Goal: Task Accomplishment & Management: Complete application form

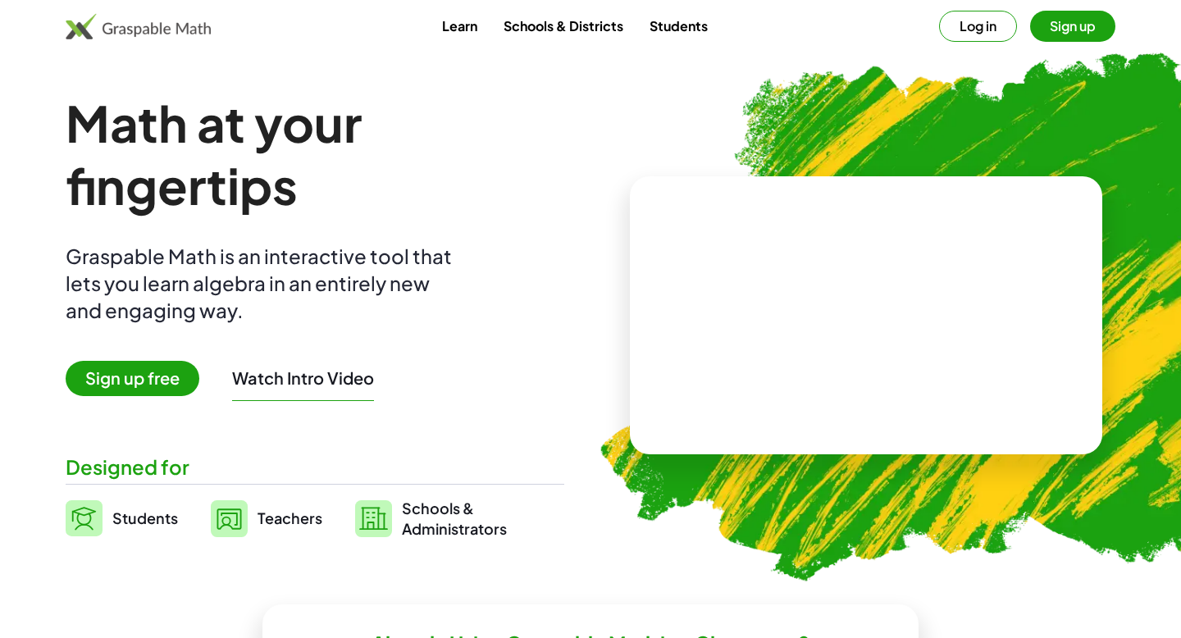
click at [988, 16] on button "Log in" at bounding box center [978, 26] width 78 height 31
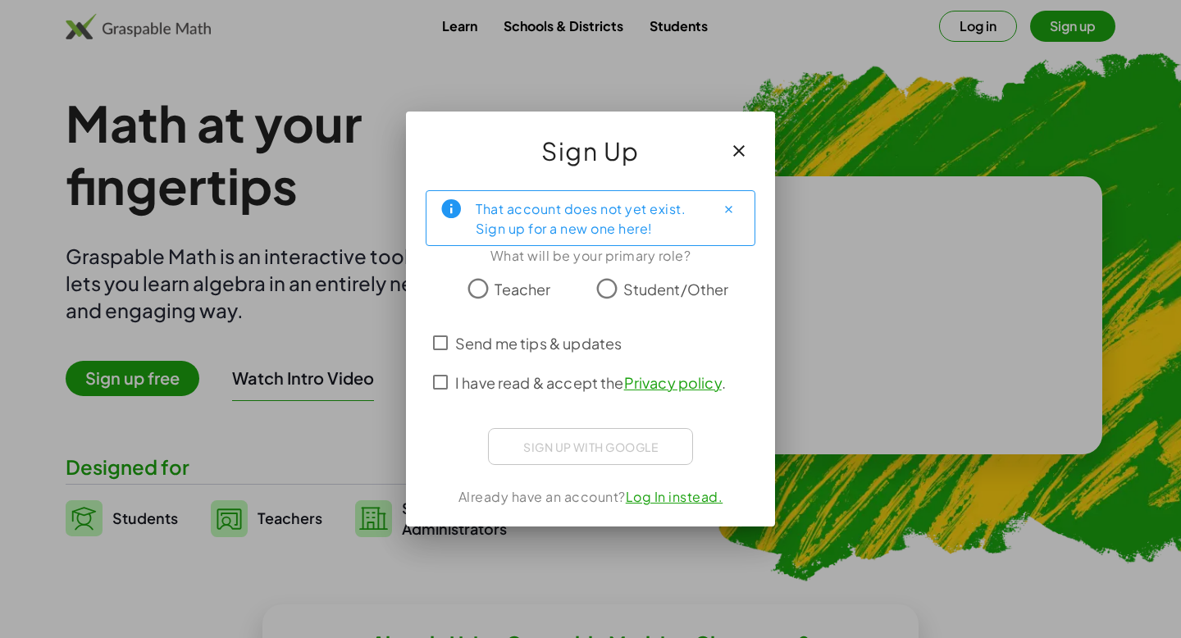
click at [623, 289] on span "Student/Other" at bounding box center [676, 289] width 106 height 22
click at [550, 346] on span "Send me tips & updates" at bounding box center [538, 343] width 167 height 22
click at [536, 377] on span "I have read & accept the Privacy policy ." at bounding box center [590, 383] width 271 height 22
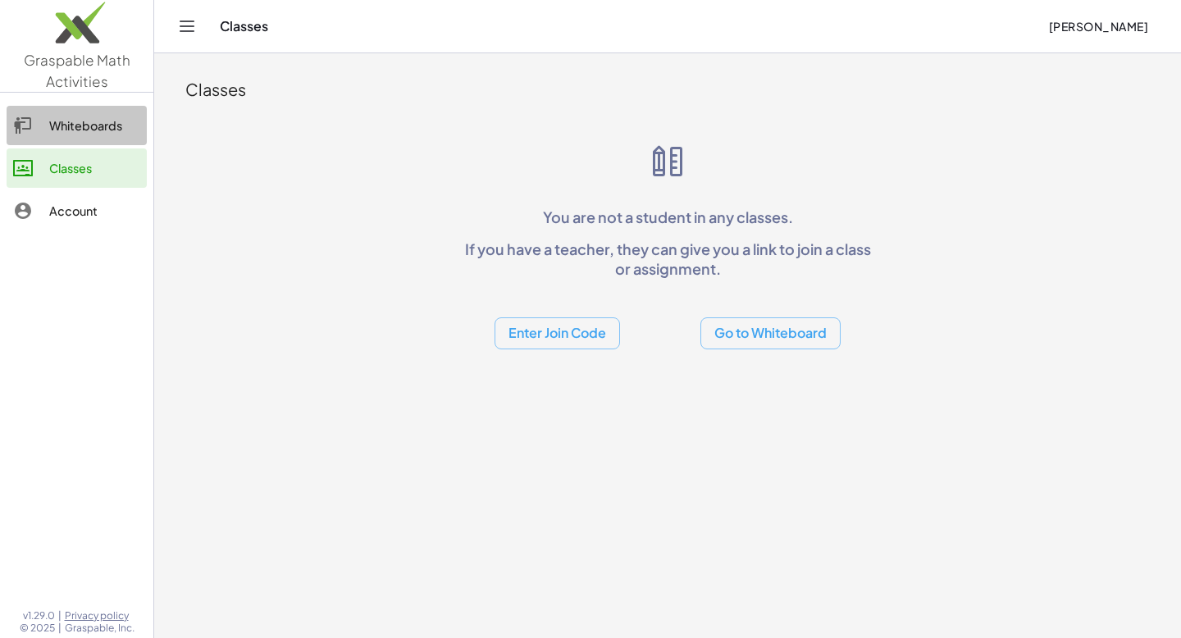
click at [114, 118] on div "Whiteboards" at bounding box center [94, 126] width 91 height 20
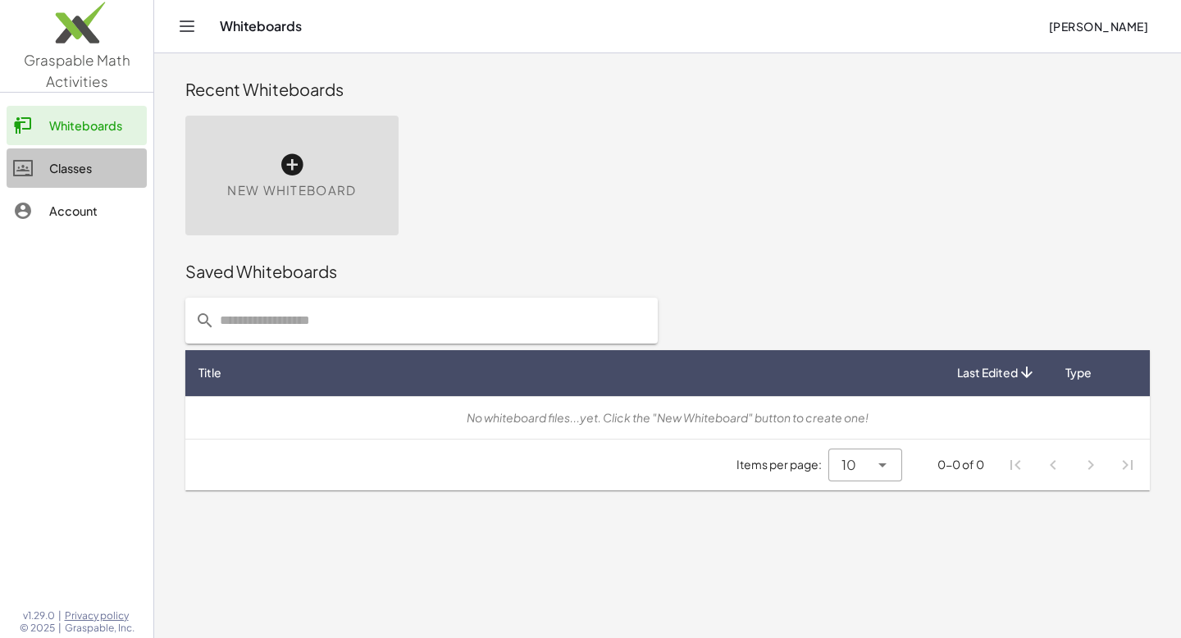
click at [87, 159] on div "Classes" at bounding box center [94, 168] width 91 height 20
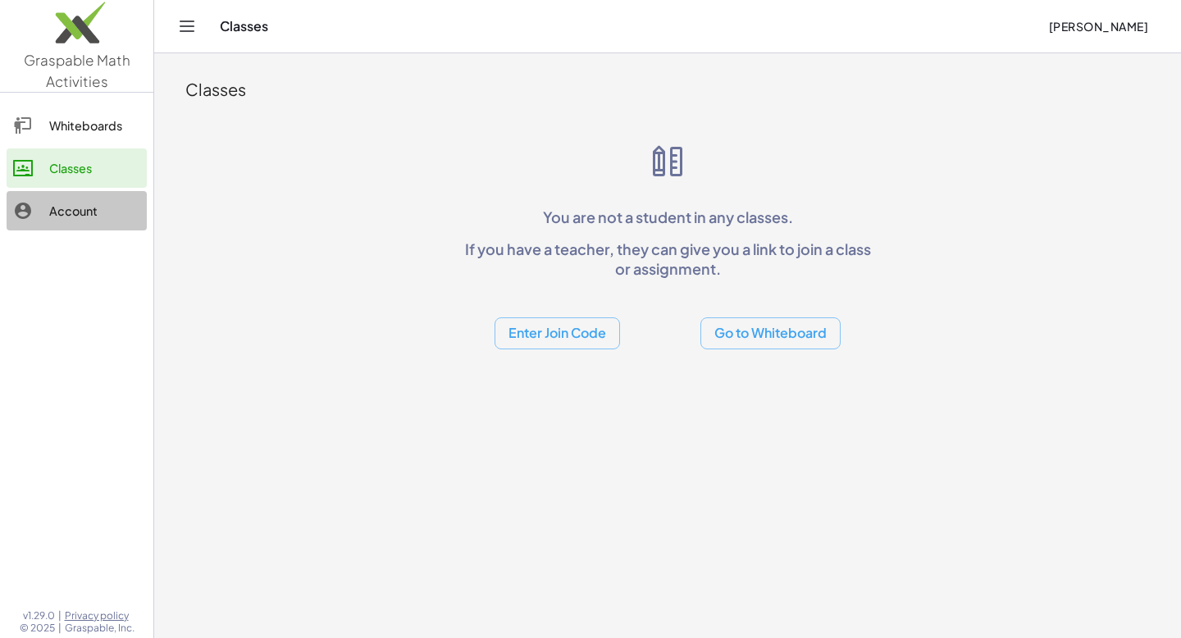
click at [53, 217] on div "Account" at bounding box center [94, 211] width 91 height 20
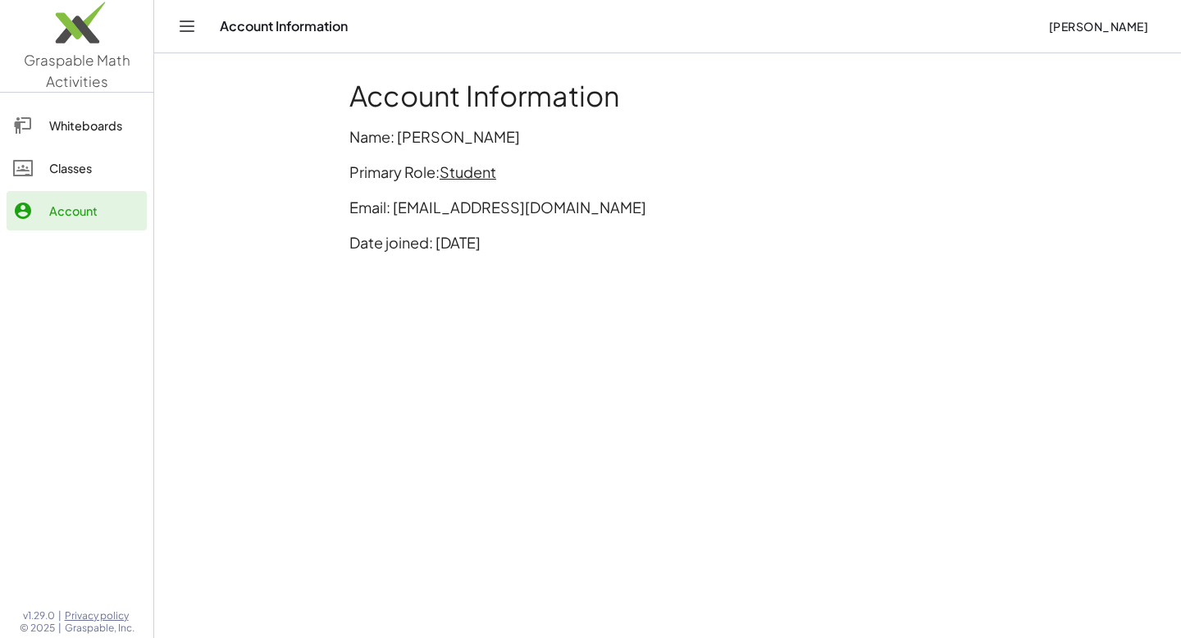
click at [71, 191] on link "Account" at bounding box center [77, 210] width 140 height 39
click at [71, 179] on link "Classes" at bounding box center [77, 167] width 140 height 39
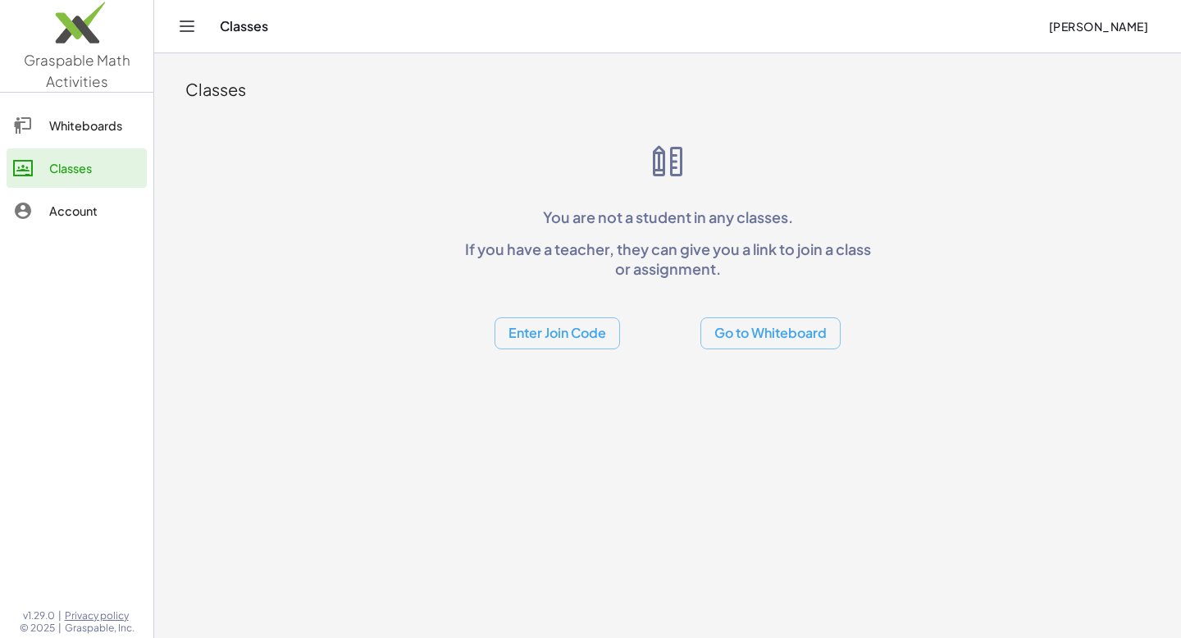
click at [742, 330] on button "Go to Whiteboard" at bounding box center [771, 333] width 140 height 32
click at [45, 217] on div at bounding box center [31, 211] width 36 height 20
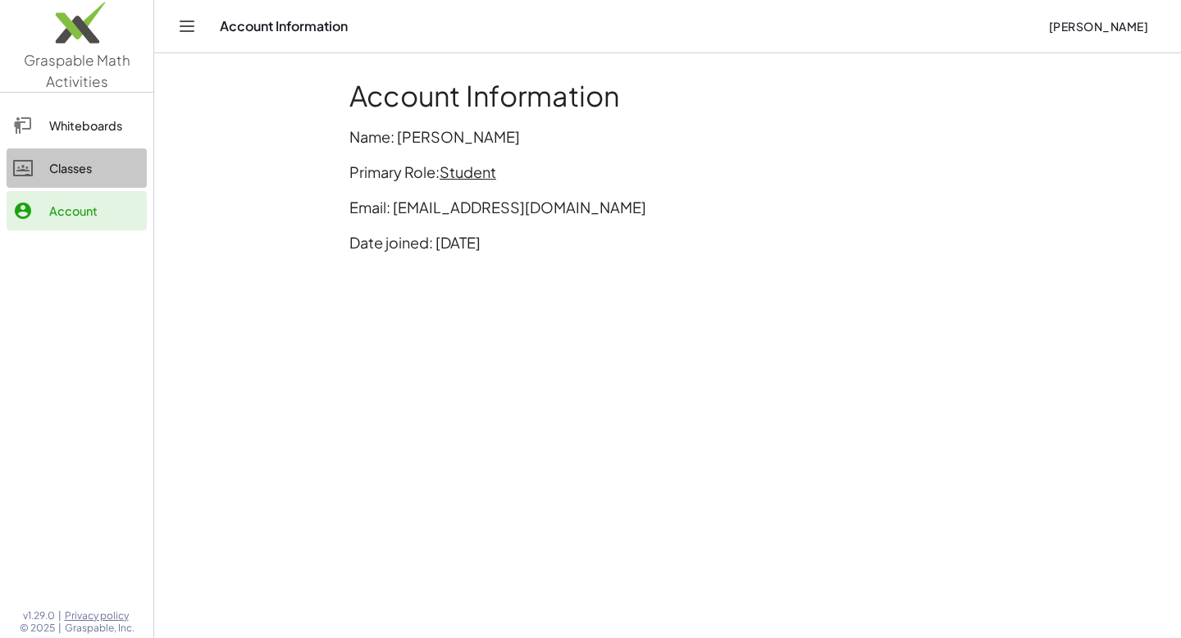
click at [56, 181] on link "Classes" at bounding box center [77, 167] width 140 height 39
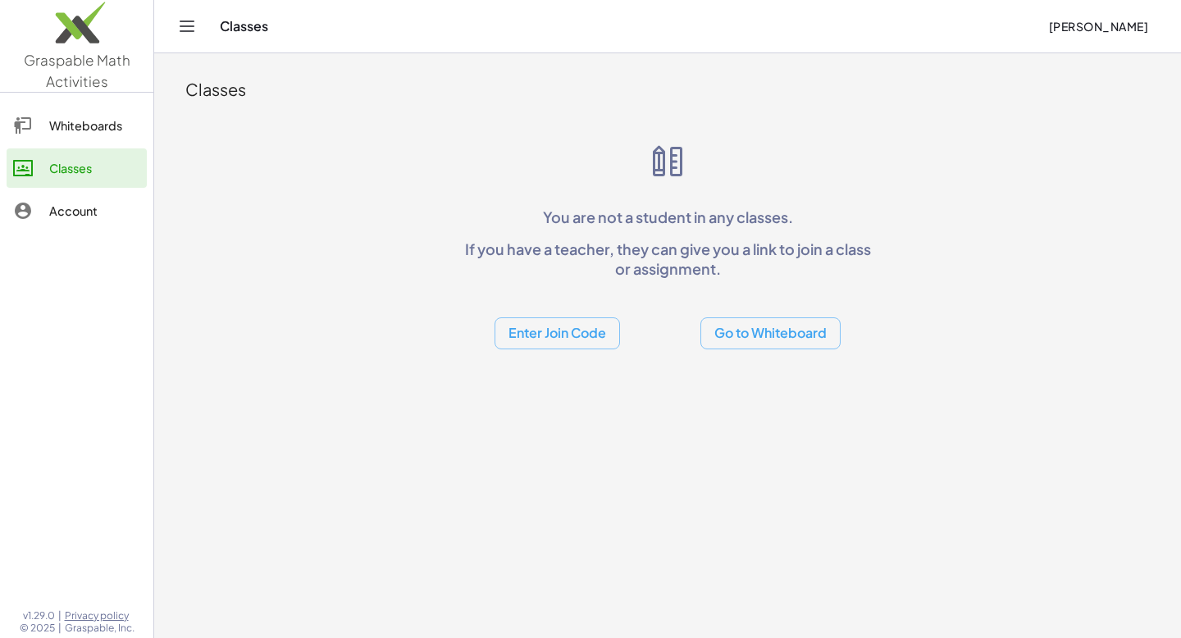
click at [71, 149] on link "Classes" at bounding box center [77, 167] width 140 height 39
click at [71, 116] on div "Whiteboards" at bounding box center [94, 126] width 91 height 20
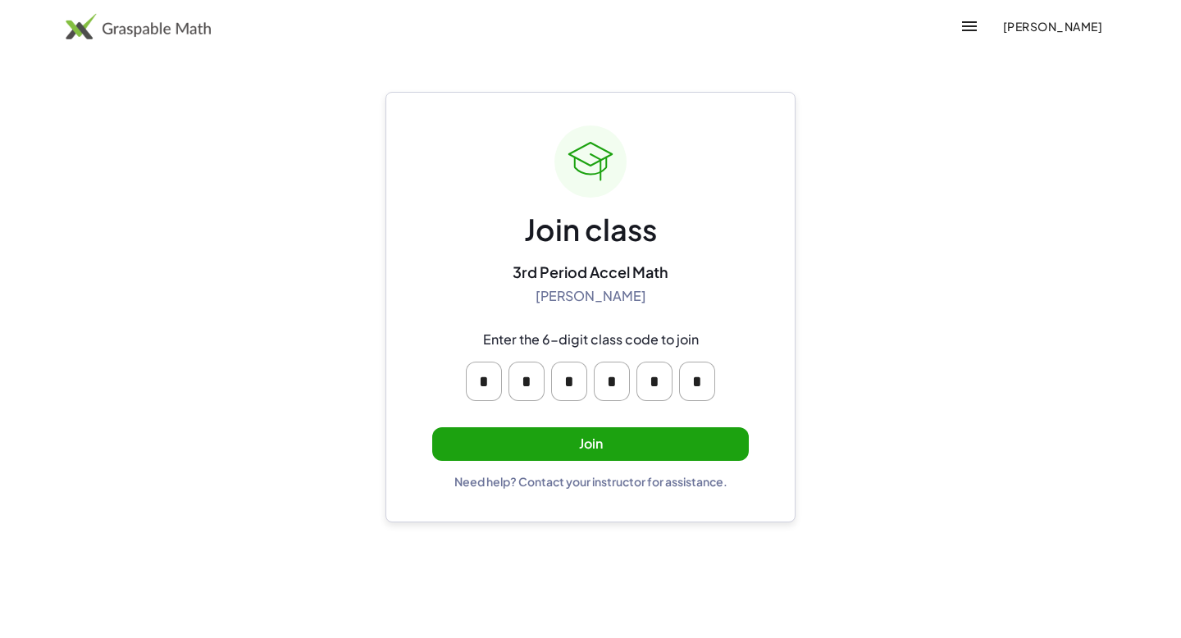
click at [529, 432] on button "Join" at bounding box center [590, 444] width 317 height 34
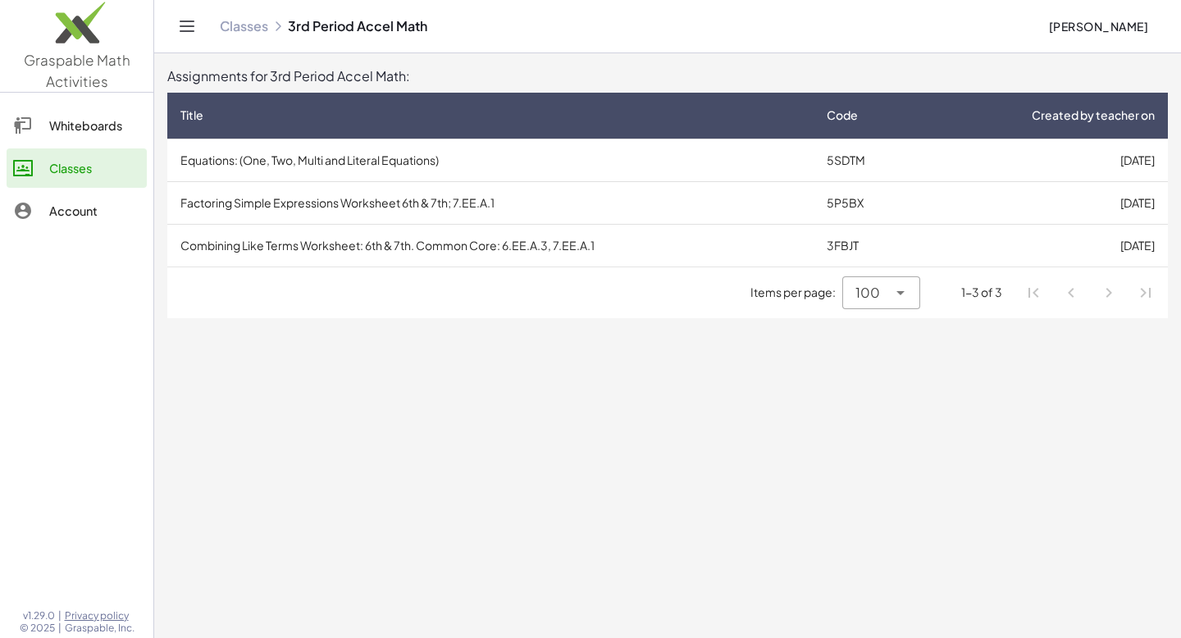
click at [863, 171] on td "5SDTM" at bounding box center [869, 160] width 110 height 43
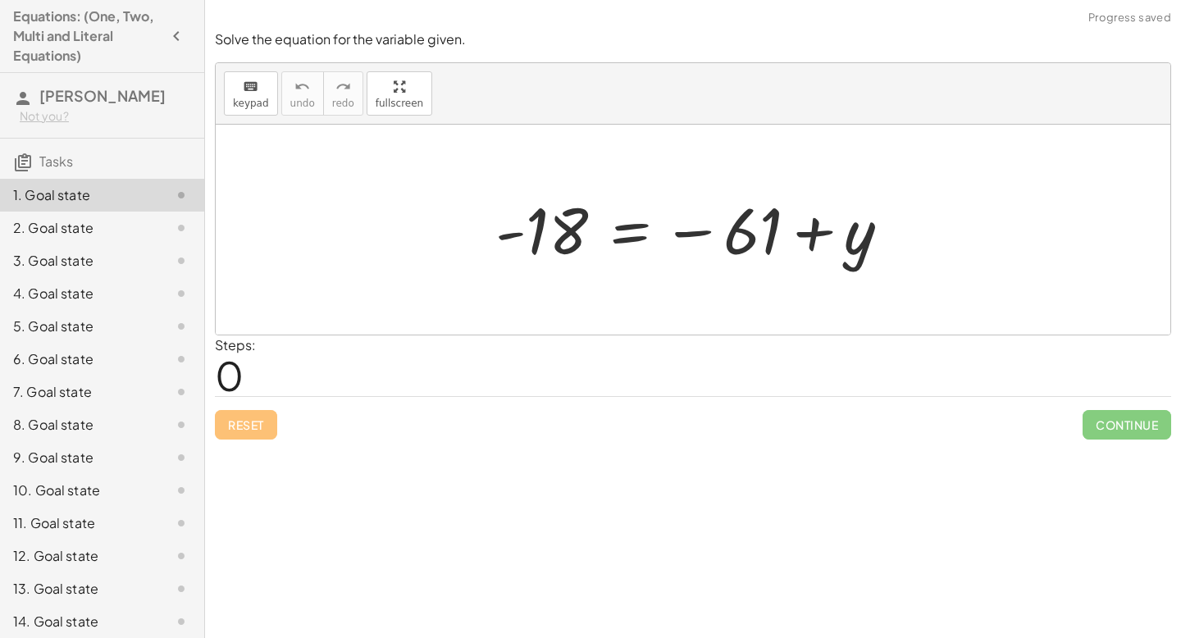
click at [222, 369] on span "0" at bounding box center [229, 375] width 29 height 50
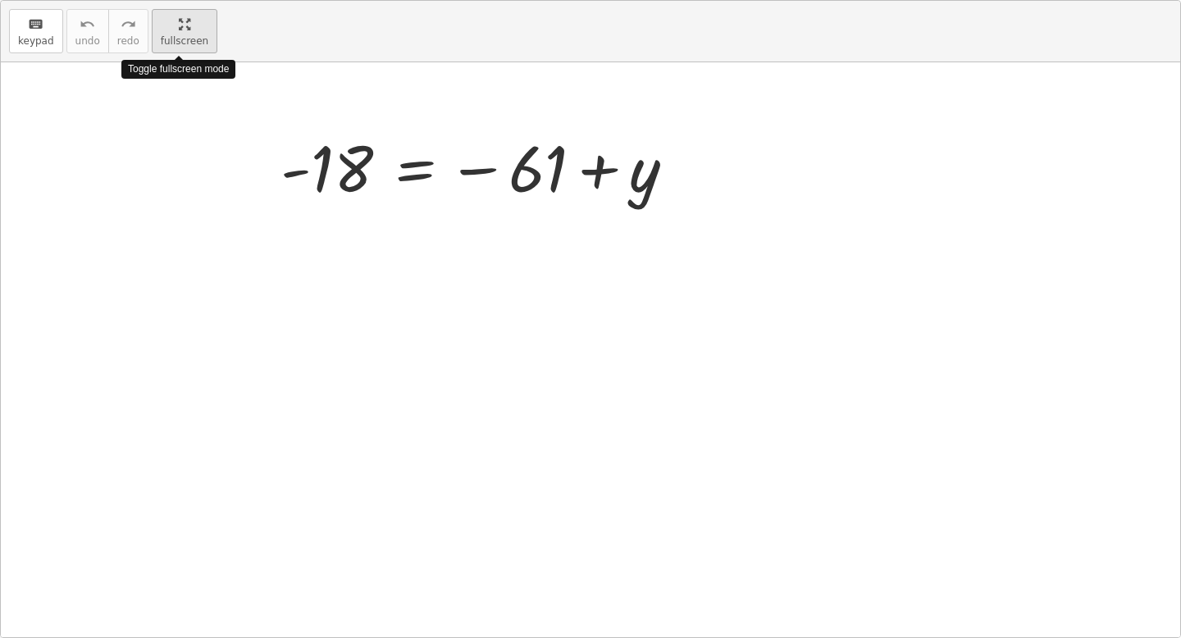
click at [405, 190] on div "keyboard keypad undo undo redo redo fullscreen Toggle fullscreen mode - 18 = − …" at bounding box center [591, 319] width 1180 height 637
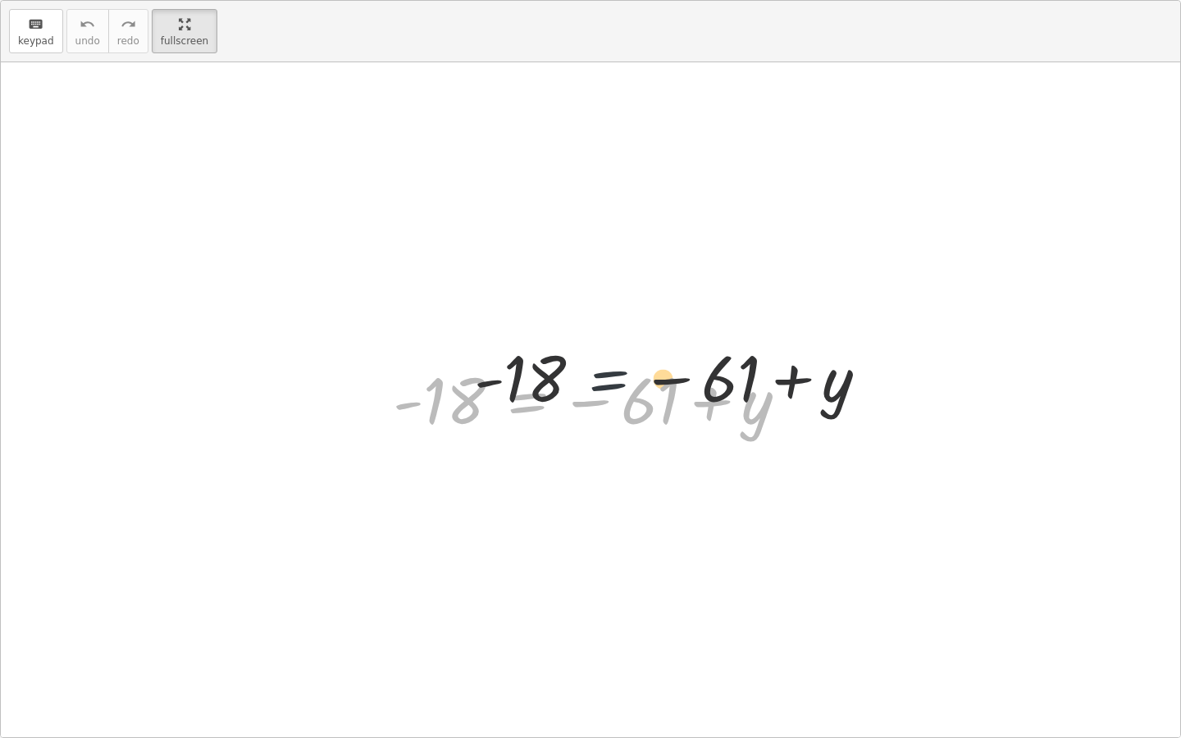
drag, startPoint x: 554, startPoint y: 438, endPoint x: 660, endPoint y: 409, distance: 110.7
click at [660, 409] on div at bounding box center [597, 399] width 424 height 81
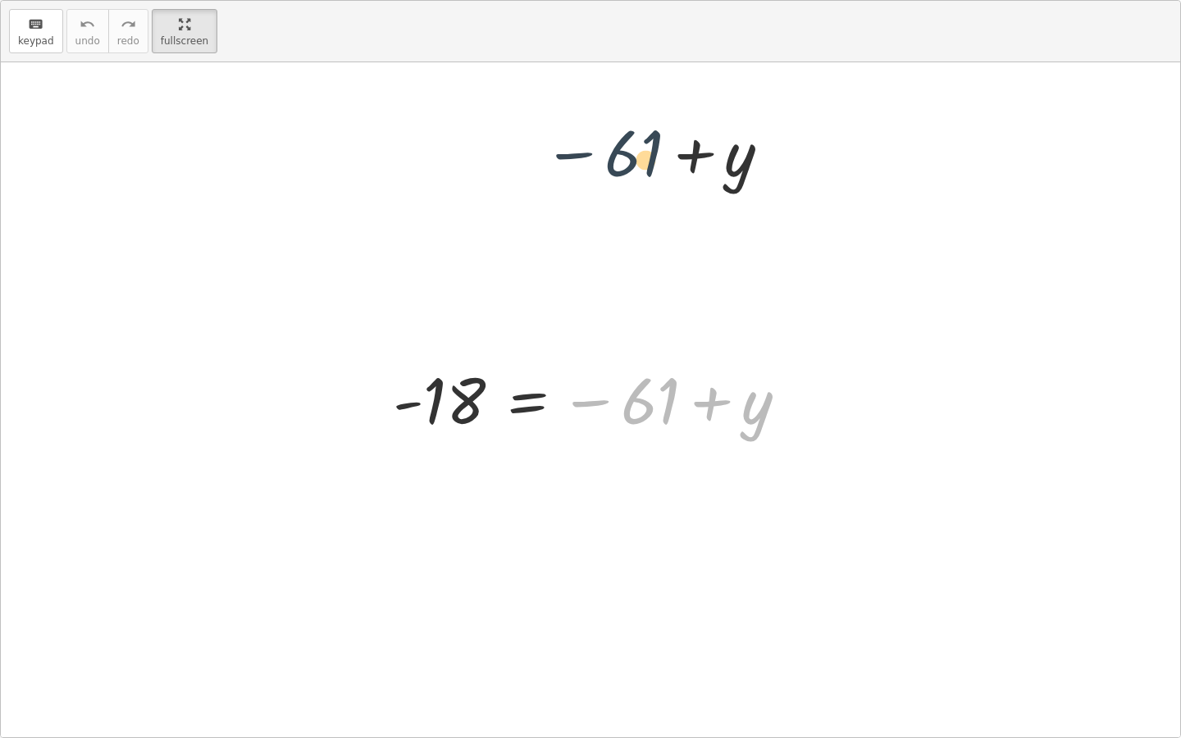
drag, startPoint x: 634, startPoint y: 405, endPoint x: 612, endPoint y: 126, distance: 280.6
click at [613, 126] on div "− 61 + y - 18 = − 61 + y" at bounding box center [591, 399] width 1180 height 675
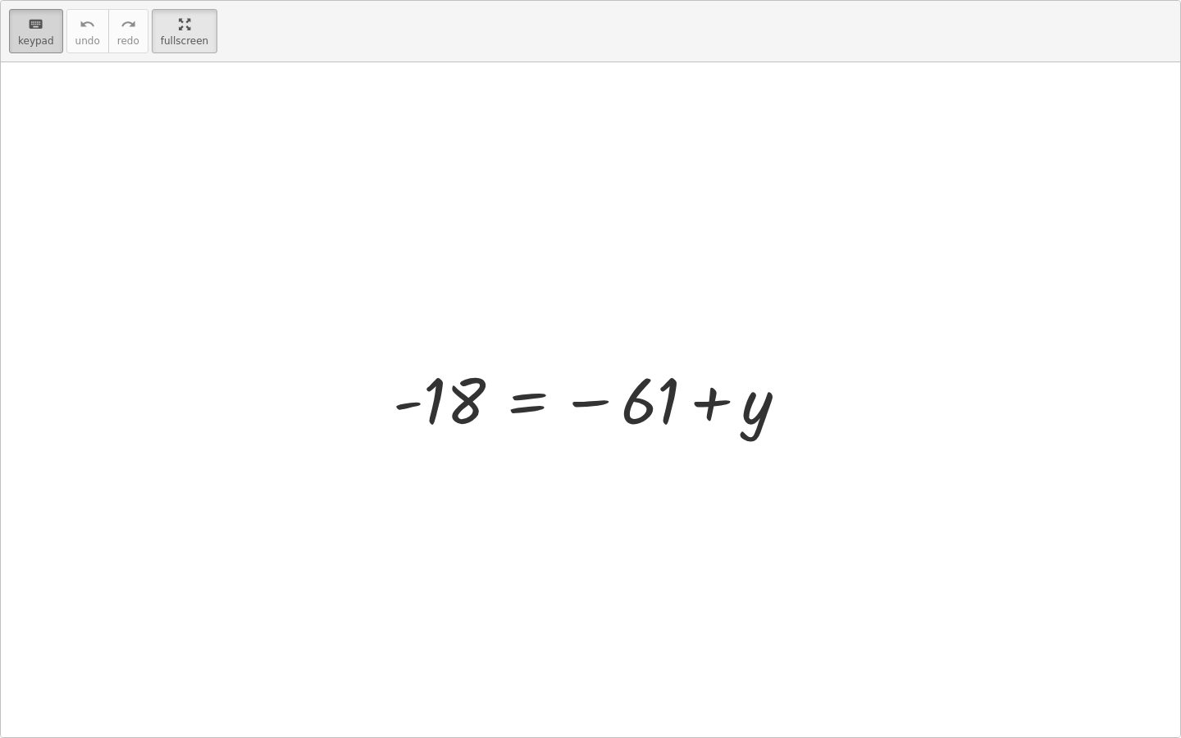
click at [25, 30] on div "keyboard" at bounding box center [36, 24] width 36 height 20
click at [30, 30] on icon "keyboard" at bounding box center [36, 25] width 16 height 20
drag, startPoint x: 598, startPoint y: 432, endPoint x: 598, endPoint y: 477, distance: 45.1
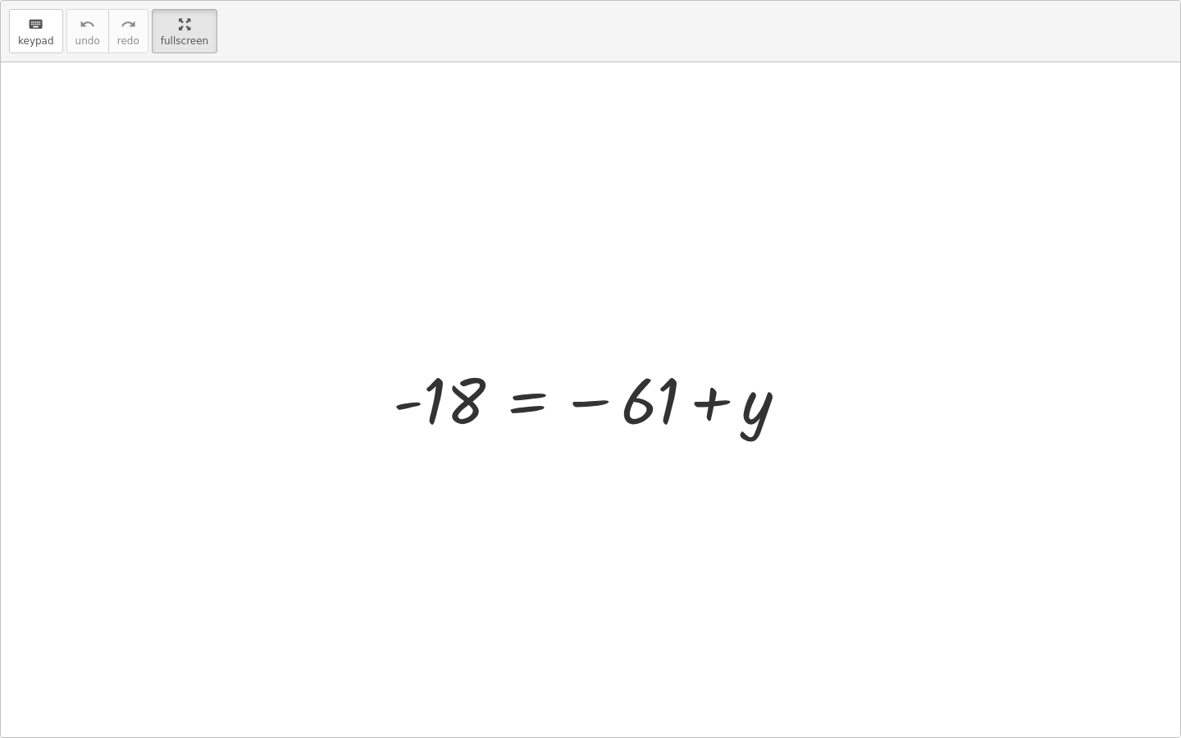
click at [598, 477] on div "- 18 = − 61 + y" at bounding box center [591, 399] width 1180 height 675
drag, startPoint x: 769, startPoint y: 412, endPoint x: 594, endPoint y: 234, distance: 249.5
click at [594, 236] on div "+ y - 18 = − 61 + y" at bounding box center [591, 399] width 1180 height 675
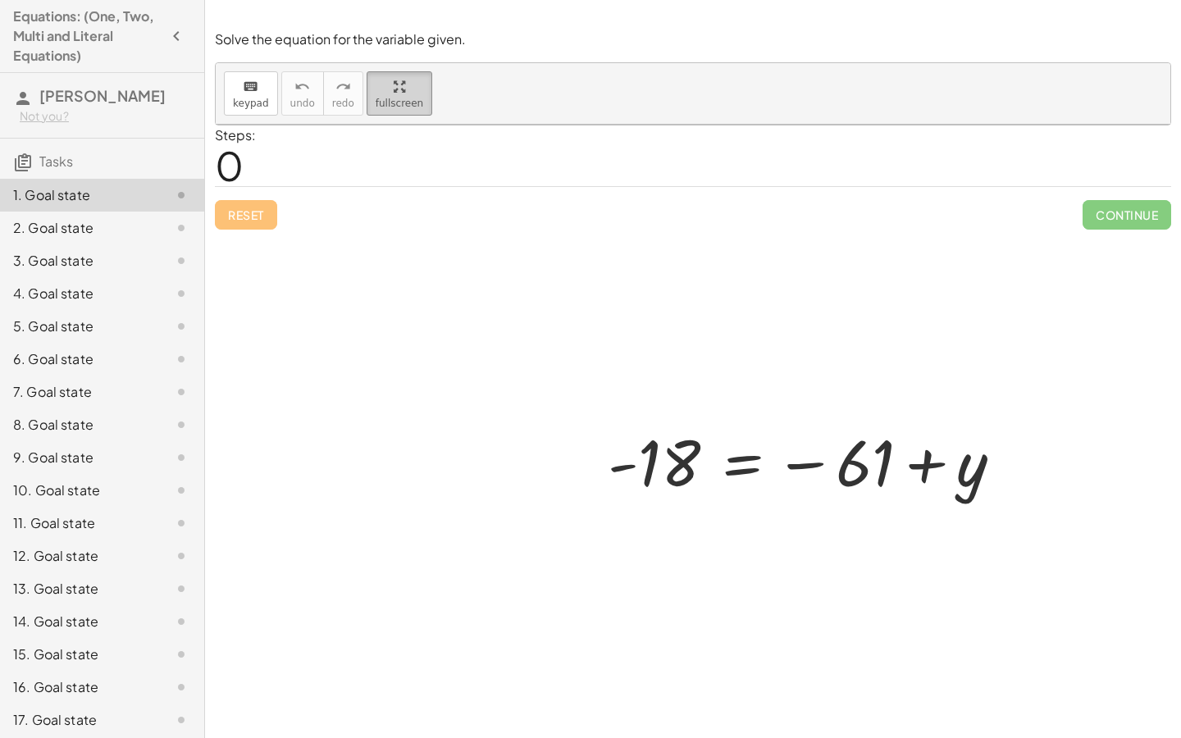
click at [186, 0] on html "Equations: (One, Two, Multi and Literal Equations) Manvi Ramachandran Not you? …" at bounding box center [590, 369] width 1181 height 738
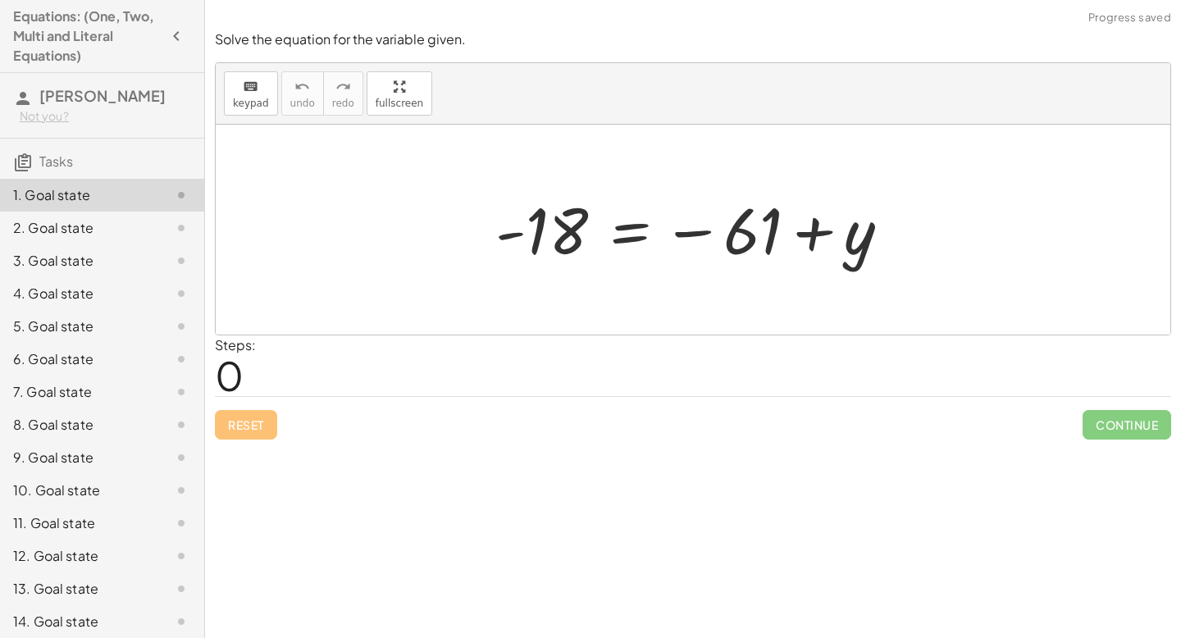
click at [177, 35] on icon "button" at bounding box center [177, 36] width 20 height 20
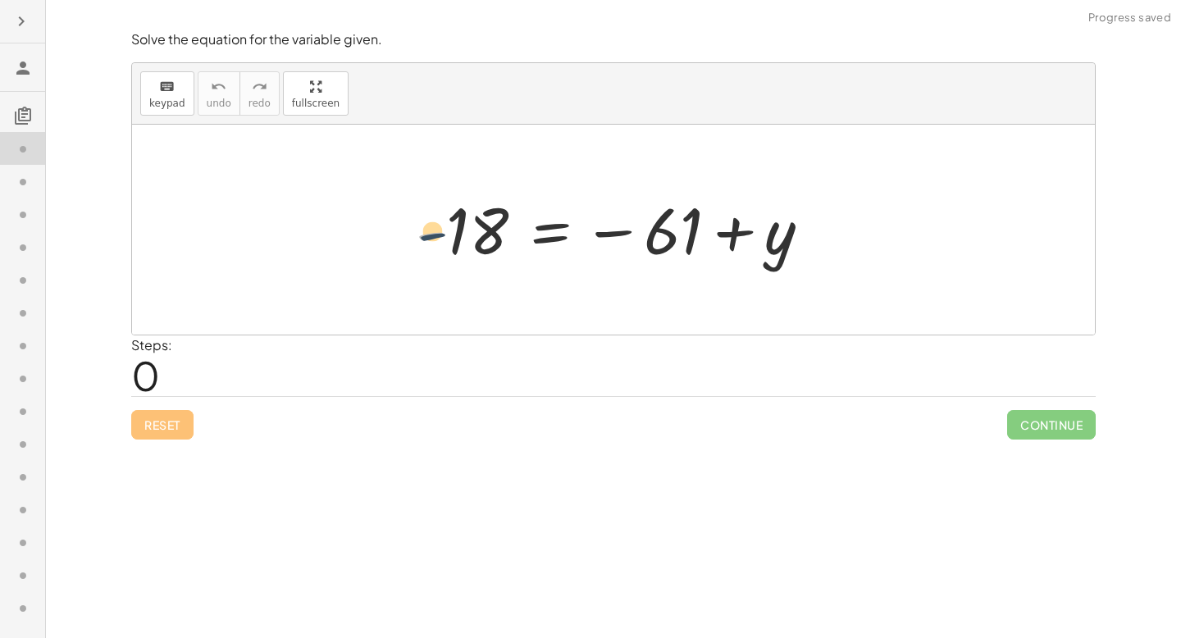
drag, startPoint x: 419, startPoint y: 258, endPoint x: 441, endPoint y: 267, distance: 24.2
click at [440, 267] on div at bounding box center [620, 230] width 424 height 81
click at [151, 431] on div "Reset Continue" at bounding box center [613, 417] width 965 height 43
drag, startPoint x: 145, startPoint y: 377, endPoint x: 249, endPoint y: 355, distance: 105.5
click at [245, 358] on div "Steps: 0" at bounding box center [613, 366] width 965 height 61
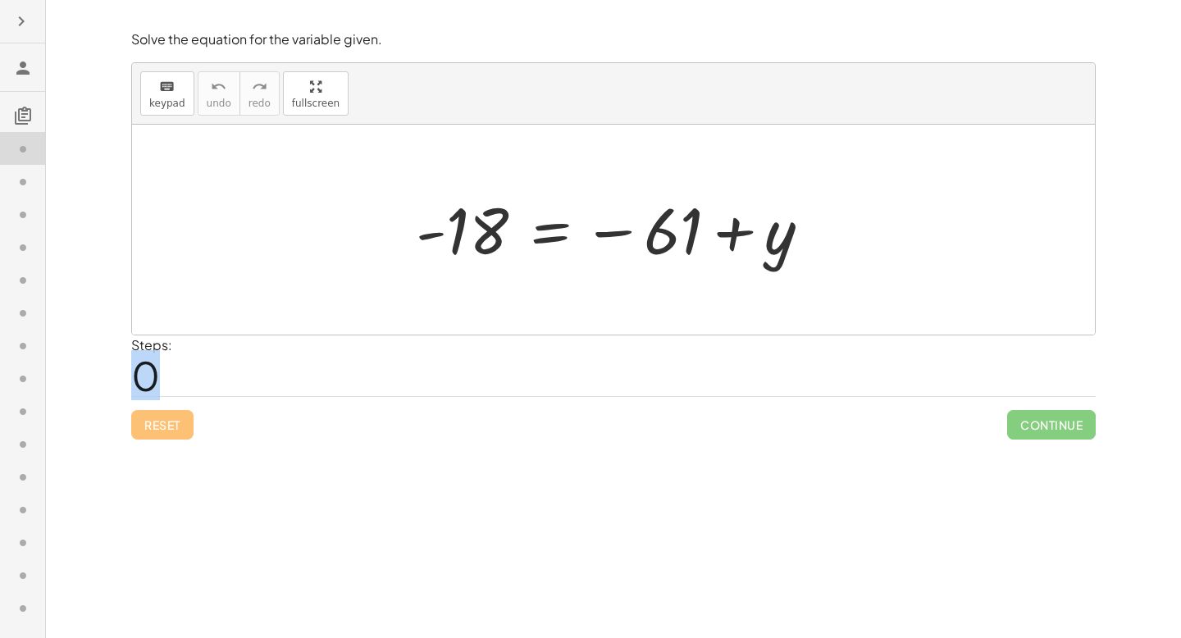
click at [478, 258] on div at bounding box center [620, 230] width 424 height 81
click at [162, 89] on icon "keyboard" at bounding box center [167, 87] width 16 height 20
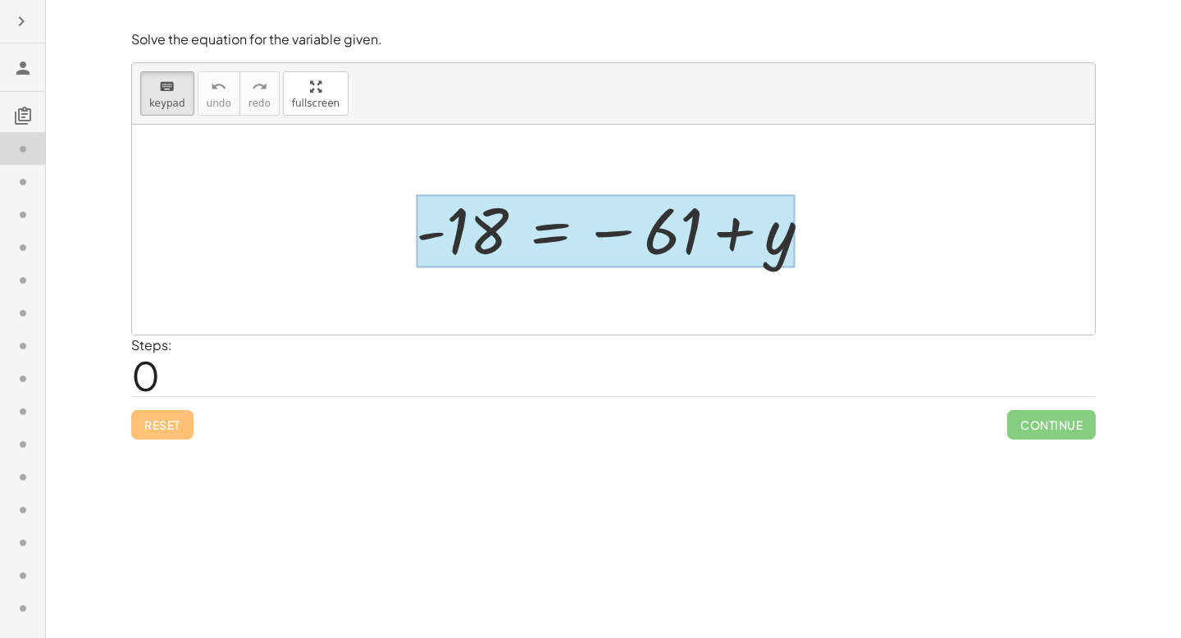
click at [534, 217] on div at bounding box center [605, 231] width 379 height 73
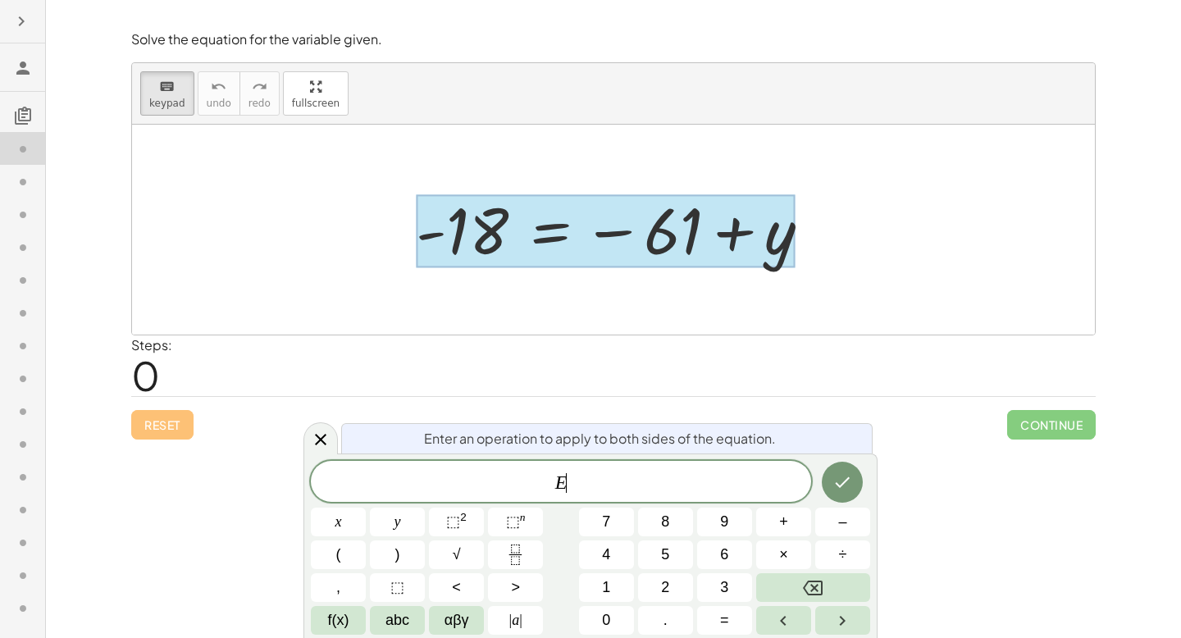
click at [686, 469] on div "E ​" at bounding box center [561, 481] width 500 height 41
click at [790, 522] on button "+" at bounding box center [783, 522] width 55 height 29
click at [707, 553] on button "6" at bounding box center [724, 555] width 55 height 29
click at [606, 579] on span "1" at bounding box center [606, 588] width 8 height 22
click at [848, 485] on icon "Done" at bounding box center [843, 483] width 20 height 20
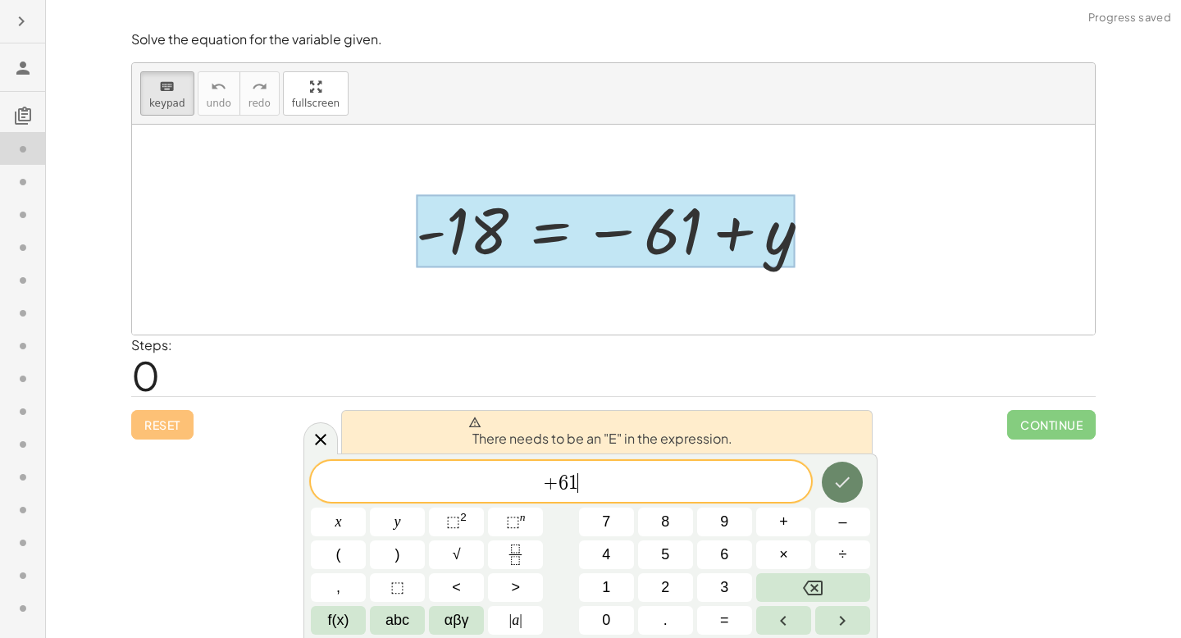
click at [846, 482] on icon "Done" at bounding box center [843, 482] width 15 height 11
click at [729, 479] on span "+ 6 1 ​" at bounding box center [561, 483] width 500 height 23
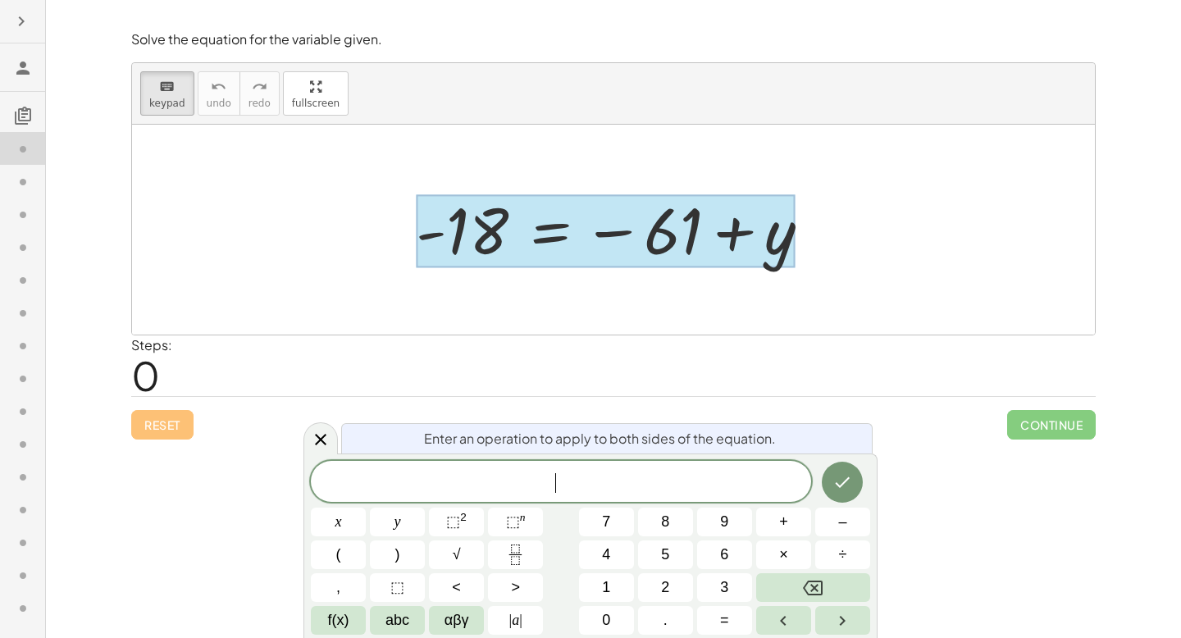
click at [655, 288] on div at bounding box center [613, 230] width 963 height 210
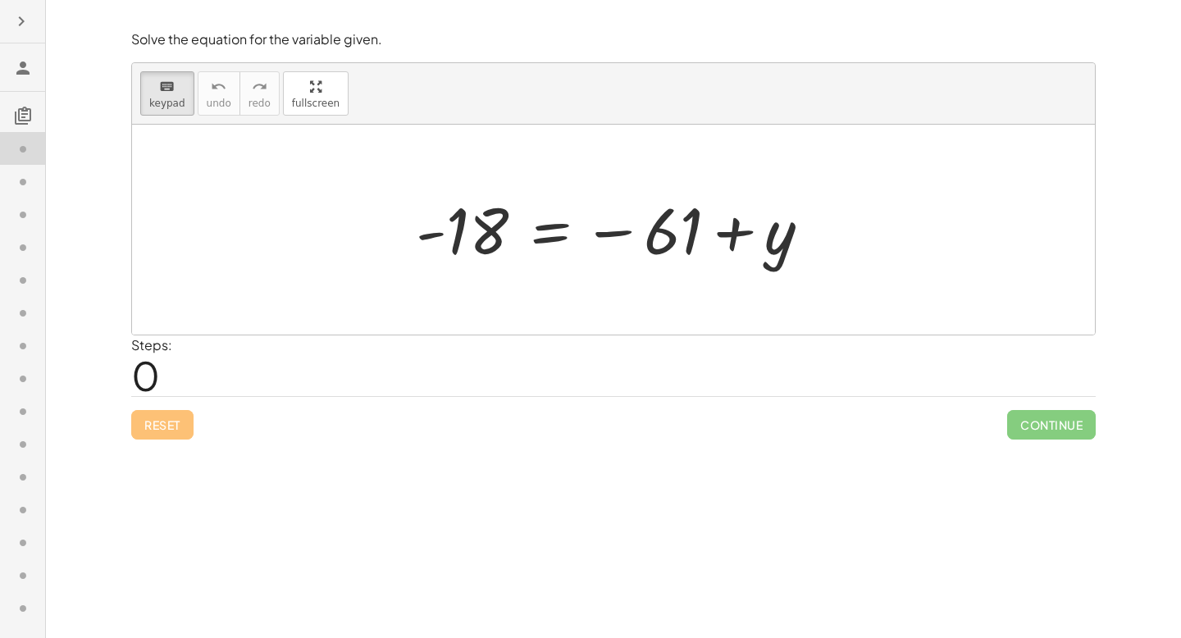
click at [868, 356] on div "Steps: 0" at bounding box center [613, 366] width 965 height 61
click at [744, 229] on div at bounding box center [749, 231] width 92 height 73
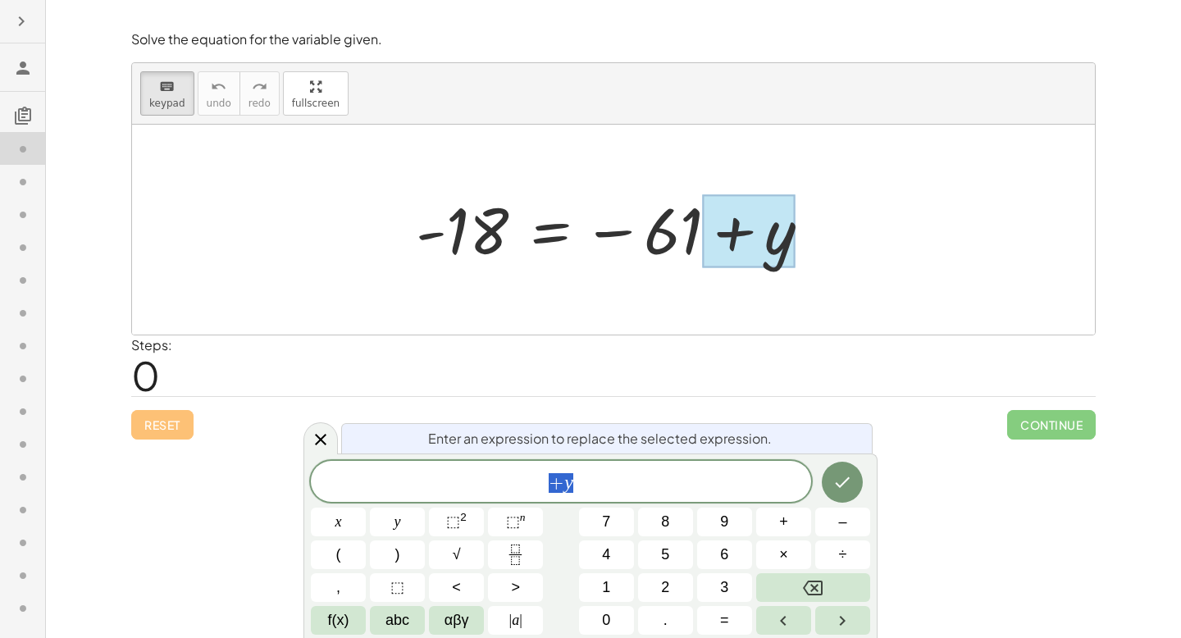
drag, startPoint x: 678, startPoint y: 483, endPoint x: 521, endPoint y: 478, distance: 157.6
click at [521, 478] on span "+ y" at bounding box center [561, 483] width 500 height 23
click at [855, 477] on button "Done" at bounding box center [842, 482] width 41 height 41
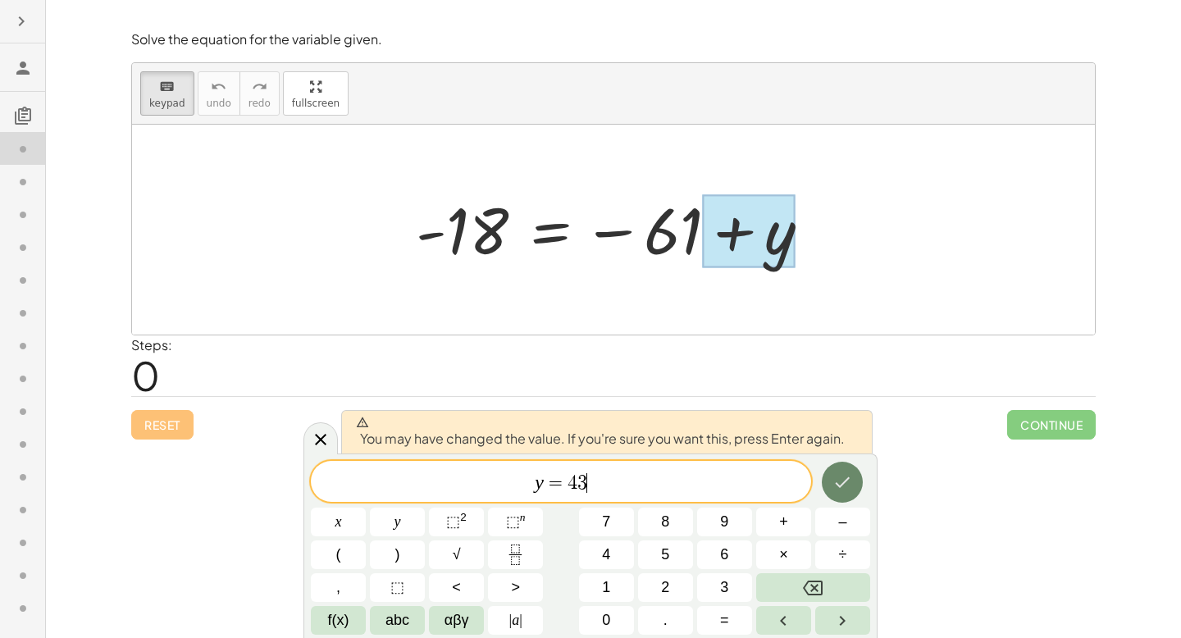
click at [833, 473] on icon "Done" at bounding box center [843, 483] width 20 height 20
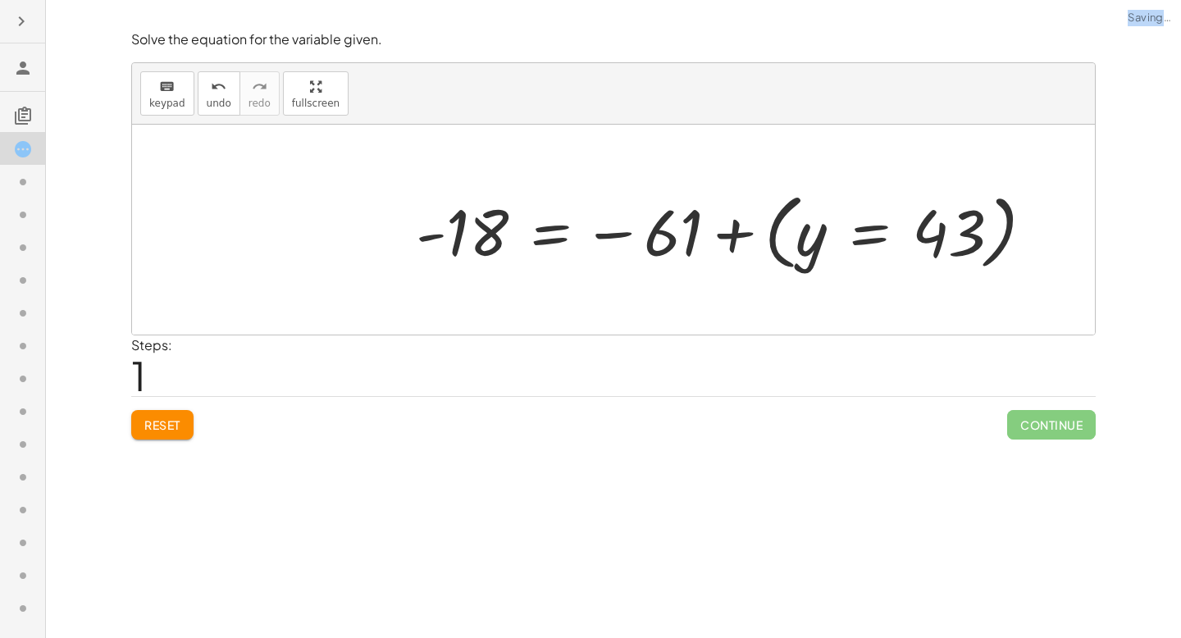
click at [833, 473] on div "Solve the equation for the variable given. keyboard keypad undo undo redo redo …" at bounding box center [613, 319] width 1135 height 638
click at [136, 381] on span "1" at bounding box center [138, 375] width 15 height 50
click at [884, 168] on div at bounding box center [613, 230] width 963 height 210
drag, startPoint x: 852, startPoint y: 276, endPoint x: 881, endPoint y: 158, distance: 120.8
click at [852, 268] on div "- 18 = − 61 + y - 18 = − 61 + ( y = 43 )" at bounding box center [725, 229] width 669 height 99
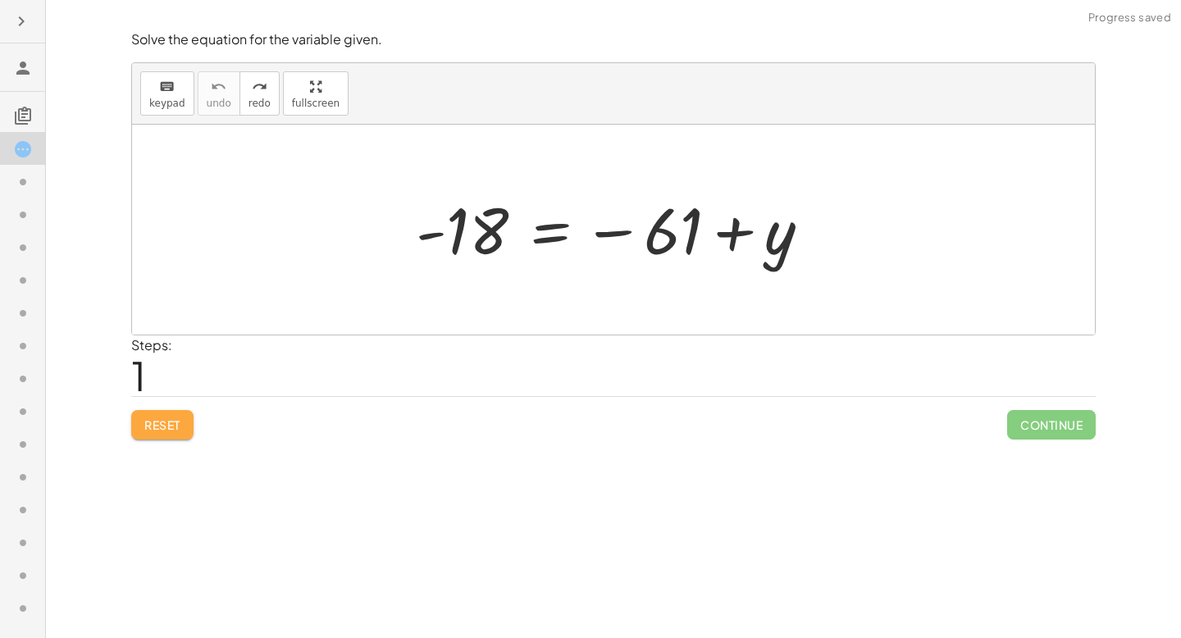
click at [138, 427] on button "Reset" at bounding box center [162, 425] width 62 height 30
click at [21, 165] on div at bounding box center [22, 148] width 45 height 33
click at [142, 85] on button "keyboard keypad" at bounding box center [167, 93] width 54 height 44
click at [162, 88] on icon "keyboard" at bounding box center [167, 87] width 16 height 20
click at [167, 86] on icon "keyboard" at bounding box center [167, 87] width 16 height 20
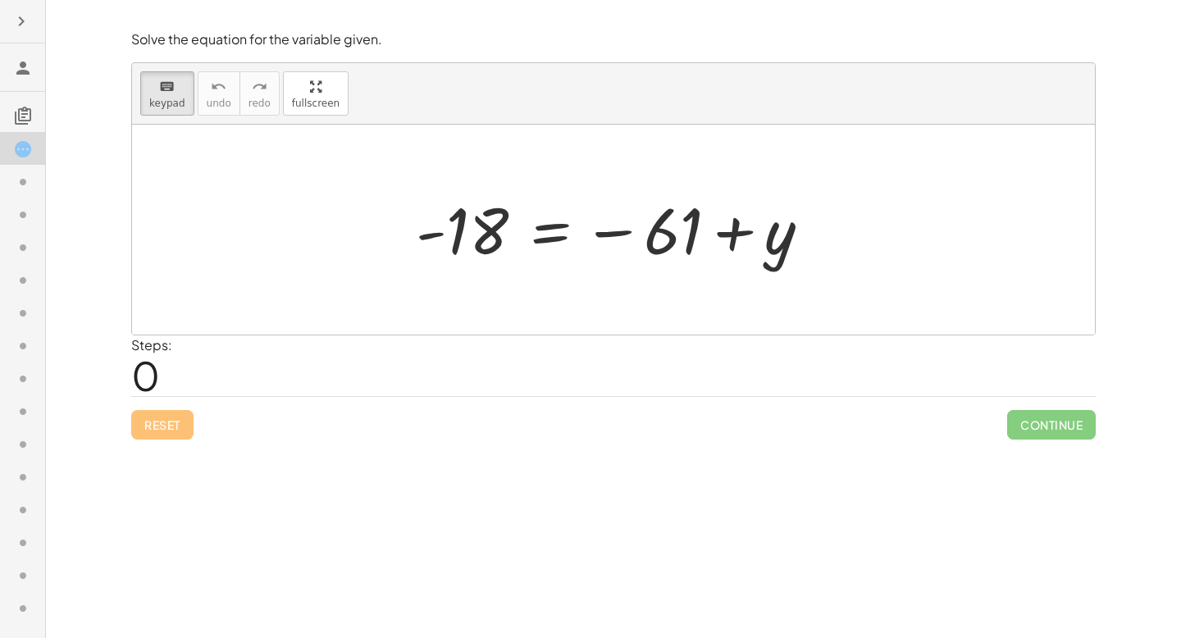
click at [24, 109] on icon at bounding box center [23, 116] width 20 height 20
click at [18, 10] on button "button" at bounding box center [22, 22] width 30 height 30
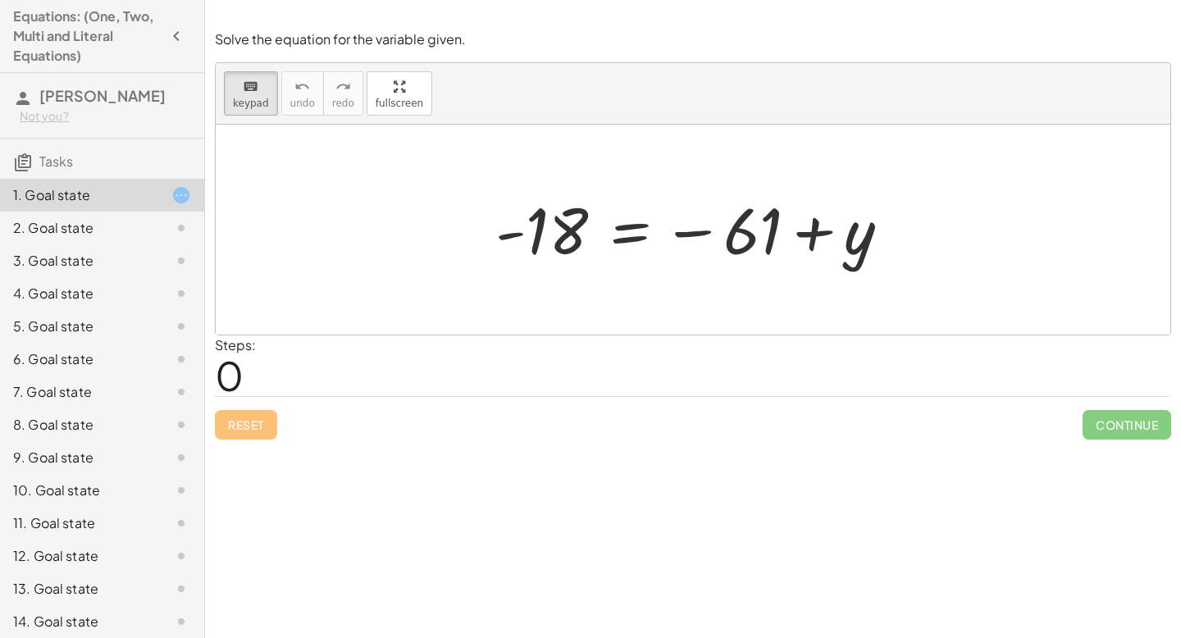
click at [61, 155] on span "Tasks" at bounding box center [56, 161] width 34 height 17
click at [179, 36] on icon "button" at bounding box center [177, 36] width 20 height 20
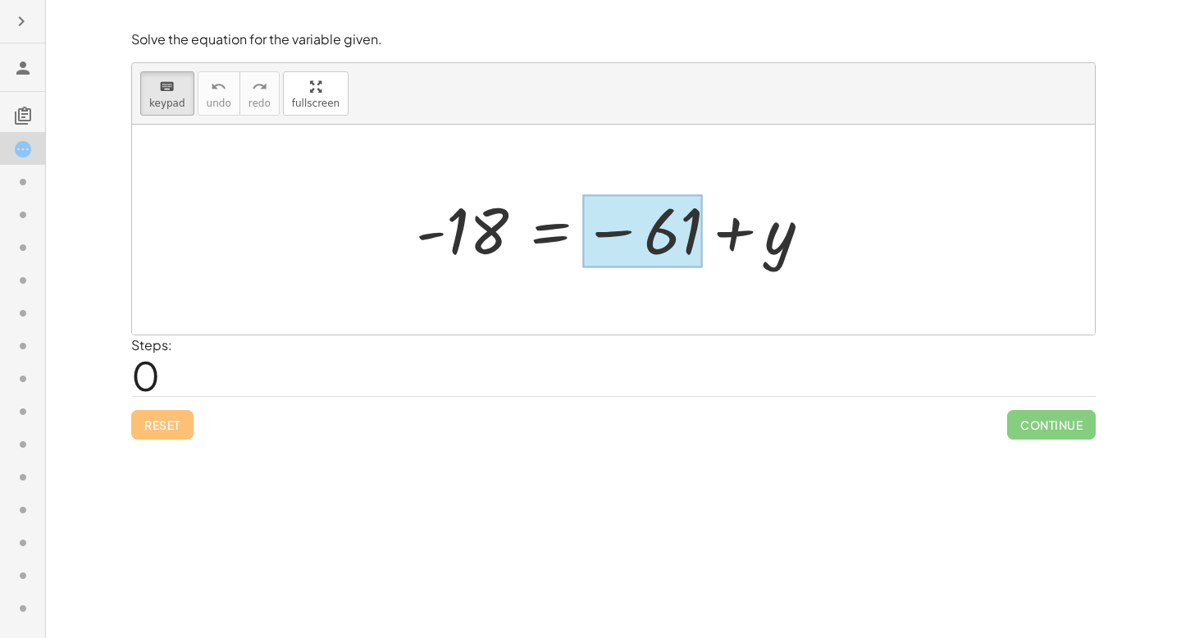
drag, startPoint x: 696, startPoint y: 249, endPoint x: 409, endPoint y: 242, distance: 286.4
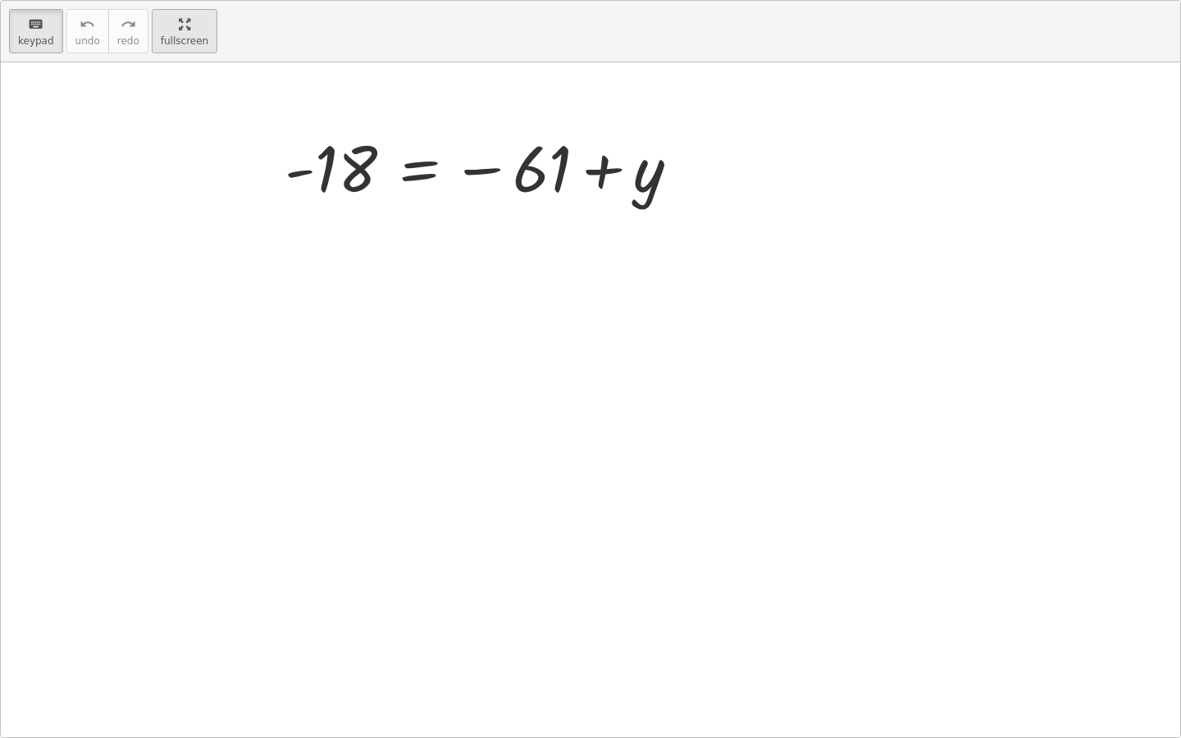
click at [318, 188] on div "keyboard keypad undo undo redo redo fullscreen - 18 = − 61 + y ×" at bounding box center [591, 369] width 1180 height 737
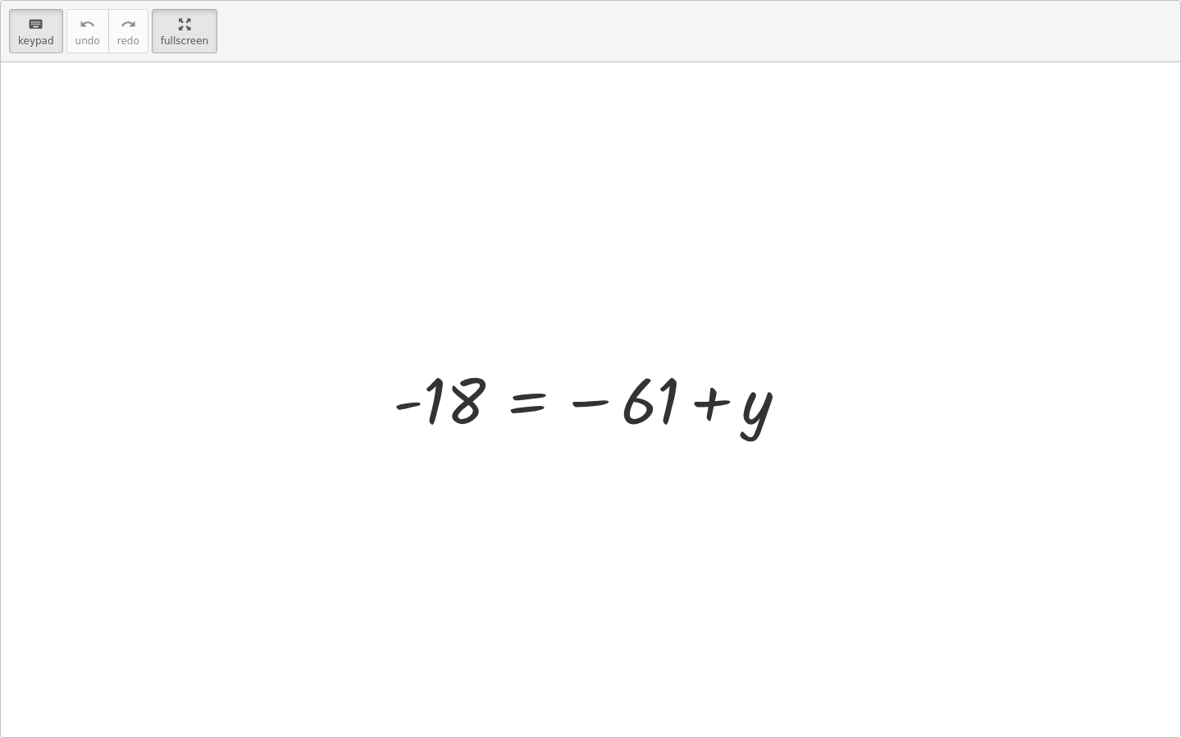
click at [39, 17] on icon "keyboard" at bounding box center [36, 25] width 16 height 20
drag, startPoint x: 633, startPoint y: 398, endPoint x: 614, endPoint y: 399, distance: 18.1
click at [620, 399] on div at bounding box center [597, 399] width 424 height 81
drag, startPoint x: 590, startPoint y: 403, endPoint x: 161, endPoint y: 361, distance: 431.1
click at [157, 368] on div "− 61 - 18 = − 61 + y" at bounding box center [591, 399] width 1180 height 675
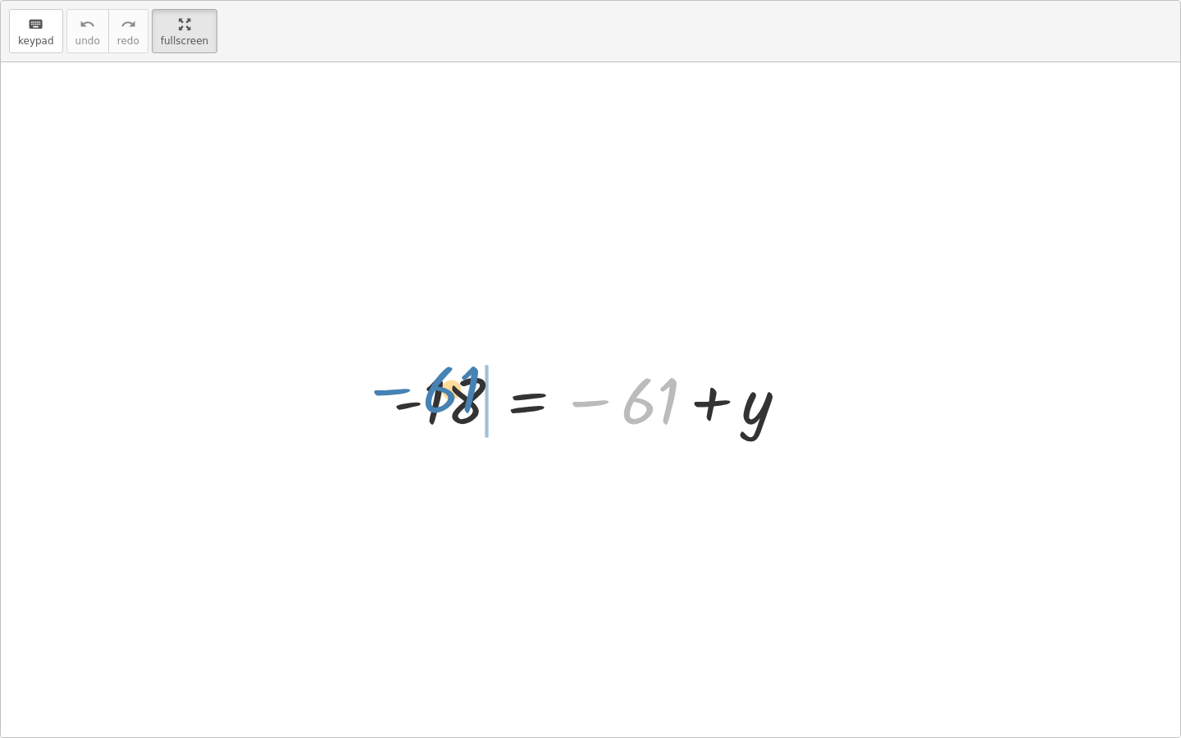
drag, startPoint x: 646, startPoint y: 400, endPoint x: 447, endPoint y: 388, distance: 198.9
click at [447, 388] on div at bounding box center [597, 399] width 424 height 81
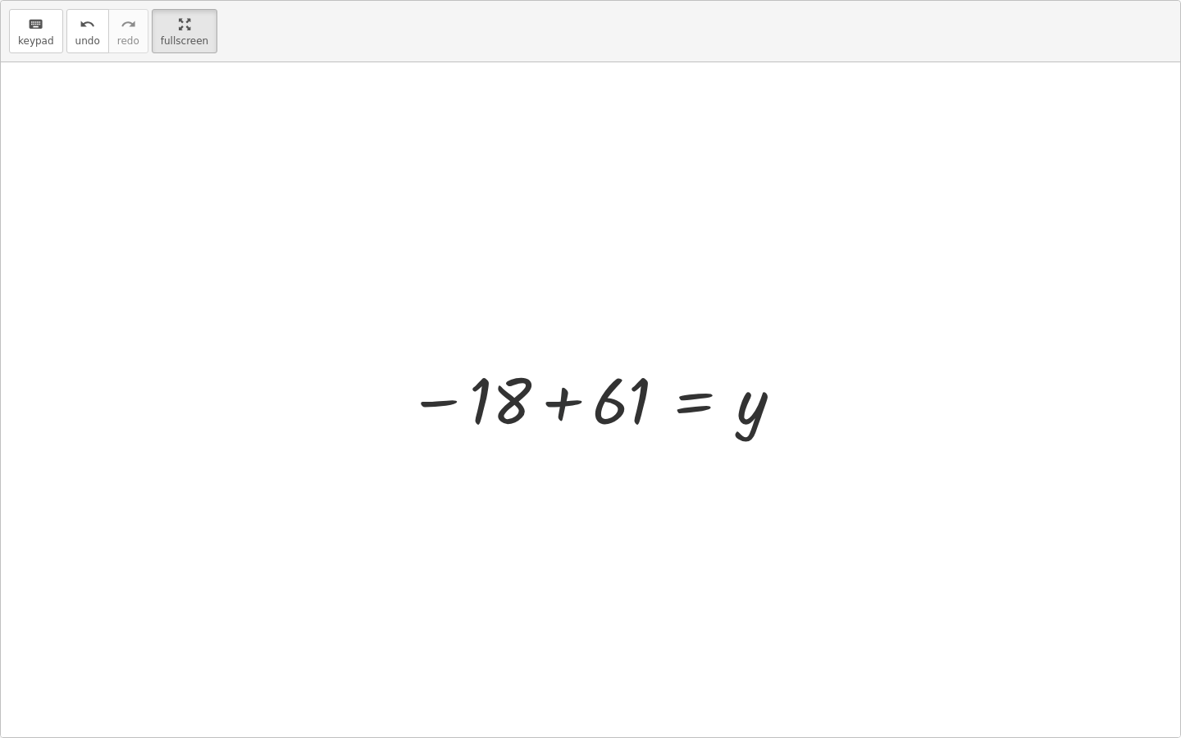
click at [560, 395] on div at bounding box center [597, 399] width 394 height 81
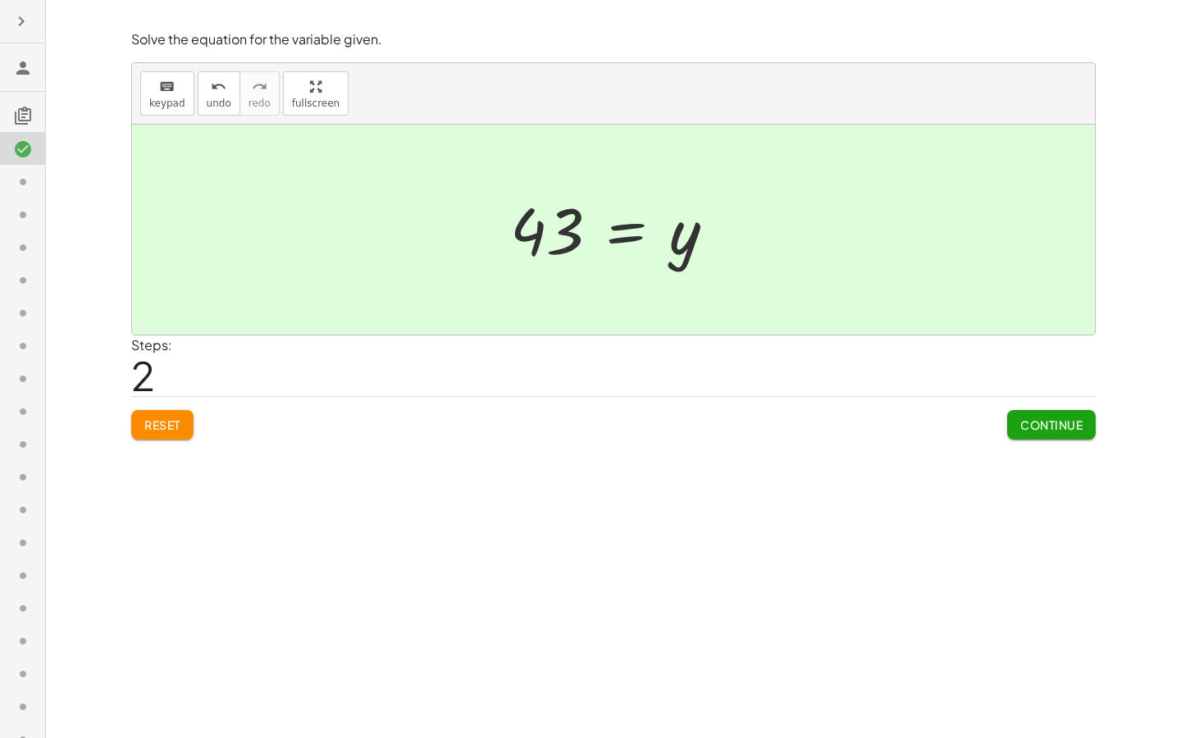
click at [190, 0] on html "Solve the equation for the variable given. keyboard keypad undo undo redo redo …" at bounding box center [590, 369] width 1181 height 738
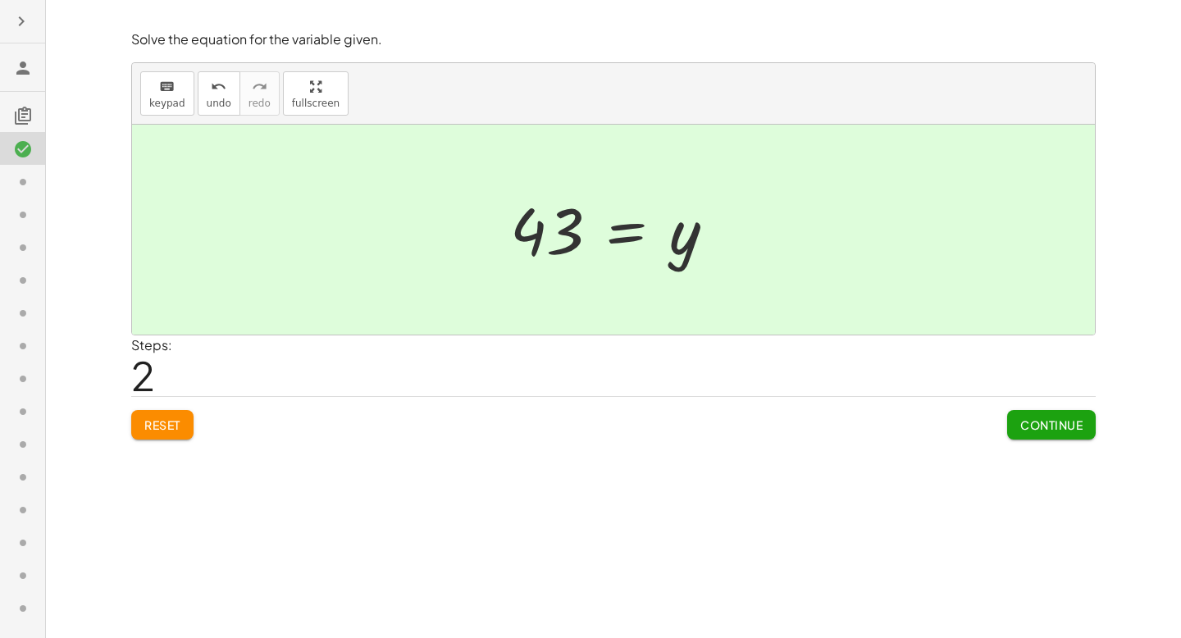
click at [1072, 420] on span "Continue" at bounding box center [1052, 425] width 62 height 15
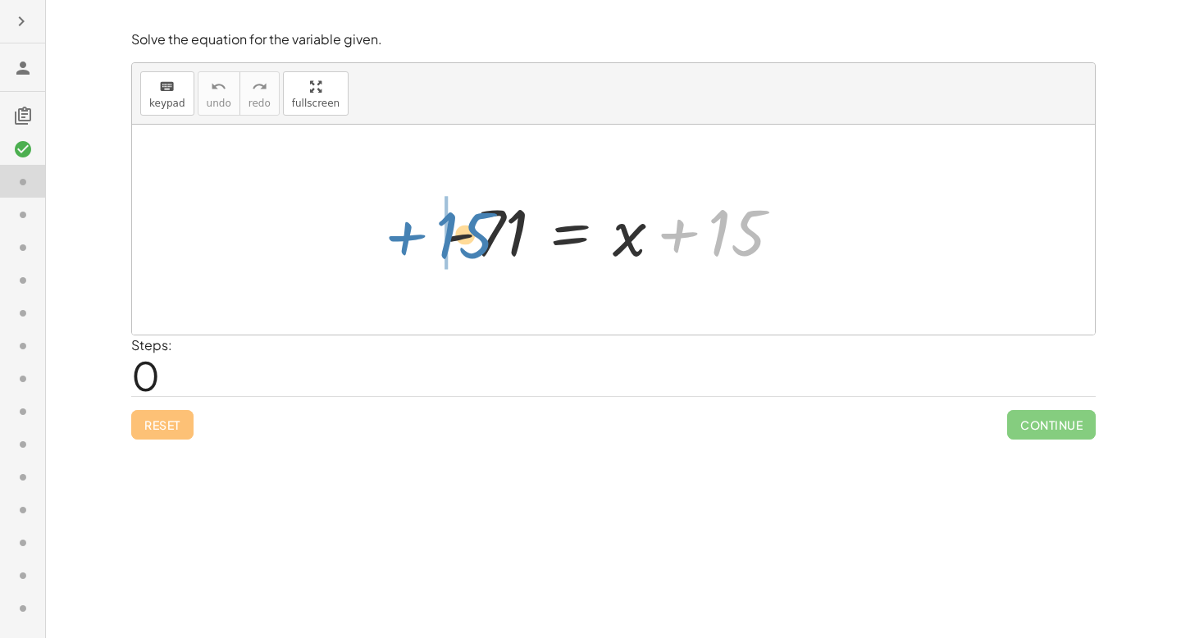
drag, startPoint x: 674, startPoint y: 236, endPoint x: 404, endPoint y: 240, distance: 269.9
click at [404, 240] on div "+ 15 - 71 = + x + 15" at bounding box center [613, 230] width 963 height 210
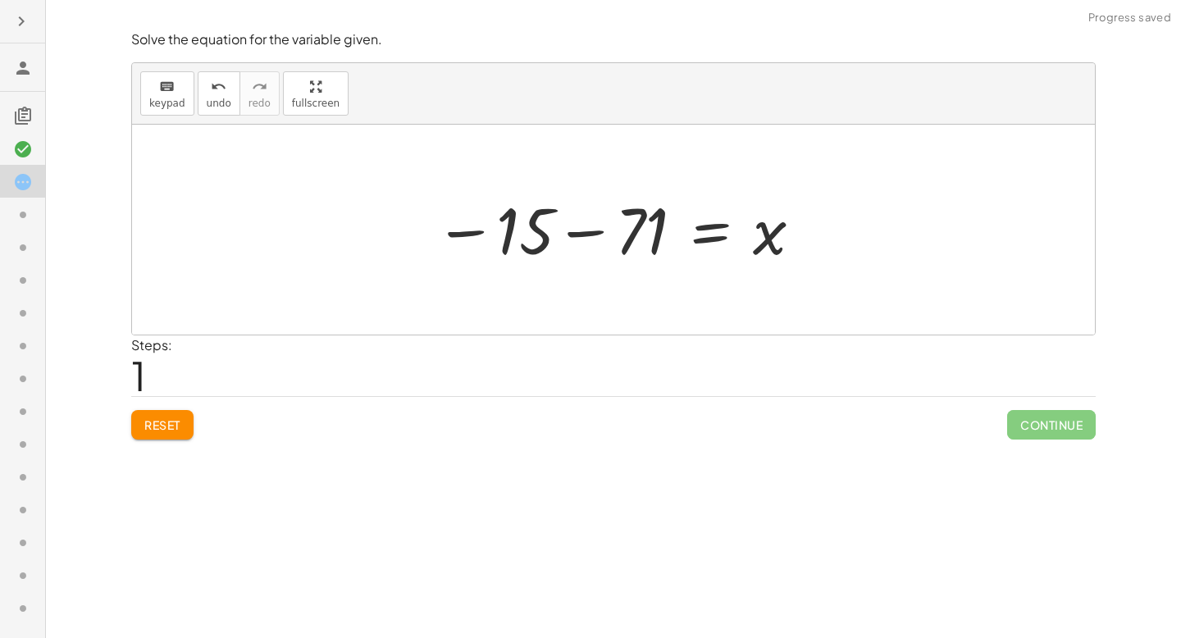
click at [576, 240] on div at bounding box center [620, 230] width 386 height 81
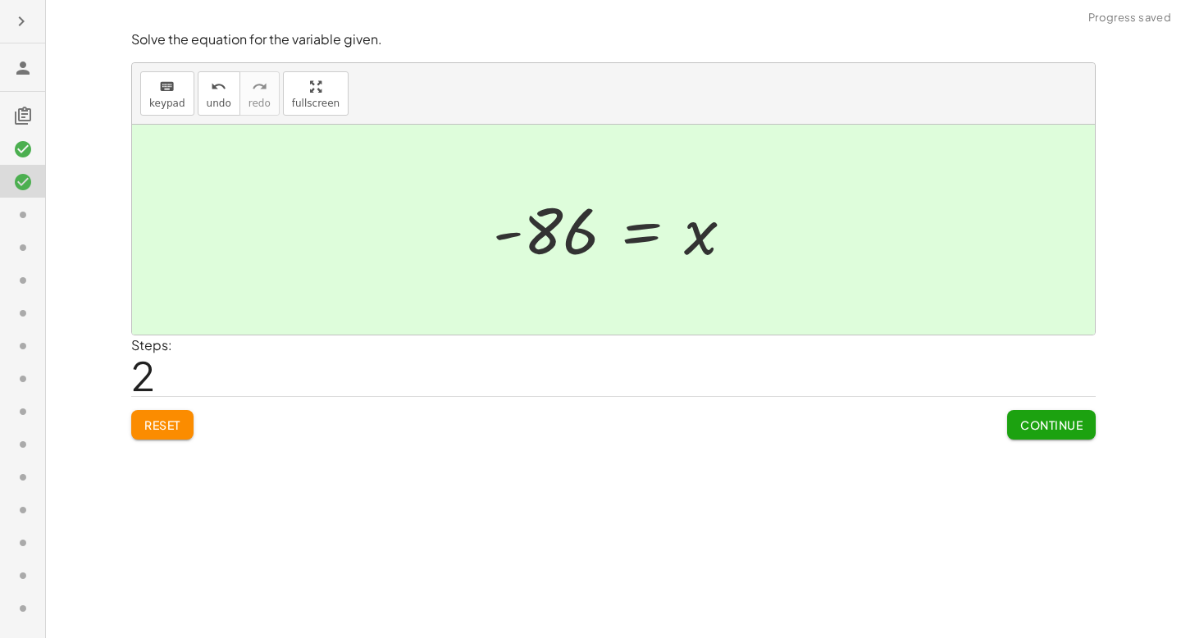
click at [1071, 430] on span "Continue" at bounding box center [1052, 425] width 62 height 15
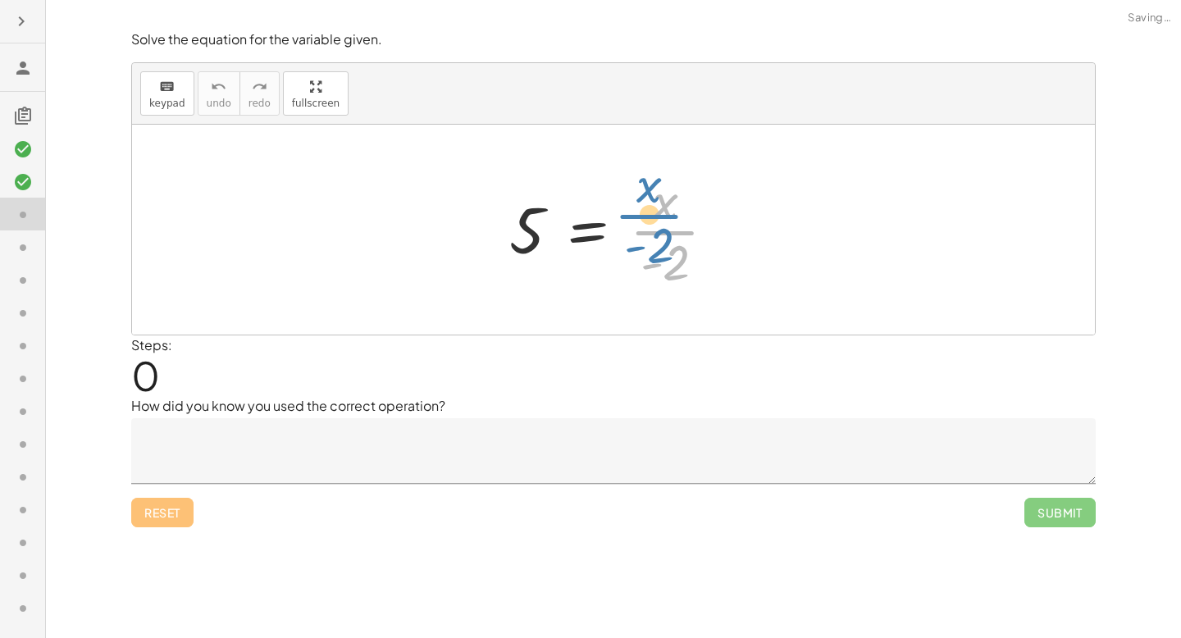
drag, startPoint x: 674, startPoint y: 230, endPoint x: 676, endPoint y: 222, distance: 8.6
click at [674, 223] on div at bounding box center [619, 230] width 236 height 126
click at [657, 251] on div at bounding box center [619, 230] width 236 height 126
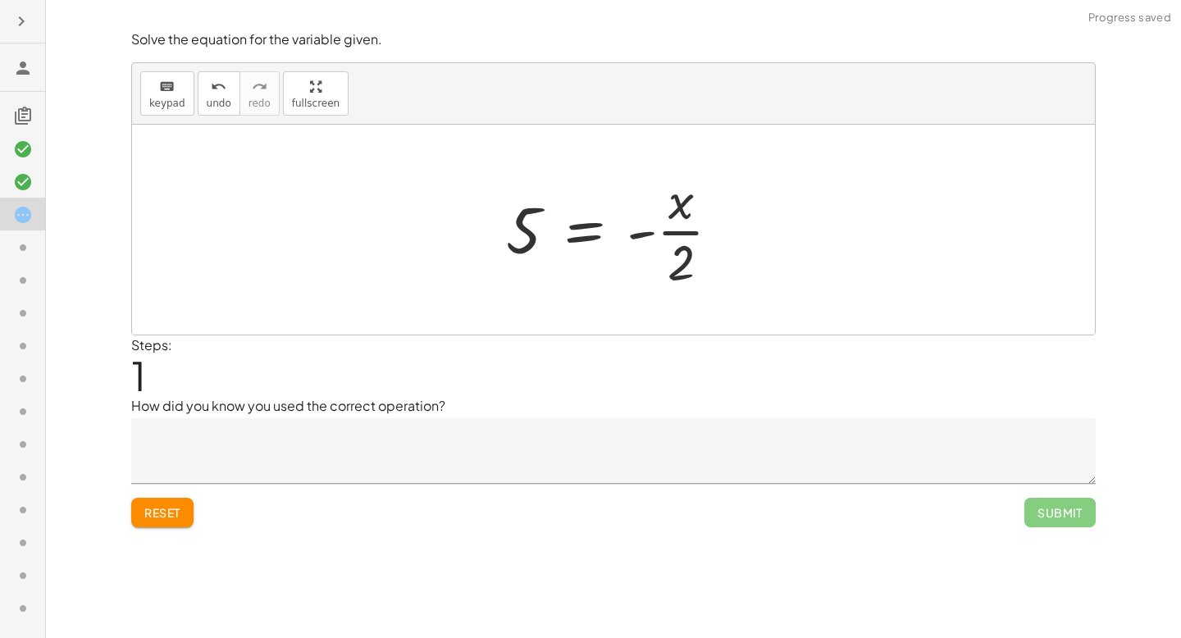
click at [167, 513] on span "Reset" at bounding box center [162, 512] width 36 height 15
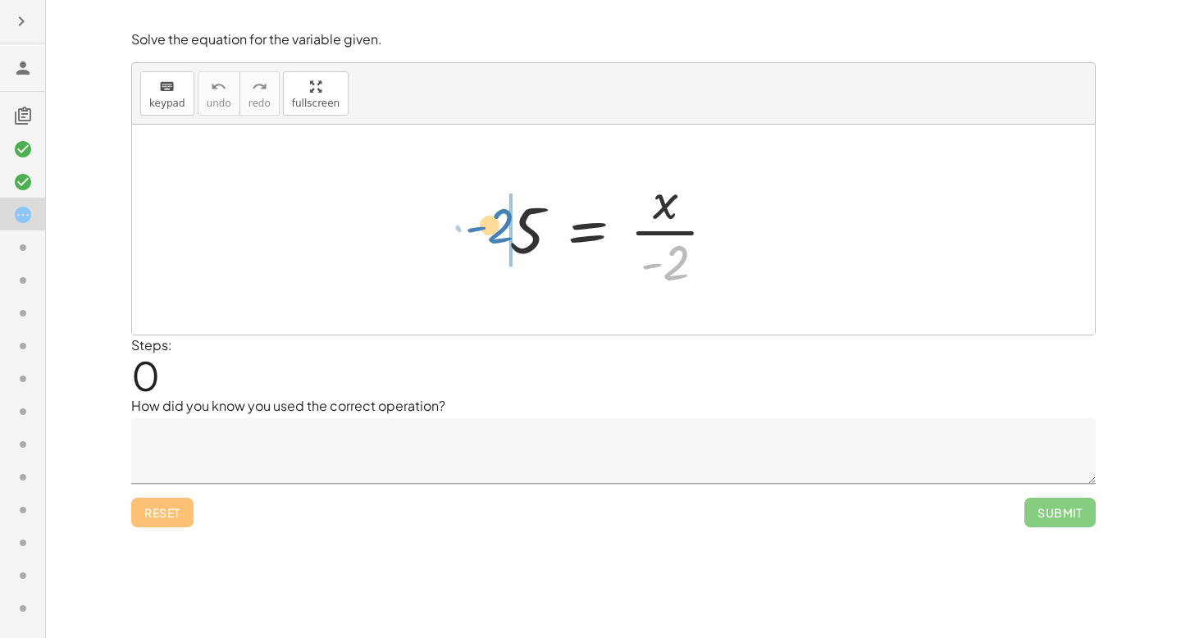
drag, startPoint x: 674, startPoint y: 271, endPoint x: 497, endPoint y: 234, distance: 181.0
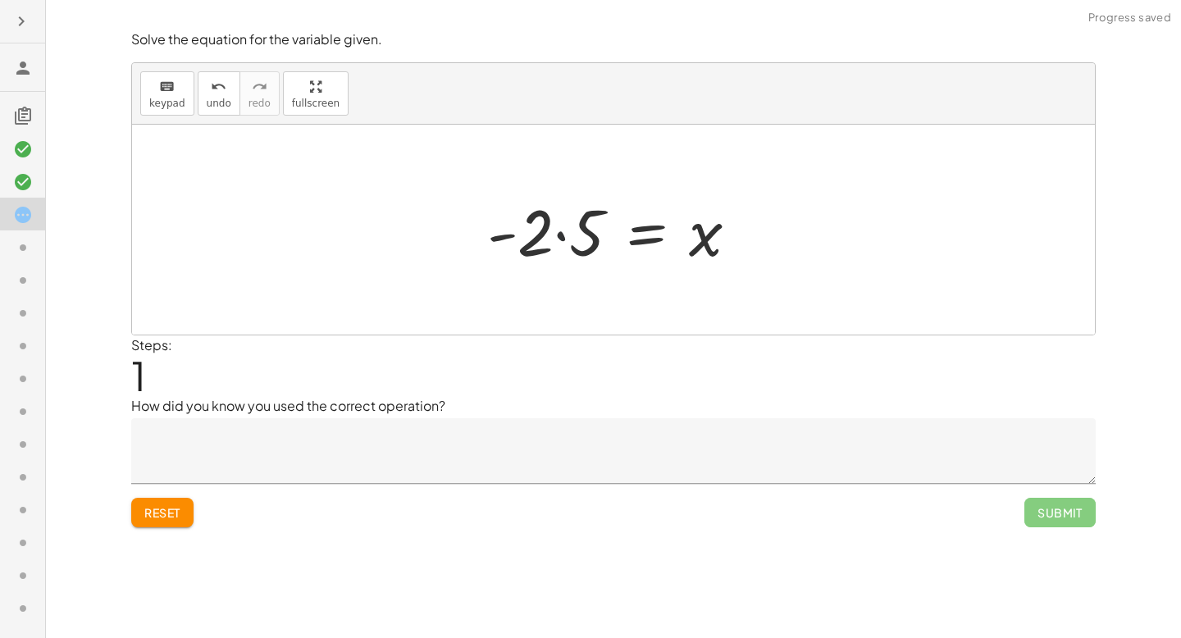
click at [557, 231] on div at bounding box center [619, 230] width 281 height 84
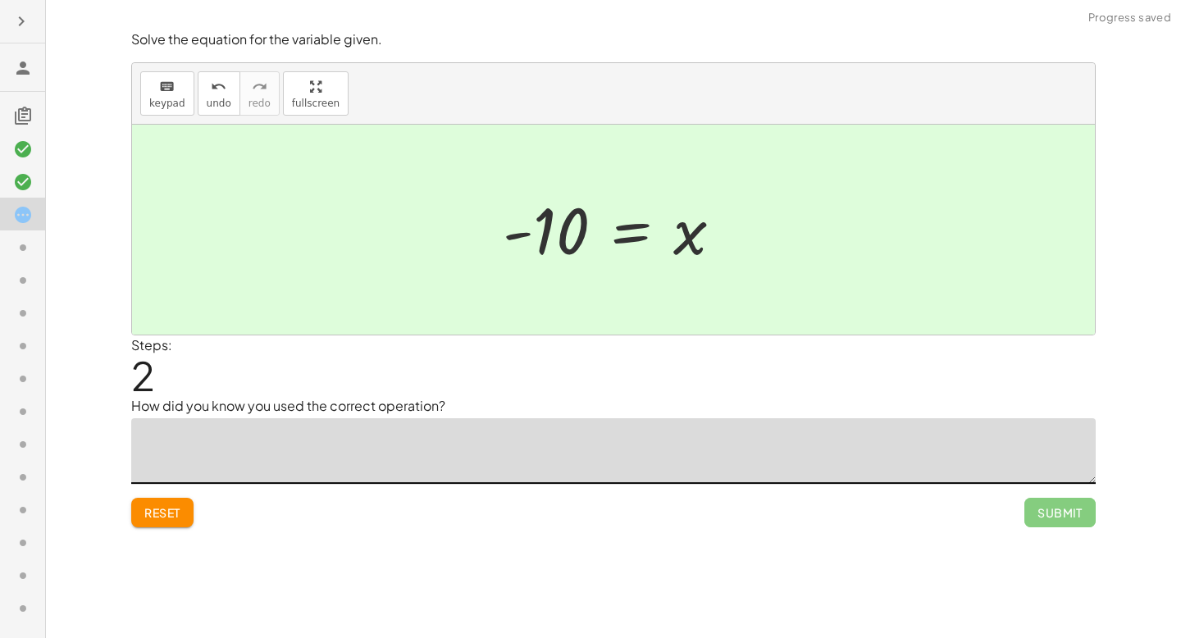
click at [829, 428] on textarea at bounding box center [613, 451] width 965 height 66
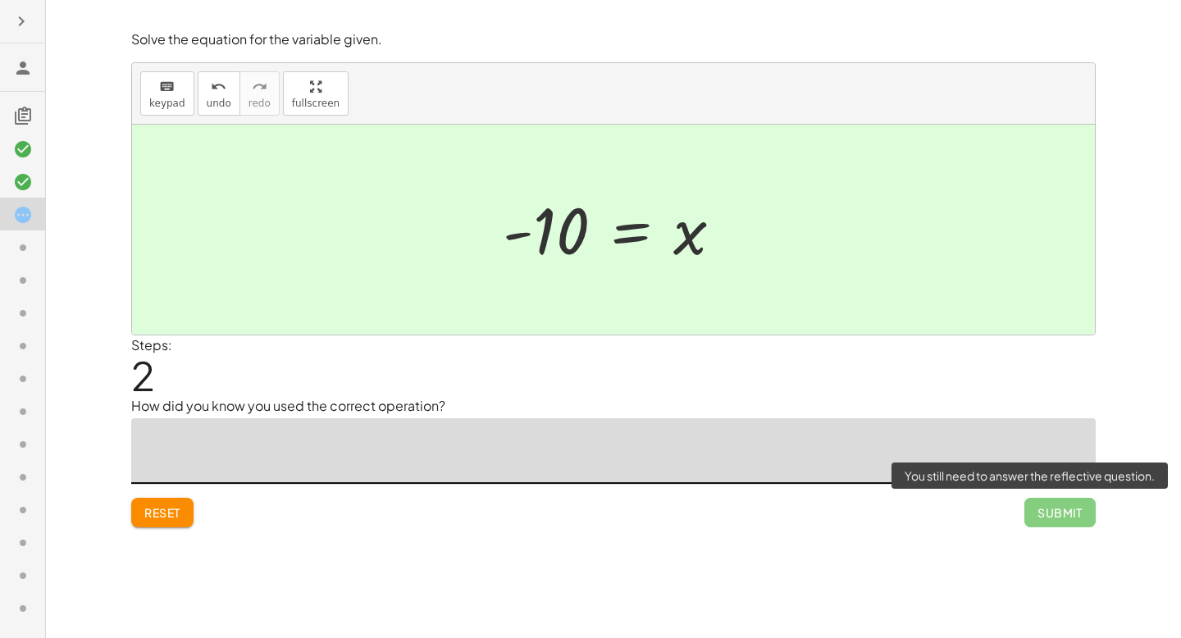
click at [1050, 510] on span "Submit" at bounding box center [1060, 513] width 71 height 30
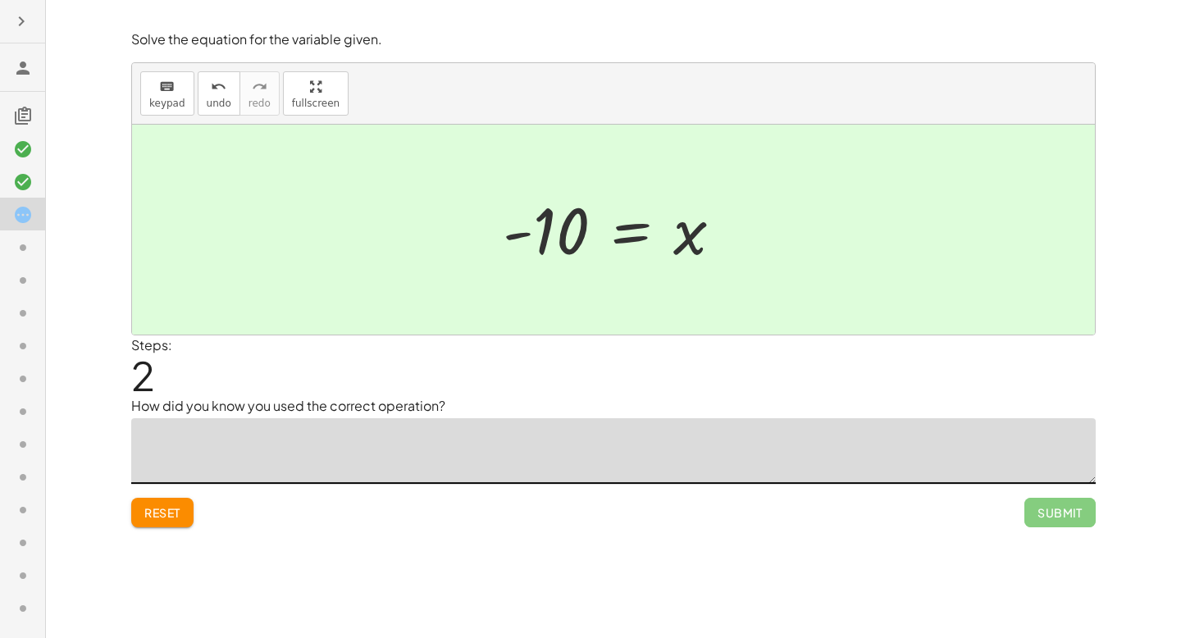
click at [959, 441] on textarea at bounding box center [613, 451] width 965 height 66
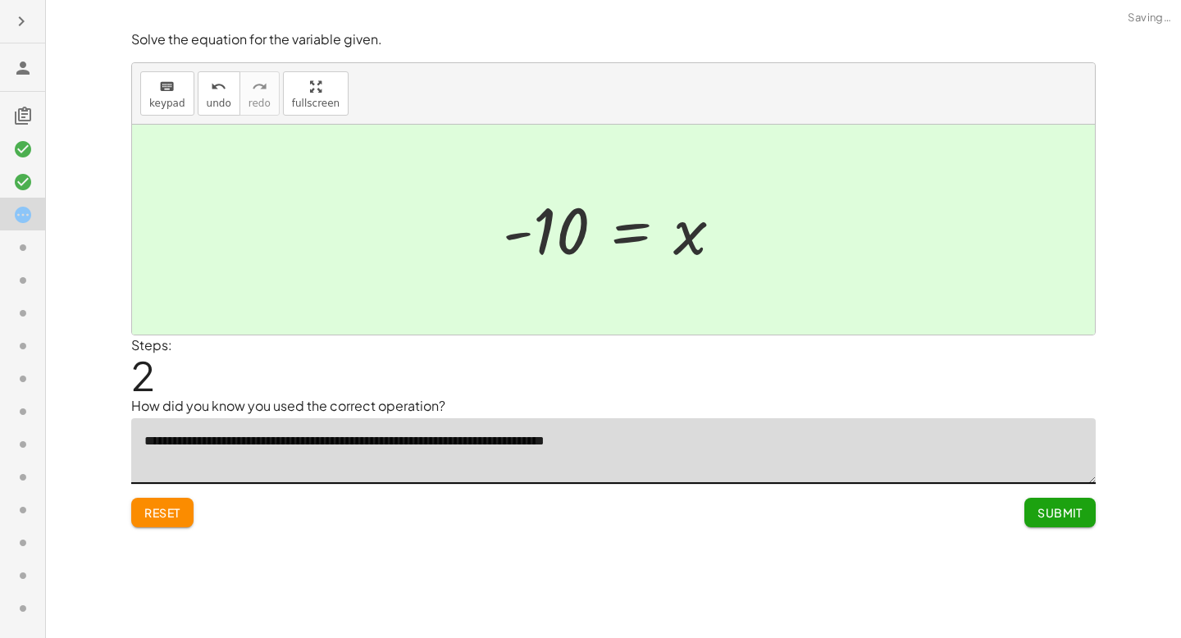
click at [341, 444] on textarea "**********" at bounding box center [613, 451] width 965 height 66
click at [157, 449] on textarea "**********" at bounding box center [613, 451] width 965 height 66
click at [175, 449] on textarea "**********" at bounding box center [613, 451] width 965 height 66
click at [171, 438] on textarea "**********" at bounding box center [613, 451] width 965 height 66
click at [413, 444] on textarea "**********" at bounding box center [613, 451] width 965 height 66
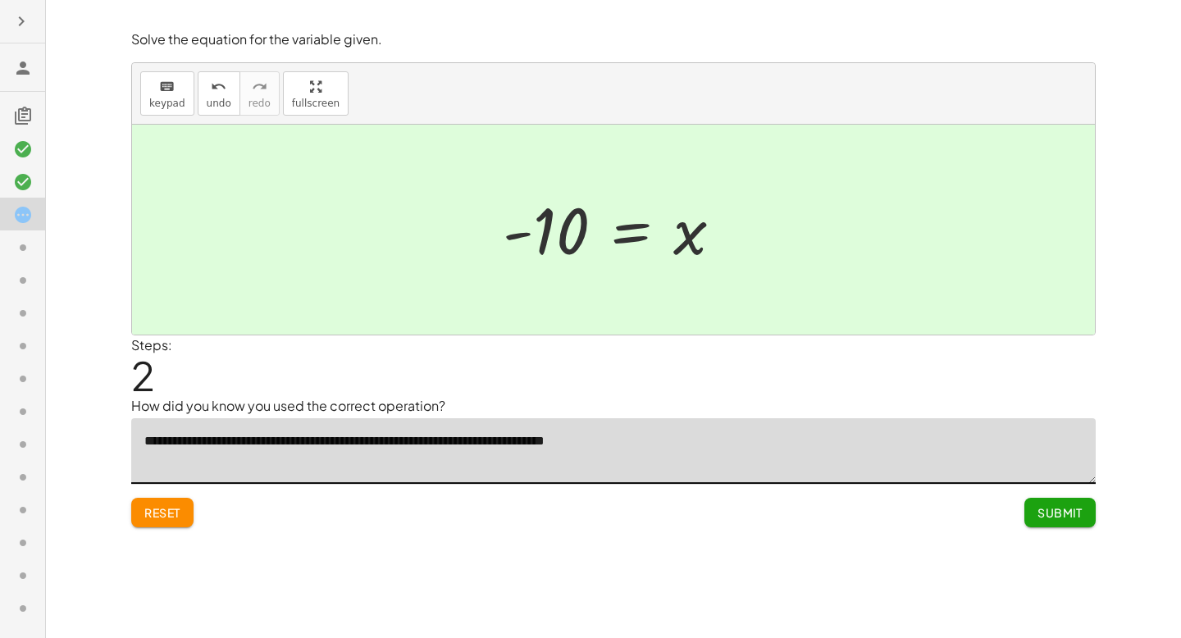
type textarea "**********"
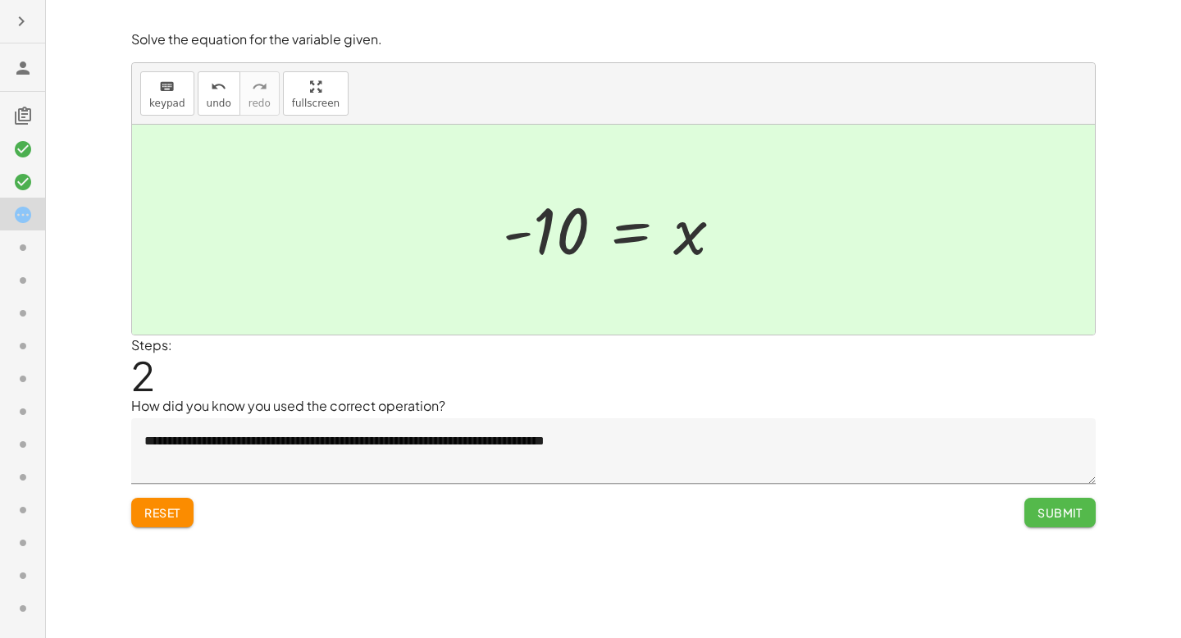
click at [1092, 507] on button "Submit" at bounding box center [1060, 513] width 71 height 30
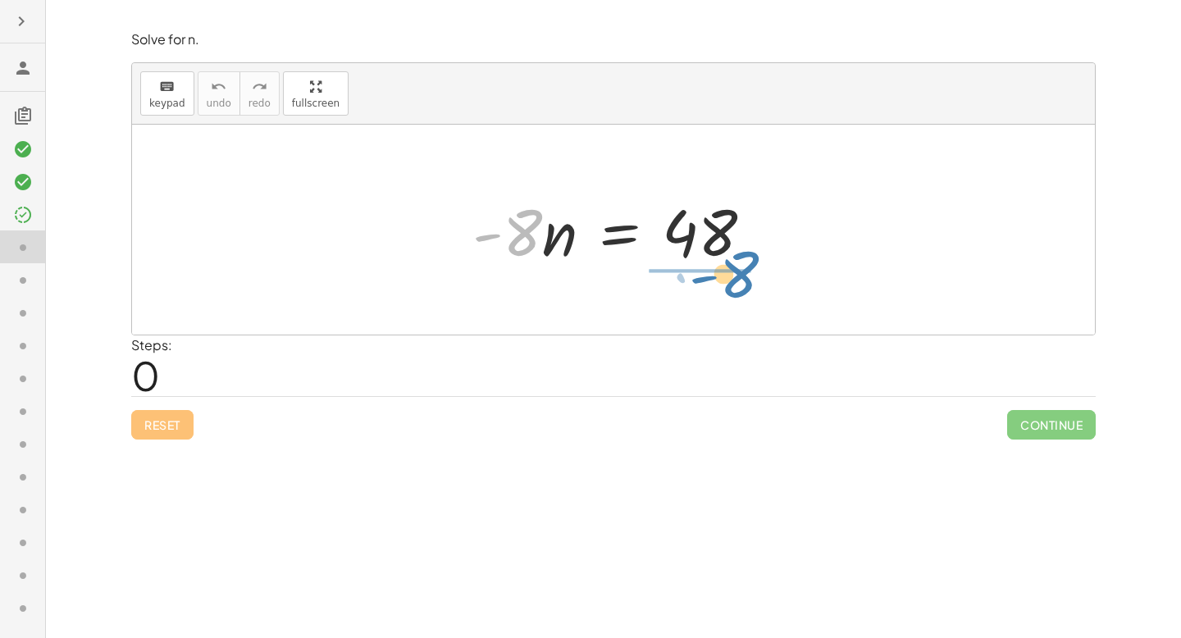
drag, startPoint x: 515, startPoint y: 240, endPoint x: 716, endPoint y: 299, distance: 209.7
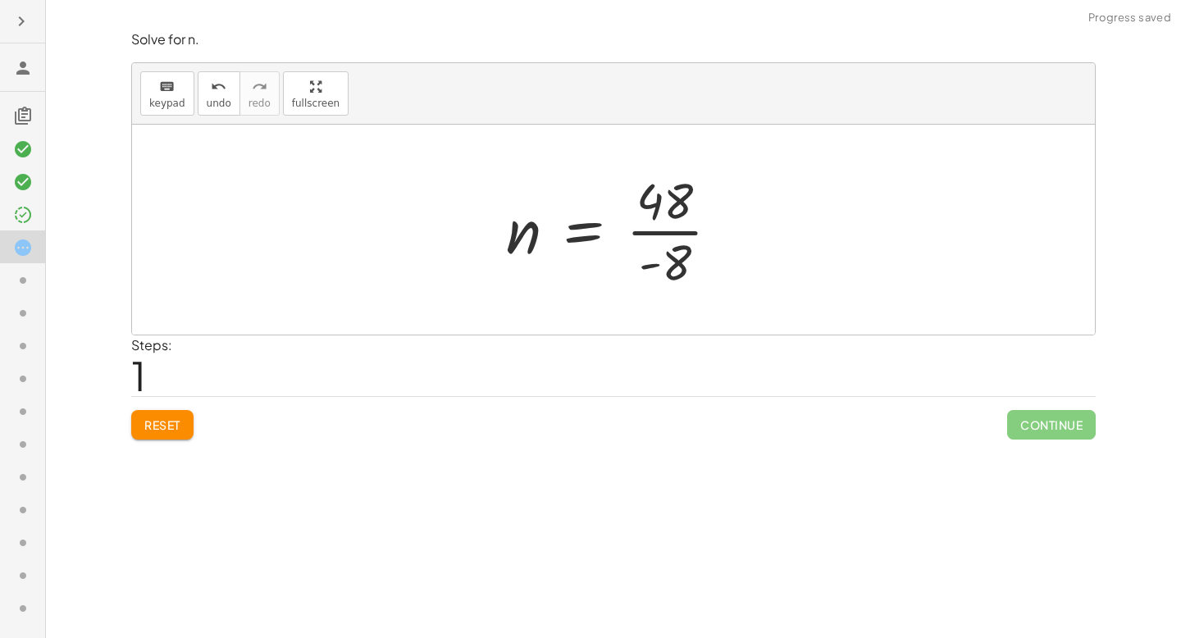
click at [678, 231] on div at bounding box center [620, 230] width 244 height 126
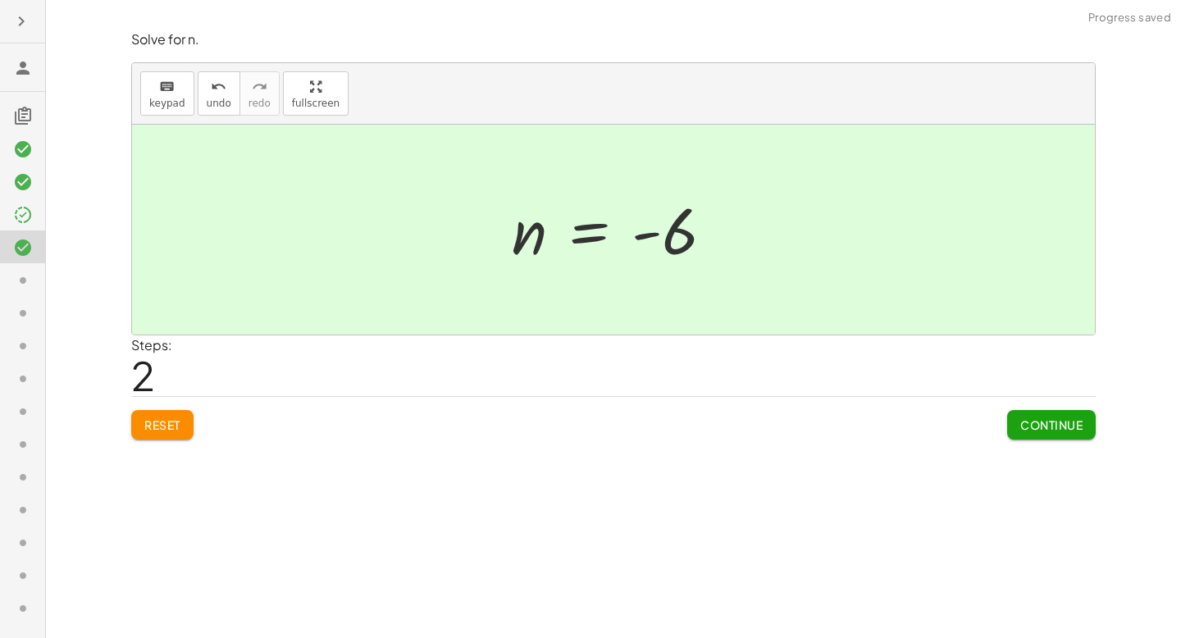
click at [1047, 430] on span "Continue" at bounding box center [1052, 425] width 62 height 15
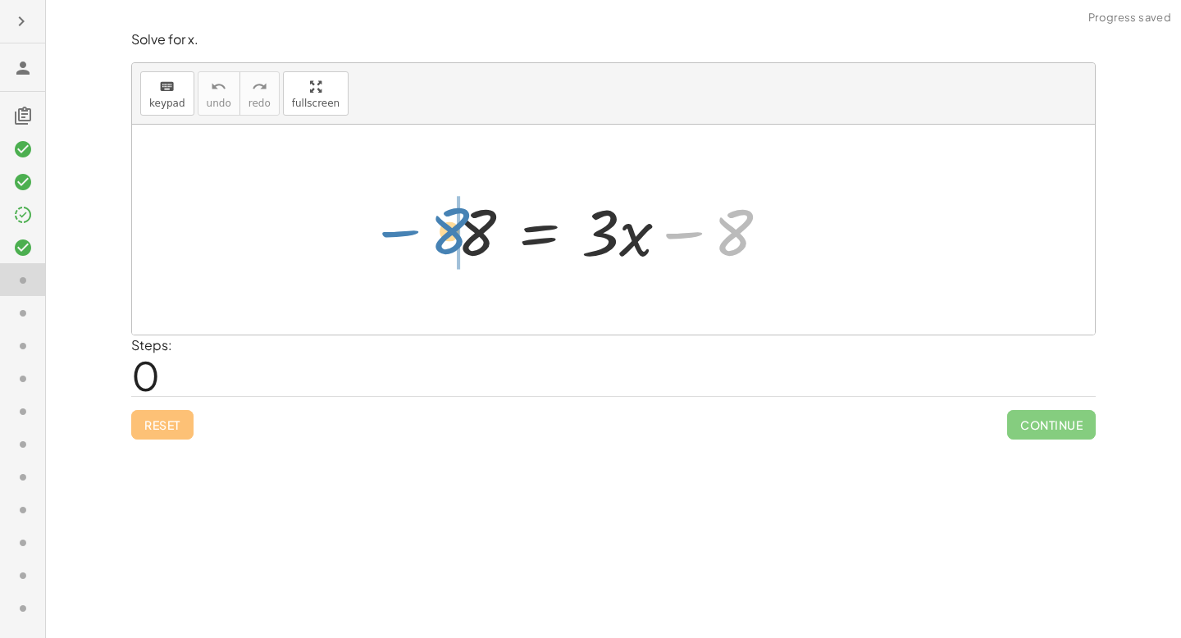
drag, startPoint x: 700, startPoint y: 235, endPoint x: 416, endPoint y: 234, distance: 283.9
click at [416, 234] on div "− 8 8 = + · 3 · x − 8" at bounding box center [613, 230] width 963 height 210
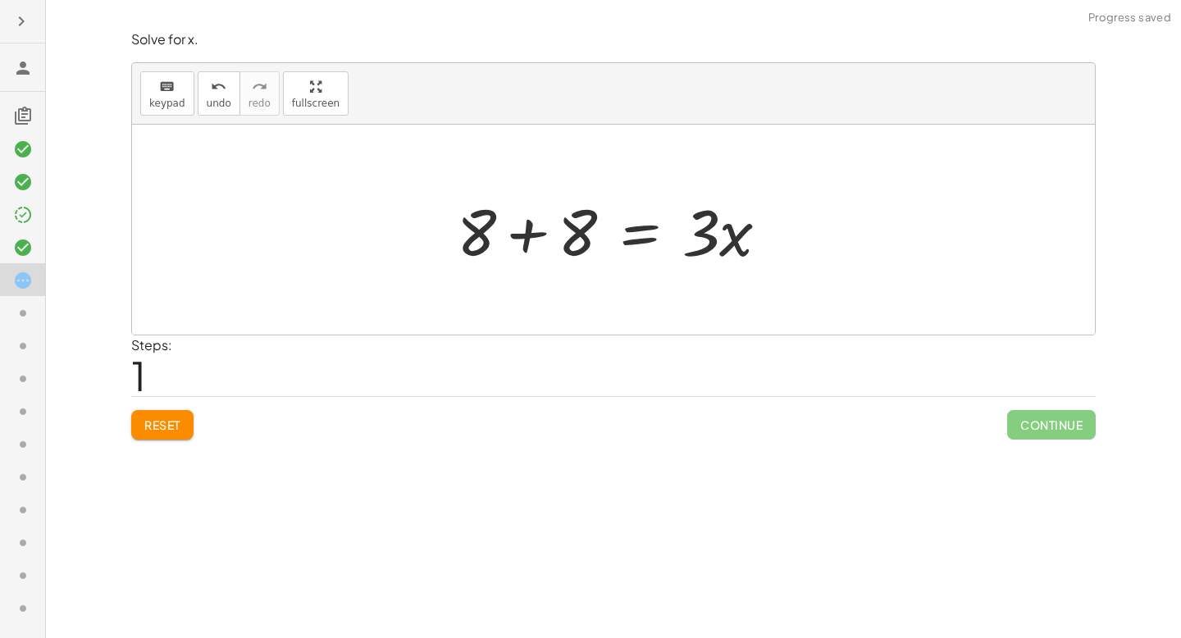
click at [531, 232] on div at bounding box center [620, 230] width 342 height 84
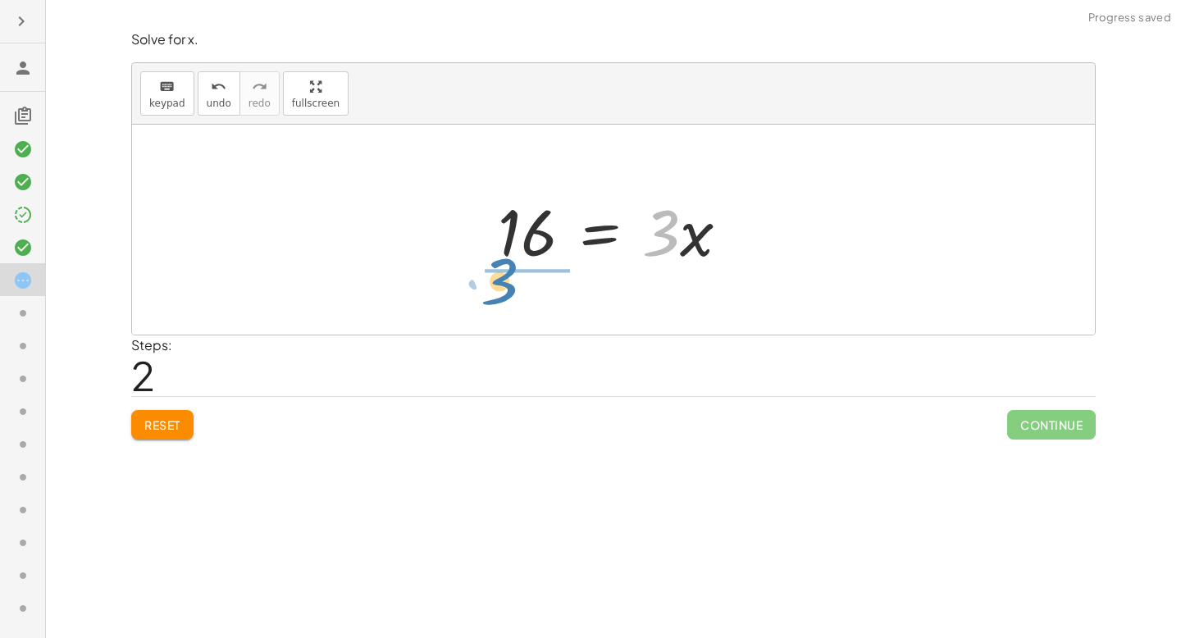
drag, startPoint x: 662, startPoint y: 235, endPoint x: 507, endPoint y: 284, distance: 162.4
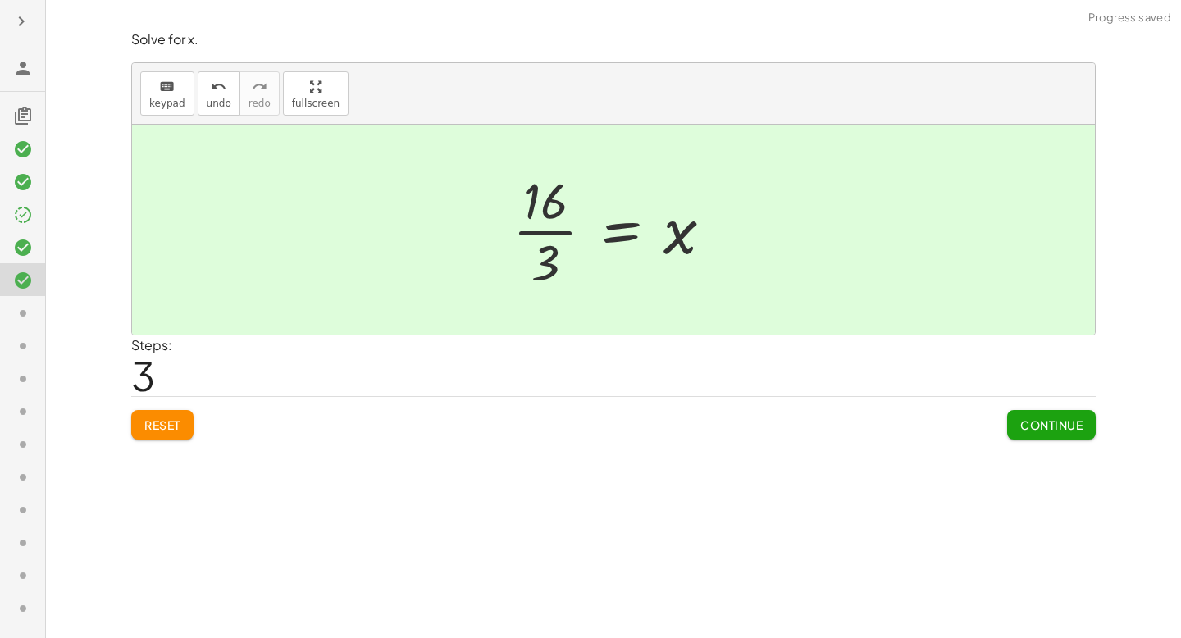
click at [1045, 435] on button "Continue" at bounding box center [1051, 425] width 89 height 30
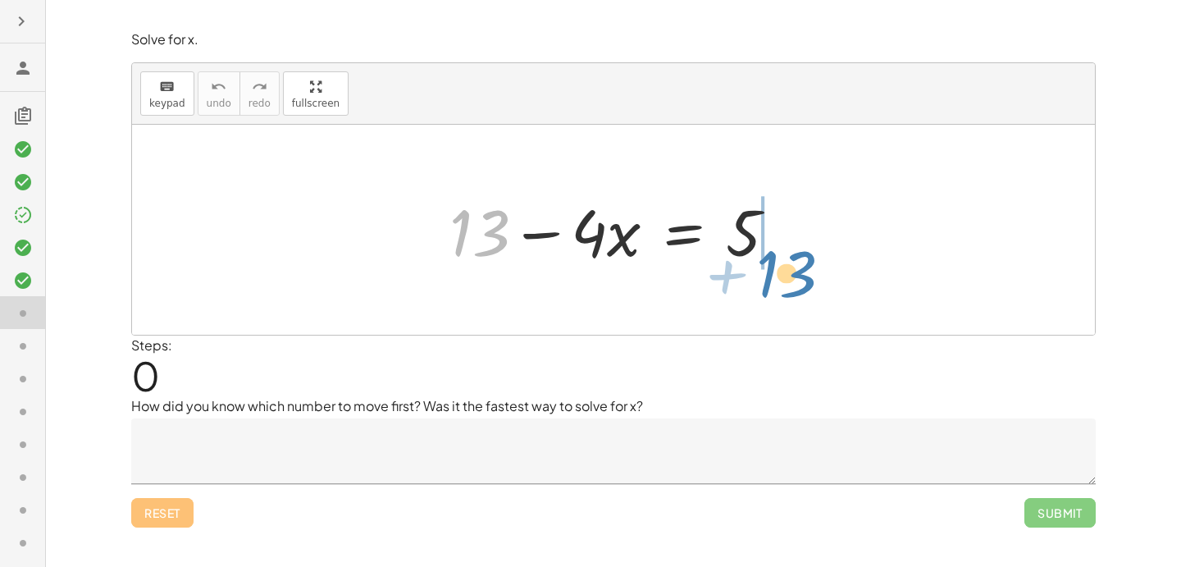
drag, startPoint x: 444, startPoint y: 225, endPoint x: 758, endPoint y: 266, distance: 316.9
click at [758, 266] on div at bounding box center [619, 230] width 357 height 84
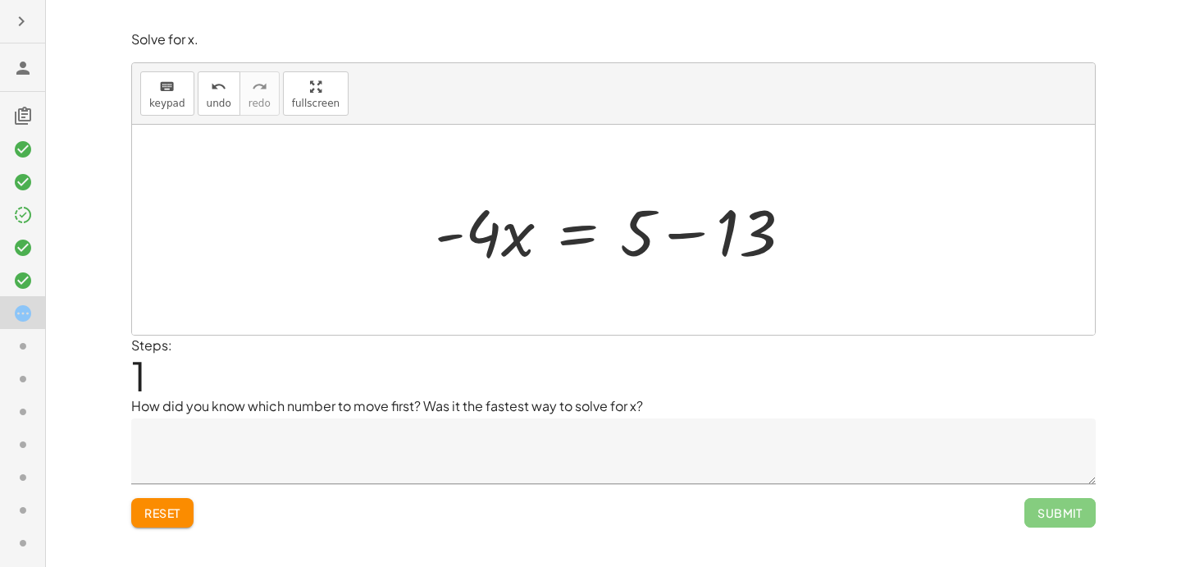
click at [693, 234] on div at bounding box center [620, 230] width 387 height 84
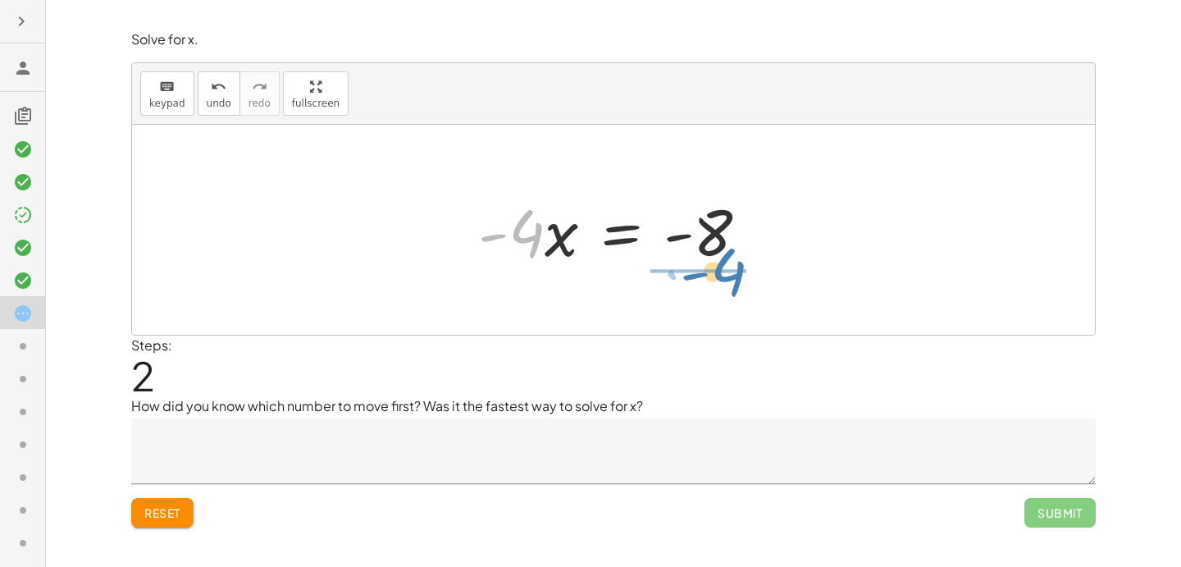
drag, startPoint x: 523, startPoint y: 240, endPoint x: 724, endPoint y: 279, distance: 203.9
click at [724, 280] on div "+ 13 − · 4 · x = 5 · - 4 · x = + 5 − 13 · - 4 · x · 4 · x = - - 8" at bounding box center [613, 230] width 963 height 210
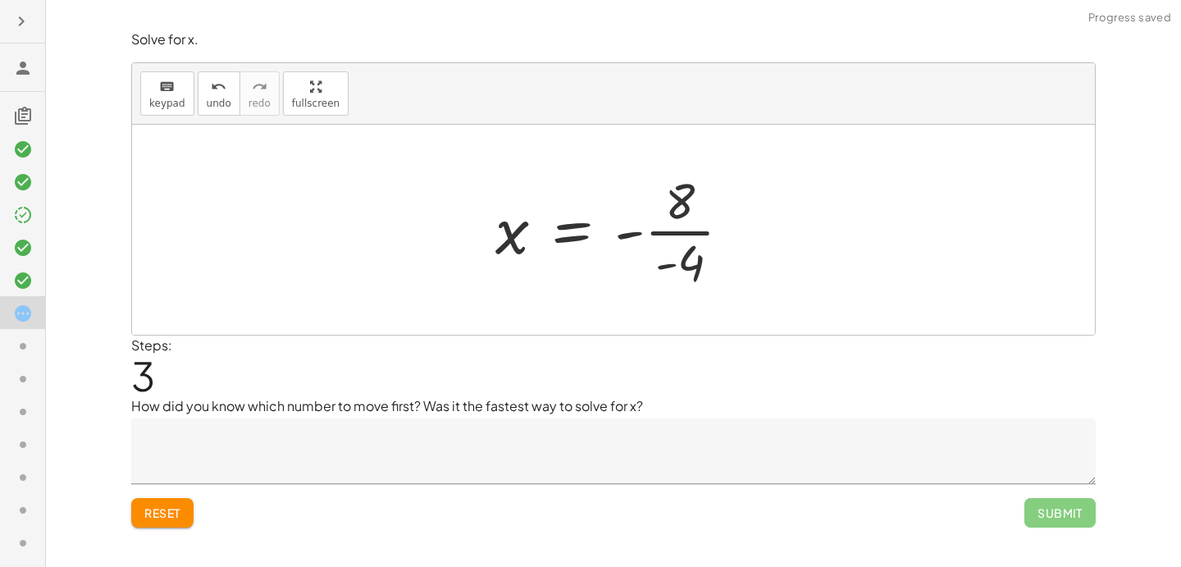
click at [687, 237] on div at bounding box center [619, 230] width 265 height 126
click at [655, 236] on div at bounding box center [620, 230] width 260 height 81
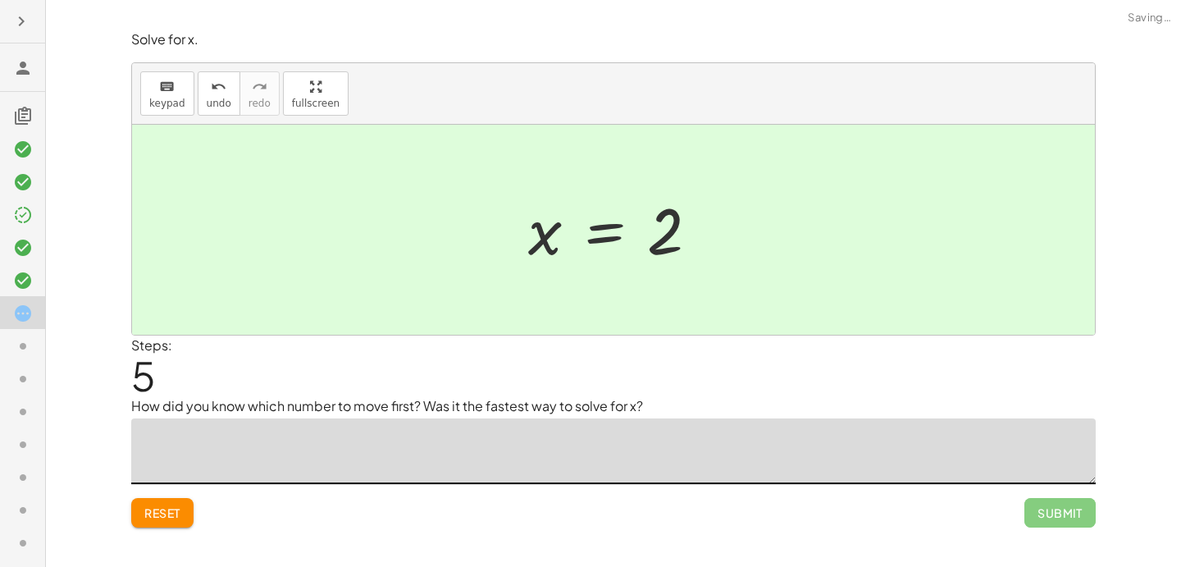
click at [499, 443] on textarea at bounding box center [613, 451] width 965 height 66
type textarea "*"
click at [179, 508] on span "Reset" at bounding box center [162, 512] width 36 height 15
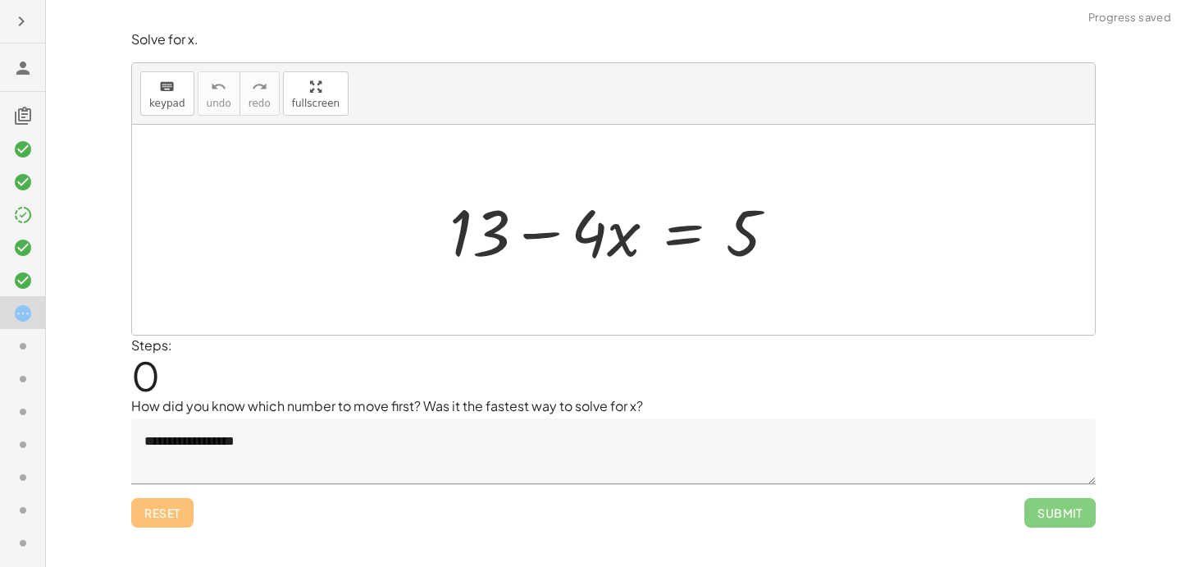
click at [306, 438] on textarea "**********" at bounding box center [613, 451] width 965 height 66
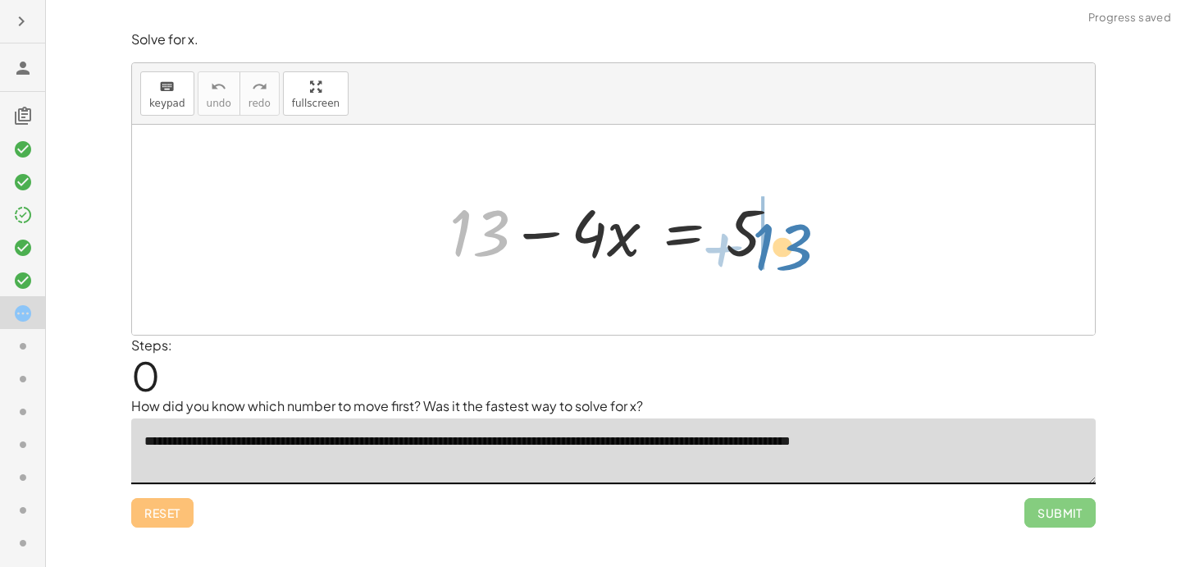
drag, startPoint x: 471, startPoint y: 242, endPoint x: 777, endPoint y: 254, distance: 306.3
click at [777, 254] on div at bounding box center [619, 230] width 357 height 84
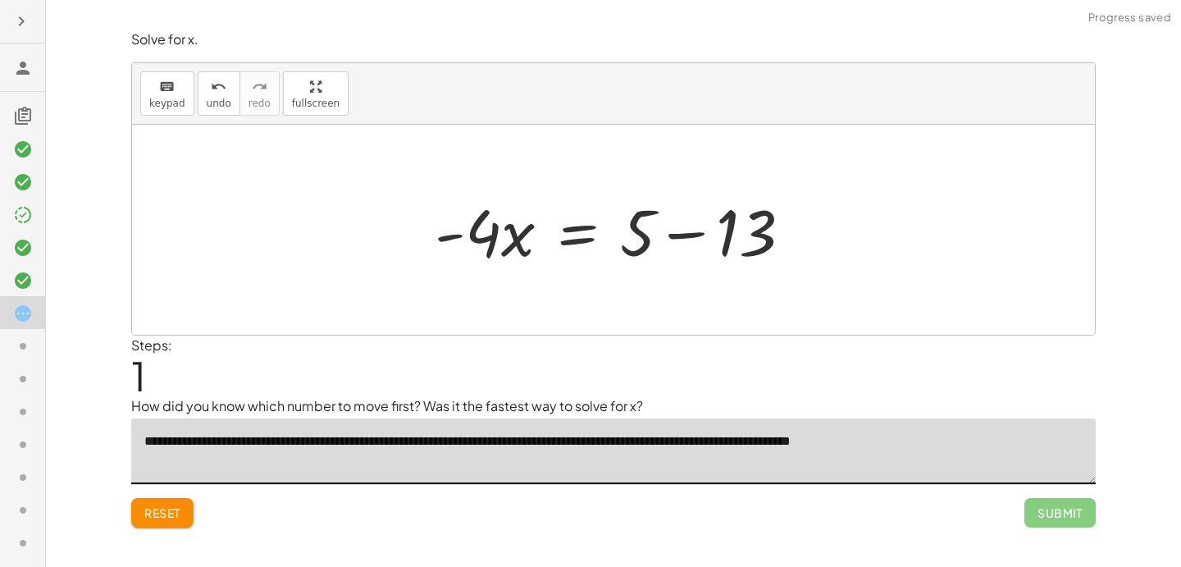
click at [690, 236] on div at bounding box center [620, 230] width 387 height 84
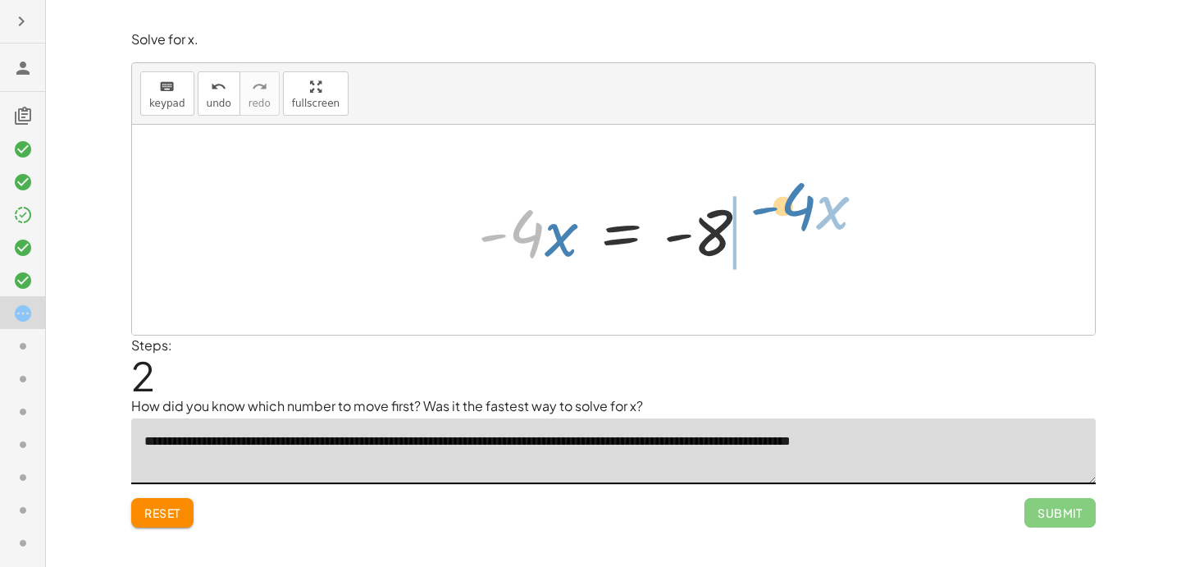
drag, startPoint x: 533, startPoint y: 240, endPoint x: 805, endPoint y: 208, distance: 273.5
click at [806, 210] on div "+ 13 − · 4 · x = 5 · - 4 · x = + 5 − 13 · - 4 · x · 4 · x = - - 8" at bounding box center [613, 230] width 963 height 210
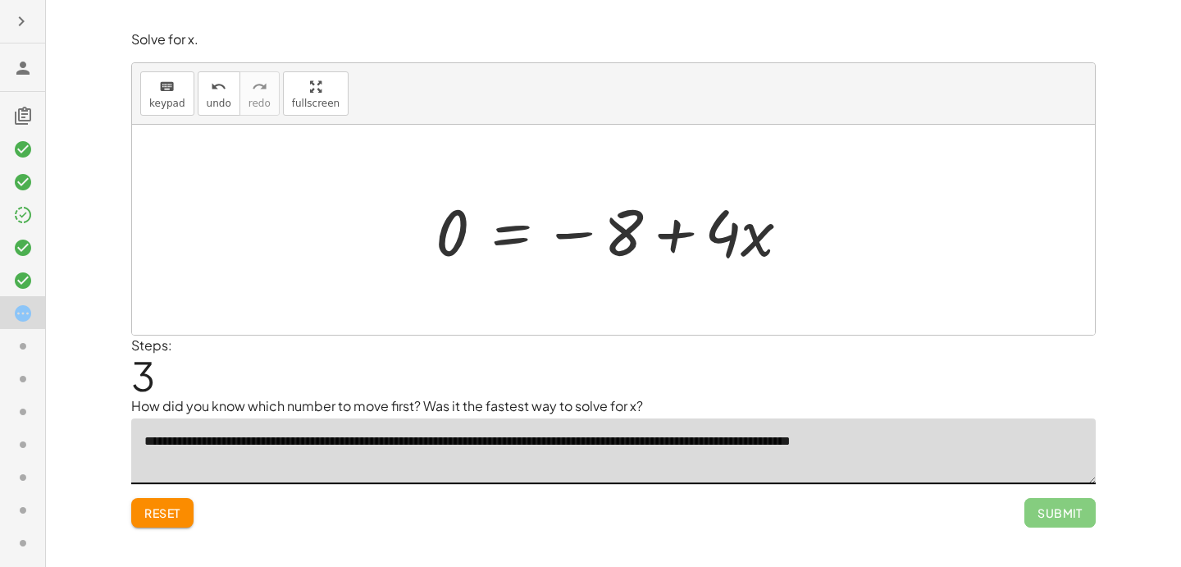
type textarea "**********"
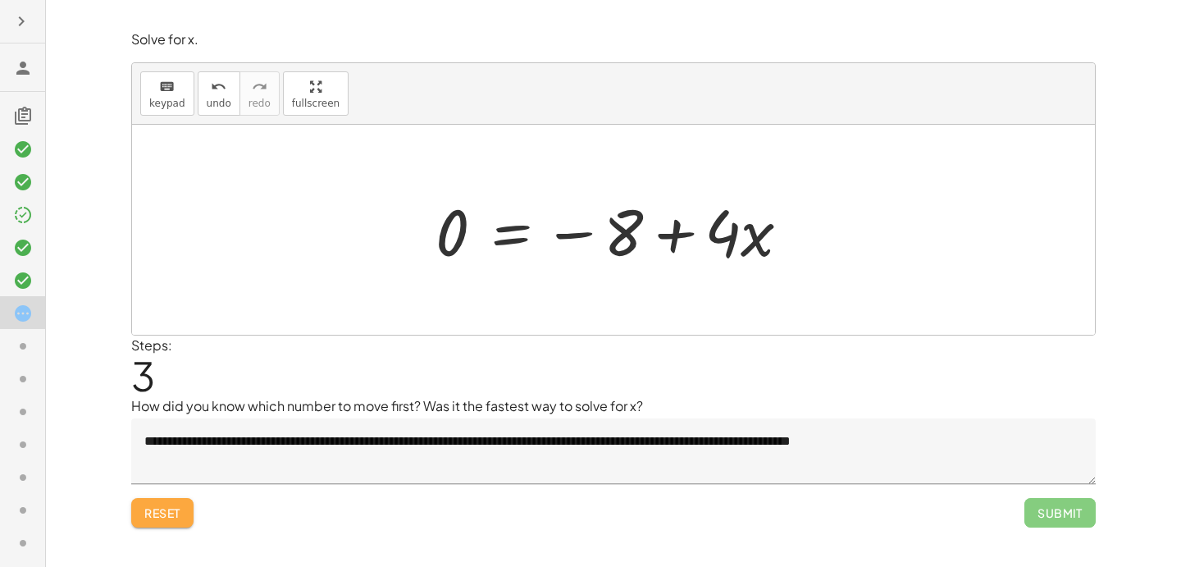
click at [162, 509] on span "Reset" at bounding box center [162, 512] width 36 height 15
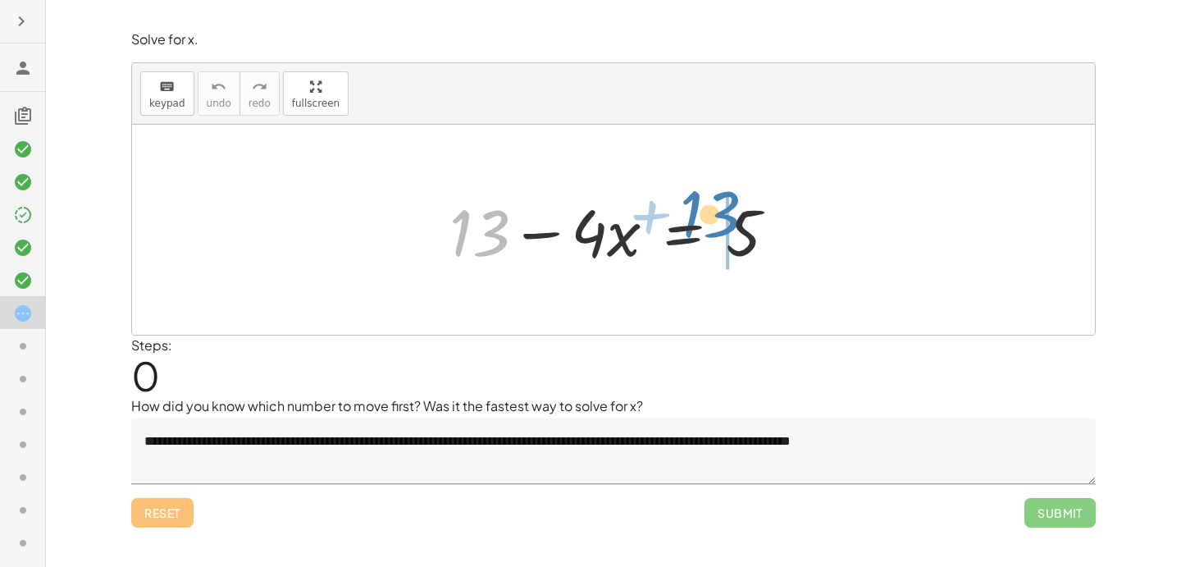
drag, startPoint x: 460, startPoint y: 235, endPoint x: 691, endPoint y: 214, distance: 231.4
click at [691, 214] on div at bounding box center [619, 230] width 357 height 84
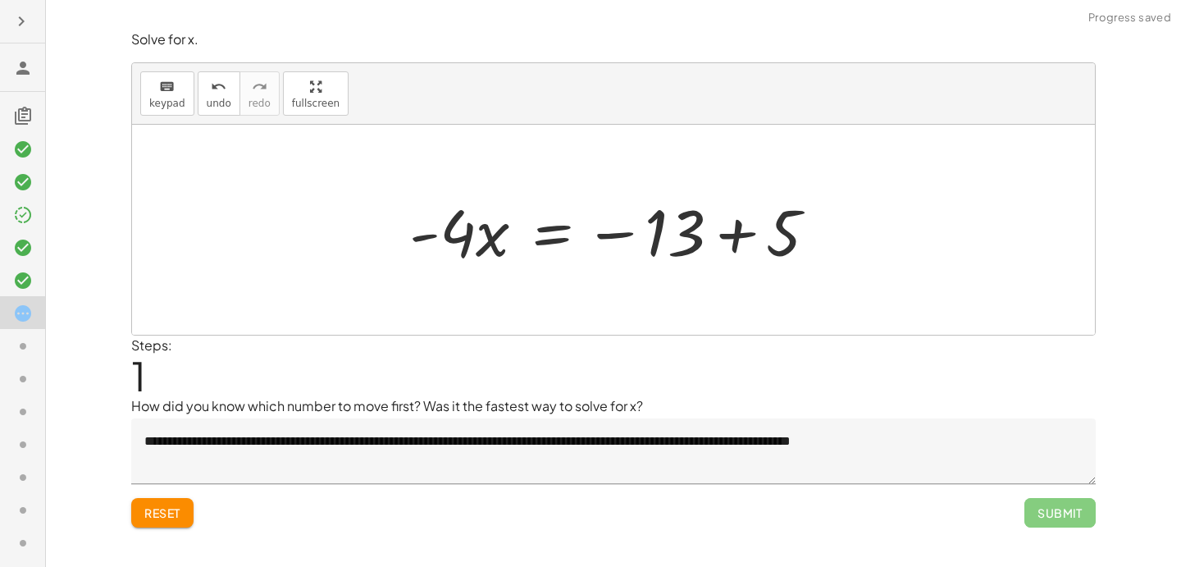
click at [162, 514] on span "Reset" at bounding box center [162, 512] width 36 height 15
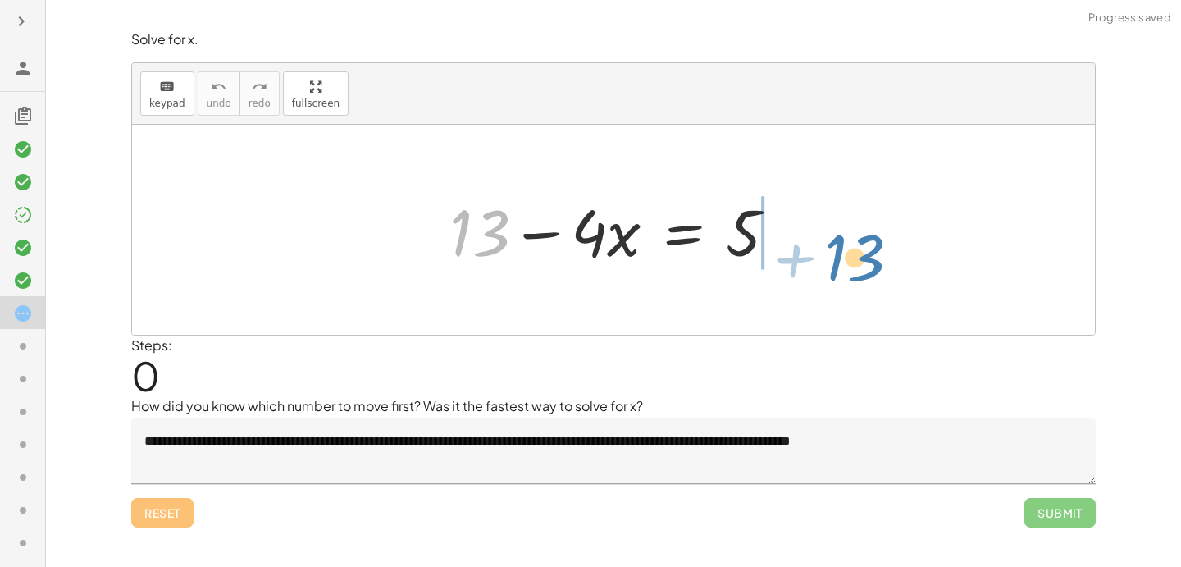
drag, startPoint x: 473, startPoint y: 223, endPoint x: 844, endPoint y: 223, distance: 371.6
click at [844, 224] on div "+ 13 + 13 − · 4 · x = 5" at bounding box center [613, 230] width 963 height 210
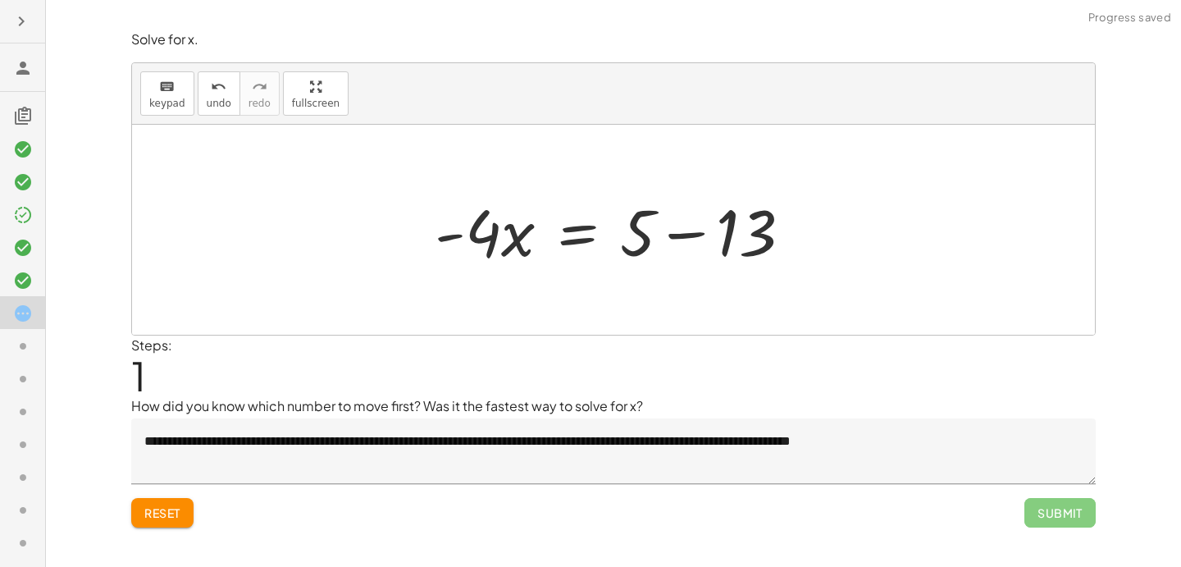
click at [692, 232] on div at bounding box center [620, 230] width 387 height 84
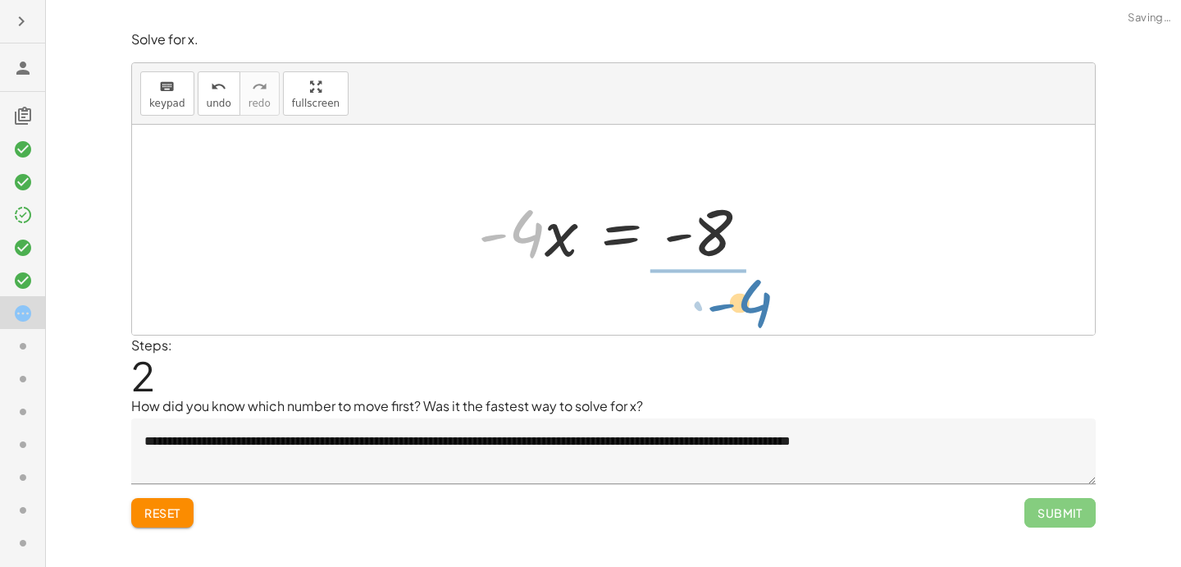
drag, startPoint x: 521, startPoint y: 241, endPoint x: 745, endPoint y: 308, distance: 233.6
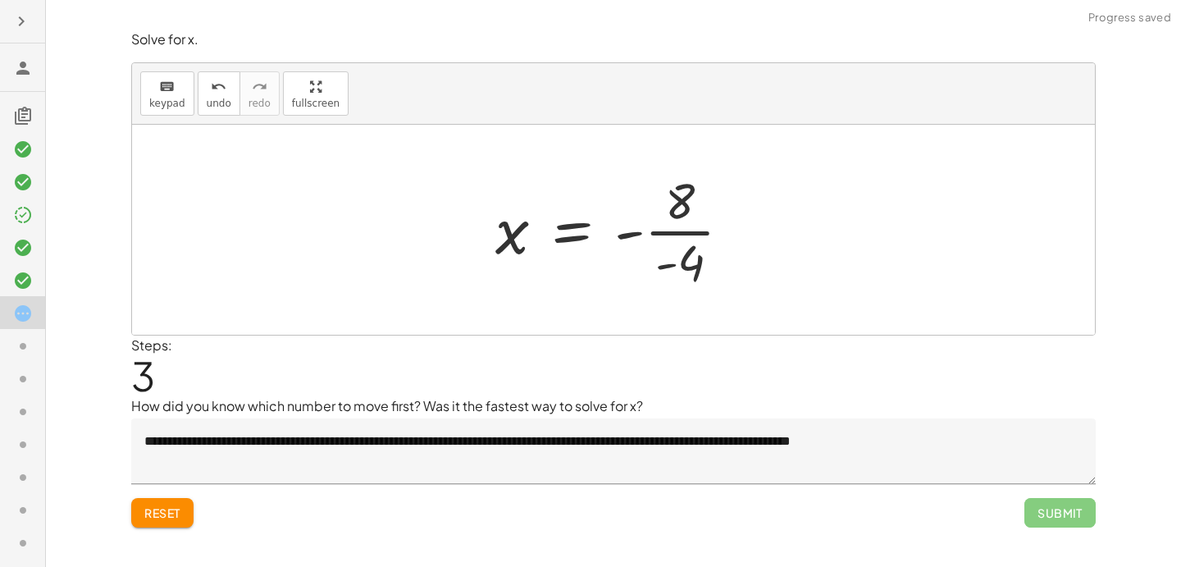
click at [677, 233] on div at bounding box center [619, 230] width 265 height 126
click at [665, 234] on div at bounding box center [620, 230] width 260 height 81
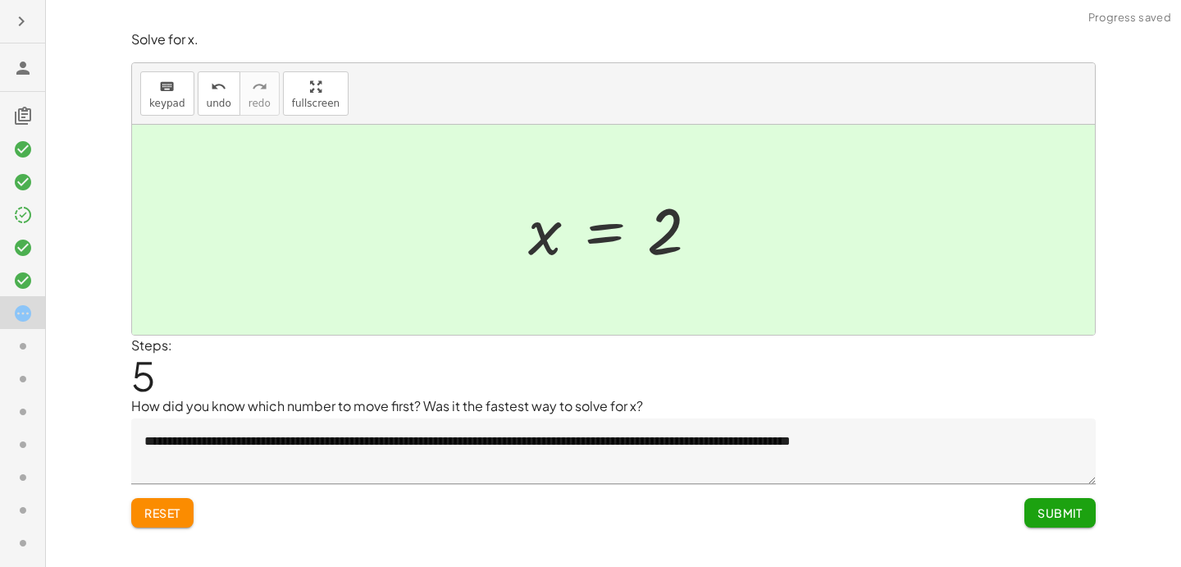
click at [1062, 513] on span "Submit" at bounding box center [1060, 512] width 45 height 15
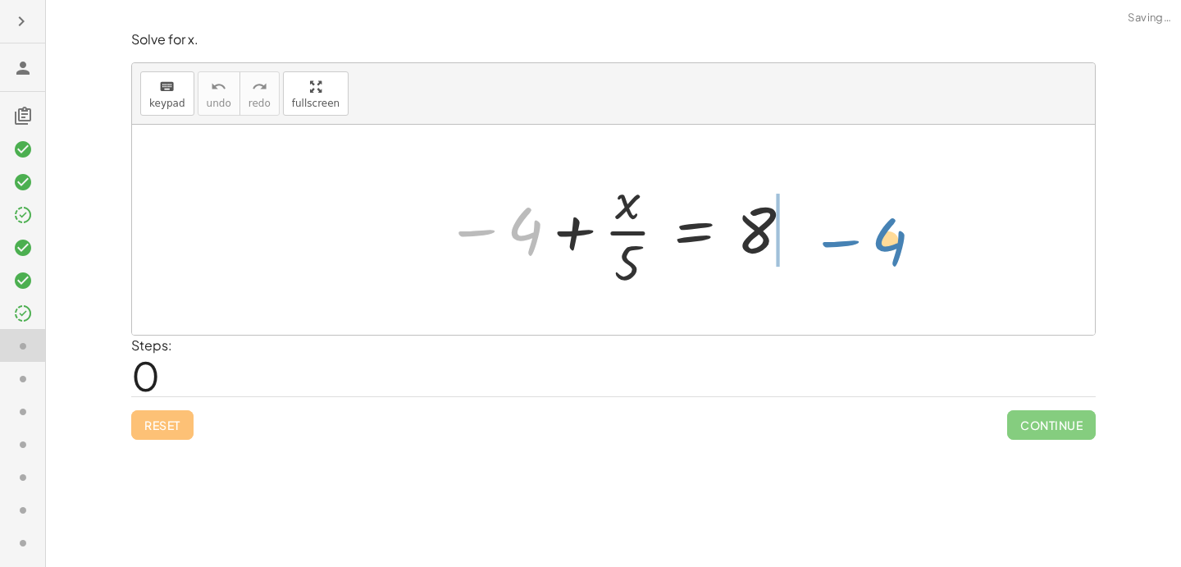
drag, startPoint x: 497, startPoint y: 218, endPoint x: 861, endPoint y: 224, distance: 363.5
click at [862, 225] on div "− 4 − 4 + · x · 5 = 8" at bounding box center [613, 230] width 963 height 210
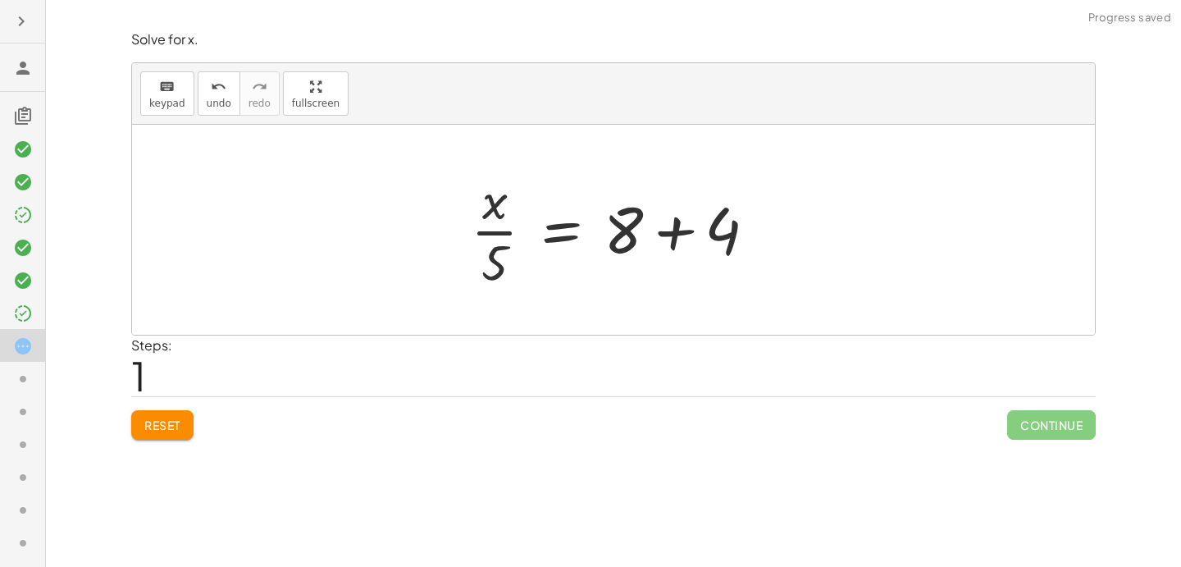
click at [699, 226] on div at bounding box center [620, 230] width 315 height 126
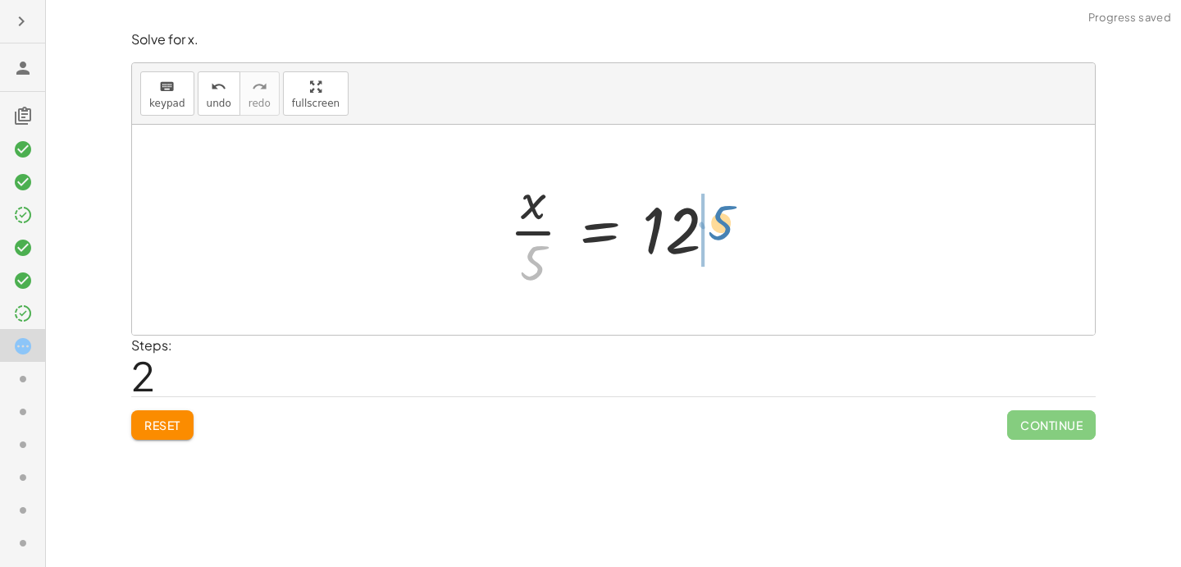
drag, startPoint x: 542, startPoint y: 258, endPoint x: 719, endPoint y: 218, distance: 181.7
click at [719, 218] on div at bounding box center [619, 230] width 237 height 126
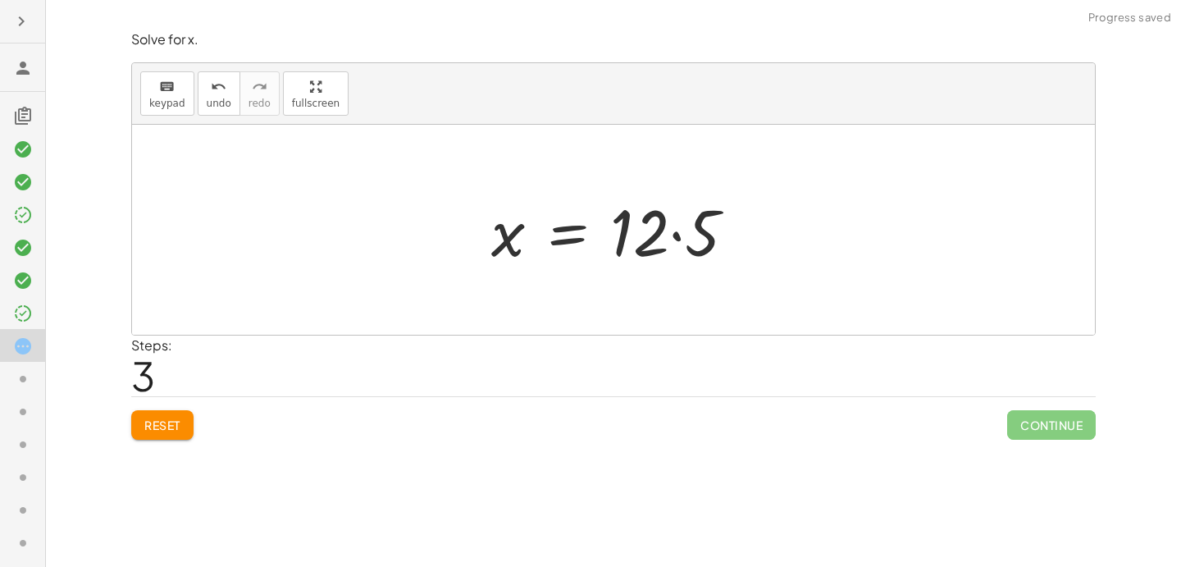
click at [675, 234] on div at bounding box center [619, 230] width 273 height 84
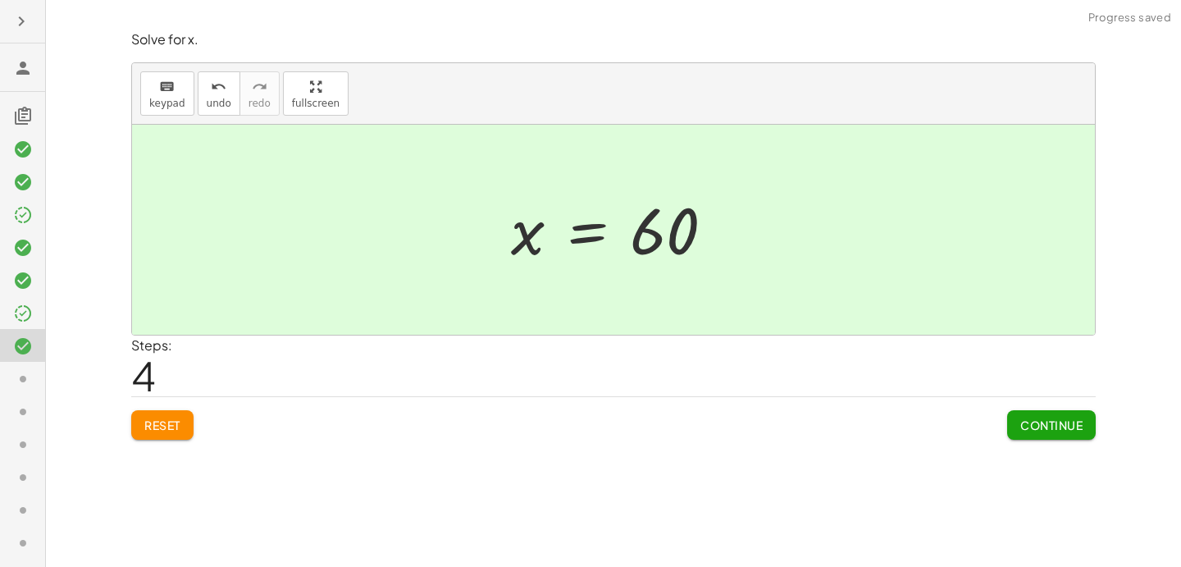
click at [1053, 419] on span "Continue" at bounding box center [1052, 425] width 62 height 15
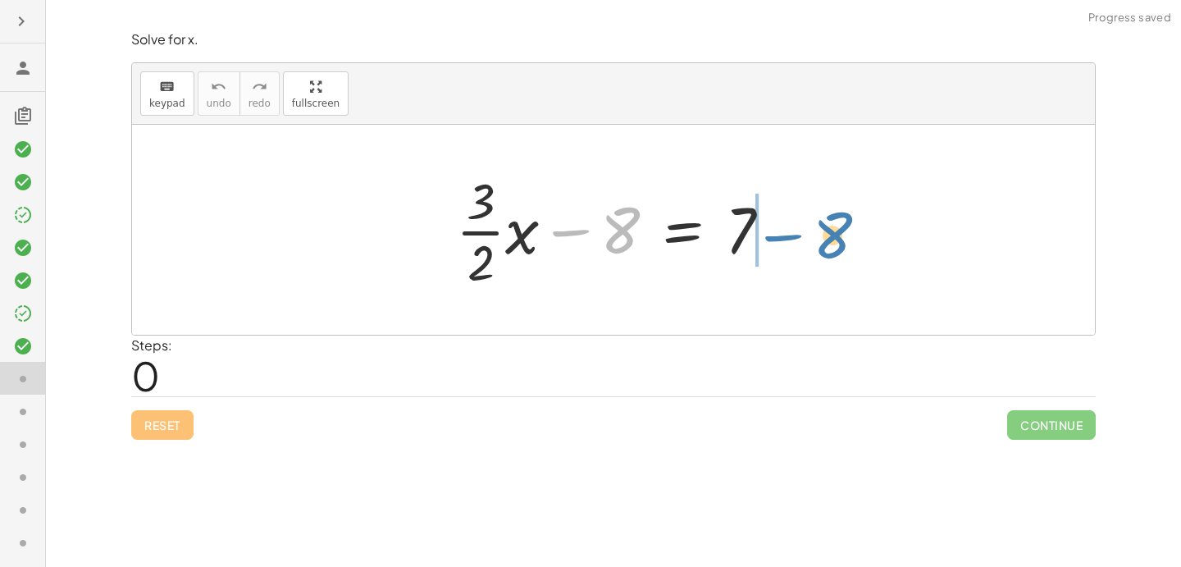
drag, startPoint x: 575, startPoint y: 240, endPoint x: 788, endPoint y: 245, distance: 212.6
click at [788, 245] on div at bounding box center [620, 230] width 345 height 126
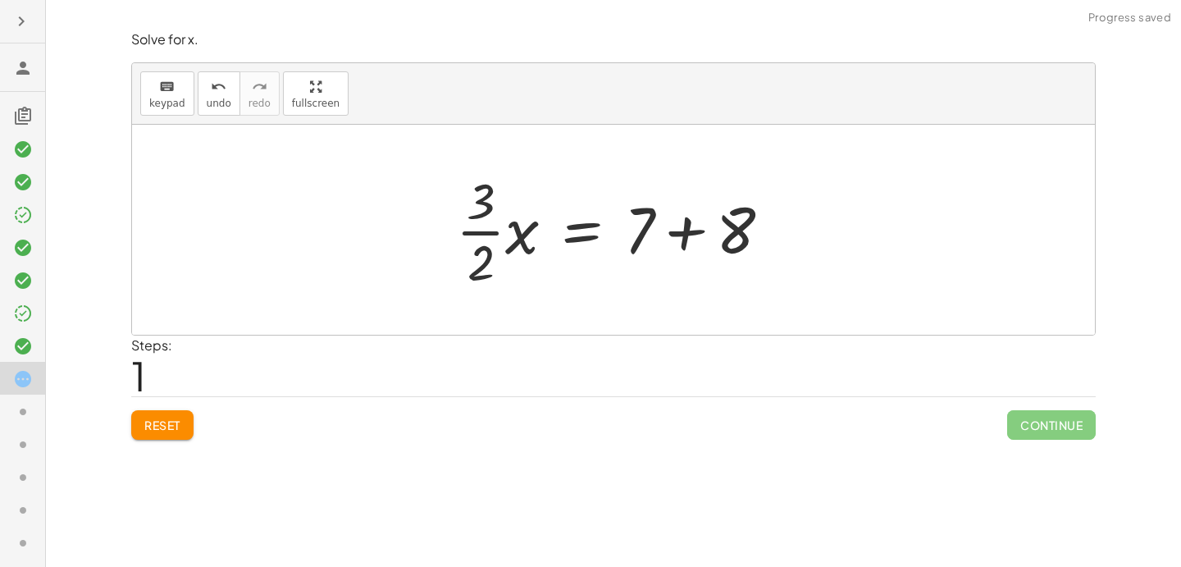
click at [692, 226] on div at bounding box center [620, 230] width 345 height 126
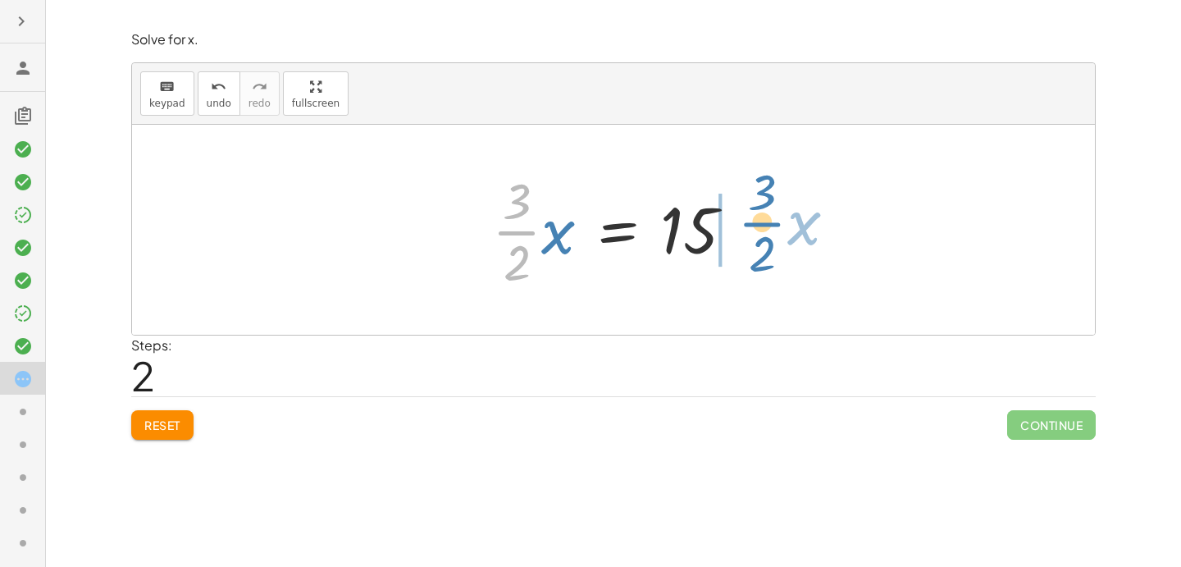
drag, startPoint x: 509, startPoint y: 229, endPoint x: 754, endPoint y: 220, distance: 245.5
click at [754, 220] on div at bounding box center [620, 230] width 272 height 126
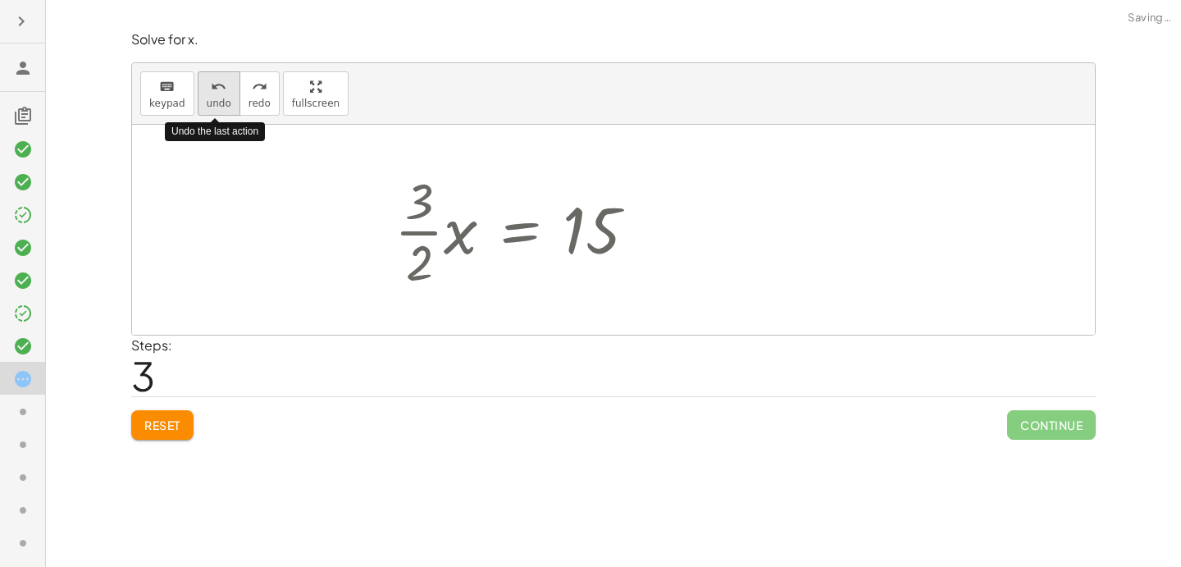
click at [219, 96] on button "undo undo" at bounding box center [219, 93] width 43 height 44
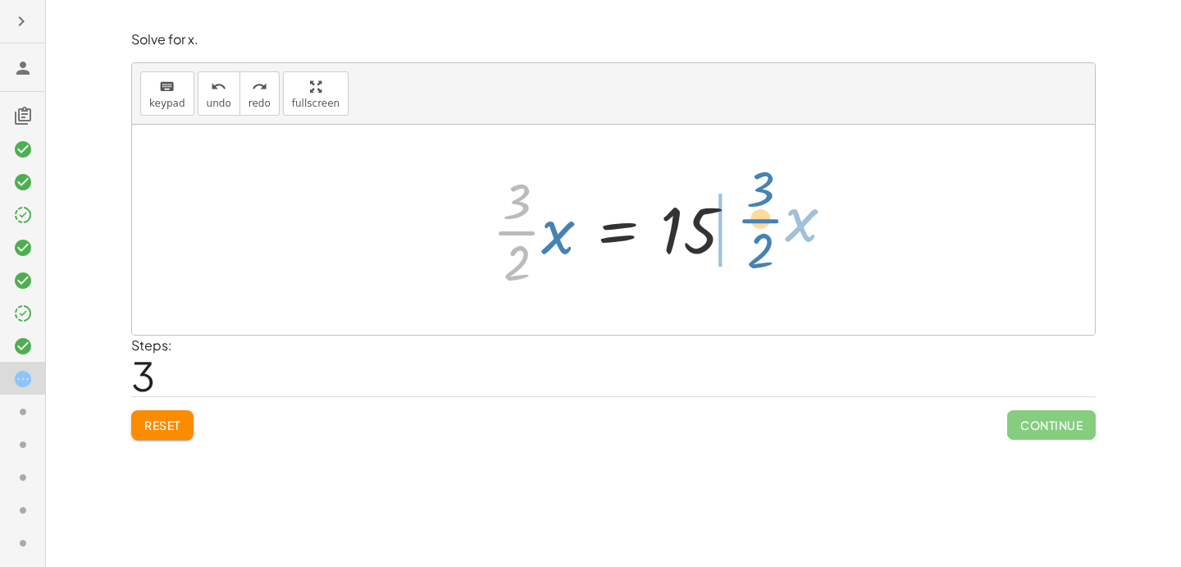
drag, startPoint x: 506, startPoint y: 222, endPoint x: 750, endPoint y: 210, distance: 244.0
click at [750, 210] on div at bounding box center [620, 230] width 272 height 126
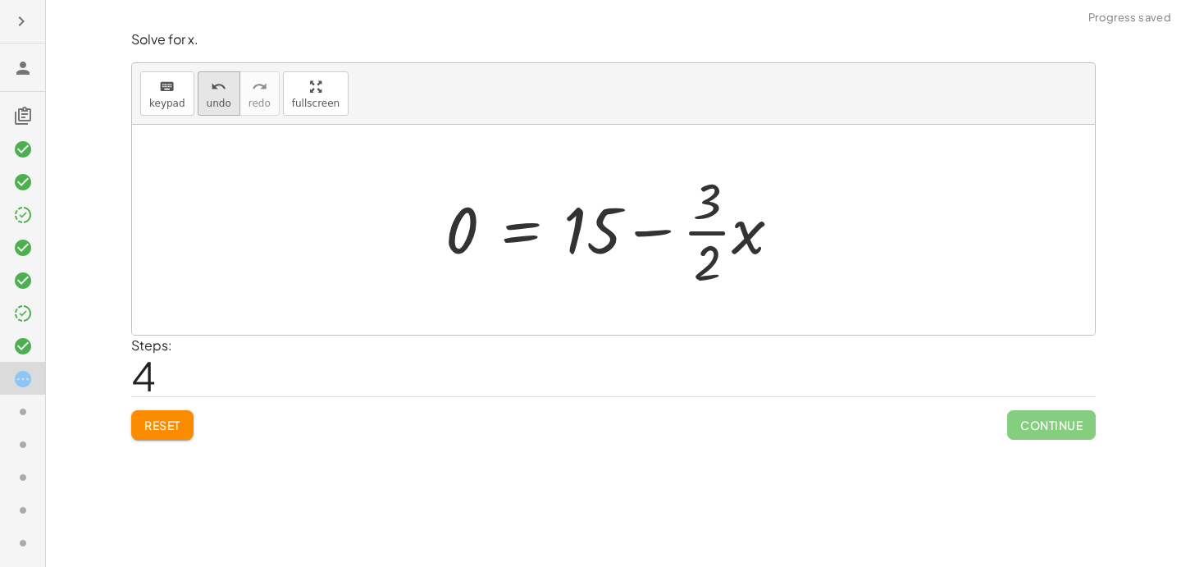
click at [217, 89] on icon "undo" at bounding box center [219, 87] width 16 height 20
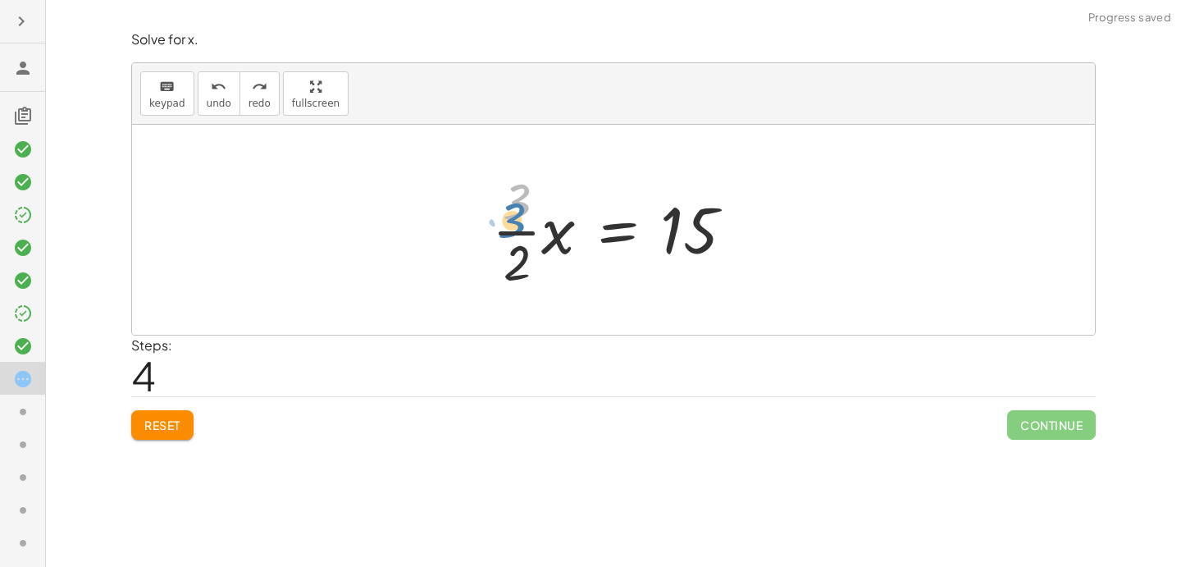
drag, startPoint x: 514, startPoint y: 213, endPoint x: 506, endPoint y: 226, distance: 14.4
click at [507, 226] on div at bounding box center [620, 230] width 272 height 126
drag, startPoint x: 518, startPoint y: 231, endPoint x: 758, endPoint y: 215, distance: 240.1
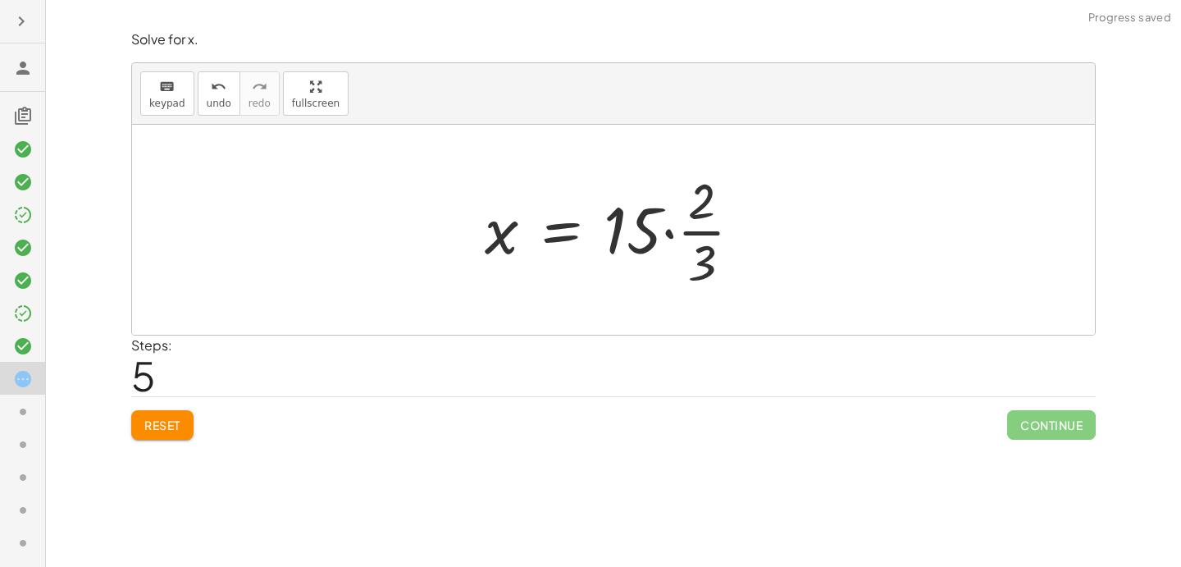
click at [667, 233] on div at bounding box center [620, 230] width 287 height 126
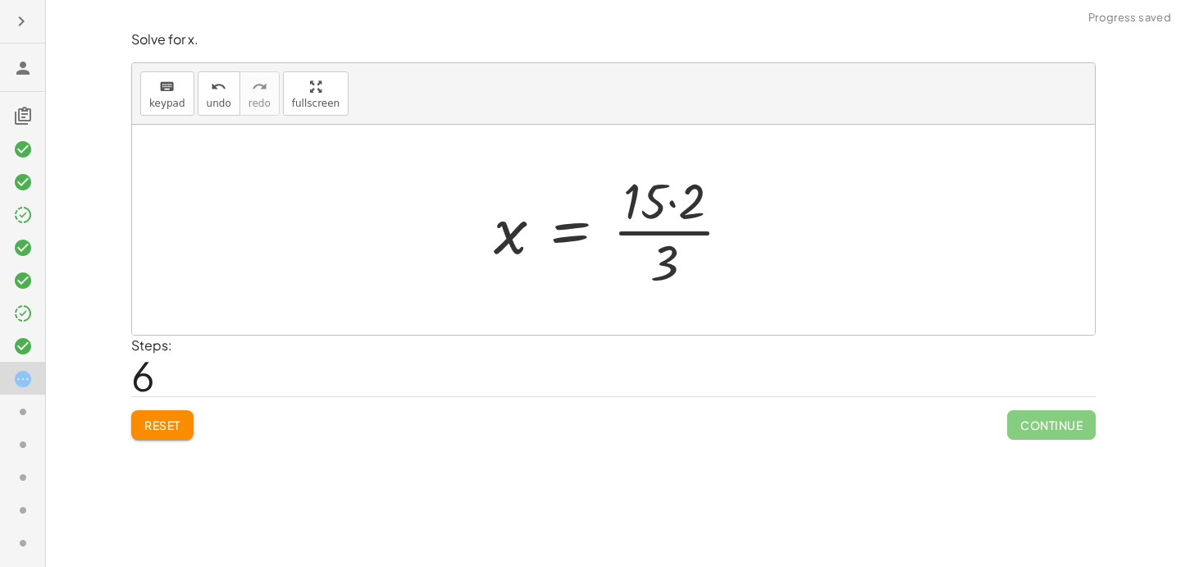
click at [673, 203] on div at bounding box center [619, 230] width 267 height 126
click at [661, 226] on div at bounding box center [619, 230] width 238 height 126
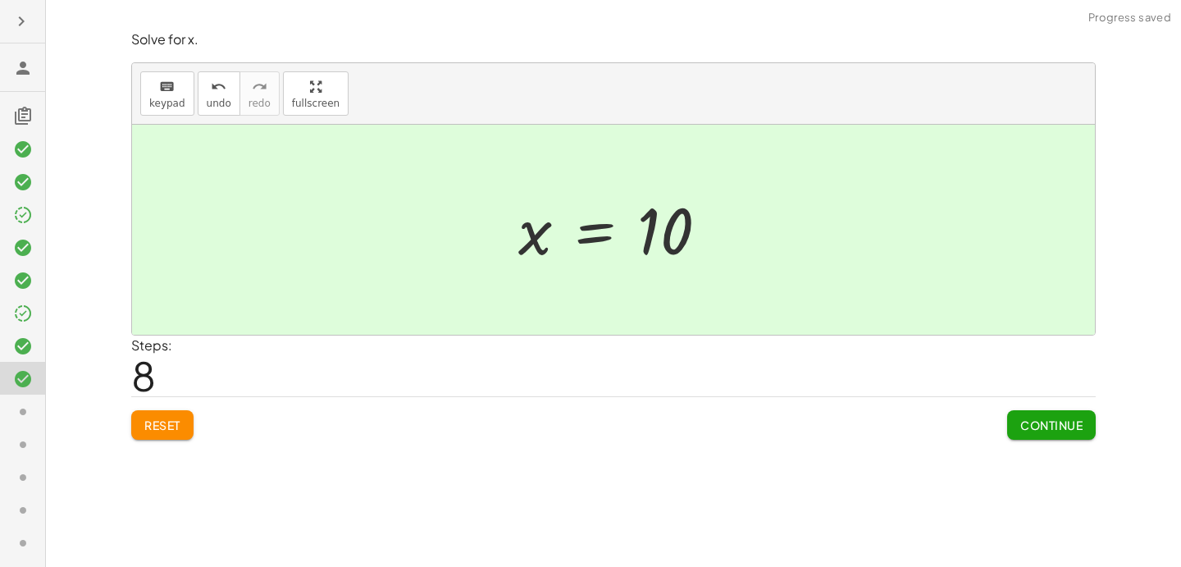
click at [1022, 410] on button "Continue" at bounding box center [1051, 425] width 89 height 30
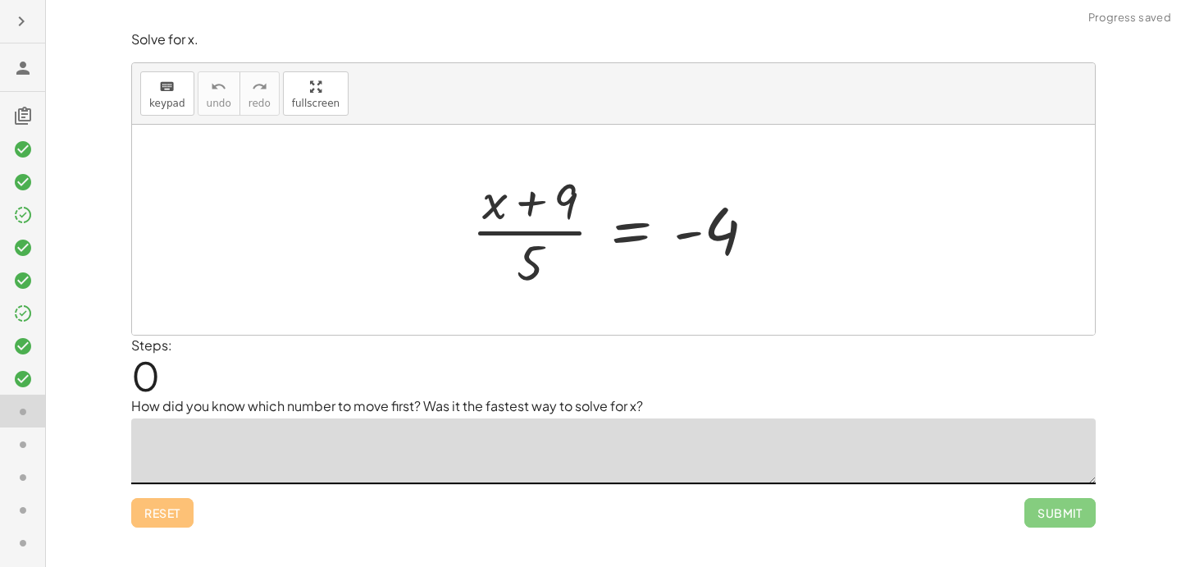
click at [595, 439] on textarea at bounding box center [613, 451] width 965 height 66
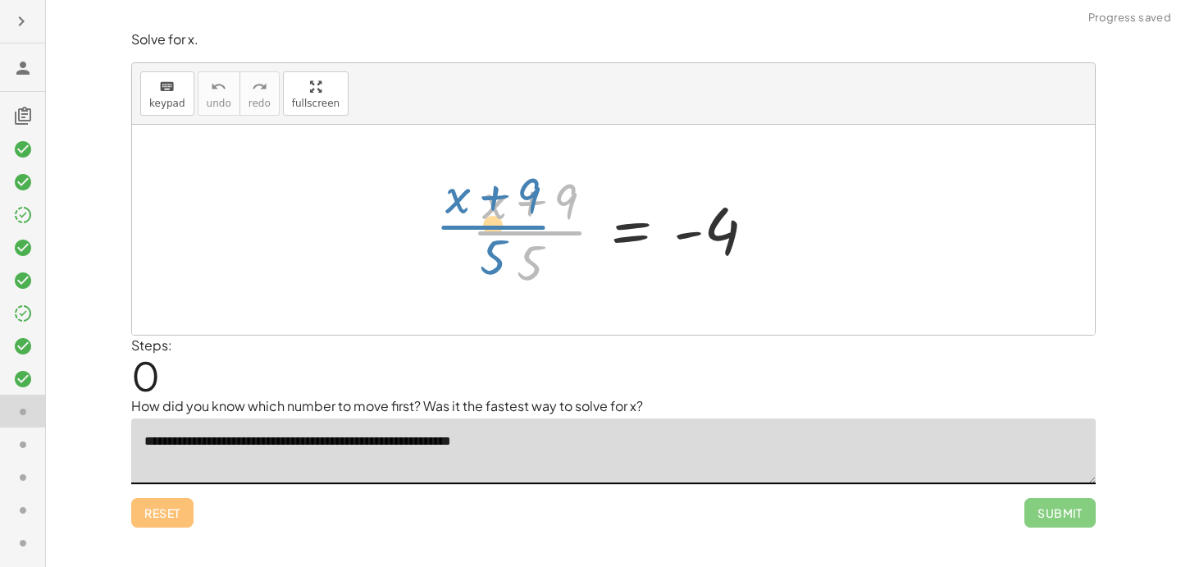
drag, startPoint x: 524, startPoint y: 236, endPoint x: 509, endPoint y: 226, distance: 18.9
click at [505, 229] on div at bounding box center [620, 230] width 313 height 126
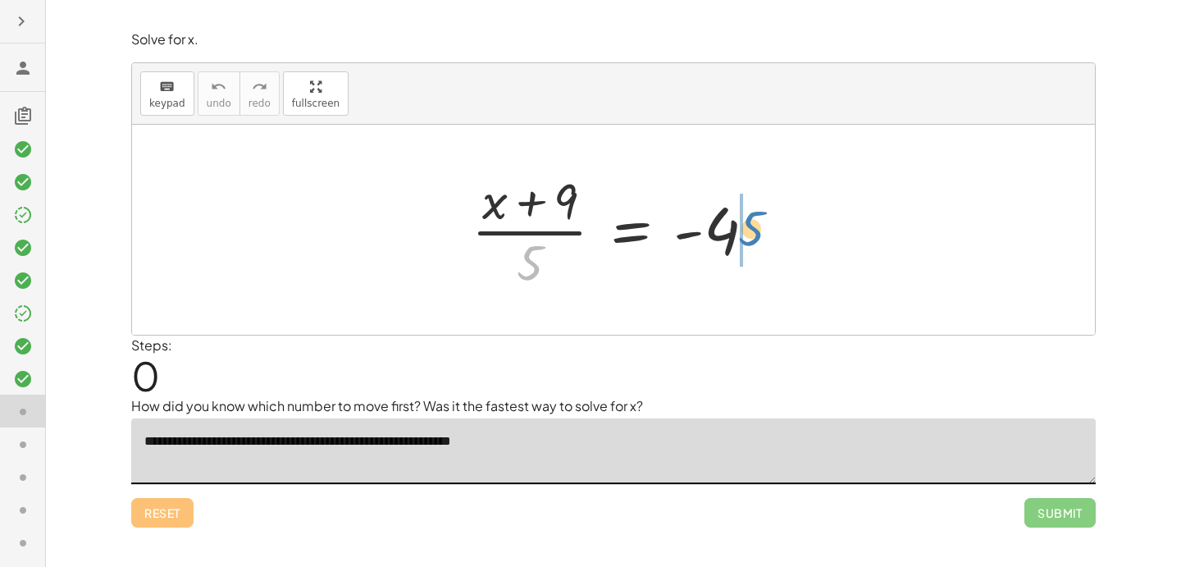
drag, startPoint x: 522, startPoint y: 264, endPoint x: 742, endPoint y: 231, distance: 223.2
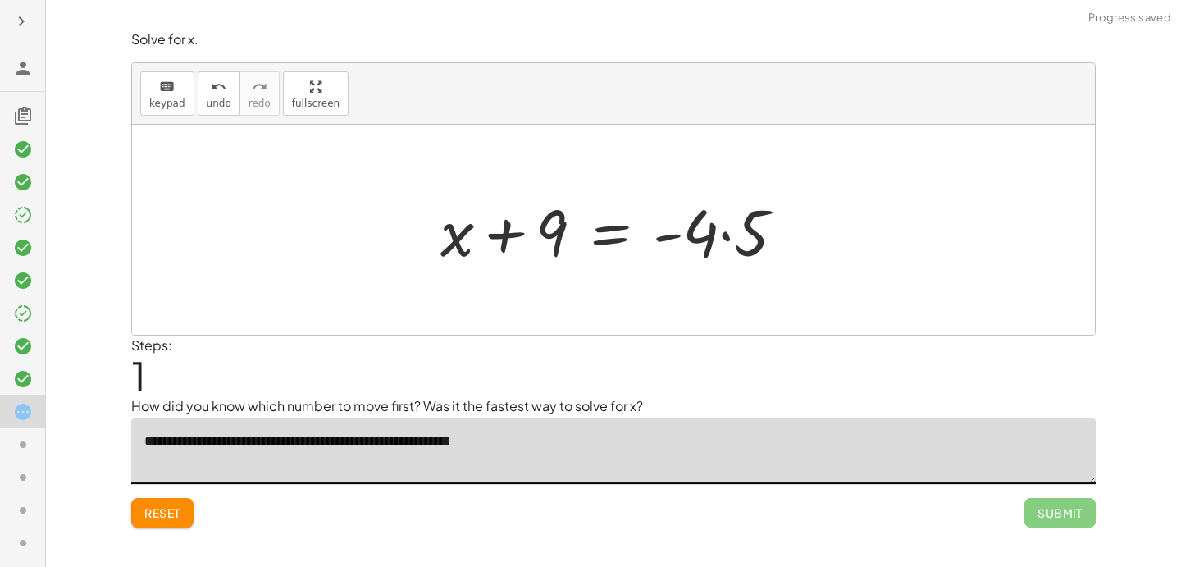
click at [721, 229] on div at bounding box center [619, 230] width 374 height 84
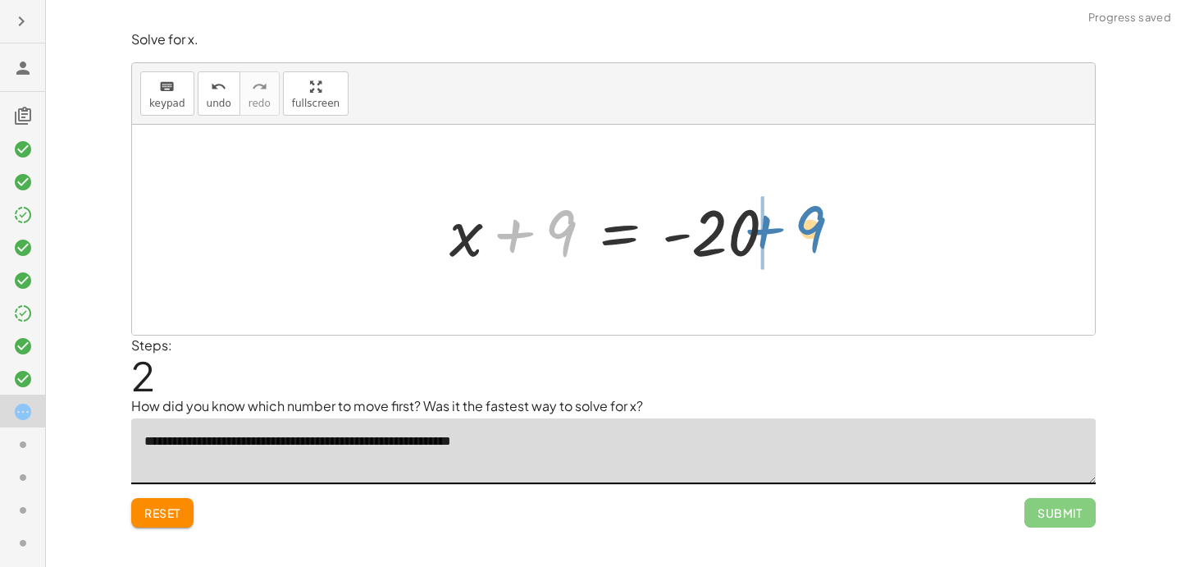
drag, startPoint x: 507, startPoint y: 235, endPoint x: 759, endPoint y: 222, distance: 252.2
click at [759, 222] on div at bounding box center [619, 230] width 356 height 84
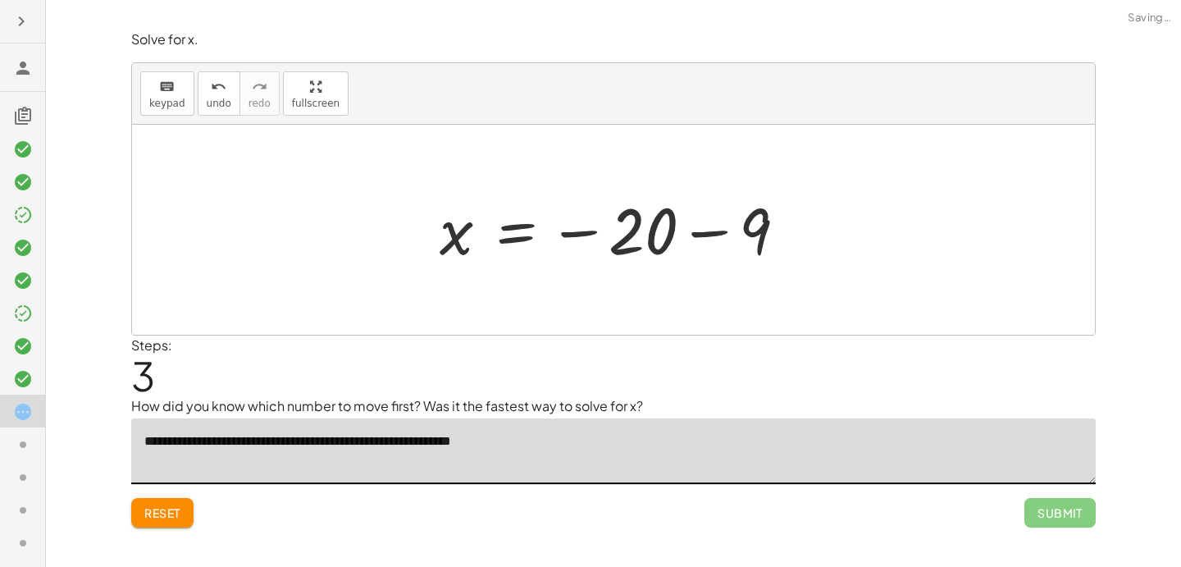
click at [710, 227] on div at bounding box center [620, 230] width 377 height 81
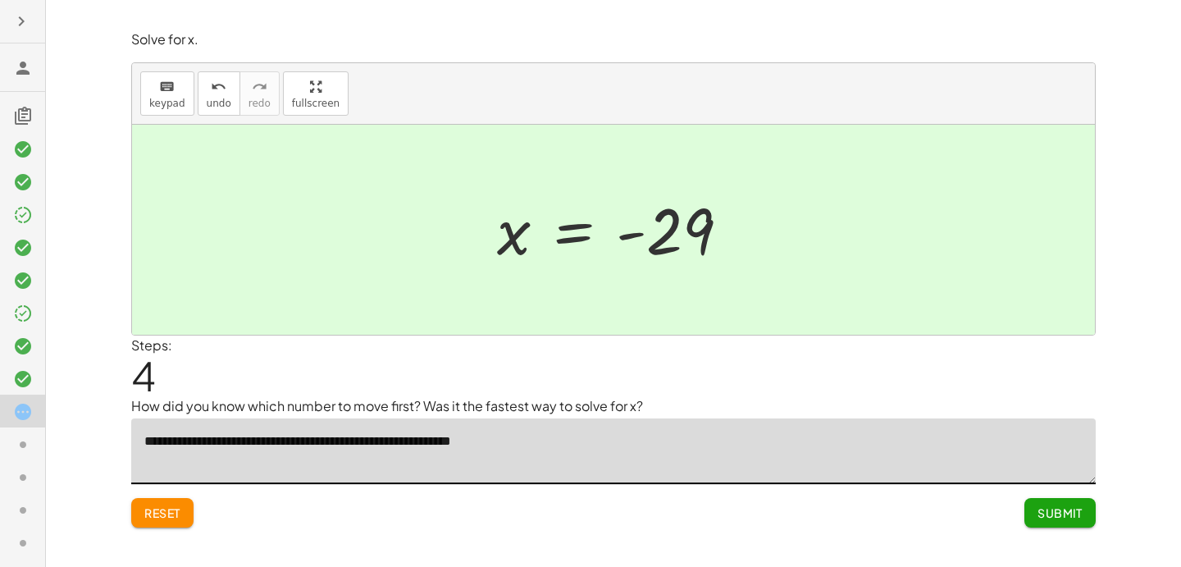
type textarea "**********"
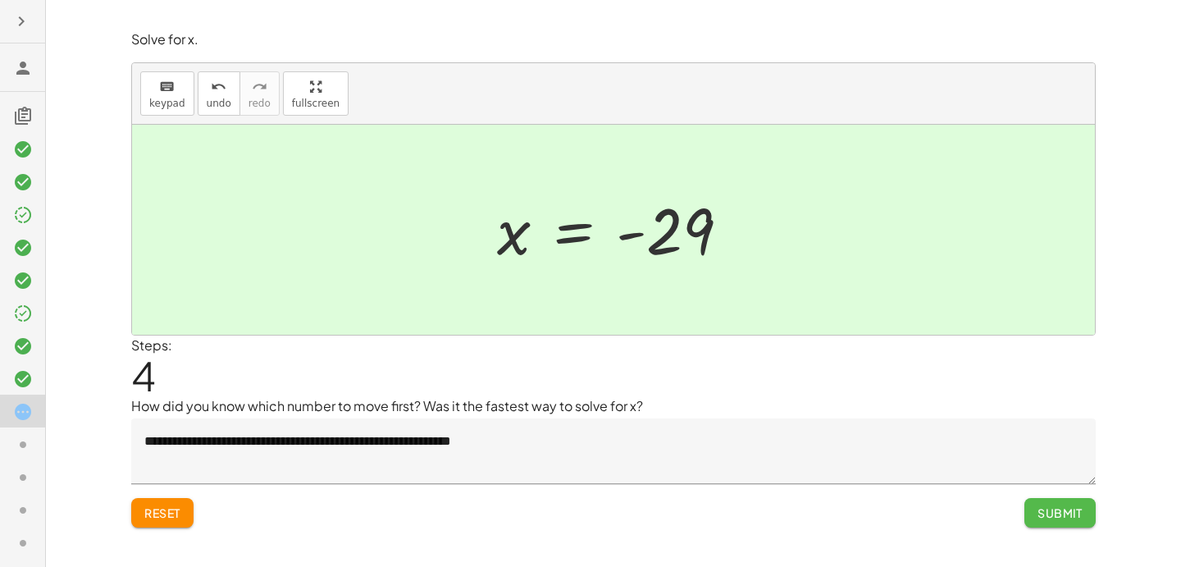
click at [1044, 506] on span "Submit" at bounding box center [1060, 512] width 45 height 15
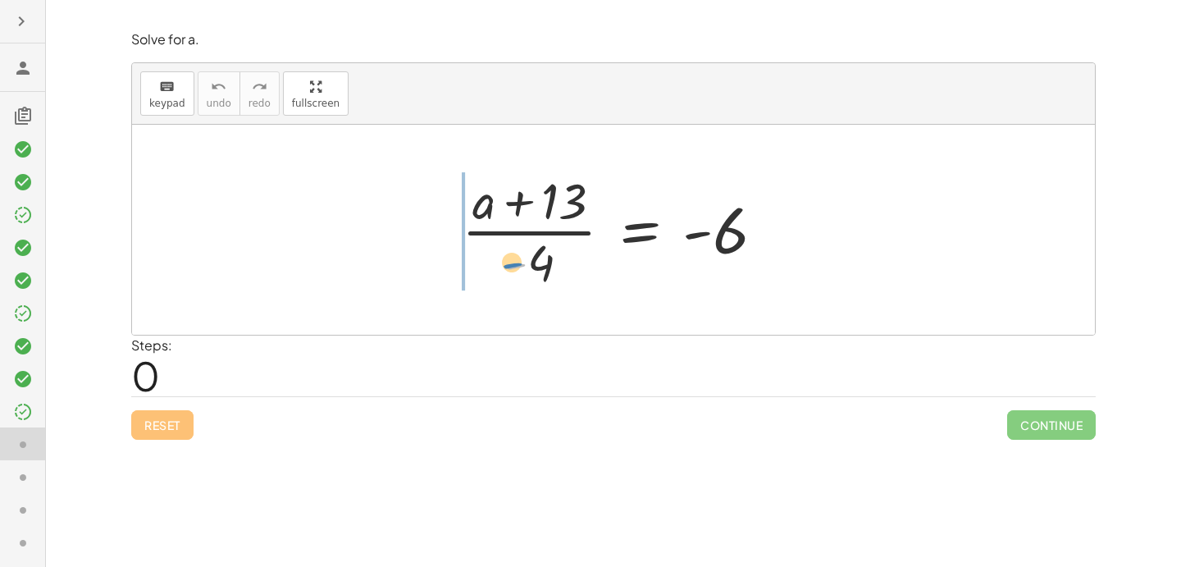
click at [523, 254] on div at bounding box center [620, 230] width 332 height 126
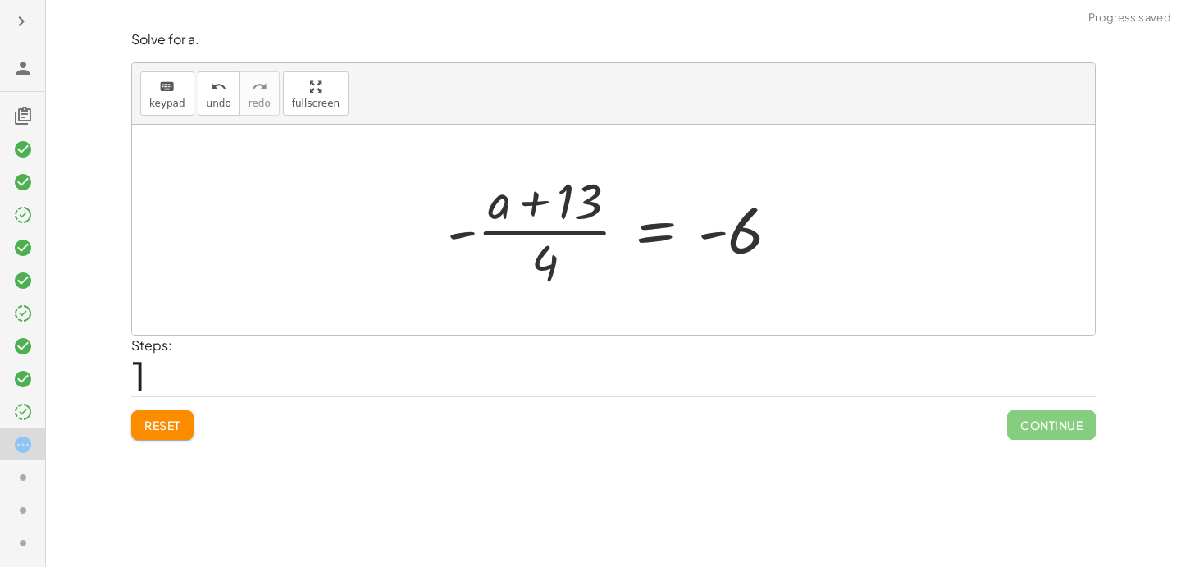
click at [167, 418] on span "Reset" at bounding box center [162, 425] width 36 height 15
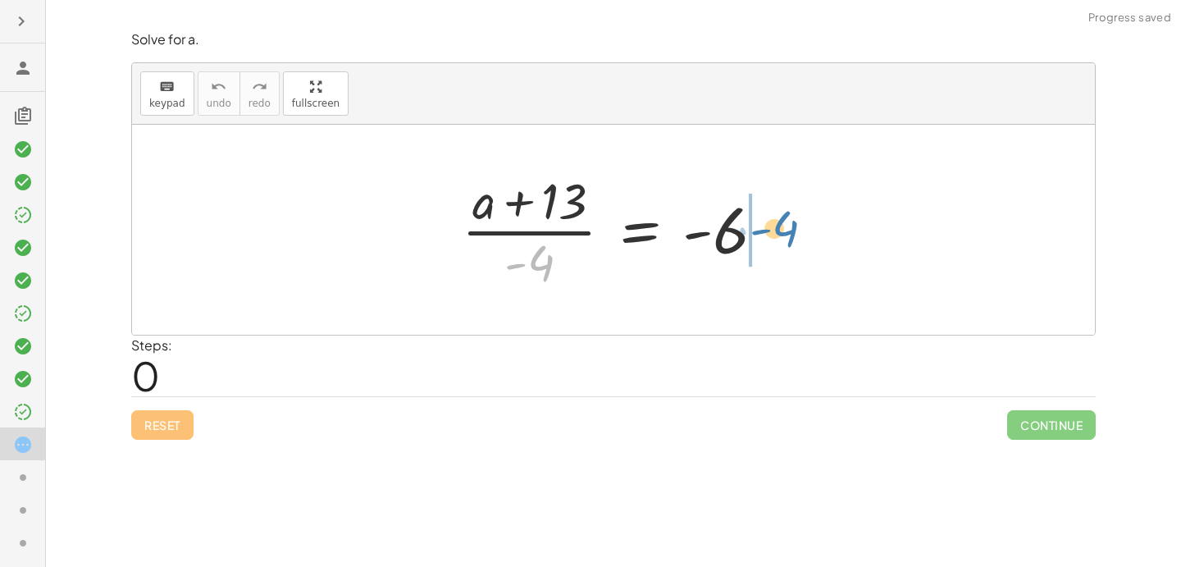
drag, startPoint x: 538, startPoint y: 259, endPoint x: 781, endPoint y: 226, distance: 245.0
click at [781, 226] on div at bounding box center [620, 230] width 332 height 126
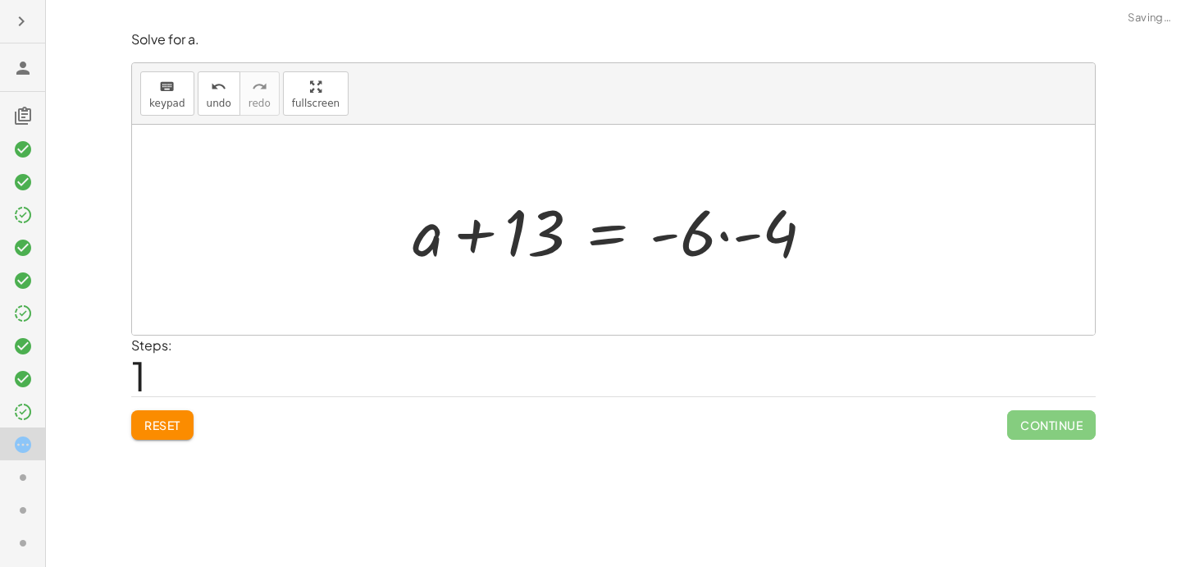
click at [724, 232] on div at bounding box center [619, 230] width 431 height 84
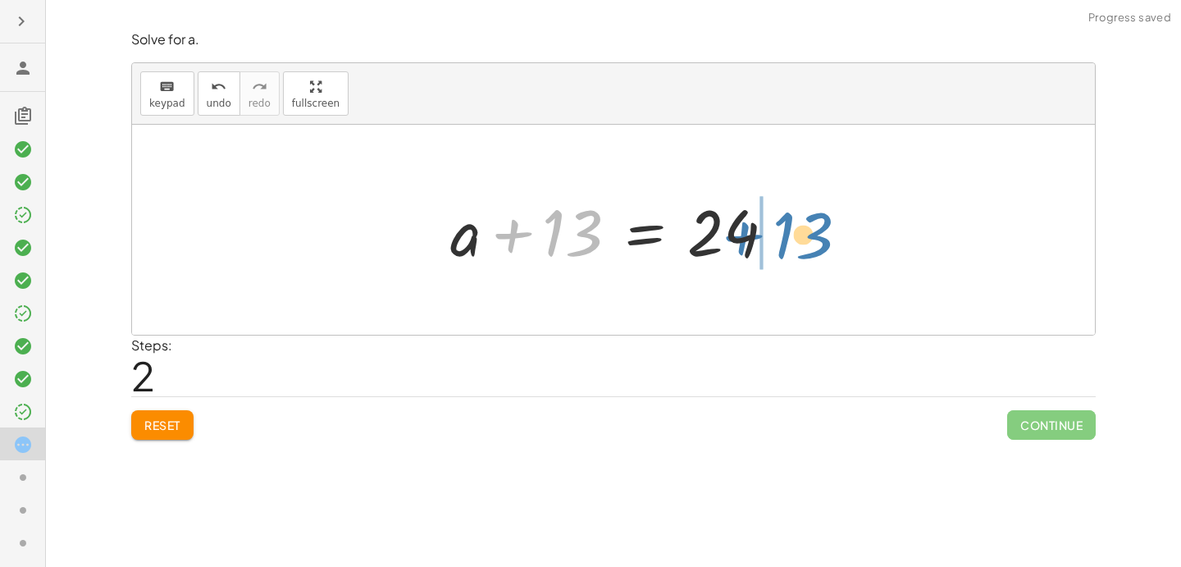
drag, startPoint x: 526, startPoint y: 259, endPoint x: 760, endPoint y: 260, distance: 234.6
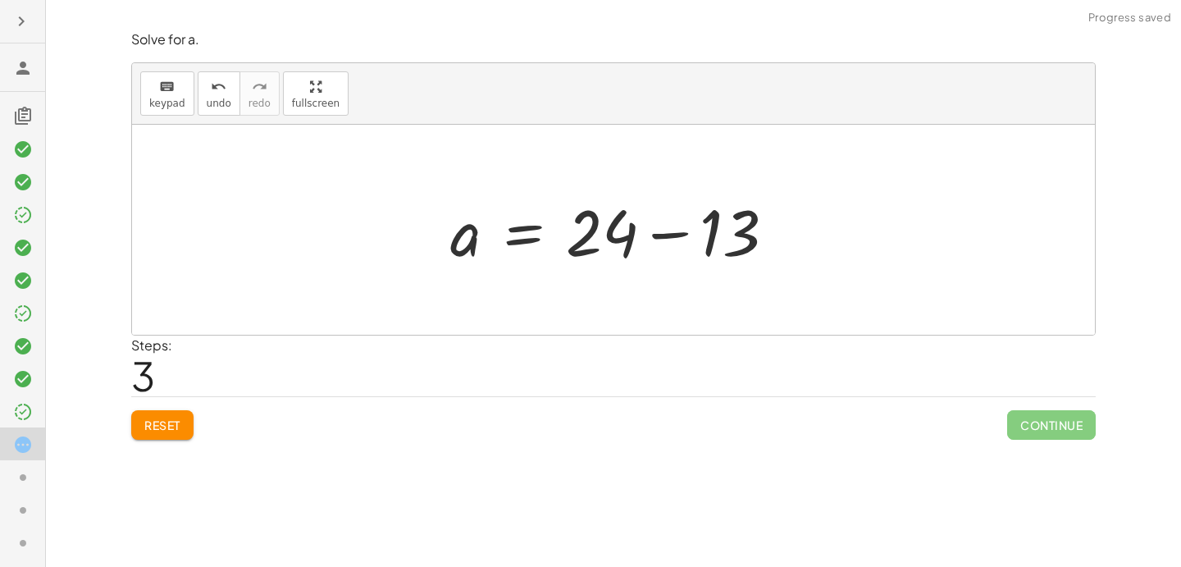
click at [662, 235] on div at bounding box center [619, 230] width 354 height 84
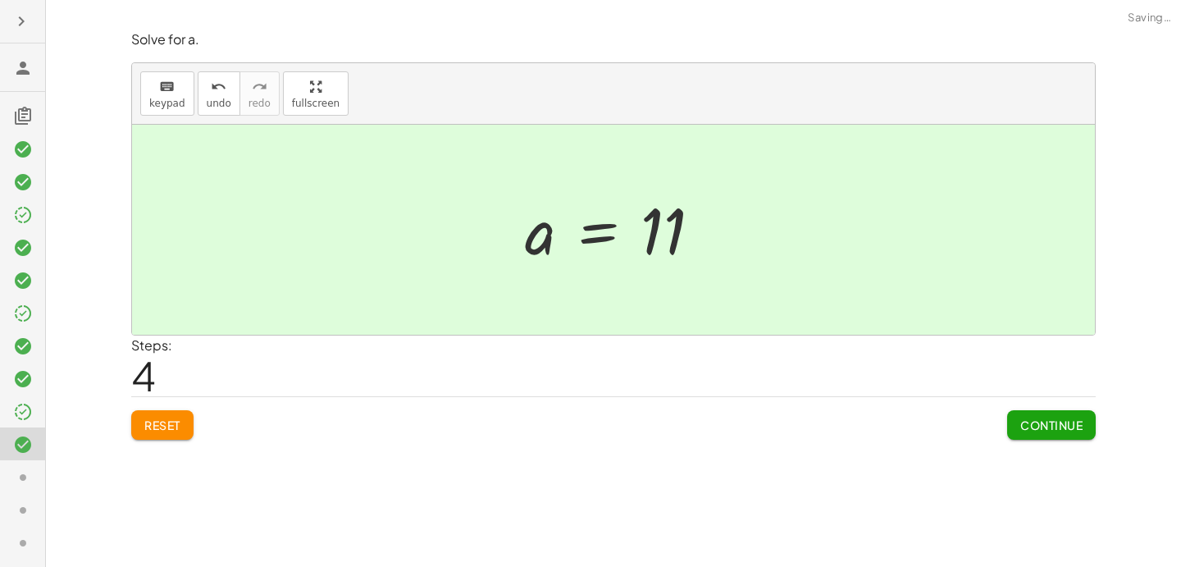
click at [1023, 422] on span "Continue" at bounding box center [1052, 425] width 62 height 15
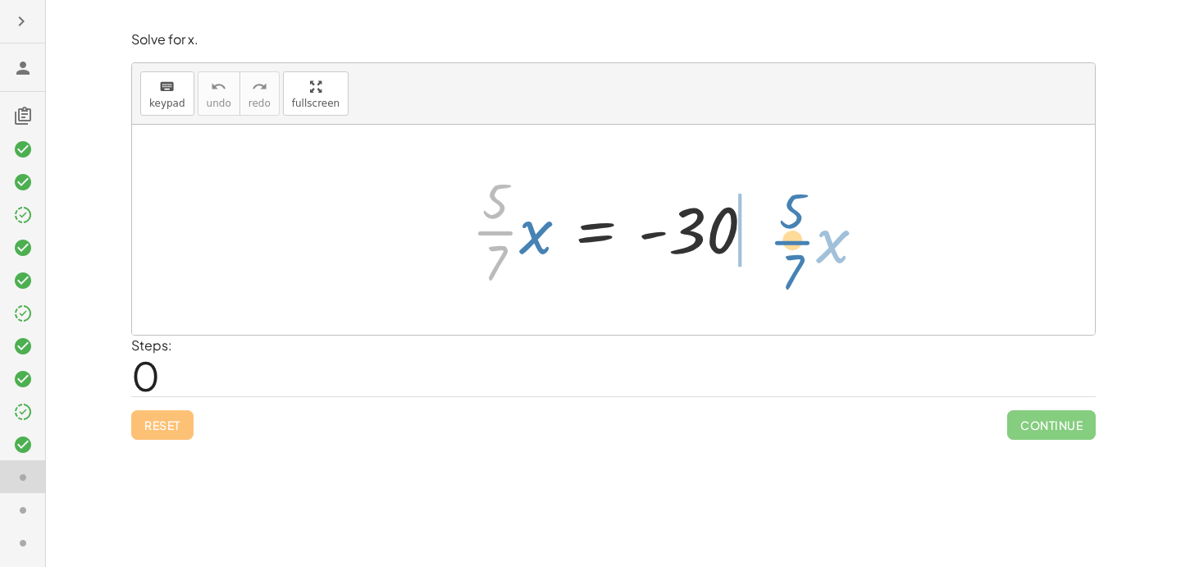
drag, startPoint x: 483, startPoint y: 233, endPoint x: 776, endPoint y: 240, distance: 293.0
click at [776, 240] on div "· · 5 · 7 · x · · 5 · 7 · x = - 30" at bounding box center [613, 229] width 333 height 135
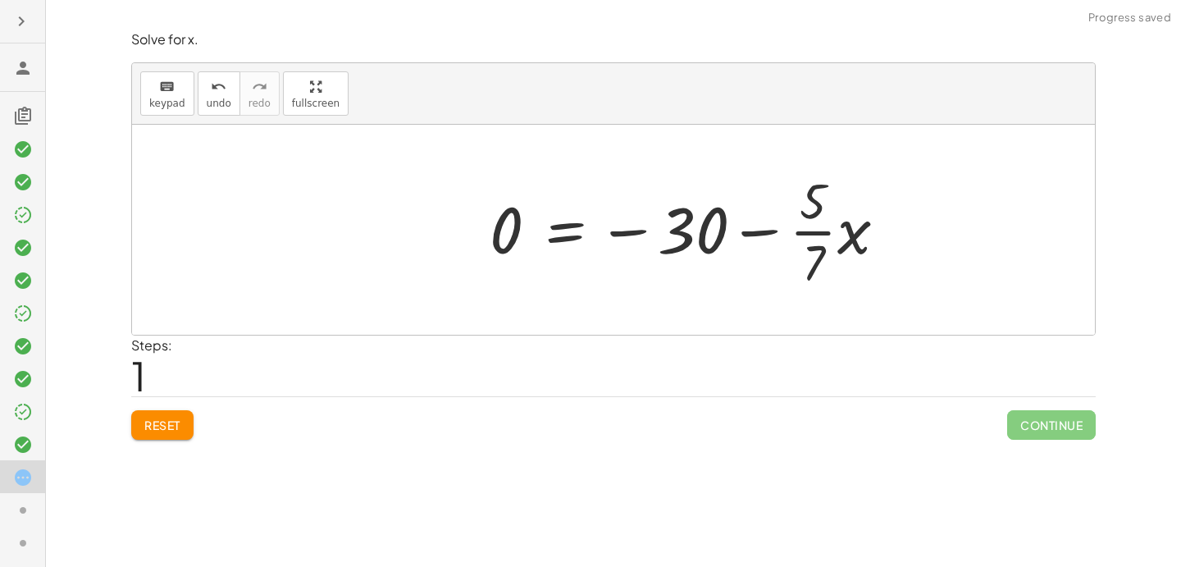
click at [785, 232] on div at bounding box center [695, 230] width 427 height 126
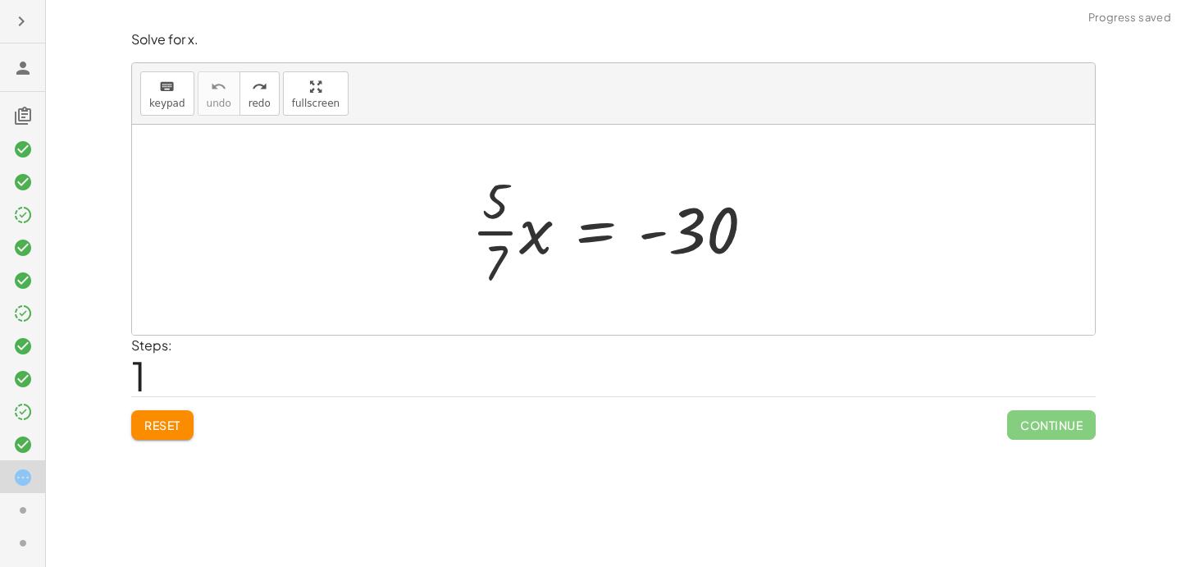
click at [505, 229] on div at bounding box center [620, 230] width 313 height 126
drag, startPoint x: 505, startPoint y: 229, endPoint x: 780, endPoint y: 220, distance: 275.0
click at [780, 220] on div "· · 5 · 7 · · 5 · 7 · x = - 30" at bounding box center [613, 230] width 963 height 210
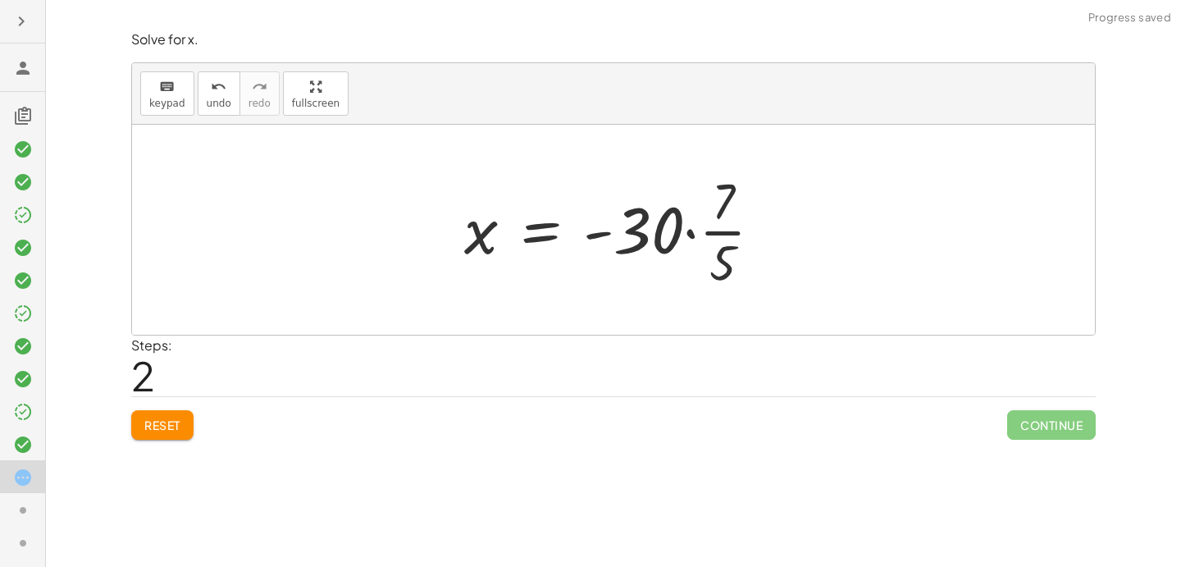
click at [692, 235] on div at bounding box center [620, 230] width 328 height 126
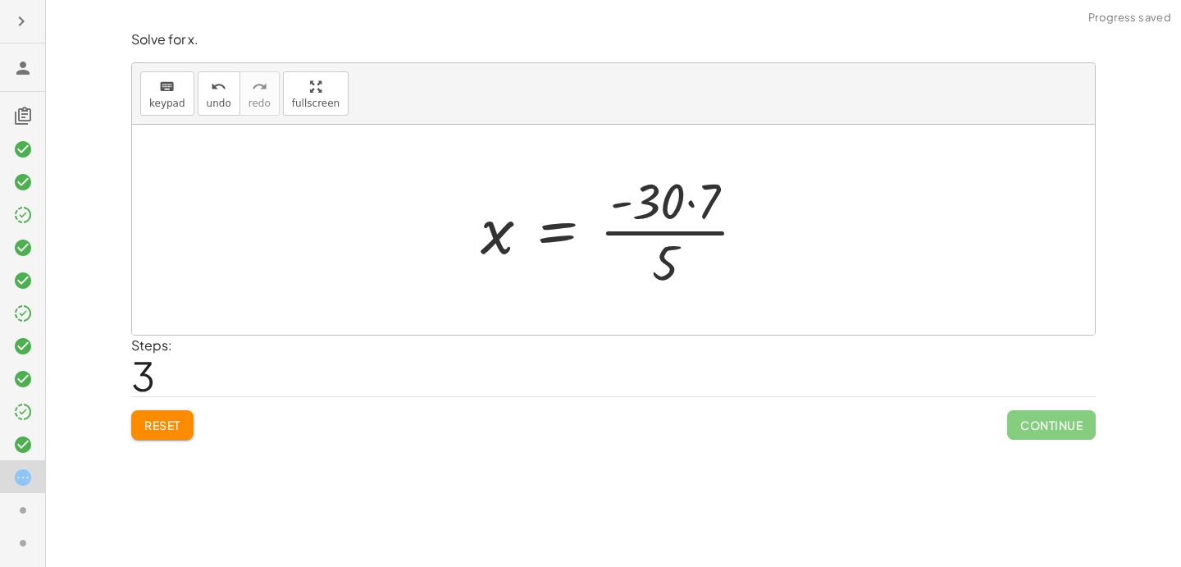
click at [690, 199] on div at bounding box center [620, 230] width 295 height 126
click at [680, 226] on div at bounding box center [620, 230] width 276 height 126
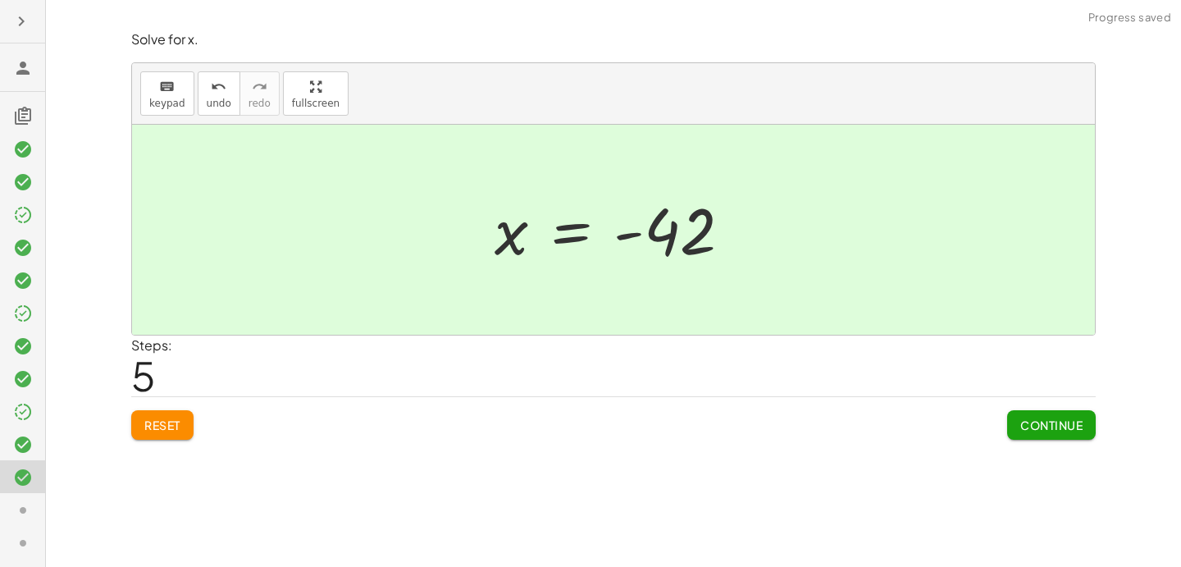
click at [1076, 424] on span "Continue" at bounding box center [1052, 425] width 62 height 15
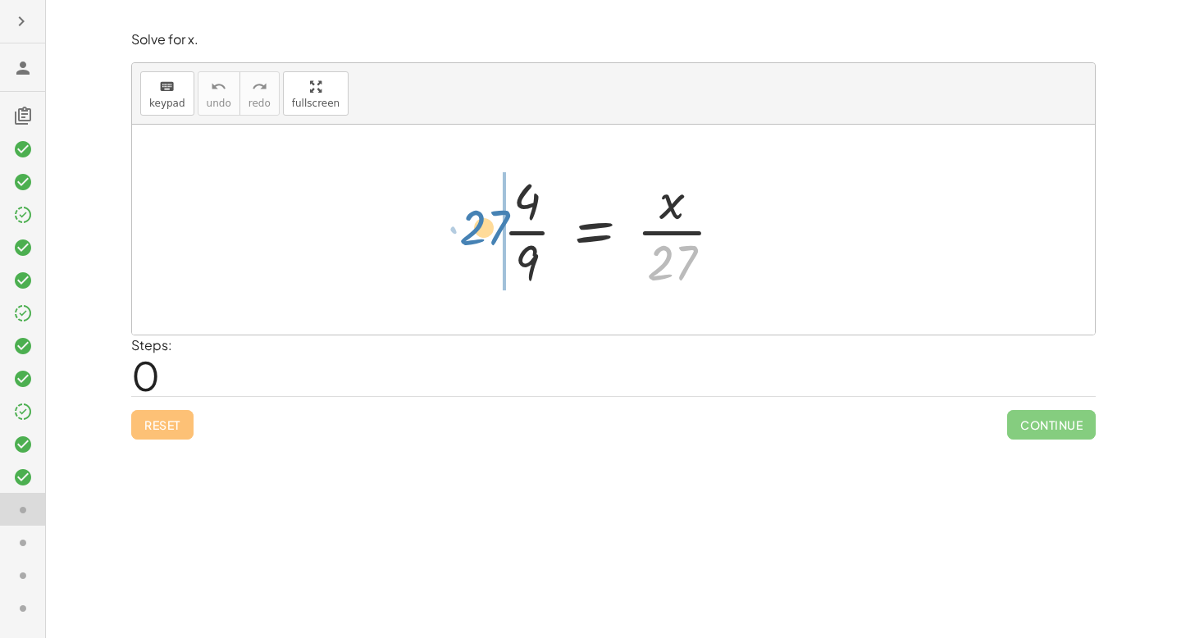
drag, startPoint x: 663, startPoint y: 250, endPoint x: 475, endPoint y: 215, distance: 191.2
click at [475, 215] on div "· 27 · 4 · 9 = · x · 27" at bounding box center [613, 230] width 963 height 210
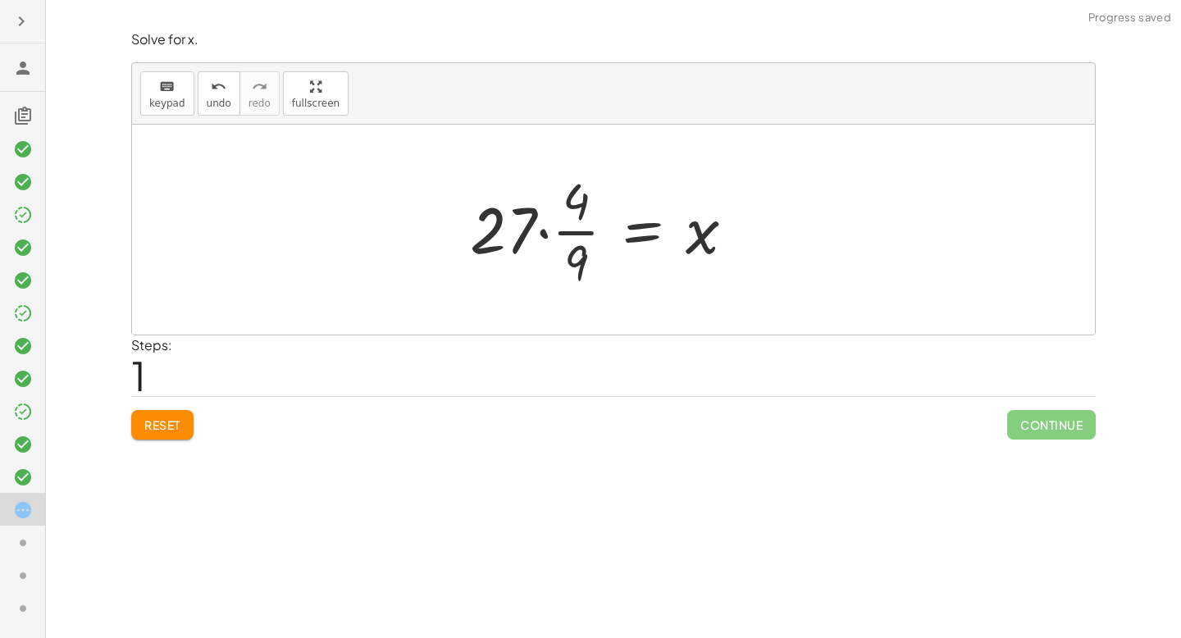
click at [493, 233] on div at bounding box center [609, 230] width 295 height 126
click at [560, 224] on div at bounding box center [620, 230] width 295 height 126
click at [552, 207] on div at bounding box center [620, 230] width 274 height 126
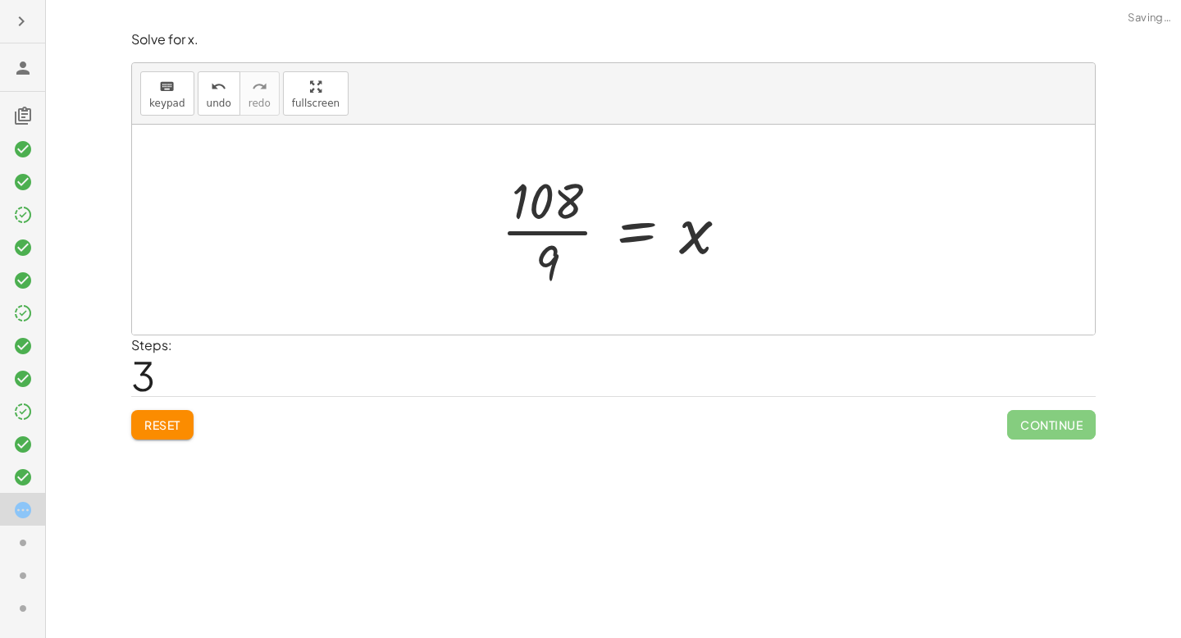
click at [554, 229] on div at bounding box center [621, 230] width 257 height 126
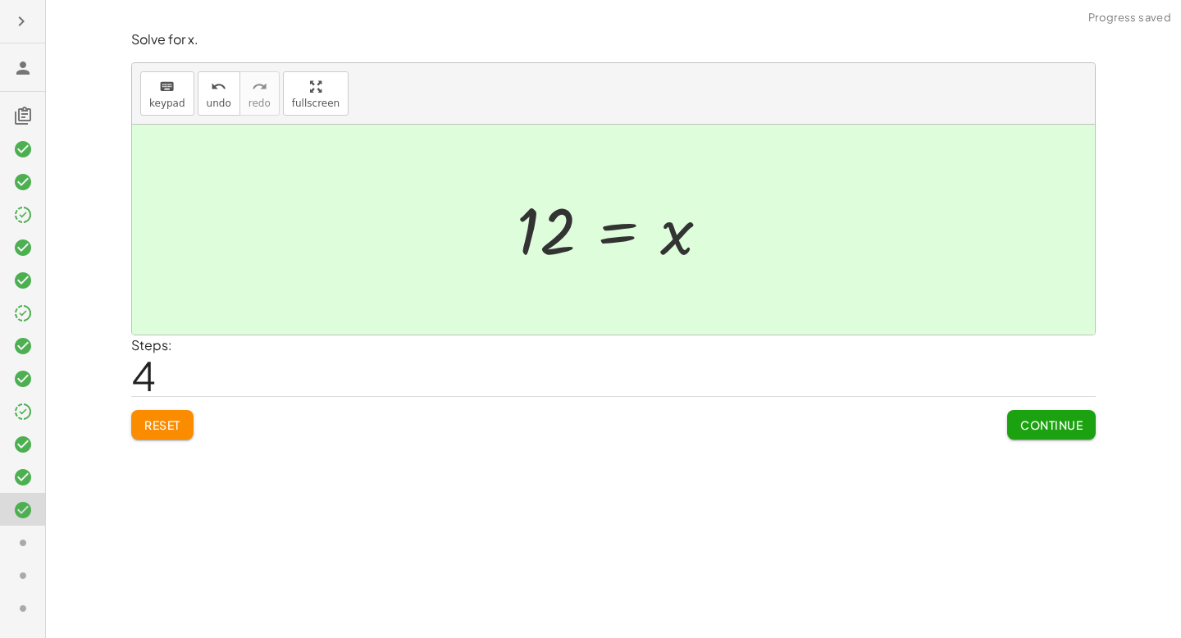
click at [1076, 420] on span "Continue" at bounding box center [1052, 425] width 62 height 15
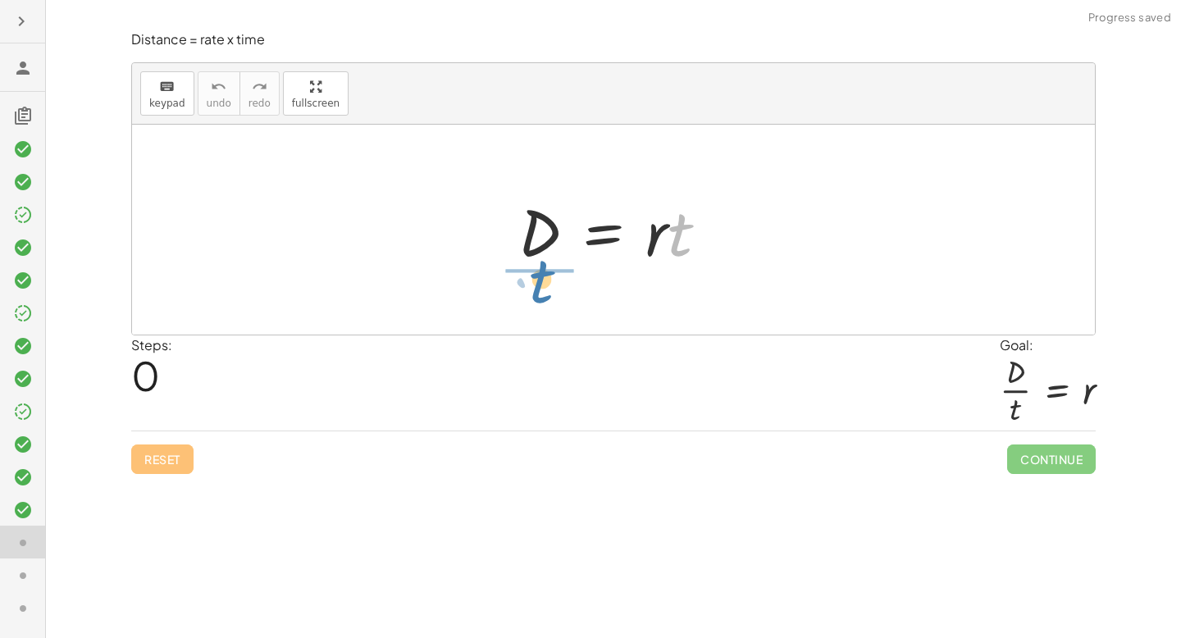
drag, startPoint x: 685, startPoint y: 231, endPoint x: 539, endPoint y: 272, distance: 151.7
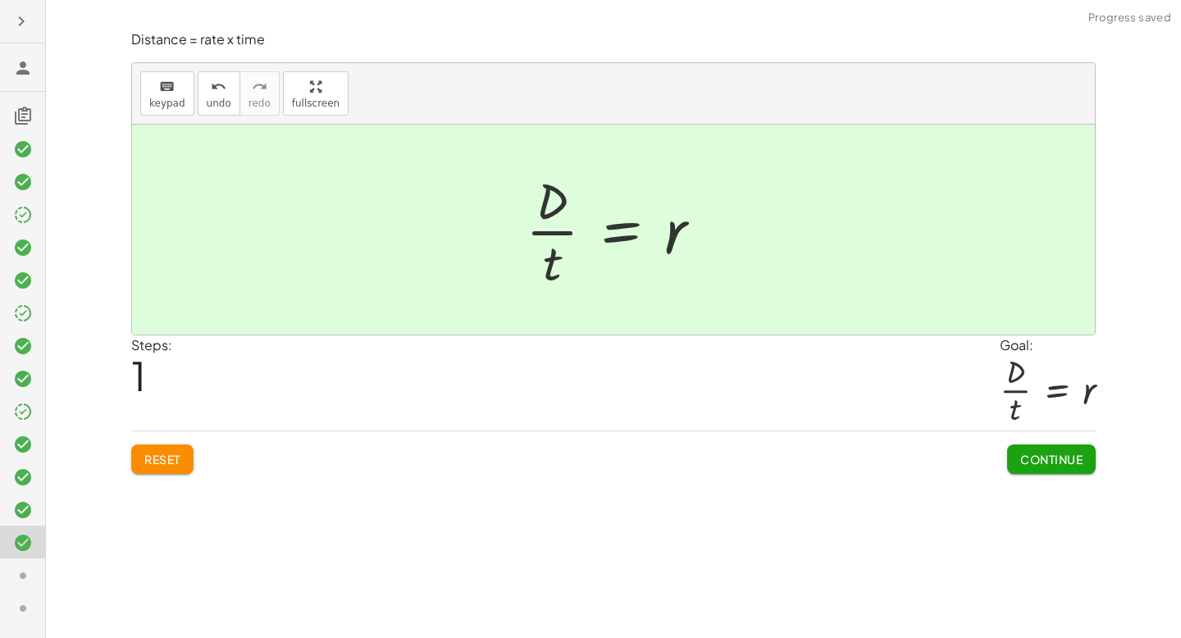
click at [1043, 469] on button "Continue" at bounding box center [1051, 460] width 89 height 30
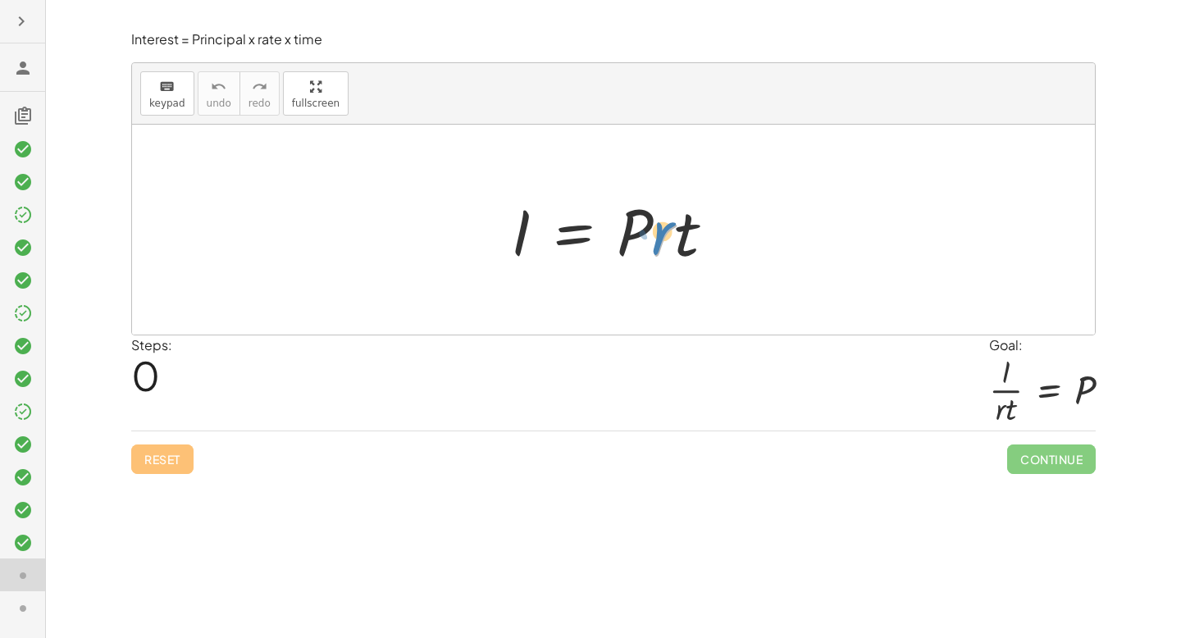
click at [669, 235] on div at bounding box center [620, 230] width 234 height 84
drag, startPoint x: 680, startPoint y: 217, endPoint x: 686, endPoint y: 194, distance: 22.9
click at [686, 195] on div at bounding box center [620, 230] width 234 height 84
drag, startPoint x: 631, startPoint y: 226, endPoint x: 492, endPoint y: 202, distance: 140.7
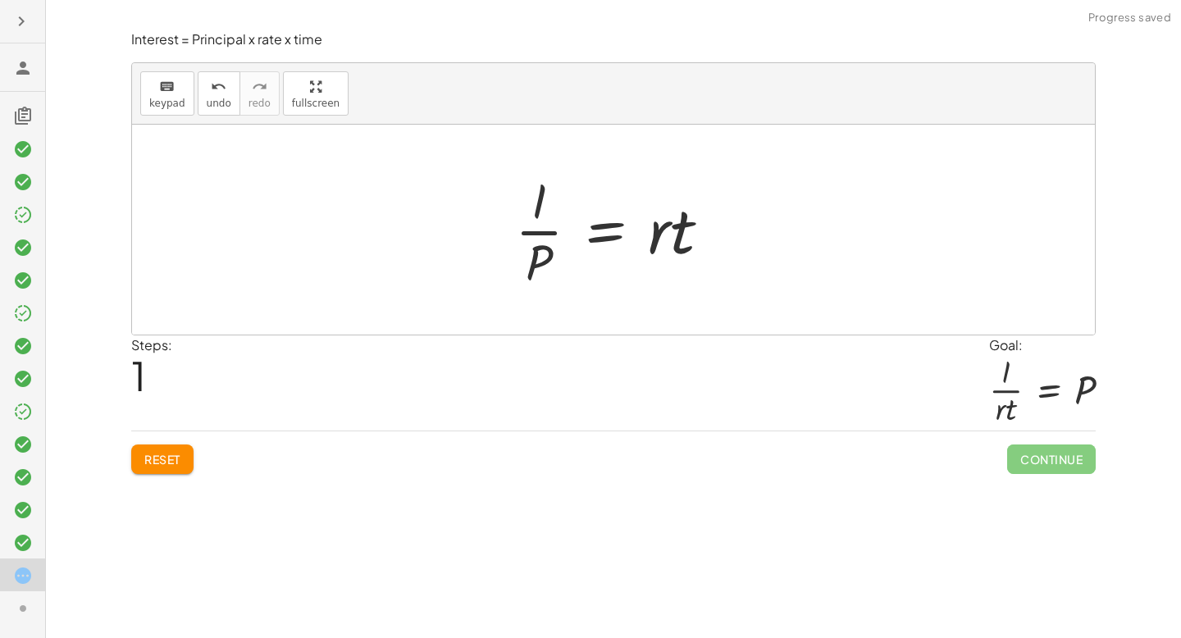
click at [190, 458] on button "Reset" at bounding box center [162, 460] width 62 height 30
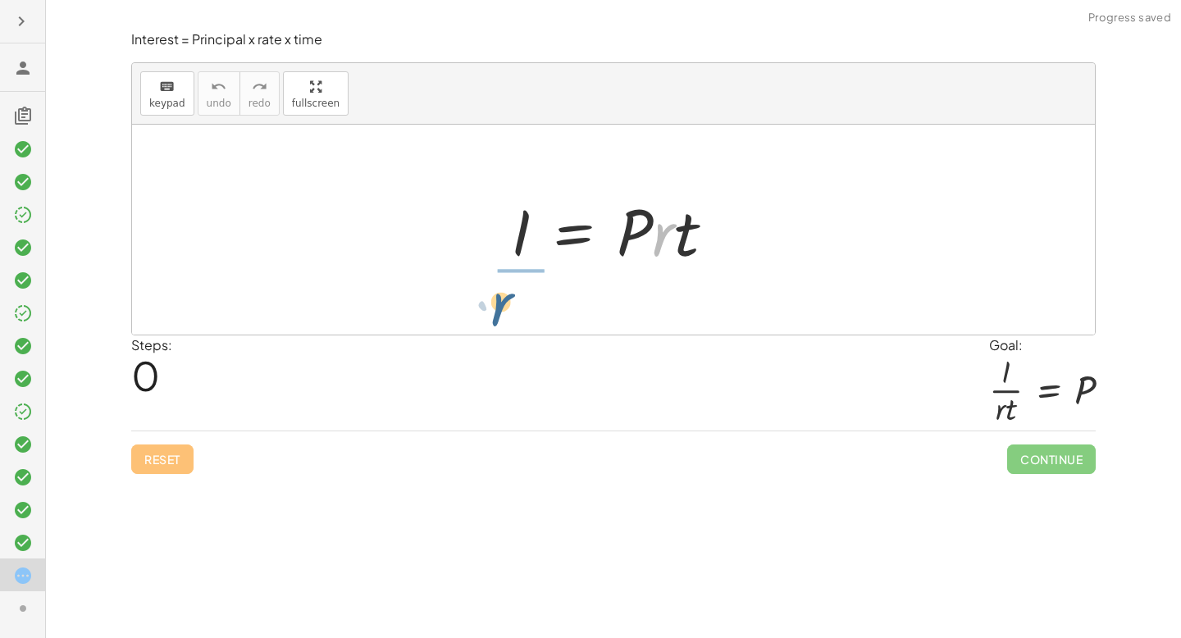
drag, startPoint x: 660, startPoint y: 236, endPoint x: 493, endPoint y: 302, distance: 179.0
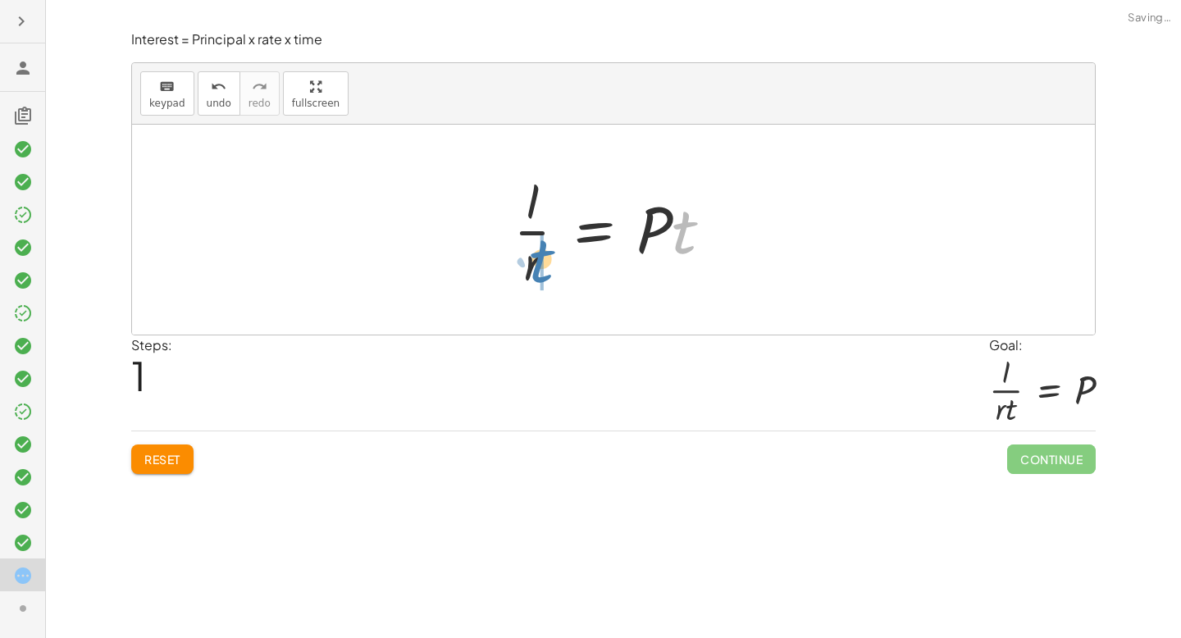
drag, startPoint x: 693, startPoint y: 230, endPoint x: 555, endPoint y: 258, distance: 141.6
click at [555, 258] on div at bounding box center [619, 230] width 229 height 126
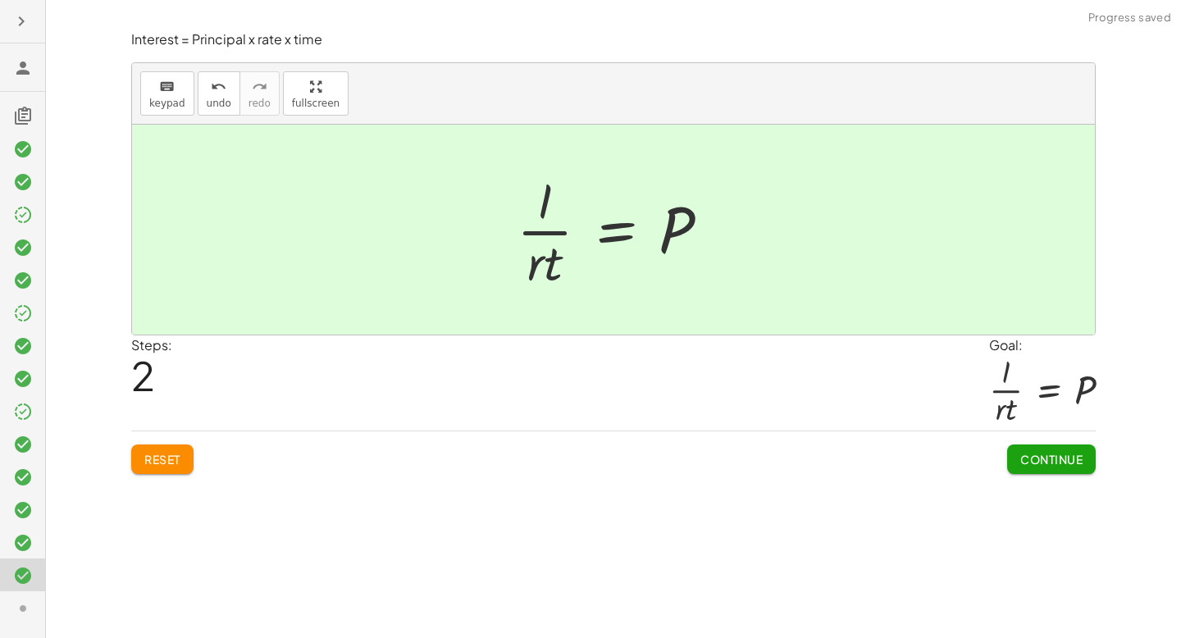
click at [1070, 452] on span "Continue" at bounding box center [1052, 459] width 62 height 15
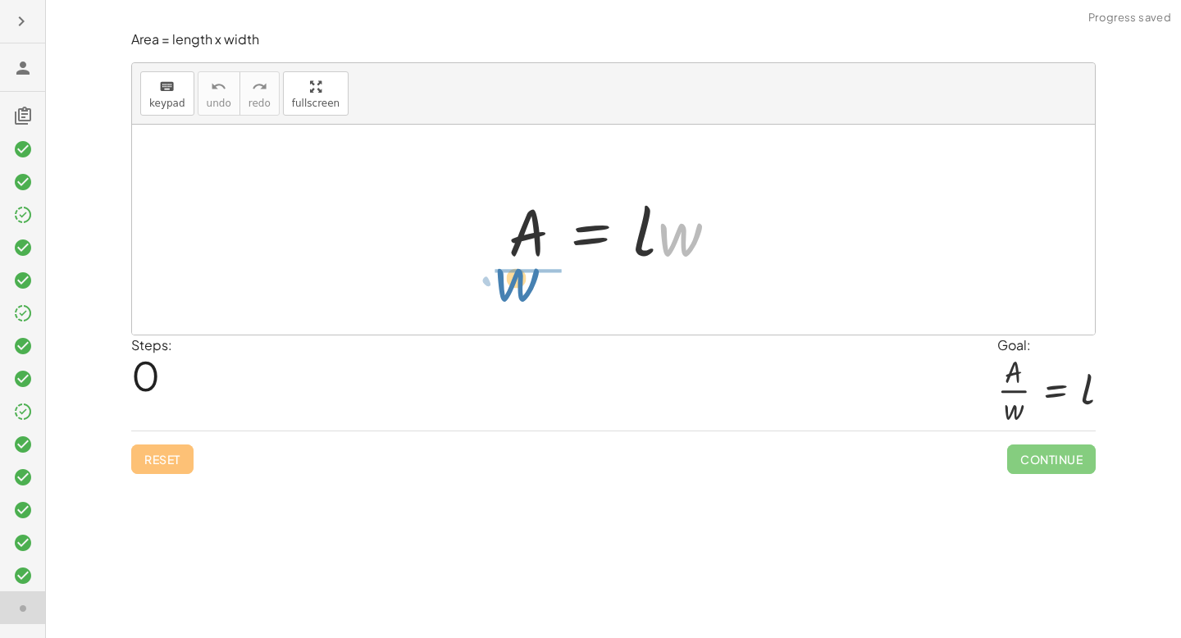
drag, startPoint x: 685, startPoint y: 244, endPoint x: 521, endPoint y: 288, distance: 169.7
click at [521, 288] on div "· w A = · l · w" at bounding box center [613, 230] width 963 height 210
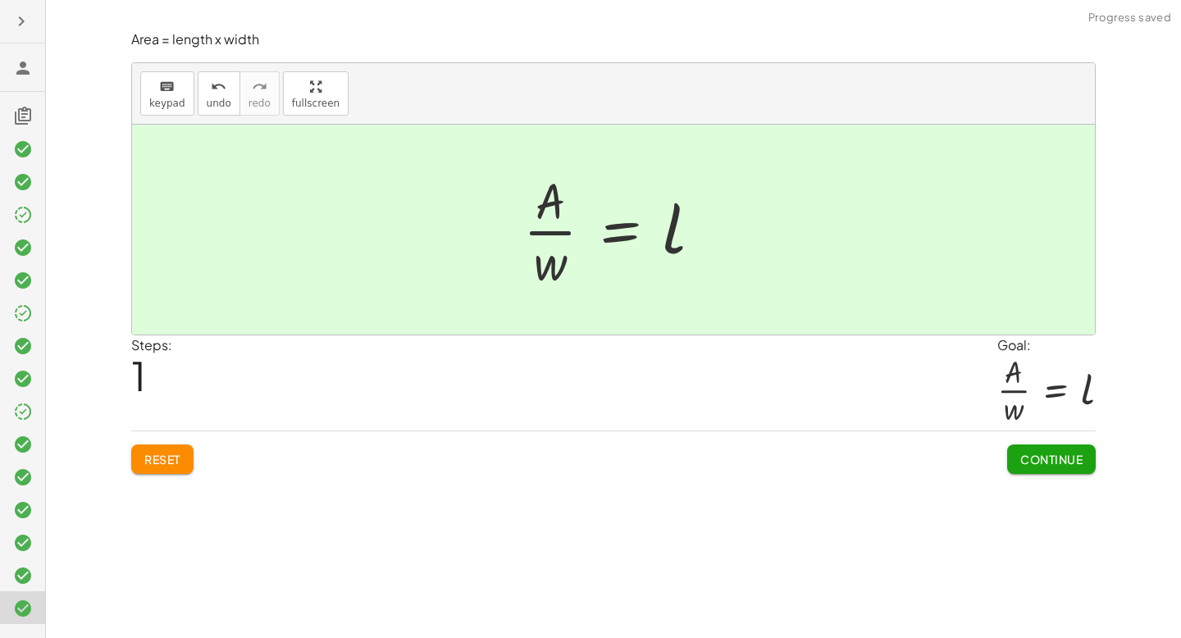
click at [1036, 457] on span "Continue" at bounding box center [1052, 459] width 62 height 15
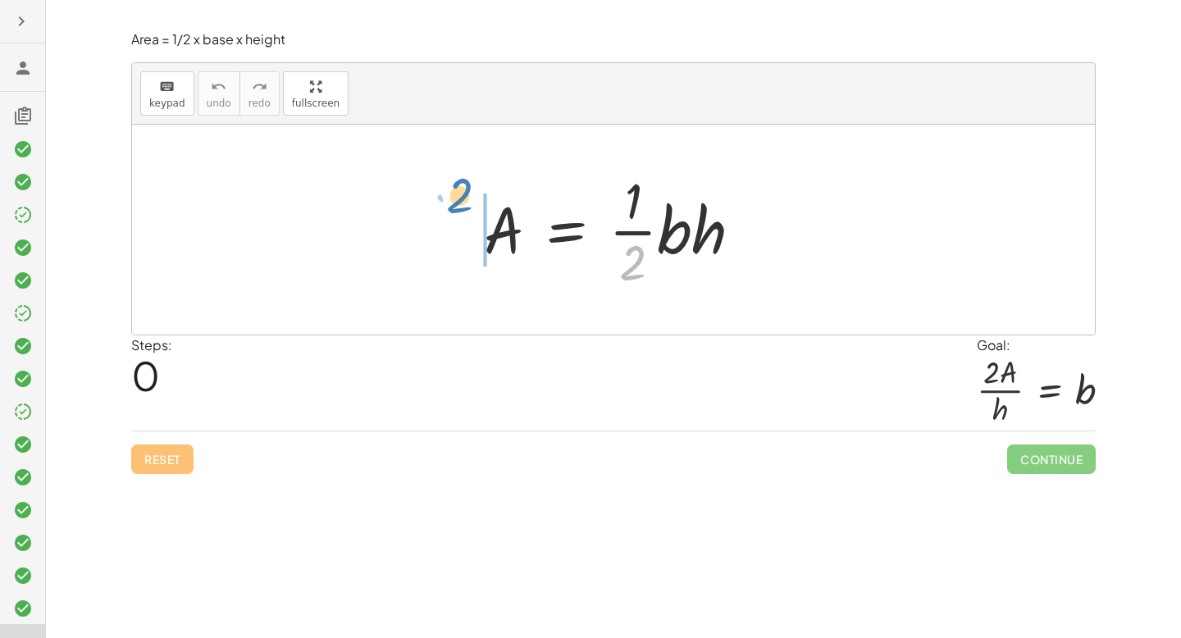
drag, startPoint x: 642, startPoint y: 248, endPoint x: 470, endPoint y: 182, distance: 184.4
click at [470, 182] on div "· 2 A = · · 1 · 2 · b · h" at bounding box center [613, 229] width 308 height 135
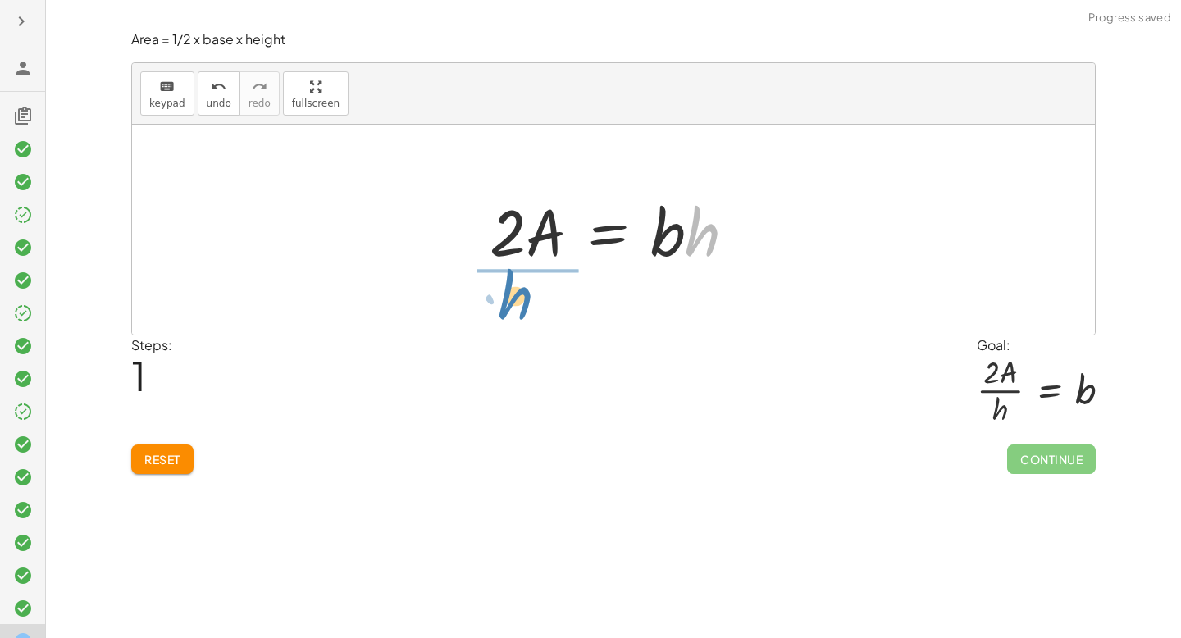
drag, startPoint x: 710, startPoint y: 240, endPoint x: 523, endPoint y: 304, distance: 198.5
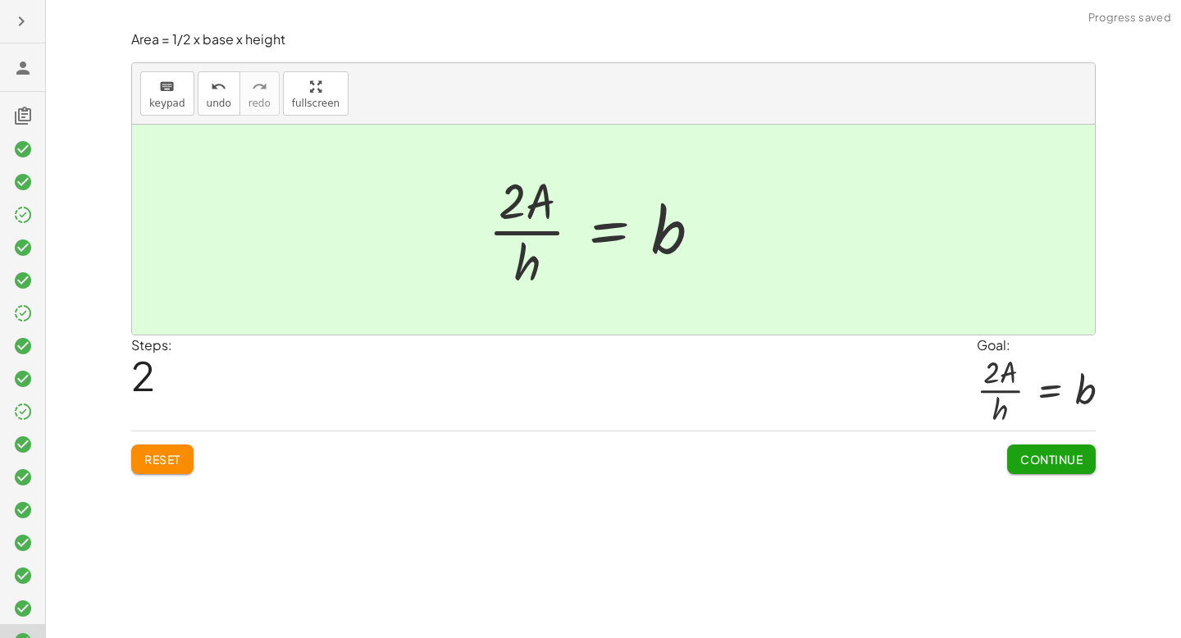
click at [1062, 458] on span "Continue" at bounding box center [1052, 459] width 62 height 15
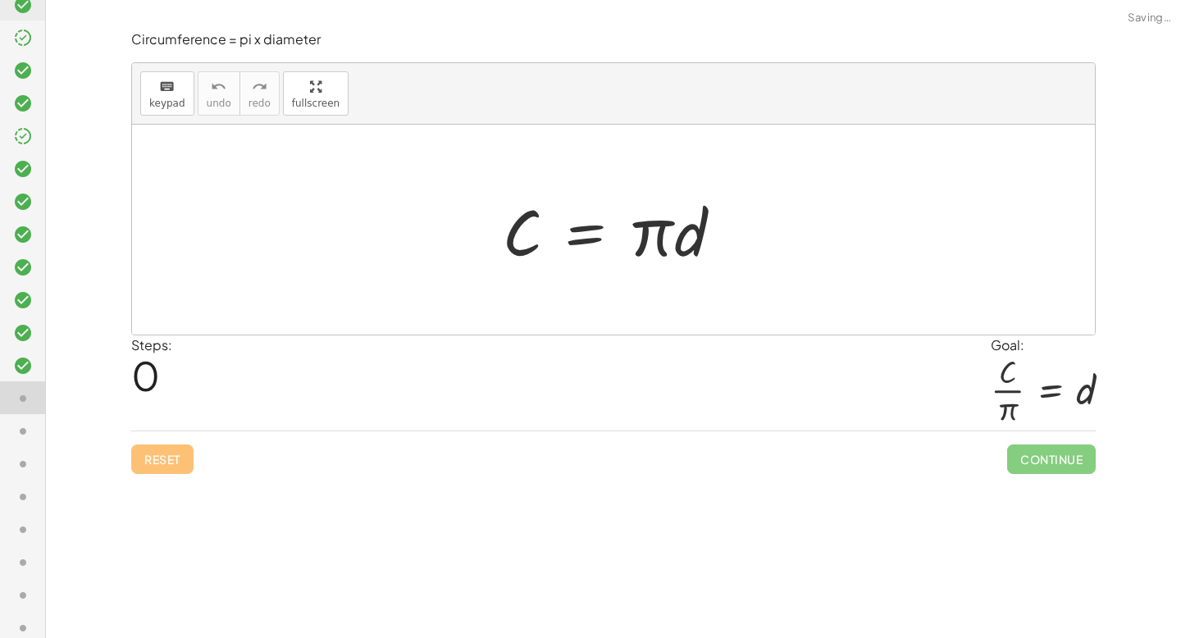
scroll to position [354, 0]
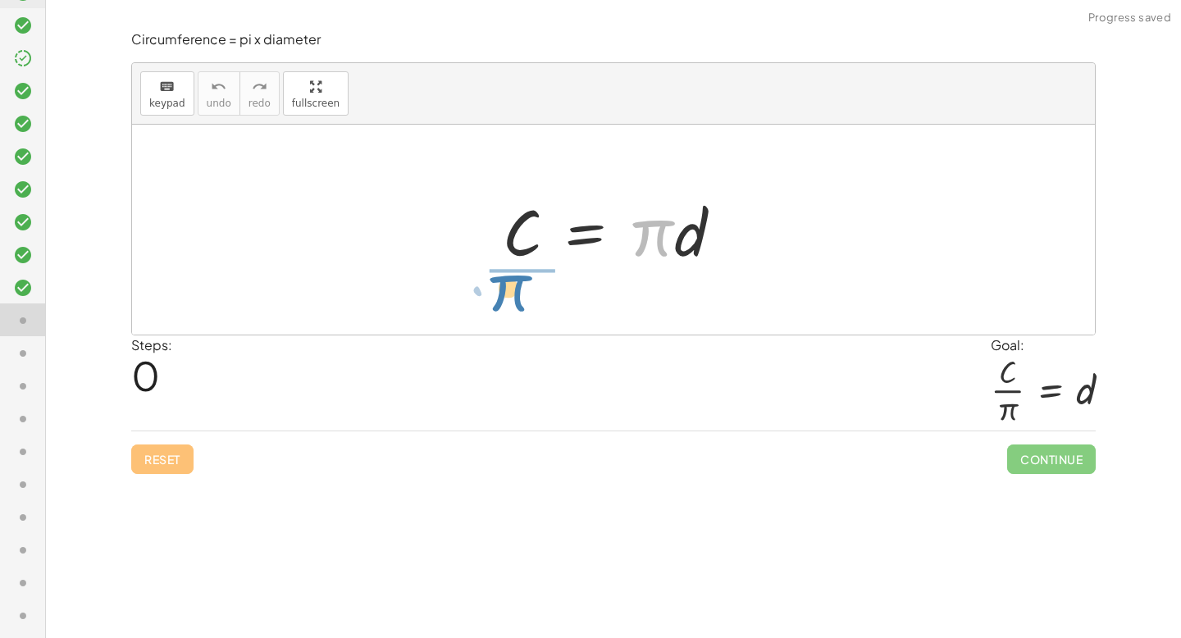
drag, startPoint x: 647, startPoint y: 244, endPoint x: 501, endPoint y: 299, distance: 156.0
click at [502, 299] on div "· π C = · π · d" at bounding box center [613, 230] width 963 height 210
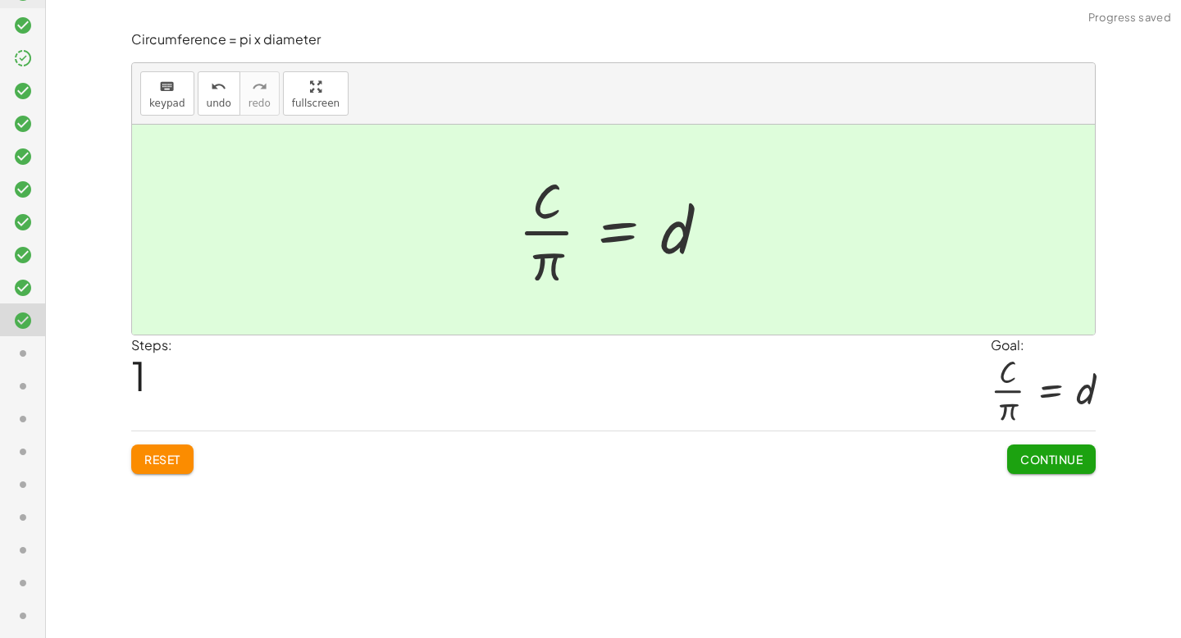
click at [1069, 461] on span "Continue" at bounding box center [1052, 459] width 62 height 15
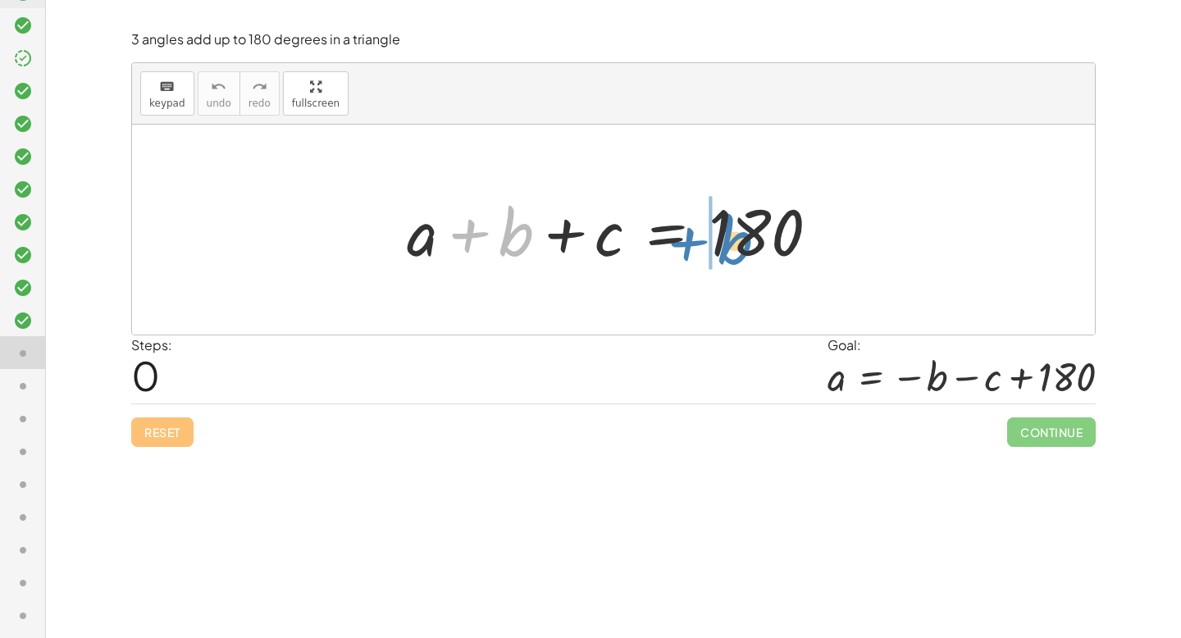
drag, startPoint x: 503, startPoint y: 239, endPoint x: 721, endPoint y: 246, distance: 218.3
click at [721, 246] on div at bounding box center [620, 230] width 442 height 84
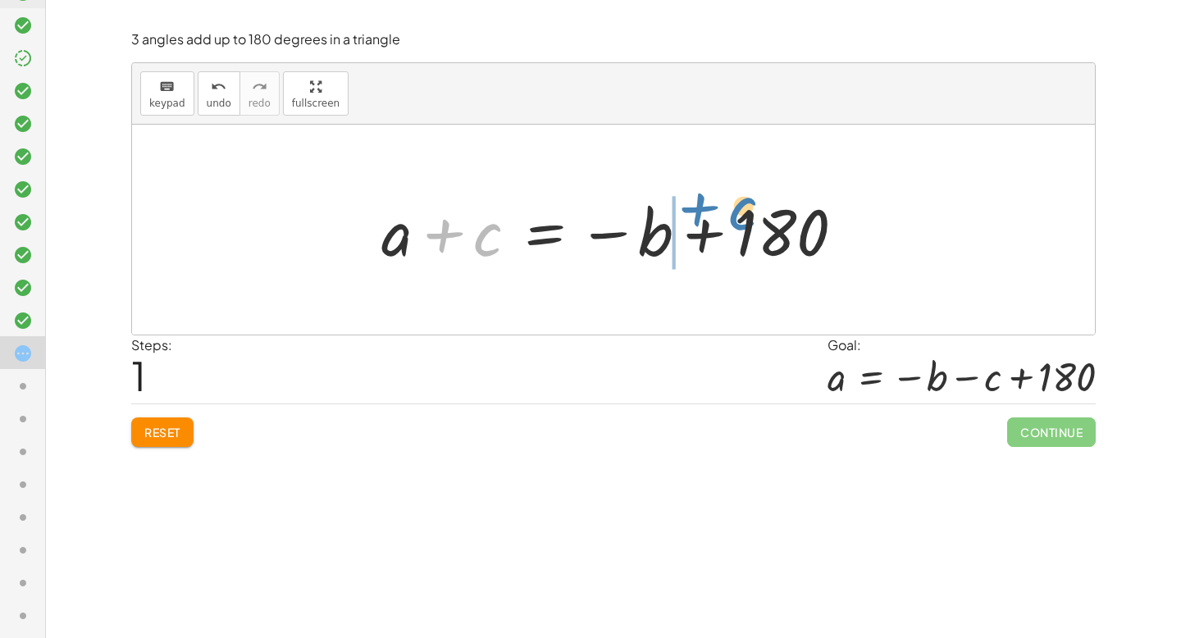
drag, startPoint x: 477, startPoint y: 229, endPoint x: 733, endPoint y: 203, distance: 256.4
click at [733, 203] on div at bounding box center [619, 230] width 492 height 84
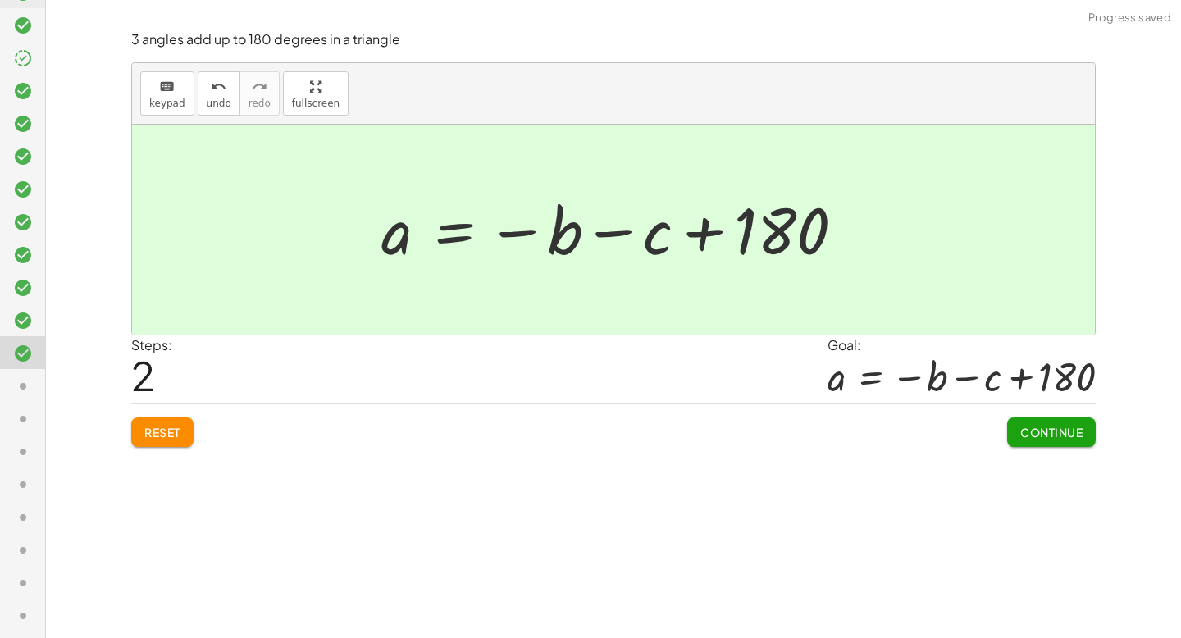
click at [1073, 441] on button "Continue" at bounding box center [1051, 433] width 89 height 30
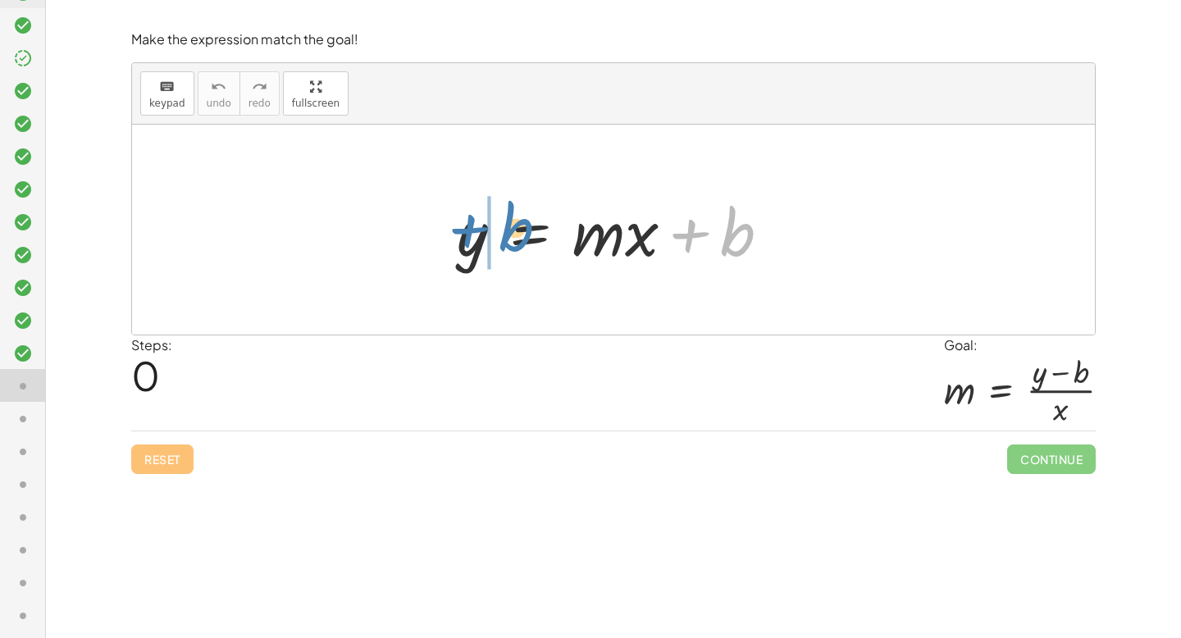
drag, startPoint x: 735, startPoint y: 229, endPoint x: 518, endPoint y: 224, distance: 216.6
click at [518, 224] on div at bounding box center [620, 230] width 343 height 84
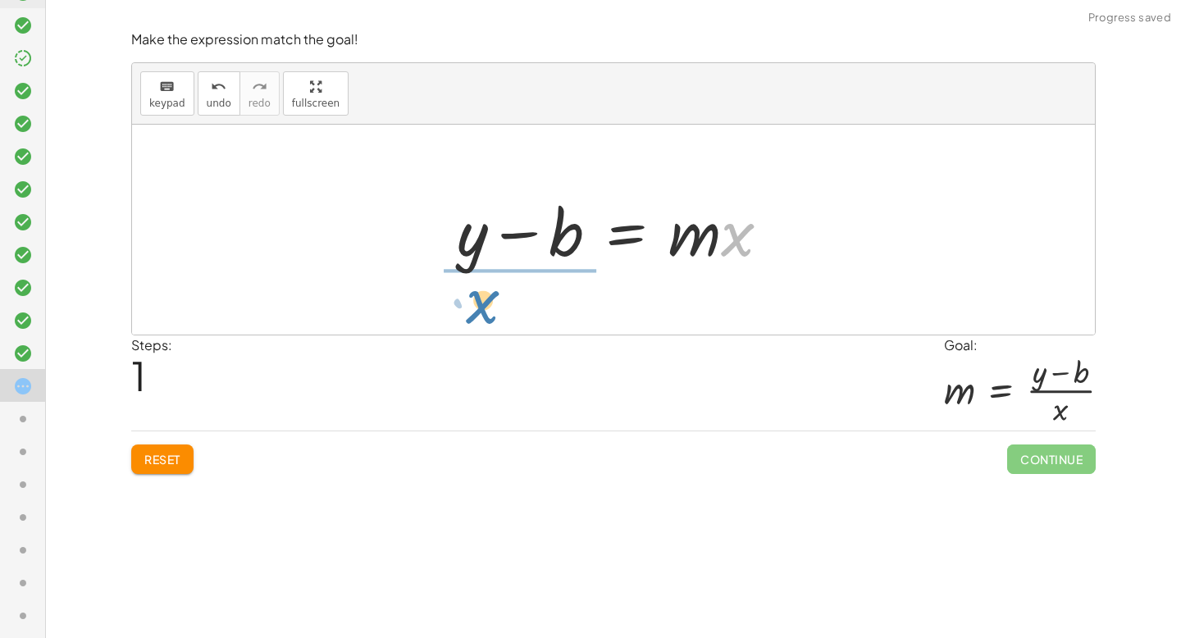
drag, startPoint x: 738, startPoint y: 236, endPoint x: 483, endPoint y: 303, distance: 263.7
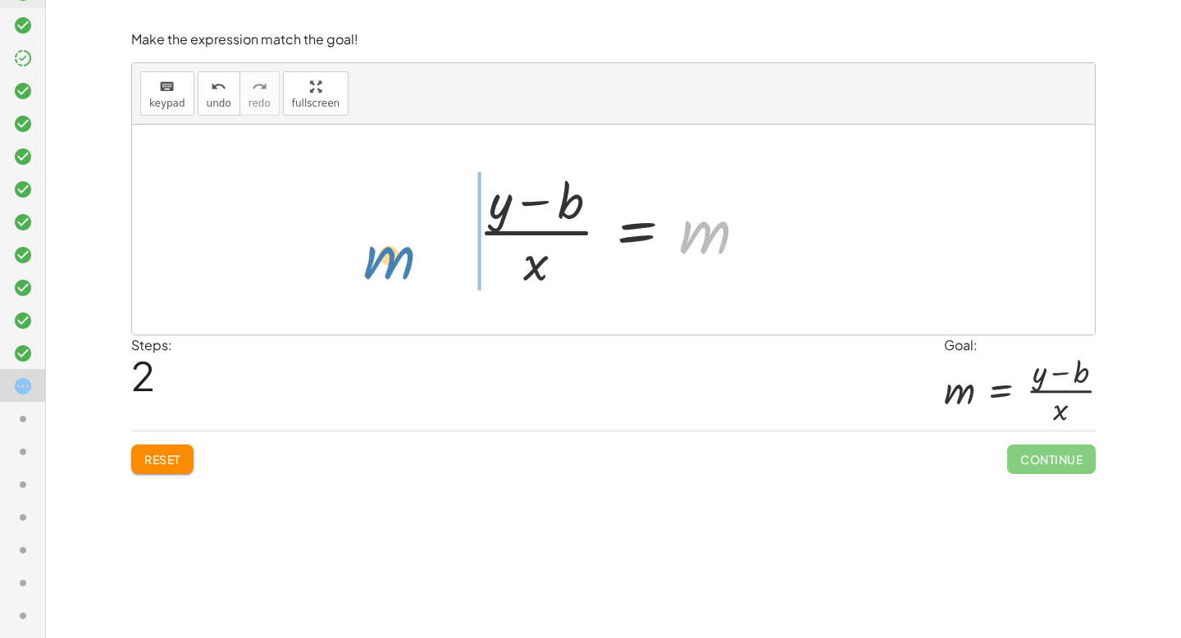
drag, startPoint x: 690, startPoint y: 228, endPoint x: 401, endPoint y: 248, distance: 289.4
click at [401, 248] on div "y = + · m · x + b + y − b = · m · x m y = m · x b + − · ( )" at bounding box center [613, 230] width 963 height 210
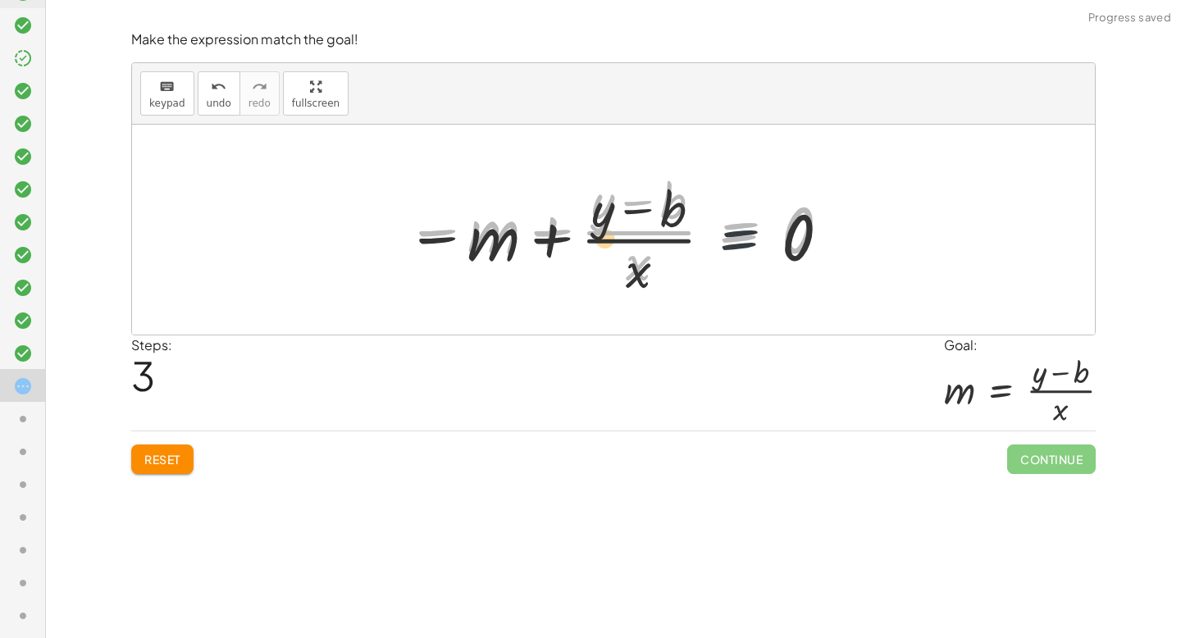
drag, startPoint x: 738, startPoint y: 231, endPoint x: 724, endPoint y: 280, distance: 50.9
click at [727, 280] on div at bounding box center [619, 230] width 443 height 126
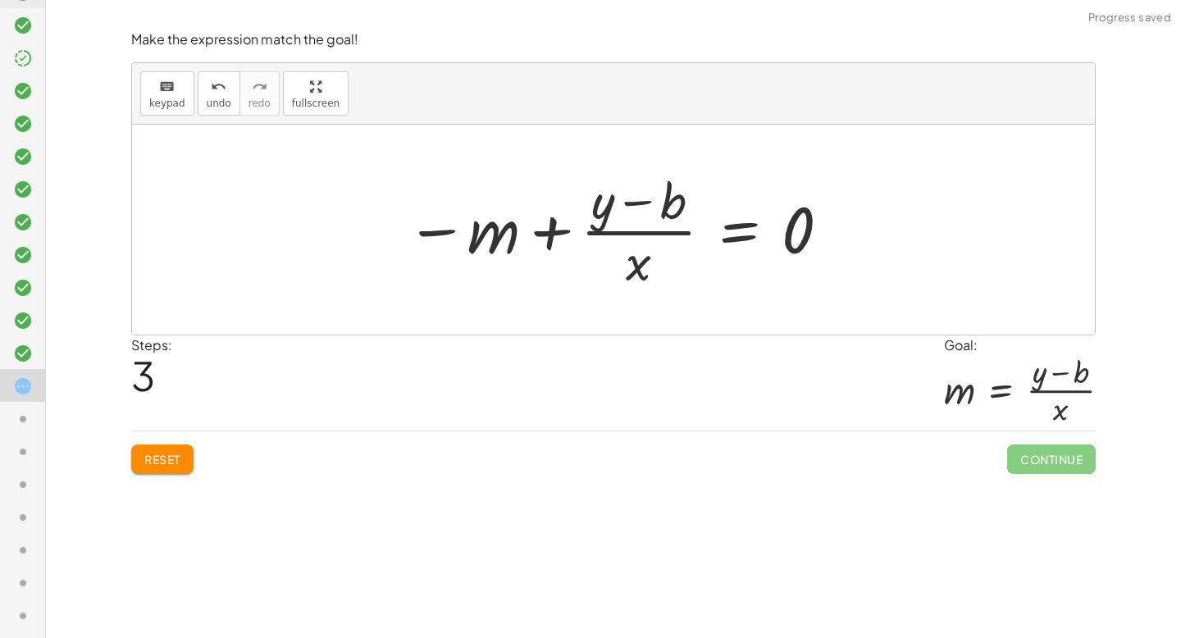
click at [179, 449] on button "Reset" at bounding box center [162, 460] width 62 height 30
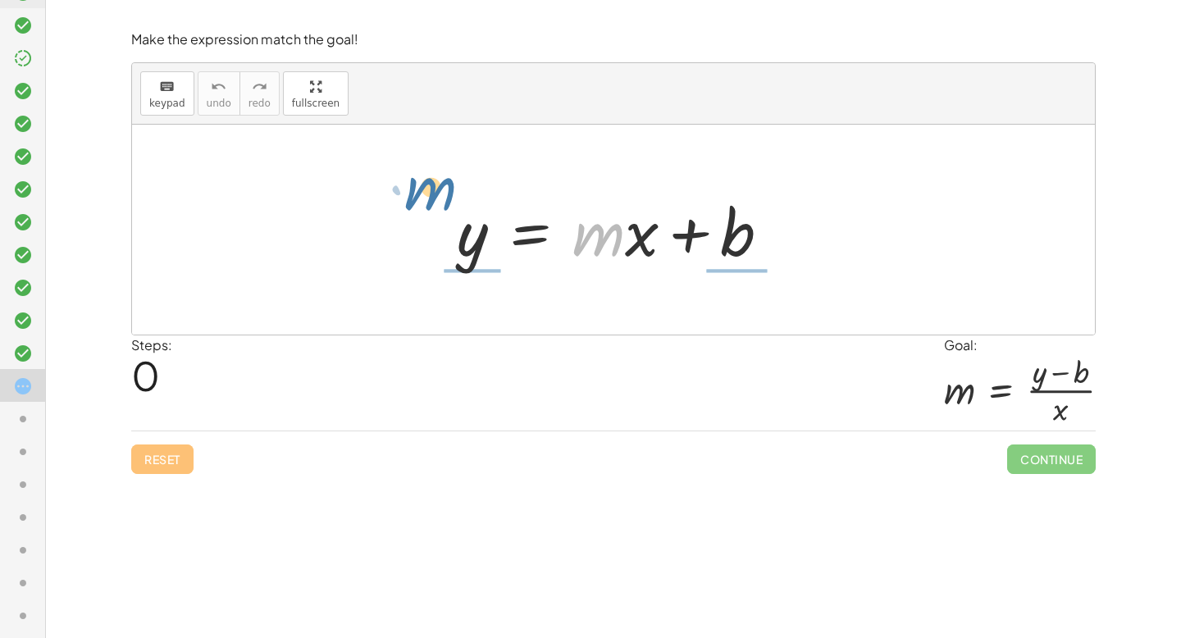
drag, startPoint x: 611, startPoint y: 242, endPoint x: 452, endPoint y: 206, distance: 163.2
click at [452, 206] on div at bounding box center [620, 230] width 343 height 84
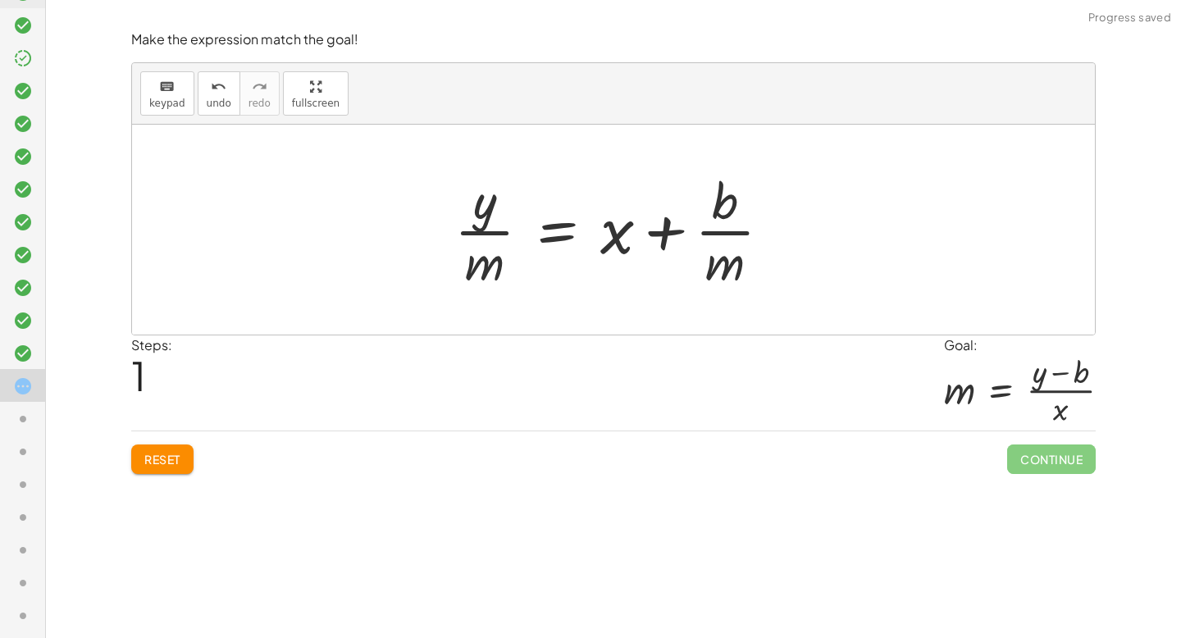
click at [168, 467] on button "Reset" at bounding box center [162, 460] width 62 height 30
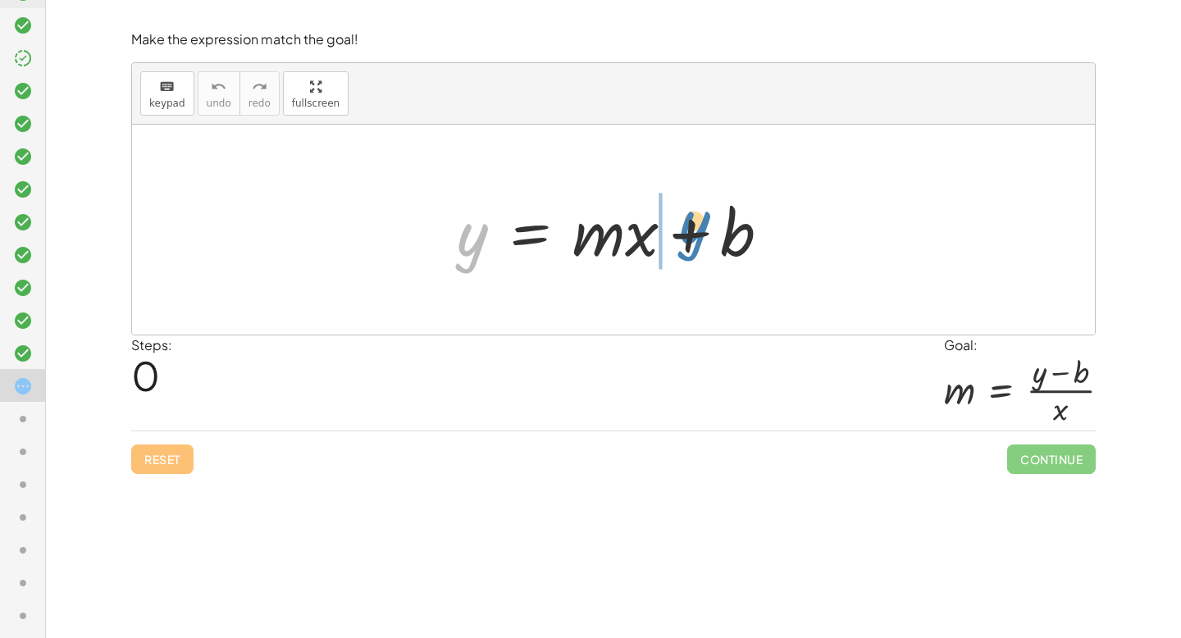
drag, startPoint x: 468, startPoint y: 243, endPoint x: 683, endPoint y: 228, distance: 215.4
click at [683, 228] on div at bounding box center [620, 230] width 343 height 84
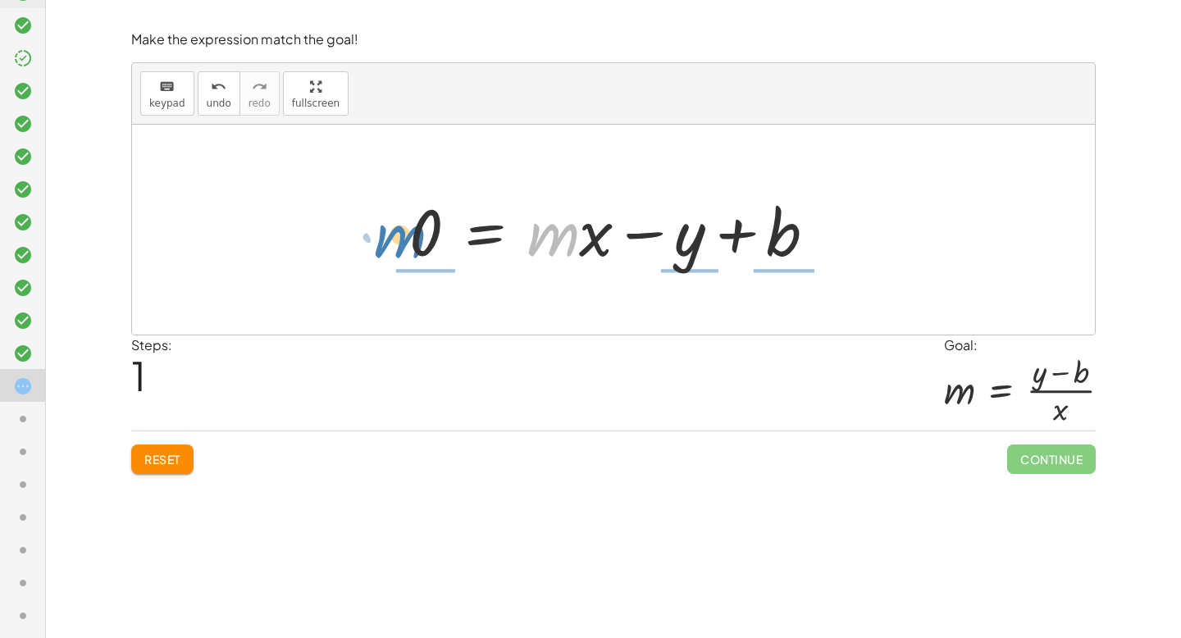
drag, startPoint x: 559, startPoint y: 240, endPoint x: 419, endPoint y: 233, distance: 139.7
click at [419, 233] on div at bounding box center [619, 230] width 436 height 84
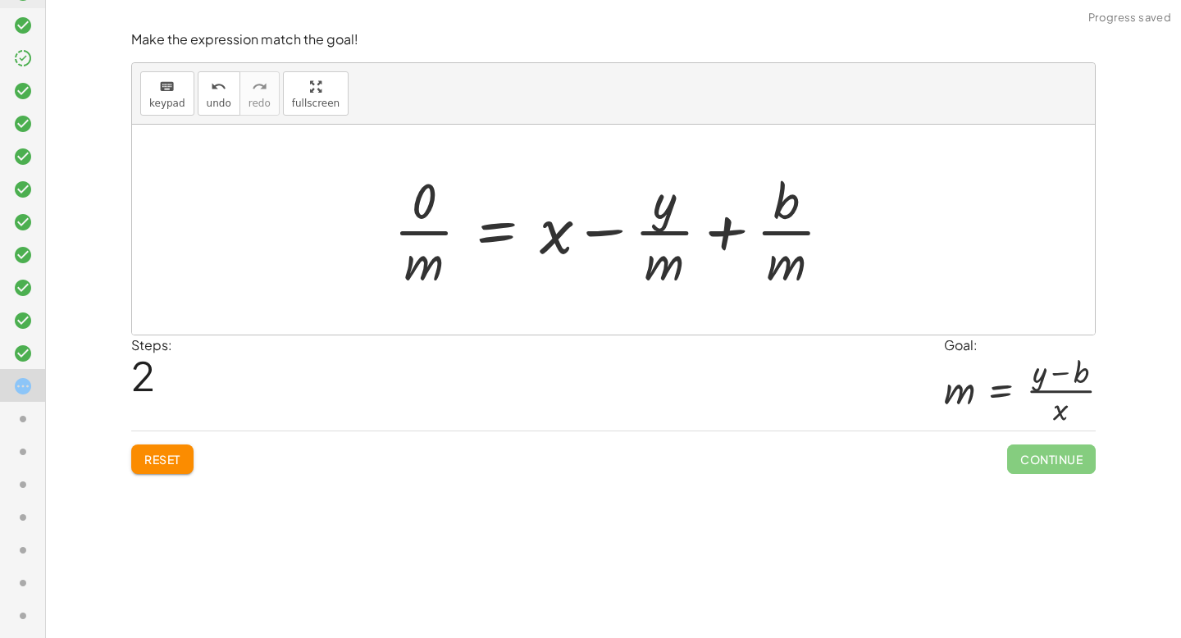
click at [189, 463] on button "Reset" at bounding box center [162, 460] width 62 height 30
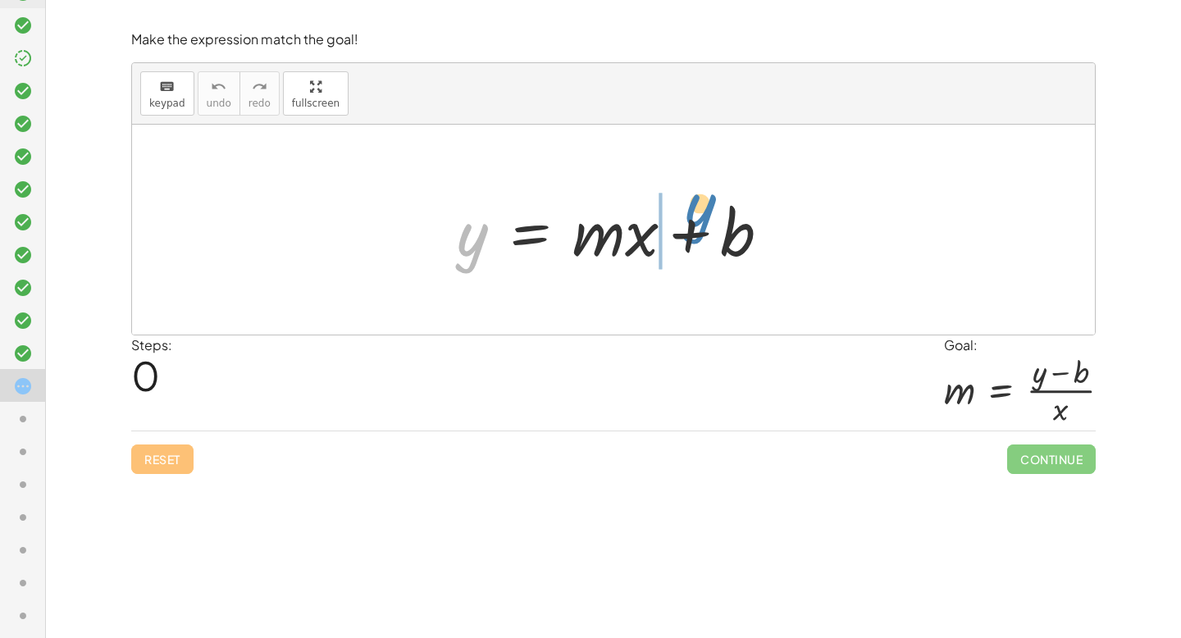
drag, startPoint x: 477, startPoint y: 226, endPoint x: 694, endPoint y: 196, distance: 219.5
click at [694, 196] on div at bounding box center [620, 230] width 343 height 84
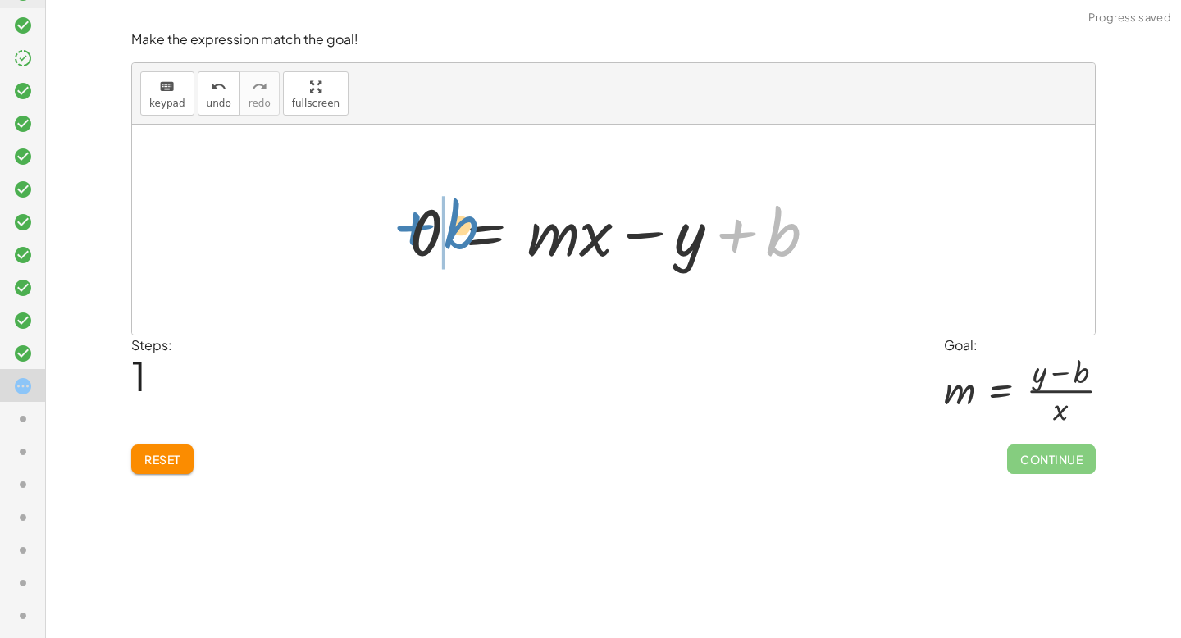
drag, startPoint x: 777, startPoint y: 240, endPoint x: 454, endPoint y: 232, distance: 323.3
click at [454, 231] on div at bounding box center [619, 230] width 436 height 84
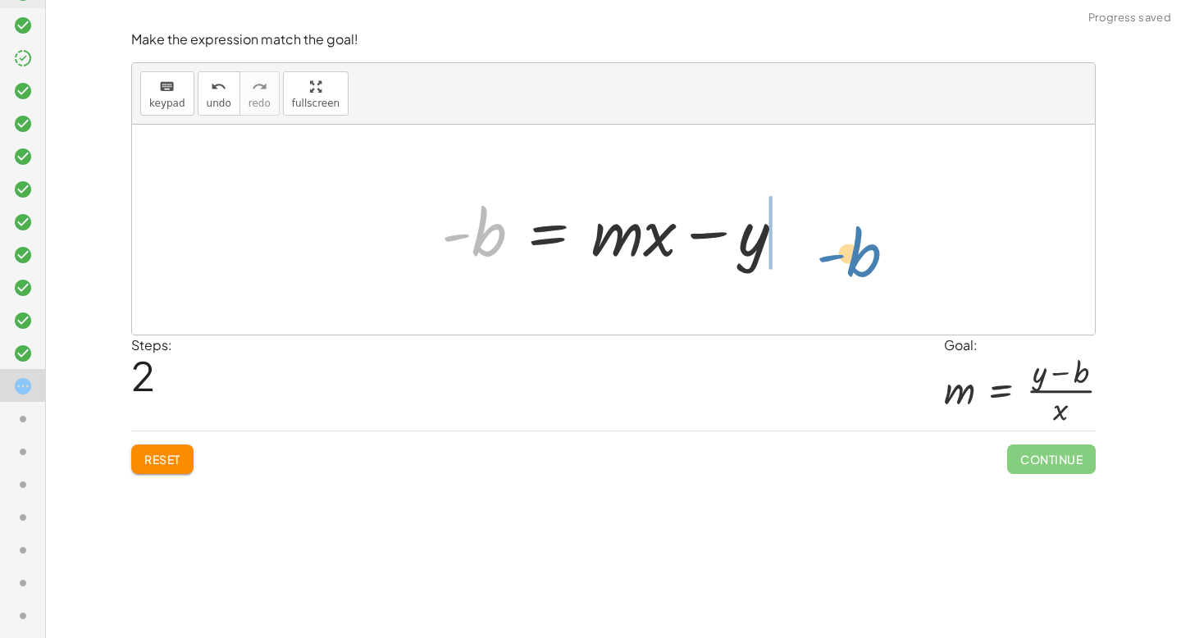
drag, startPoint x: 414, startPoint y: 234, endPoint x: 783, endPoint y: 242, distance: 369.3
click at [784, 243] on div at bounding box center [619, 230] width 373 height 84
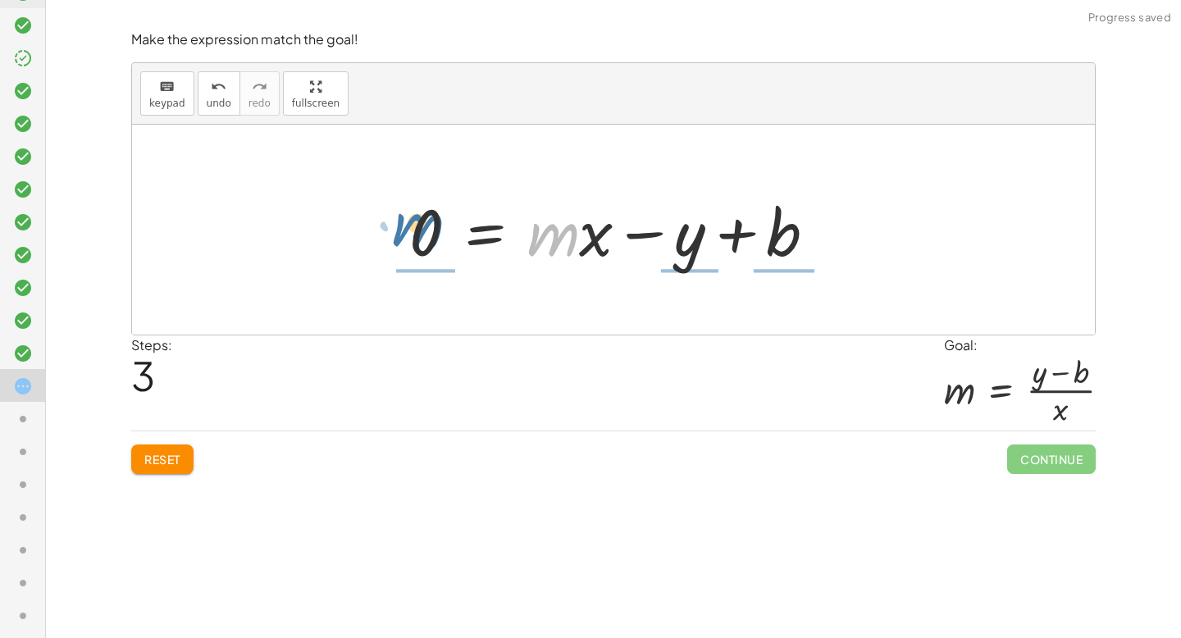
drag, startPoint x: 560, startPoint y: 227, endPoint x: 423, endPoint y: 217, distance: 136.5
click at [423, 217] on div at bounding box center [619, 230] width 436 height 84
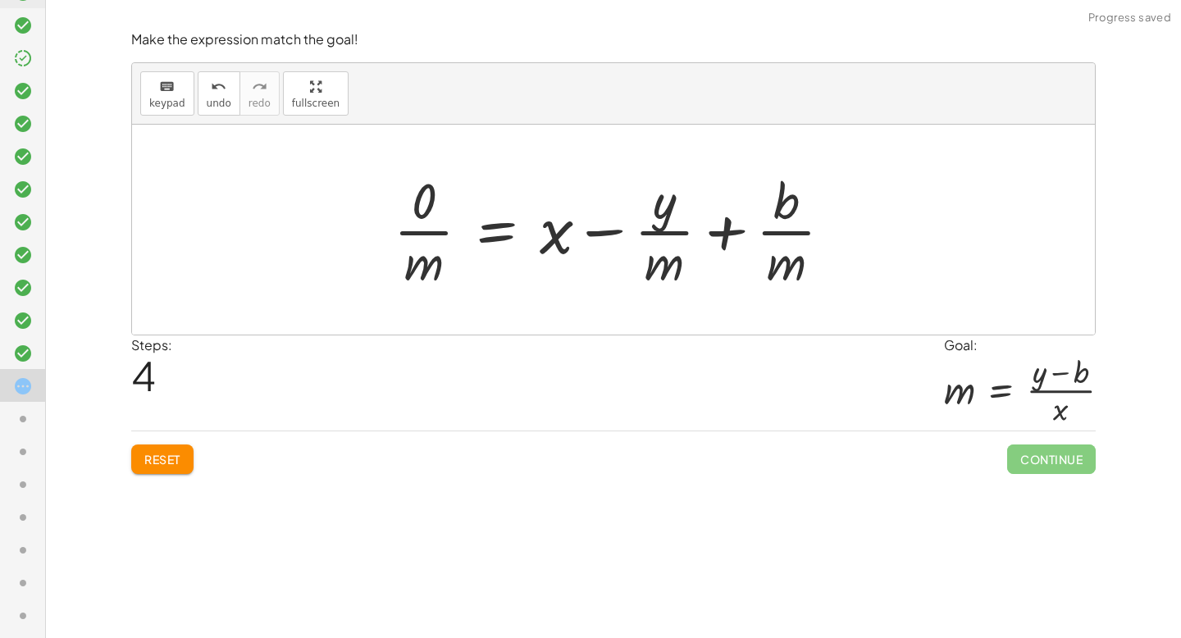
click at [157, 452] on span "Reset" at bounding box center [162, 459] width 36 height 15
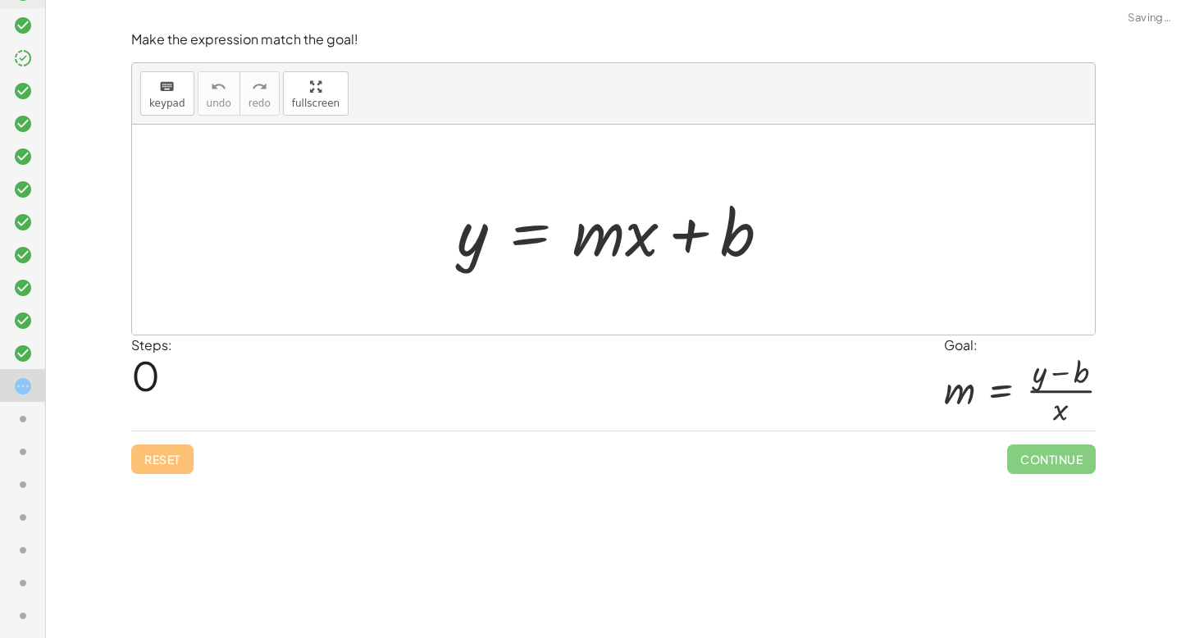
click at [171, 456] on div "Reset Continue" at bounding box center [613, 452] width 965 height 43
drag, startPoint x: 475, startPoint y: 229, endPoint x: 628, endPoint y: 227, distance: 153.4
click at [628, 229] on div at bounding box center [620, 230] width 343 height 84
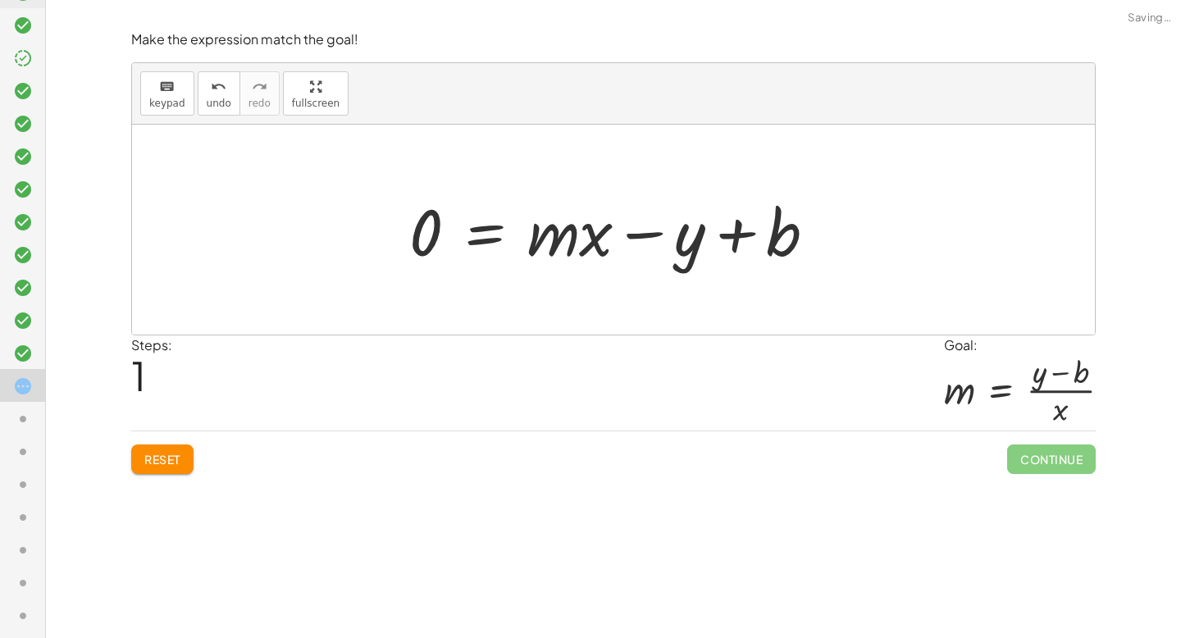
click at [185, 459] on button "Reset" at bounding box center [162, 460] width 62 height 30
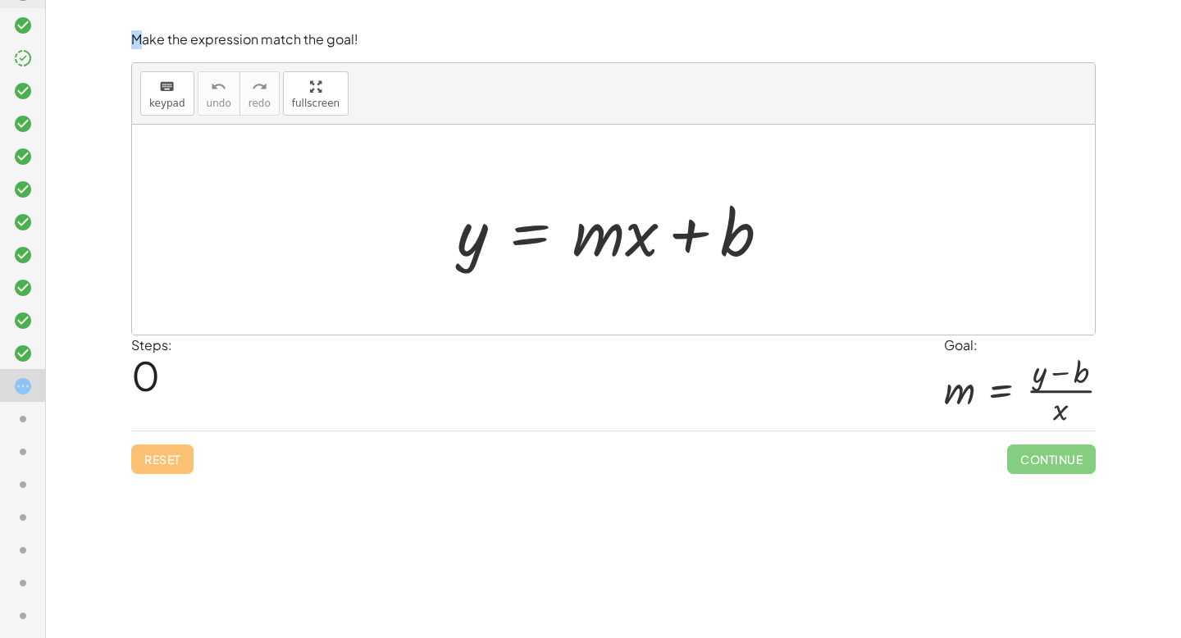
drag, startPoint x: 143, startPoint y: 39, endPoint x: 310, endPoint y: -1, distance: 172.1
click at [310, 0] on html "**********" at bounding box center [590, 319] width 1181 height 638
drag, startPoint x: 640, startPoint y: 249, endPoint x: 615, endPoint y: 254, distance: 25.3
click at [616, 254] on div at bounding box center [620, 230] width 343 height 84
drag, startPoint x: 628, startPoint y: 246, endPoint x: 610, endPoint y: 257, distance: 21.0
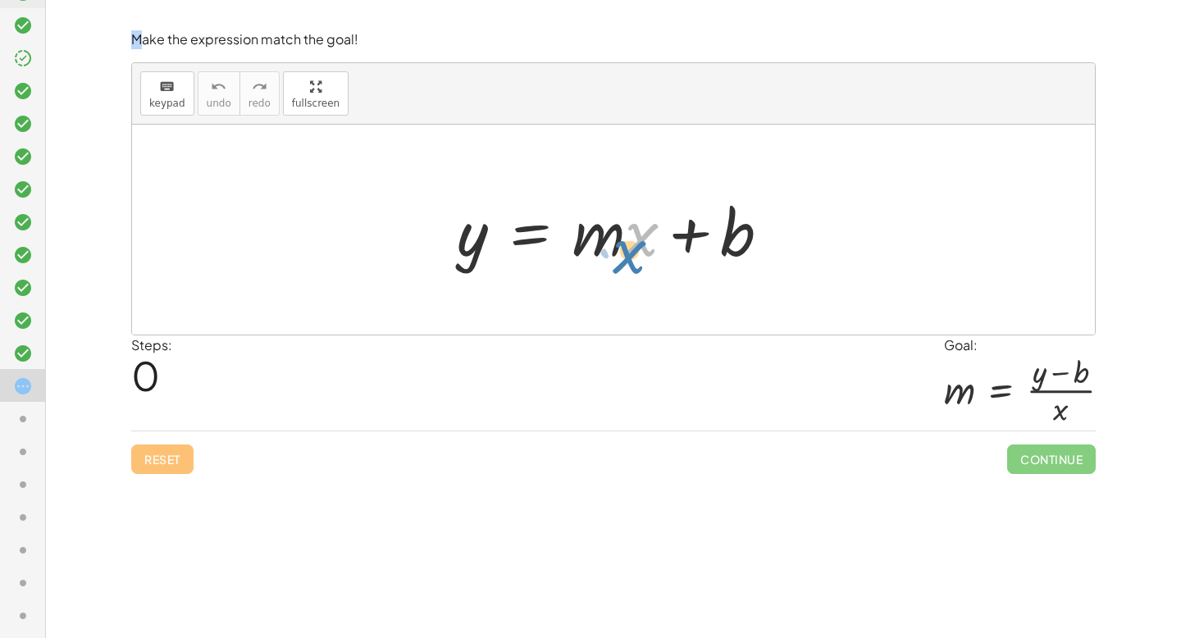
click at [610, 258] on div at bounding box center [620, 230] width 343 height 84
drag, startPoint x: 601, startPoint y: 241, endPoint x: 422, endPoint y: 238, distance: 179.7
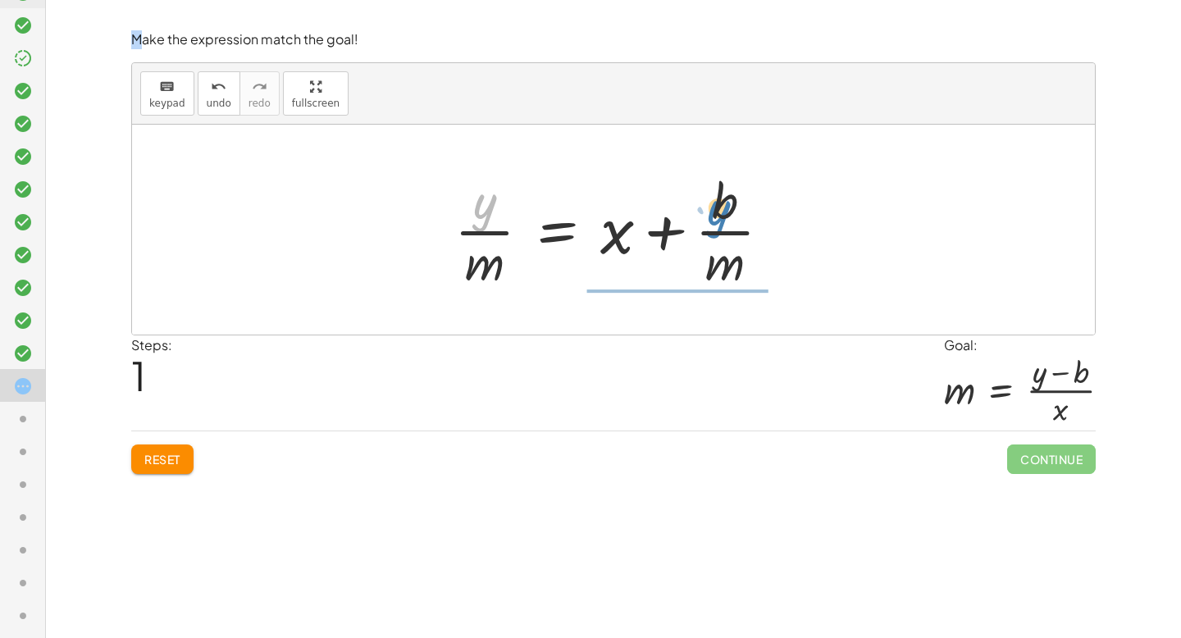
drag, startPoint x: 474, startPoint y: 206, endPoint x: 711, endPoint y: 210, distance: 237.1
click at [711, 210] on div at bounding box center [619, 230] width 346 height 126
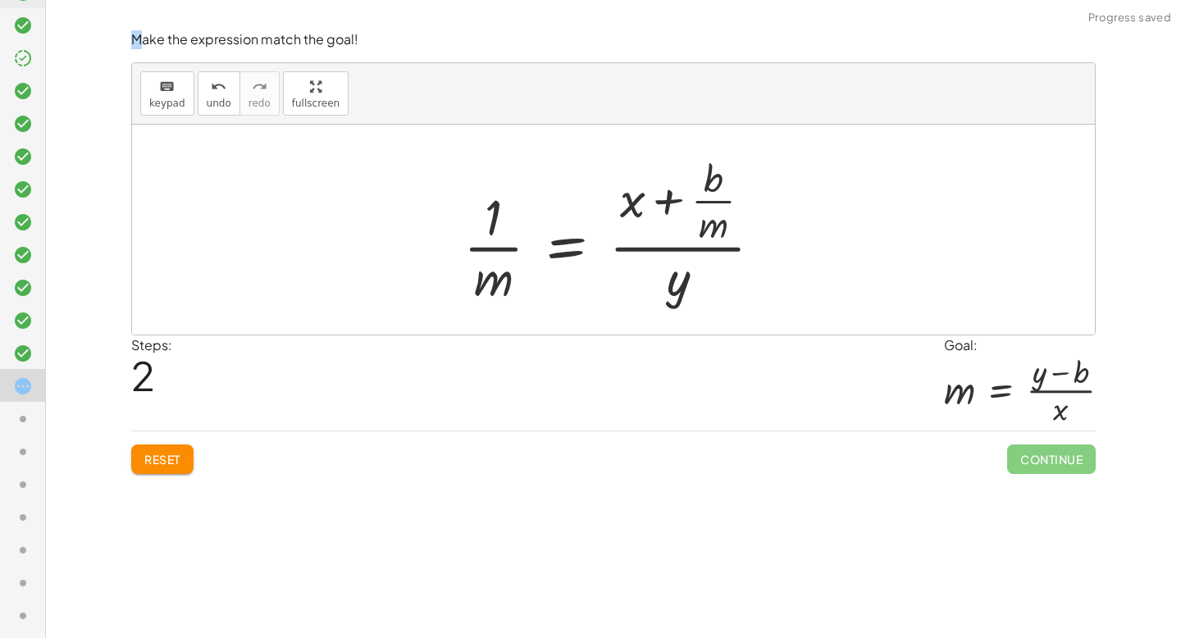
click at [169, 456] on span "Reset" at bounding box center [162, 459] width 36 height 15
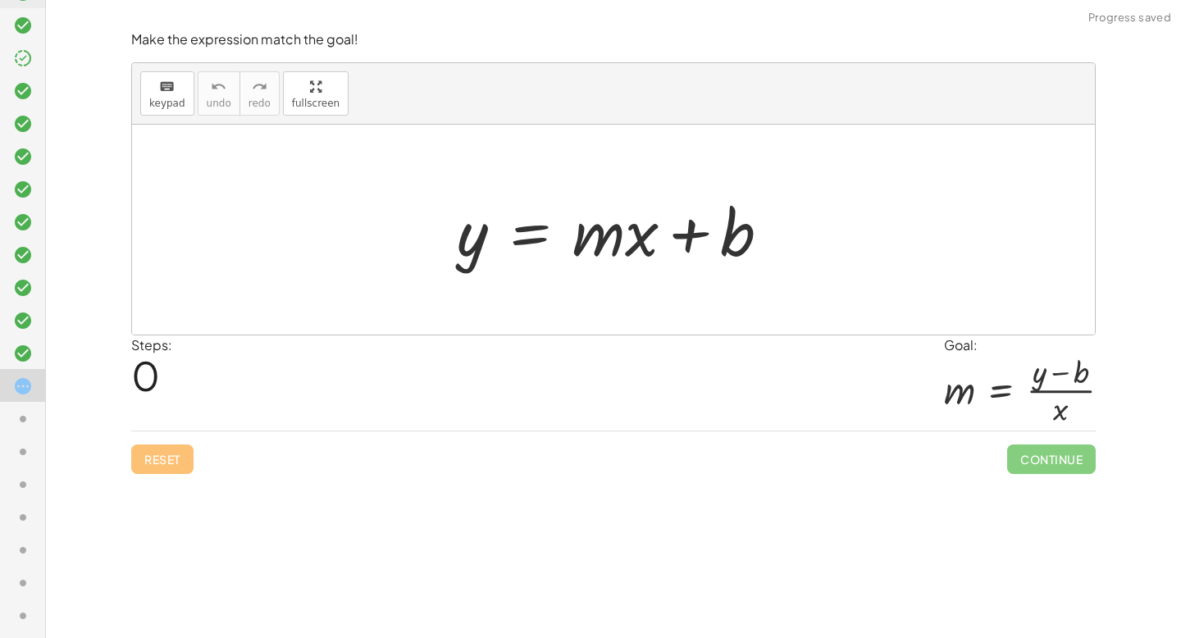
click at [149, 468] on div "Reset Continue" at bounding box center [613, 452] width 965 height 43
click at [176, 455] on div "Reset Continue" at bounding box center [613, 452] width 965 height 43
click at [40, 409] on div at bounding box center [29, 419] width 33 height 21
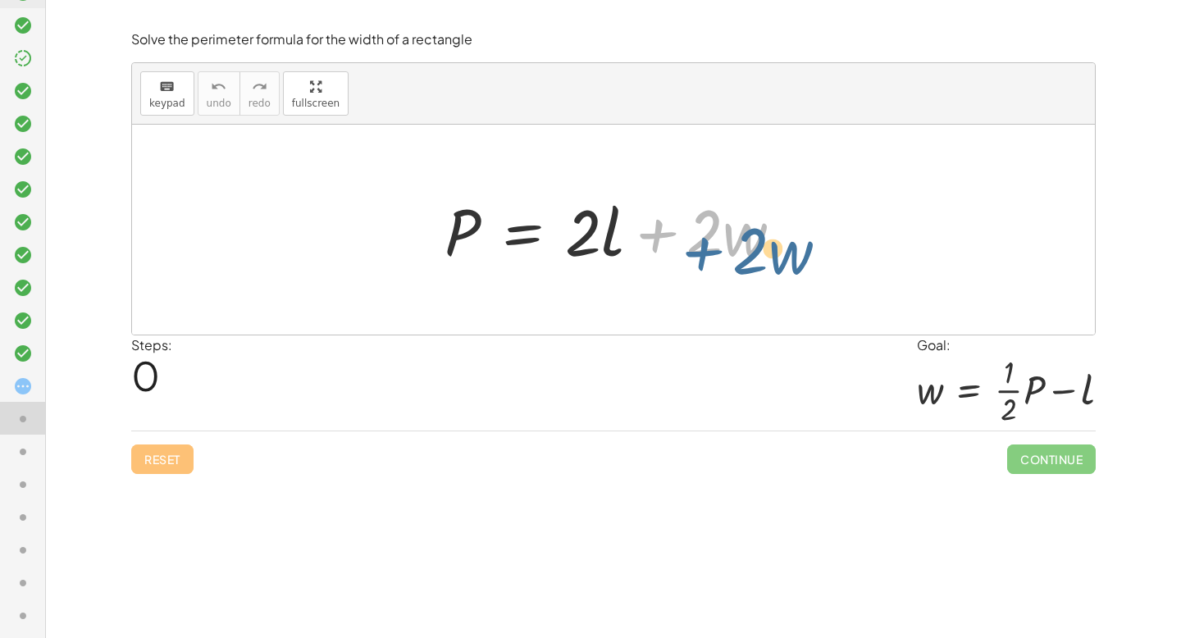
drag, startPoint x: 684, startPoint y: 256, endPoint x: 706, endPoint y: 260, distance: 21.7
click at [706, 263] on div at bounding box center [620, 230] width 368 height 84
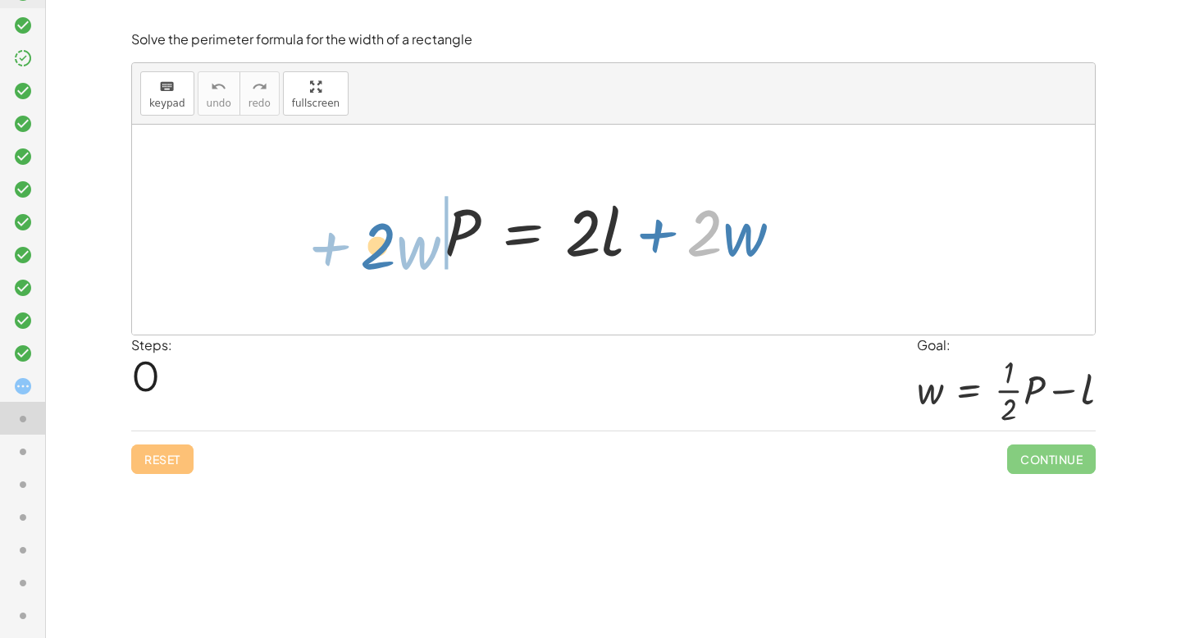
drag, startPoint x: 706, startPoint y: 237, endPoint x: 379, endPoint y: 250, distance: 326.8
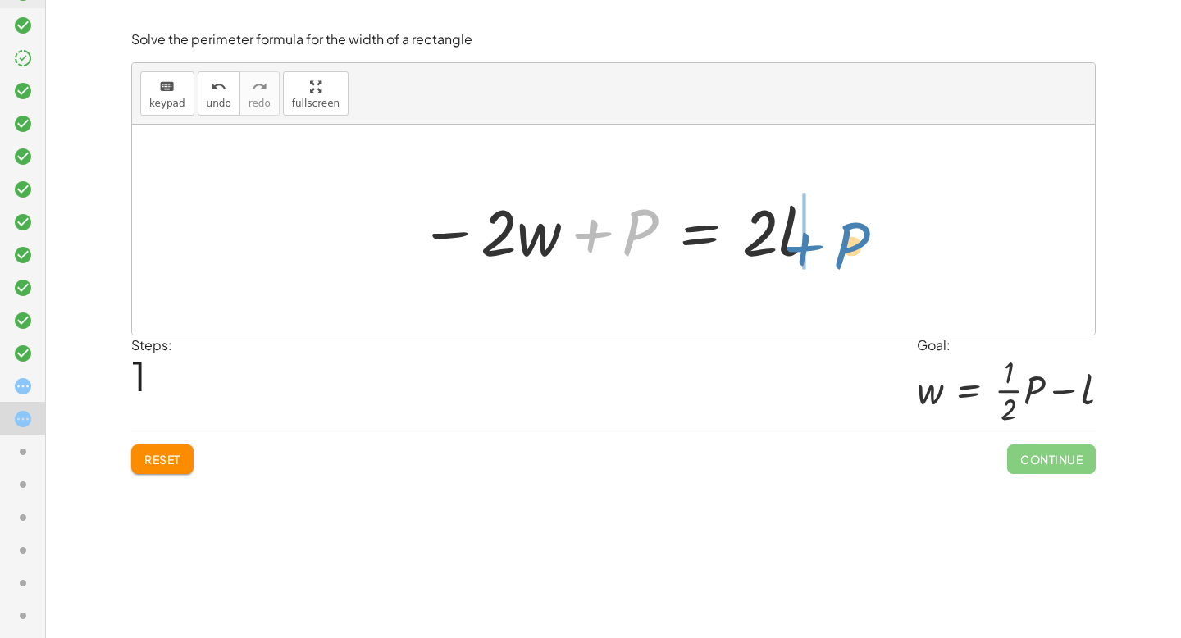
drag, startPoint x: 578, startPoint y: 228, endPoint x: 794, endPoint y: 229, distance: 216.6
click at [794, 231] on div at bounding box center [620, 230] width 418 height 84
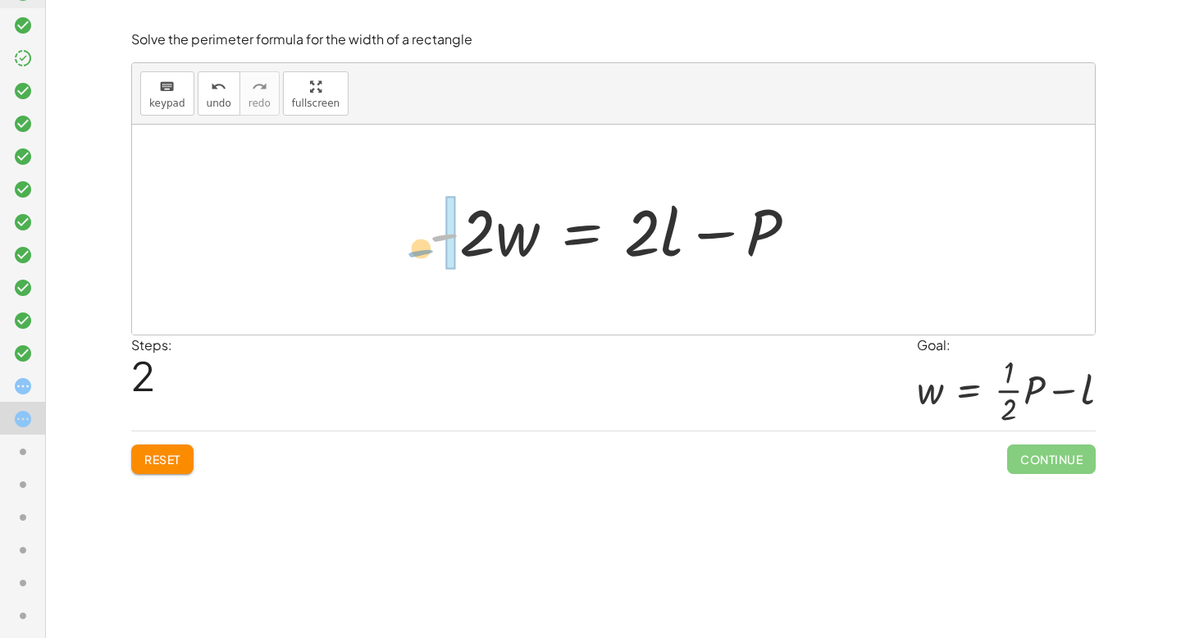
drag, startPoint x: 450, startPoint y: 240, endPoint x: 425, endPoint y: 245, distance: 25.1
click at [424, 245] on div at bounding box center [620, 230] width 398 height 84
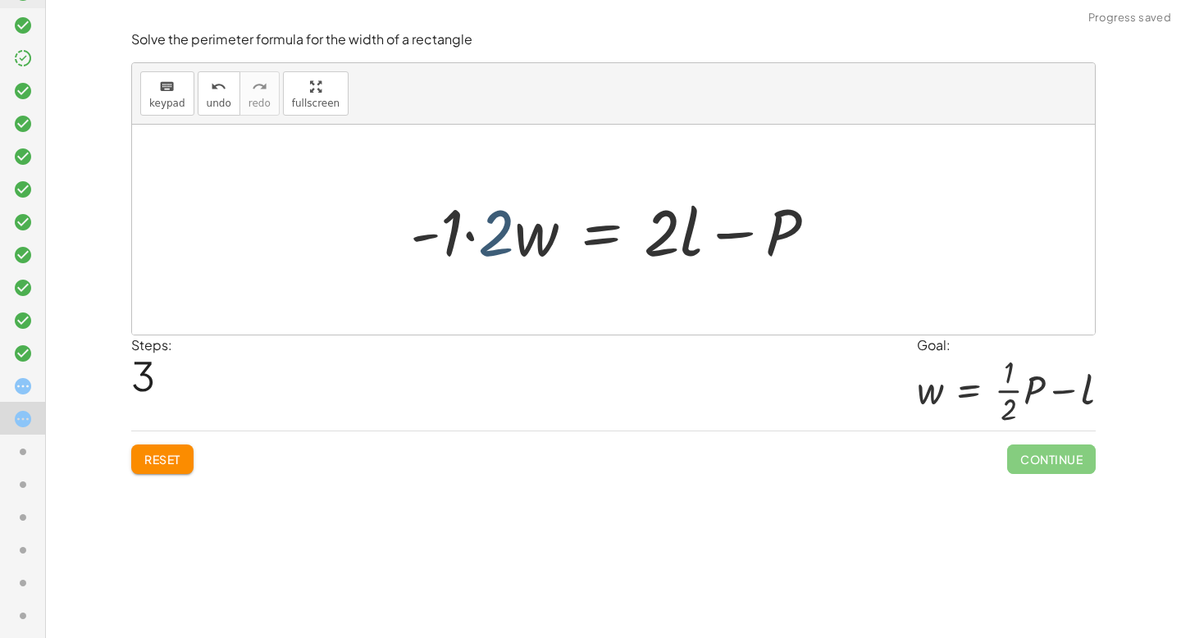
click at [486, 224] on div at bounding box center [620, 230] width 436 height 84
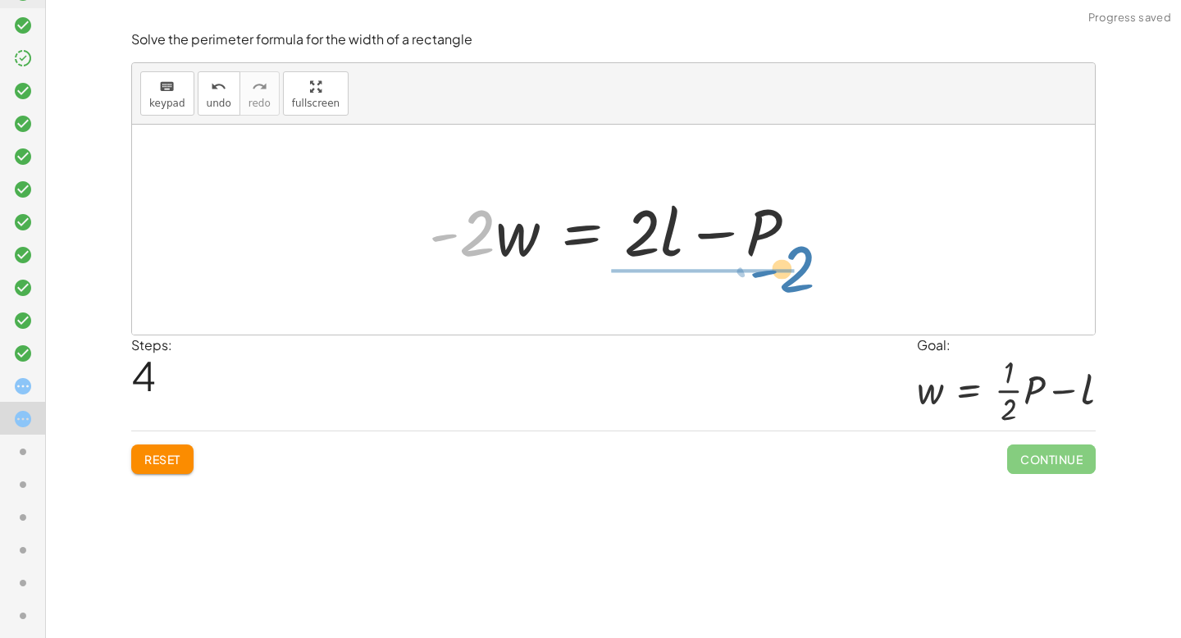
drag, startPoint x: 483, startPoint y: 226, endPoint x: 754, endPoint y: 267, distance: 273.9
click at [761, 267] on div at bounding box center [620, 230] width 398 height 84
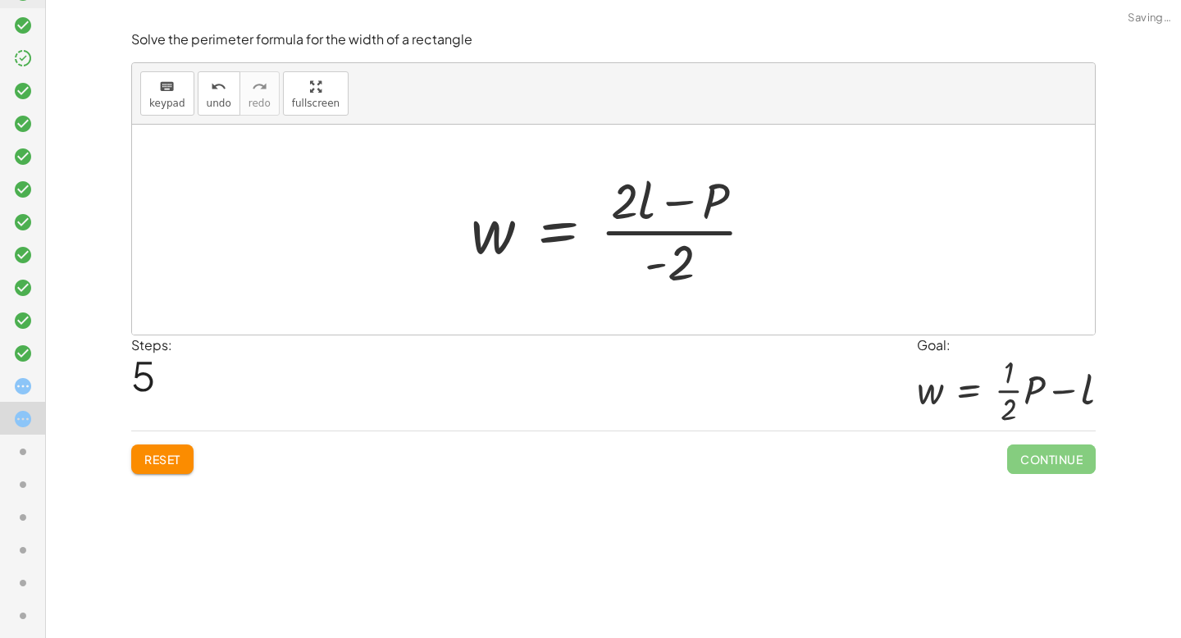
click at [665, 230] on div at bounding box center [619, 230] width 313 height 126
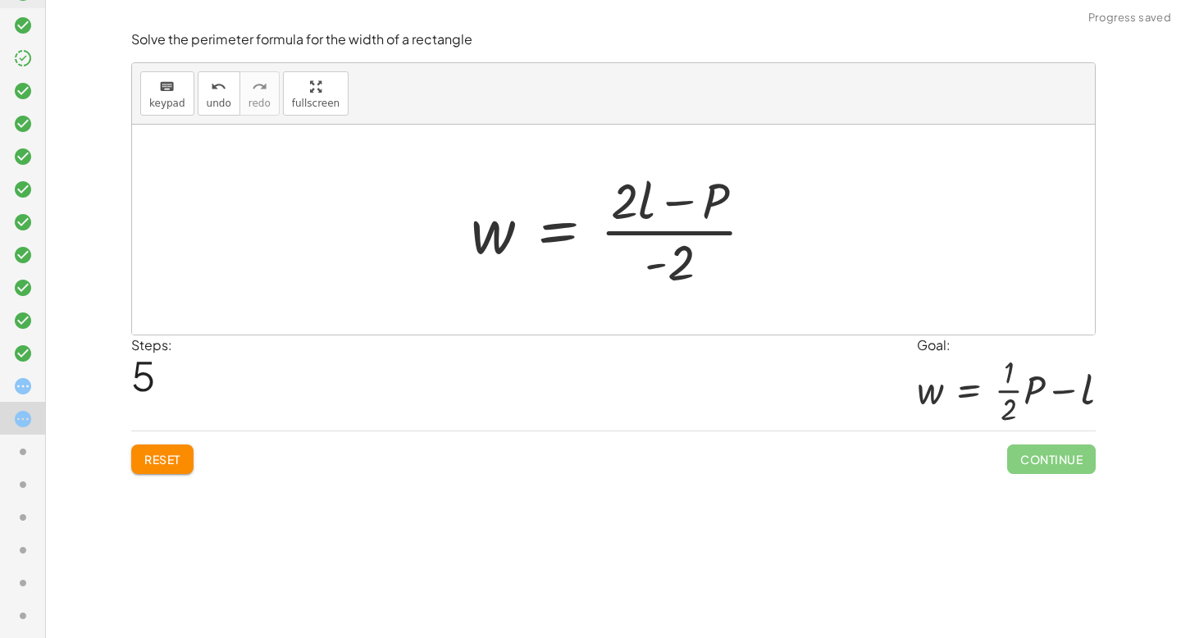
click at [147, 454] on span "Reset" at bounding box center [162, 459] width 36 height 15
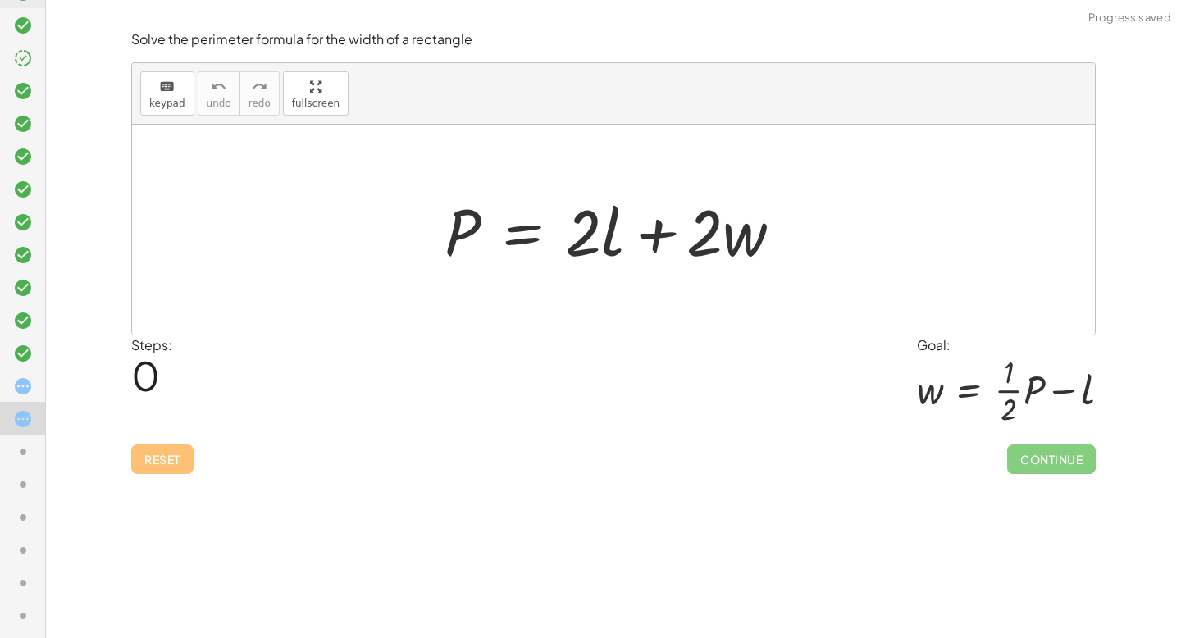
click at [25, 447] on icon at bounding box center [23, 452] width 20 height 20
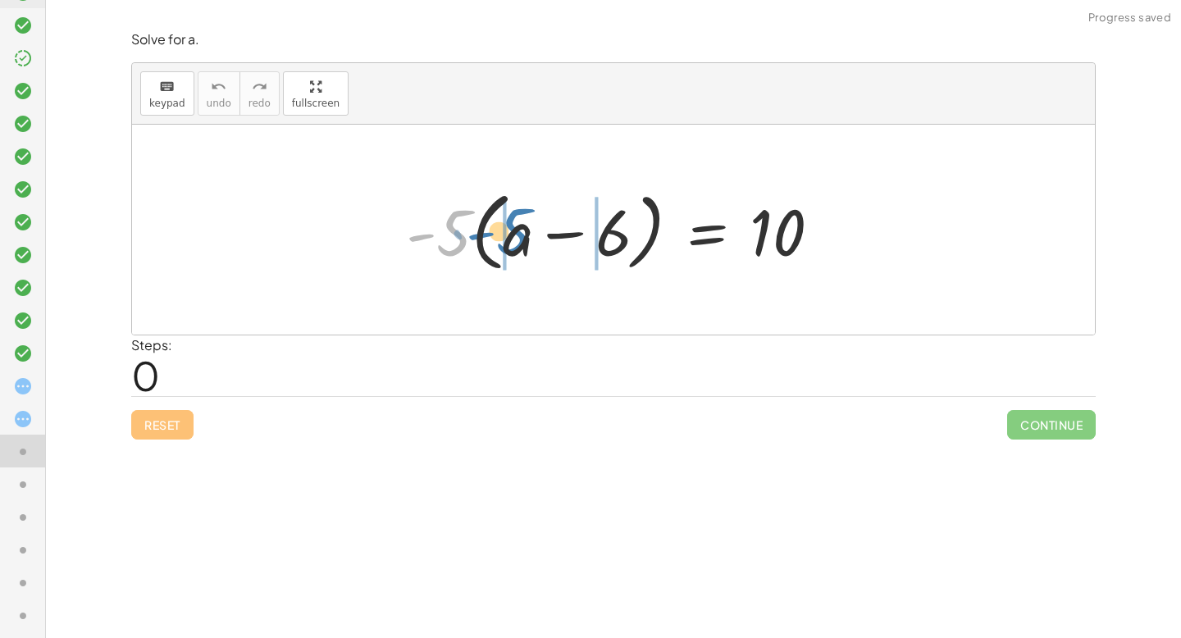
drag, startPoint x: 437, startPoint y: 243, endPoint x: 500, endPoint y: 242, distance: 63.2
click at [500, 242] on div at bounding box center [620, 230] width 445 height 94
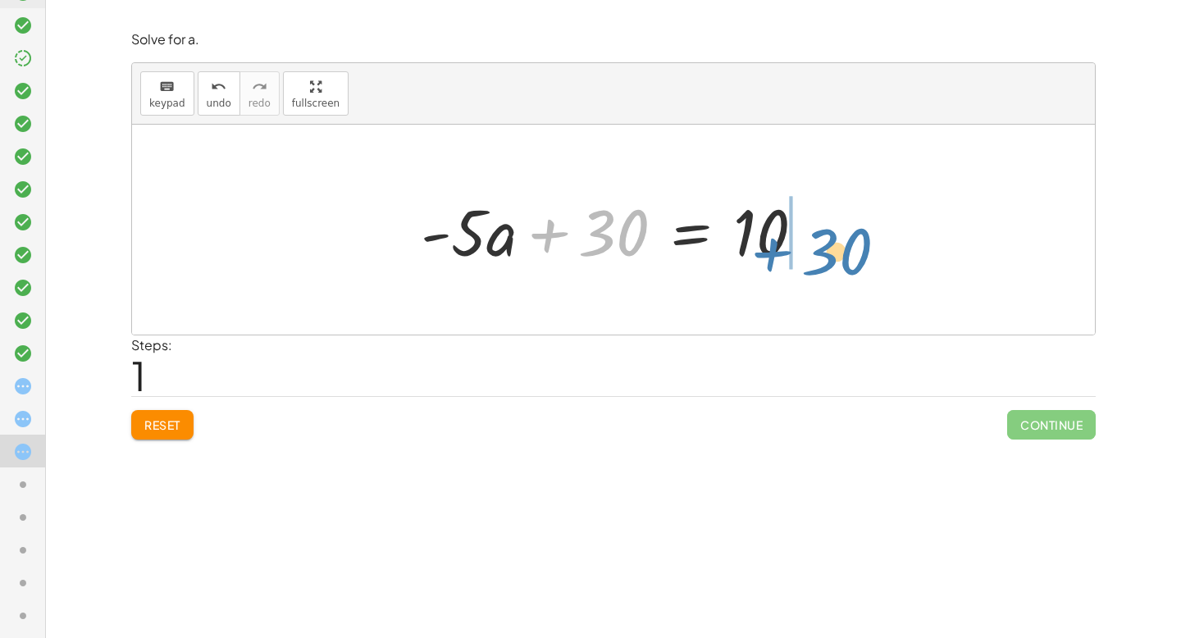
drag, startPoint x: 546, startPoint y: 228, endPoint x: 793, endPoint y: 218, distance: 247.1
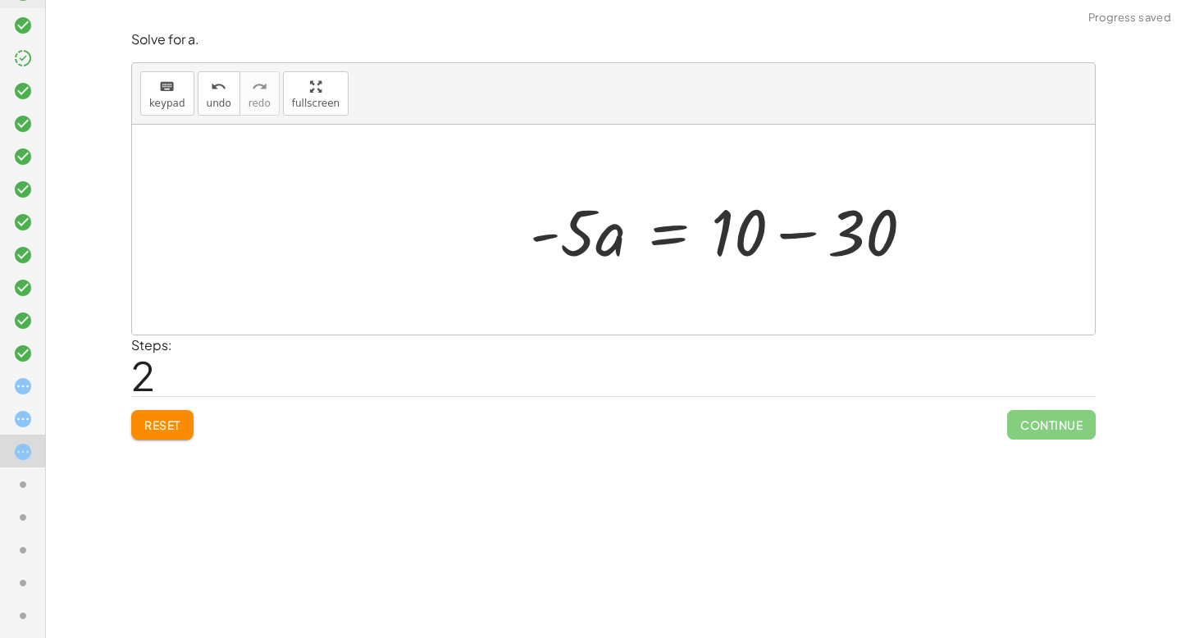
click at [824, 230] on div at bounding box center [728, 230] width 413 height 84
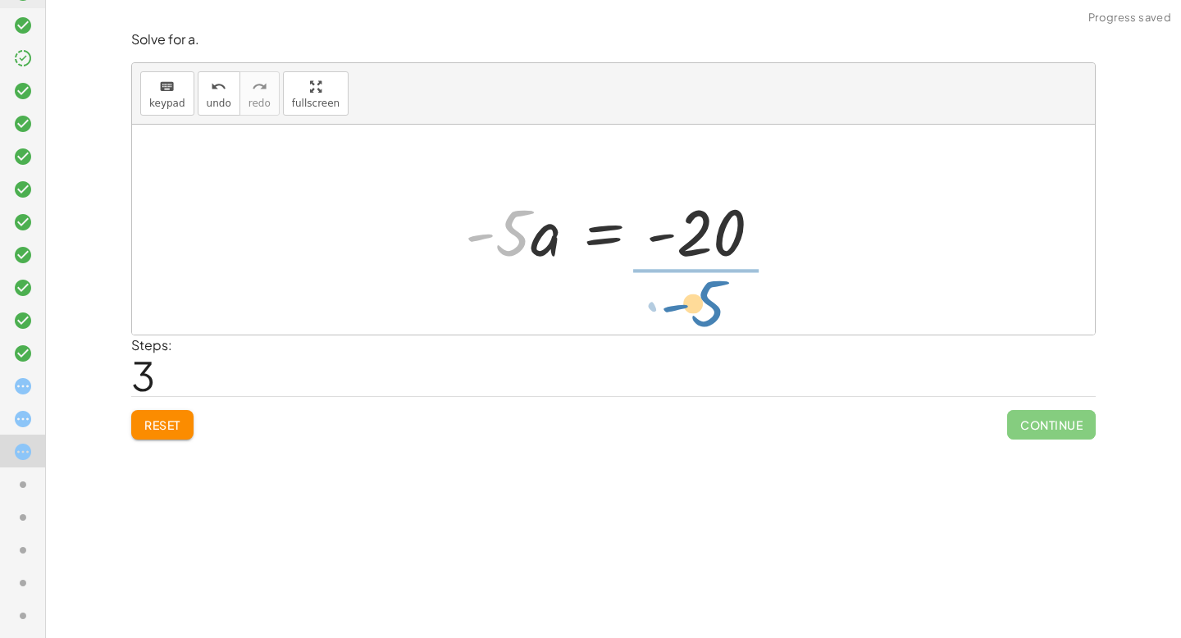
drag, startPoint x: 502, startPoint y: 249, endPoint x: 699, endPoint y: 317, distance: 208.6
click at [700, 318] on div "· - 5 · ( + a − 6 ) = 10 + · - 5 · a − · - 5 · 6 = 10 + · - 5 · a + 30 = 10 · -…" at bounding box center [613, 230] width 963 height 210
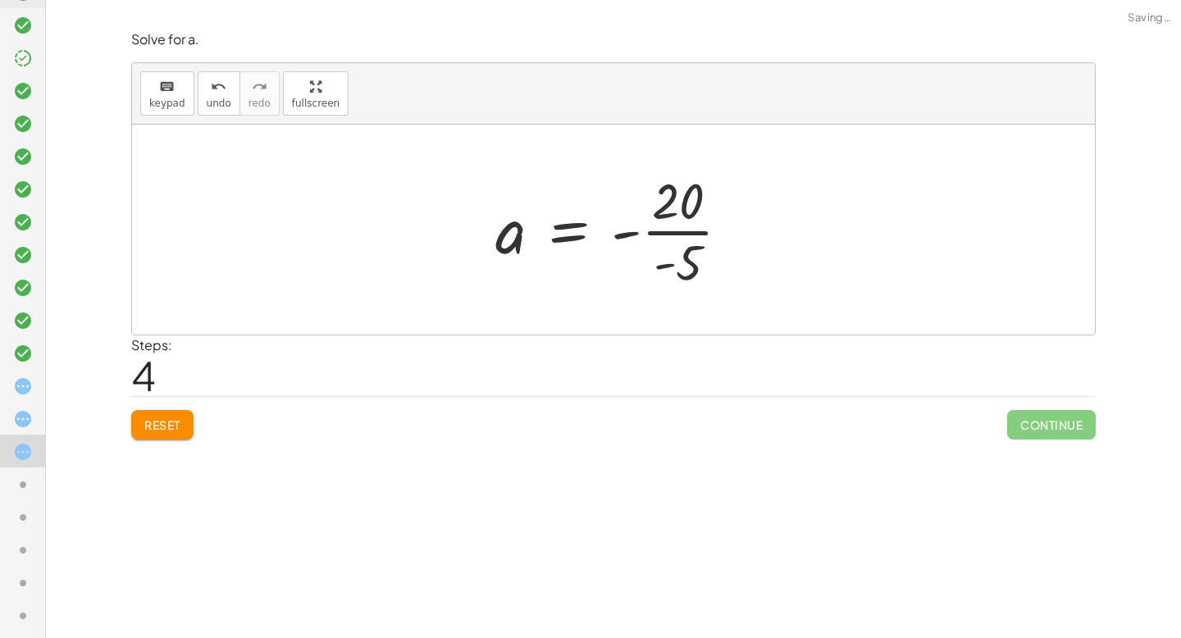
click at [690, 232] on div at bounding box center [619, 230] width 264 height 126
click at [657, 239] on div at bounding box center [620, 230] width 258 height 81
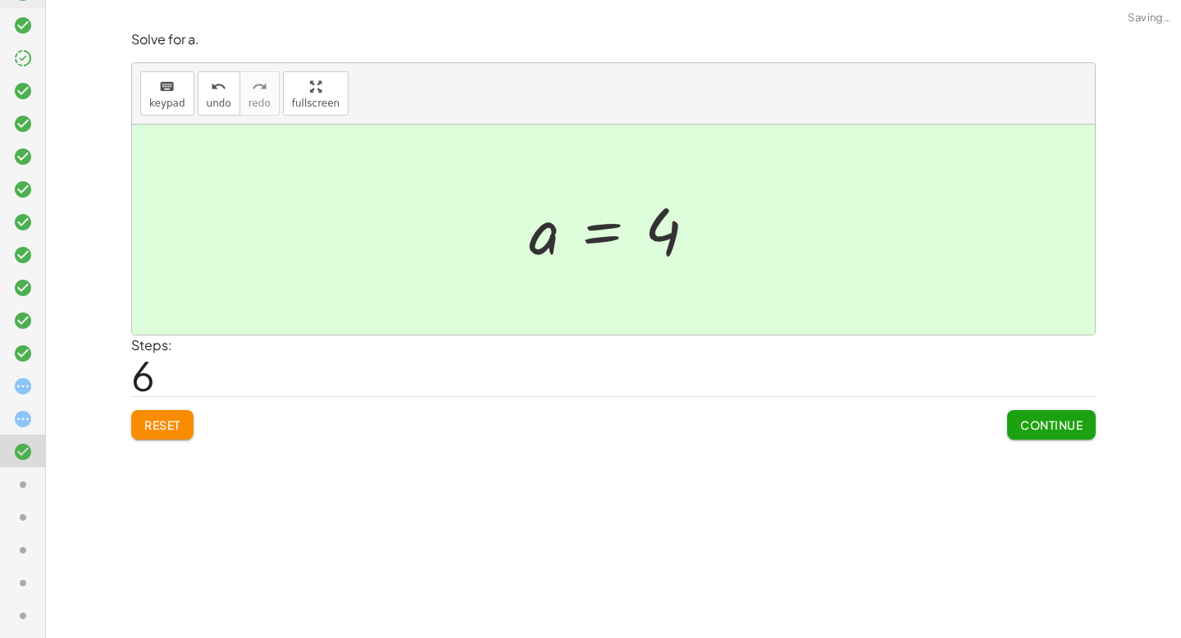
click at [1057, 427] on span "Continue" at bounding box center [1052, 425] width 62 height 15
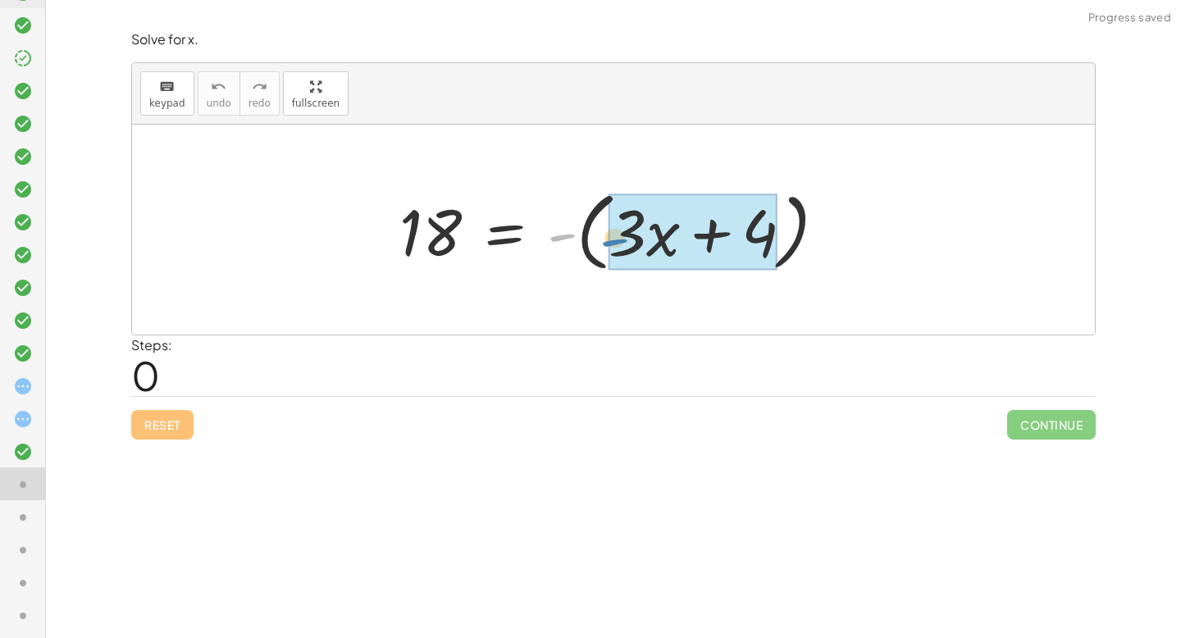
drag, startPoint x: 564, startPoint y: 235, endPoint x: 615, endPoint y: 240, distance: 51.0
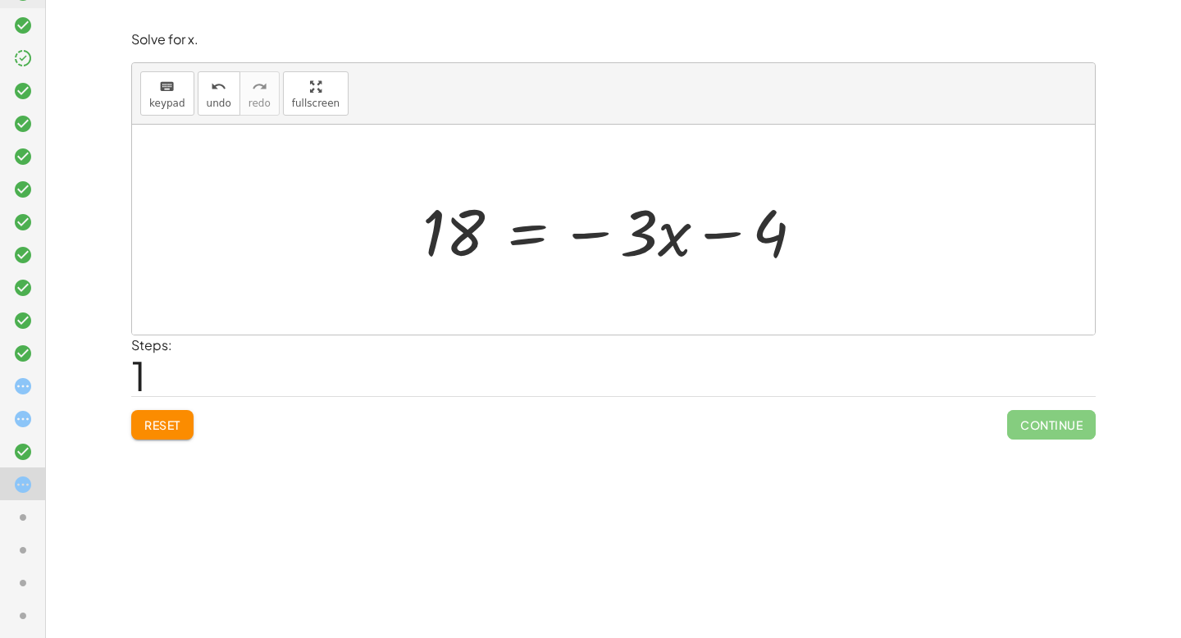
click at [719, 231] on div at bounding box center [620, 230] width 412 height 84
drag, startPoint x: 734, startPoint y: 236, endPoint x: 448, endPoint y: 262, distance: 287.4
click at [448, 262] on div at bounding box center [620, 230] width 412 height 84
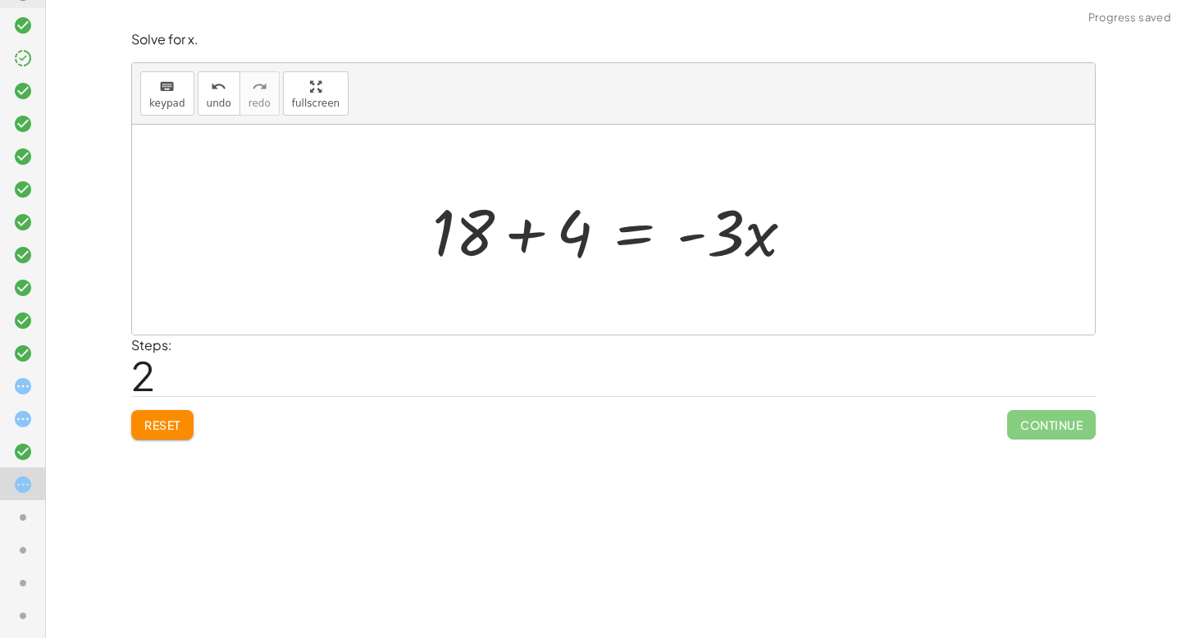
click at [418, 234] on div "18 = - ( + · 3 · x + 4 ) 18 = − · 3 · x − 4 18 = · 3 · x 4 + + -" at bounding box center [614, 230] width 412 height 93
click at [532, 234] on div at bounding box center [619, 230] width 391 height 84
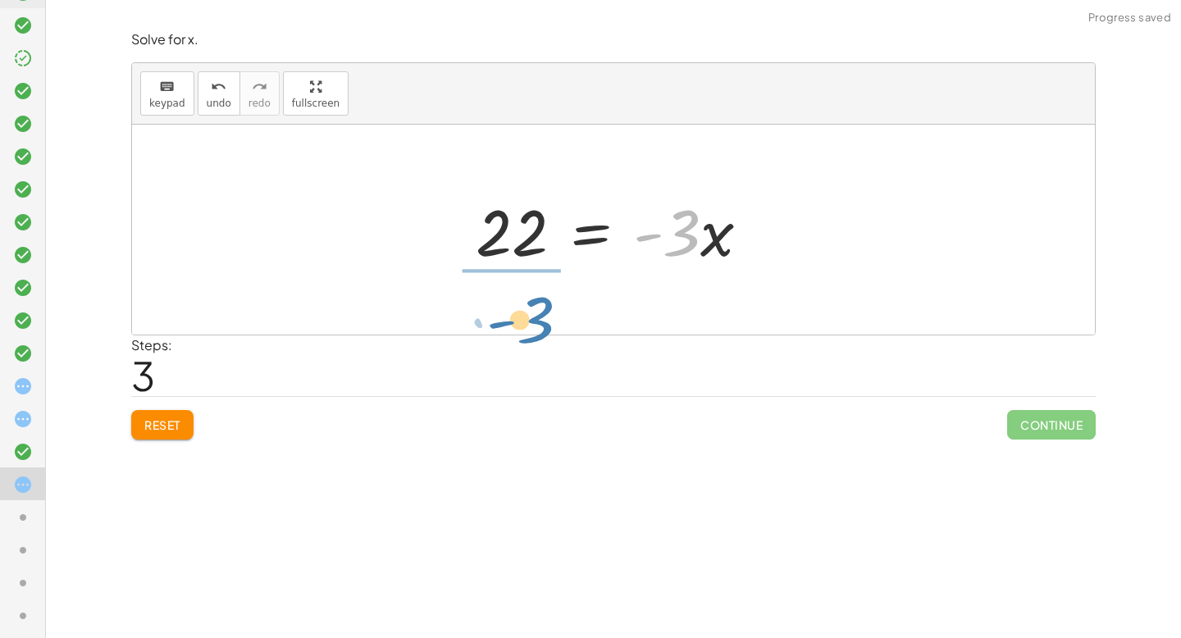
drag, startPoint x: 679, startPoint y: 228, endPoint x: 518, endPoint y: 287, distance: 172.1
click at [518, 289] on div "18 = - ( + · 3 · x + 4 ) 18 = − · 3 · x − 4 + 18 + 4 = · - 3 · x · - 3 = · 3 · …" at bounding box center [613, 230] width 963 height 210
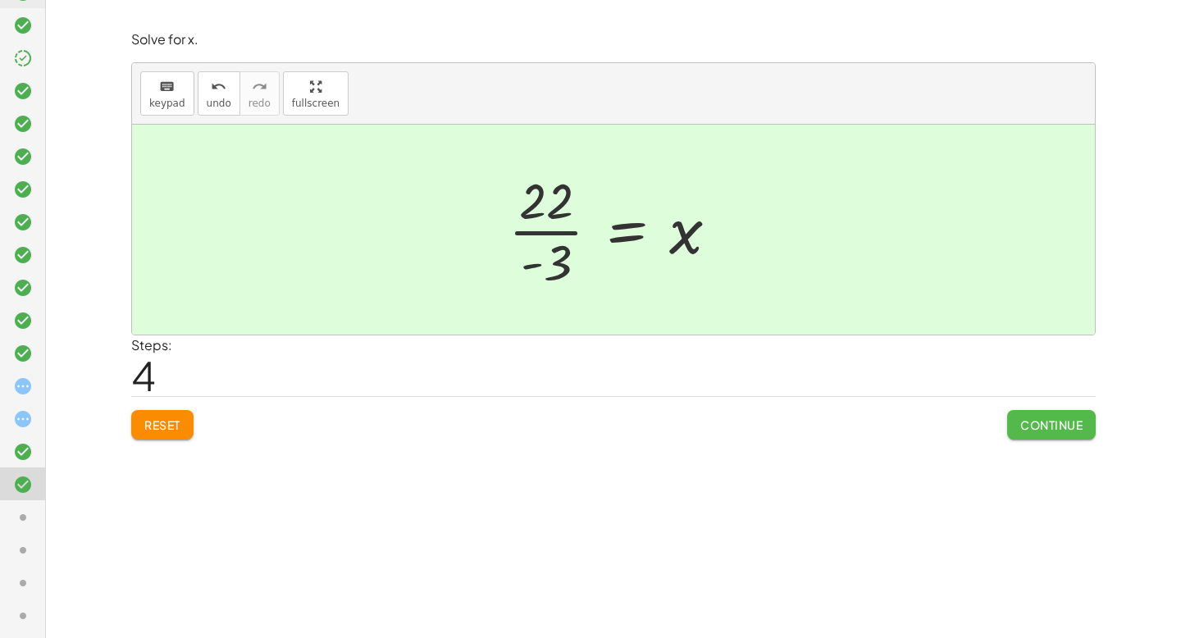
click at [1045, 424] on span "Continue" at bounding box center [1052, 425] width 62 height 15
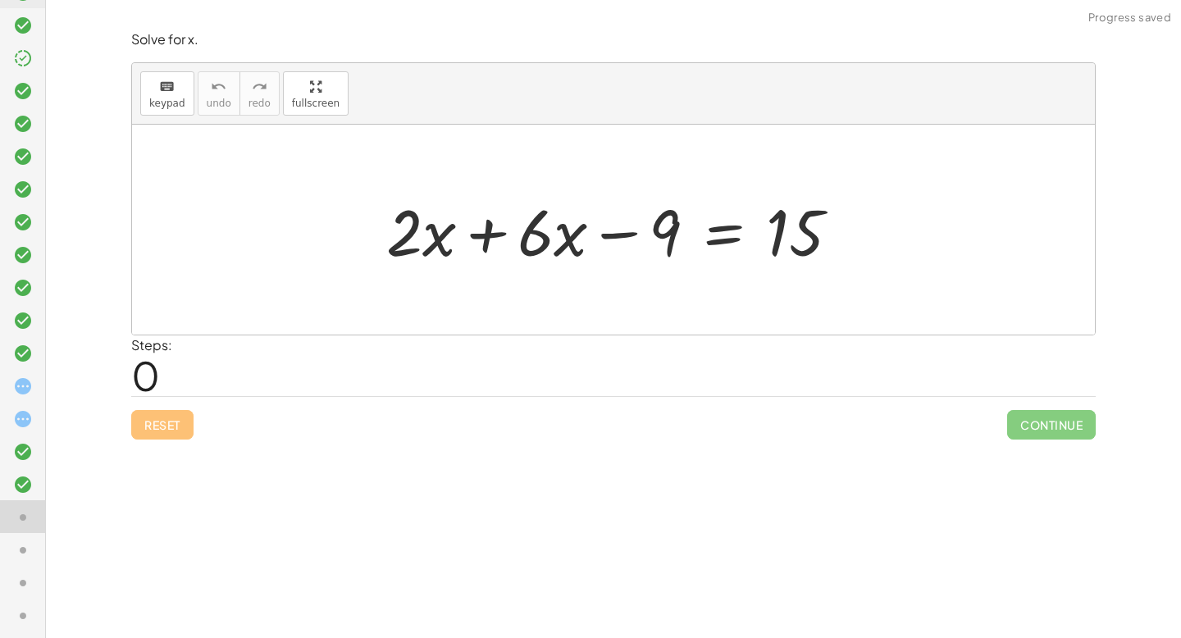
click at [501, 244] on div at bounding box center [619, 230] width 482 height 84
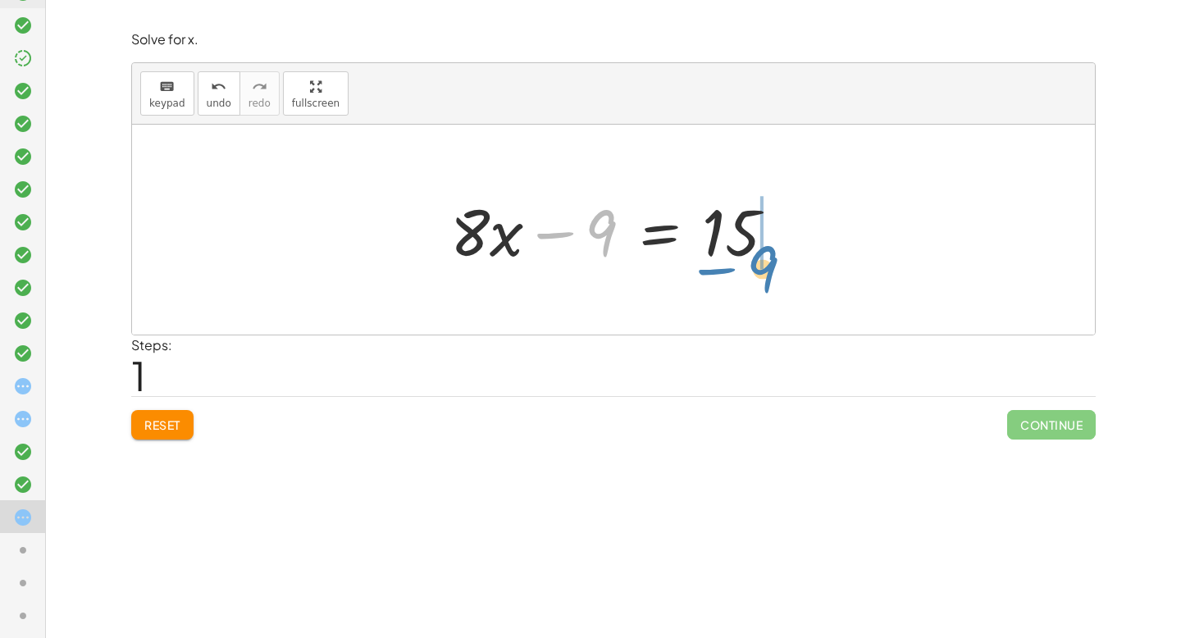
drag, startPoint x: 556, startPoint y: 235, endPoint x: 725, endPoint y: 272, distance: 173.0
click at [724, 272] on div at bounding box center [619, 230] width 354 height 84
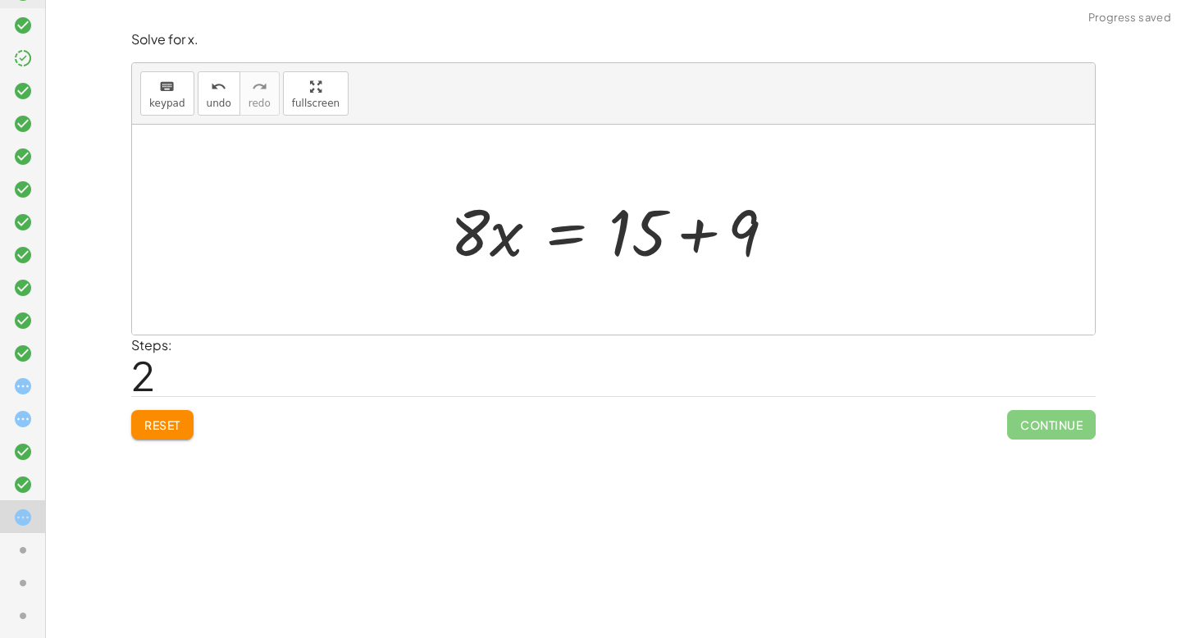
click at [696, 237] on div at bounding box center [619, 230] width 354 height 84
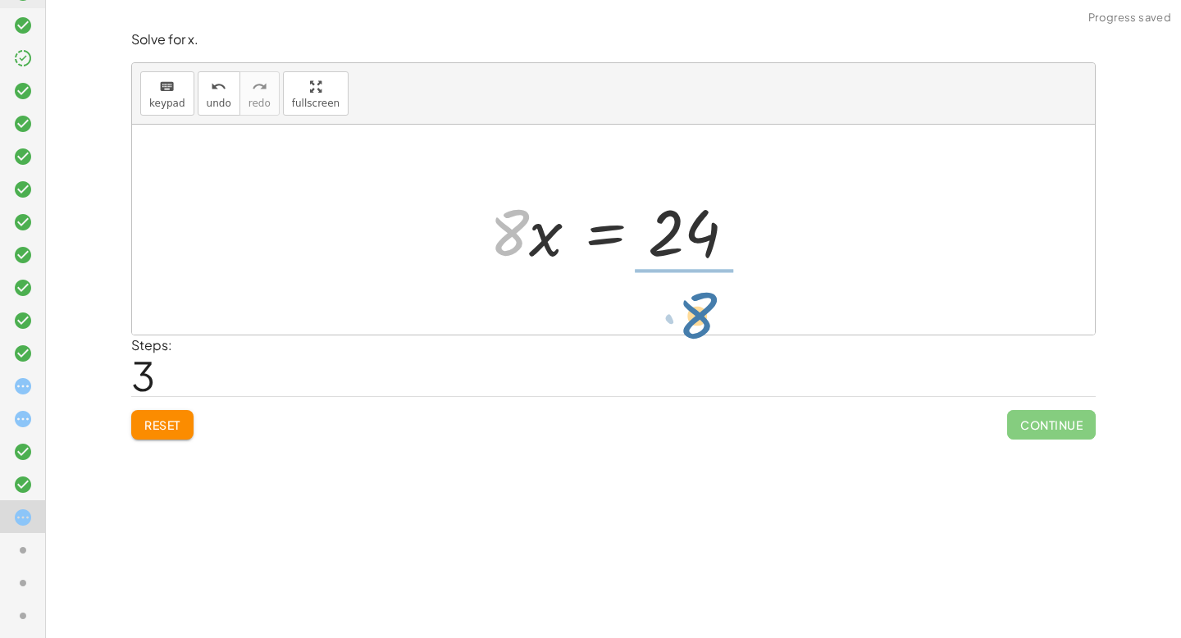
drag, startPoint x: 495, startPoint y: 217, endPoint x: 692, endPoint y: 298, distance: 213.0
click at [692, 298] on div "+ · 2 · x + · 6 · x − 9 = 15 + · 8 · x − 9 = 15 · 8 · x = + 15 + 9 · 8 · x = · …" at bounding box center [613, 230] width 963 height 210
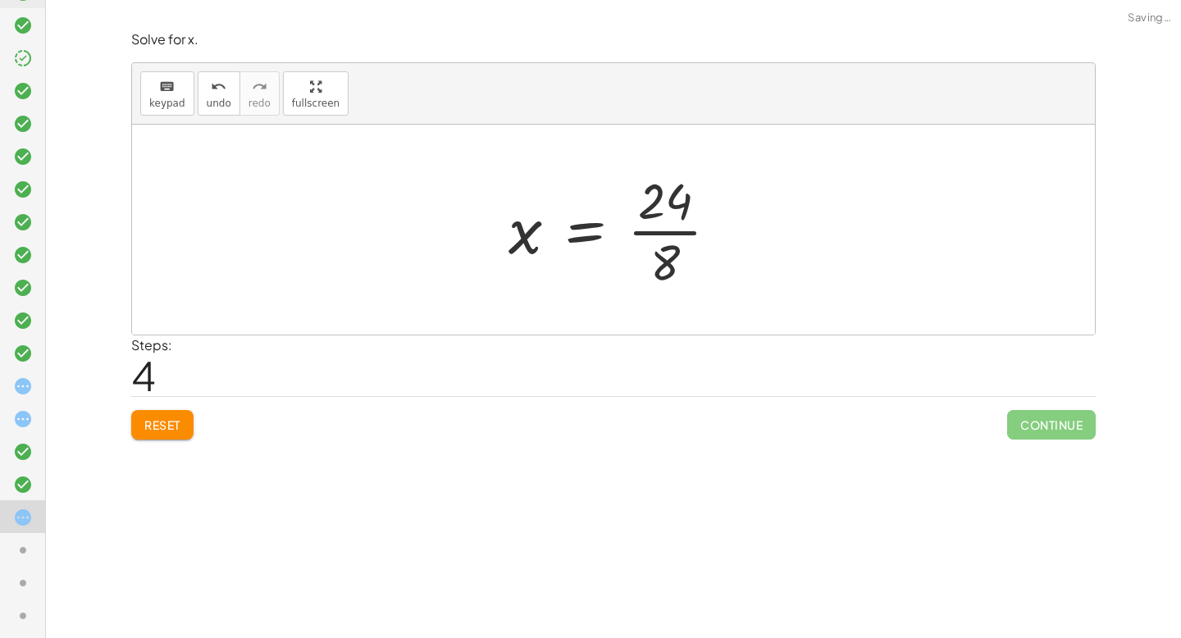
click at [680, 231] on div at bounding box center [620, 230] width 240 height 126
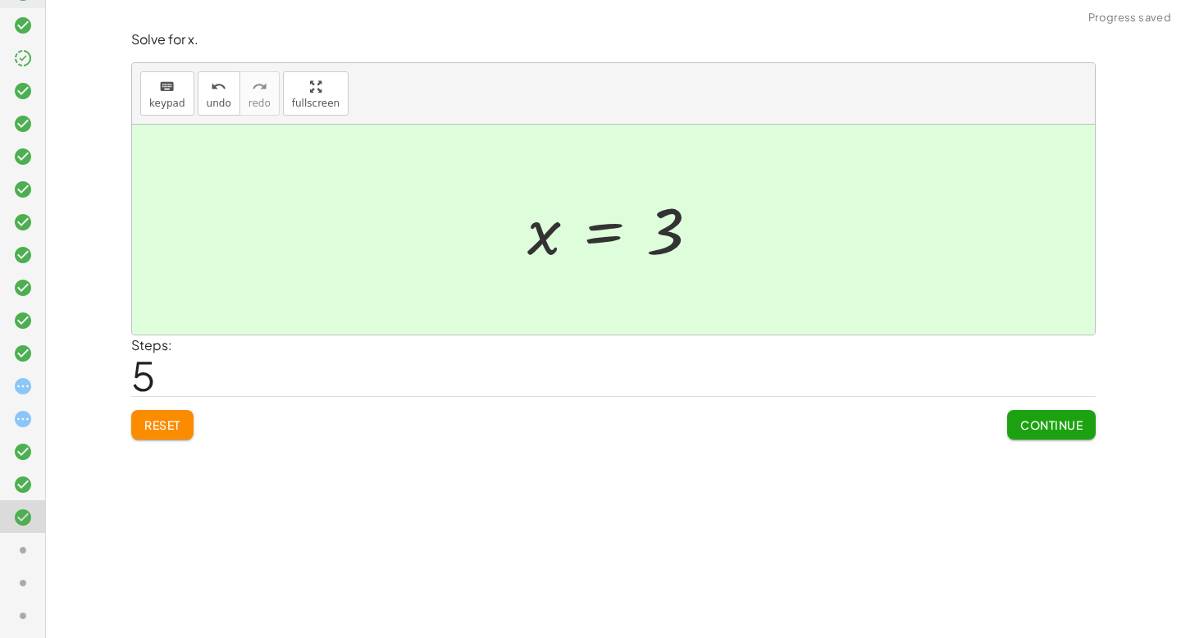
click at [1048, 423] on span "Continue" at bounding box center [1052, 425] width 62 height 15
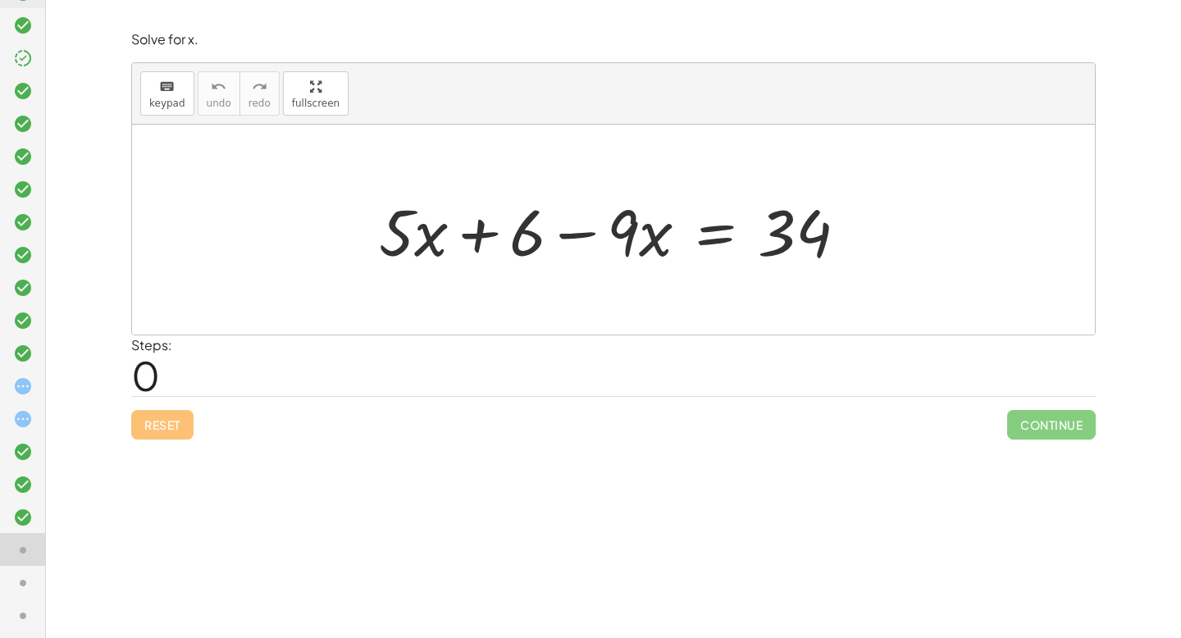
click at [946, 94] on div "keyboard keypad undo undo redo redo fullscreen" at bounding box center [613, 94] width 963 height 62
click at [593, 234] on div at bounding box center [620, 230] width 498 height 84
click at [472, 228] on div at bounding box center [620, 230] width 498 height 84
drag, startPoint x: 523, startPoint y: 240, endPoint x: 686, endPoint y: 232, distance: 162.6
click at [686, 231] on div at bounding box center [620, 230] width 498 height 84
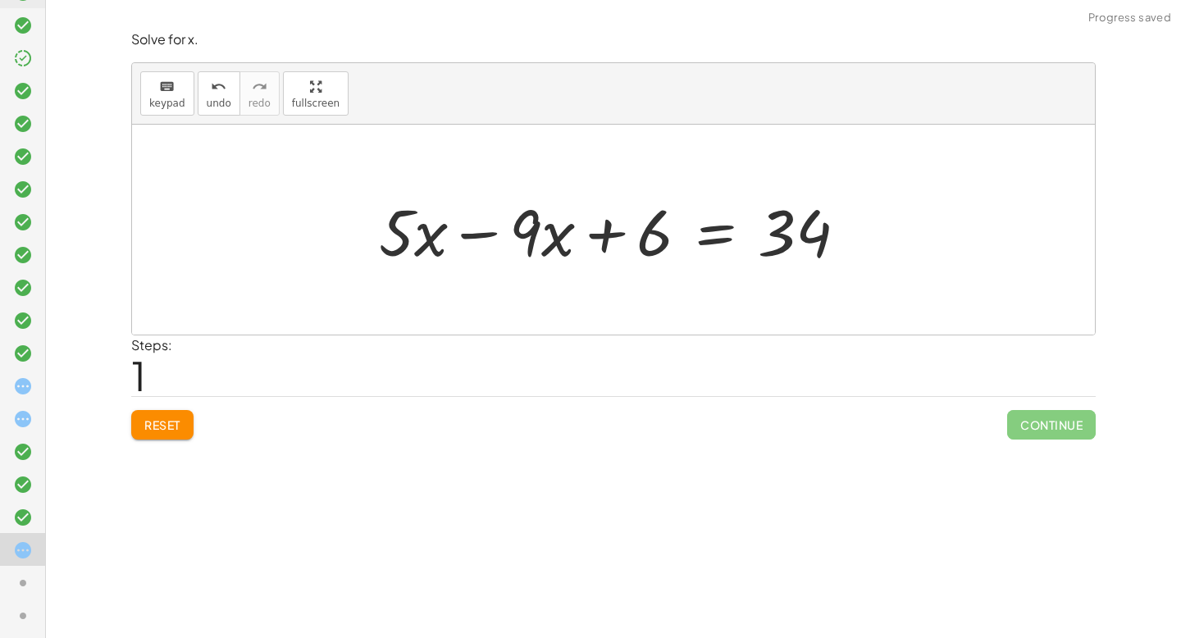
click at [481, 229] on div at bounding box center [620, 230] width 498 height 84
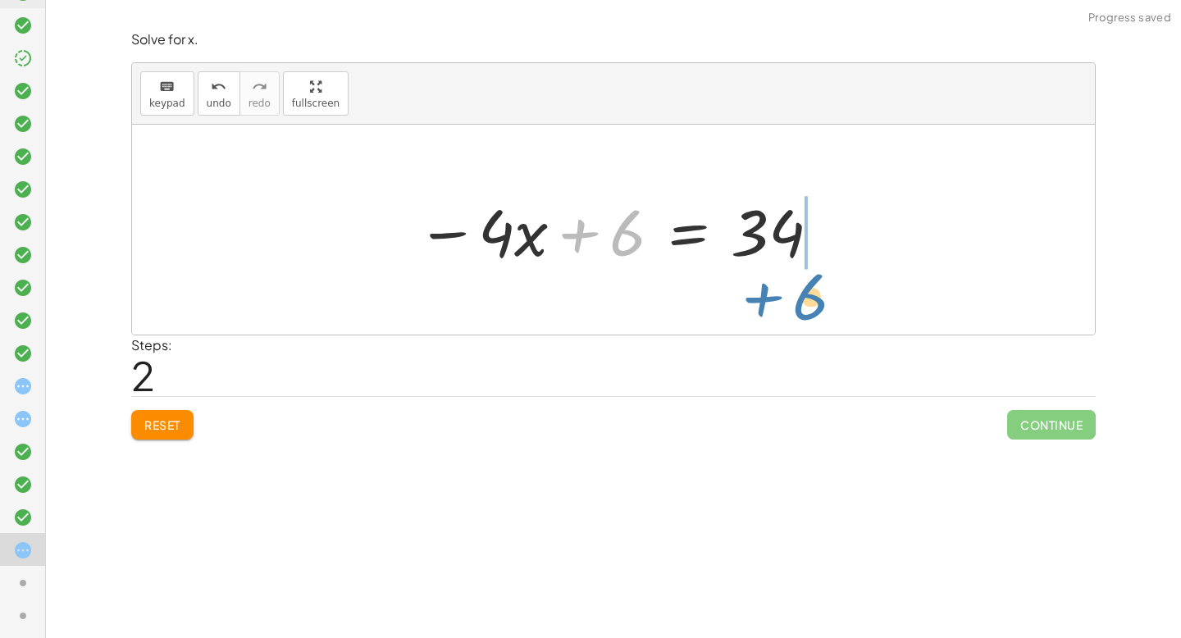
drag, startPoint x: 554, startPoint y: 238, endPoint x: 738, endPoint y: 302, distance: 194.6
click at [738, 302] on div "+ · 5 · x + 6 − · 9 · x = 34 + · 5 · x − · 9 · x + 6 = 34 + 6 · x + 6 = 34 − · 4" at bounding box center [613, 230] width 963 height 210
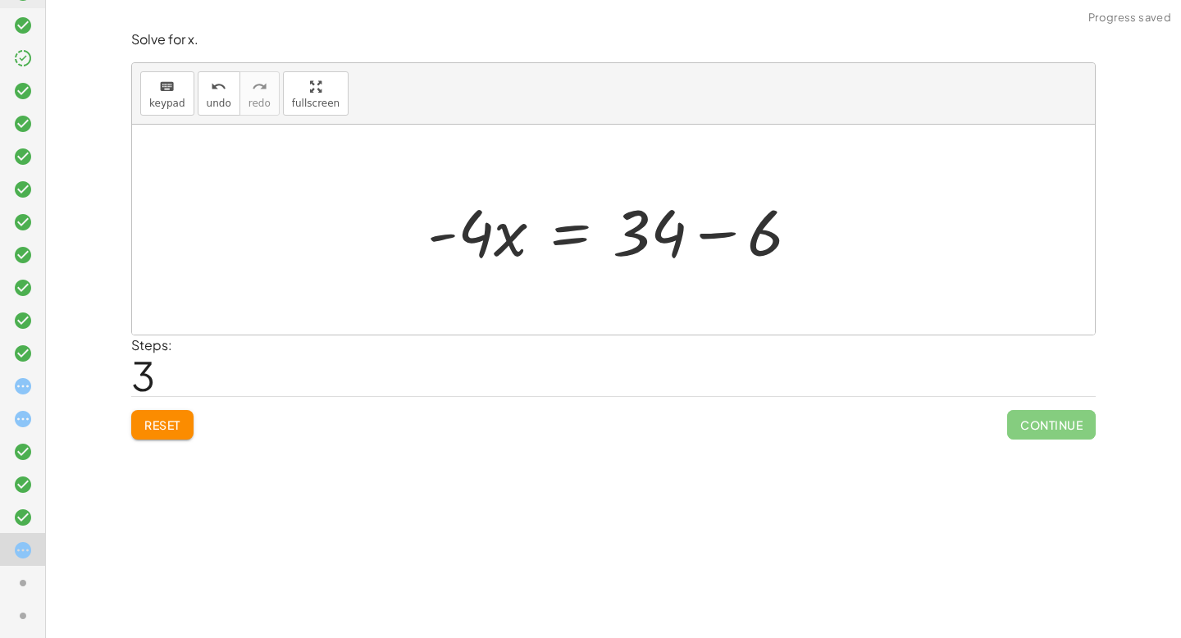
click at [734, 235] on div at bounding box center [620, 230] width 402 height 84
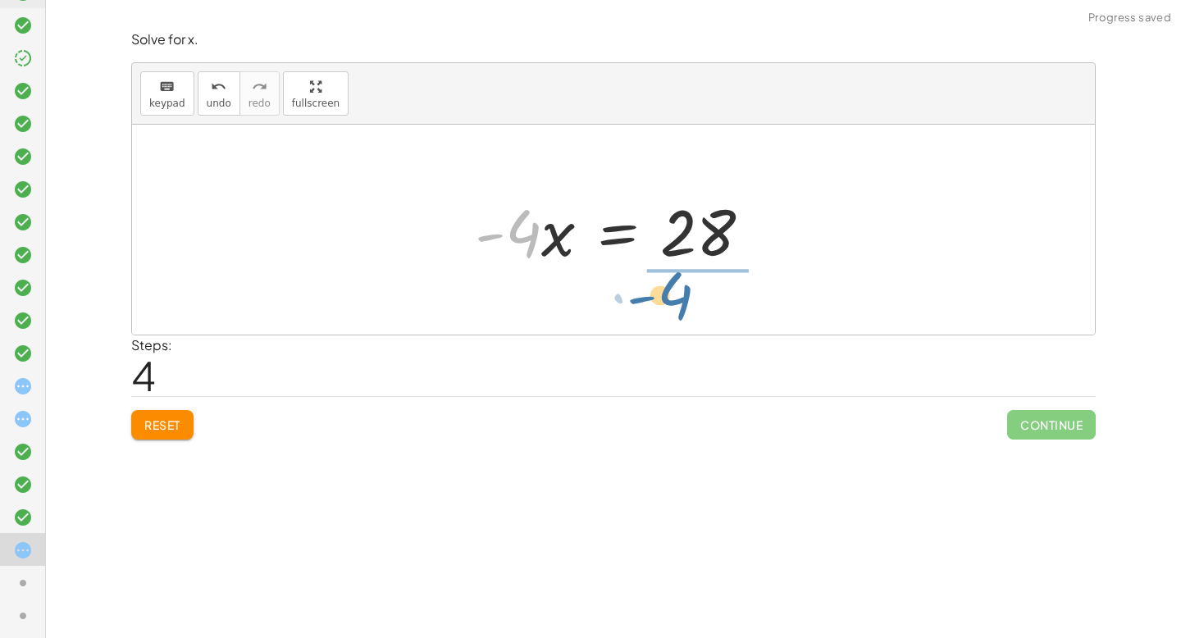
drag, startPoint x: 539, startPoint y: 235, endPoint x: 692, endPoint y: 298, distance: 164.8
click at [692, 298] on div "+ · 5 · x + 6 − · 9 · x = 34 + · 5 · x − · 9 · x + 6 = 34 − · 4 · x + 6 = 34 · …" at bounding box center [613, 230] width 963 height 210
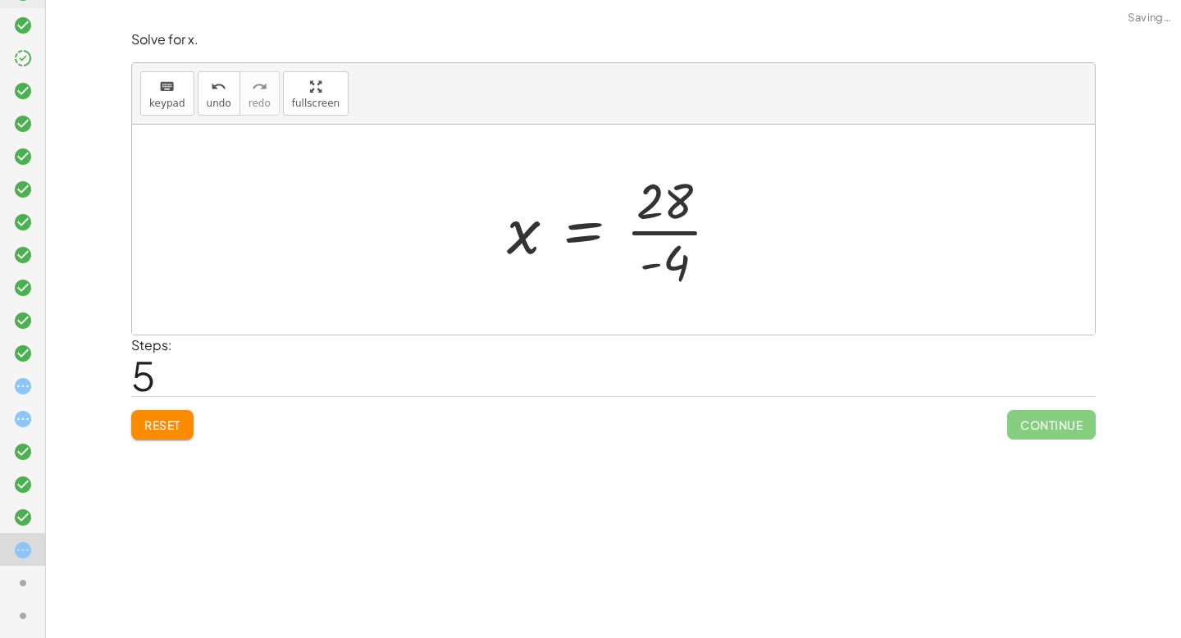
click at [670, 226] on div at bounding box center [620, 230] width 242 height 126
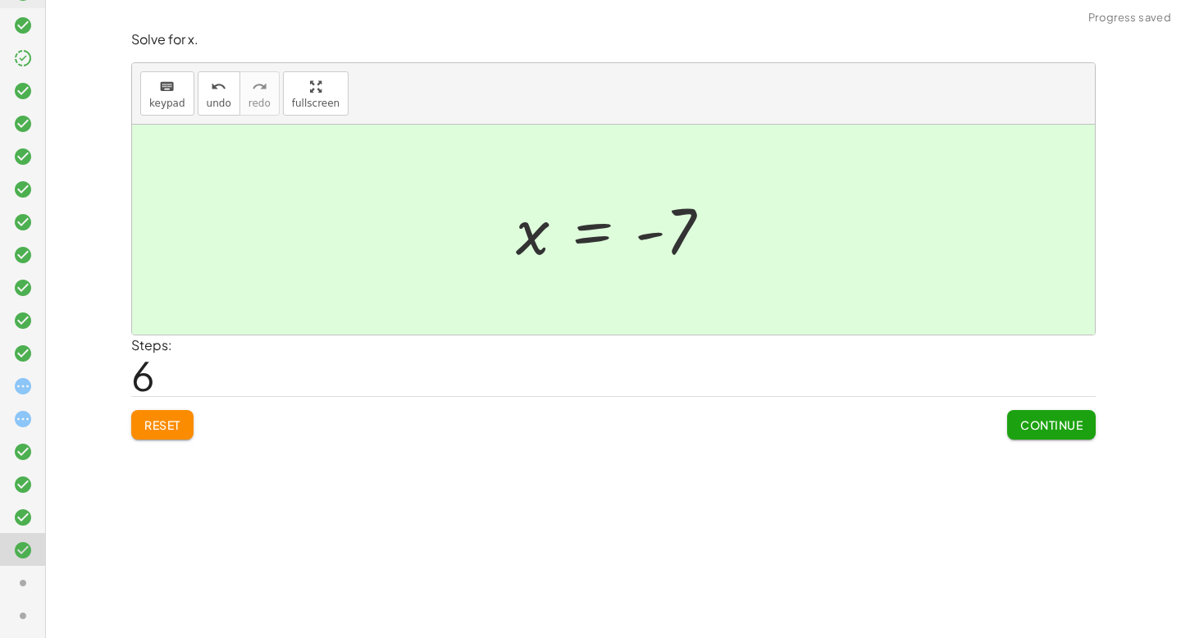
click at [1047, 427] on span "Continue" at bounding box center [1052, 425] width 62 height 15
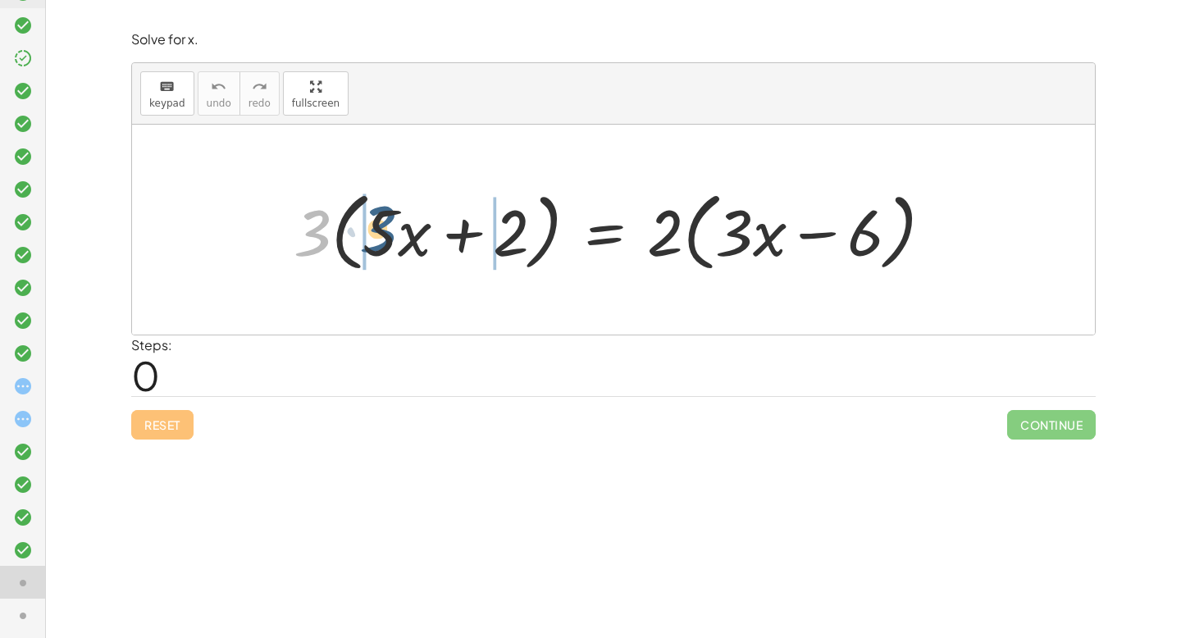
drag, startPoint x: 300, startPoint y: 237, endPoint x: 366, endPoint y: 233, distance: 65.8
click at [366, 233] on div at bounding box center [619, 230] width 669 height 94
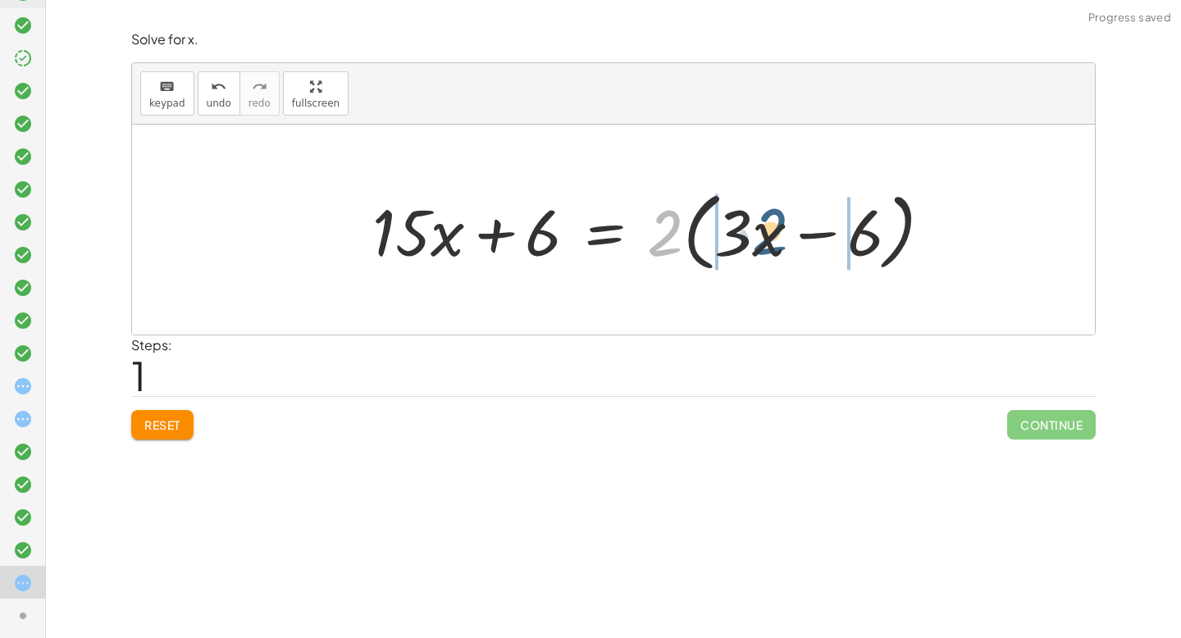
drag, startPoint x: 658, startPoint y: 238, endPoint x: 764, endPoint y: 236, distance: 105.8
click at [764, 236] on div at bounding box center [659, 230] width 590 height 94
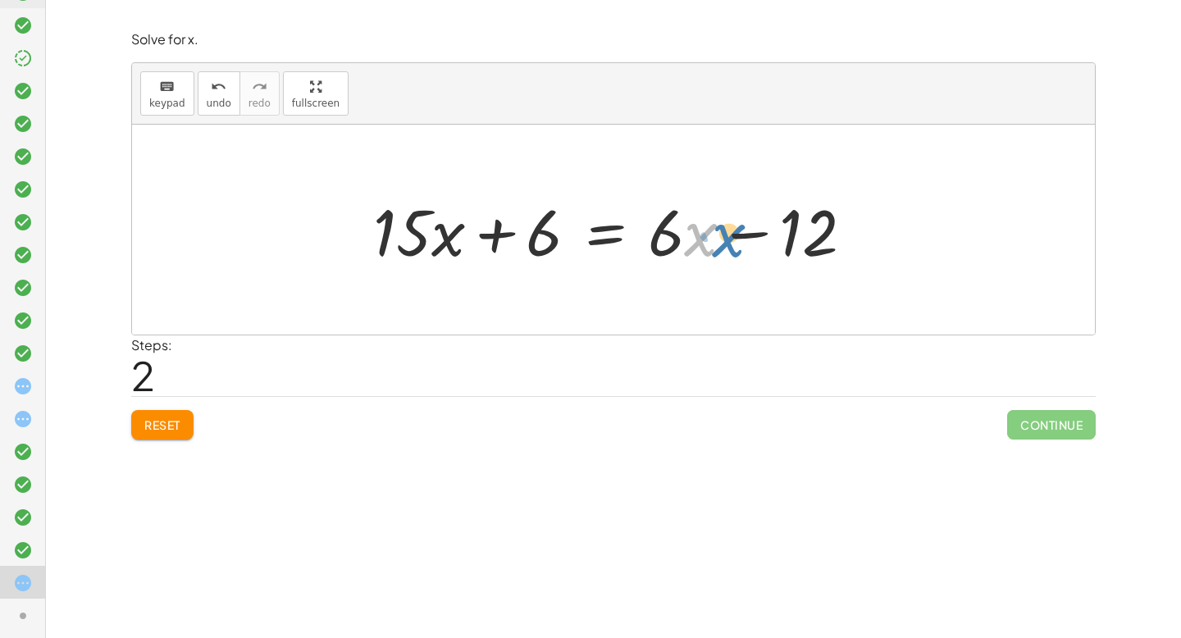
drag, startPoint x: 686, startPoint y: 239, endPoint x: 702, endPoint y: 239, distance: 16.4
click at [703, 239] on div at bounding box center [620, 230] width 510 height 84
drag, startPoint x: 655, startPoint y: 224, endPoint x: 657, endPoint y: 243, distance: 18.9
click at [657, 243] on div at bounding box center [620, 230] width 510 height 84
drag, startPoint x: 692, startPoint y: 226, endPoint x: 690, endPoint y: 250, distance: 23.8
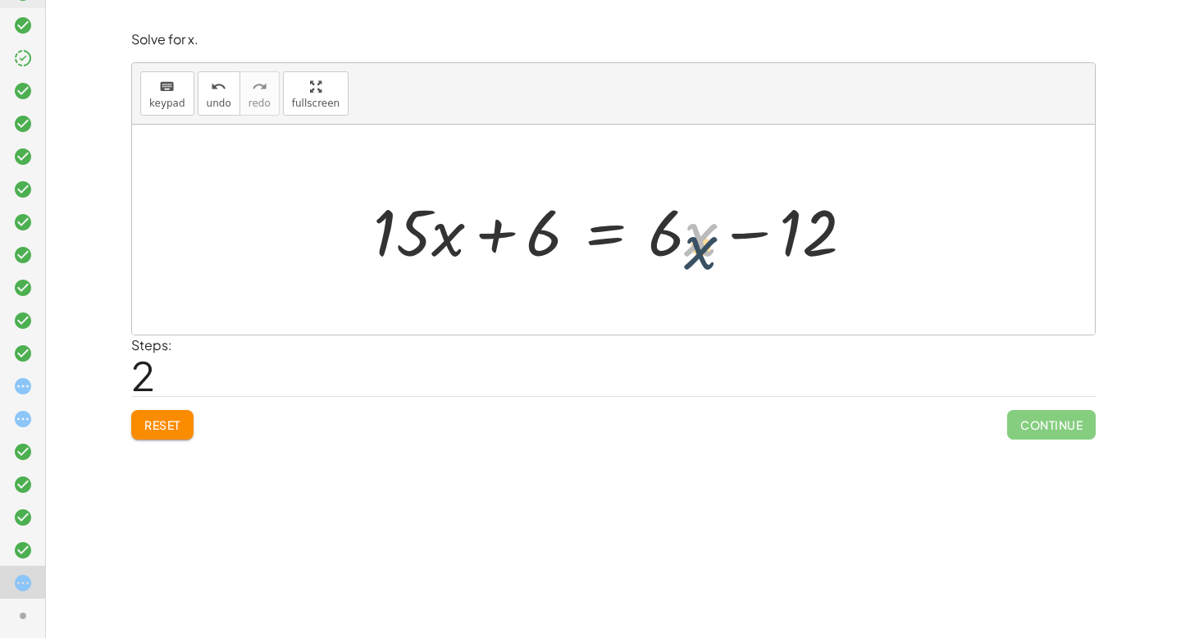
click at [690, 250] on div at bounding box center [620, 230] width 510 height 84
drag, startPoint x: 684, startPoint y: 230, endPoint x: 682, endPoint y: 276, distance: 46.0
click at [682, 284] on div "· 3 · ( + · 5 · x + 2 ) = · 2 · ( + · 3 · x − 6 ) + · 3 · 5 · x + · 3 · 2 = · 2…" at bounding box center [613, 230] width 963 height 210
click at [712, 223] on div at bounding box center [620, 230] width 510 height 84
drag, startPoint x: 747, startPoint y: 235, endPoint x: 500, endPoint y: 242, distance: 247.8
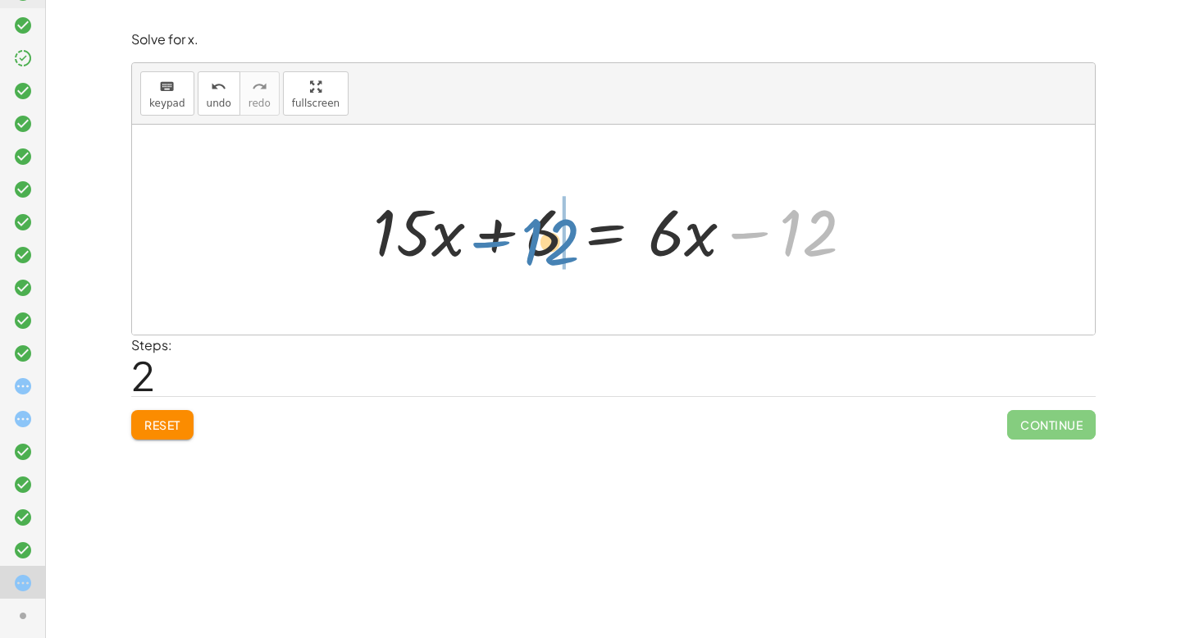
click at [497, 242] on div at bounding box center [620, 230] width 510 height 84
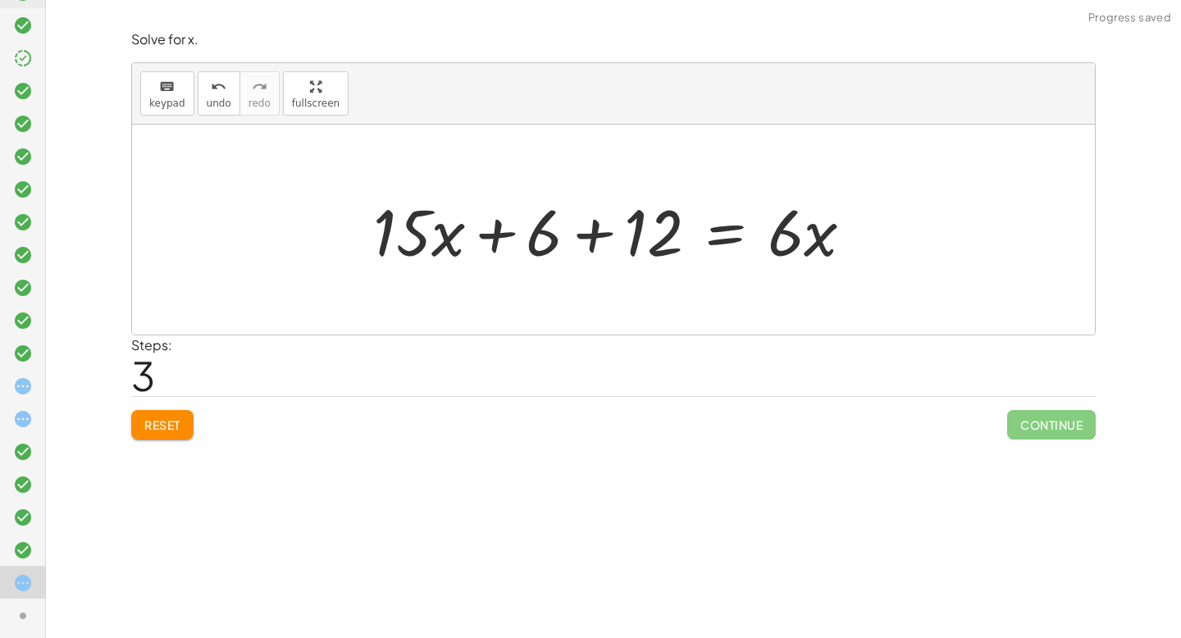
click at [171, 418] on span "Reset" at bounding box center [162, 425] width 36 height 15
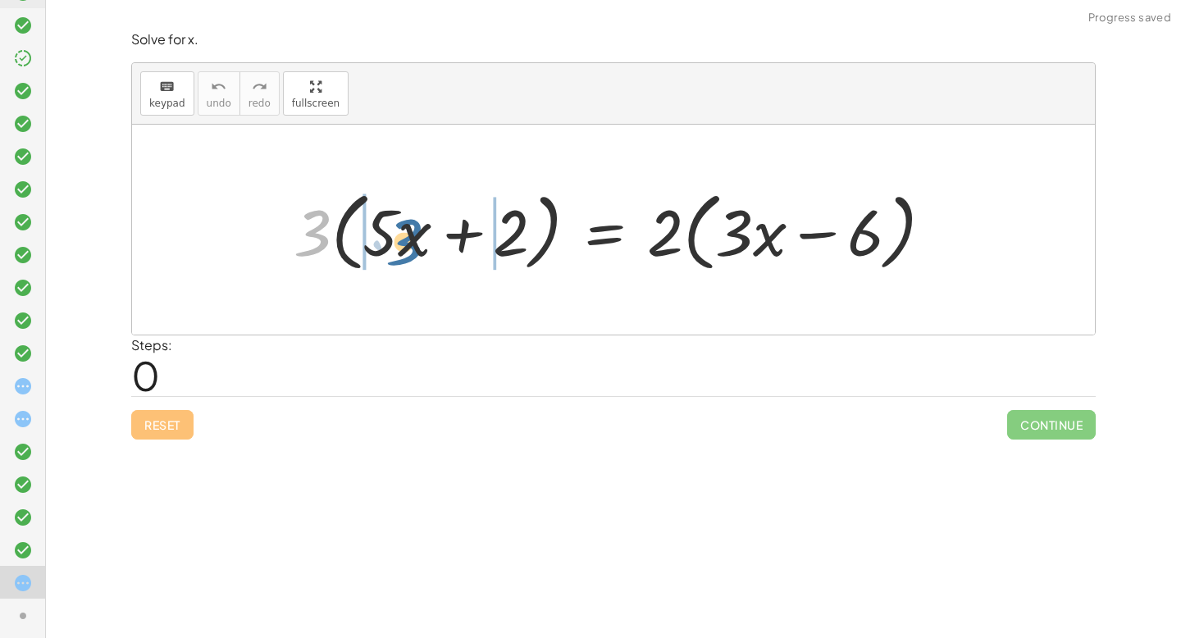
drag, startPoint x: 317, startPoint y: 226, endPoint x: 408, endPoint y: 235, distance: 91.4
click at [408, 235] on div at bounding box center [619, 230] width 669 height 94
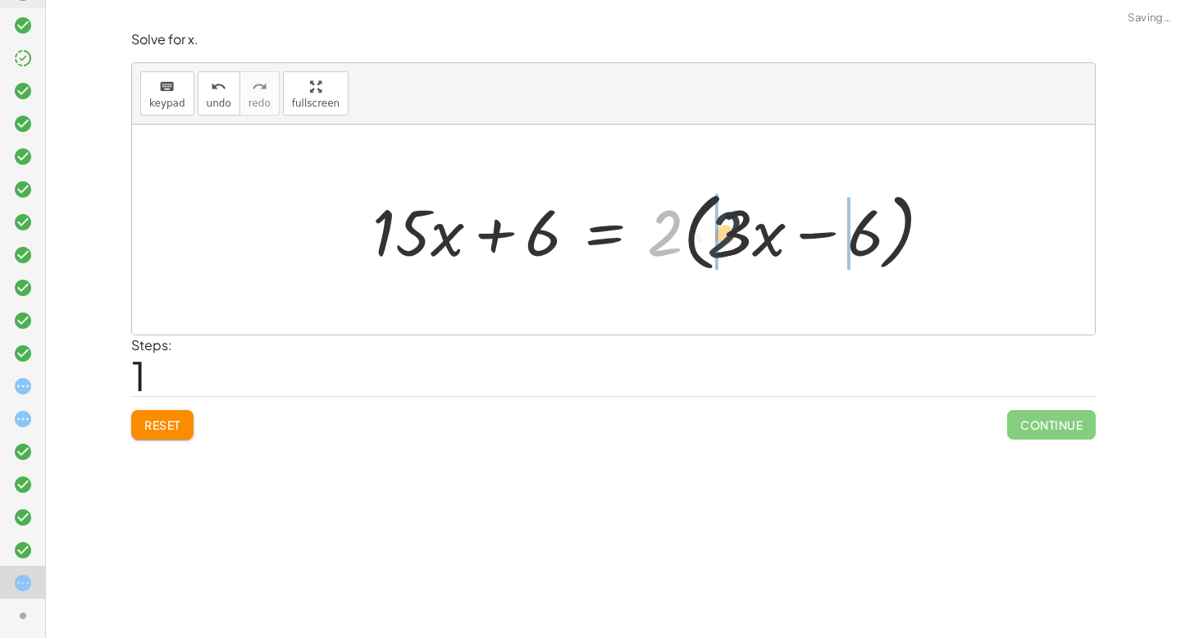
drag, startPoint x: 670, startPoint y: 227, endPoint x: 733, endPoint y: 229, distance: 62.4
click at [733, 229] on div at bounding box center [659, 230] width 590 height 94
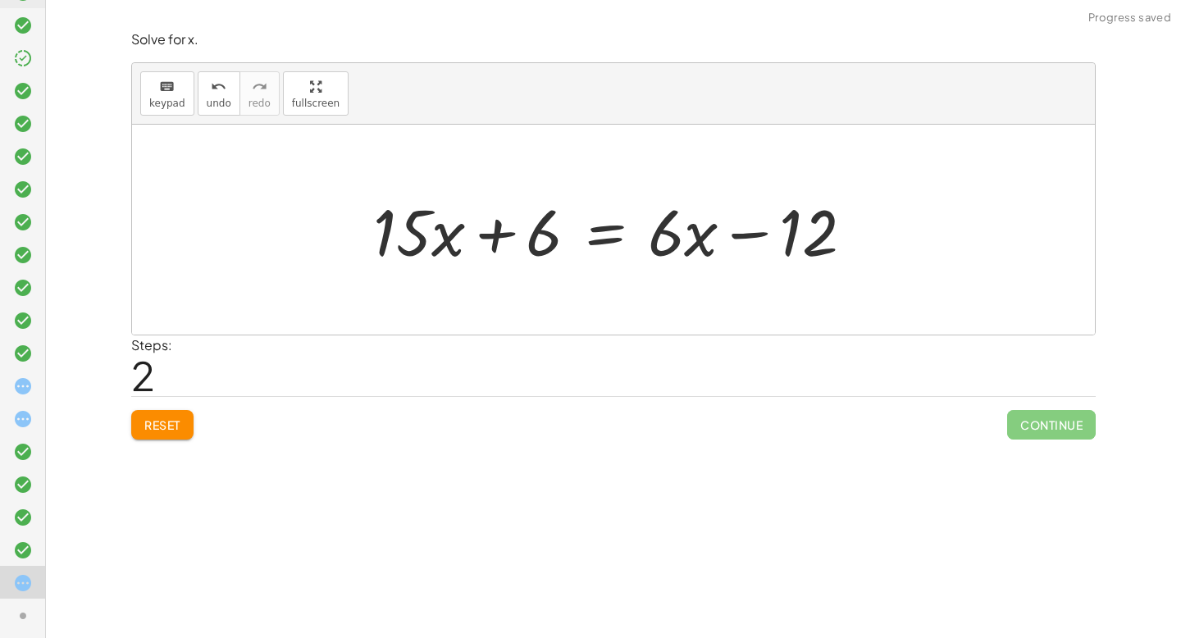
drag, startPoint x: 691, startPoint y: 278, endPoint x: 512, endPoint y: 331, distance: 186.4
click at [512, 332] on div at bounding box center [613, 230] width 963 height 210
click at [141, 97] on button "keyboard keypad" at bounding box center [167, 93] width 54 height 44
click at [167, 98] on span "keypad" at bounding box center [167, 103] width 36 height 11
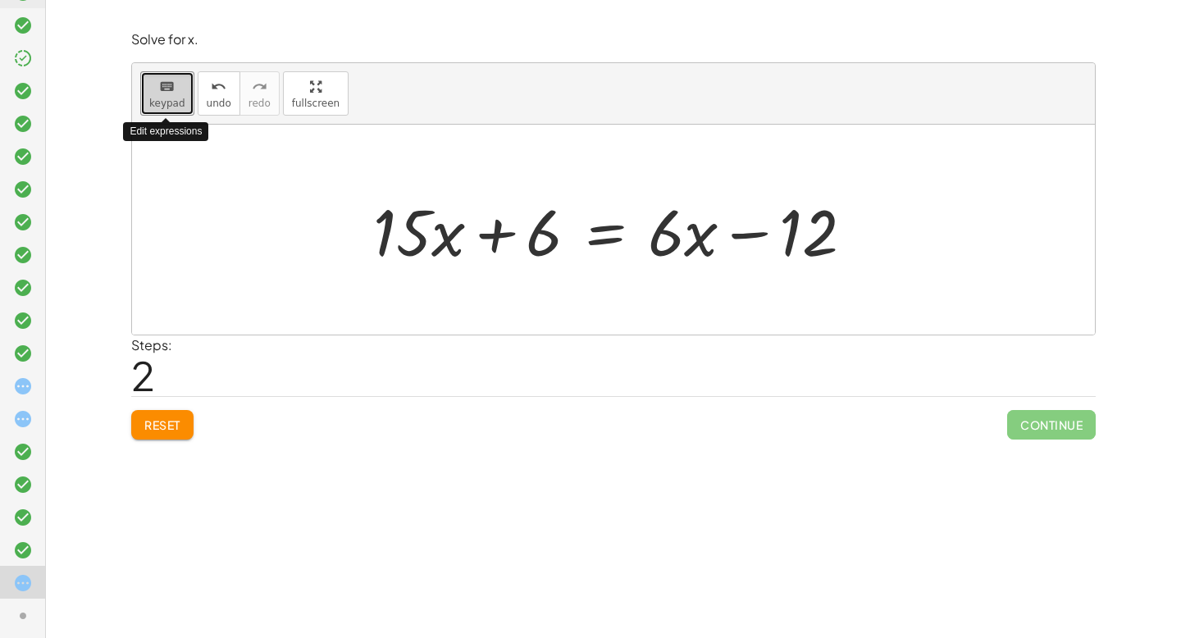
click at [178, 89] on div "keyboard" at bounding box center [167, 86] width 36 height 20
click at [173, 89] on icon "keyboard" at bounding box center [167, 87] width 16 height 20
click at [173, 88] on icon "keyboard" at bounding box center [167, 87] width 16 height 20
click at [209, 206] on div at bounding box center [613, 230] width 963 height 210
click at [174, 116] on div "keyboard keypad undo undo redo redo fullscreen" at bounding box center [613, 94] width 963 height 62
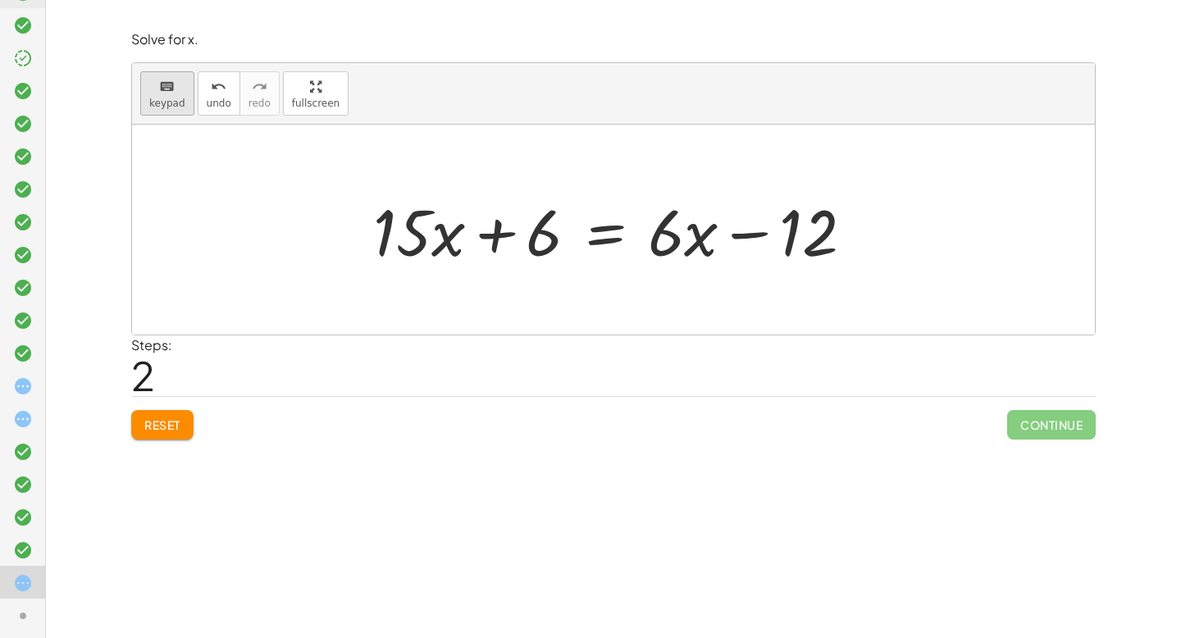
click at [174, 98] on span "keypad" at bounding box center [167, 103] width 36 height 11
click at [334, 197] on div "keyboard keypad undo undo redo redo fullscreen Edit expressions · 3 · ( + · 5 ·…" at bounding box center [613, 199] width 963 height 272
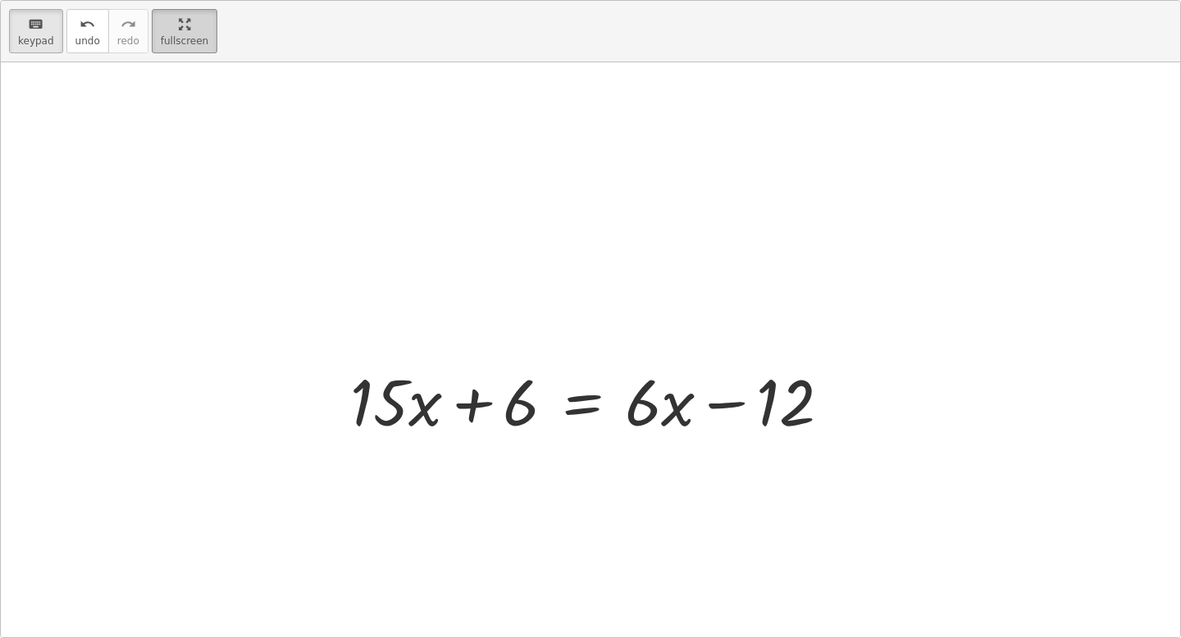
scroll to position [254, 0]
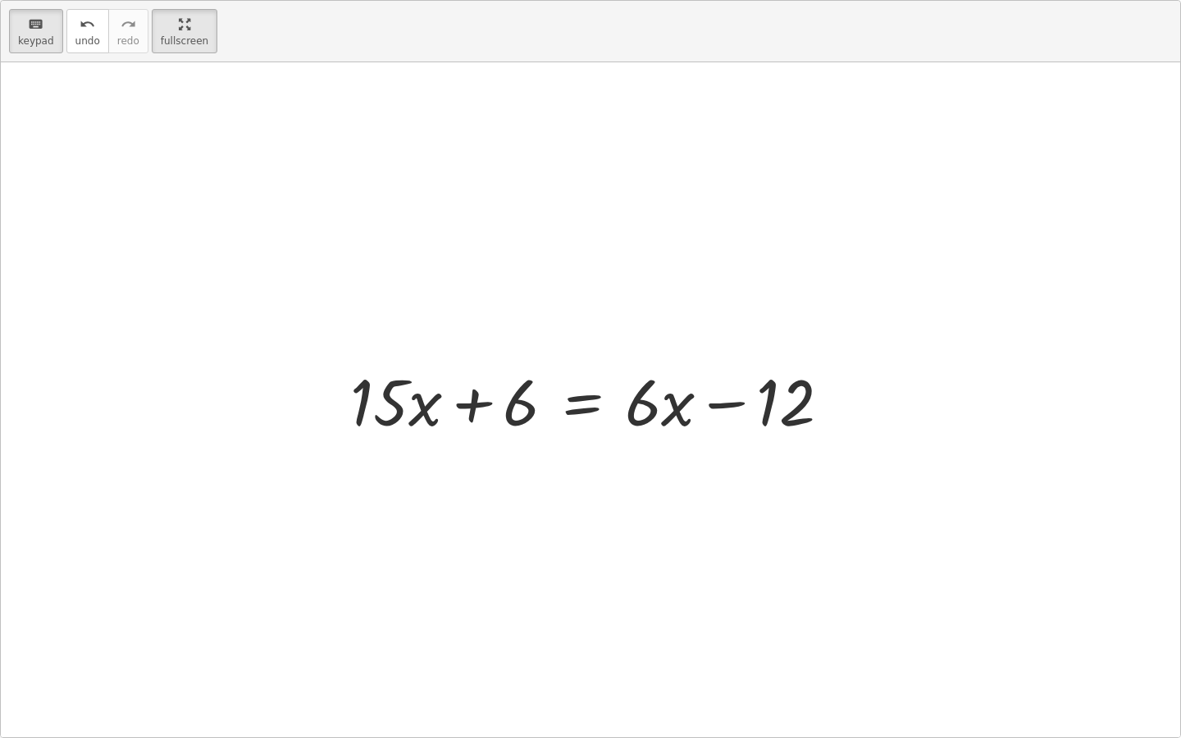
click at [48, 53] on div "keyboard keypad undo undo redo redo fullscreen" at bounding box center [591, 32] width 1180 height 62
click at [35, 23] on icon "keyboard" at bounding box center [36, 25] width 16 height 20
click at [38, 32] on icon "keyboard" at bounding box center [36, 25] width 16 height 20
click at [662, 391] on div at bounding box center [660, 401] width 71 height 76
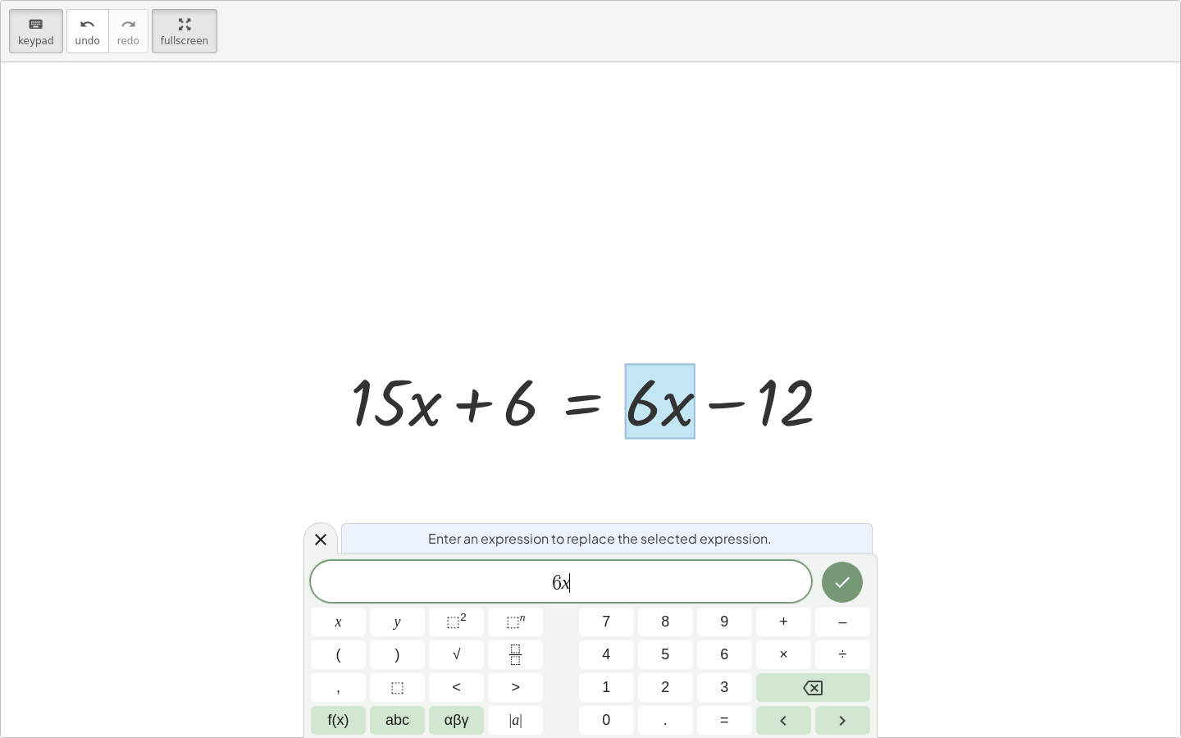
click at [583, 585] on span "6 x ​" at bounding box center [561, 583] width 500 height 23
click at [830, 582] on button "Done" at bounding box center [842, 582] width 41 height 41
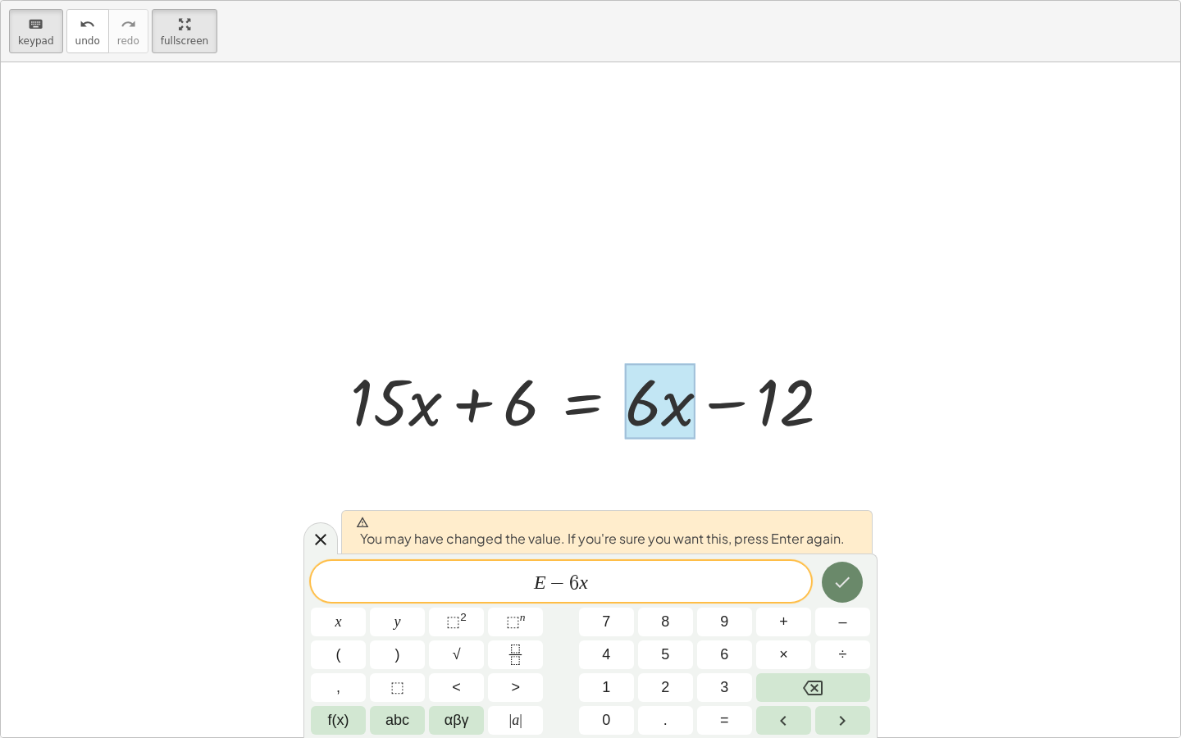
click at [845, 583] on icon "Done" at bounding box center [843, 583] width 20 height 20
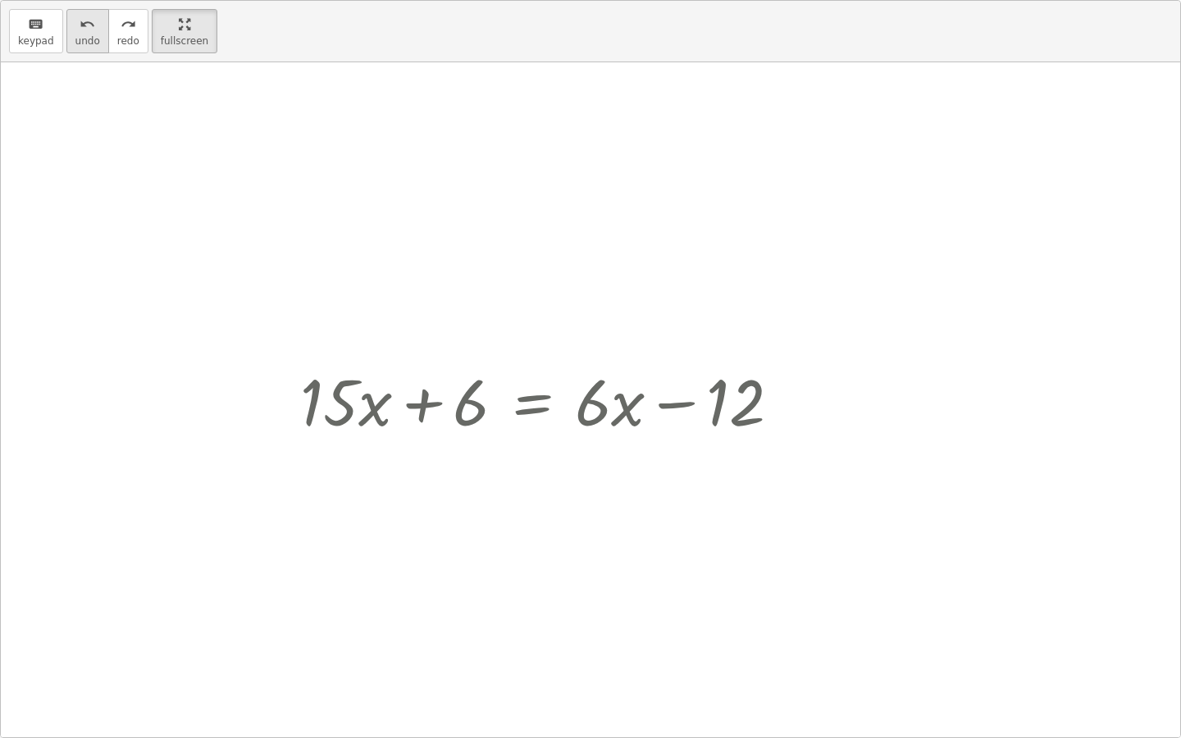
click at [80, 35] on span "undo" at bounding box center [87, 40] width 25 height 11
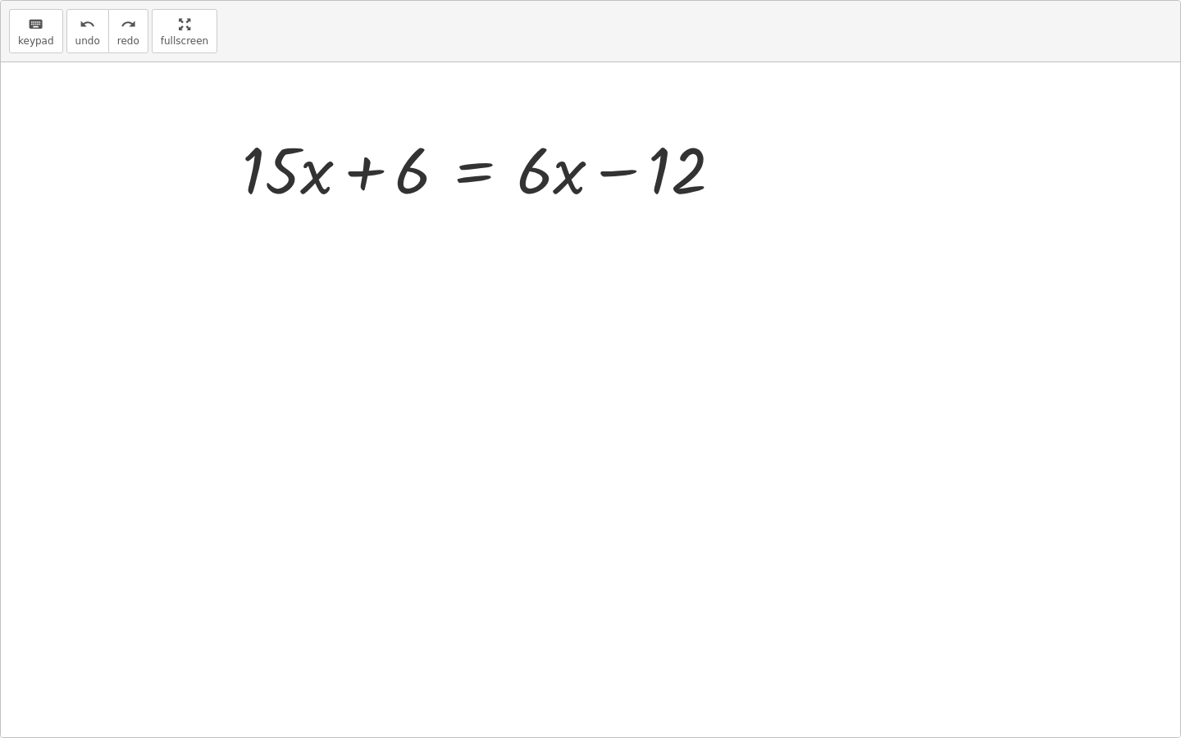
click at [176, 0] on html "**********" at bounding box center [590, 369] width 1181 height 738
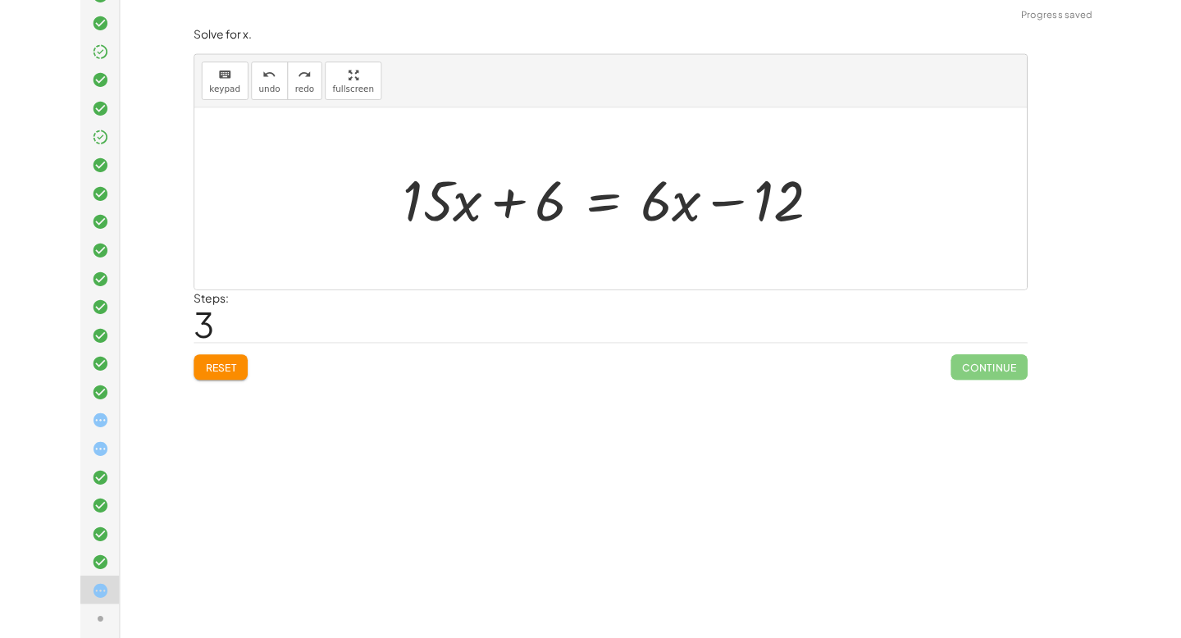
scroll to position [354, 0]
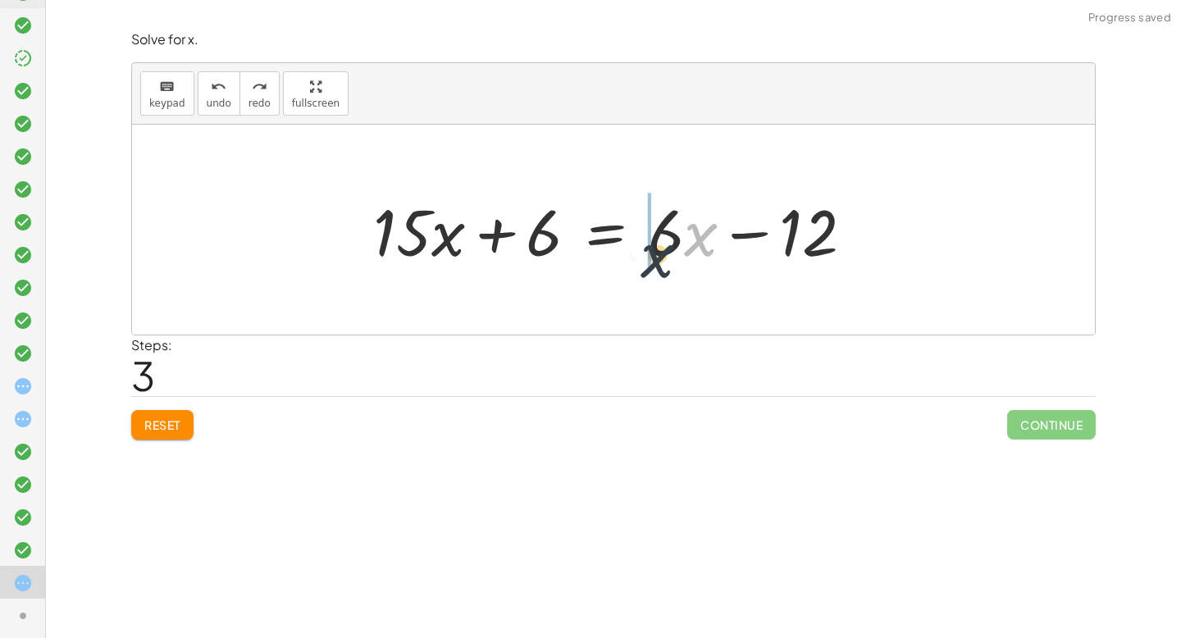
drag, startPoint x: 706, startPoint y: 263, endPoint x: 655, endPoint y: 287, distance: 56.5
click at [655, 287] on div "· 3 · ( + · 5 · x + 2 ) = · 2 · ( + · 3 · x − 6 ) + · 3 · 5 · x + · 3 · 2 = · 2…" at bounding box center [613, 230] width 963 height 210
drag, startPoint x: 666, startPoint y: 233, endPoint x: 720, endPoint y: 244, distance: 55.2
click at [721, 244] on div at bounding box center [620, 230] width 510 height 84
drag, startPoint x: 669, startPoint y: 235, endPoint x: 686, endPoint y: 212, distance: 27.6
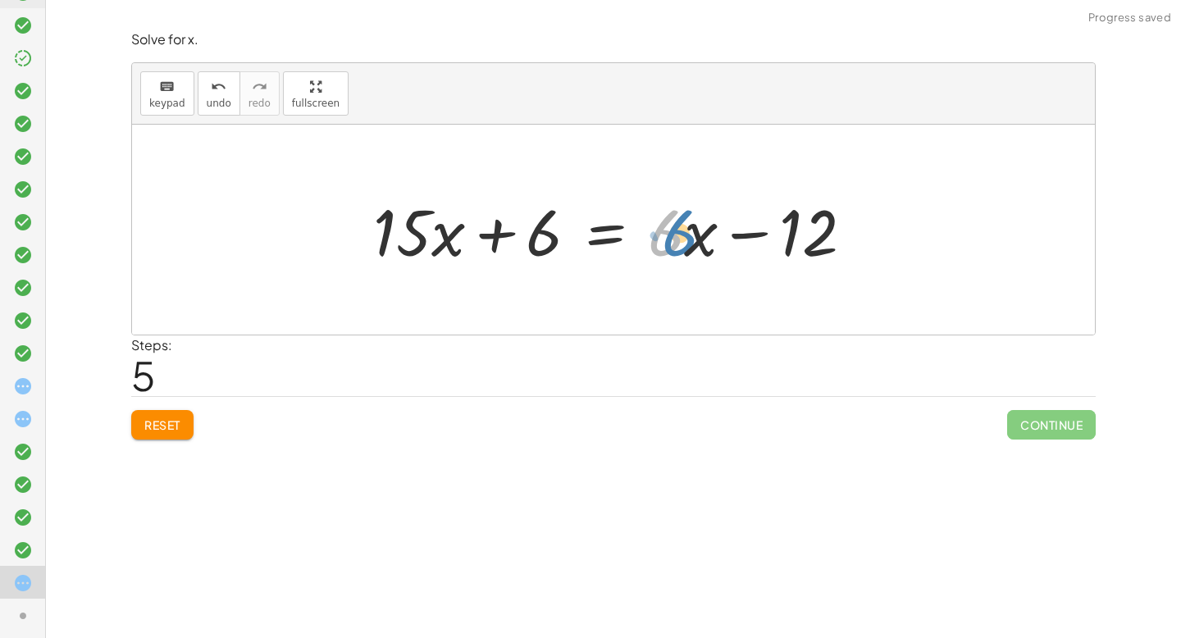
click at [686, 212] on div at bounding box center [620, 230] width 510 height 84
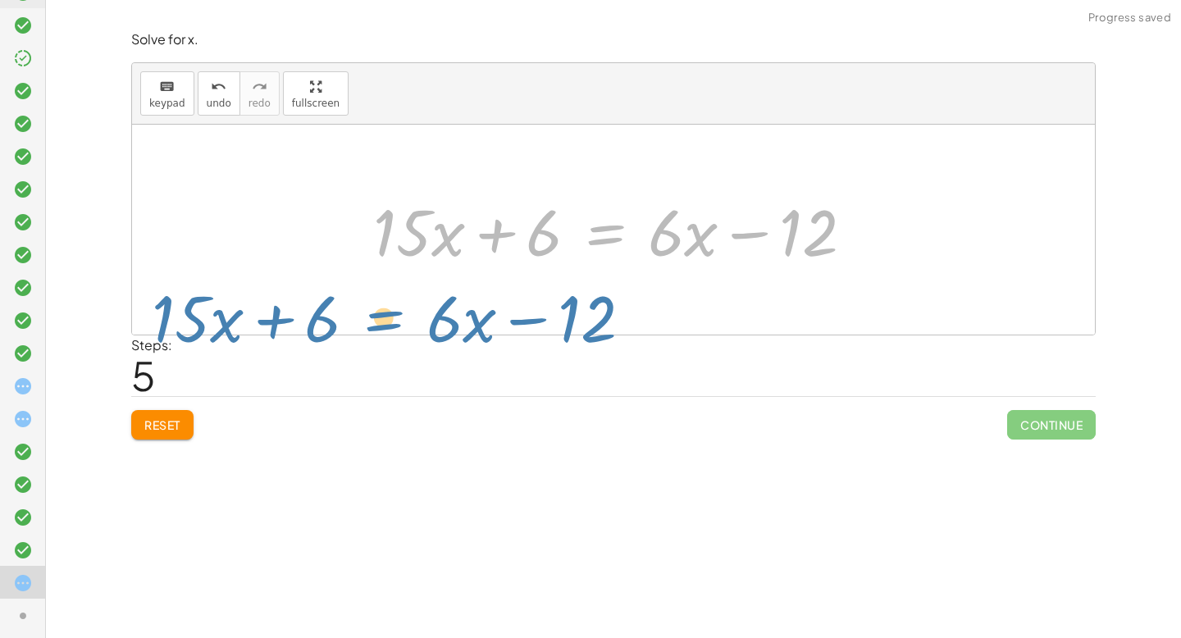
drag, startPoint x: 646, startPoint y: 253, endPoint x: 608, endPoint y: 293, distance: 55.1
click at [608, 293] on div "· 3 · ( + · 5 · x + 2 ) = · 2 · ( + · 3 · x − 6 ) + · 3 · 5 · x + · 3 · 2 = · 2…" at bounding box center [613, 230] width 963 height 210
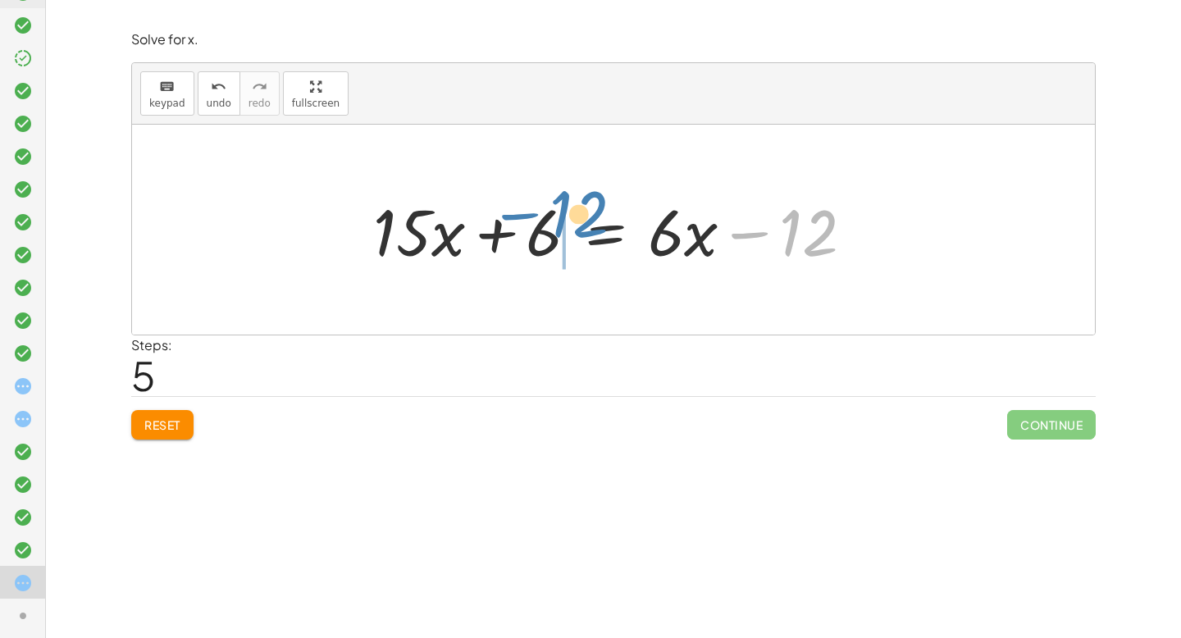
drag, startPoint x: 751, startPoint y: 240, endPoint x: 523, endPoint y: 222, distance: 228.8
click at [523, 222] on div at bounding box center [620, 230] width 510 height 84
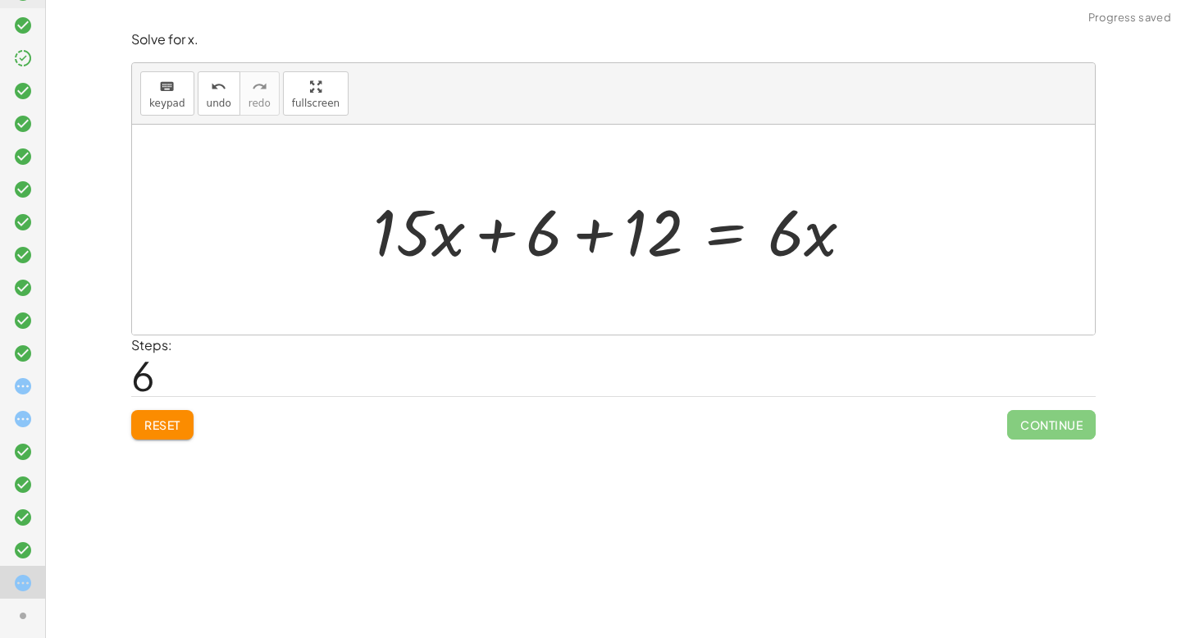
click at [589, 233] on div at bounding box center [620, 230] width 510 height 84
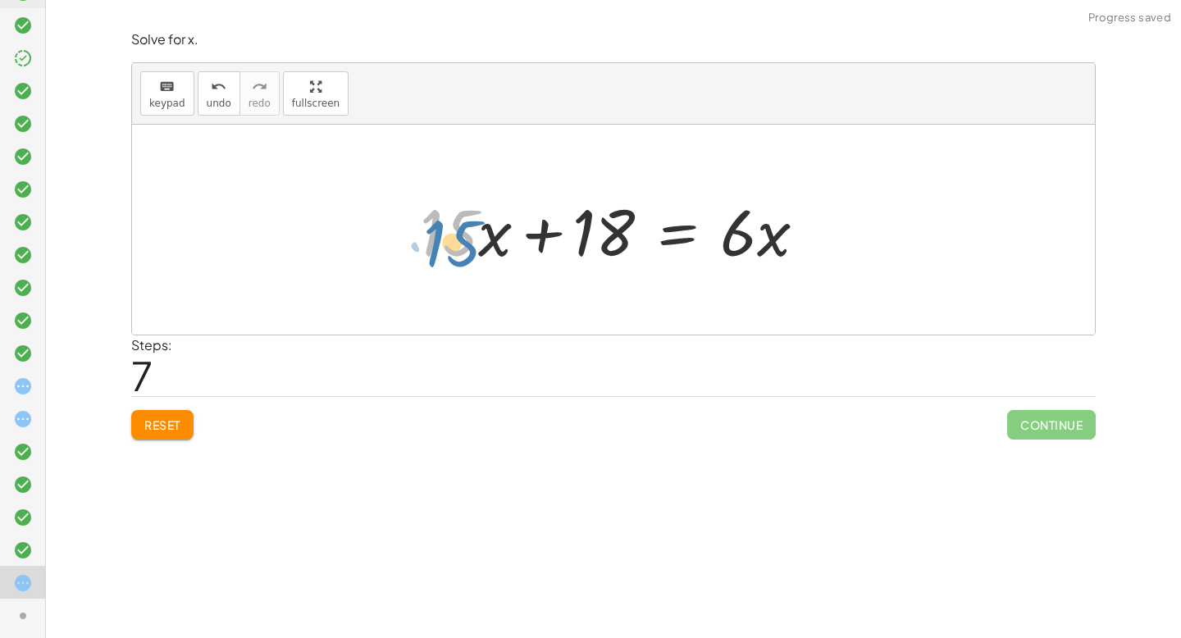
drag, startPoint x: 454, startPoint y: 229, endPoint x: 458, endPoint y: 217, distance: 11.9
click at [458, 218] on div at bounding box center [620, 230] width 416 height 84
drag, startPoint x: 477, startPoint y: 229, endPoint x: 487, endPoint y: 287, distance: 59.1
click at [487, 290] on div "· 3 · ( + · 5 · x + 2 ) = · 2 · ( + · 3 · x − 6 ) + · 3 · 5 · x + · 3 · 2 = · 2…" at bounding box center [613, 230] width 963 height 210
click at [486, 235] on div at bounding box center [620, 230] width 416 height 84
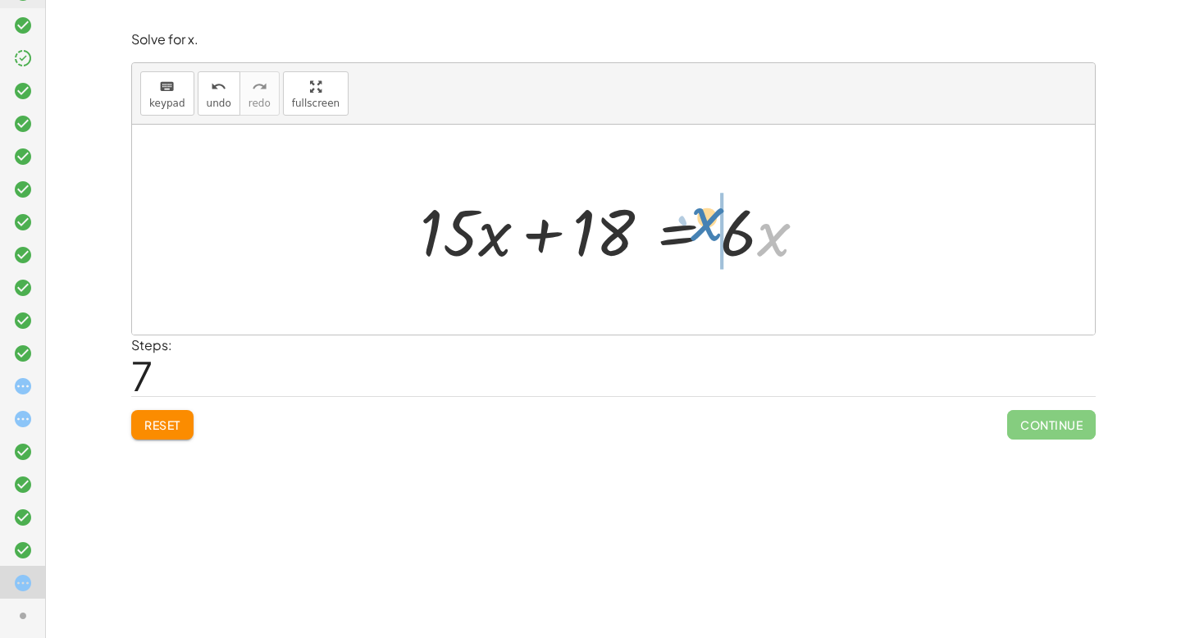
drag, startPoint x: 777, startPoint y: 244, endPoint x: 711, endPoint y: 228, distance: 67.5
click at [710, 229] on div at bounding box center [620, 230] width 416 height 84
drag, startPoint x: 761, startPoint y: 234, endPoint x: 355, endPoint y: 222, distance: 406.3
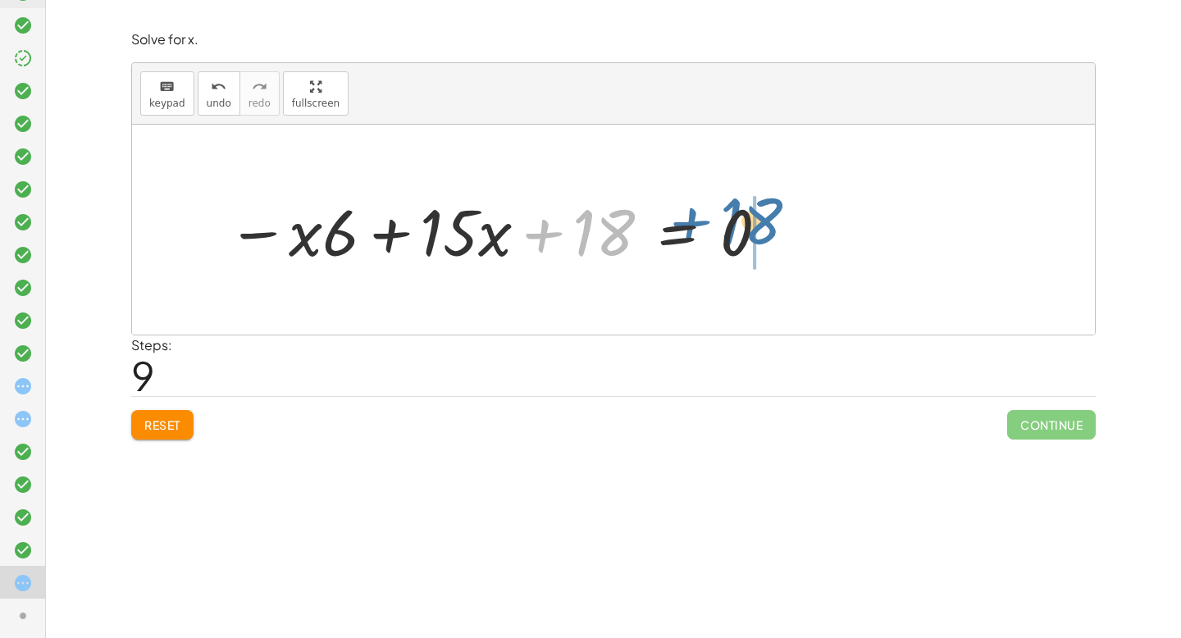
drag, startPoint x: 544, startPoint y: 233, endPoint x: 701, endPoint y: 224, distance: 157.0
click at [702, 224] on div at bounding box center [499, 230] width 560 height 84
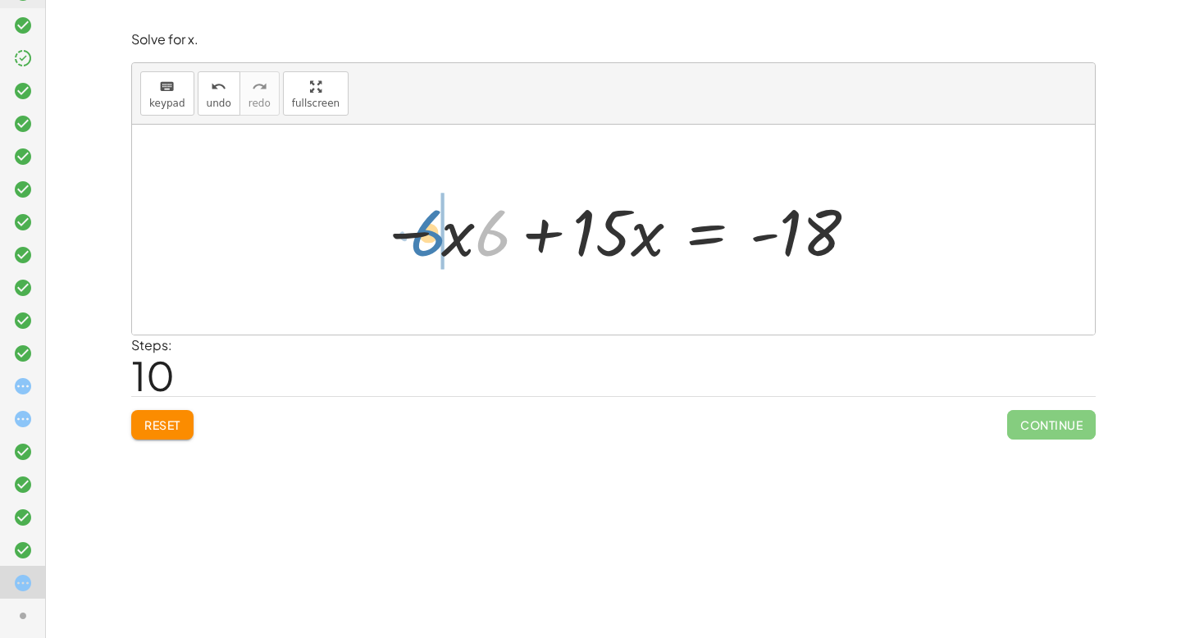
drag, startPoint x: 502, startPoint y: 234, endPoint x: 441, endPoint y: 233, distance: 60.7
click at [549, 232] on div at bounding box center [620, 230] width 496 height 84
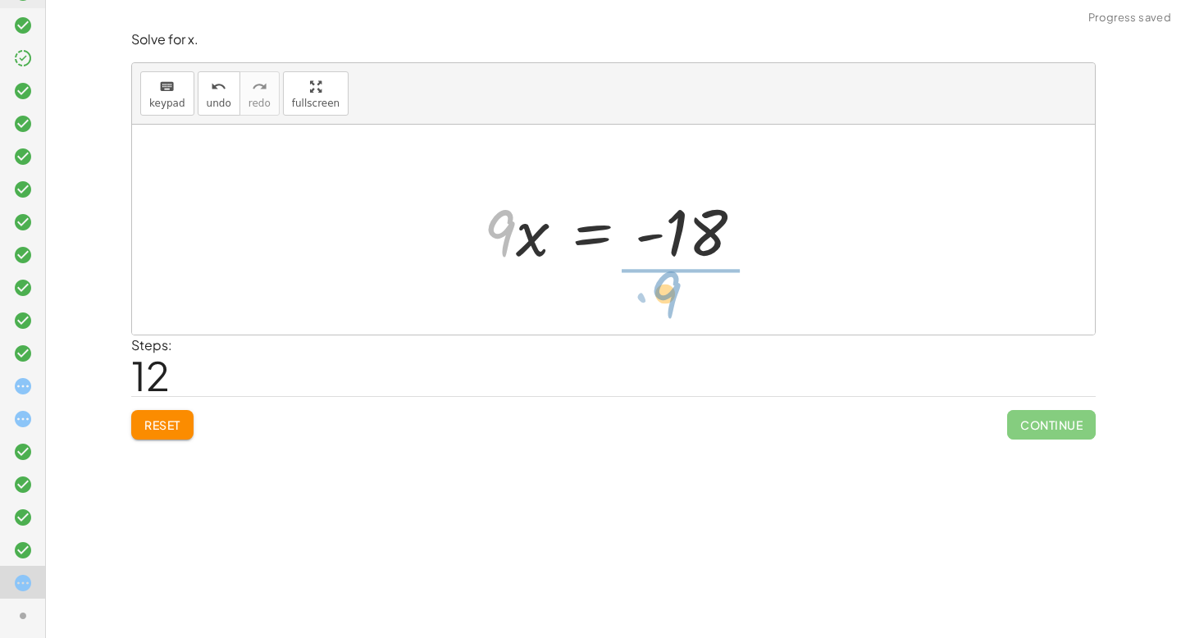
drag, startPoint x: 508, startPoint y: 232, endPoint x: 688, endPoint y: 290, distance: 189.7
click at [688, 290] on div "· 3 · ( + · 5 · x + 2 ) = · 2 · ( + · 3 · x − 6 ) + · 3 · 5 · x + · 3 · 2 = · 2…" at bounding box center [613, 230] width 963 height 210
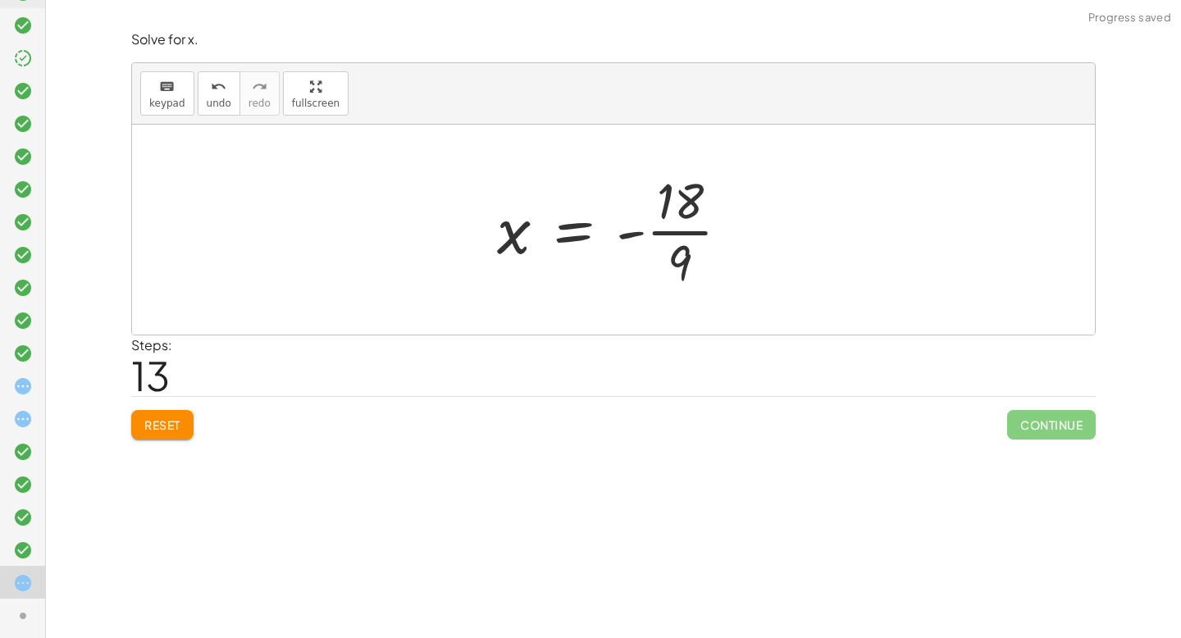
click at [678, 229] on div at bounding box center [620, 230] width 263 height 126
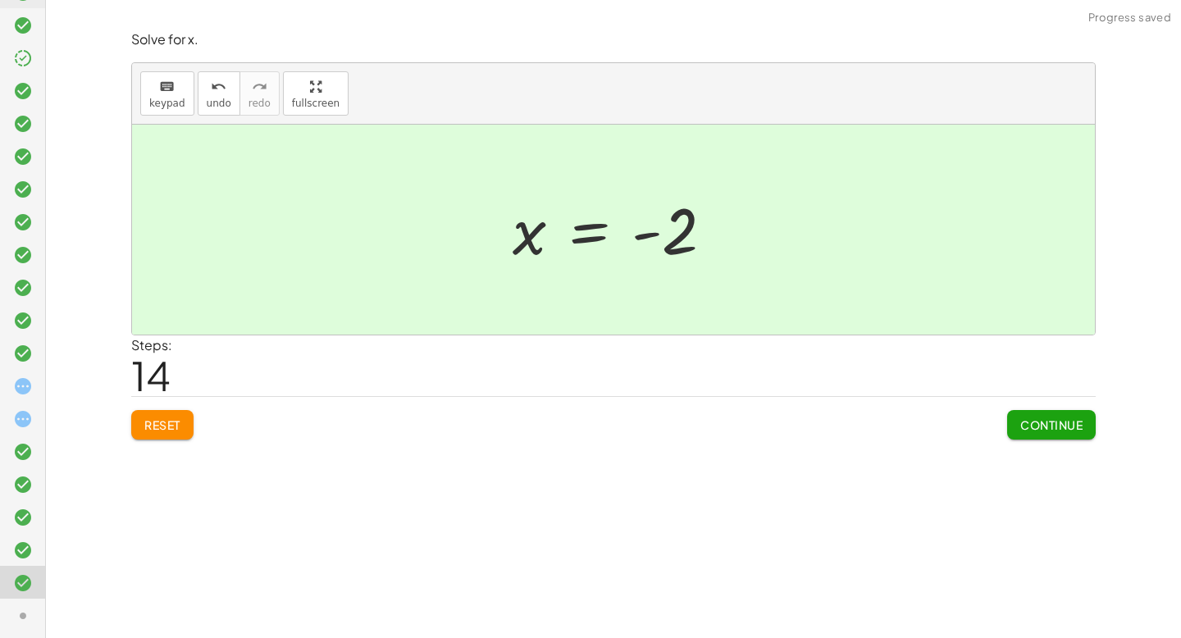
click at [1076, 427] on span "Continue" at bounding box center [1052, 425] width 62 height 15
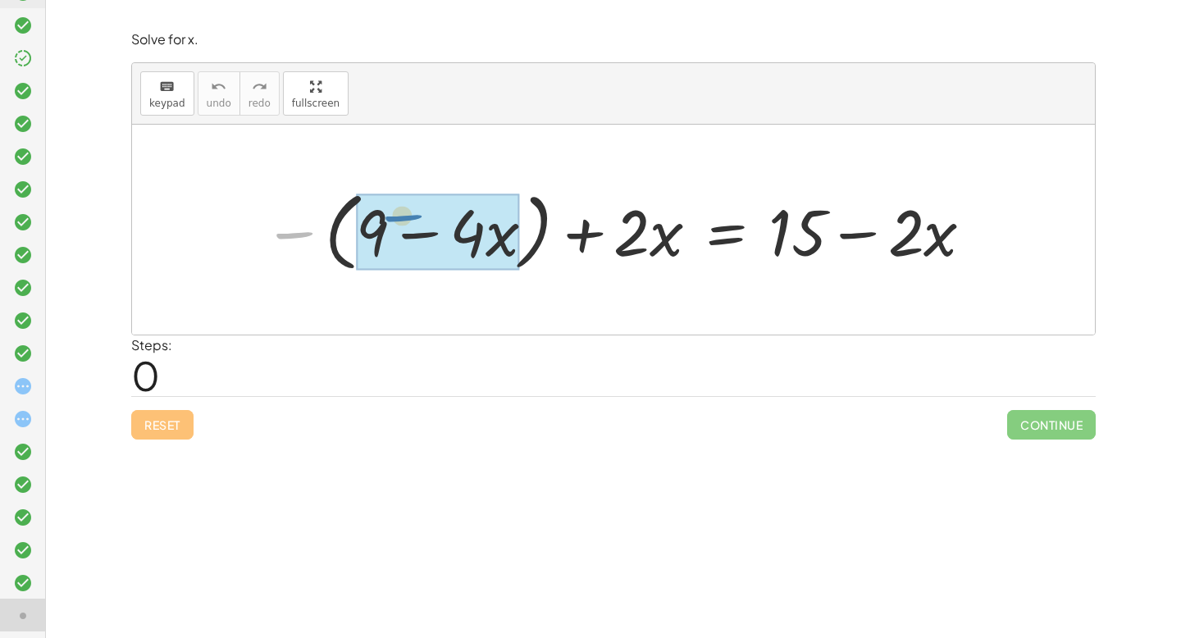
drag, startPoint x: 276, startPoint y: 236, endPoint x: 378, endPoint y: 219, distance: 104.0
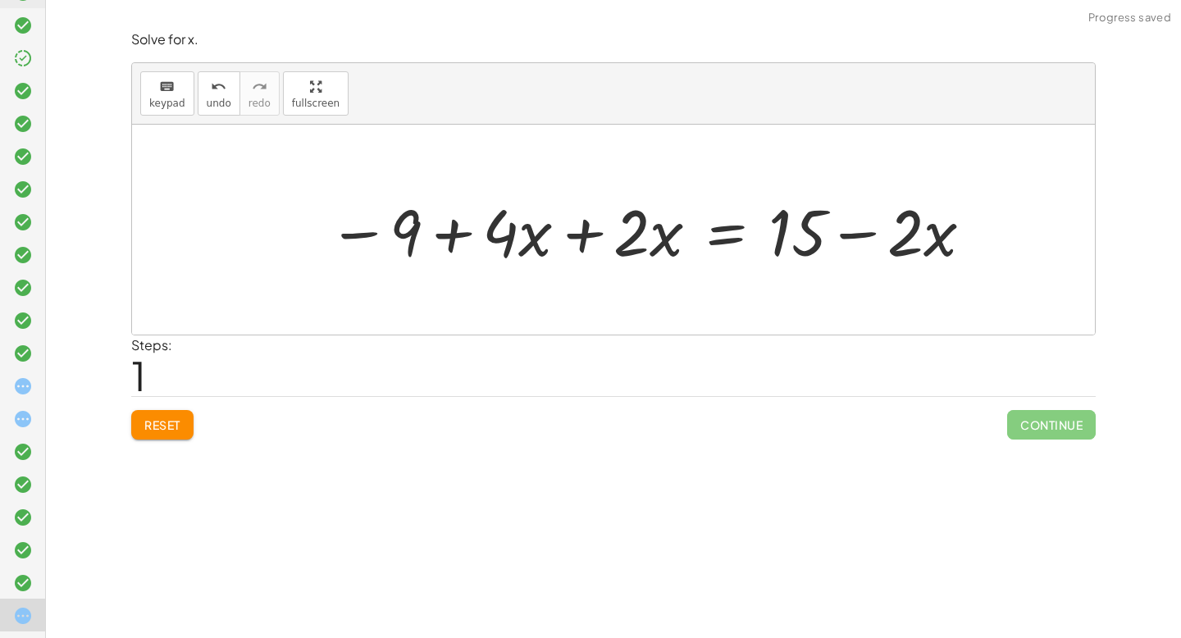
click at [583, 235] on div at bounding box center [652, 230] width 664 height 84
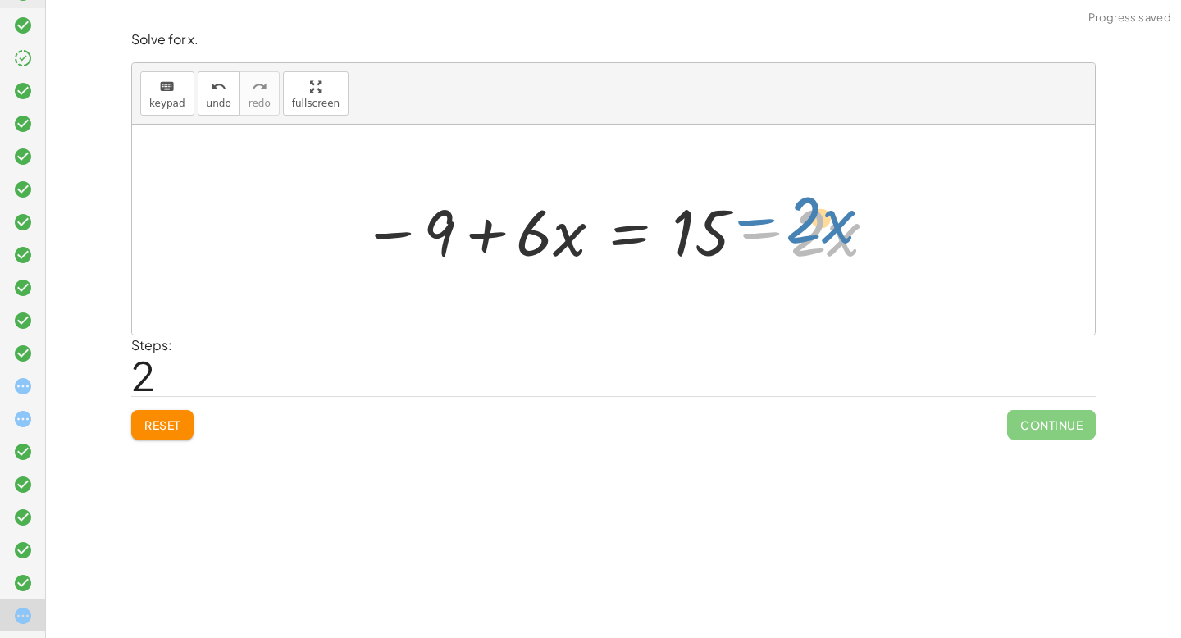
drag, startPoint x: 764, startPoint y: 236, endPoint x: 757, endPoint y: 226, distance: 11.8
click at [757, 226] on div at bounding box center [620, 230] width 533 height 84
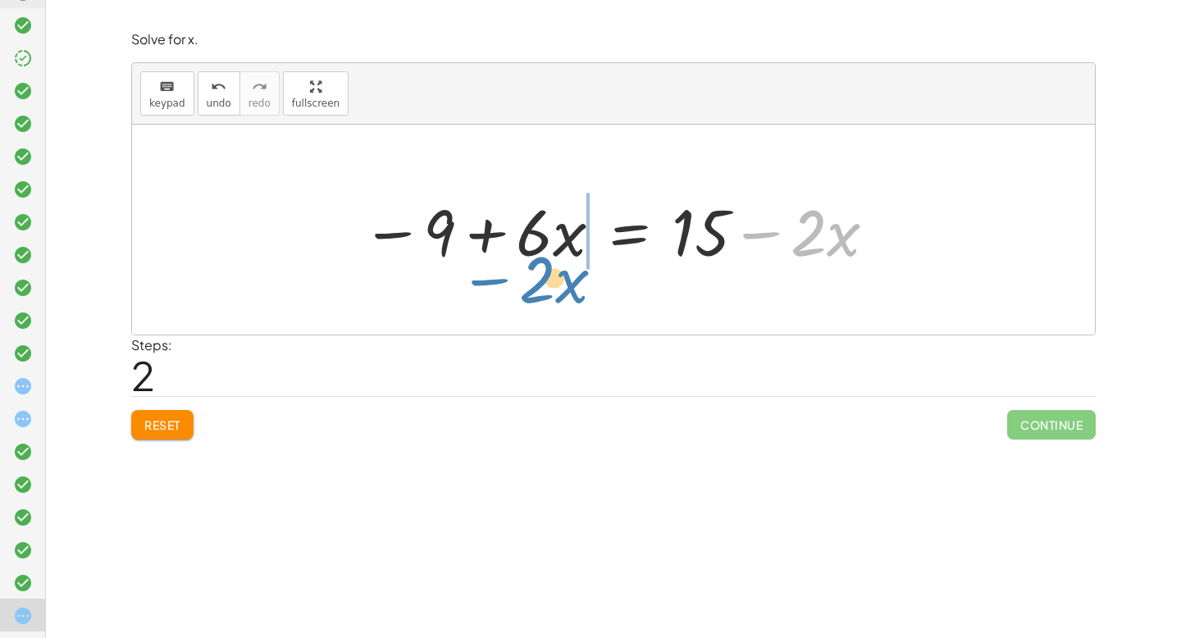
drag, startPoint x: 762, startPoint y: 234, endPoint x: 491, endPoint y: 276, distance: 274.1
click at [491, 276] on div "− ( + 9 − · 4 · x ) + · 2 · x = + 15 − · 2 · x − 9 + · 4 · x + · 2 · x = + 15 −…" at bounding box center [613, 230] width 963 height 210
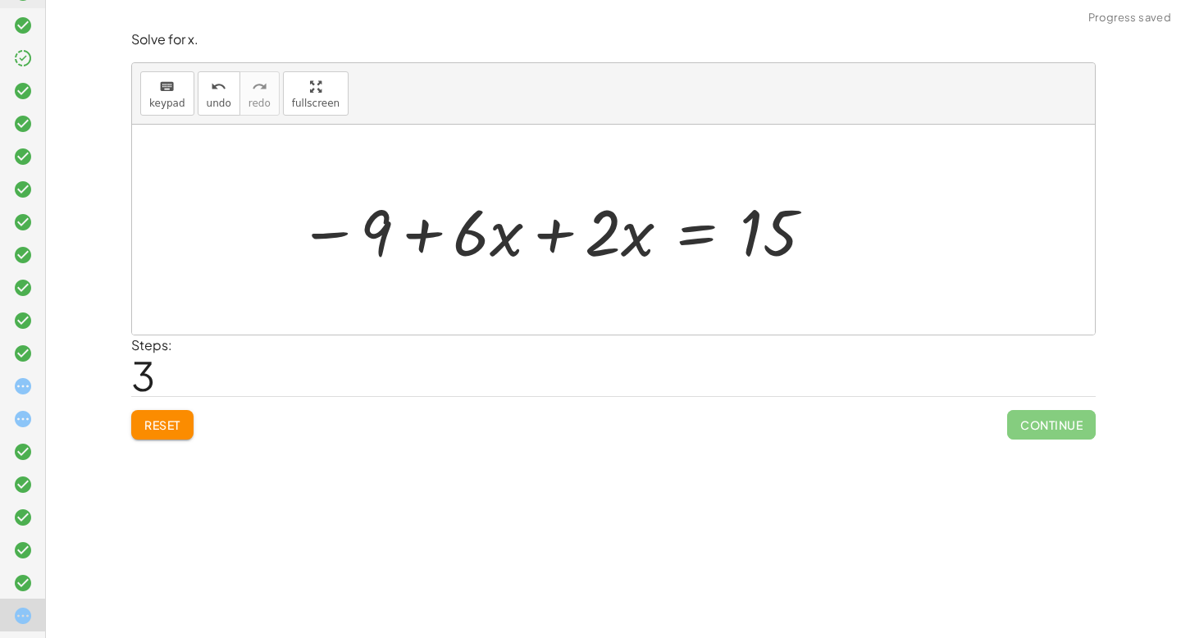
click at [484, 231] on div at bounding box center [556, 230] width 533 height 84
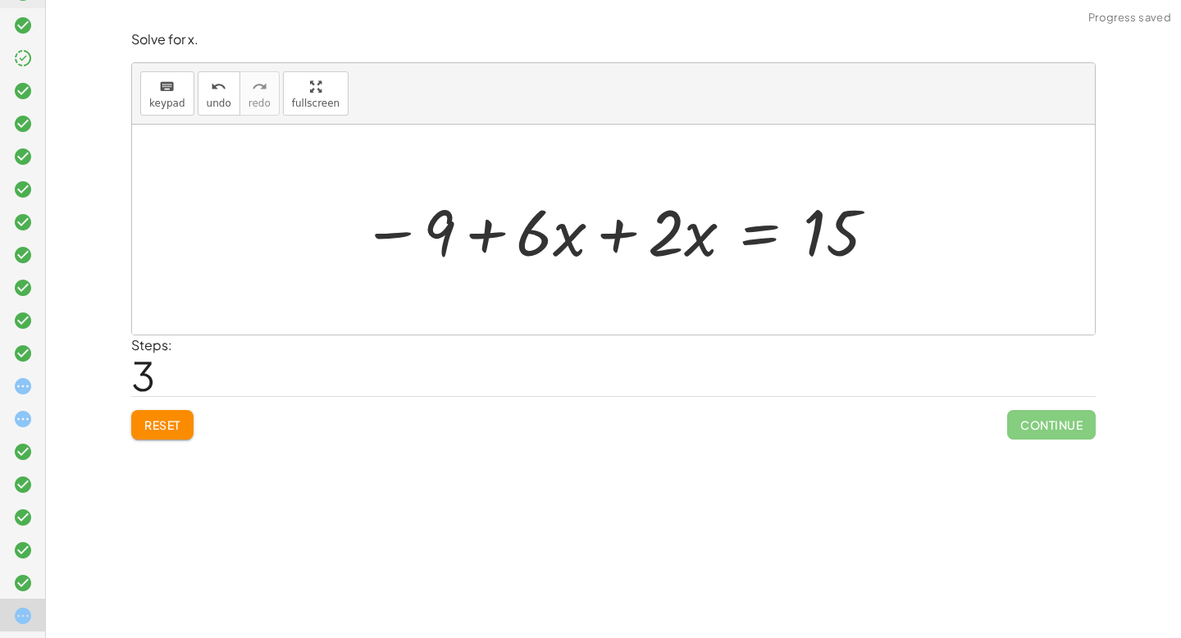
click at [610, 228] on div at bounding box center [620, 230] width 533 height 84
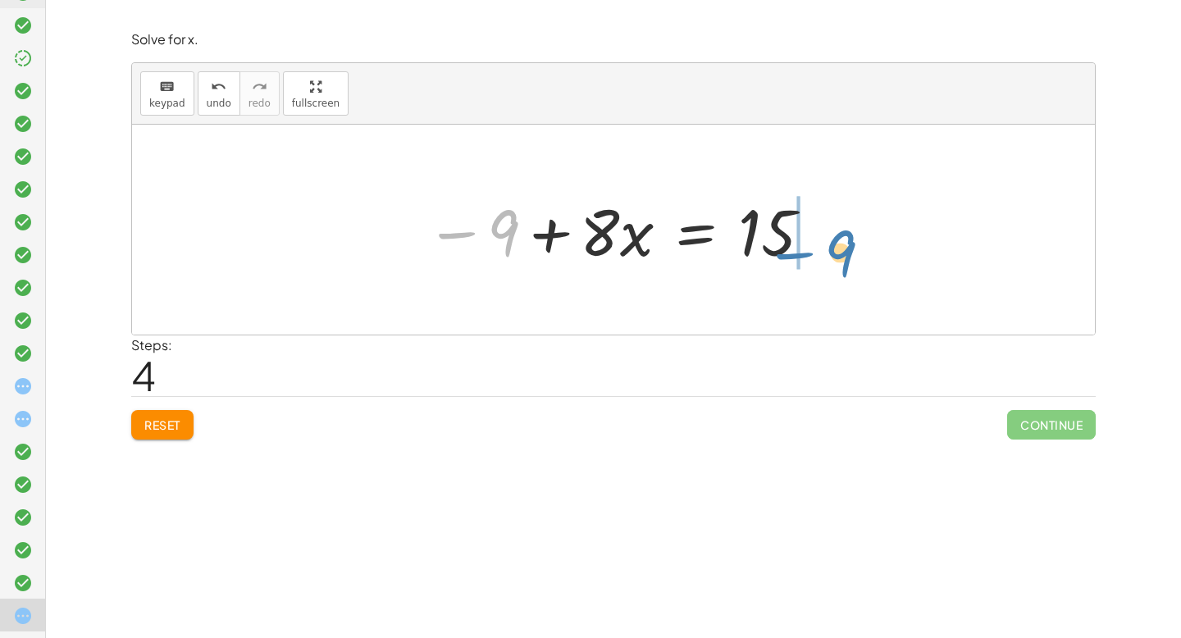
drag, startPoint x: 467, startPoint y: 236, endPoint x: 806, endPoint y: 253, distance: 340.1
click at [806, 254] on div at bounding box center [620, 230] width 405 height 84
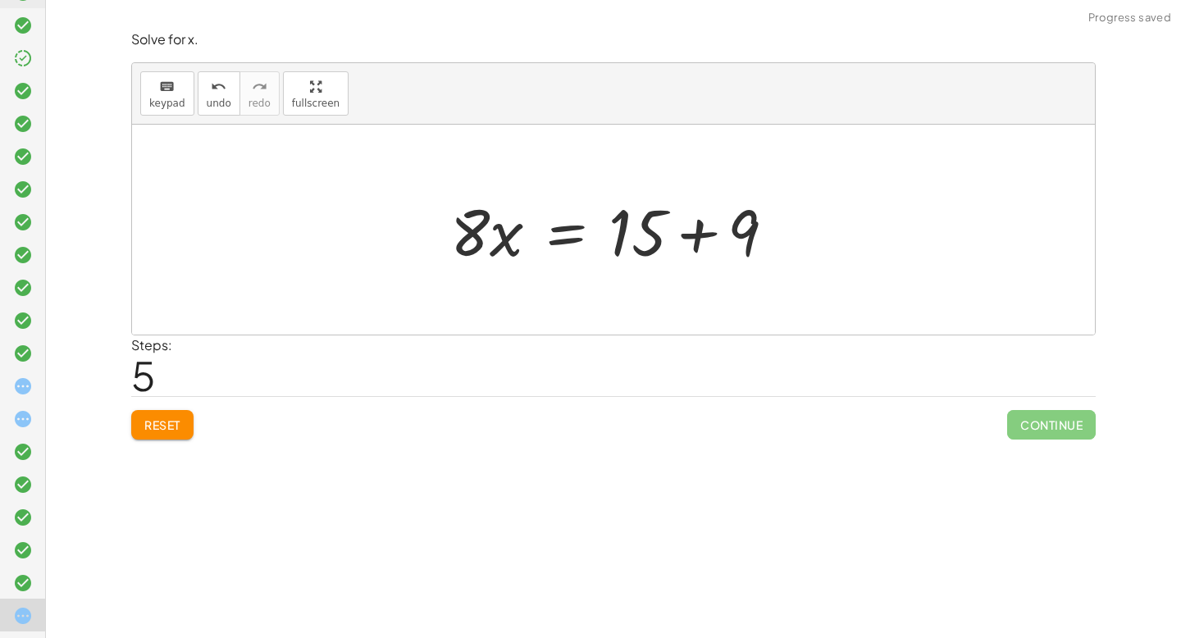
click at [701, 231] on div at bounding box center [619, 230] width 354 height 84
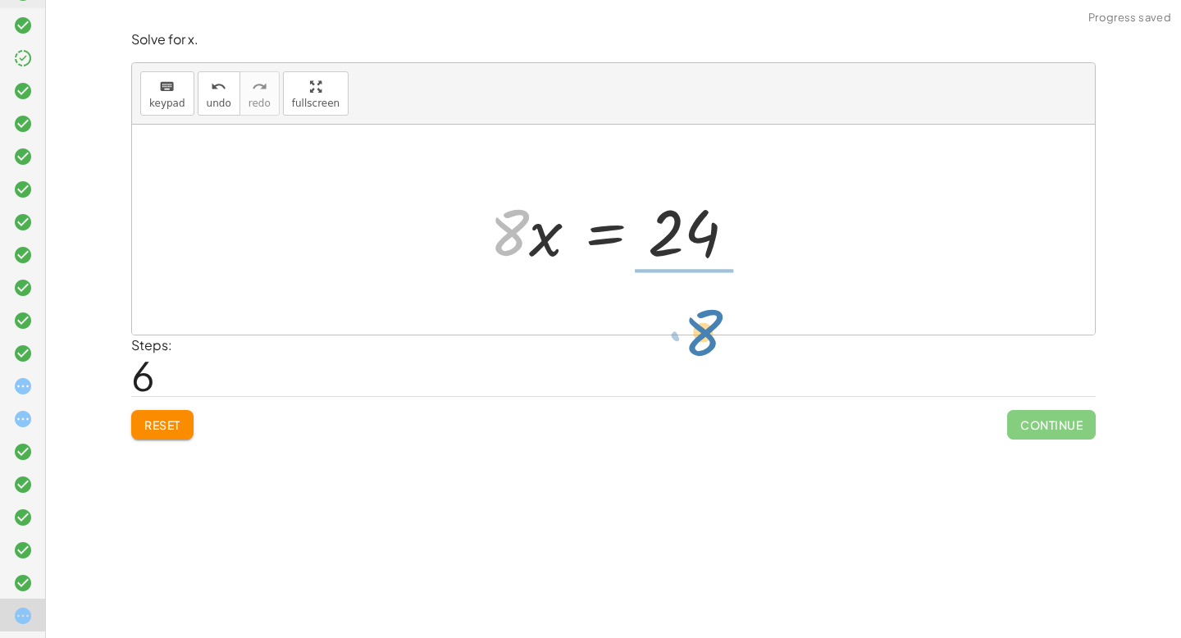
drag, startPoint x: 516, startPoint y: 220, endPoint x: 707, endPoint y: 316, distance: 213.9
click at [708, 317] on div "− ( + 9 − · 4 · x ) + · 2 · x = + 15 − · 2 · x − 9 + · 4 · x + · 2 · x = + 15 −…" at bounding box center [613, 230] width 963 height 210
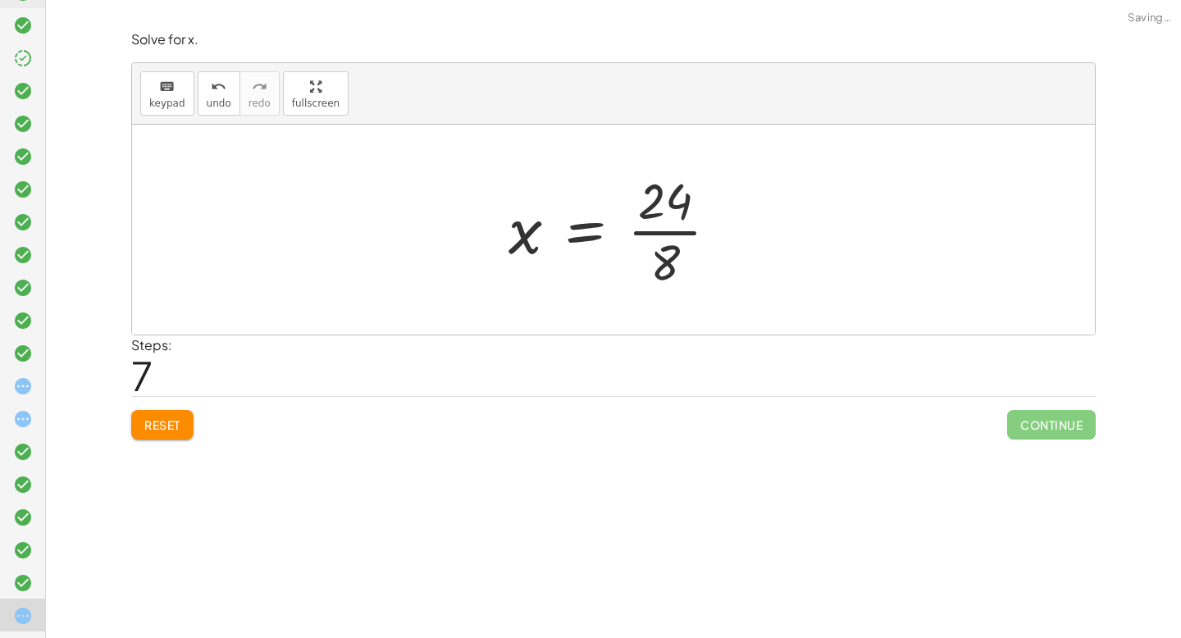
click at [678, 231] on div at bounding box center [620, 230] width 240 height 126
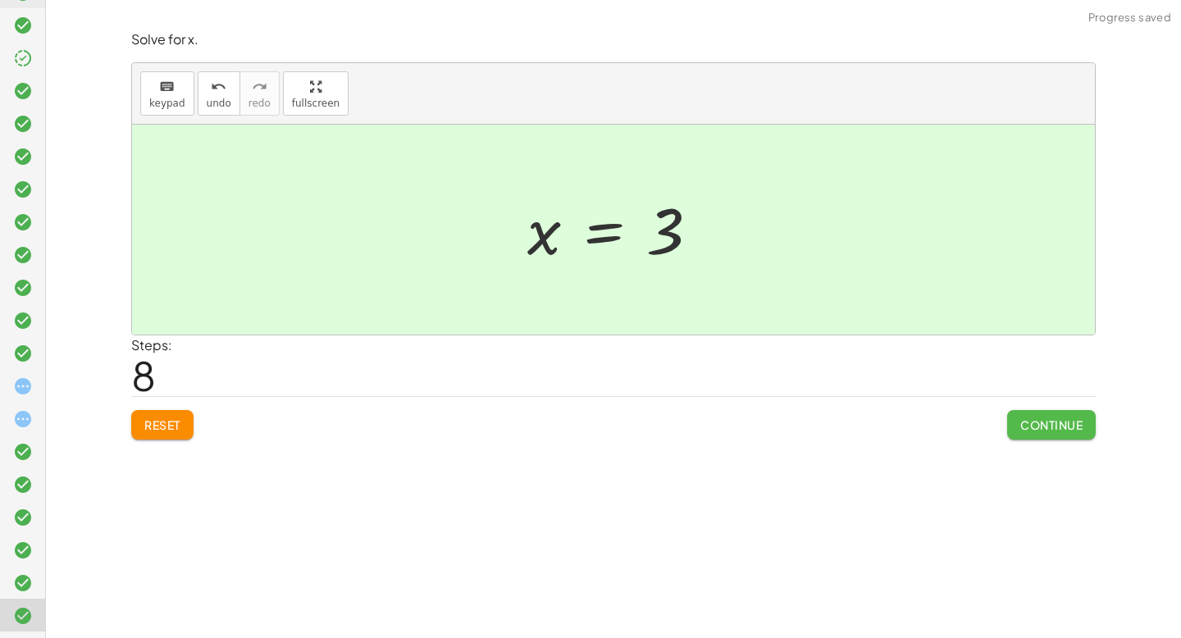
click at [1073, 431] on span "Continue" at bounding box center [1052, 425] width 62 height 15
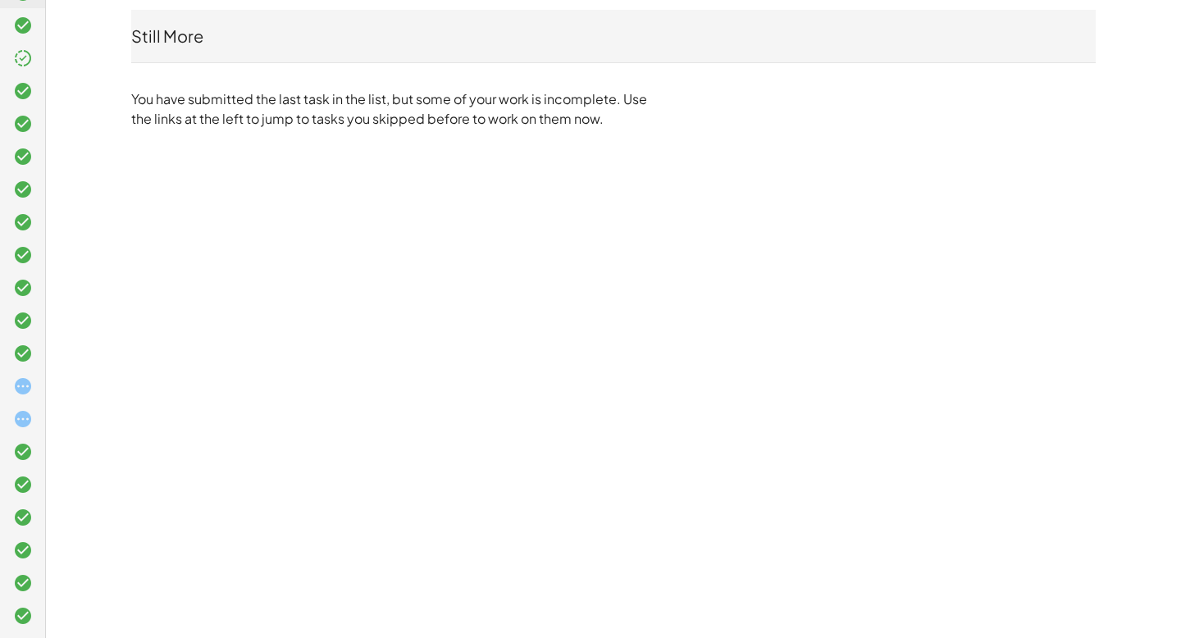
click at [29, 388] on icon at bounding box center [23, 387] width 20 height 20
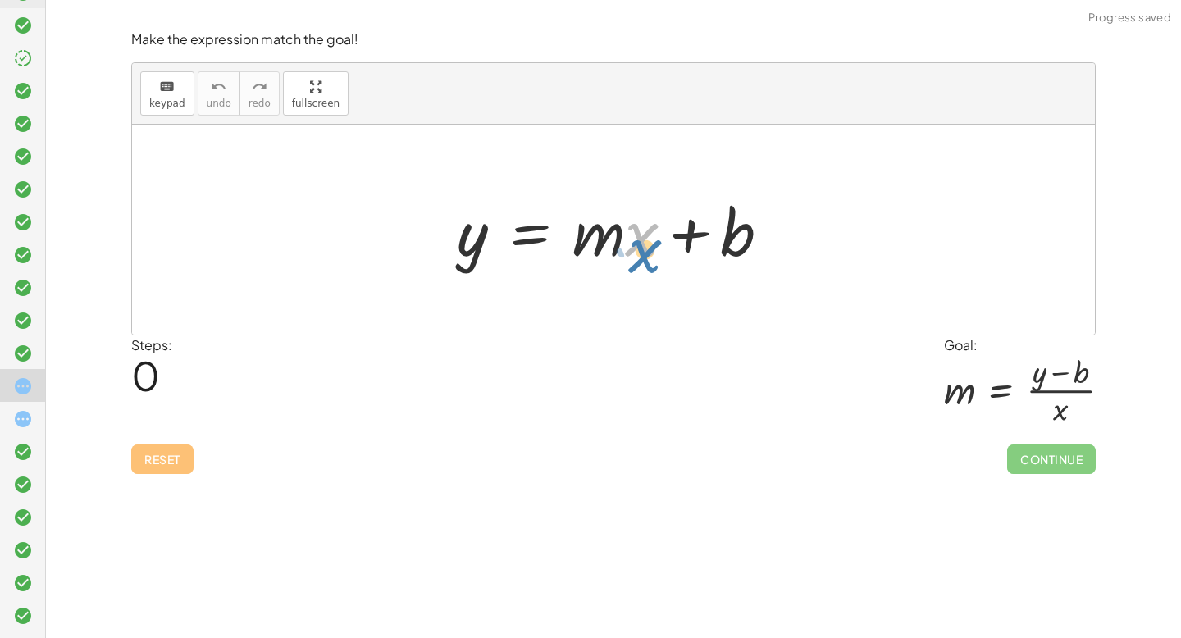
click at [637, 236] on div at bounding box center [620, 230] width 343 height 84
drag, startPoint x: 608, startPoint y: 225, endPoint x: 561, endPoint y: 244, distance: 50.7
click at [564, 244] on div at bounding box center [620, 230] width 343 height 84
drag, startPoint x: 692, startPoint y: 235, endPoint x: 410, endPoint y: 217, distance: 282.7
click at [410, 217] on div "+ b y = + · m · x + b" at bounding box center [613, 230] width 963 height 210
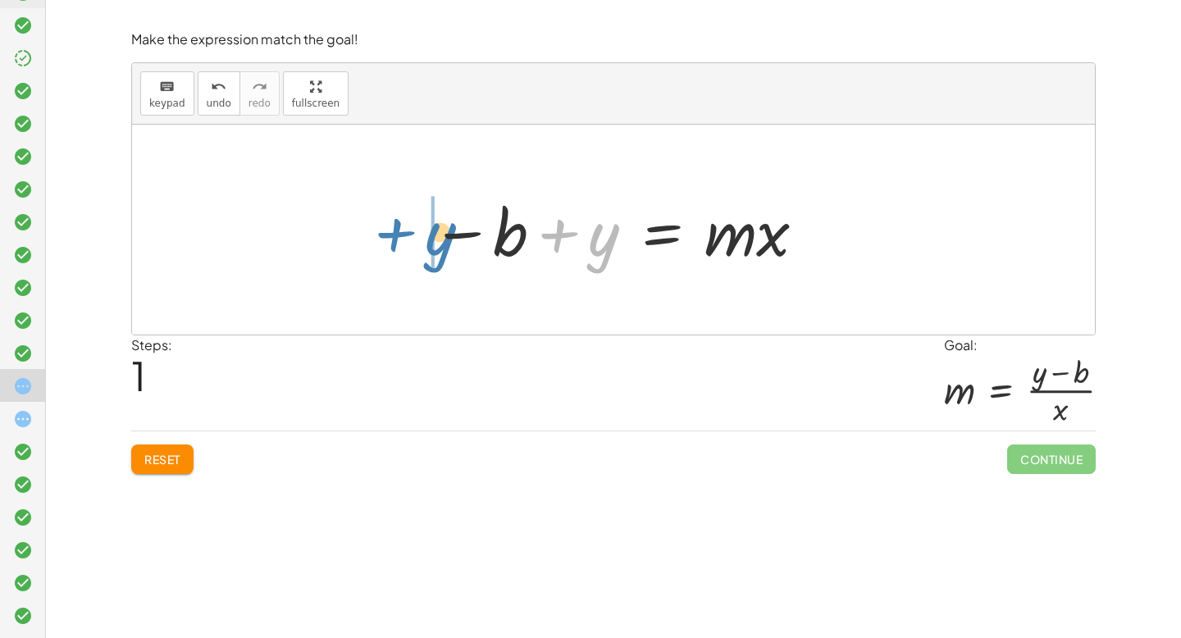
drag, startPoint x: 610, startPoint y: 250, endPoint x: 446, endPoint y: 249, distance: 164.1
click at [446, 249] on div at bounding box center [619, 230] width 393 height 84
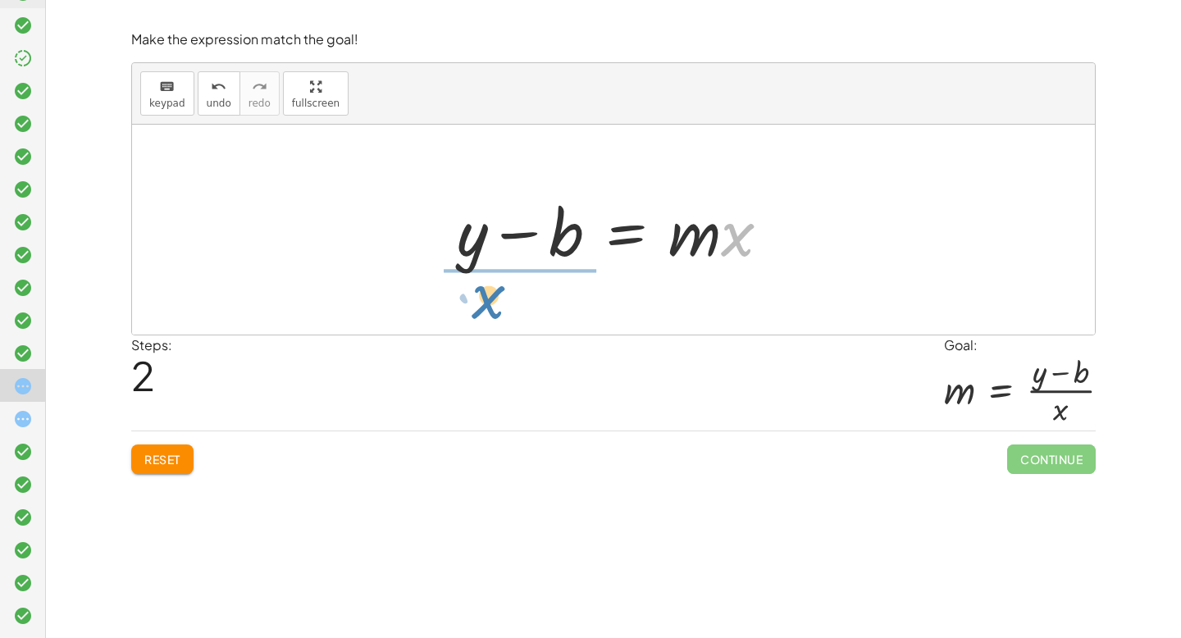
drag, startPoint x: 759, startPoint y: 231, endPoint x: 511, endPoint y: 291, distance: 255.1
click at [510, 292] on div "y = + · m · x + b − b + y = · m · x · x y = · m · x b − +" at bounding box center [613, 230] width 963 height 210
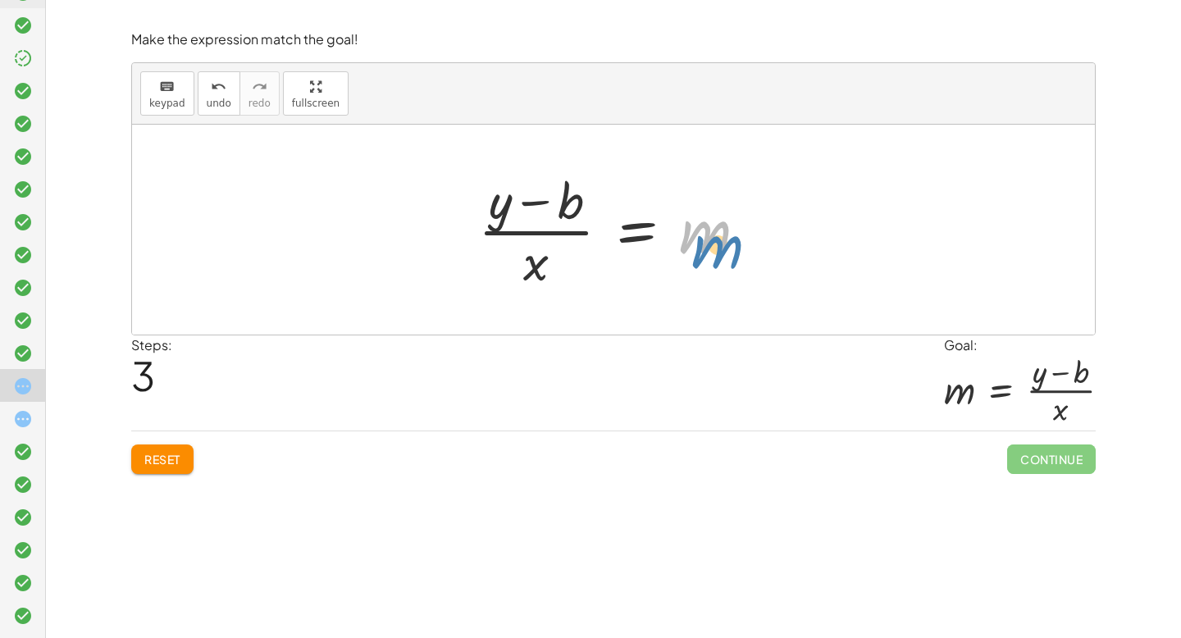
drag, startPoint x: 697, startPoint y: 242, endPoint x: 706, endPoint y: 243, distance: 9.1
click at [706, 243] on div at bounding box center [619, 230] width 299 height 126
click at [1035, 470] on span "Continue" at bounding box center [1051, 460] width 89 height 30
click at [146, 468] on button "Reset" at bounding box center [162, 460] width 62 height 30
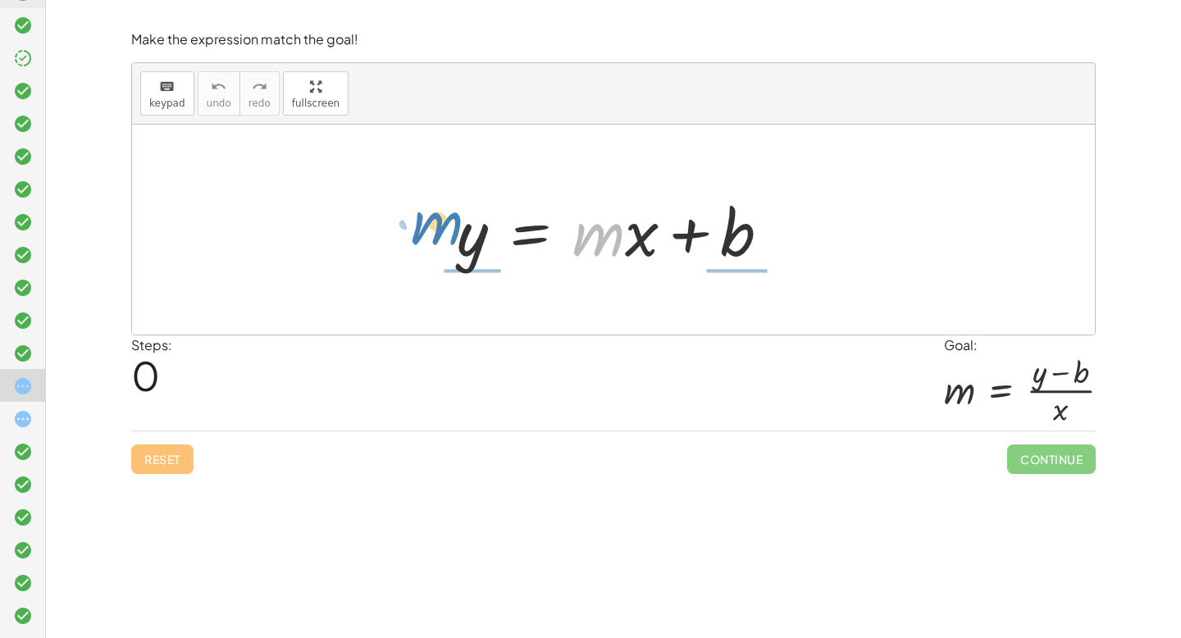
drag, startPoint x: 591, startPoint y: 234, endPoint x: 429, endPoint y: 223, distance: 162.8
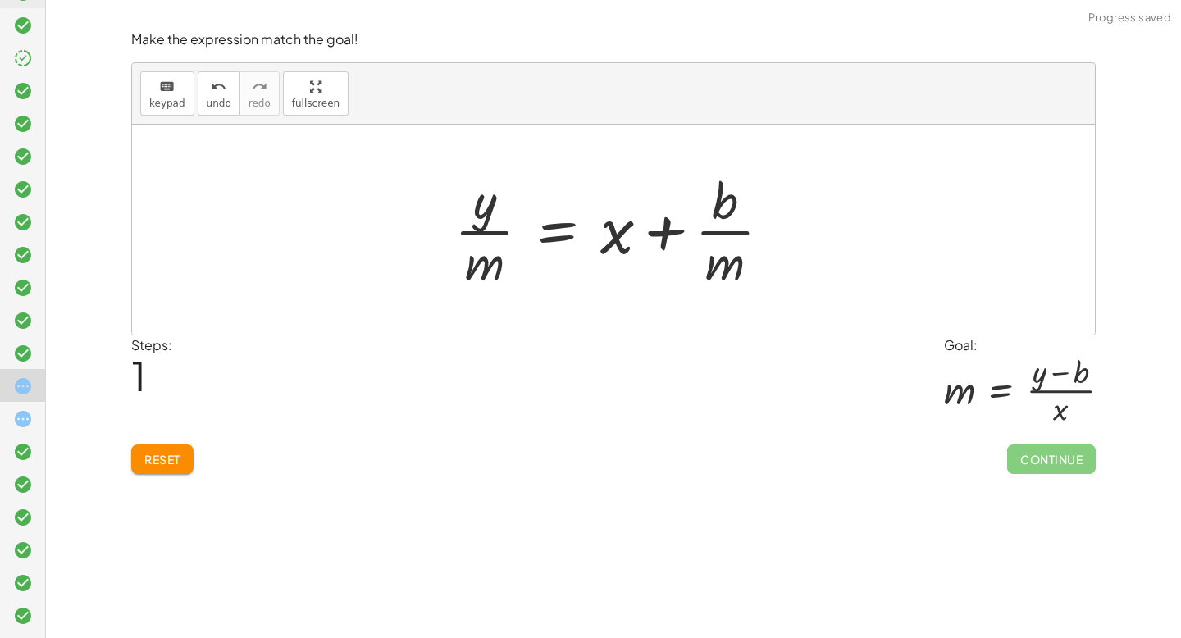
click at [170, 466] on span "Reset" at bounding box center [162, 459] width 36 height 15
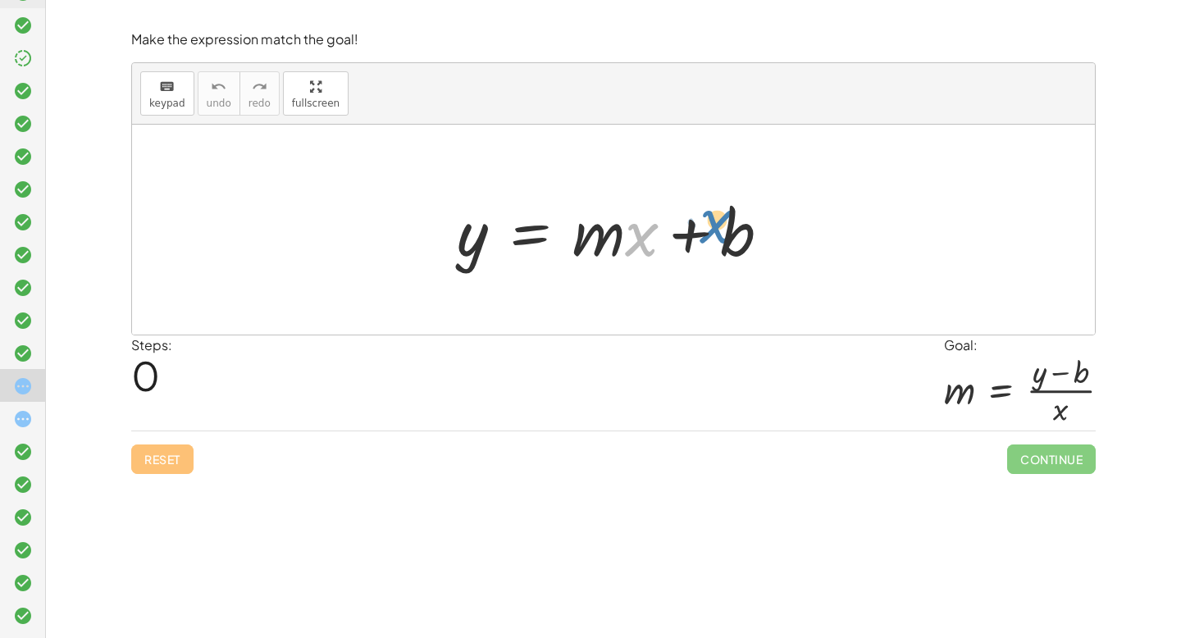
drag, startPoint x: 645, startPoint y: 250, endPoint x: 721, endPoint y: 238, distance: 77.3
click at [721, 237] on div at bounding box center [620, 230] width 343 height 84
drag, startPoint x: 641, startPoint y: 227, endPoint x: 432, endPoint y: 232, distance: 209.3
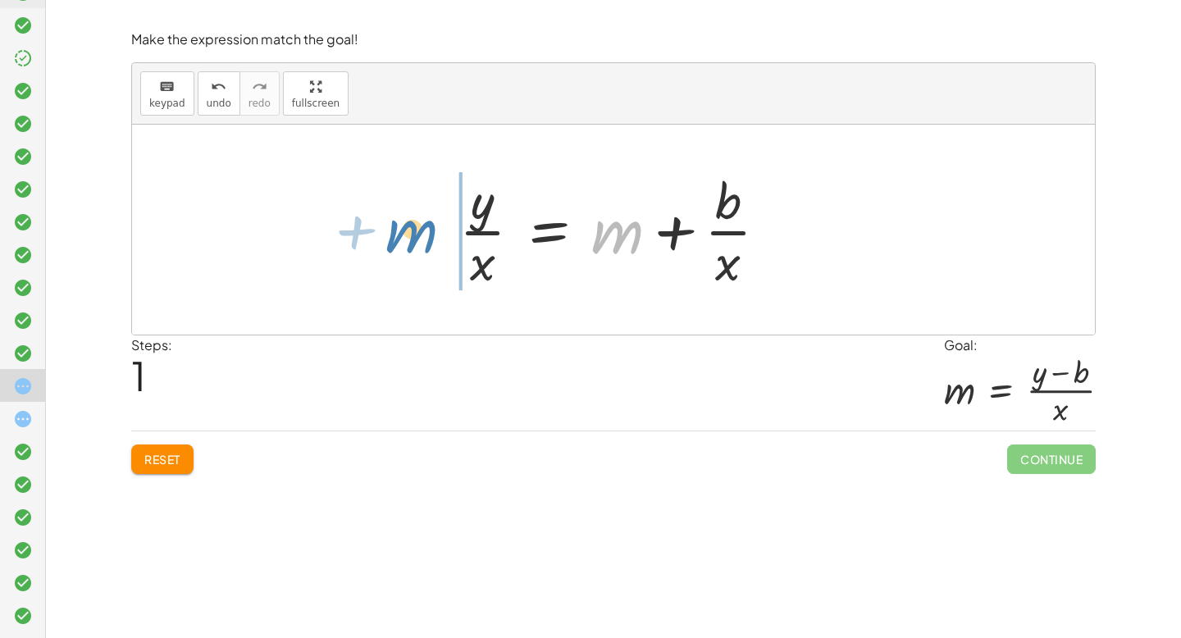
drag, startPoint x: 633, startPoint y: 226, endPoint x: 437, endPoint y: 227, distance: 196.1
click at [437, 227] on div "y = + · m · x + b + m y = + m + b · · x · · x" at bounding box center [614, 229] width 359 height 135
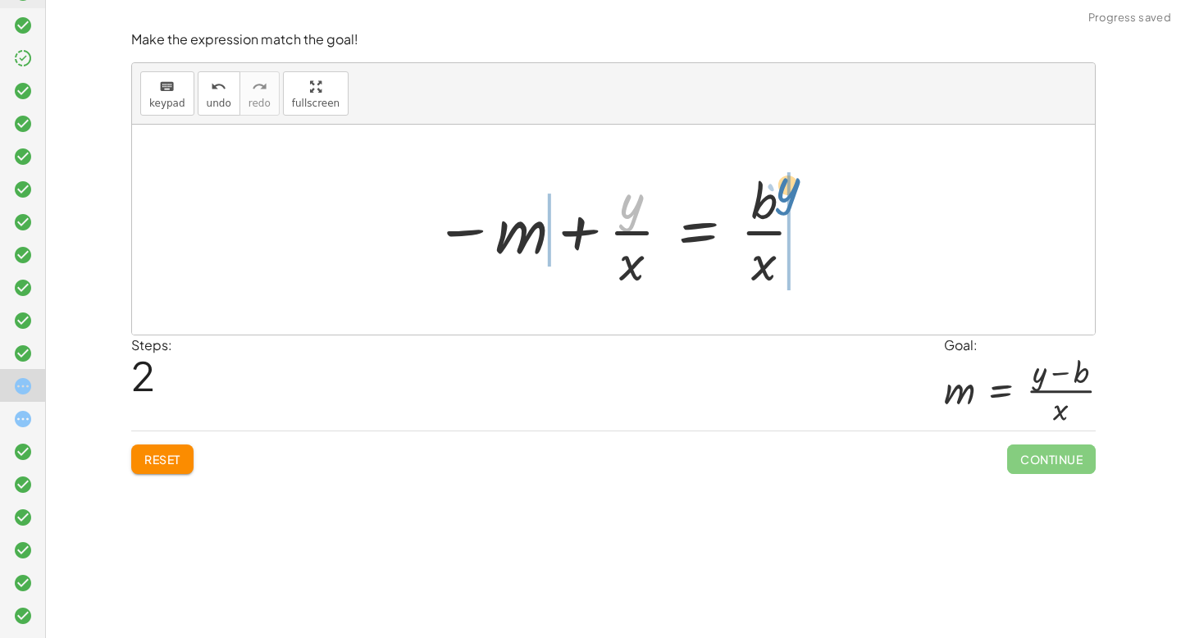
drag, startPoint x: 627, startPoint y: 212, endPoint x: 790, endPoint y: 198, distance: 163.9
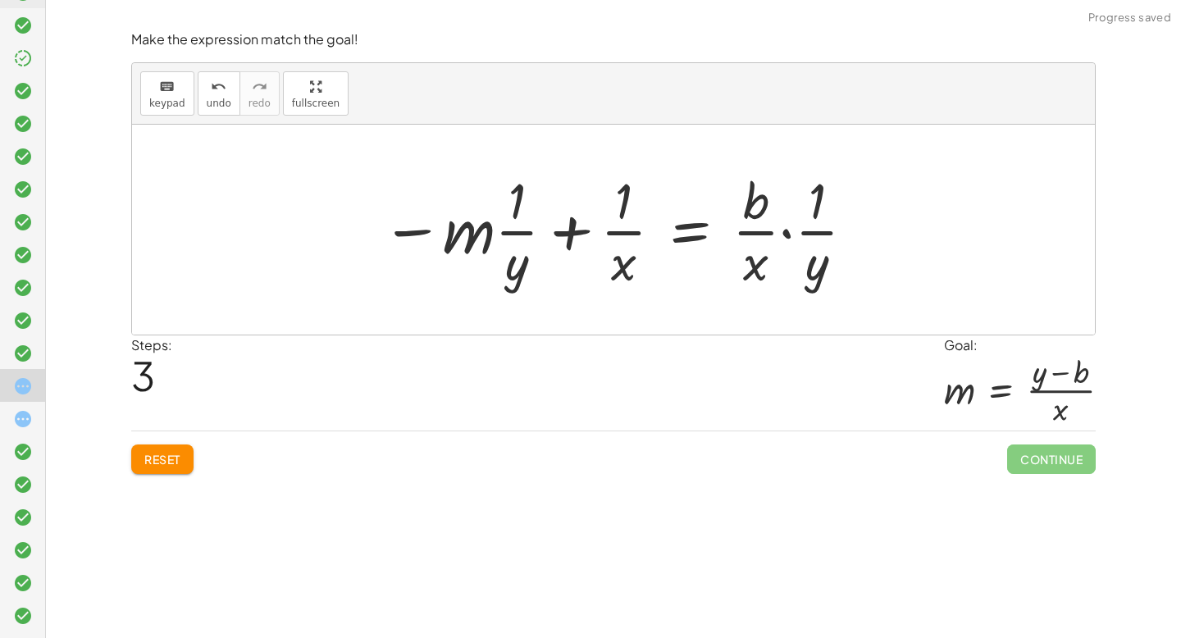
click at [175, 454] on span "Reset" at bounding box center [162, 459] width 36 height 15
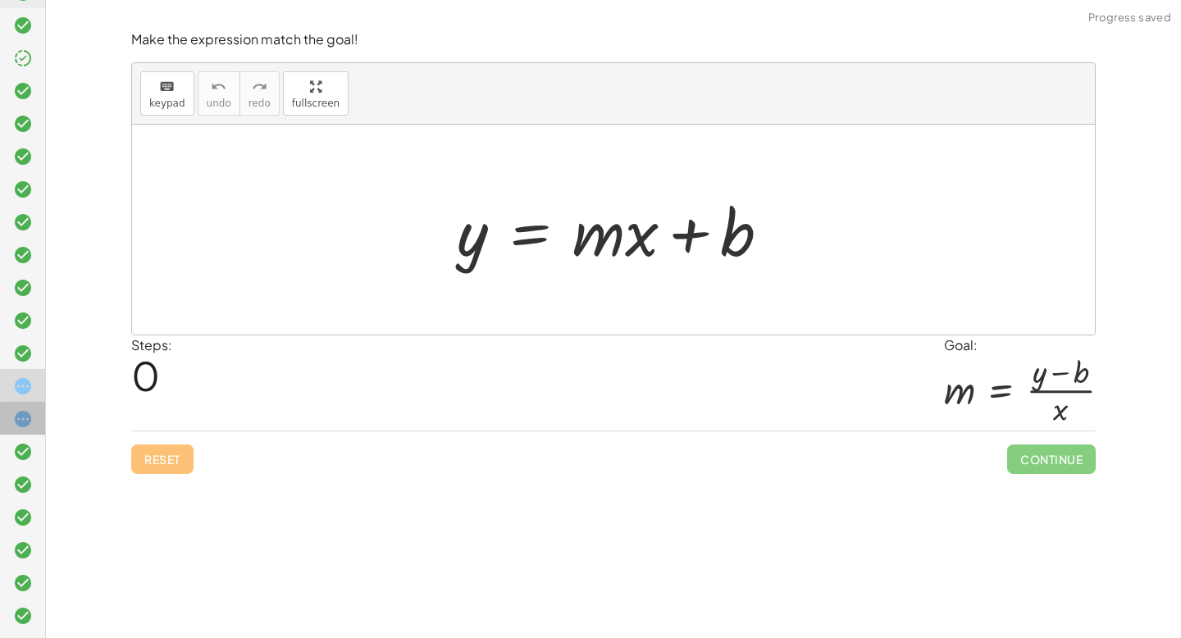
click at [19, 410] on icon at bounding box center [23, 419] width 20 height 20
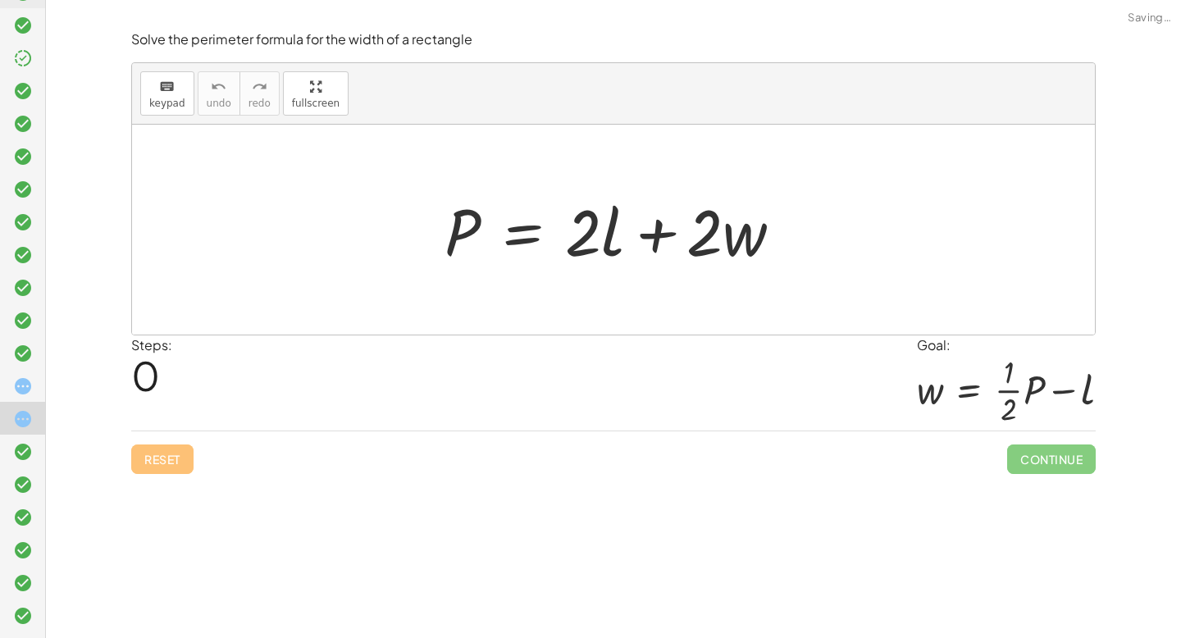
drag, startPoint x: 394, startPoint y: 240, endPoint x: 859, endPoint y: 291, distance: 468.0
click at [857, 291] on div at bounding box center [613, 230] width 963 height 210
click at [28, 383] on icon at bounding box center [23, 387] width 20 height 20
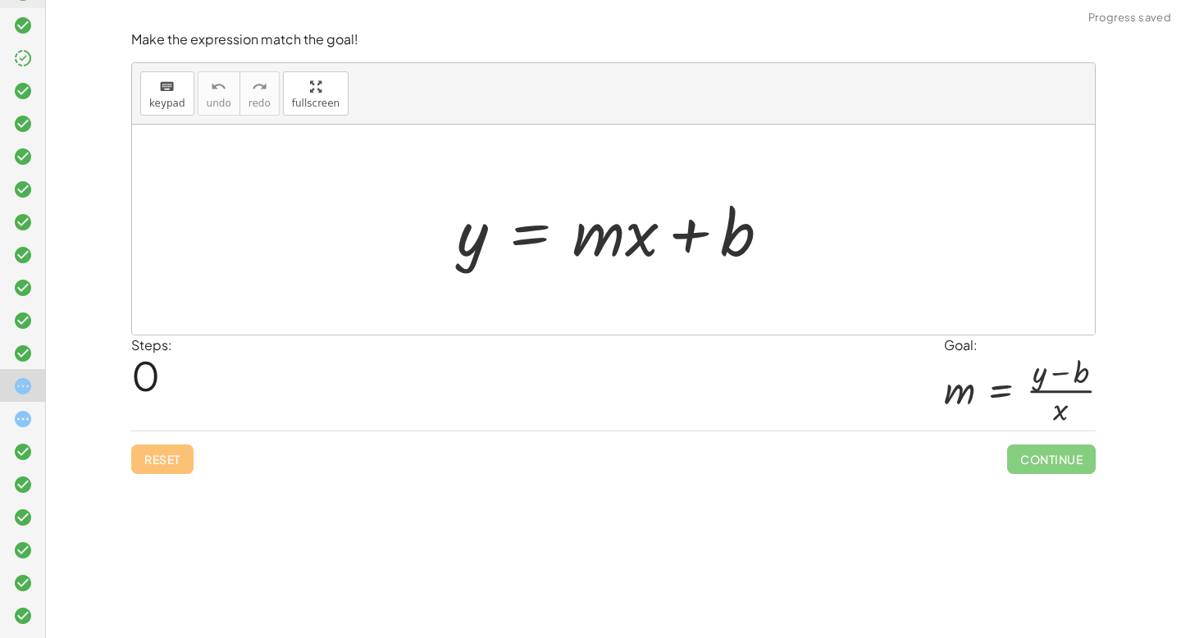
click at [15, 425] on icon at bounding box center [23, 419] width 20 height 20
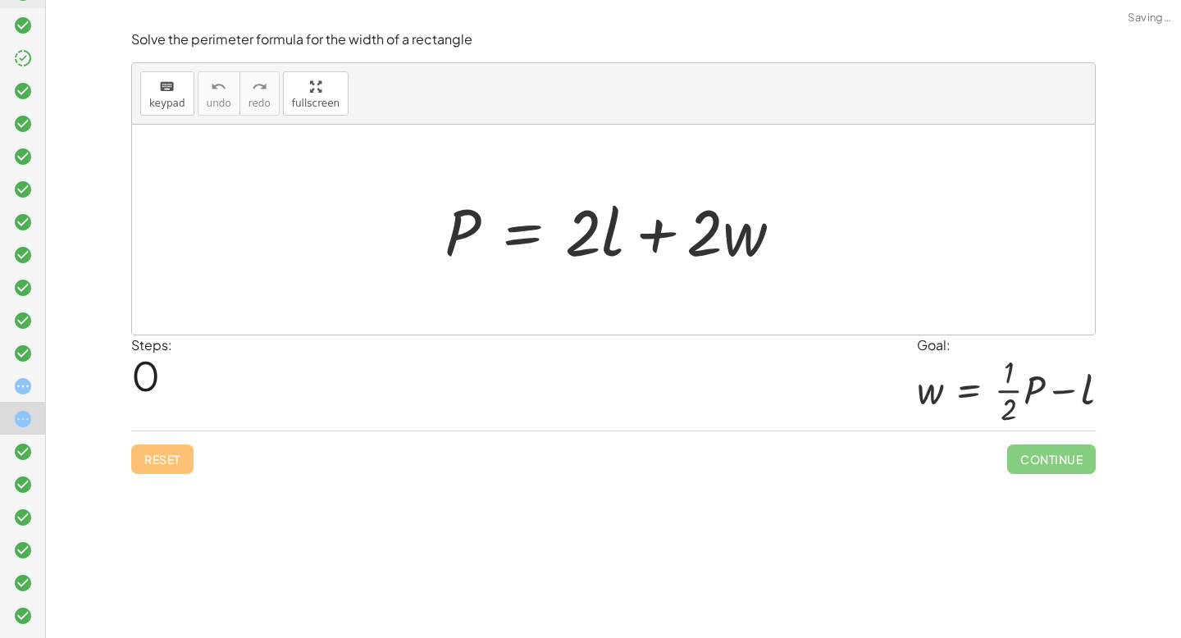
click at [29, 382] on icon at bounding box center [23, 387] width 20 height 20
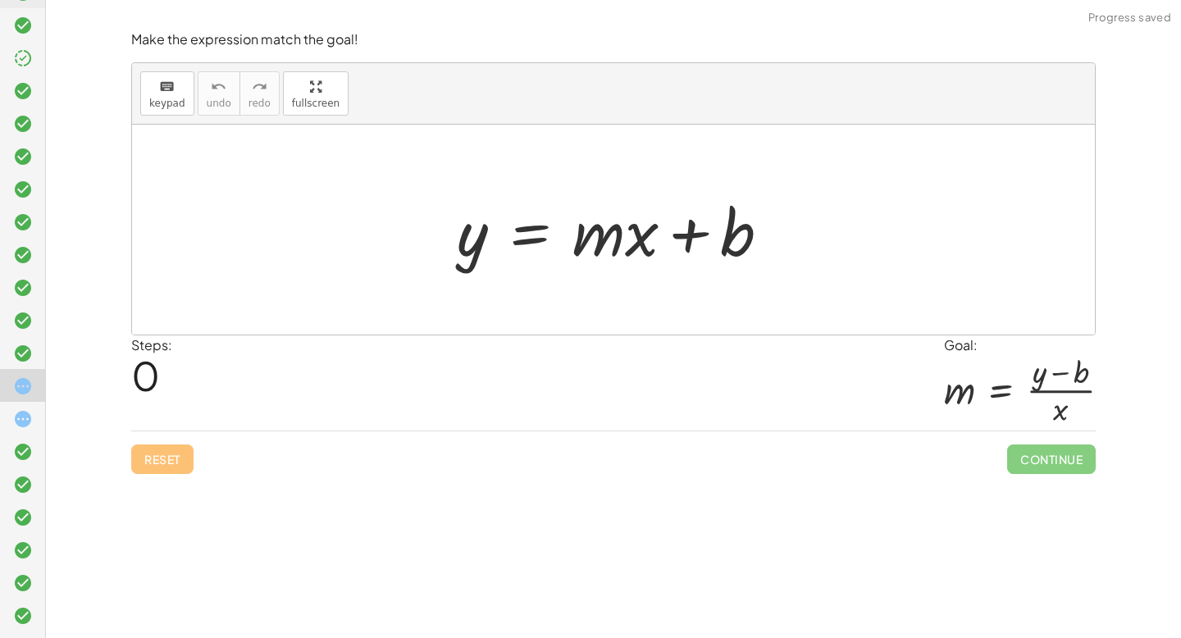
scroll to position [0, 0]
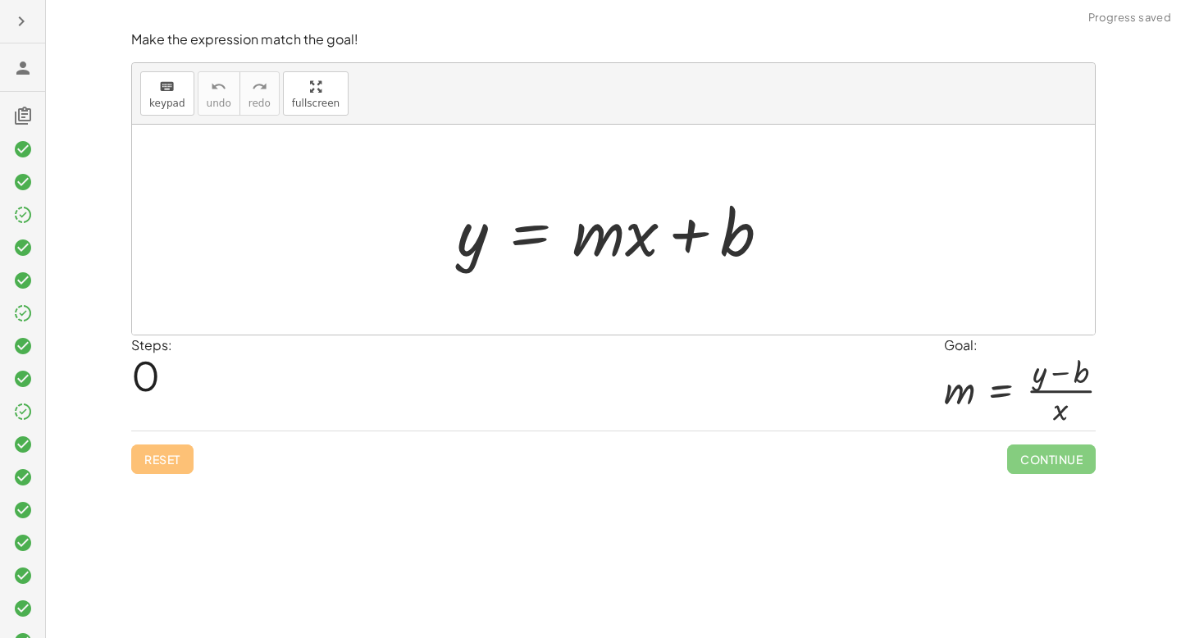
click at [28, 27] on icon "button" at bounding box center [21, 21] width 20 height 20
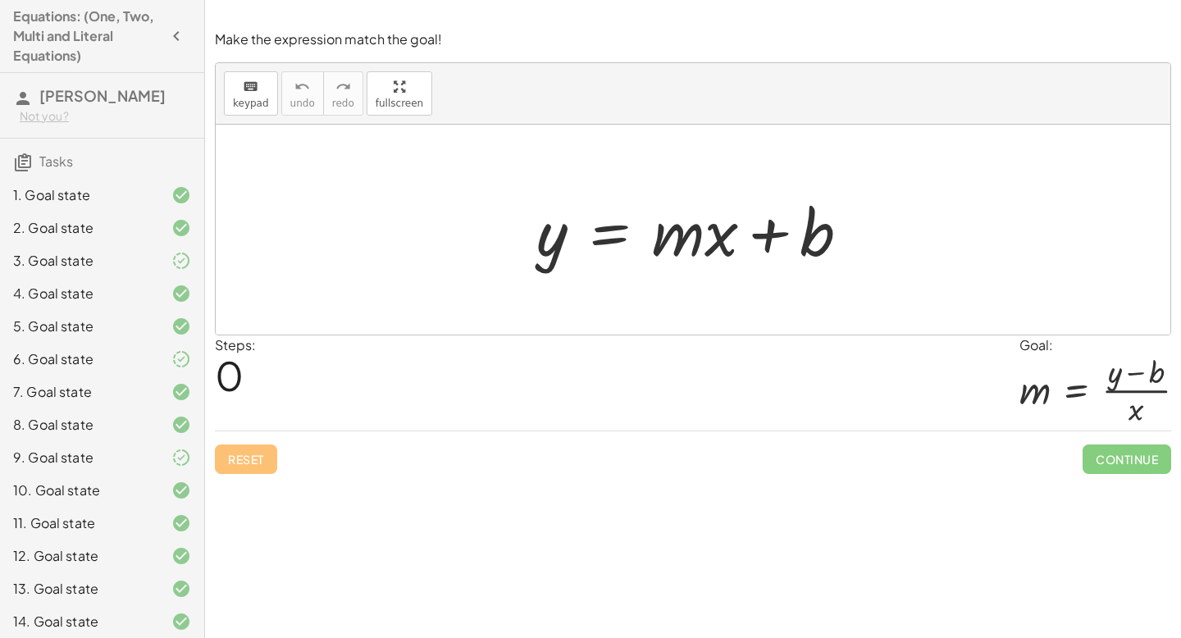
click at [173, 39] on icon "button" at bounding box center [177, 36] width 20 height 20
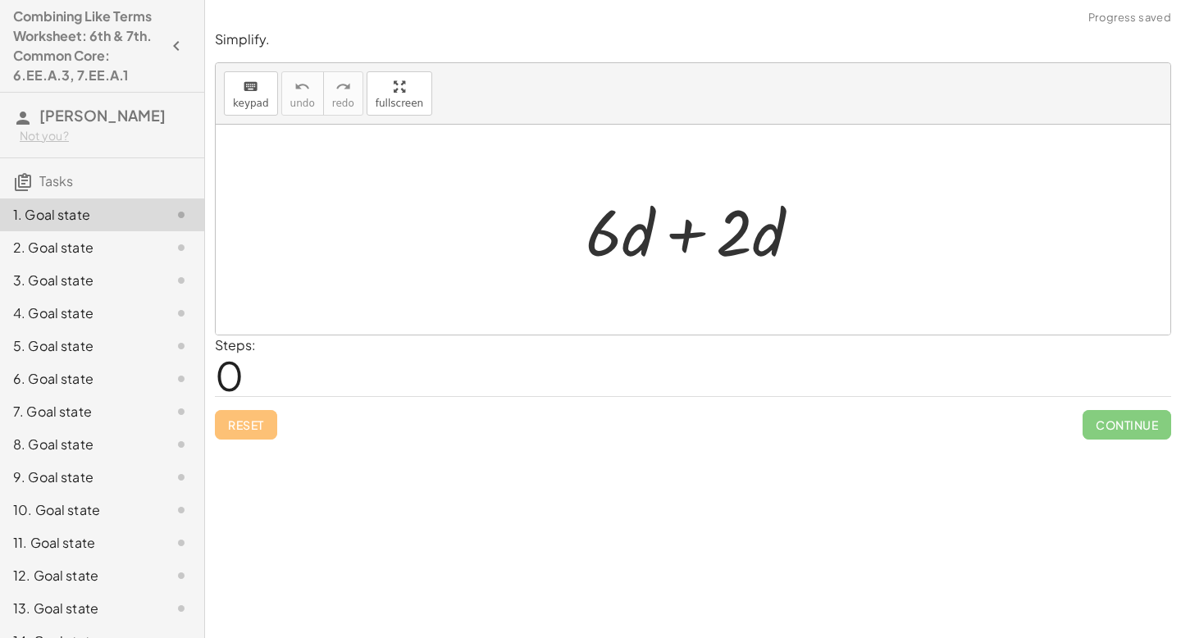
click at [693, 229] on div at bounding box center [700, 230] width 244 height 84
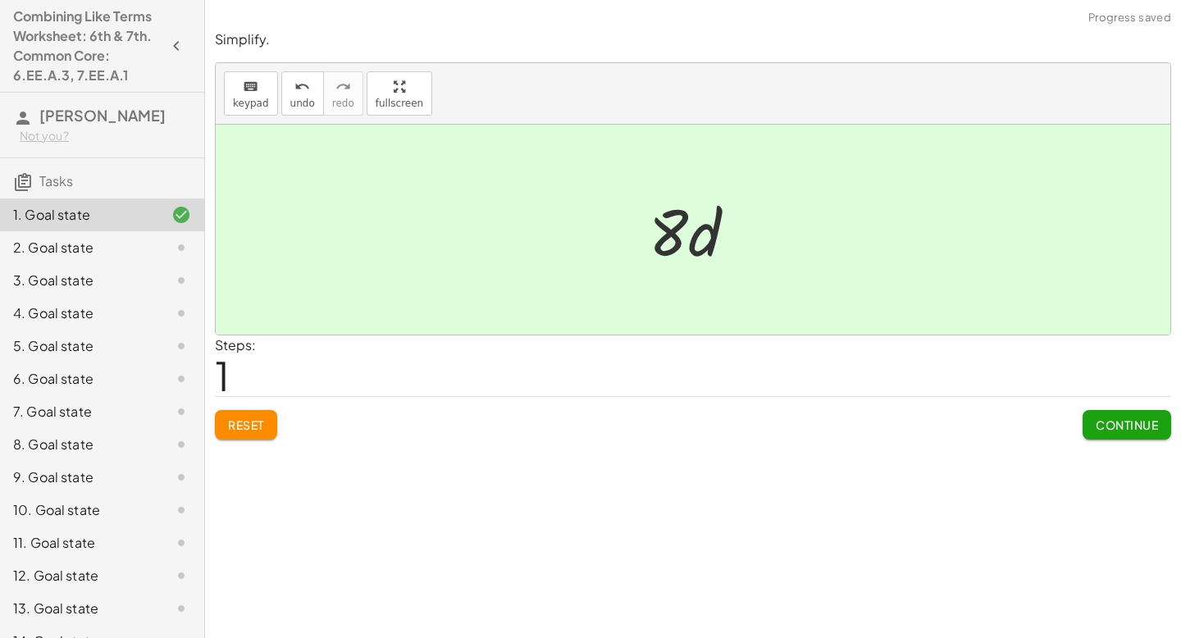
click at [1103, 430] on span "Continue" at bounding box center [1127, 425] width 62 height 15
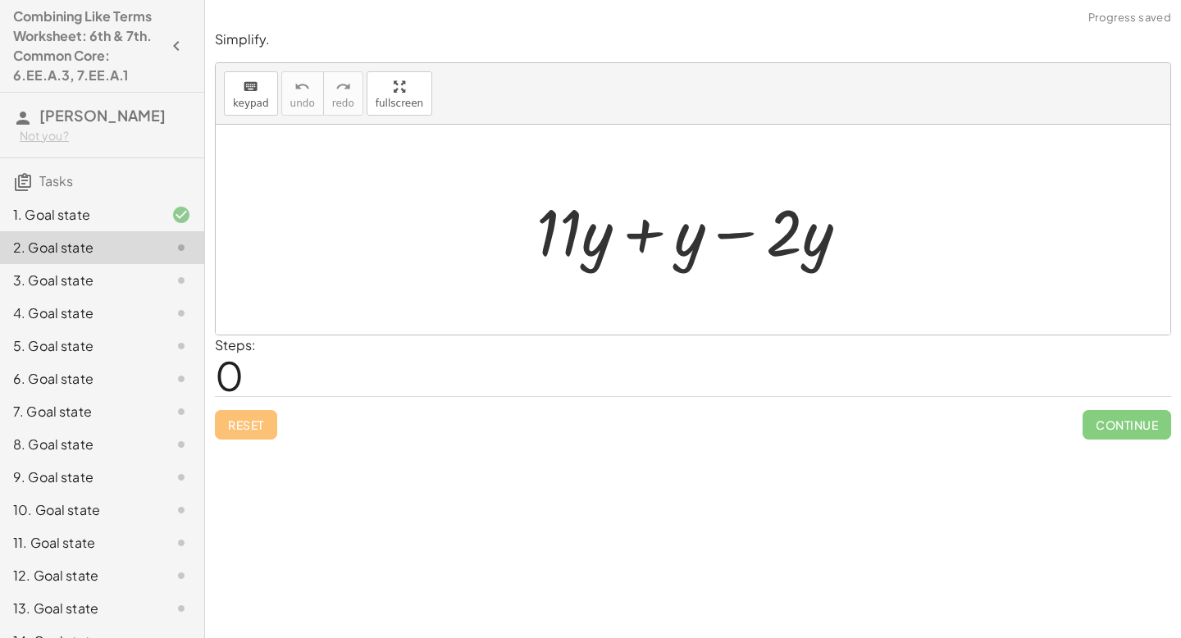
click at [739, 229] on div at bounding box center [698, 230] width 341 height 84
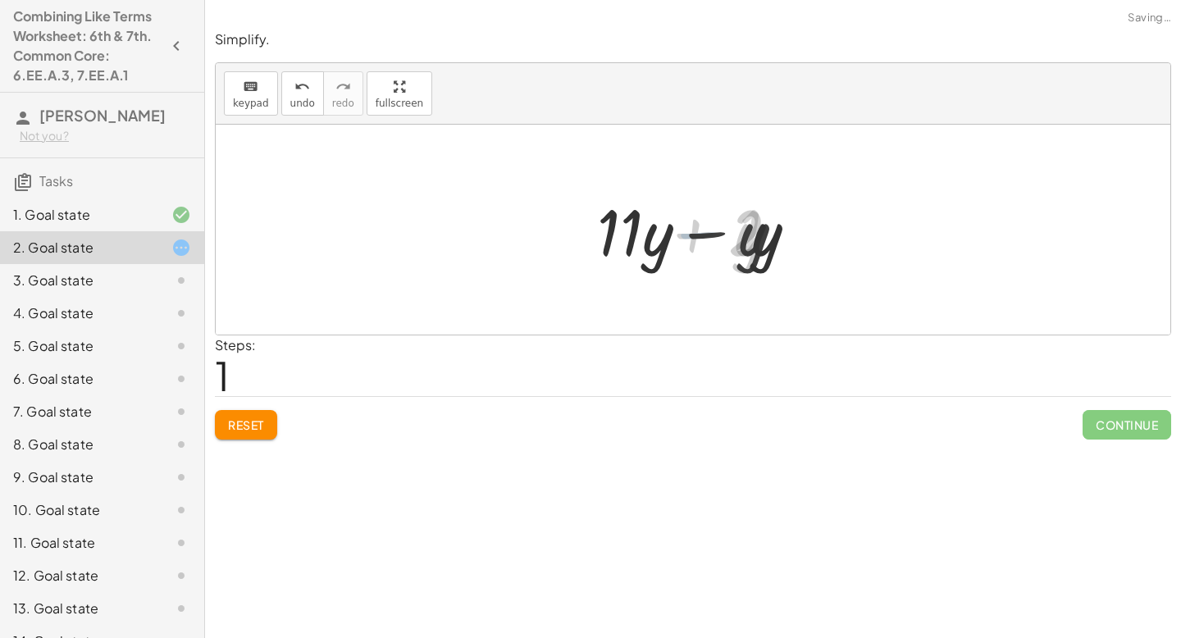
click at [701, 235] on div at bounding box center [698, 230] width 213 height 84
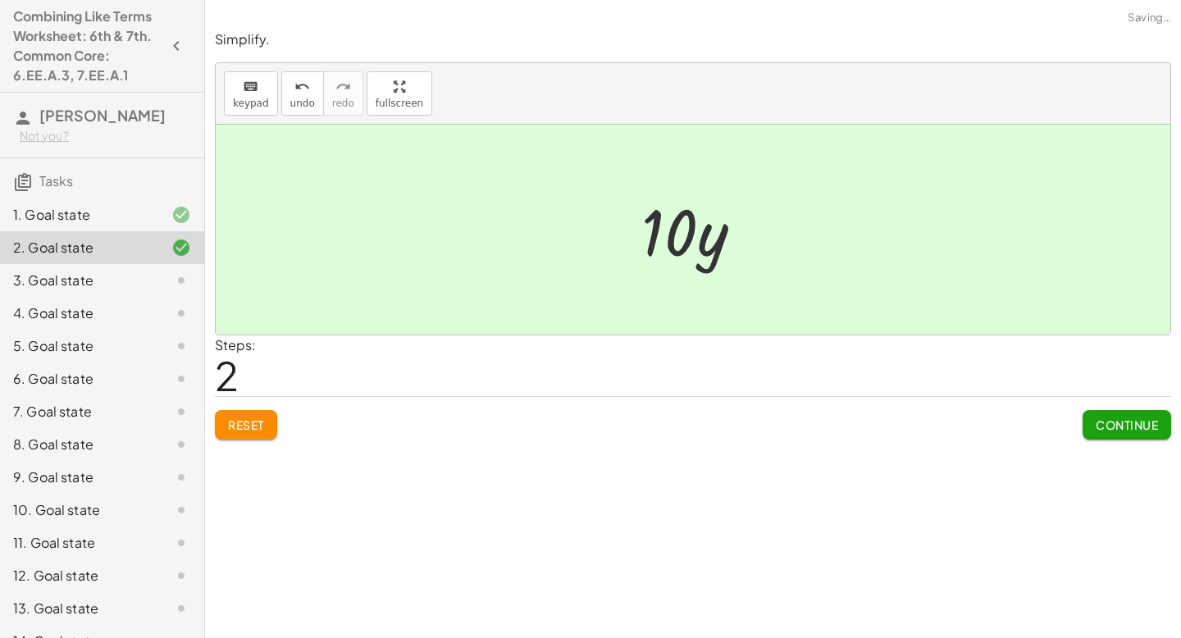
click at [1145, 433] on button "Continue" at bounding box center [1127, 425] width 89 height 30
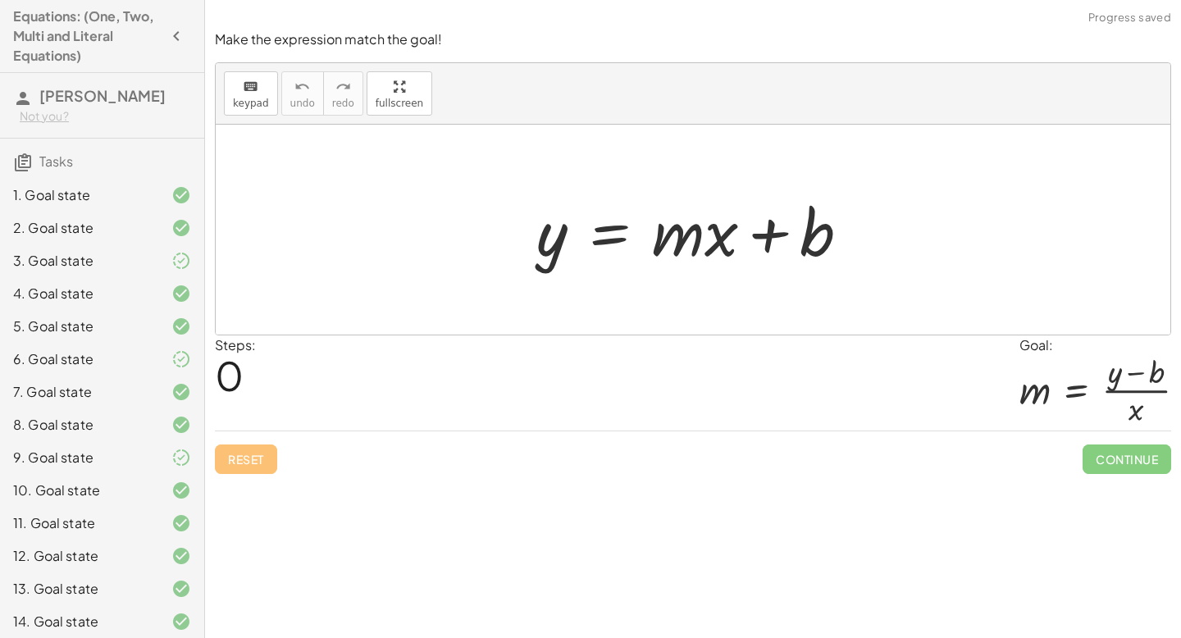
click at [174, 43] on icon "button" at bounding box center [177, 36] width 20 height 20
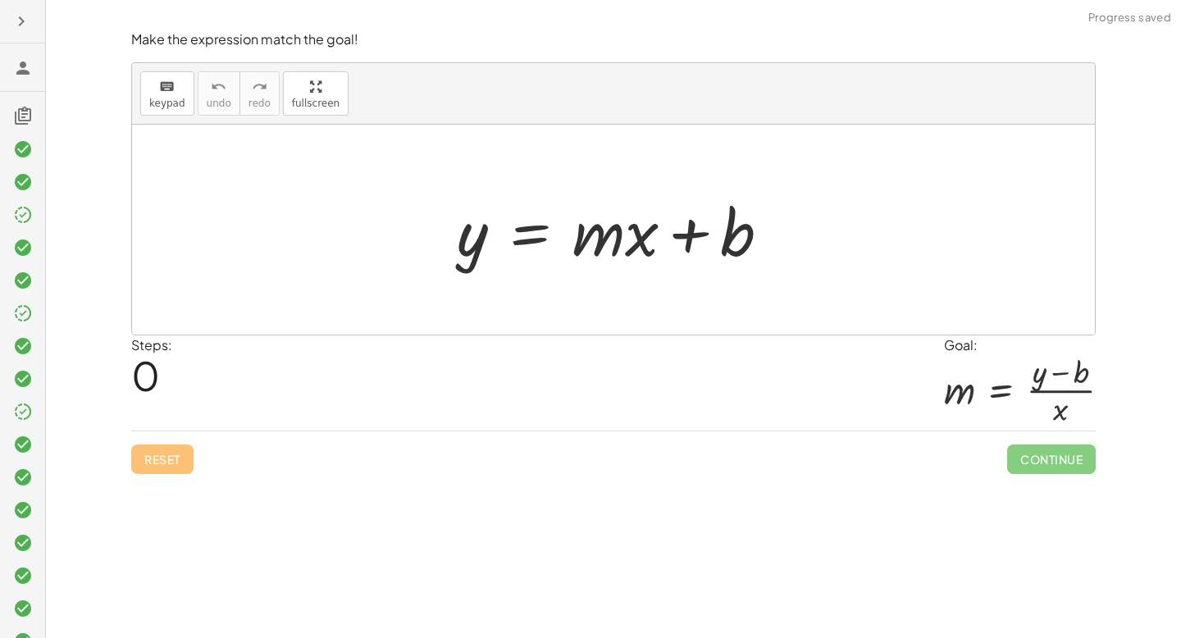
click at [25, 28] on icon "button" at bounding box center [21, 21] width 20 height 20
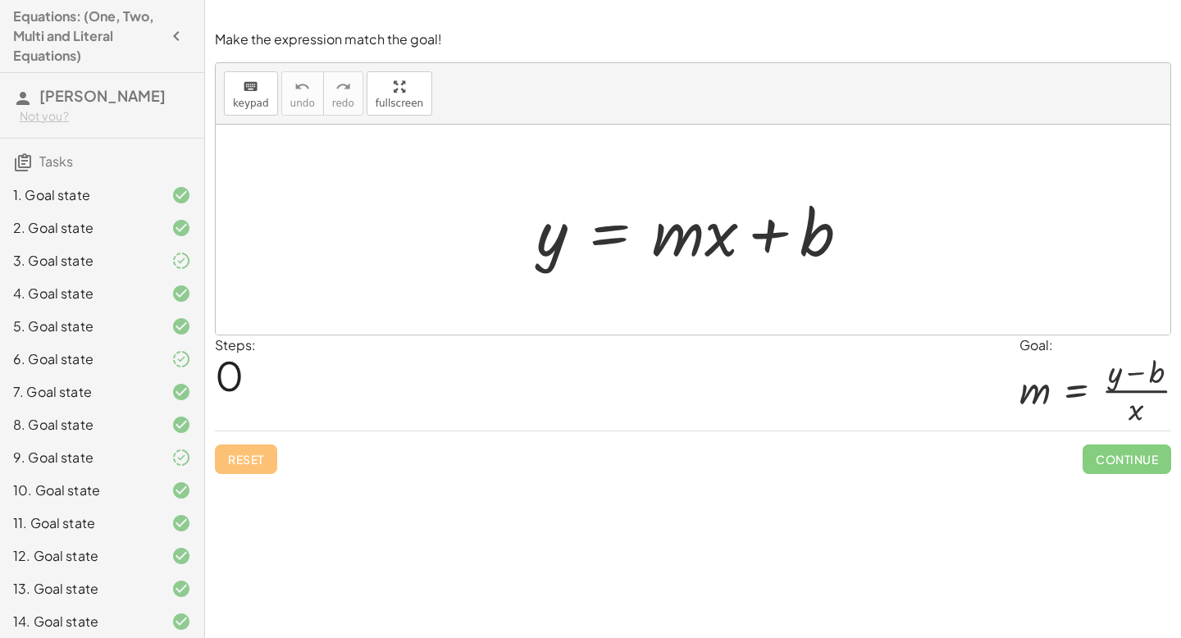
scroll to position [400, 0]
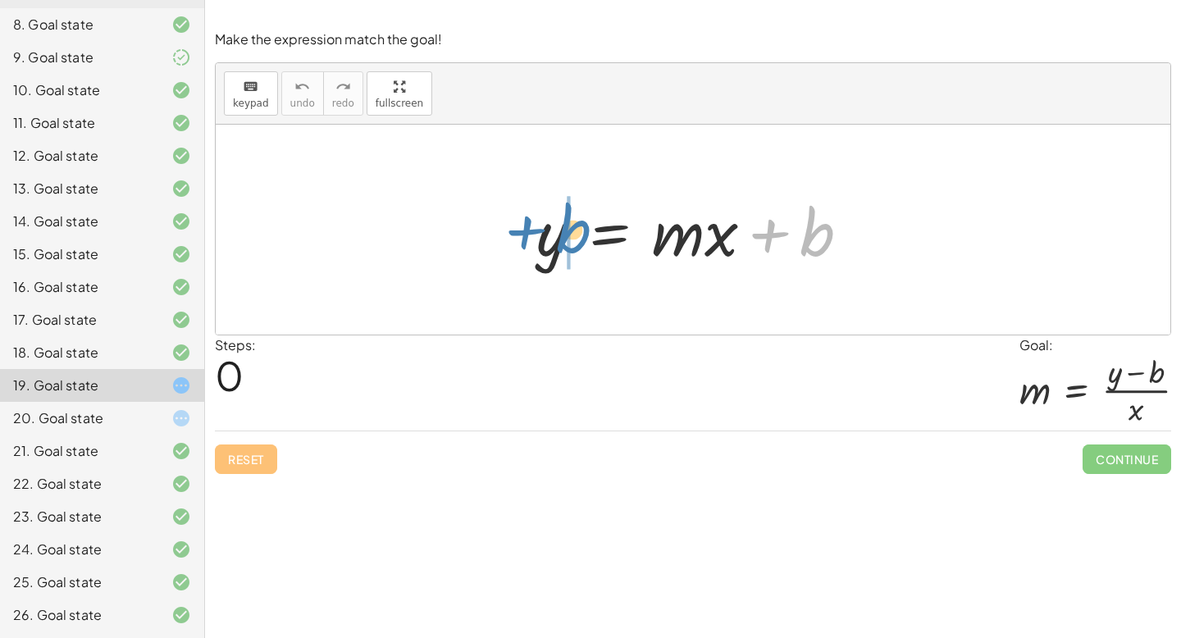
drag, startPoint x: 781, startPoint y: 228, endPoint x: 538, endPoint y: 225, distance: 242.9
click at [538, 225] on div at bounding box center [699, 230] width 343 height 84
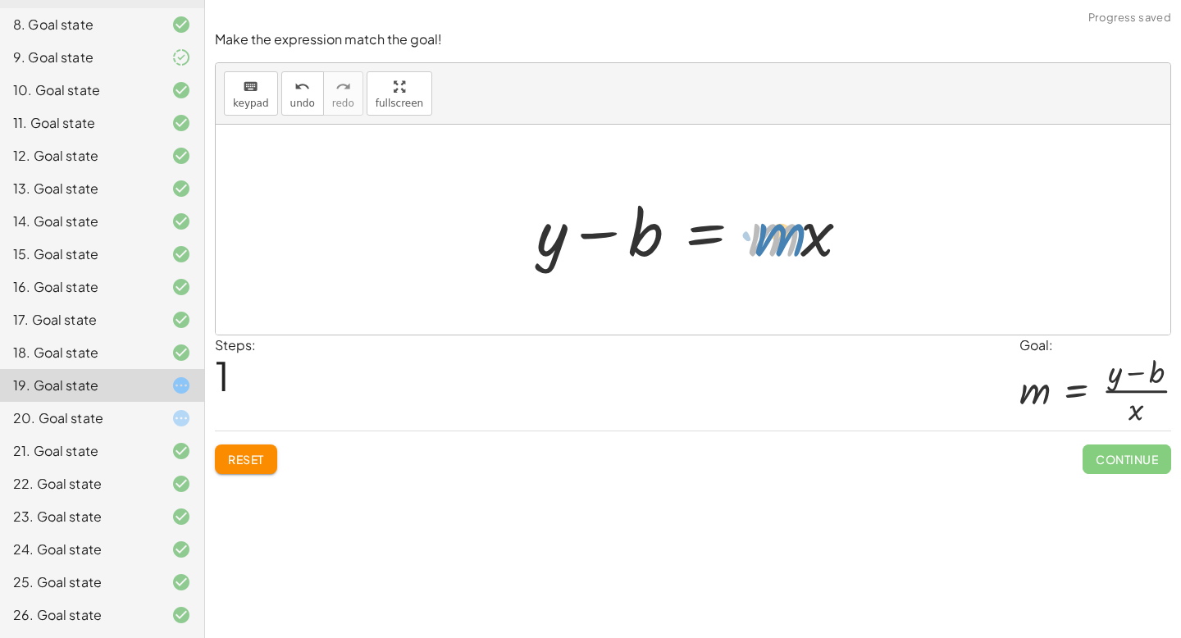
click at [727, 238] on div at bounding box center [699, 230] width 343 height 84
drag, startPoint x: 815, startPoint y: 244, endPoint x: 610, endPoint y: 291, distance: 210.4
click at [610, 291] on div "y = + · m · x + b · x y = · m · x b + −" at bounding box center [693, 230] width 955 height 210
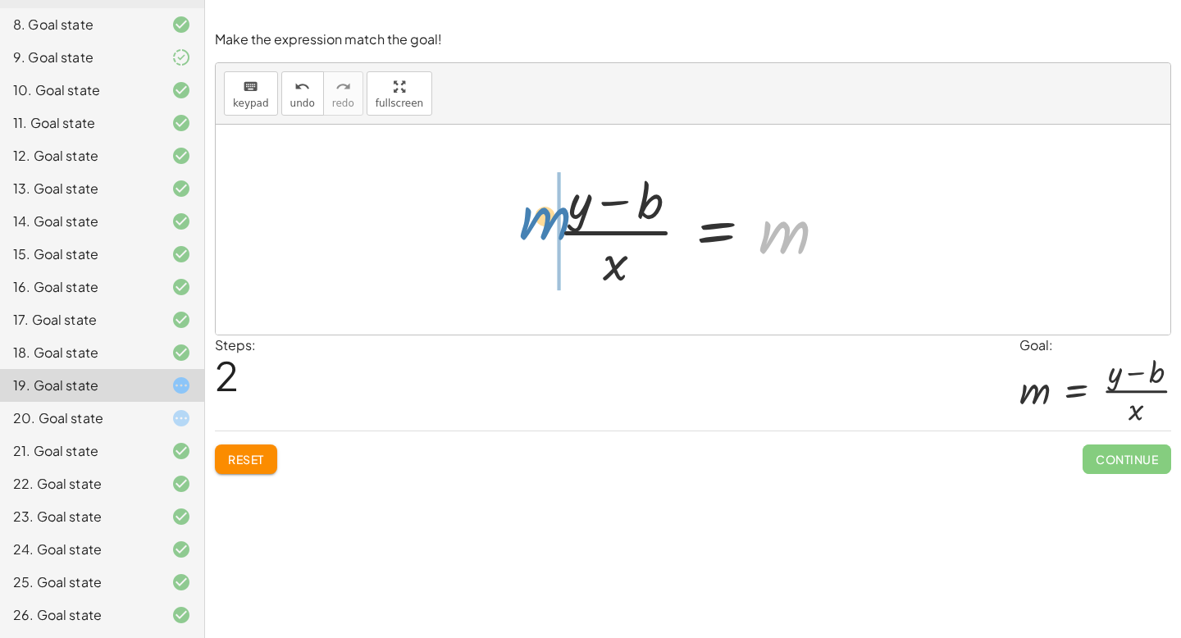
drag, startPoint x: 811, startPoint y: 234, endPoint x: 558, endPoint y: 217, distance: 253.2
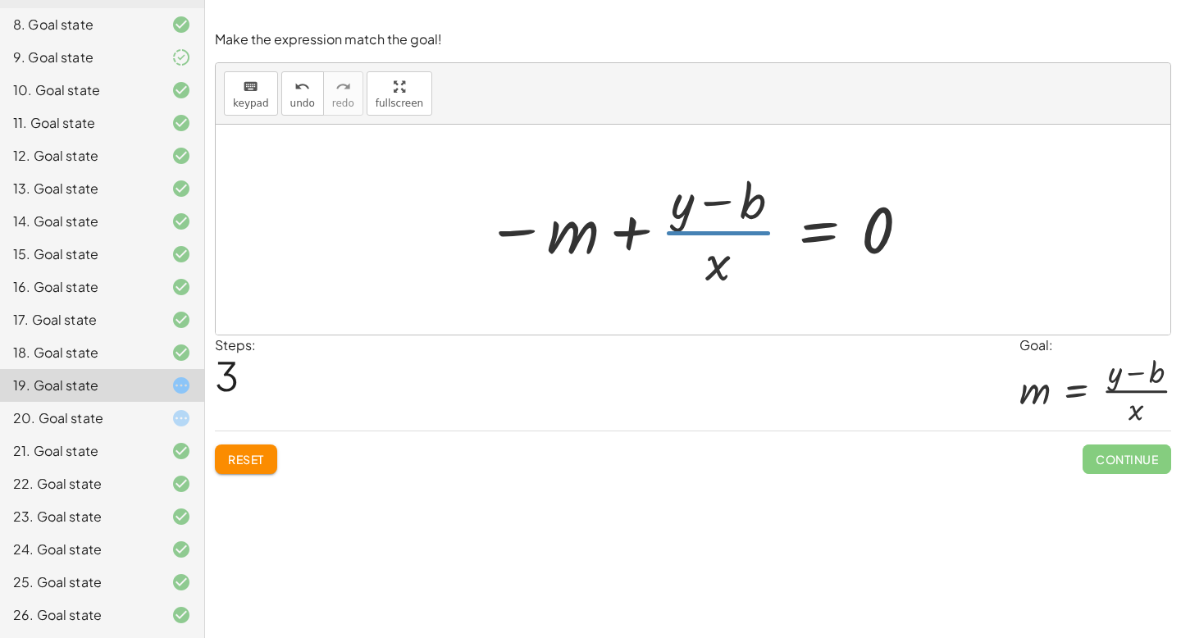
click at [671, 233] on div at bounding box center [698, 230] width 443 height 126
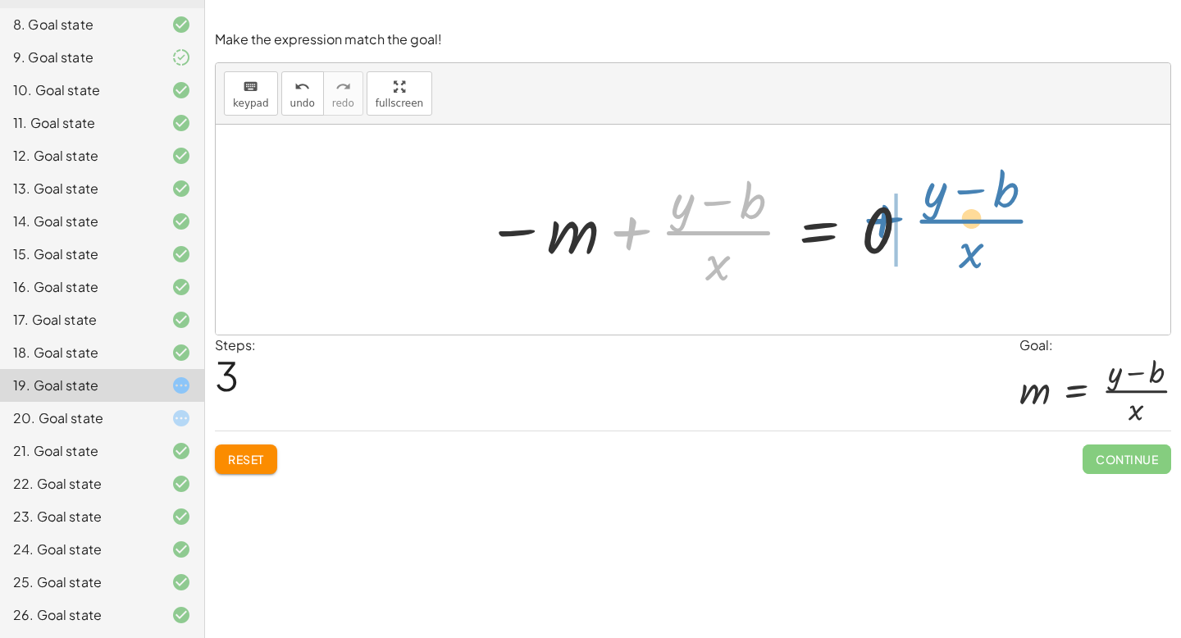
drag, startPoint x: 671, startPoint y: 233, endPoint x: 925, endPoint y: 221, distance: 253.8
click at [925, 221] on div "y = + · m · x + b + y − b = · m · x · ( + y − b ) · x = m + · ( + y − b ) · x y…" at bounding box center [693, 230] width 955 height 210
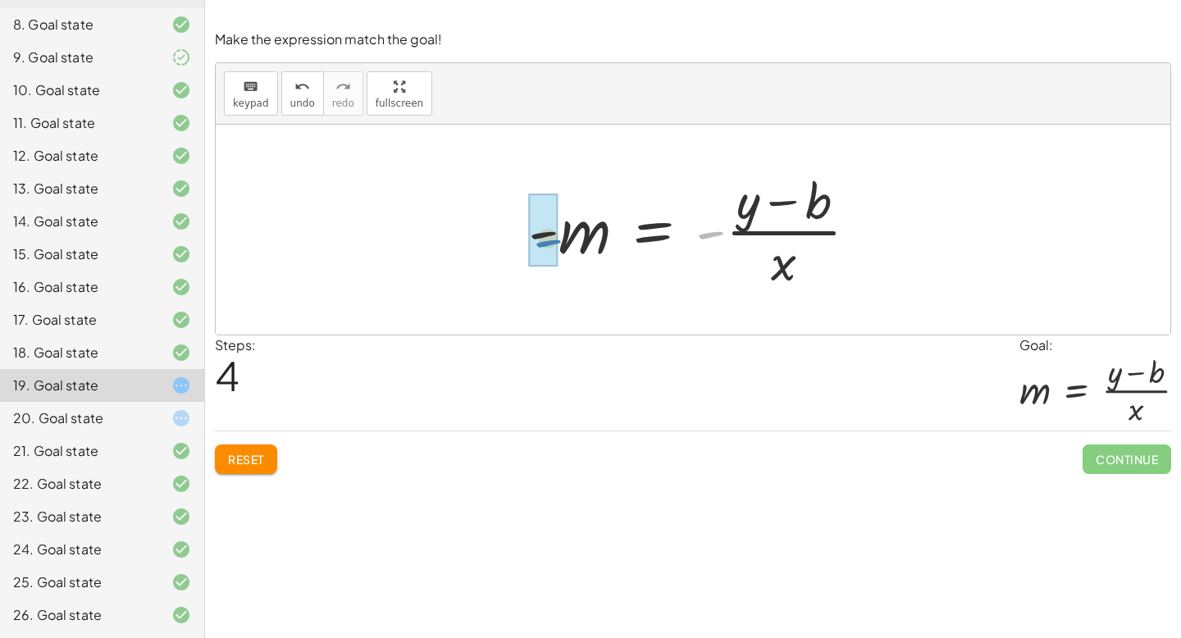
drag, startPoint x: 710, startPoint y: 239, endPoint x: 546, endPoint y: 246, distance: 164.2
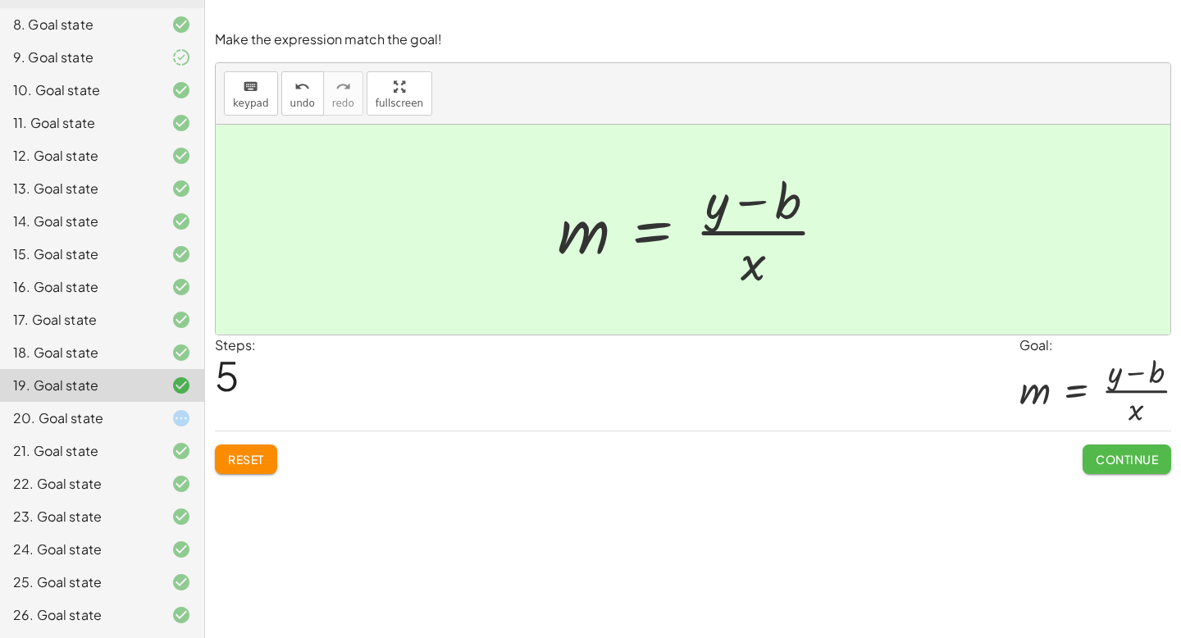
click at [1156, 464] on span "Continue" at bounding box center [1127, 459] width 62 height 15
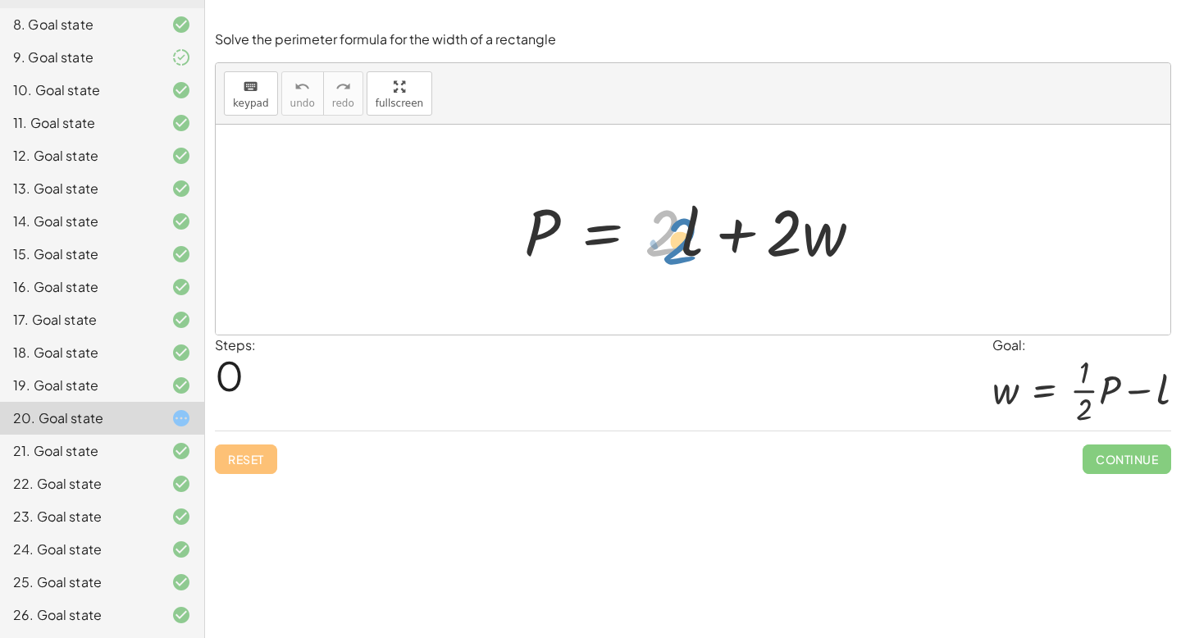
drag, startPoint x: 668, startPoint y: 229, endPoint x: 684, endPoint y: 233, distance: 16.9
click at [684, 233] on div at bounding box center [700, 230] width 368 height 84
drag, startPoint x: 825, startPoint y: 239, endPoint x: 814, endPoint y: 231, distance: 13.7
click at [814, 231] on div at bounding box center [700, 230] width 368 height 84
drag, startPoint x: 792, startPoint y: 235, endPoint x: 806, endPoint y: 231, distance: 15.6
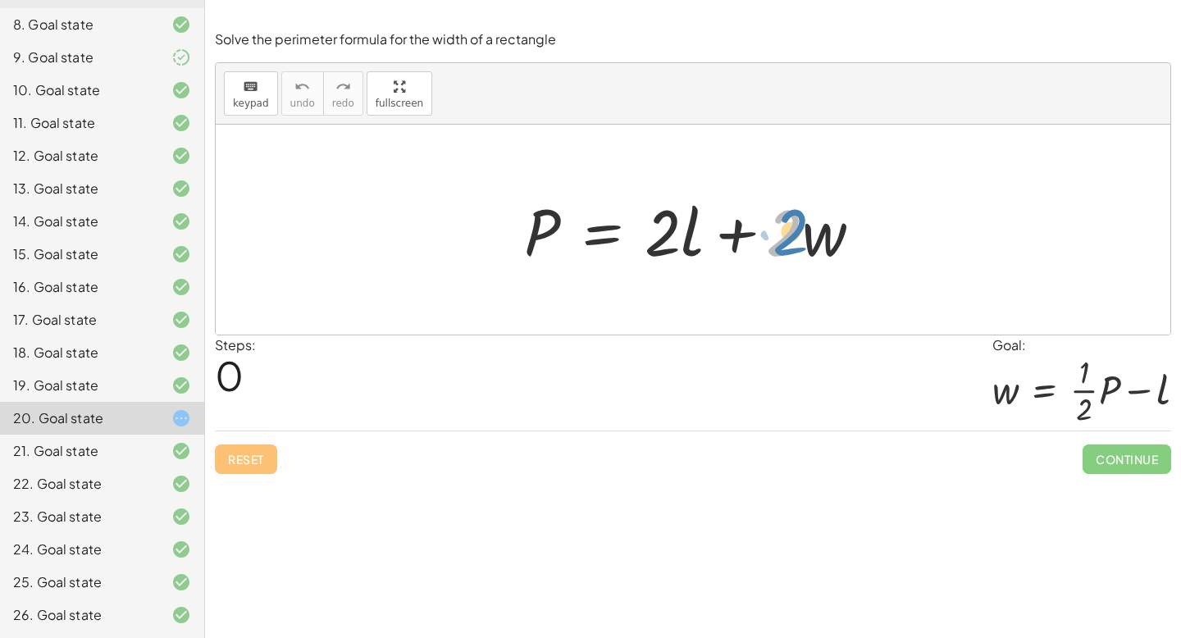
click at [805, 231] on div at bounding box center [700, 230] width 368 height 84
drag, startPoint x: 692, startPoint y: 228, endPoint x: 704, endPoint y: 226, distance: 11.7
click at [703, 226] on div at bounding box center [700, 230] width 368 height 84
drag, startPoint x: 678, startPoint y: 231, endPoint x: 688, endPoint y: 228, distance: 11.2
click at [688, 228] on div at bounding box center [700, 230] width 368 height 84
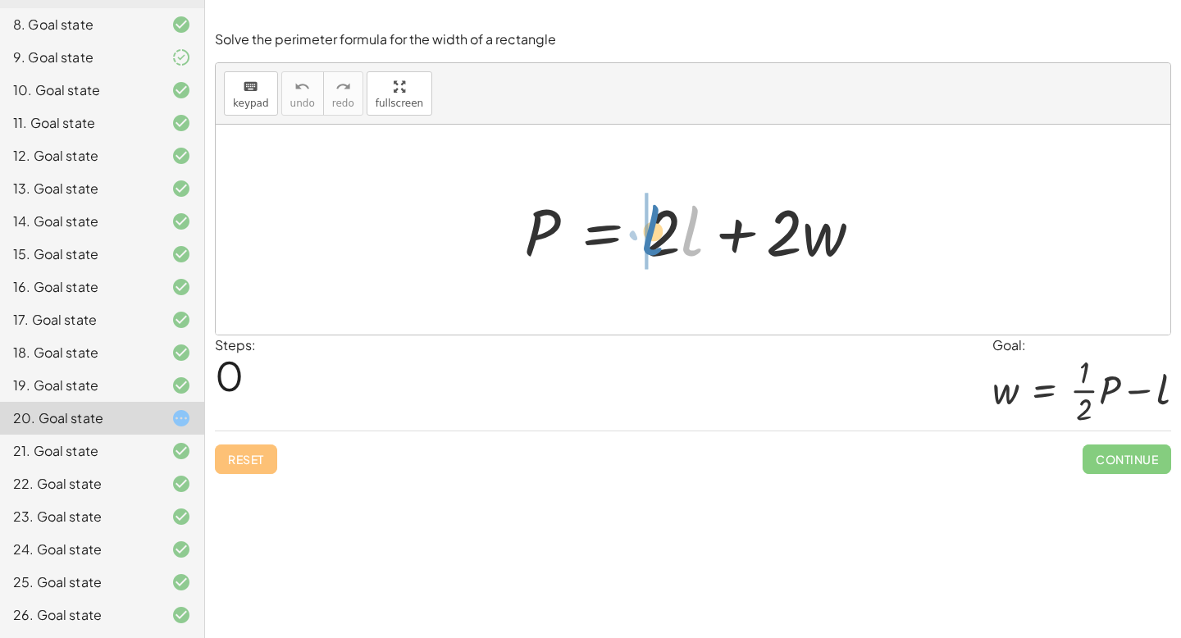
drag, startPoint x: 688, startPoint y: 225, endPoint x: 642, endPoint y: 222, distance: 46.8
click at [642, 222] on div at bounding box center [700, 230] width 368 height 84
drag, startPoint x: 668, startPoint y: 229, endPoint x: 644, endPoint y: 256, distance: 36.0
click at [644, 256] on div at bounding box center [700, 230] width 368 height 84
drag, startPoint x: 649, startPoint y: 247, endPoint x: 692, endPoint y: 244, distance: 42.7
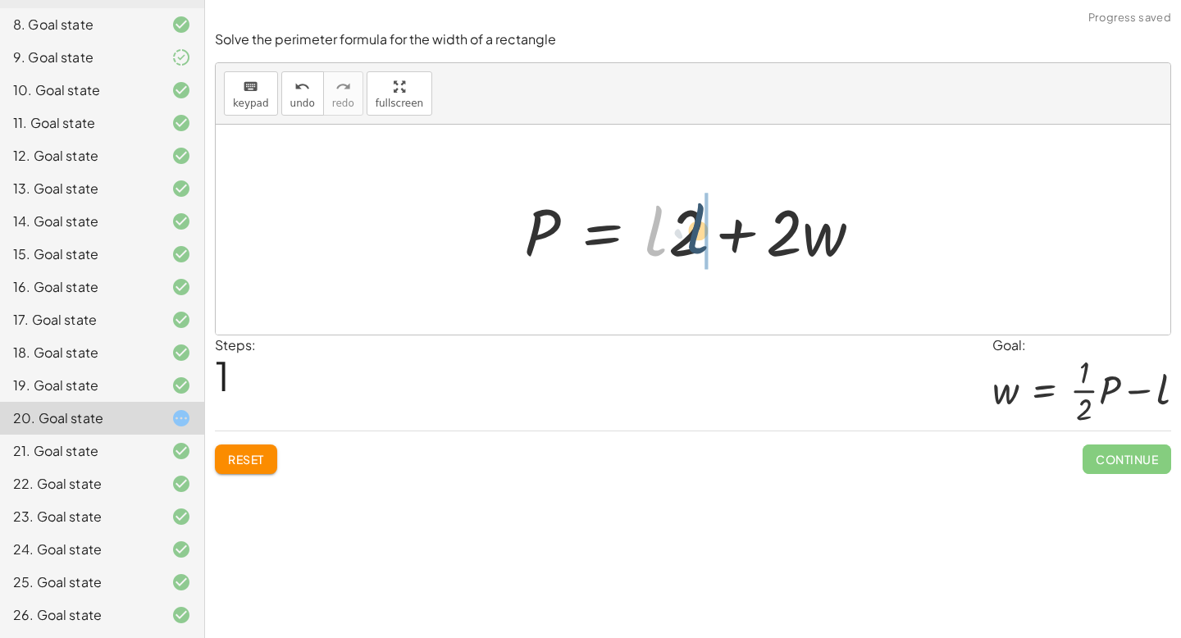
click at [692, 244] on div at bounding box center [700, 230] width 368 height 84
click at [260, 460] on span "Reset" at bounding box center [246, 459] width 36 height 15
drag, startPoint x: 682, startPoint y: 228, endPoint x: 688, endPoint y: 222, distance: 9.3
click at [687, 222] on div at bounding box center [700, 230] width 368 height 84
drag, startPoint x: 664, startPoint y: 226, endPoint x: 669, endPoint y: 240, distance: 15.8
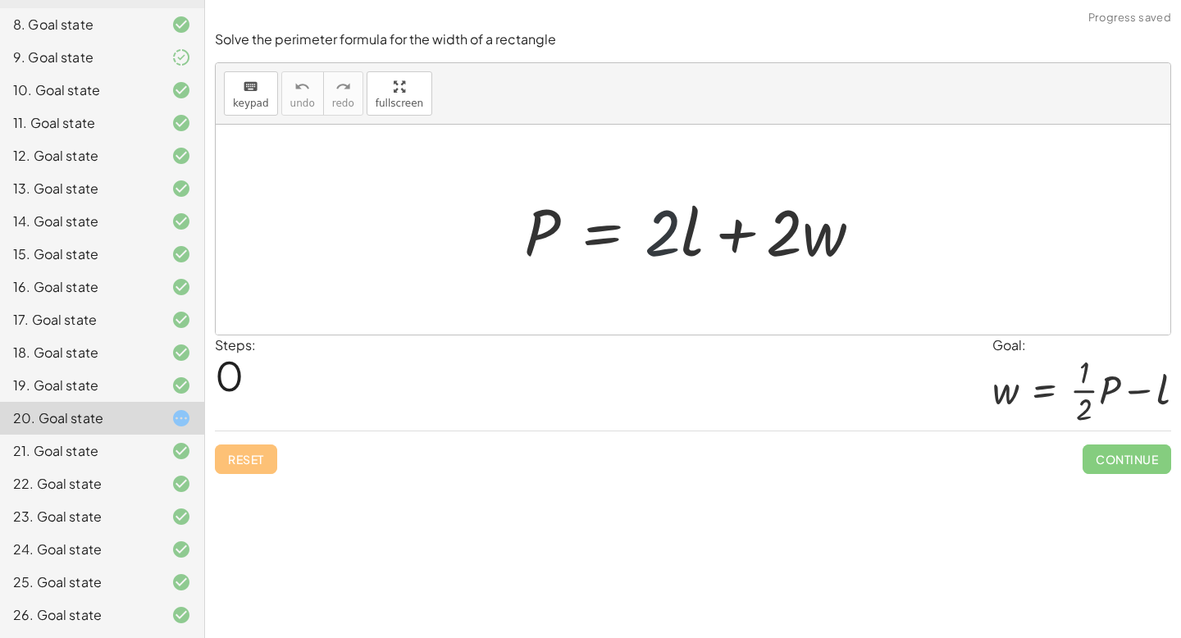
click at [669, 240] on div at bounding box center [700, 230] width 368 height 84
drag, startPoint x: 683, startPoint y: 222, endPoint x: 692, endPoint y: 206, distance: 18.7
click at [692, 206] on div at bounding box center [700, 230] width 368 height 84
drag, startPoint x: 674, startPoint y: 224, endPoint x: 687, endPoint y: 220, distance: 13.8
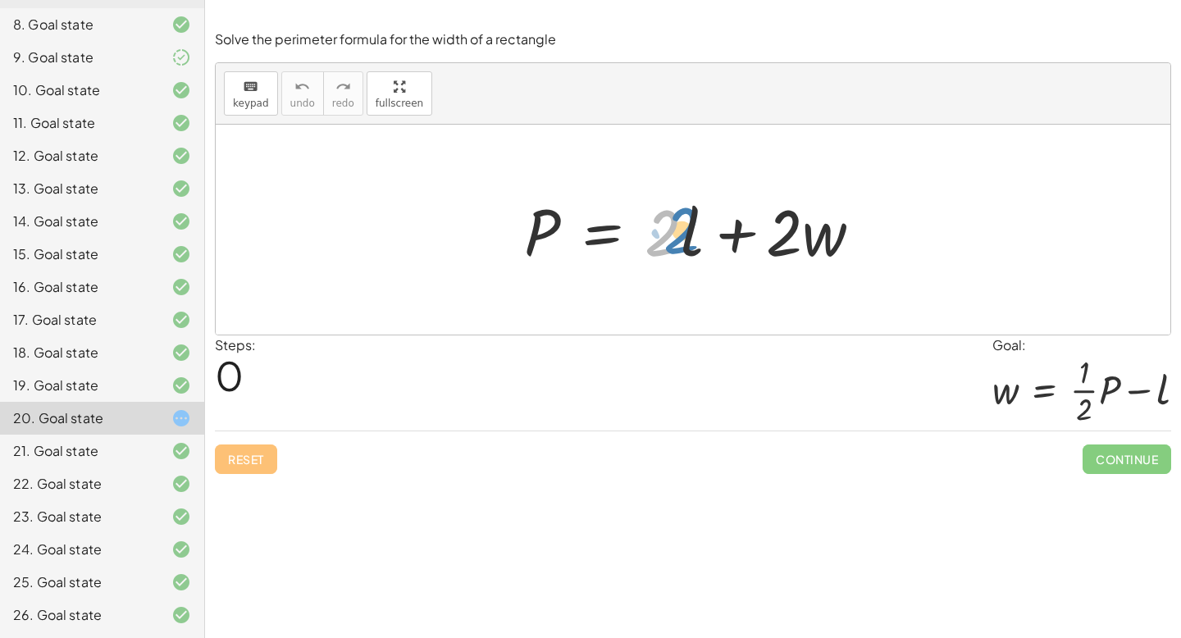
click at [689, 221] on div at bounding box center [700, 230] width 368 height 84
drag, startPoint x: 687, startPoint y: 226, endPoint x: 468, endPoint y: 217, distance: 219.2
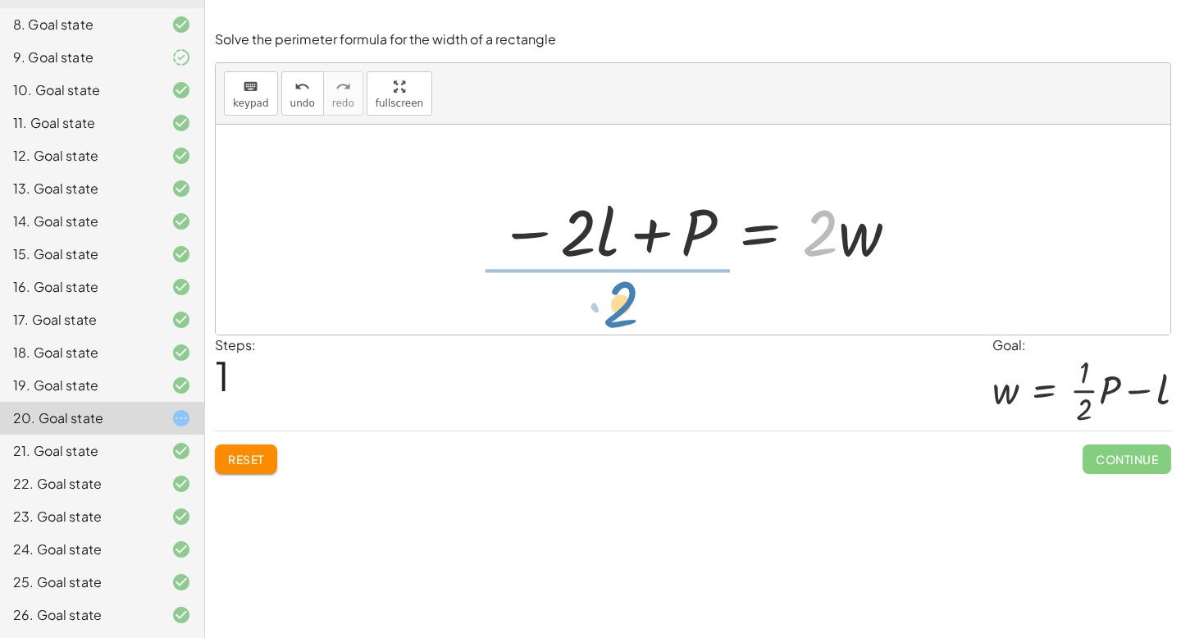
drag, startPoint x: 829, startPoint y: 217, endPoint x: 629, endPoint y: 289, distance: 212.5
click at [629, 289] on div "P = + · 2 · l + · 2 · w · 2 P = · 2 · l · 2 · w − +" at bounding box center [693, 230] width 955 height 210
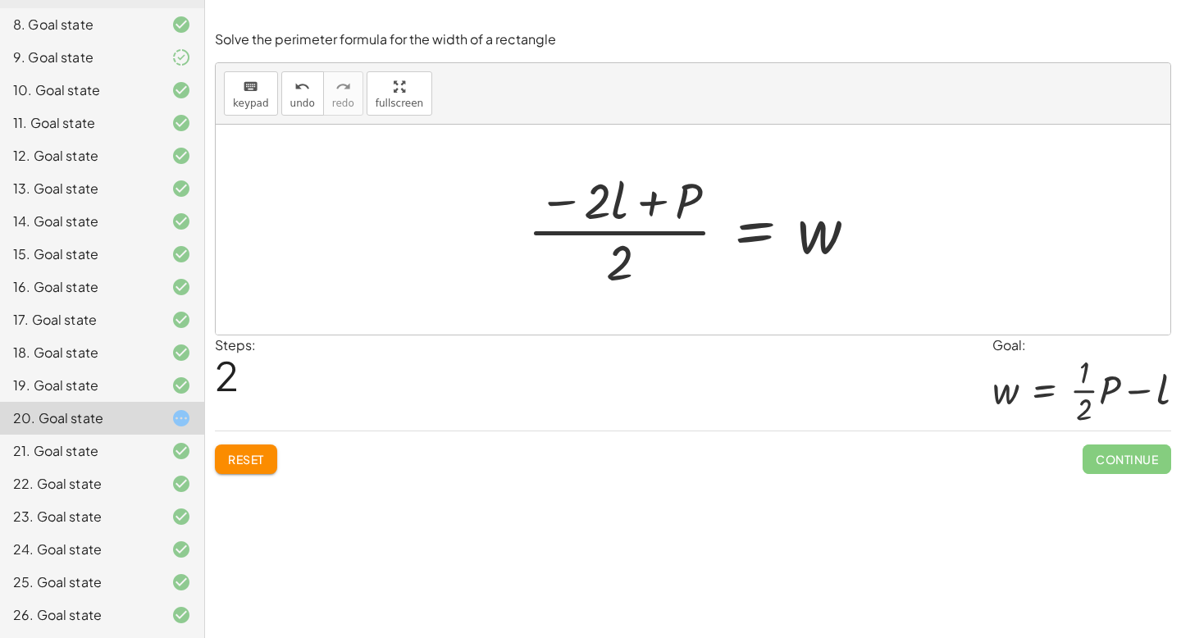
click at [615, 230] on div at bounding box center [698, 230] width 359 height 126
drag, startPoint x: 601, startPoint y: 190, endPoint x: 647, endPoint y: 203, distance: 47.8
click at [647, 202] on div at bounding box center [698, 230] width 359 height 126
drag, startPoint x: 620, startPoint y: 205, endPoint x: 572, endPoint y: 199, distance: 48.8
click at [572, 199] on div at bounding box center [698, 230] width 359 height 126
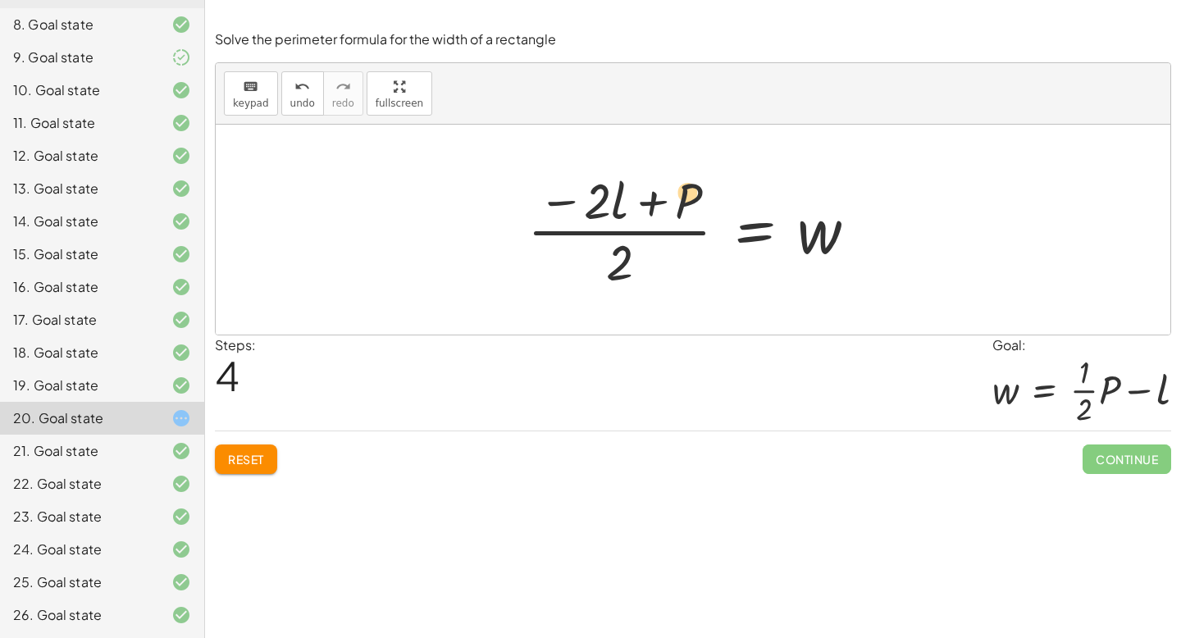
drag, startPoint x: 687, startPoint y: 208, endPoint x: 686, endPoint y: 199, distance: 9.1
click at [686, 199] on div at bounding box center [698, 230] width 359 height 126
click at [688, 194] on div at bounding box center [698, 230] width 359 height 126
drag, startPoint x: 688, startPoint y: 194, endPoint x: 474, endPoint y: 208, distance: 214.6
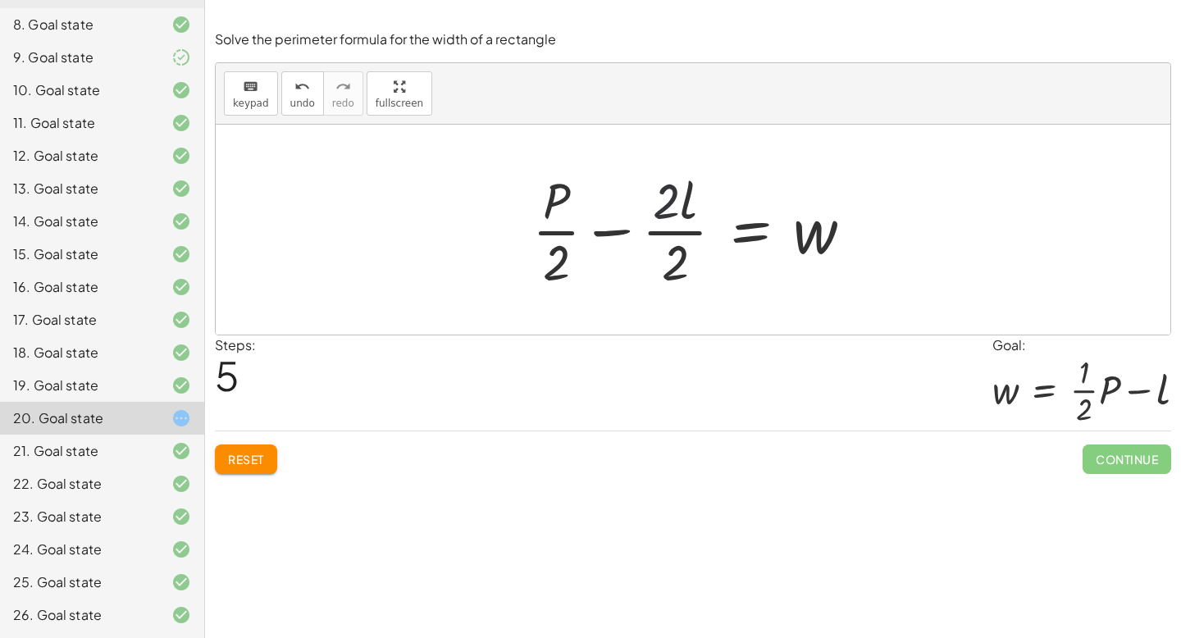
click at [673, 199] on div at bounding box center [699, 230] width 350 height 126
drag, startPoint x: 682, startPoint y: 277, endPoint x: 677, endPoint y: 217, distance: 60.1
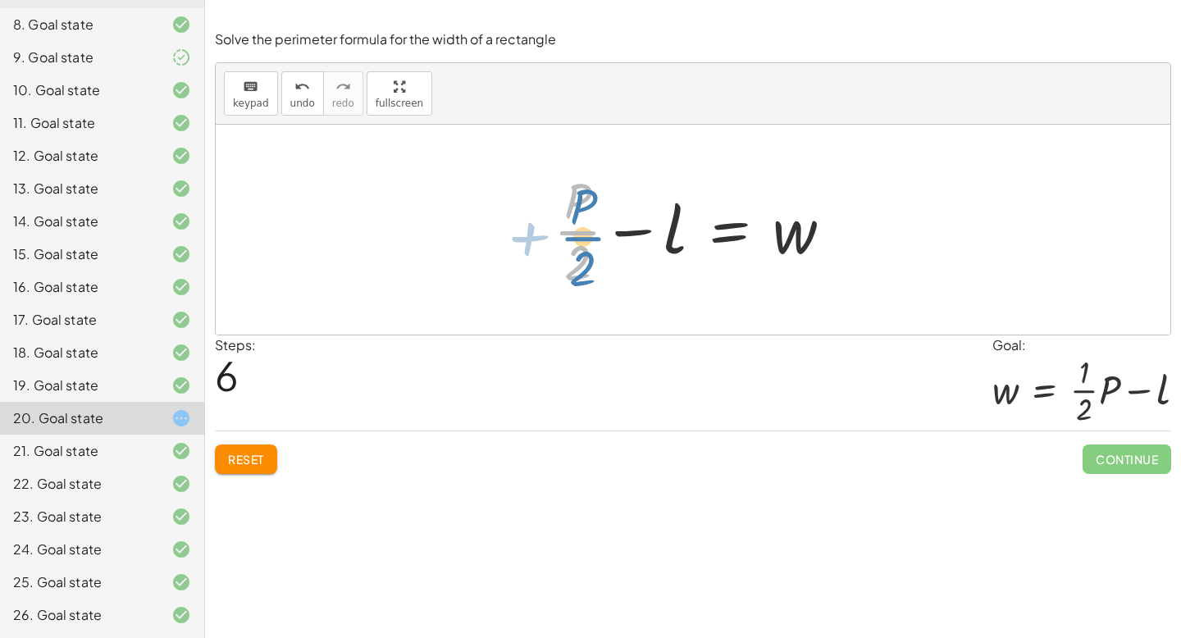
drag, startPoint x: 595, startPoint y: 227, endPoint x: 610, endPoint y: 212, distance: 21.5
click at [610, 212] on div at bounding box center [700, 230] width 308 height 126
click at [581, 230] on div at bounding box center [700, 230] width 308 height 126
drag, startPoint x: 583, startPoint y: 199, endPoint x: 546, endPoint y: 249, distance: 62.7
click at [546, 249] on div at bounding box center [700, 230] width 308 height 126
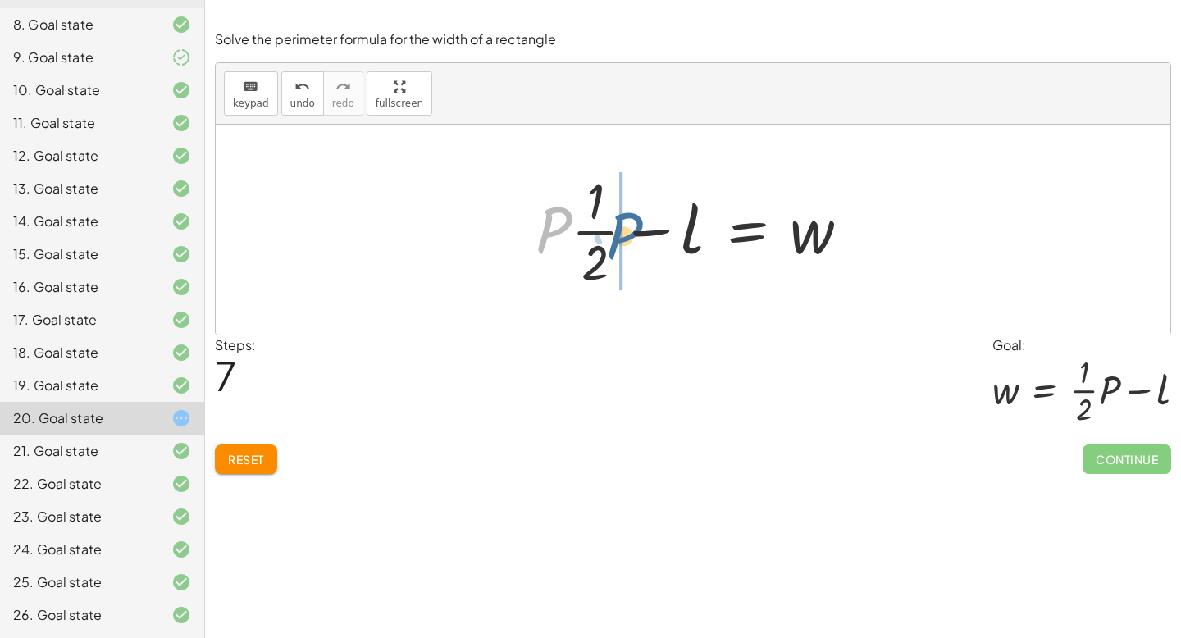
drag, startPoint x: 547, startPoint y: 224, endPoint x: 618, endPoint y: 230, distance: 70.8
click at [618, 230] on div at bounding box center [700, 230] width 344 height 126
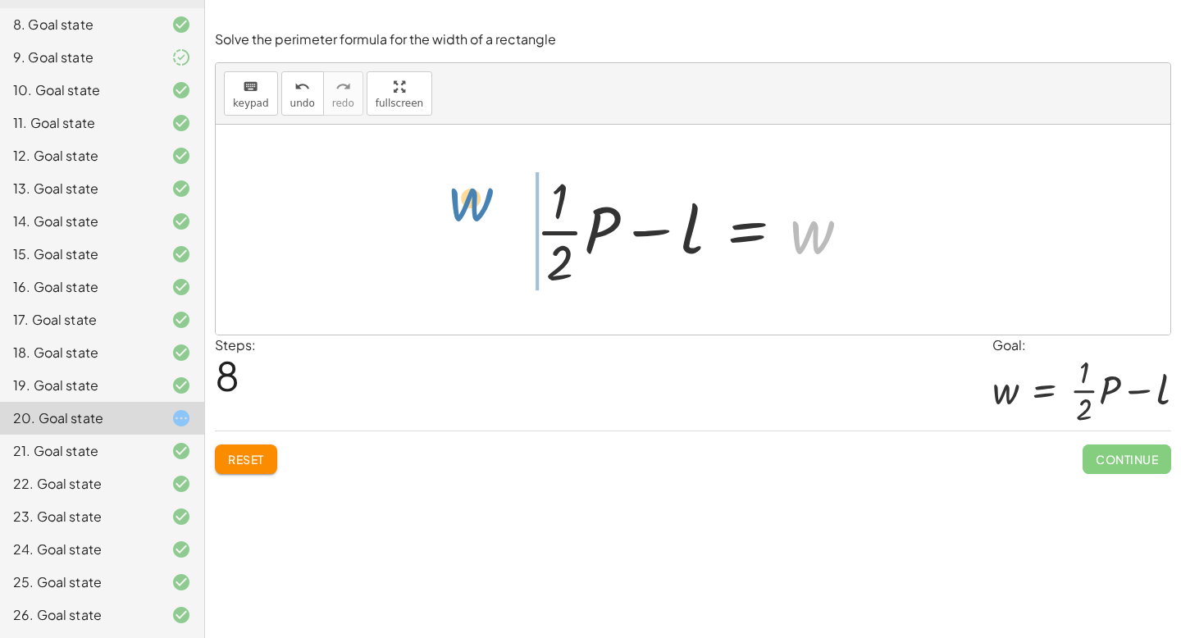
drag, startPoint x: 820, startPoint y: 243, endPoint x: 477, endPoint y: 211, distance: 344.4
click at [477, 211] on div "P = + · 2 · l + · 2 · w − · 2 · l + P = · 2 · w · ( − · 2 · l + P ) · 2 = w · (…" at bounding box center [693, 230] width 955 height 210
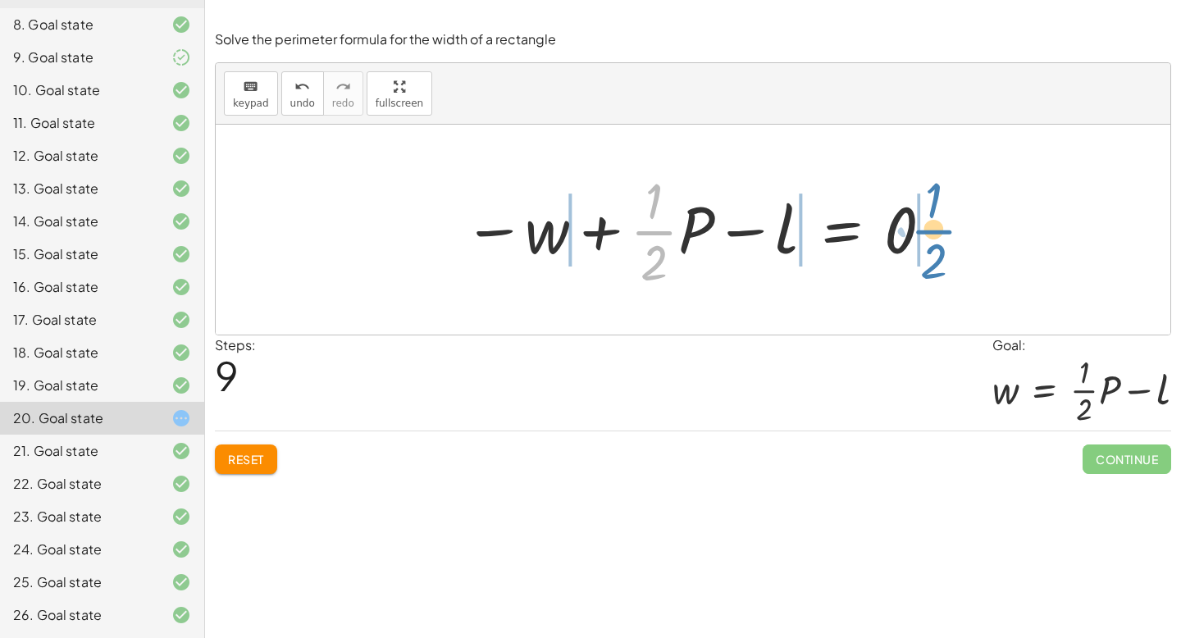
drag, startPoint x: 668, startPoint y: 225, endPoint x: 948, endPoint y: 223, distance: 279.8
click at [948, 223] on div "P = + · 2 · l + · 2 · w − · 2 · l + P = · 2 · w · ( − · 2 · l + P ) · 2 = w · (…" at bounding box center [693, 230] width 955 height 210
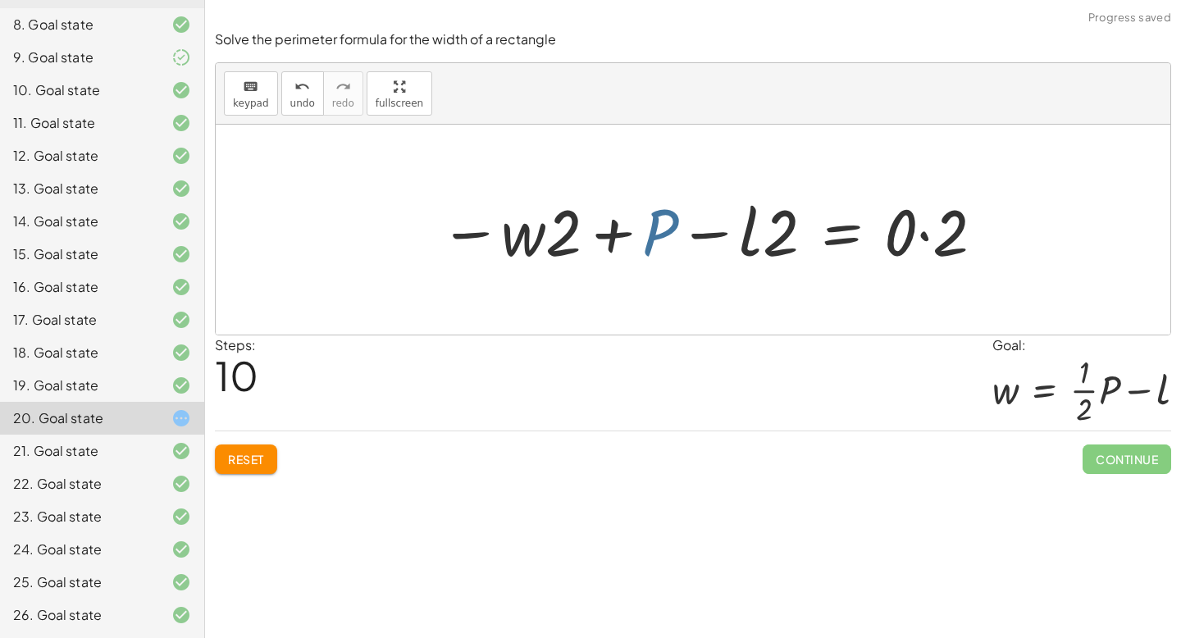
click at [665, 220] on div at bounding box center [714, 230] width 564 height 84
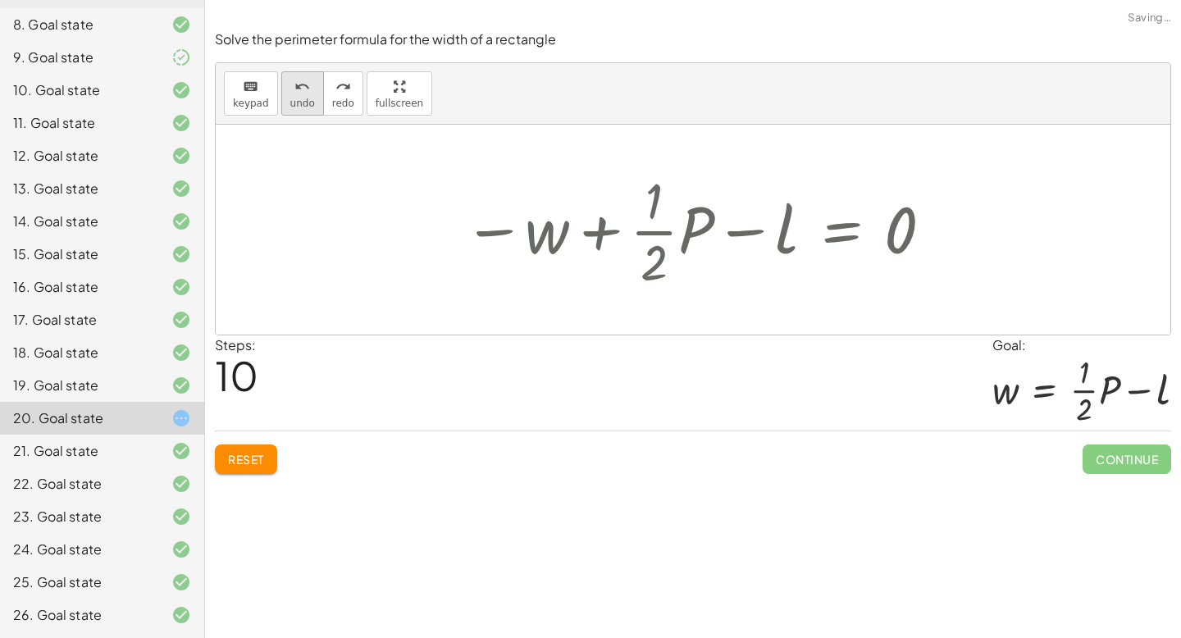
click at [298, 81] on icon "undo" at bounding box center [303, 87] width 16 height 20
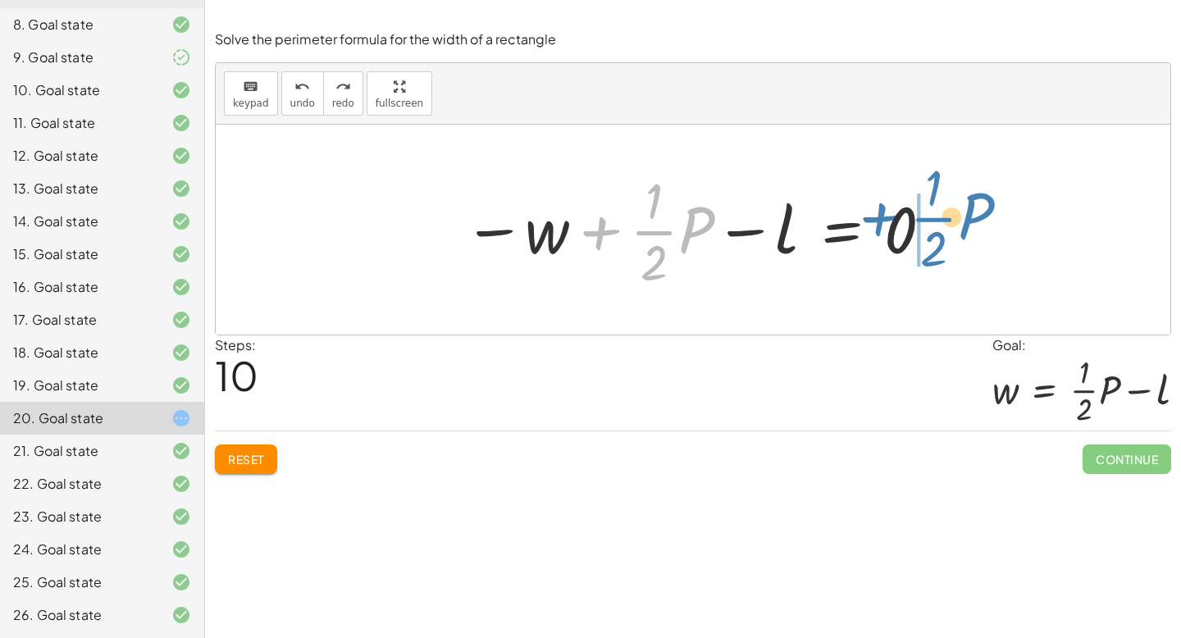
drag, startPoint x: 600, startPoint y: 231, endPoint x: 879, endPoint y: 217, distance: 280.1
click at [879, 217] on div at bounding box center [699, 230] width 488 height 126
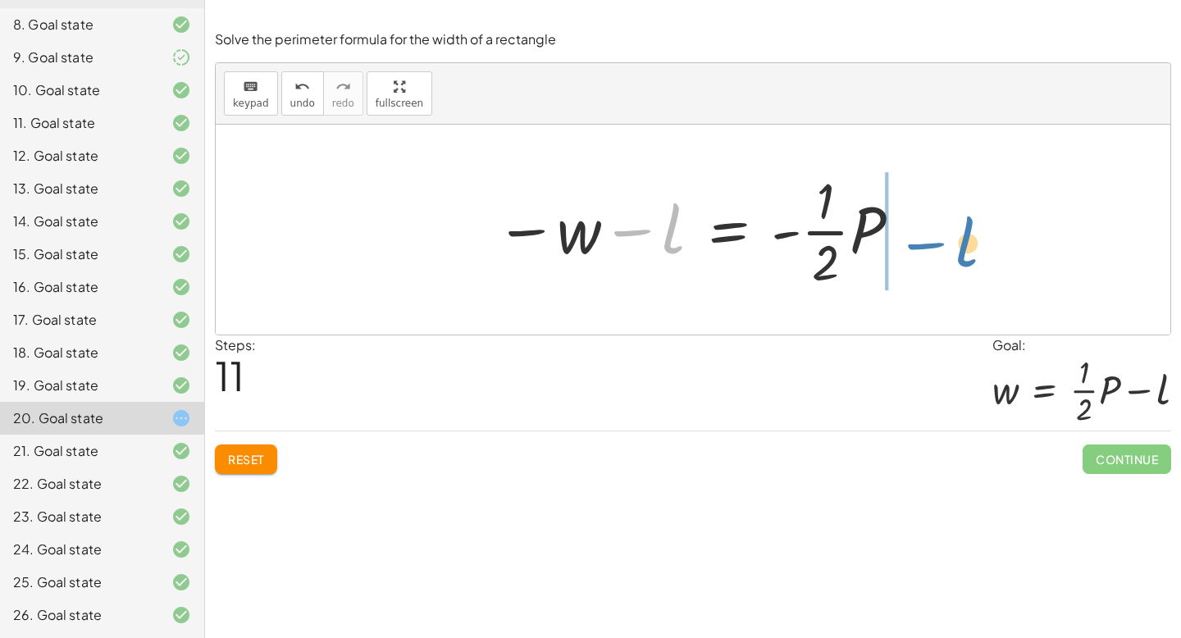
drag, startPoint x: 634, startPoint y: 240, endPoint x: 926, endPoint y: 250, distance: 292.2
click at [926, 250] on div "P = + · 2 · l + · 2 · w − · 2 · l + P = · 2 · w · ( − · 2 · l + P ) · 2 = w · (…" at bounding box center [693, 230] width 955 height 210
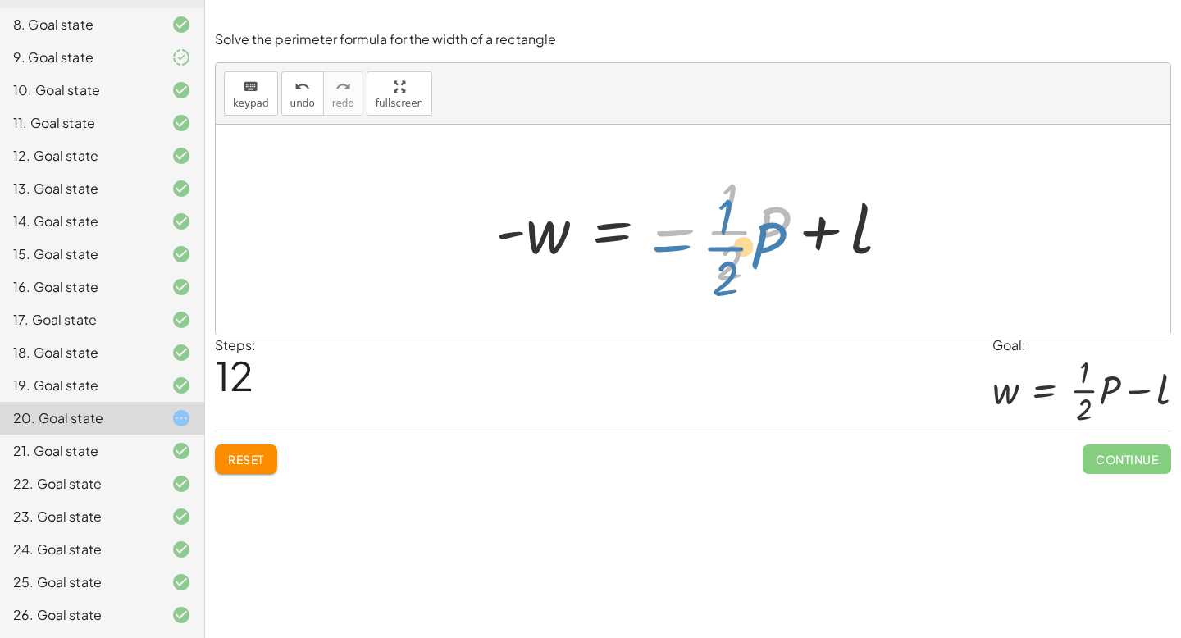
drag, startPoint x: 673, startPoint y: 234, endPoint x: 665, endPoint y: 243, distance: 11.7
click at [665, 244] on div at bounding box center [699, 230] width 424 height 126
drag, startPoint x: 513, startPoint y: 232, endPoint x: 659, endPoint y: 246, distance: 146.7
click at [659, 246] on div at bounding box center [699, 230] width 424 height 126
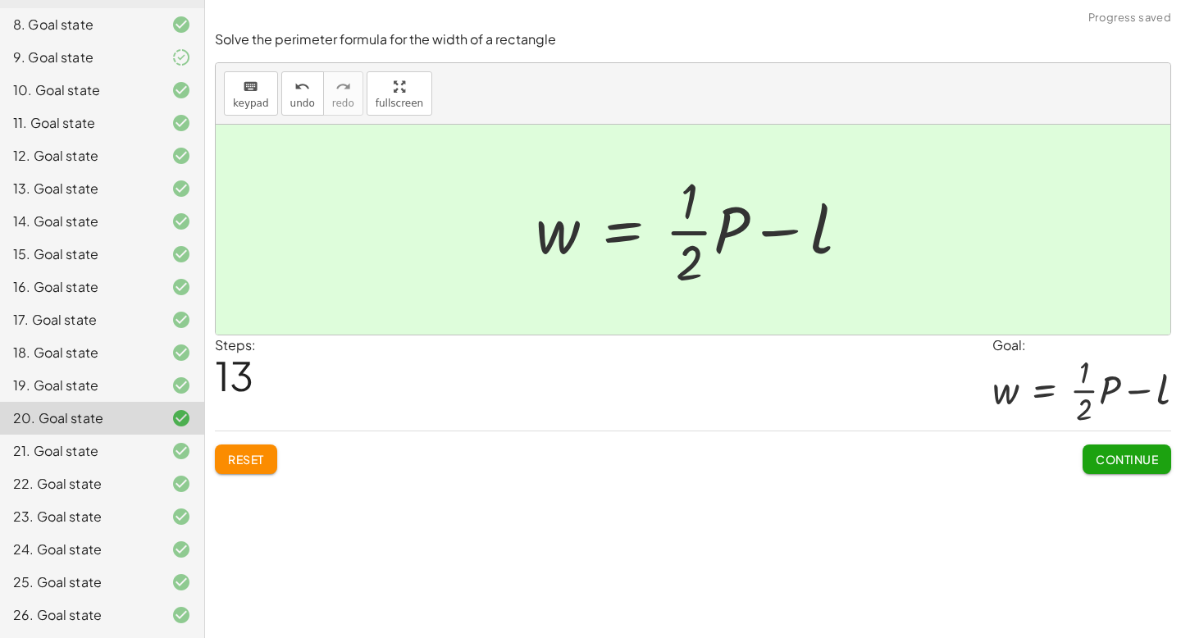
click at [1116, 462] on span "Continue" at bounding box center [1127, 459] width 62 height 15
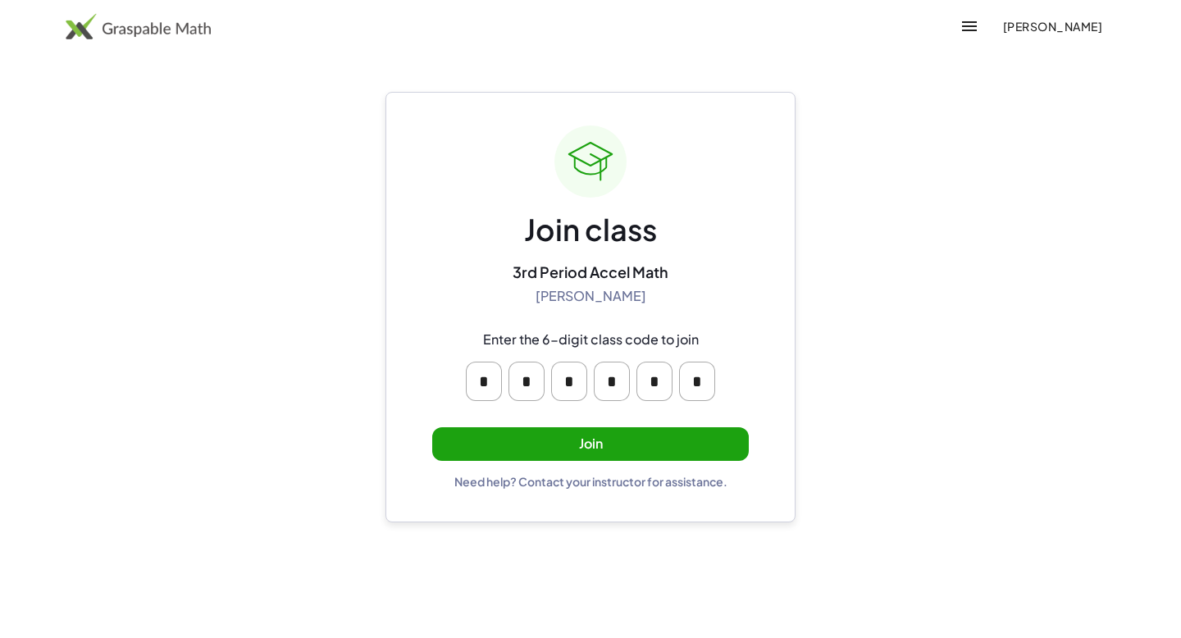
drag, startPoint x: 596, startPoint y: 443, endPoint x: 623, endPoint y: 451, distance: 27.5
click at [623, 451] on button "Join" at bounding box center [590, 444] width 317 height 34
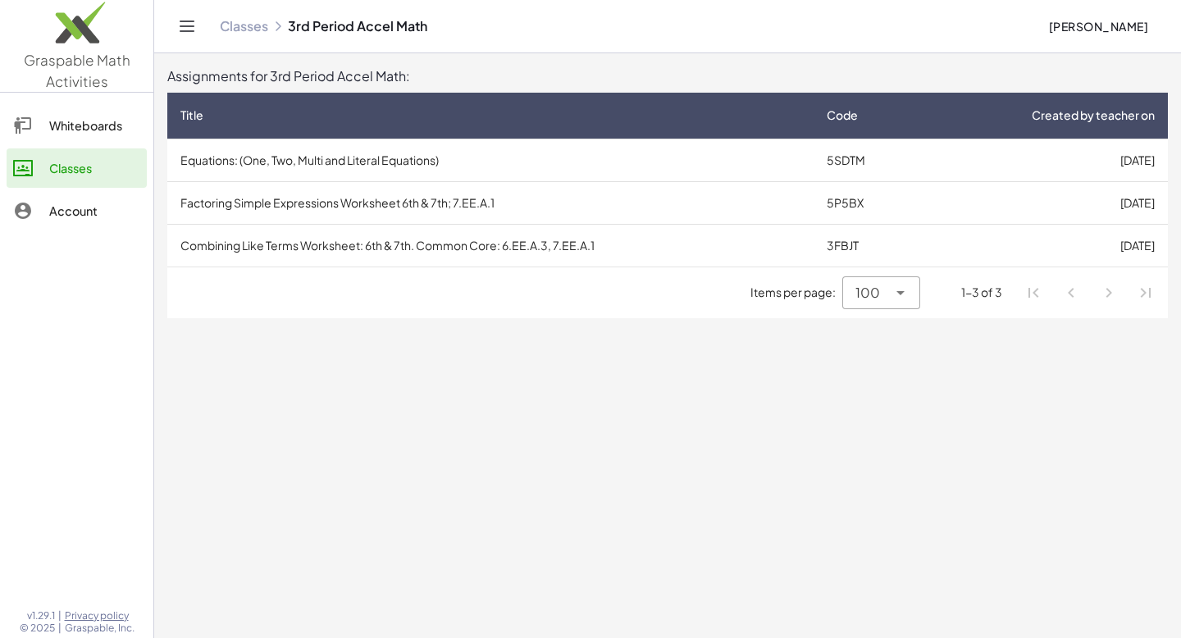
click at [1098, 149] on td "[DATE]" at bounding box center [1046, 160] width 244 height 43
click at [913, 245] on td "3FBJT" at bounding box center [869, 245] width 110 height 43
click at [497, 245] on td "Combining Like Terms Worksheet: 6th & 7th. Common Core: 6.EE.A.3, 7.EE.A.1" at bounding box center [490, 245] width 646 height 43
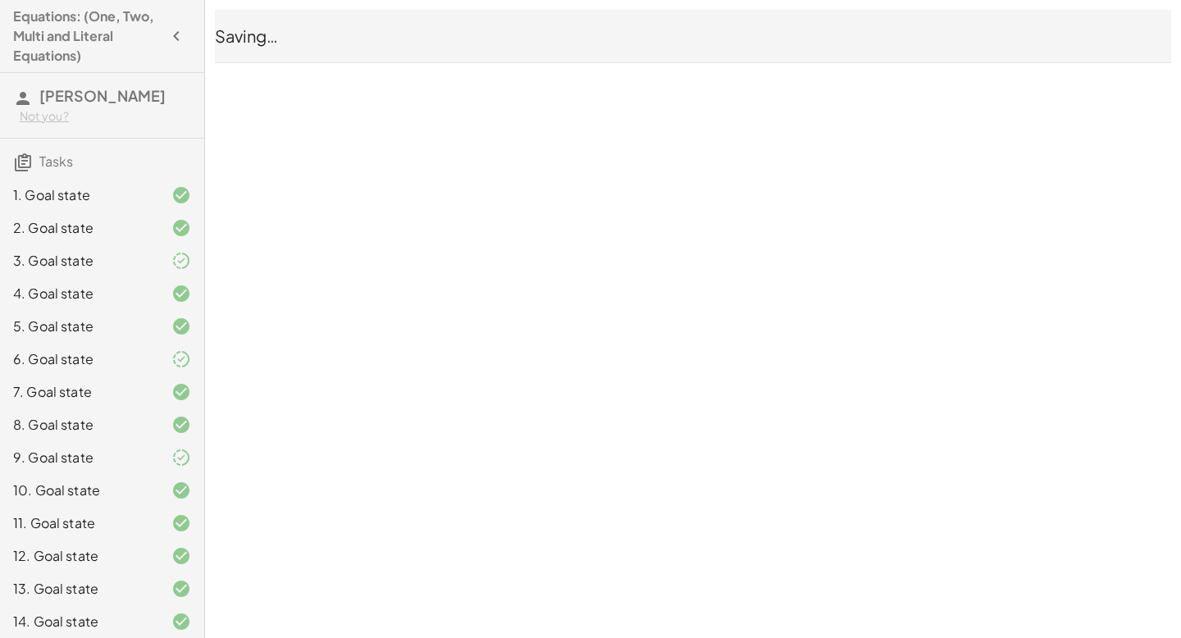
click at [57, 155] on span "Tasks" at bounding box center [56, 161] width 34 height 17
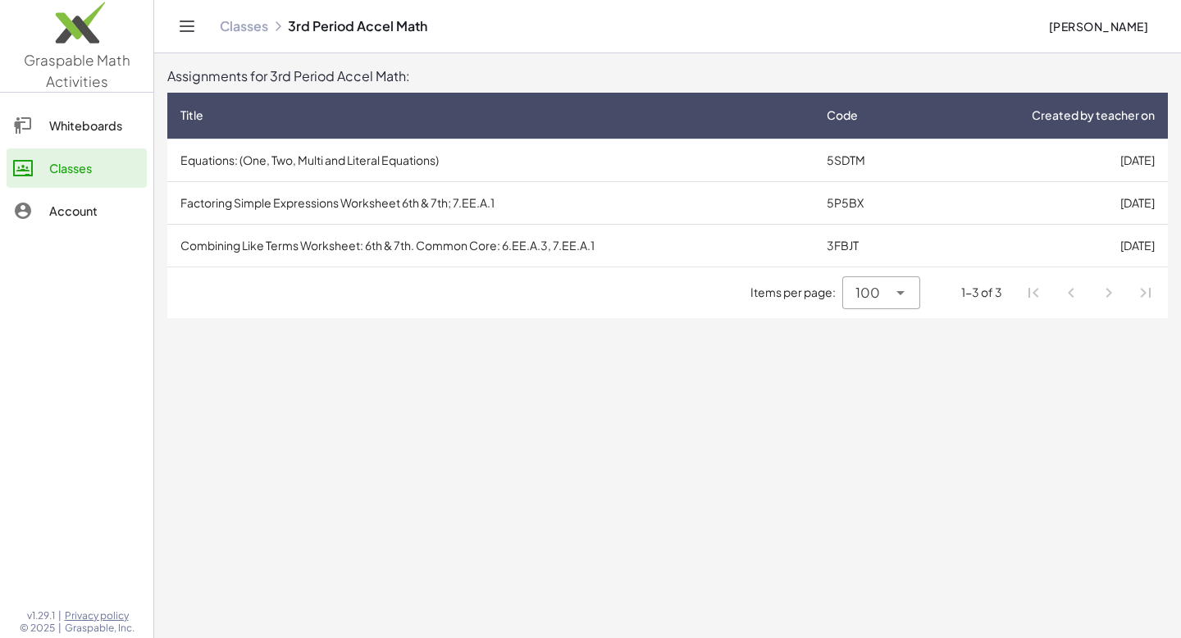
click at [390, 215] on td "Factoring Simple Expressions Worksheet 6th & 7th; 7.EE.A.1" at bounding box center [490, 202] width 646 height 43
click at [599, 199] on td "Factoring Simple Expressions Worksheet 6th & 7th; 7.EE.A.1" at bounding box center [490, 202] width 646 height 43
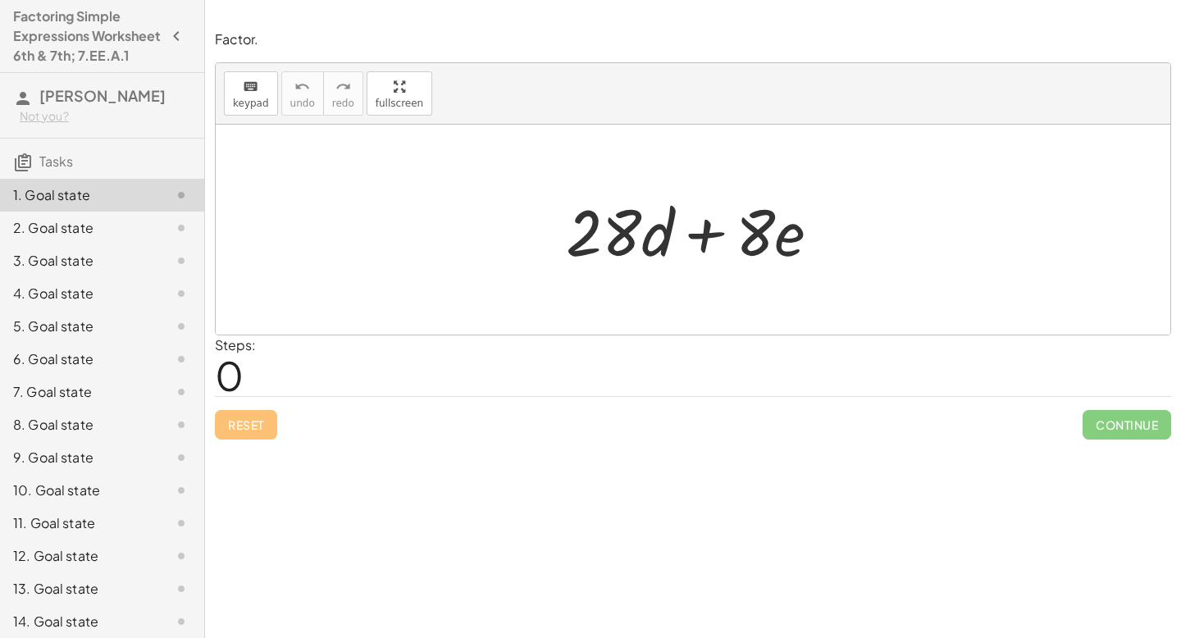
click at [715, 229] on div at bounding box center [700, 230] width 284 height 84
drag, startPoint x: 783, startPoint y: 232, endPoint x: 798, endPoint y: 222, distance: 18.4
click at [798, 223] on div at bounding box center [700, 230] width 284 height 84
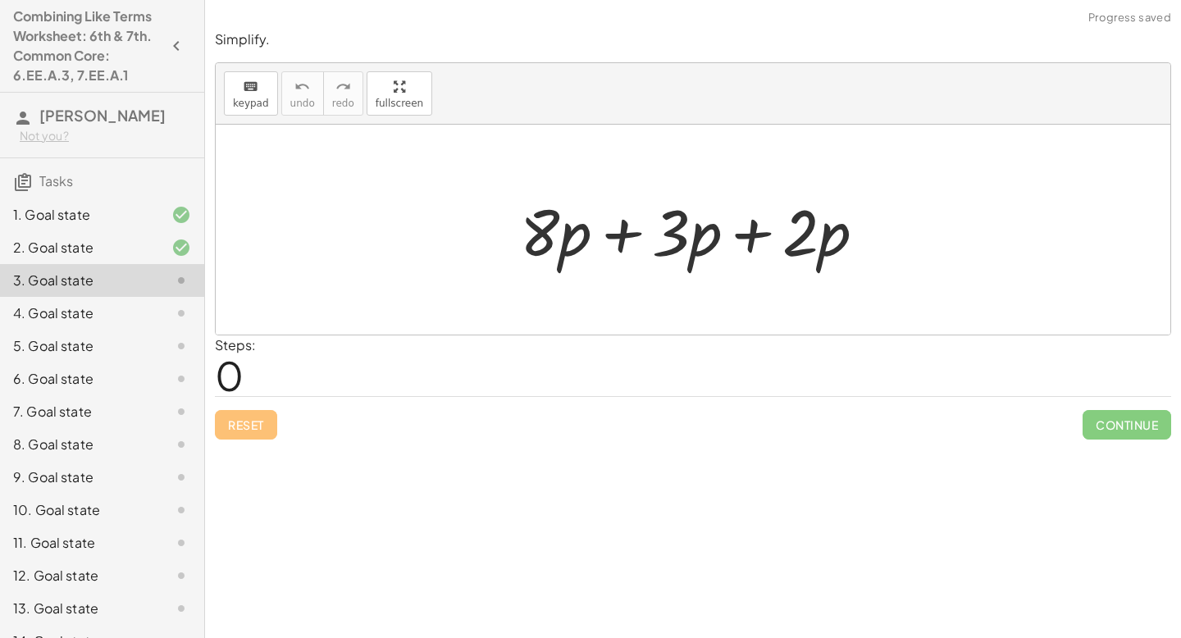
click at [623, 248] on div at bounding box center [699, 230] width 375 height 84
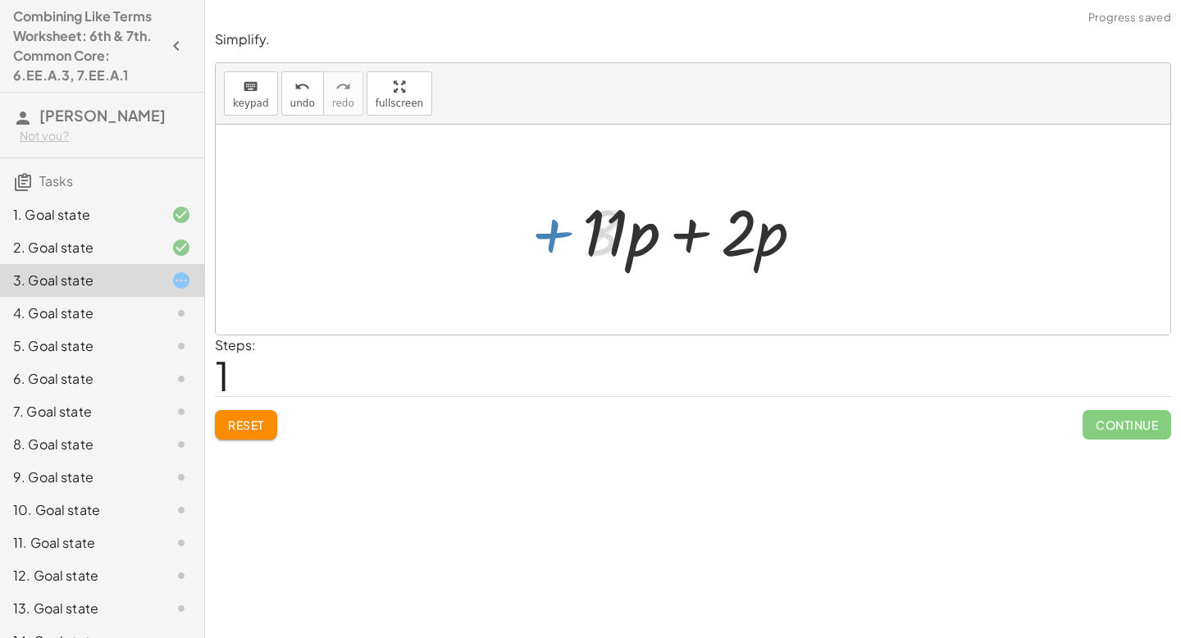
click at [695, 234] on div at bounding box center [699, 230] width 250 height 84
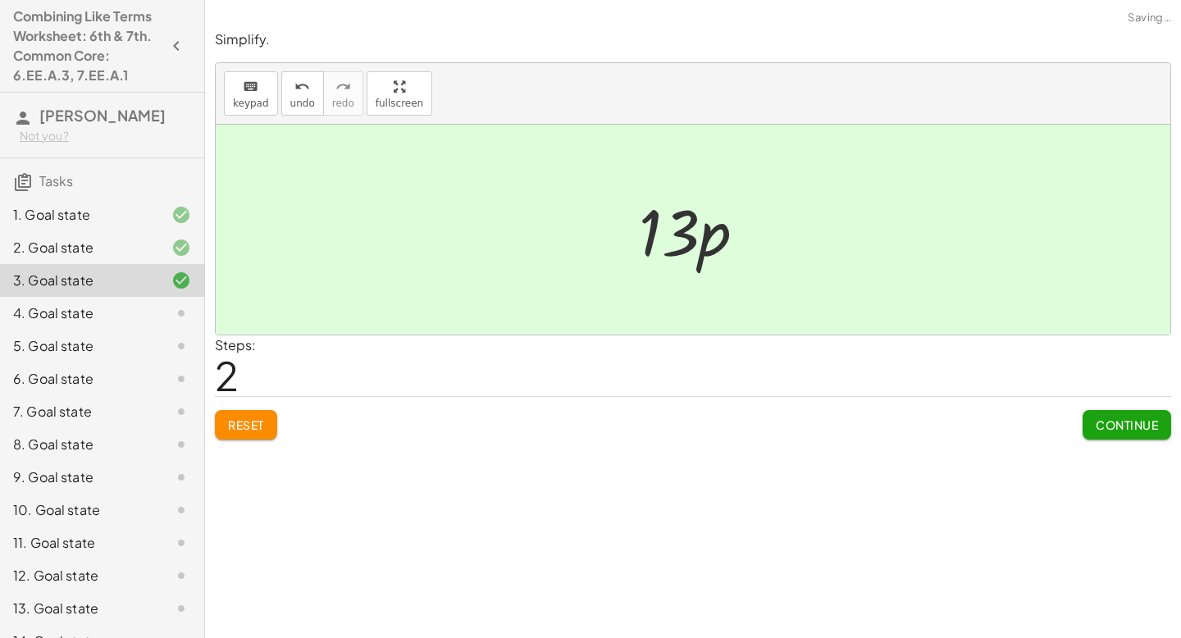
click at [1108, 430] on span "Continue" at bounding box center [1127, 425] width 62 height 15
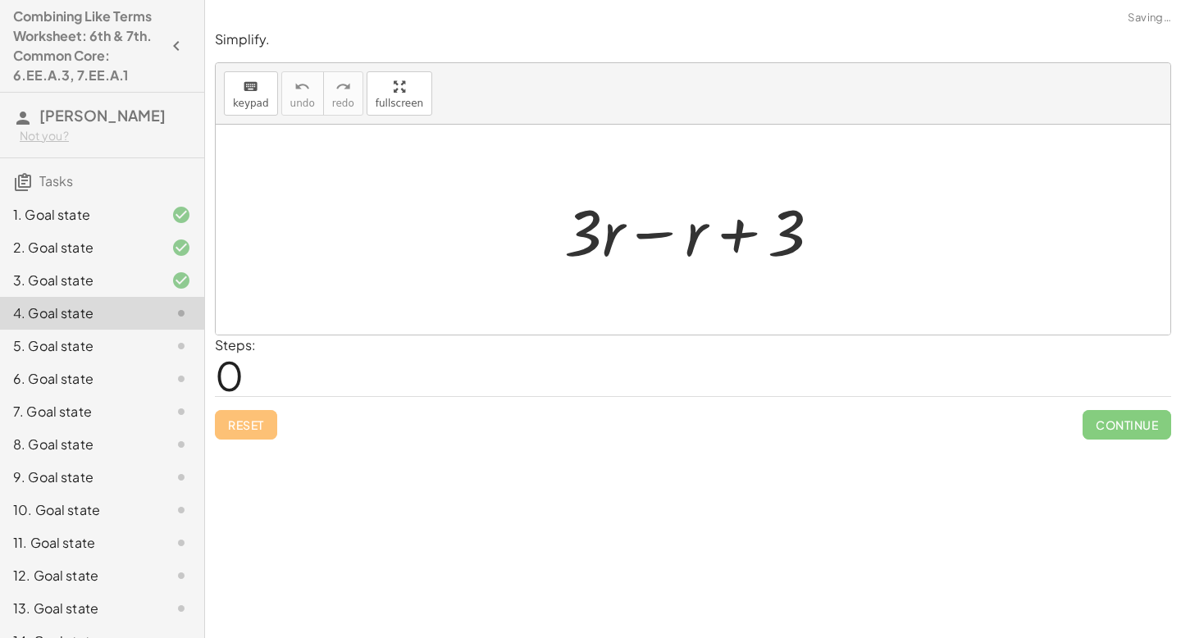
click at [637, 240] on div at bounding box center [699, 230] width 286 height 84
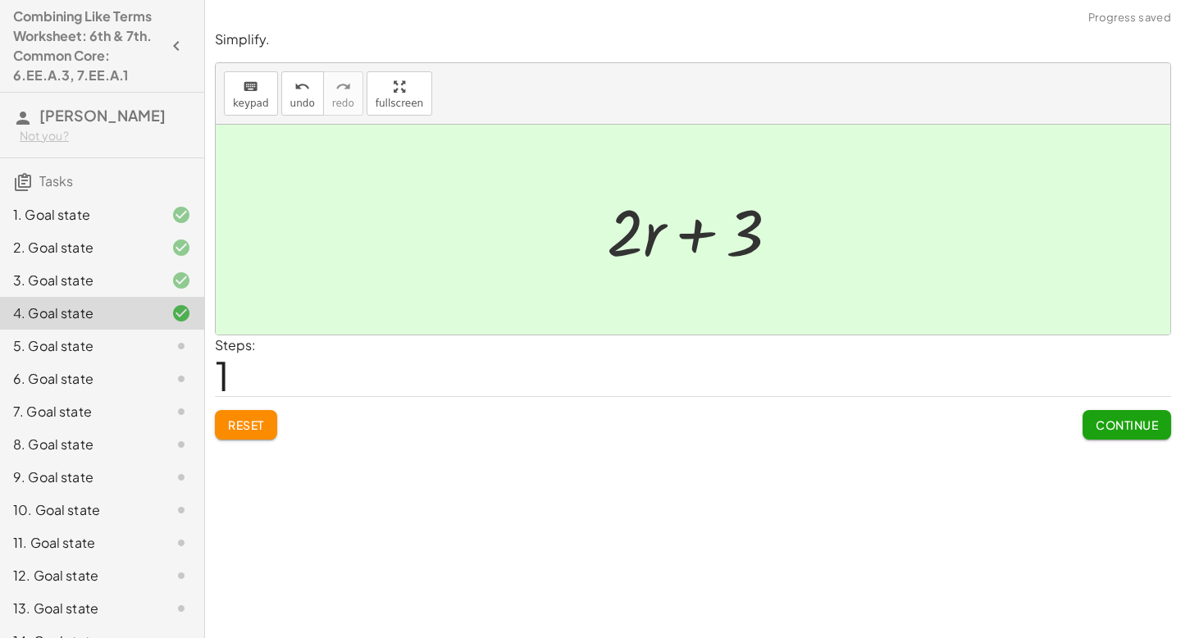
click at [1117, 437] on button "Continue" at bounding box center [1127, 425] width 89 height 30
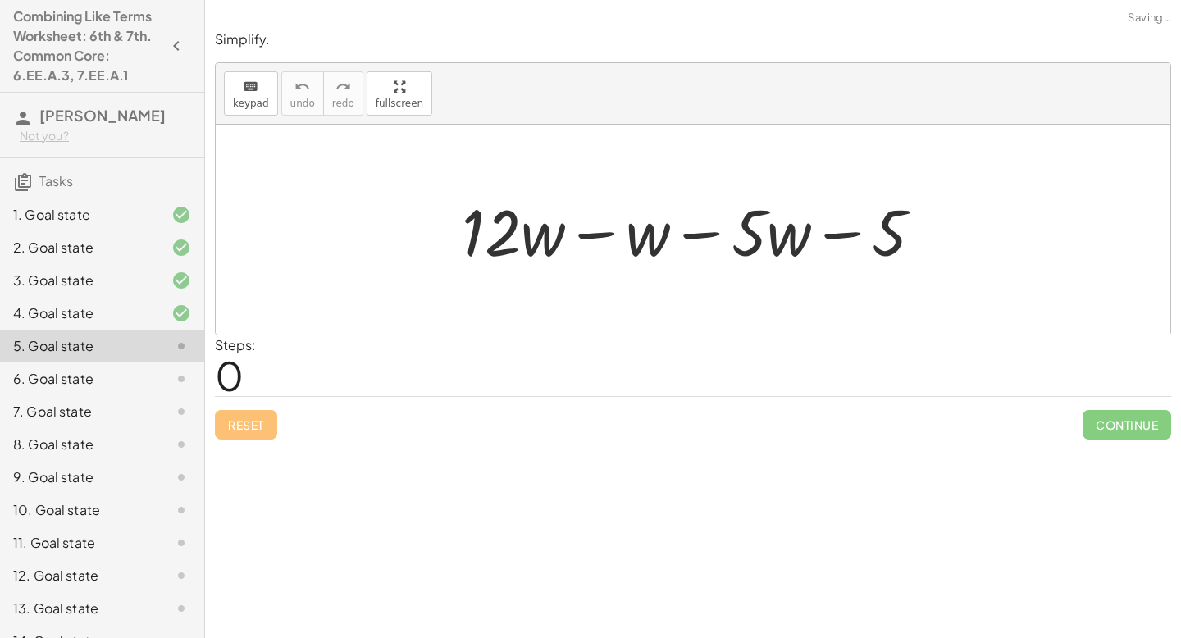
click at [603, 235] on div at bounding box center [699, 230] width 491 height 84
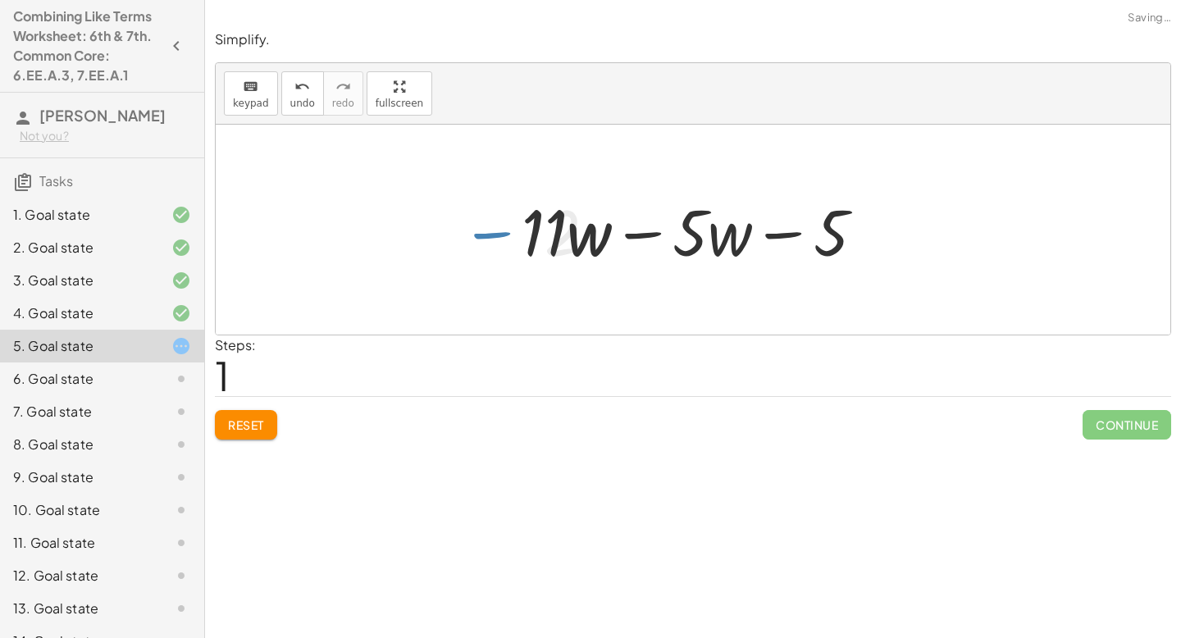
click at [657, 233] on div at bounding box center [700, 230] width 372 height 84
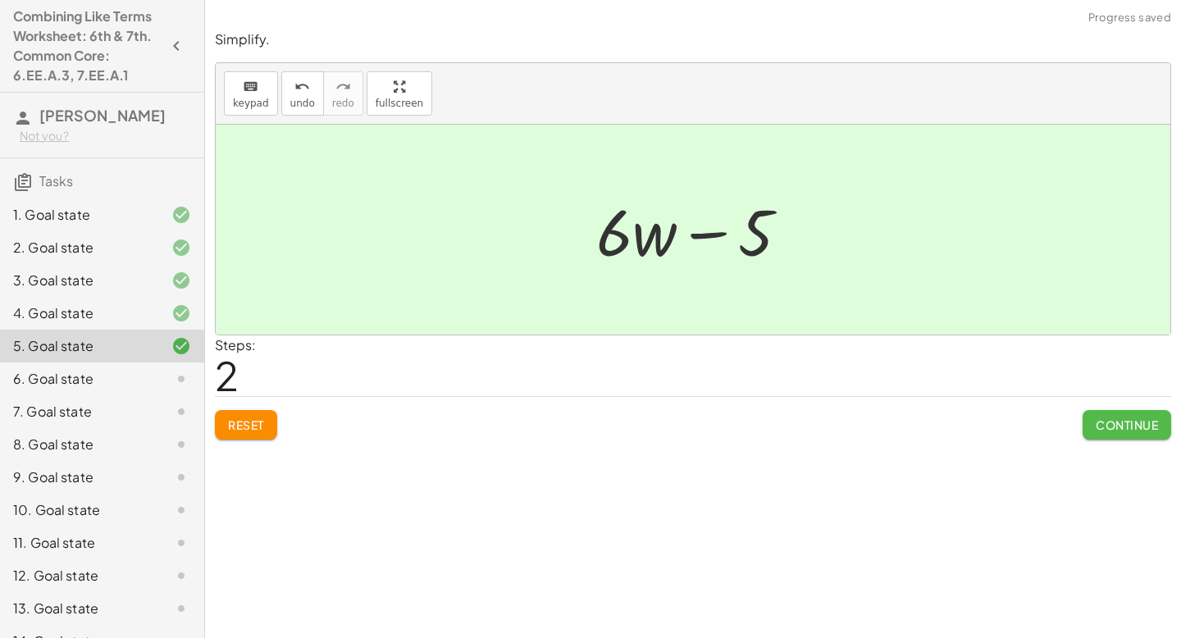
click at [1090, 424] on button "Continue" at bounding box center [1127, 425] width 89 height 30
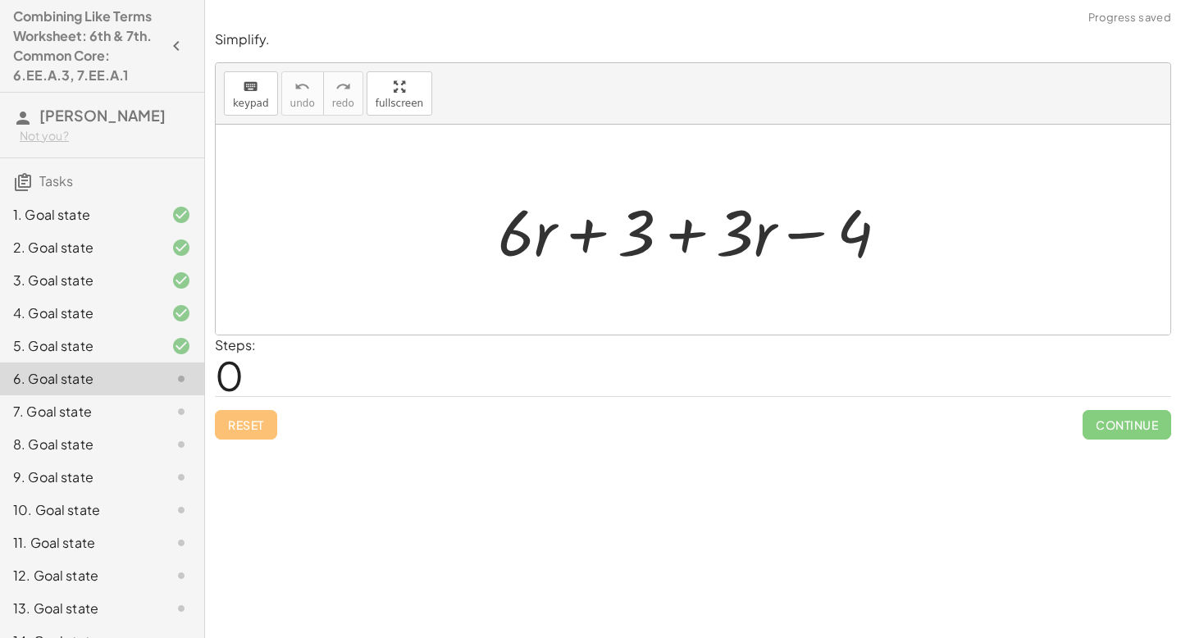
click at [582, 232] on div at bounding box center [700, 230] width 420 height 84
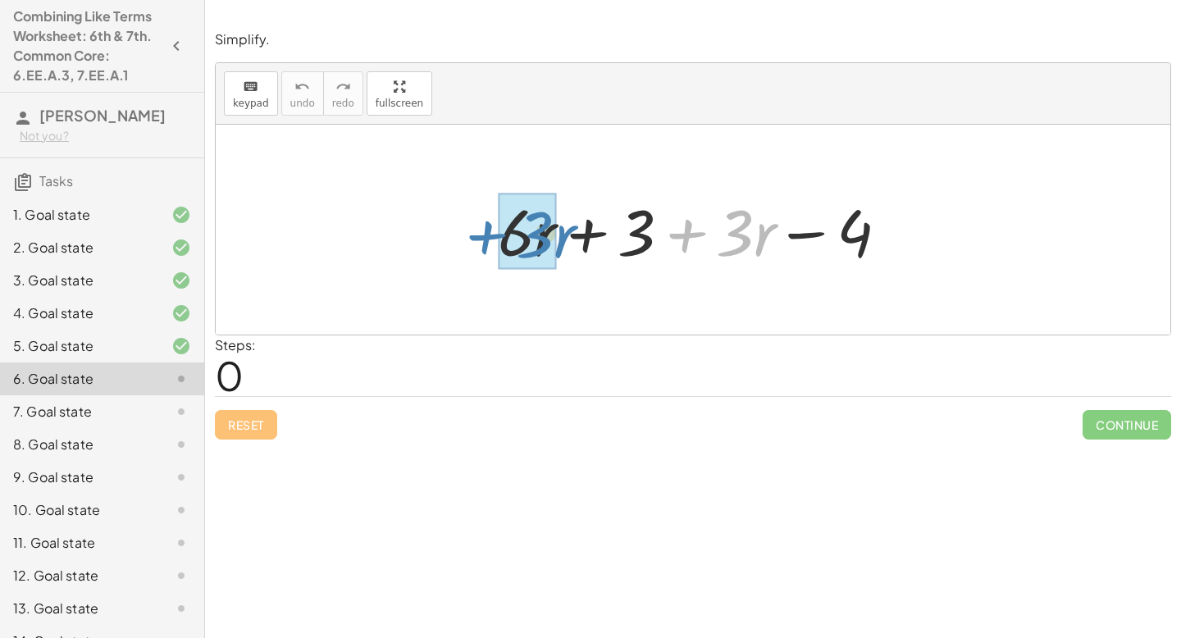
drag, startPoint x: 694, startPoint y: 224, endPoint x: 491, endPoint y: 226, distance: 203.5
click at [491, 226] on div at bounding box center [700, 230] width 420 height 84
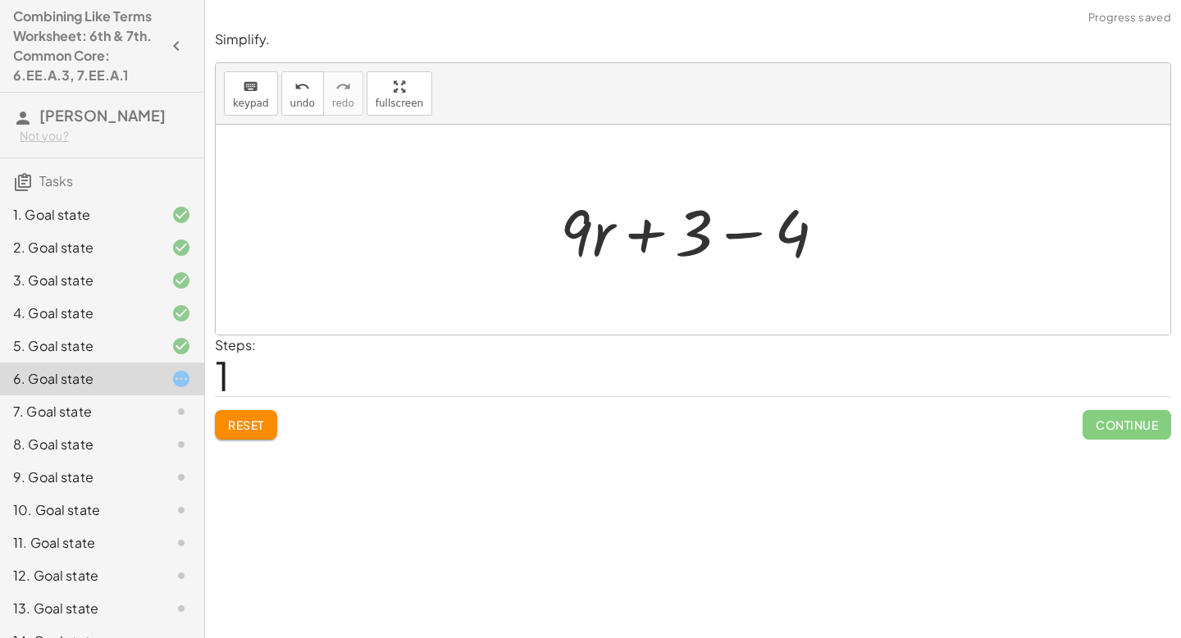
click at [742, 233] on div at bounding box center [699, 230] width 295 height 84
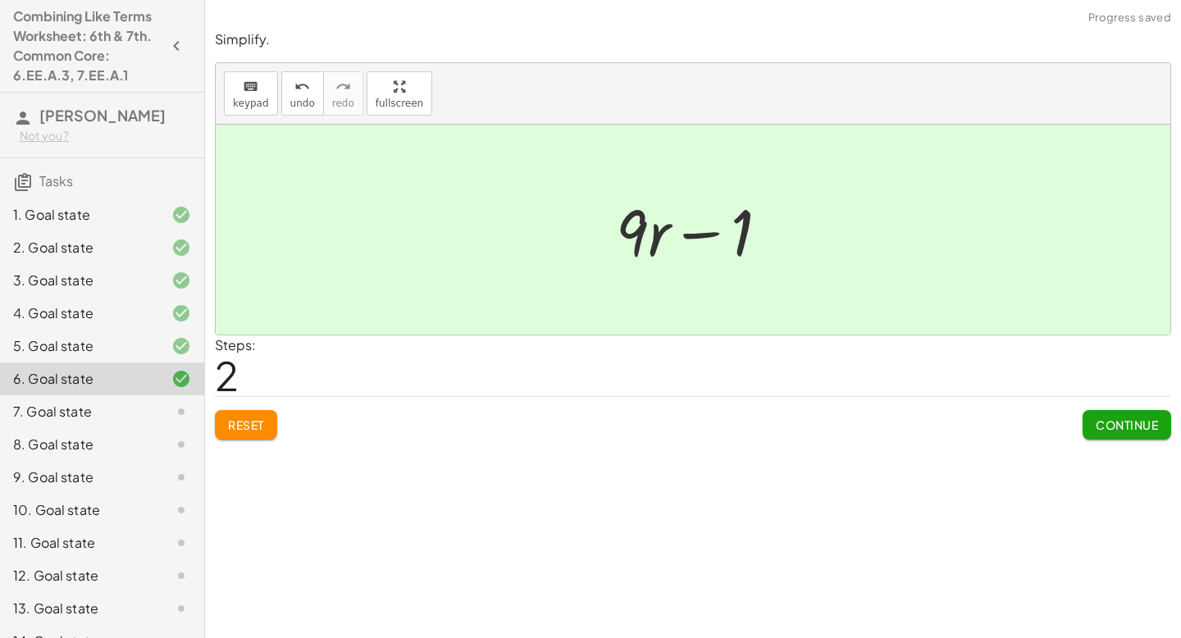
click at [1118, 427] on span "Continue" at bounding box center [1127, 425] width 62 height 15
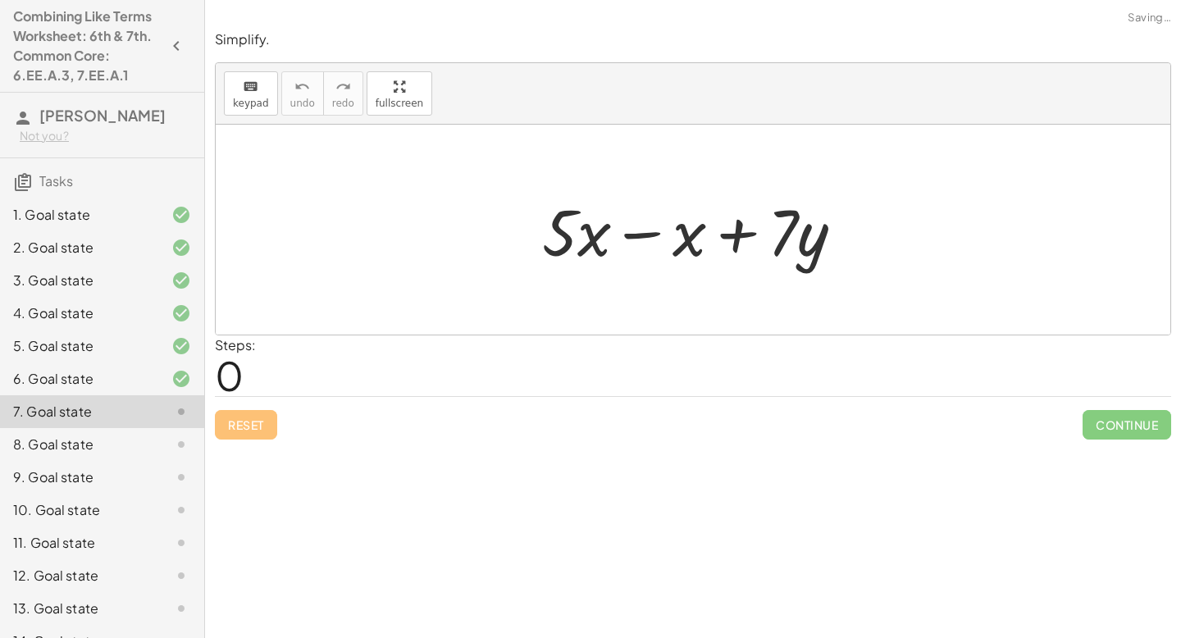
click at [637, 230] on div at bounding box center [699, 230] width 331 height 84
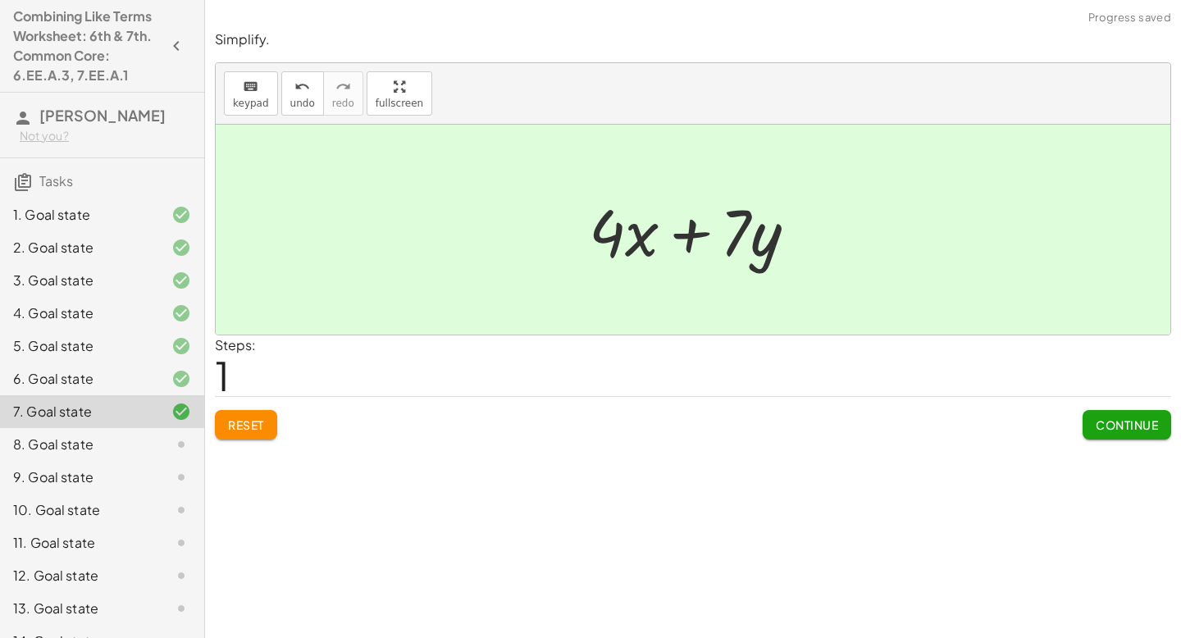
click at [1137, 427] on span "Continue" at bounding box center [1127, 425] width 62 height 15
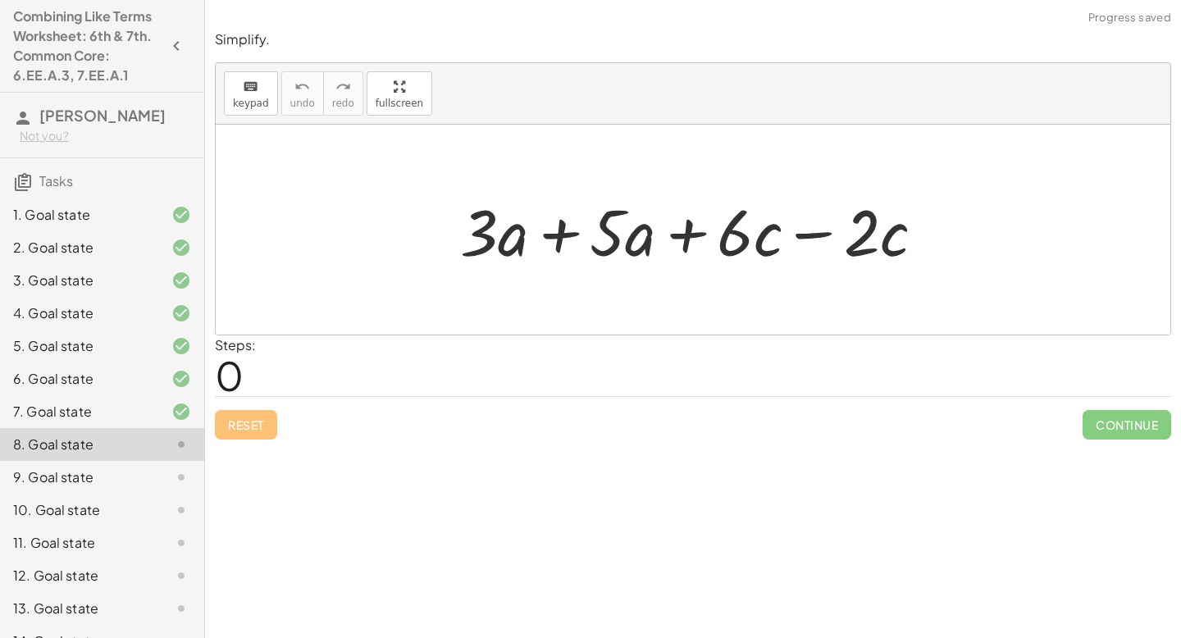
click at [560, 239] on div at bounding box center [699, 230] width 494 height 84
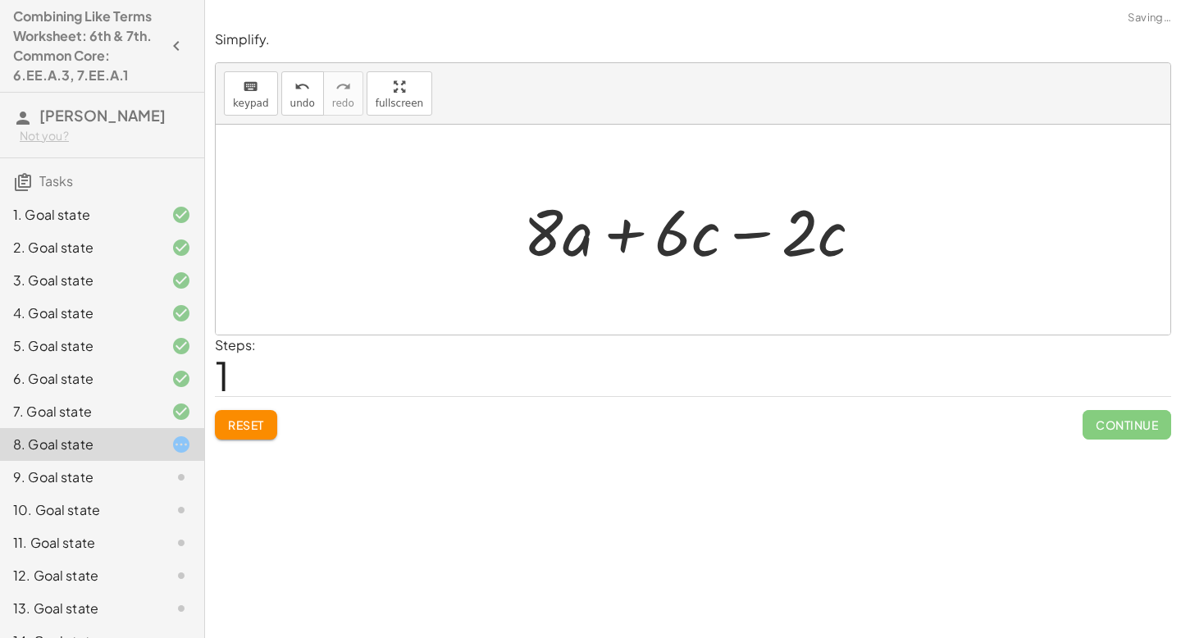
click at [751, 234] on div at bounding box center [699, 230] width 369 height 84
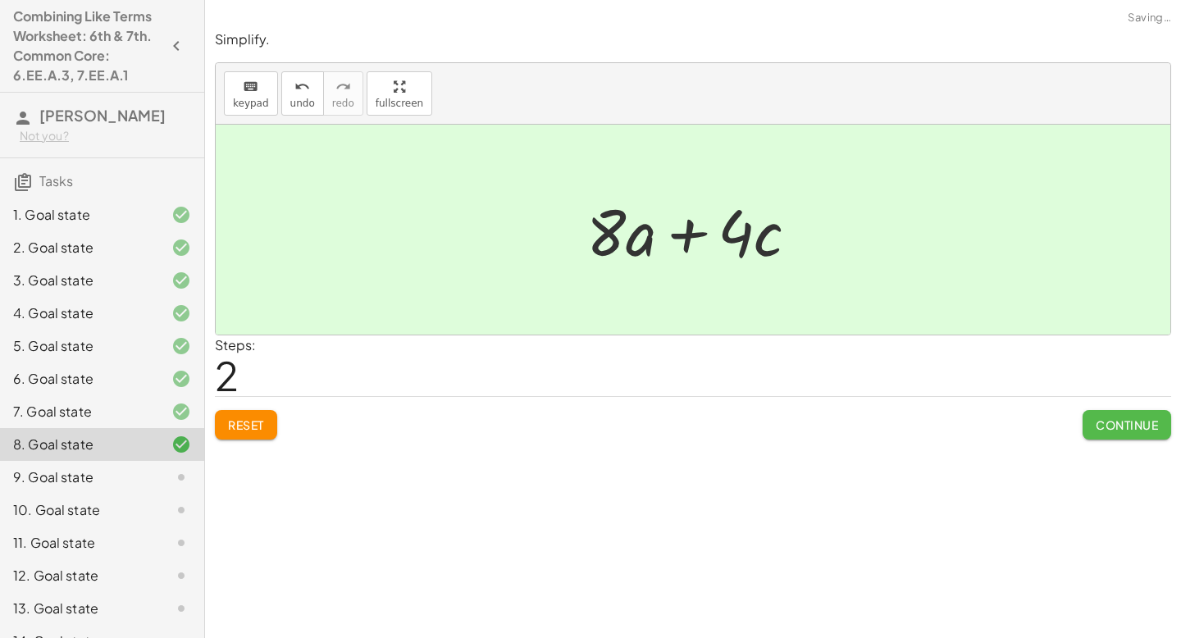
click at [1123, 422] on span "Continue" at bounding box center [1127, 425] width 62 height 15
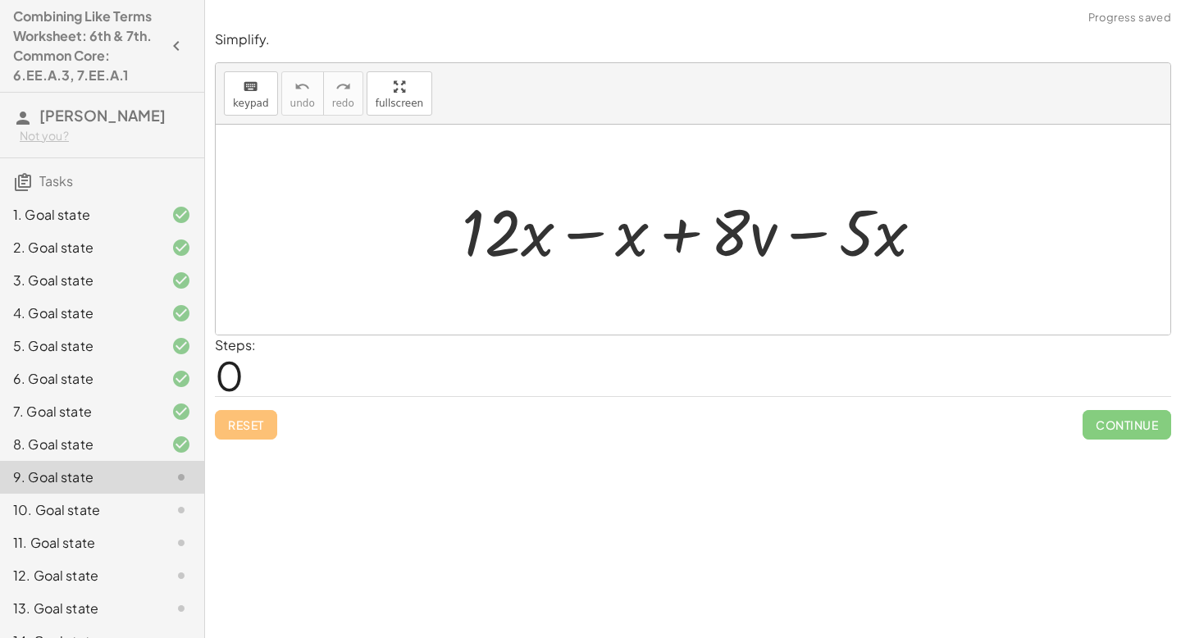
click at [596, 228] on div at bounding box center [699, 230] width 491 height 84
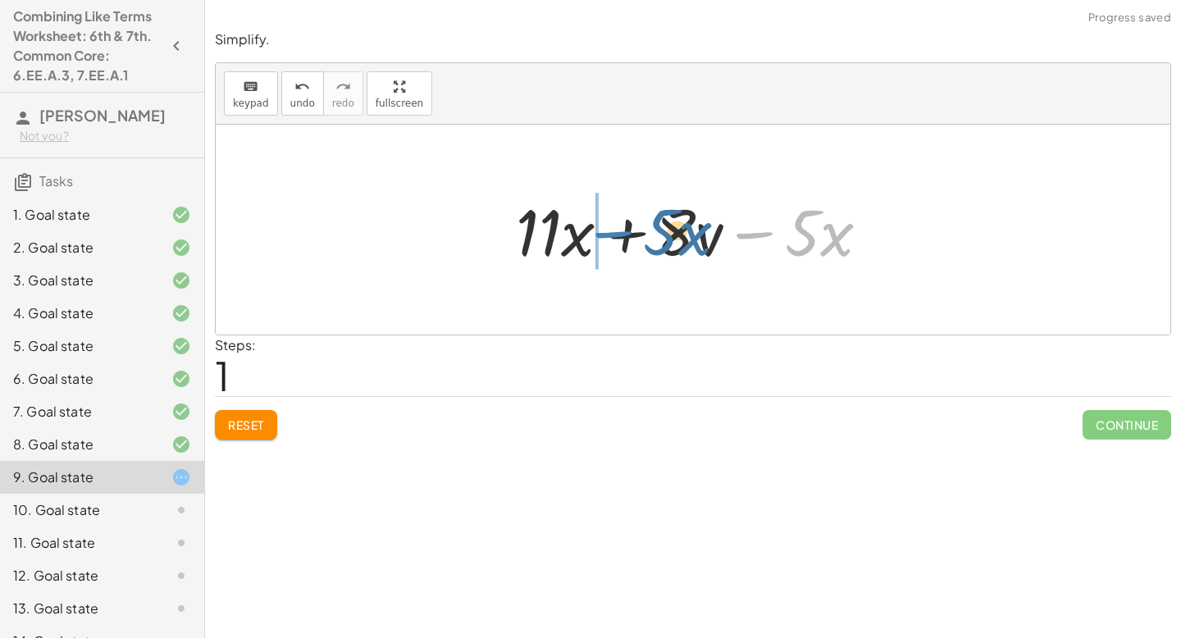
drag, startPoint x: 765, startPoint y: 234, endPoint x: 614, endPoint y: 228, distance: 151.1
click at [614, 227] on div at bounding box center [699, 230] width 383 height 84
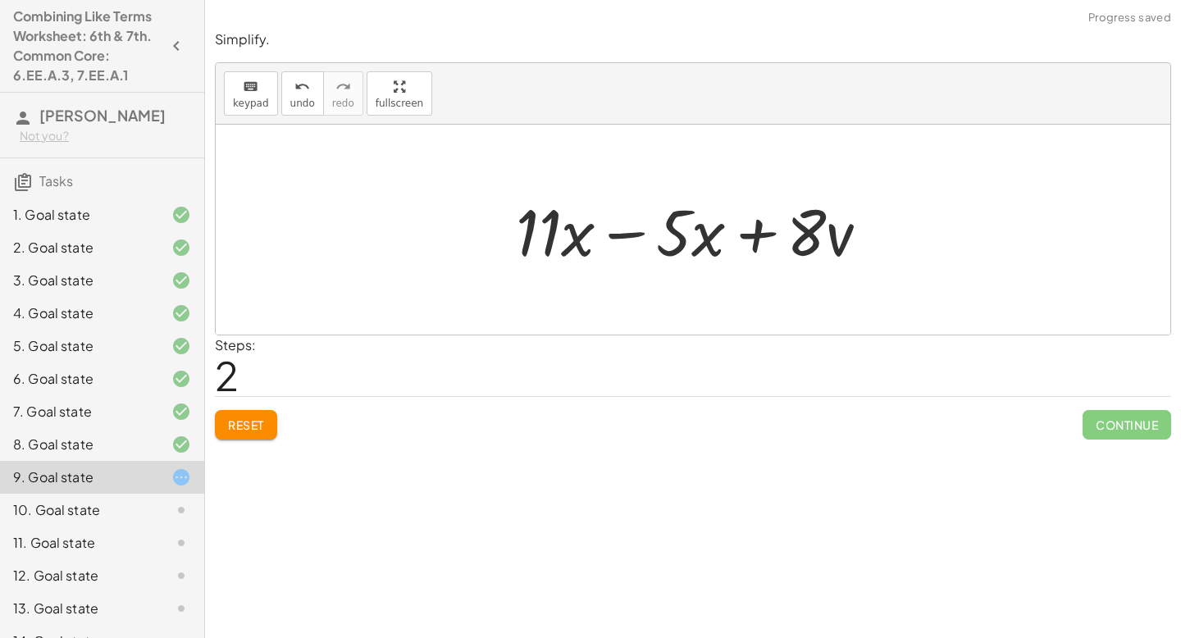
click at [619, 232] on div at bounding box center [699, 230] width 383 height 84
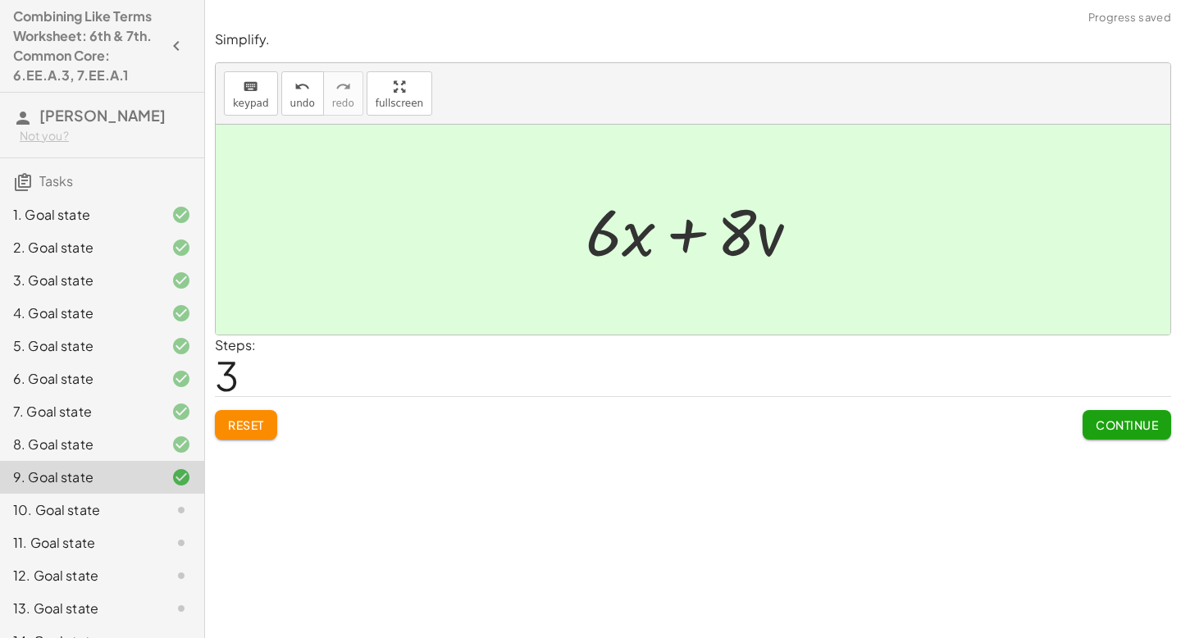
click at [1141, 419] on span "Continue" at bounding box center [1127, 425] width 62 height 15
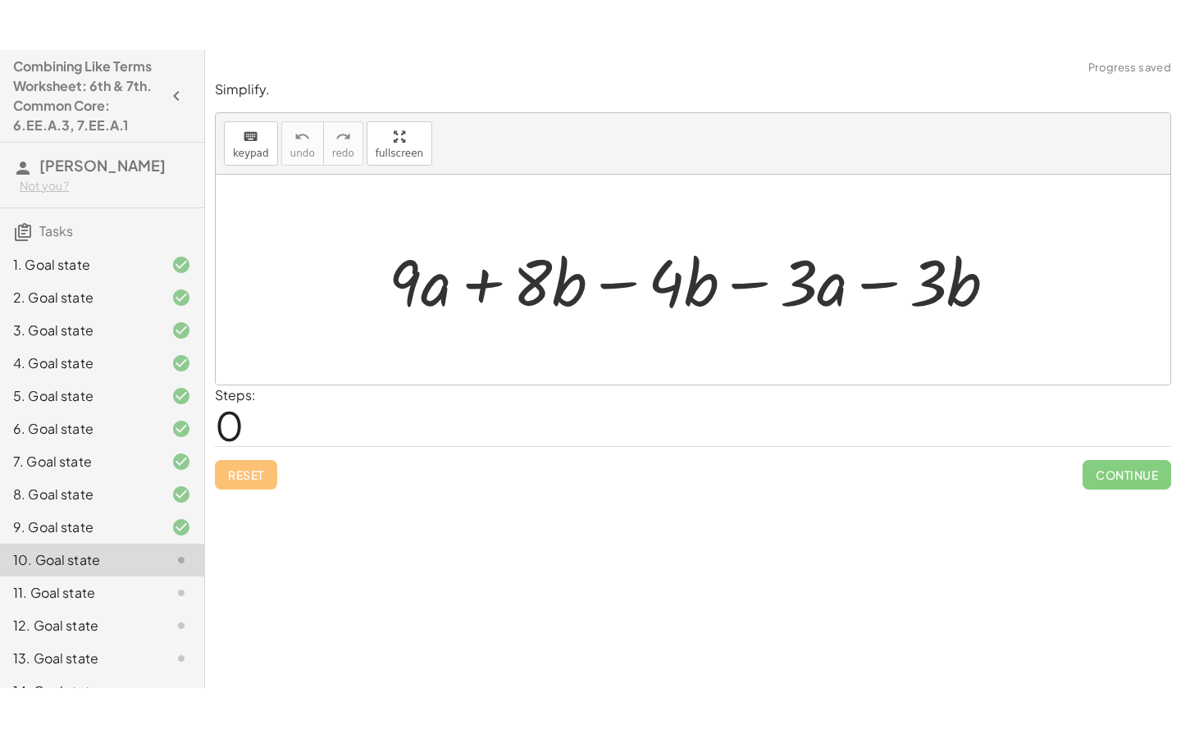
scroll to position [59, 0]
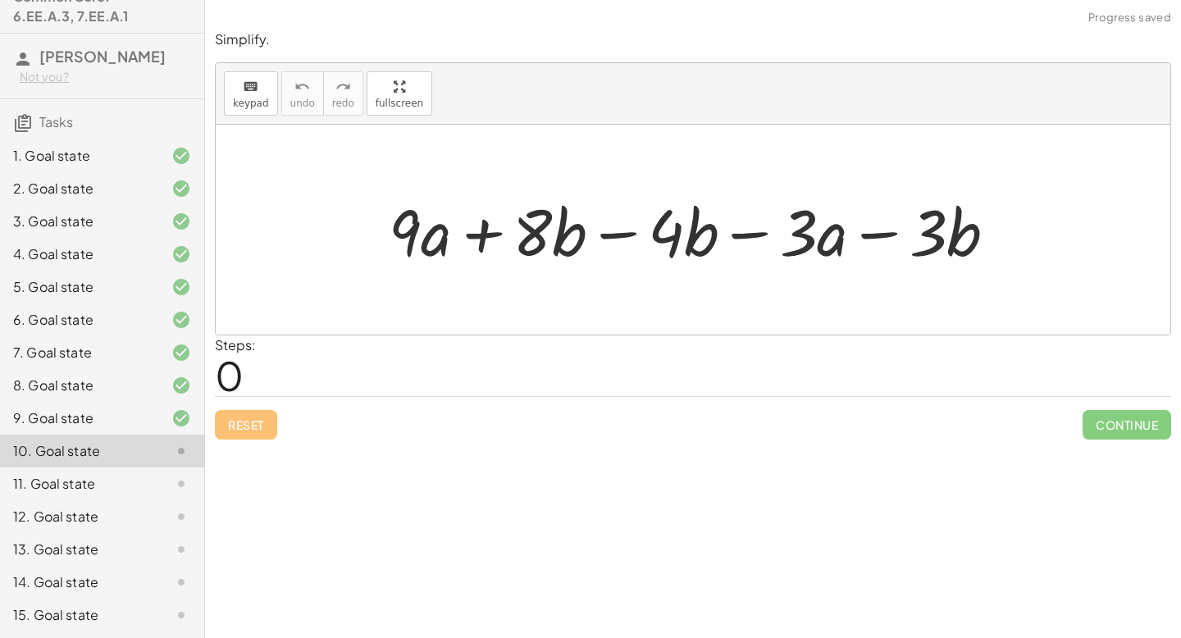
click at [486, 226] on div at bounding box center [699, 230] width 637 height 84
click at [486, 232] on div at bounding box center [699, 230] width 637 height 84
click at [617, 232] on div at bounding box center [699, 230] width 637 height 84
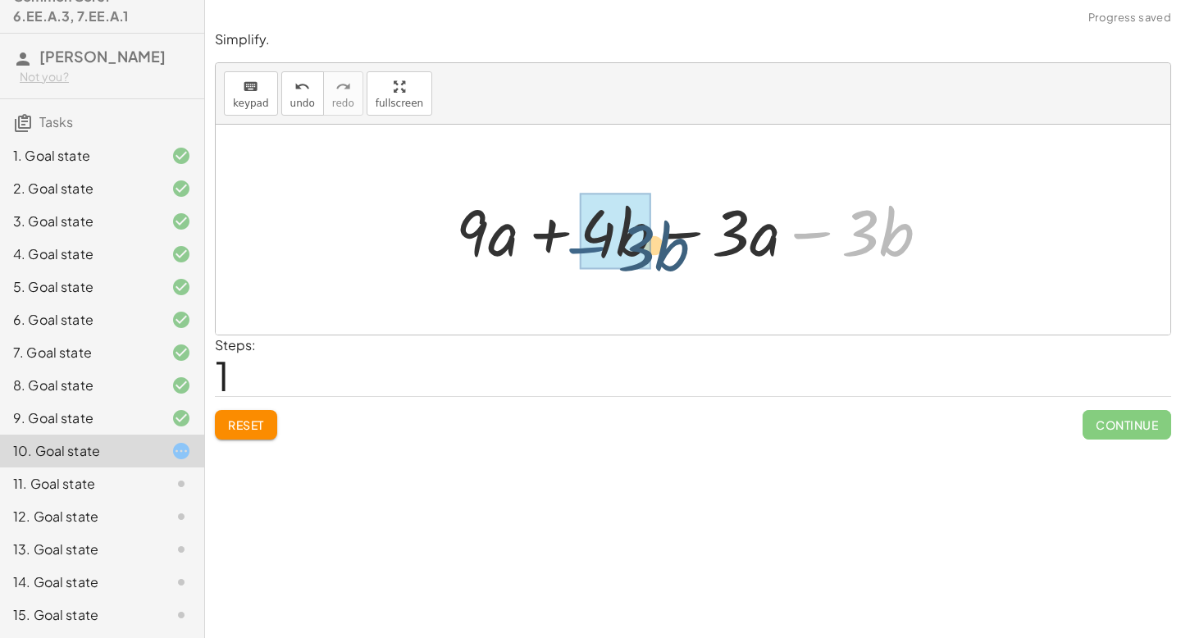
drag, startPoint x: 838, startPoint y: 227, endPoint x: 587, endPoint y: 222, distance: 251.1
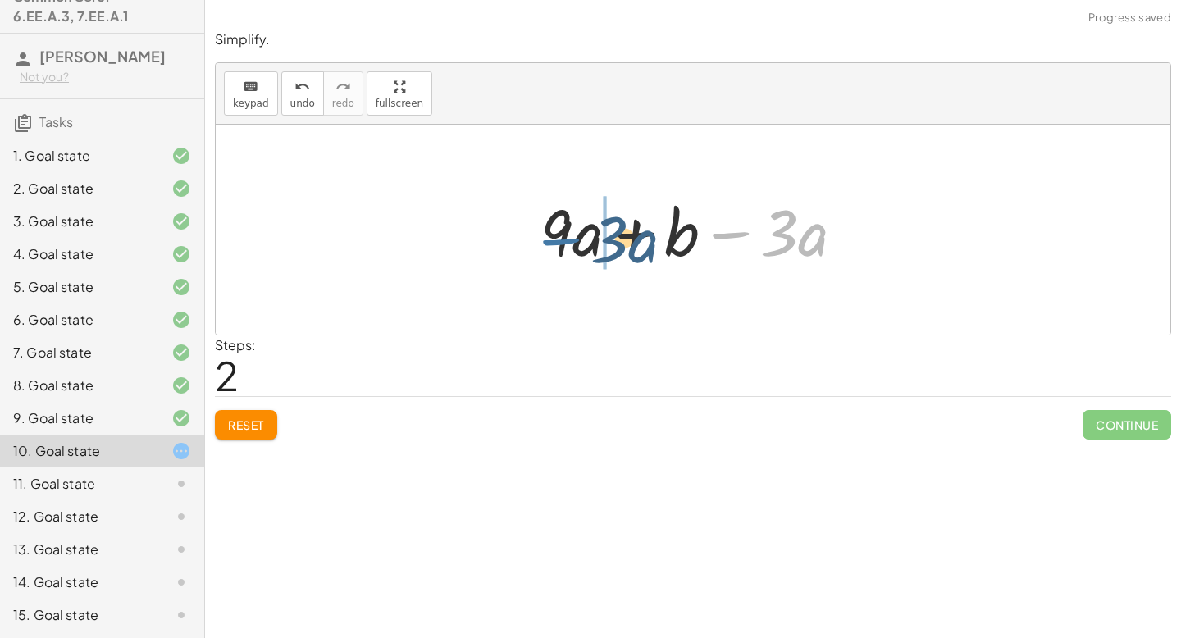
drag, startPoint x: 741, startPoint y: 236, endPoint x: 565, endPoint y: 235, distance: 175.6
click at [565, 235] on div at bounding box center [698, 230] width 333 height 84
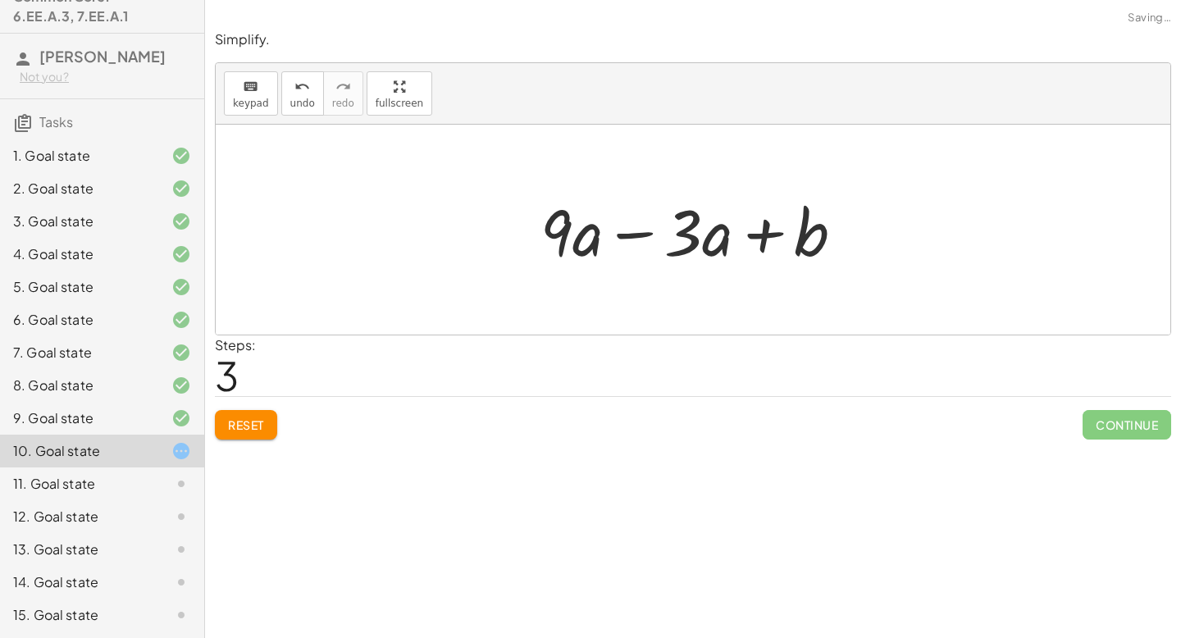
click at [648, 231] on div at bounding box center [698, 230] width 333 height 84
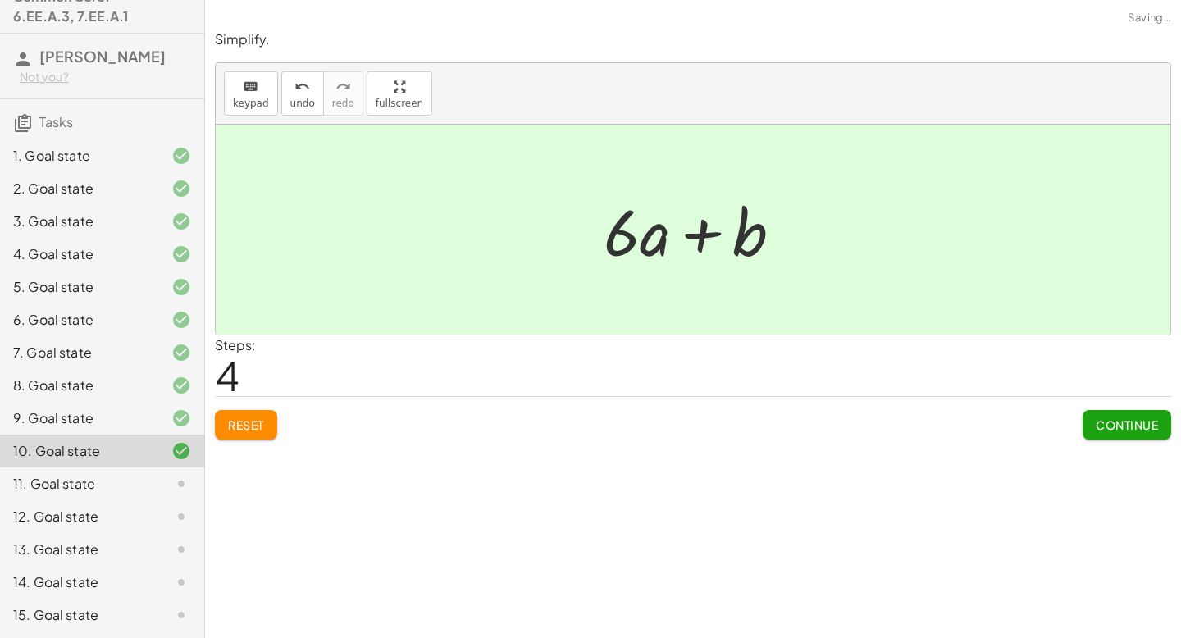
click at [1128, 422] on span "Continue" at bounding box center [1127, 425] width 62 height 15
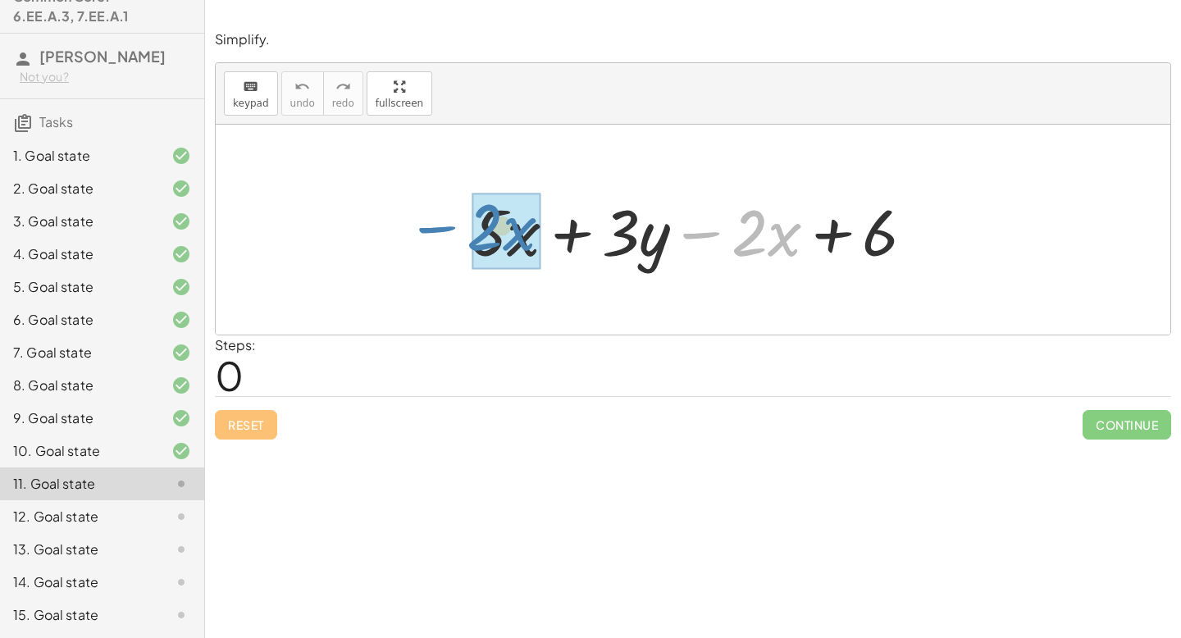
drag, startPoint x: 707, startPoint y: 234, endPoint x: 449, endPoint y: 226, distance: 258.5
click at [449, 226] on div "− · 2 · x + · 5 · x + · 3 · y − · 2 · x + 6" at bounding box center [693, 230] width 493 height 93
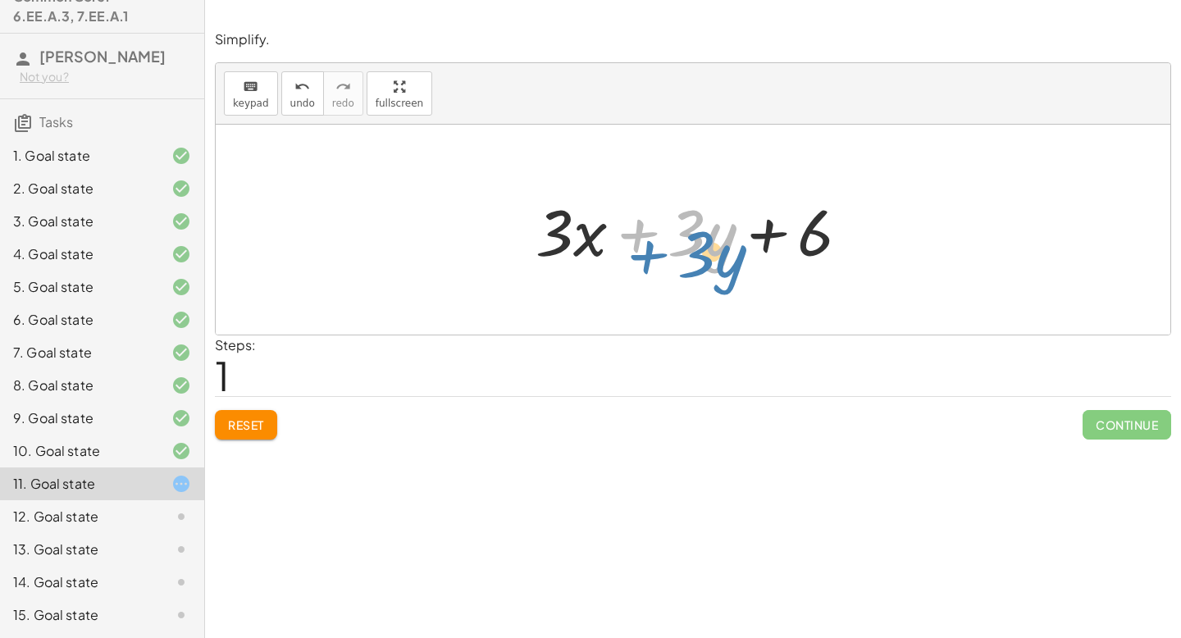
drag, startPoint x: 633, startPoint y: 224, endPoint x: 644, endPoint y: 206, distance: 21.0
click at [643, 217] on div at bounding box center [700, 230] width 344 height 84
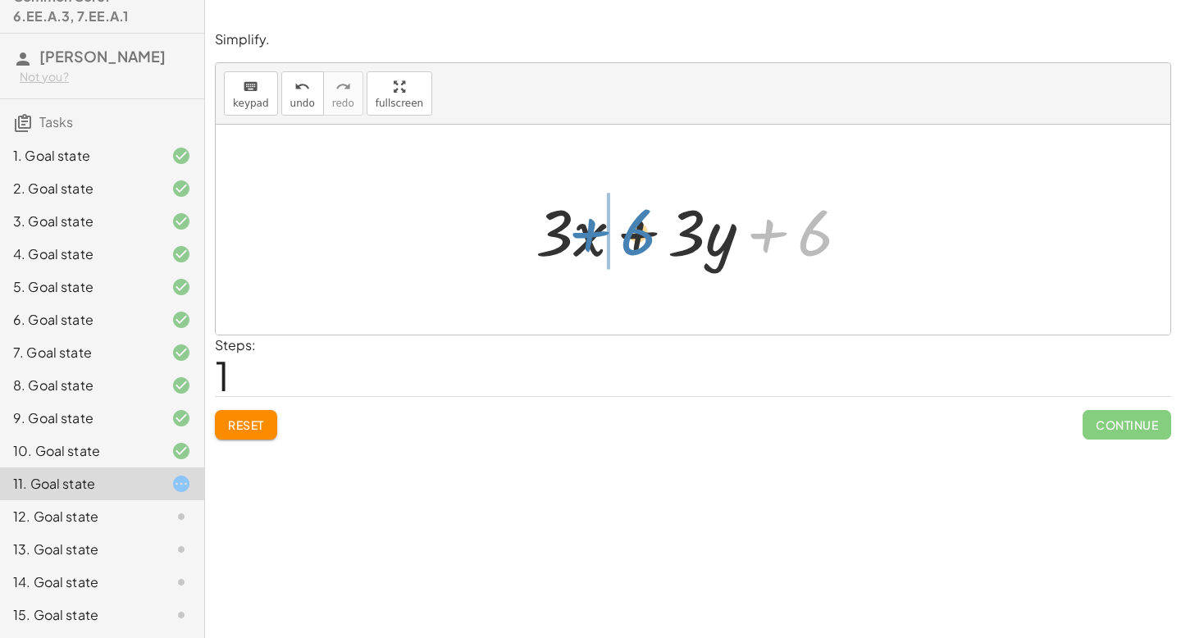
drag, startPoint x: 769, startPoint y: 240, endPoint x: 592, endPoint y: 237, distance: 176.4
click at [592, 238] on div at bounding box center [700, 230] width 344 height 84
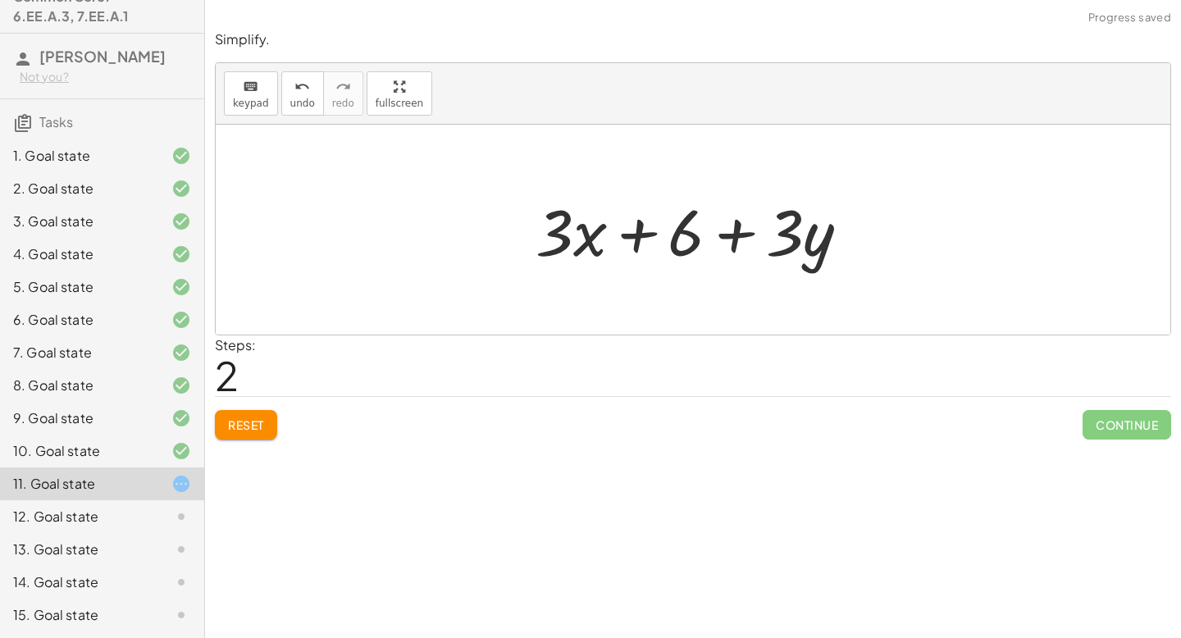
click at [744, 218] on div at bounding box center [700, 230] width 344 height 84
click at [262, 427] on span "Reset" at bounding box center [246, 425] width 36 height 15
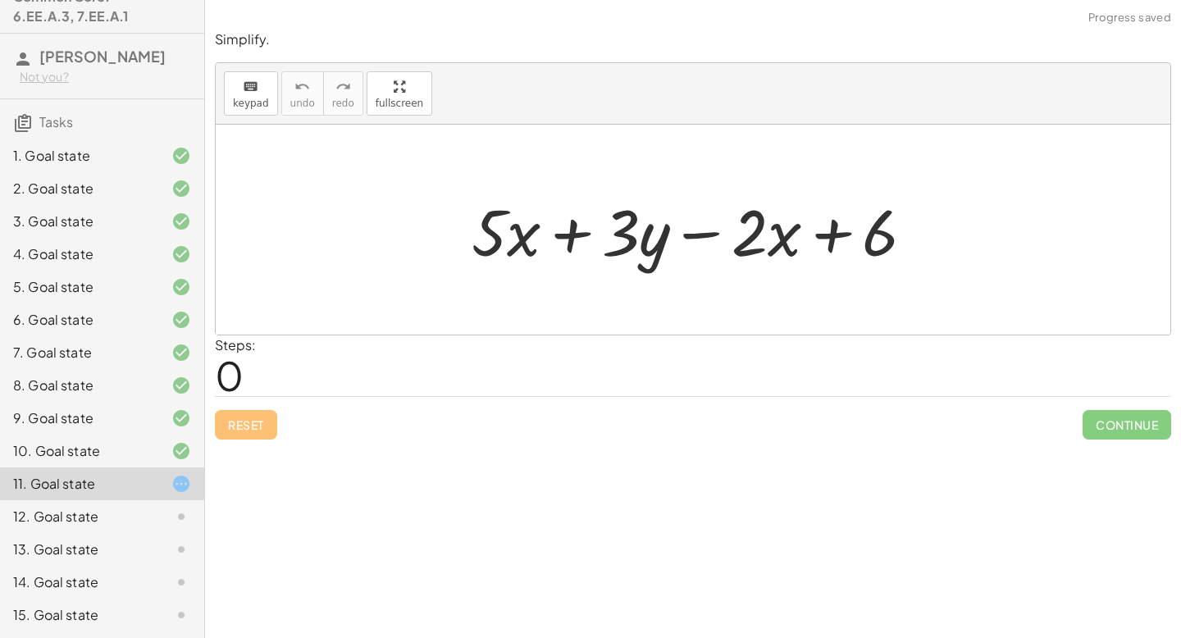
click at [822, 373] on div "Steps: 0" at bounding box center [693, 366] width 957 height 61
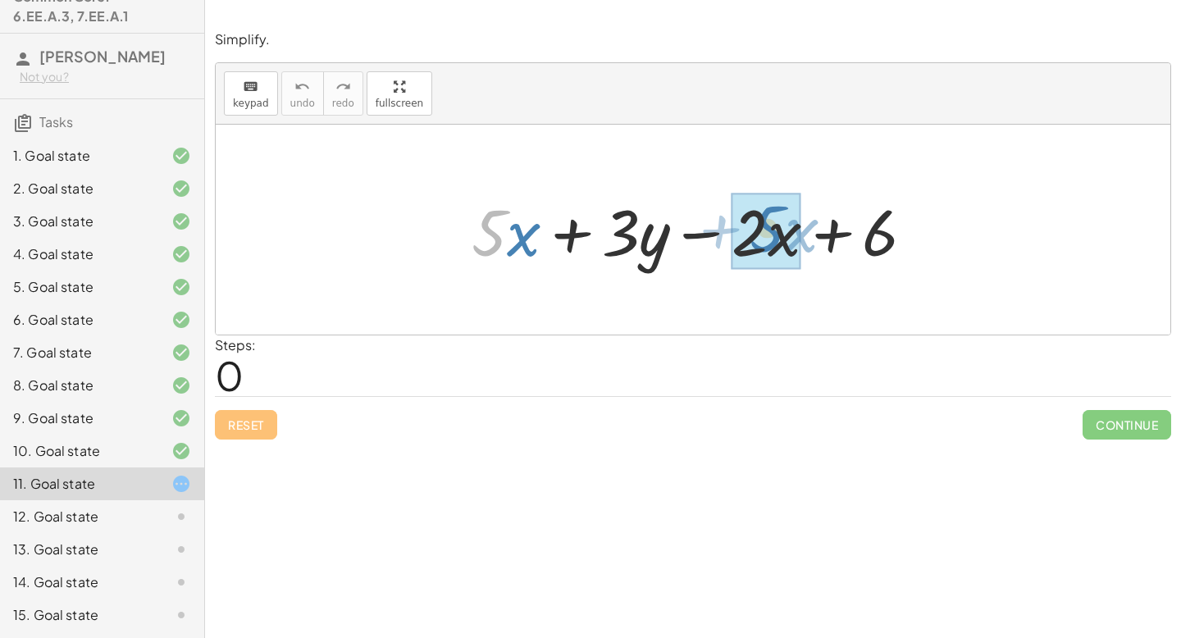
drag, startPoint x: 489, startPoint y: 244, endPoint x: 767, endPoint y: 235, distance: 278.3
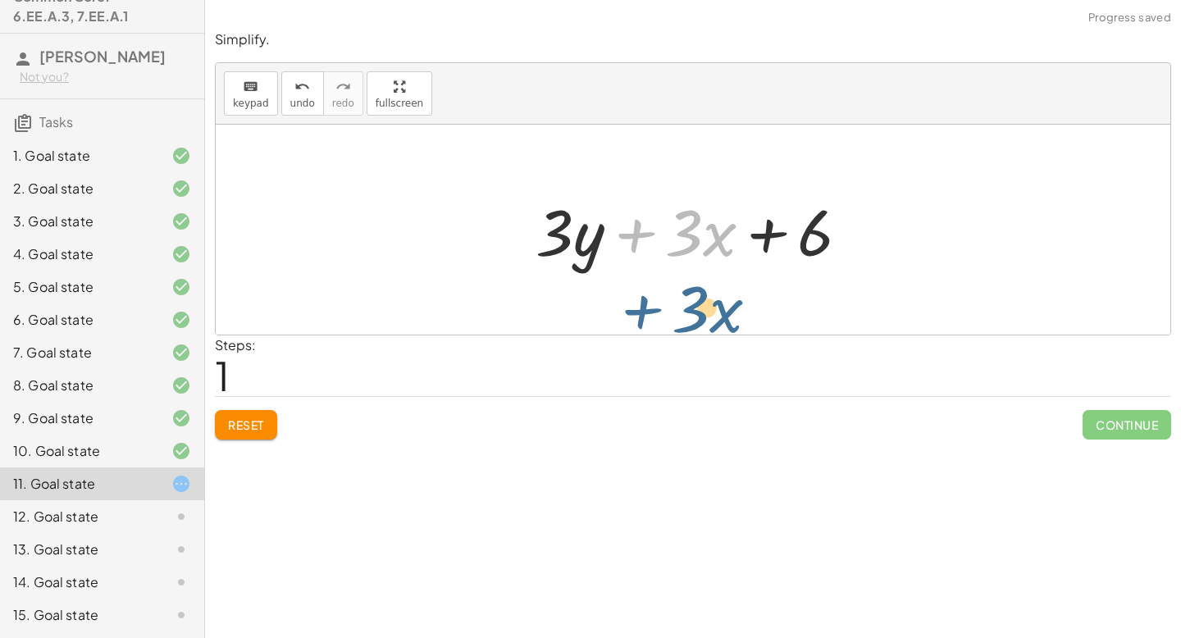
drag, startPoint x: 640, startPoint y: 233, endPoint x: 642, endPoint y: 194, distance: 39.5
click at [644, 197] on div at bounding box center [700, 230] width 344 height 84
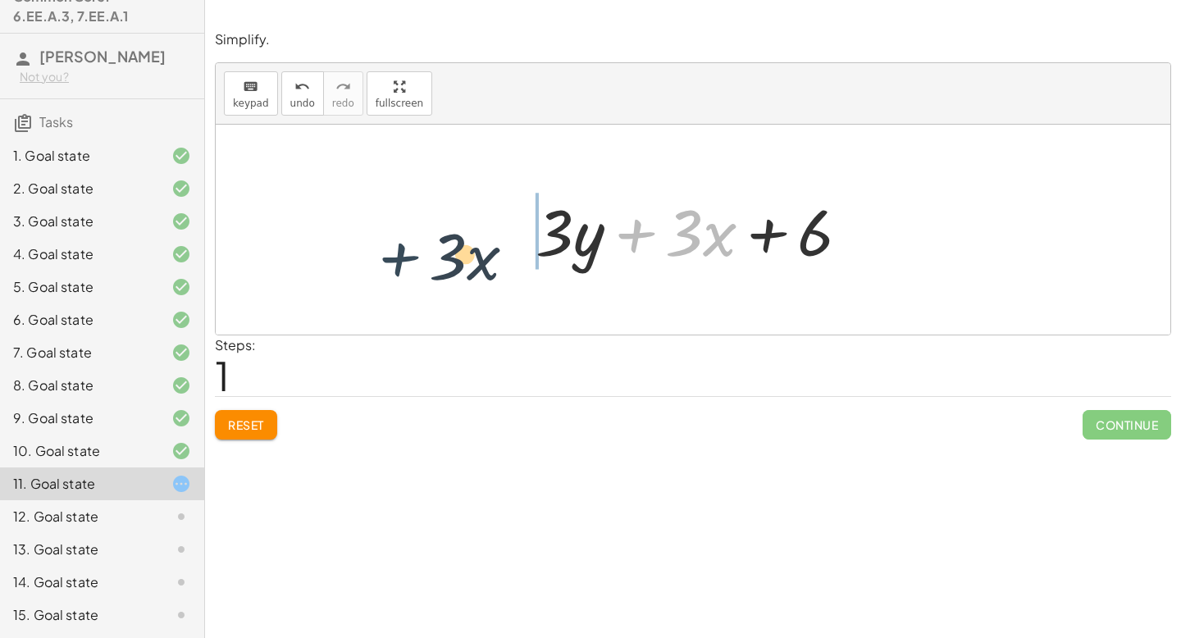
drag, startPoint x: 650, startPoint y: 231, endPoint x: 406, endPoint y: 255, distance: 244.8
click at [406, 255] on div "+ · 5 · x + · 3 · y − · 2 · x + 6 + · 3 · x + · x + · 3 · y + 6 · 3" at bounding box center [693, 230] width 955 height 210
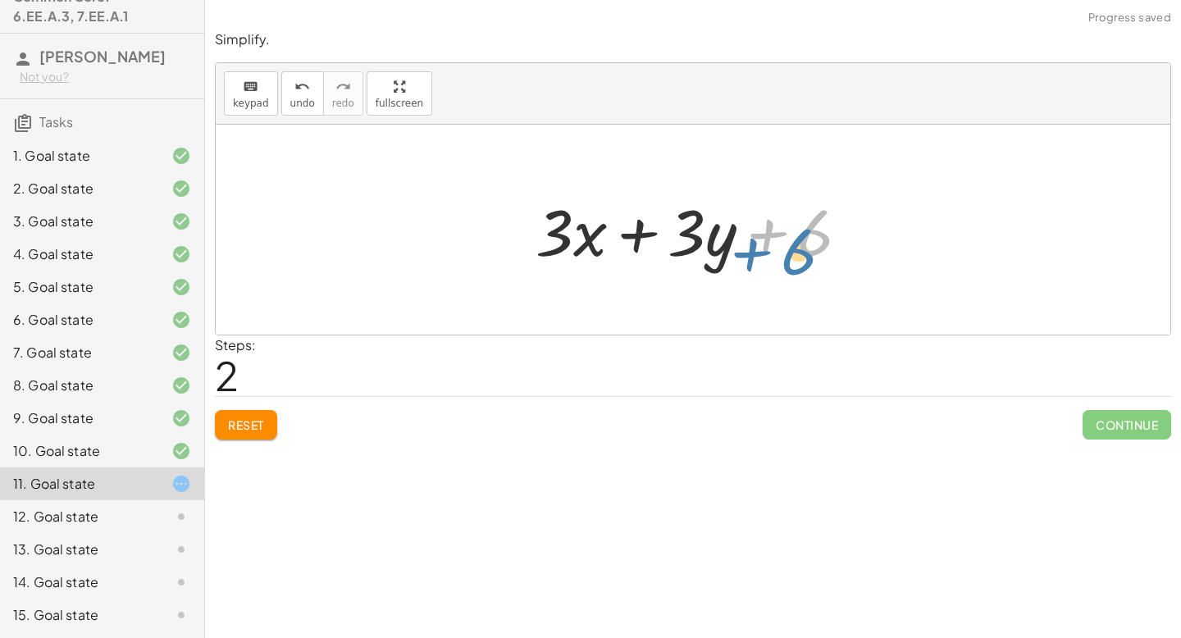
drag, startPoint x: 781, startPoint y: 239, endPoint x: 765, endPoint y: 249, distance: 18.9
click at [765, 250] on div at bounding box center [700, 230] width 344 height 84
drag, startPoint x: 703, startPoint y: 241, endPoint x: 702, endPoint y: 273, distance: 32.0
click at [703, 271] on div at bounding box center [700, 230] width 344 height 84
drag, startPoint x: 678, startPoint y: 235, endPoint x: 733, endPoint y: 280, distance: 70.5
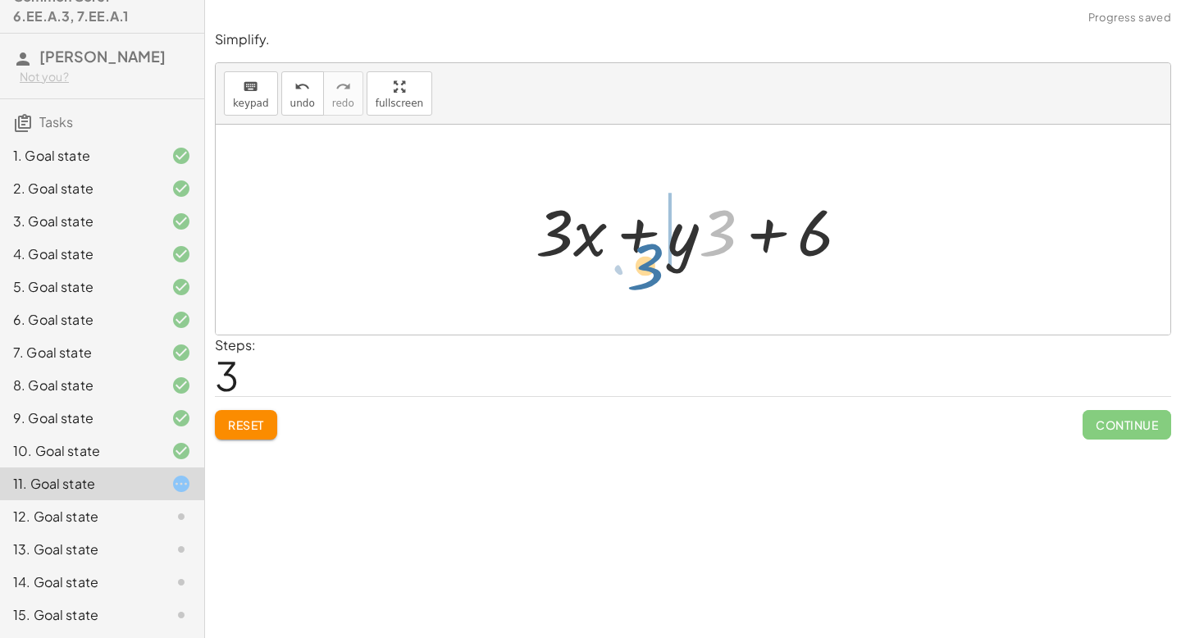
drag, startPoint x: 715, startPoint y: 235, endPoint x: 642, endPoint y: 249, distance: 74.5
click at [642, 250] on div at bounding box center [700, 230] width 344 height 84
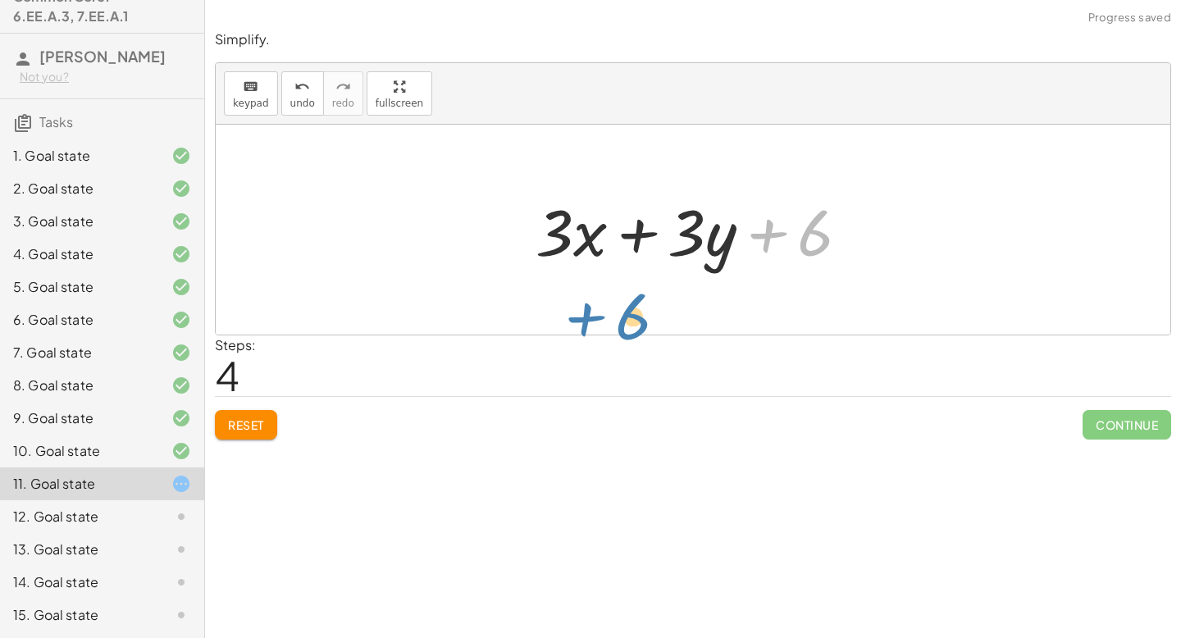
drag, startPoint x: 811, startPoint y: 225, endPoint x: 640, endPoint y: 264, distance: 175.9
click at [637, 268] on div at bounding box center [700, 230] width 344 height 84
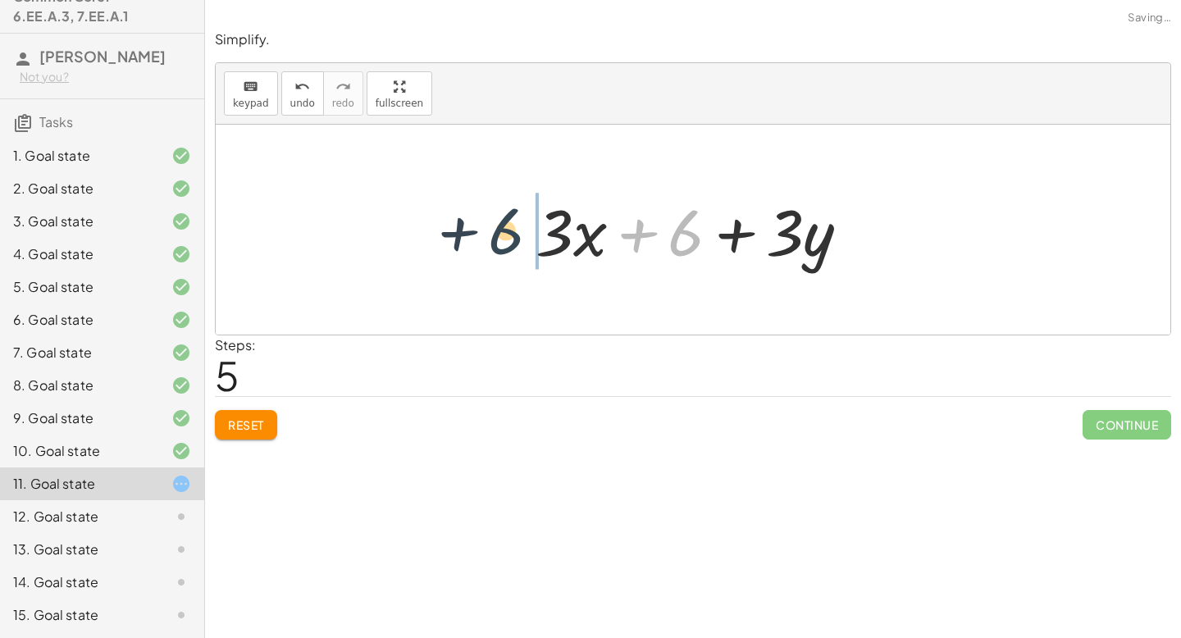
drag, startPoint x: 681, startPoint y: 240, endPoint x: 494, endPoint y: 237, distance: 187.1
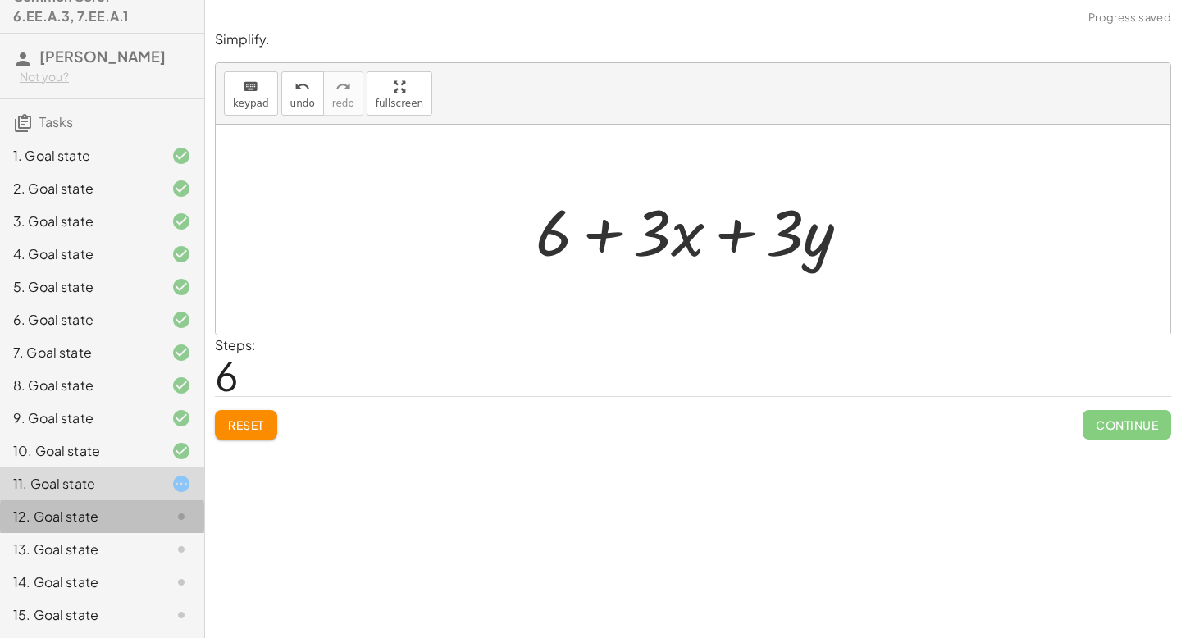
click at [107, 511] on div "12. Goal state" at bounding box center [79, 517] width 132 height 20
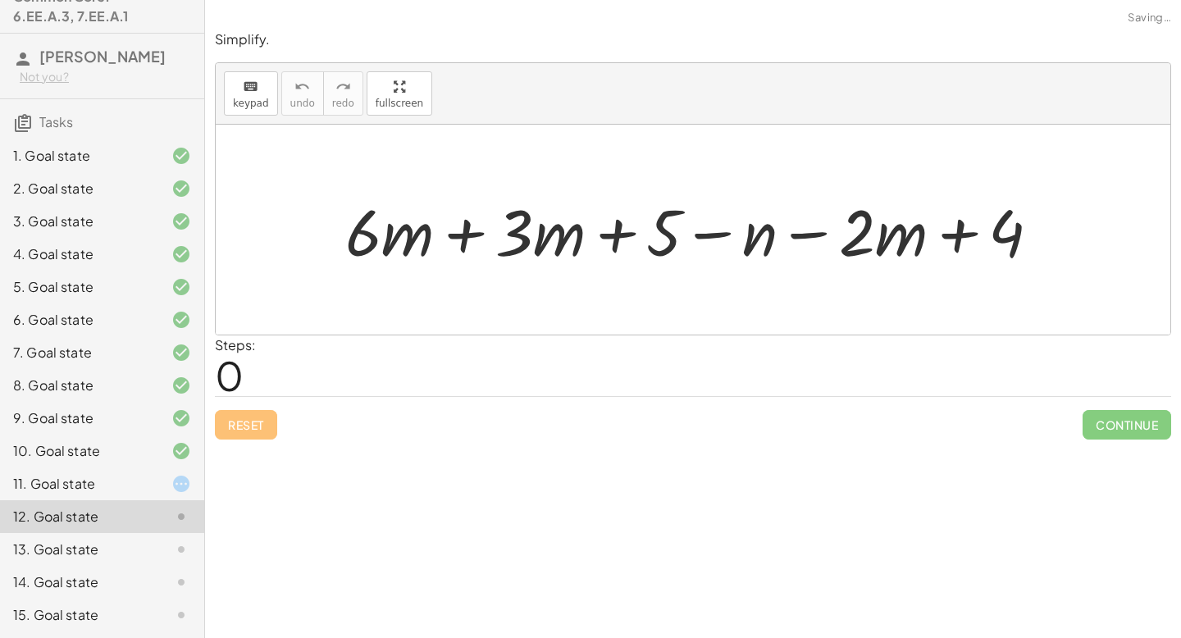
click at [441, 226] on div at bounding box center [699, 230] width 724 height 84
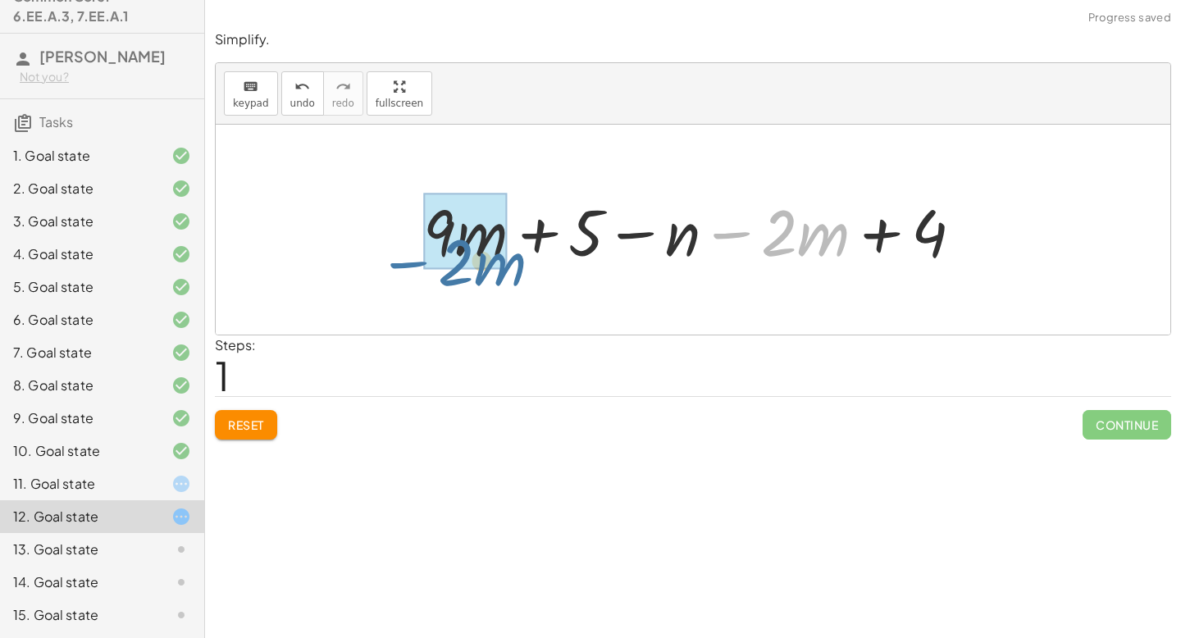
drag, startPoint x: 747, startPoint y: 235, endPoint x: 421, endPoint y: 264, distance: 327.0
click at [421, 264] on div at bounding box center [699, 230] width 569 height 84
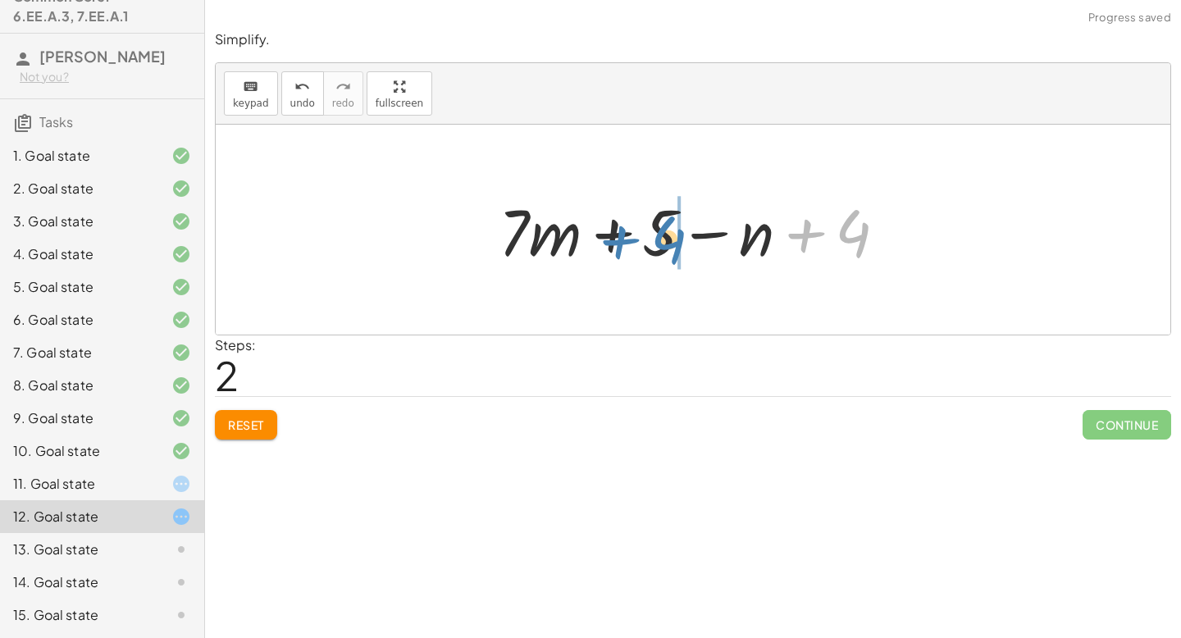
drag, startPoint x: 812, startPoint y: 231, endPoint x: 634, endPoint y: 235, distance: 178.1
click at [634, 235] on div at bounding box center [700, 230] width 418 height 84
click at [710, 234] on div at bounding box center [700, 230] width 418 height 84
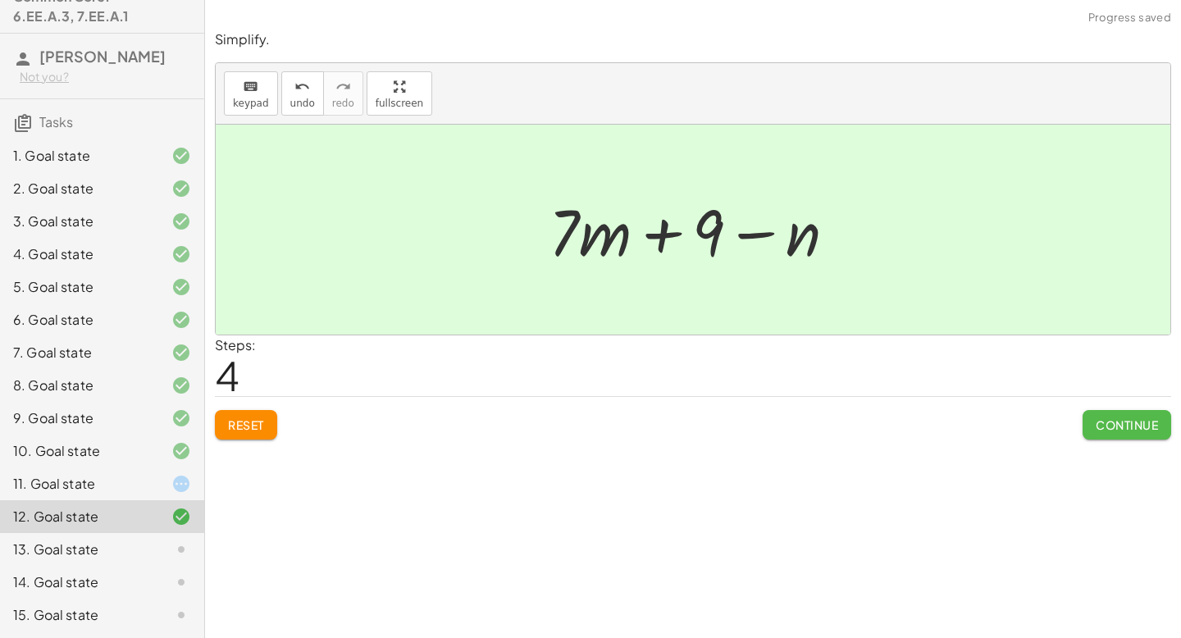
click at [1140, 428] on span "Continue" at bounding box center [1127, 425] width 62 height 15
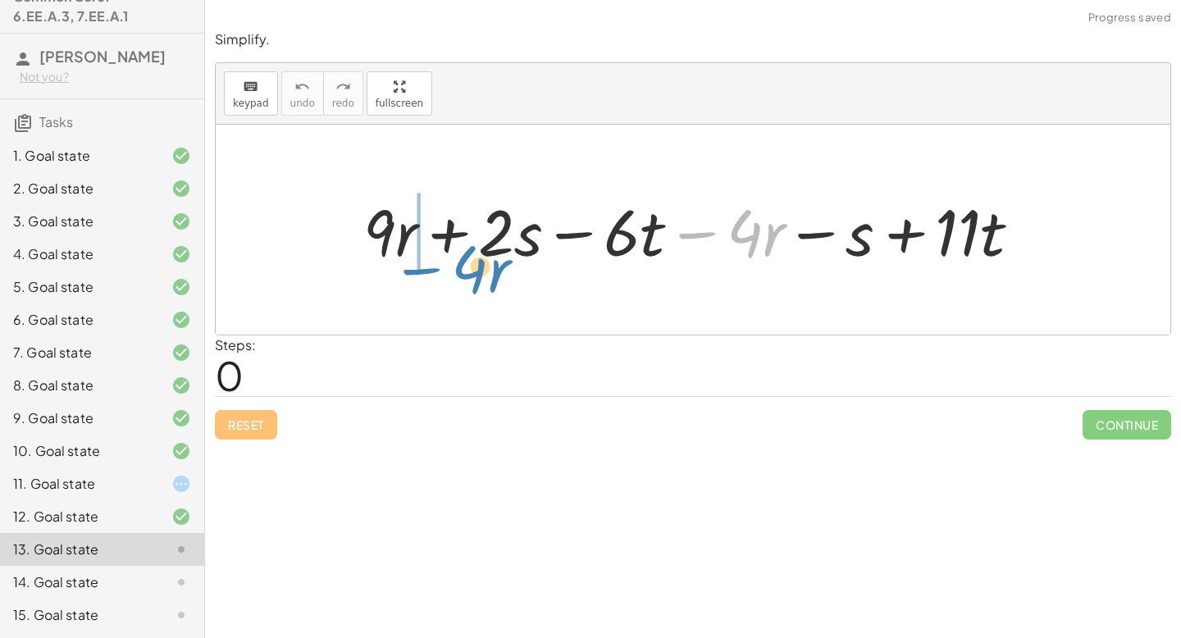
drag, startPoint x: 705, startPoint y: 239, endPoint x: 429, endPoint y: 269, distance: 277.3
click at [429, 270] on div at bounding box center [698, 230] width 687 height 84
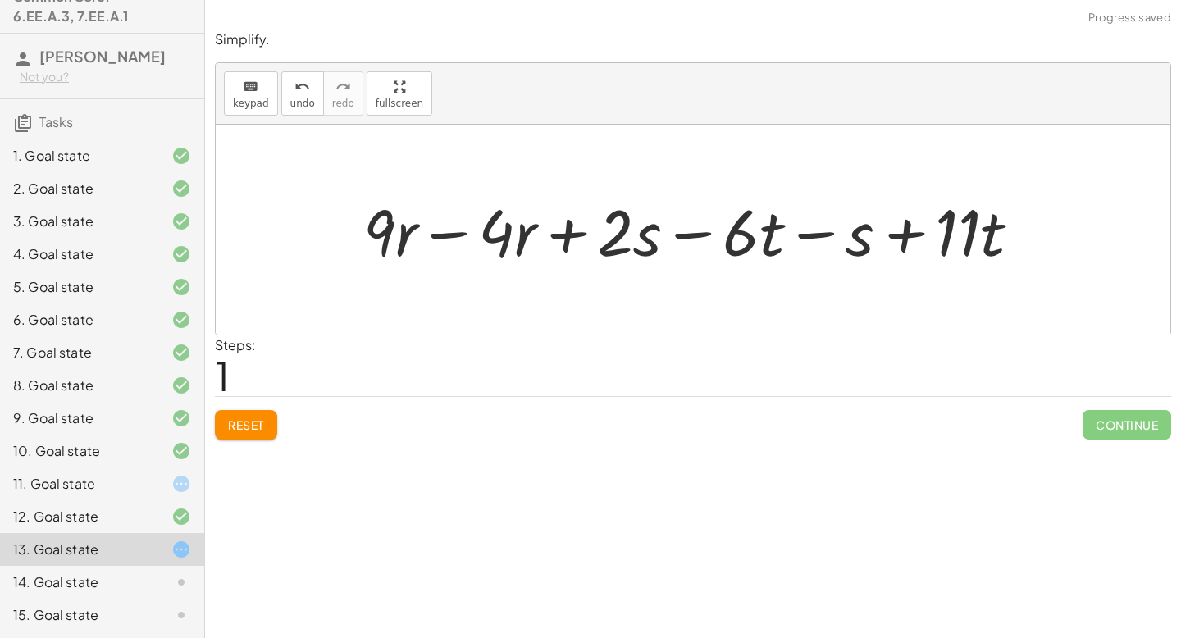
click at [465, 236] on div at bounding box center [698, 230] width 687 height 84
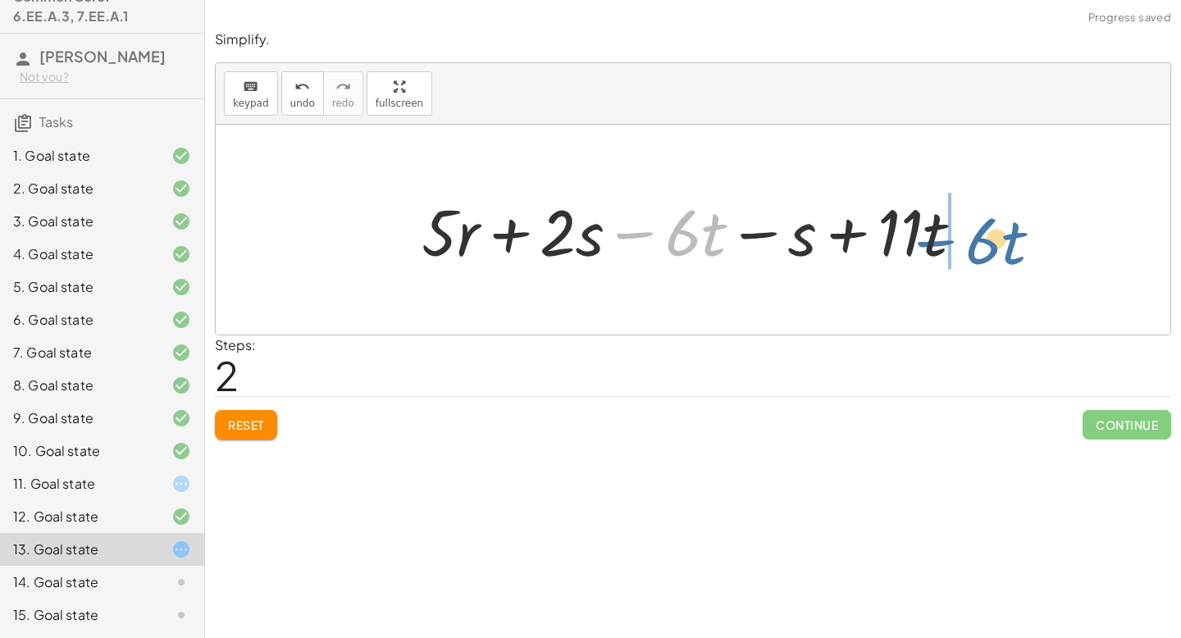
drag, startPoint x: 635, startPoint y: 228, endPoint x: 902, endPoint y: 217, distance: 267.7
click at [905, 218] on div at bounding box center [699, 230] width 572 height 84
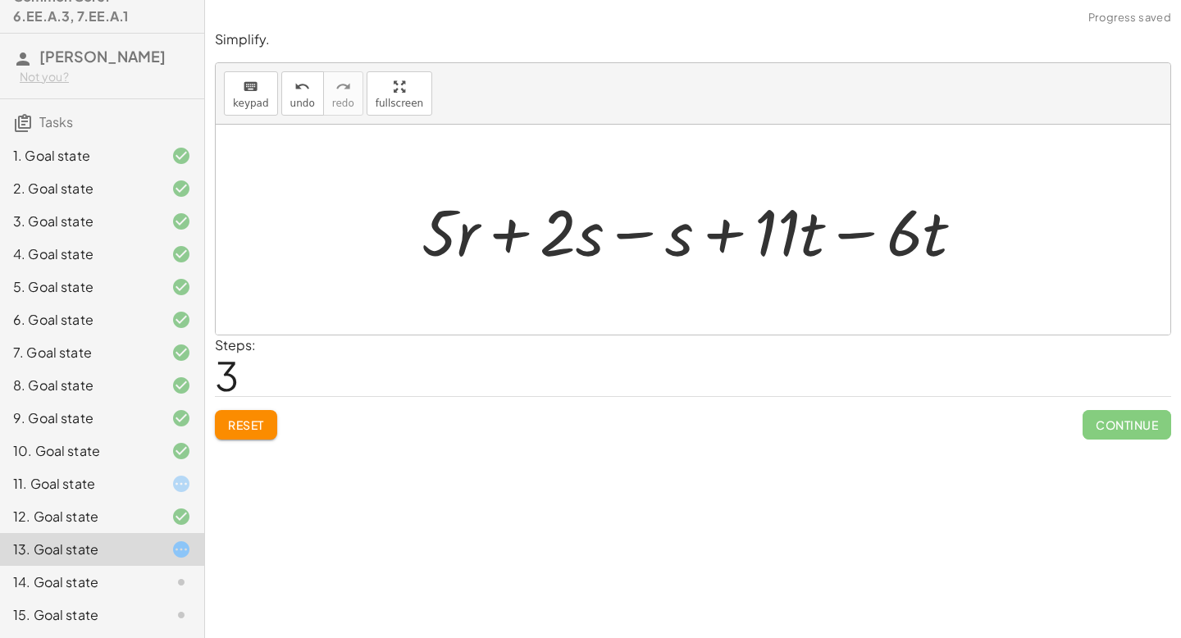
click at [643, 226] on div at bounding box center [699, 230] width 572 height 84
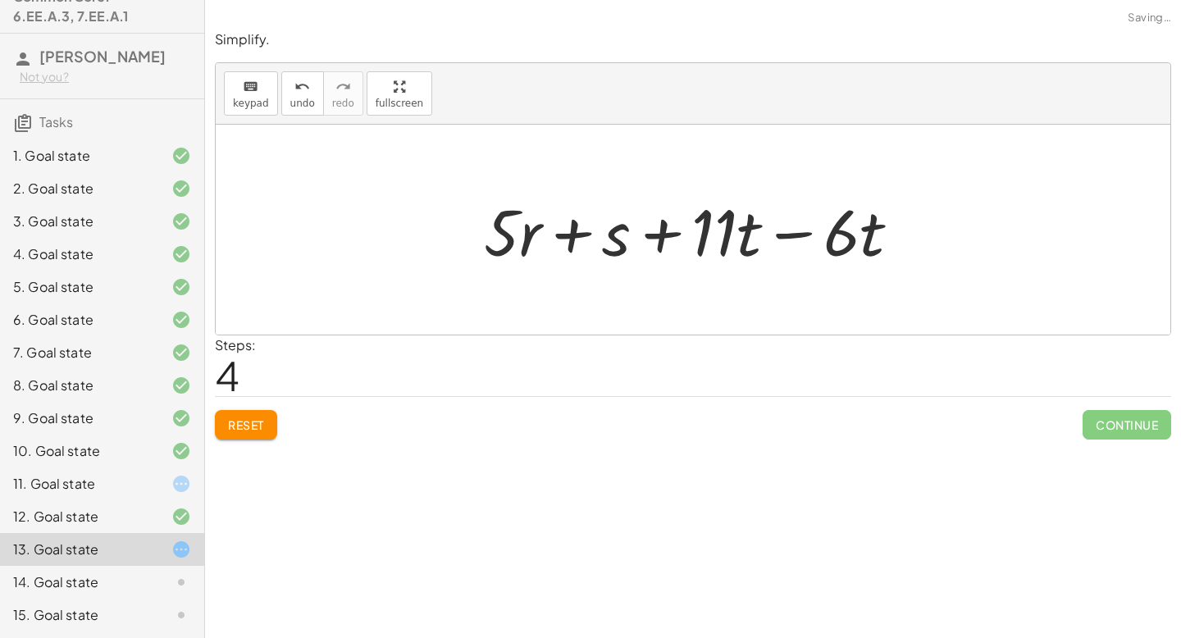
click at [787, 236] on div at bounding box center [699, 230] width 446 height 84
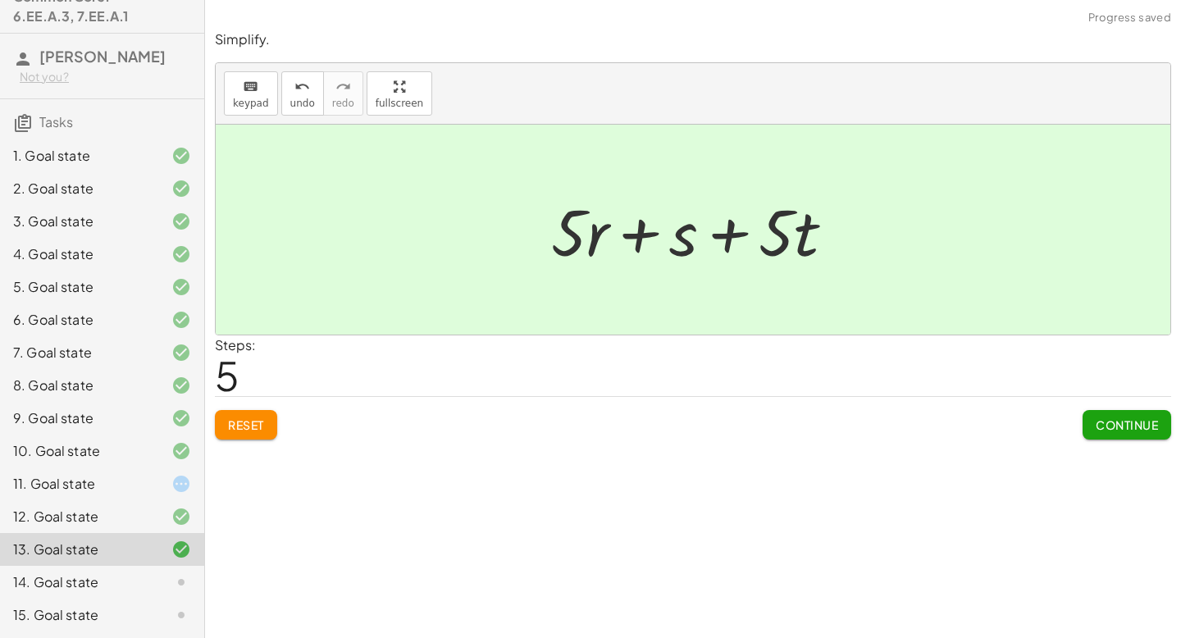
click at [1102, 427] on span "Continue" at bounding box center [1127, 425] width 62 height 15
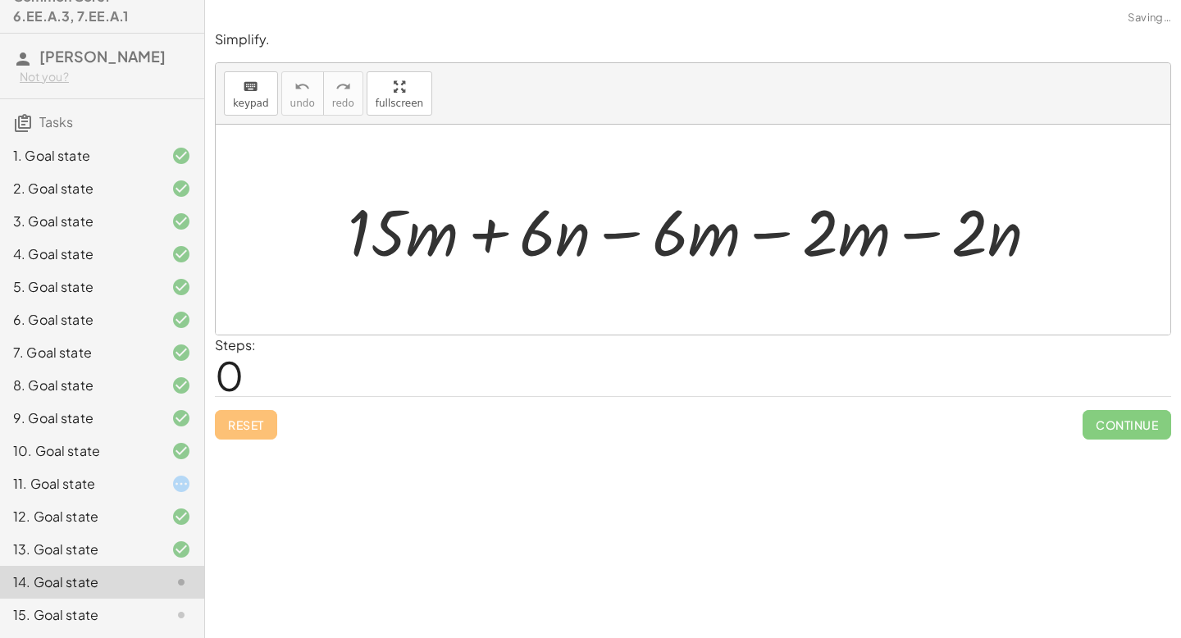
click at [787, 225] on div at bounding box center [699, 230] width 719 height 84
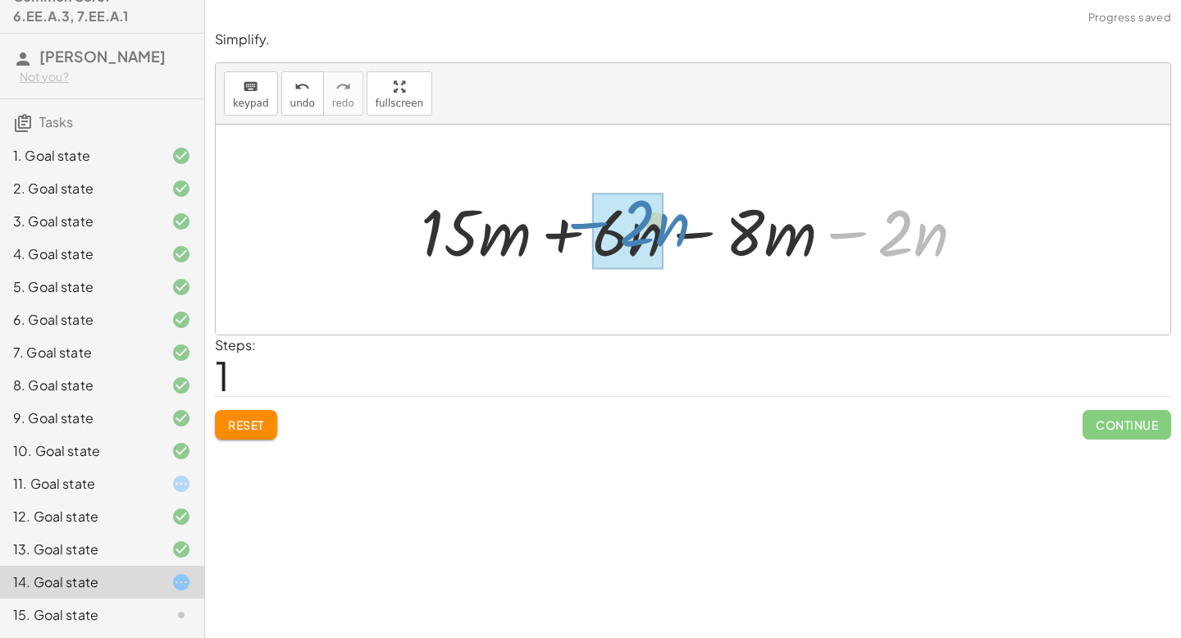
drag, startPoint x: 848, startPoint y: 231, endPoint x: 585, endPoint y: 222, distance: 263.5
click at [585, 222] on div at bounding box center [699, 230] width 573 height 84
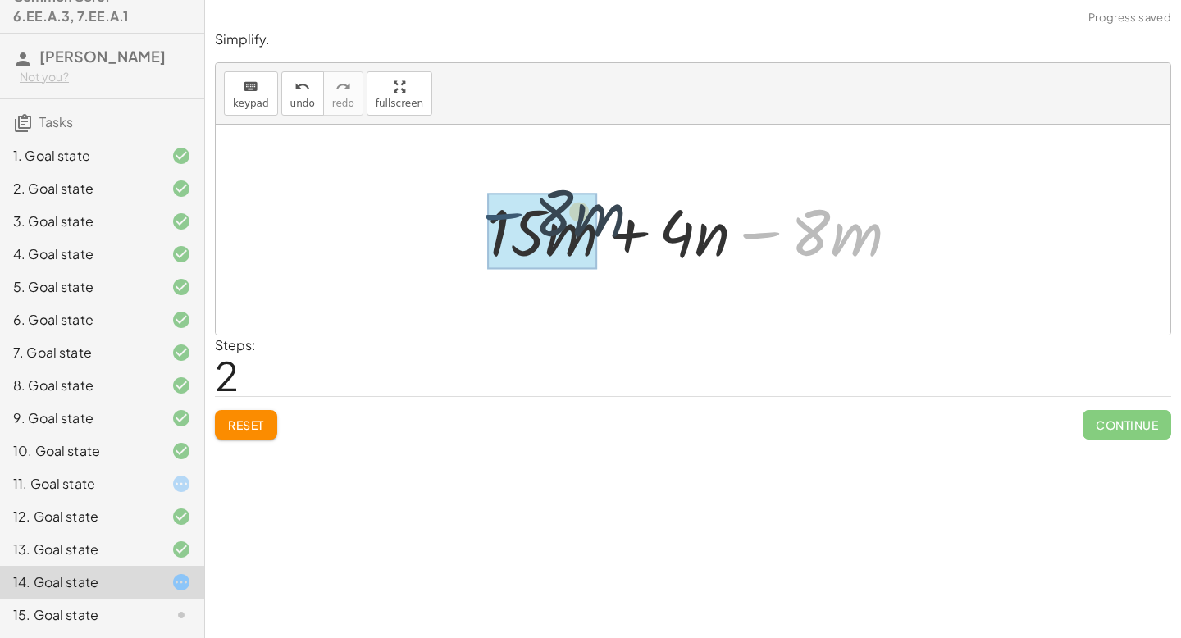
drag, startPoint x: 770, startPoint y: 233, endPoint x: 508, endPoint y: 211, distance: 263.5
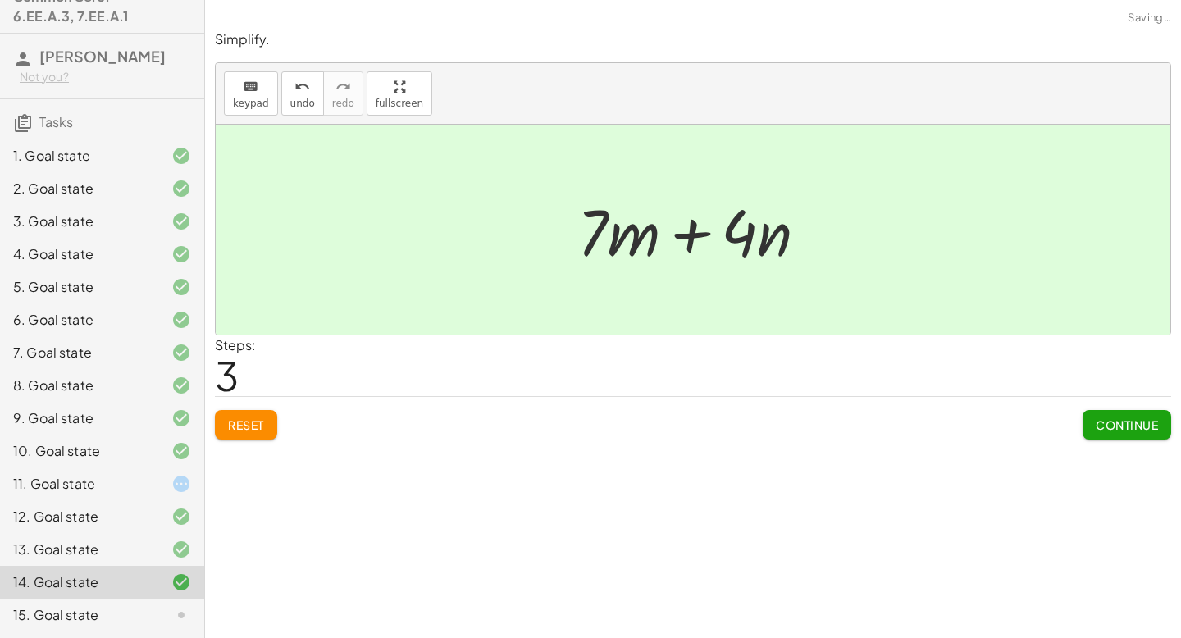
click at [1126, 421] on span "Continue" at bounding box center [1127, 425] width 62 height 15
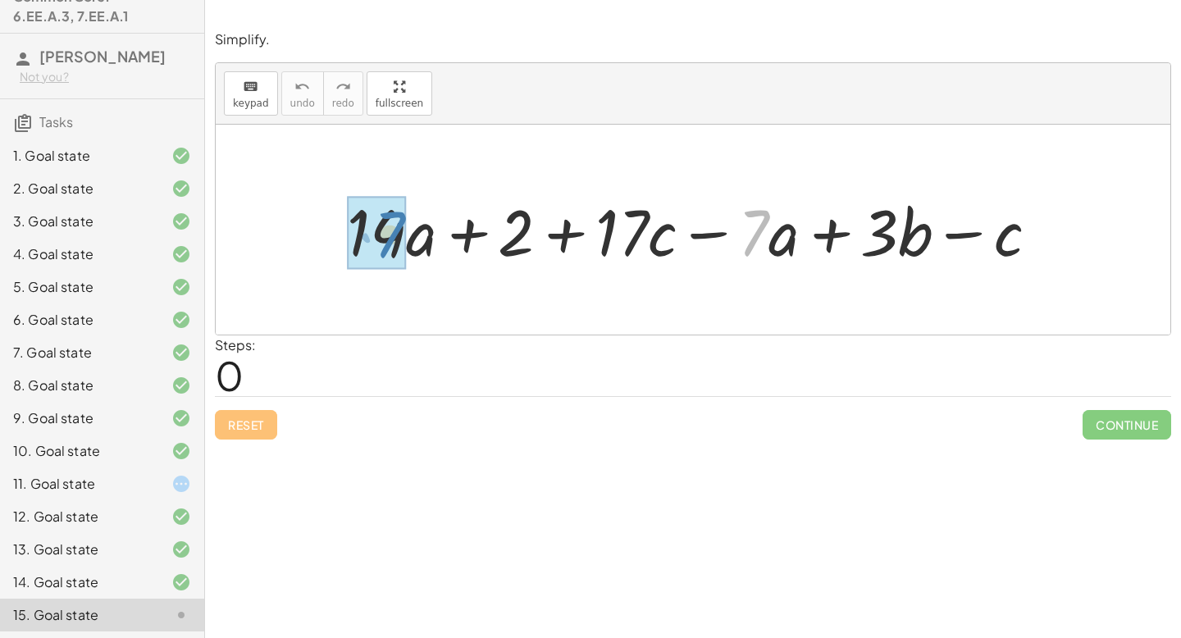
drag, startPoint x: 769, startPoint y: 231, endPoint x: 402, endPoint y: 232, distance: 366.7
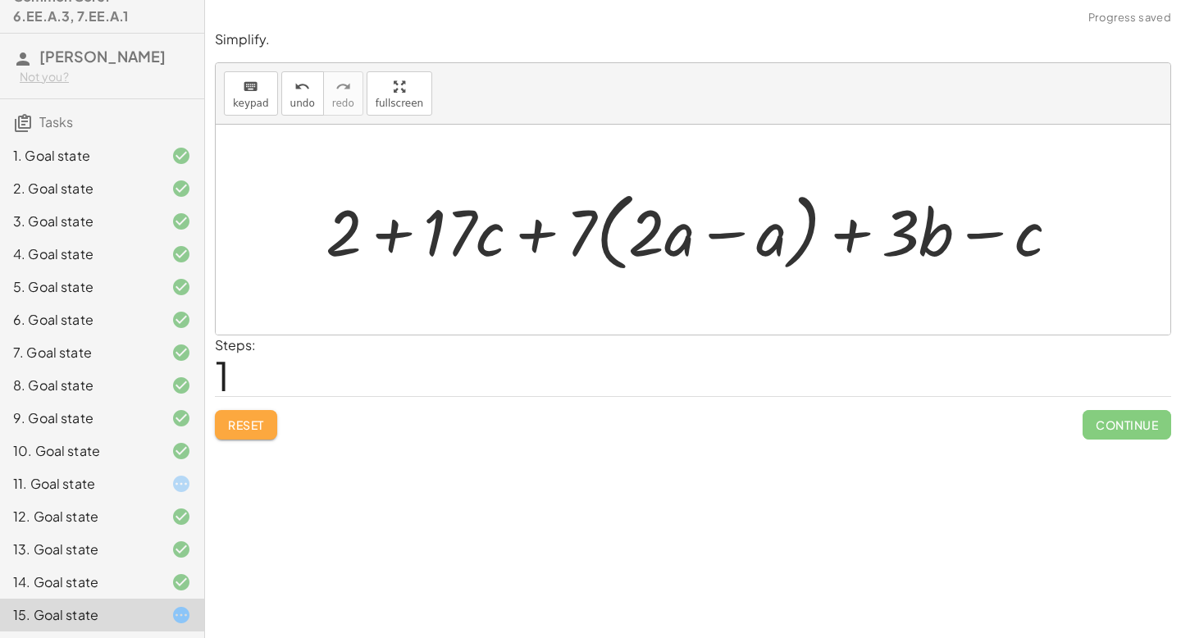
click at [258, 432] on button "Reset" at bounding box center [246, 425] width 62 height 30
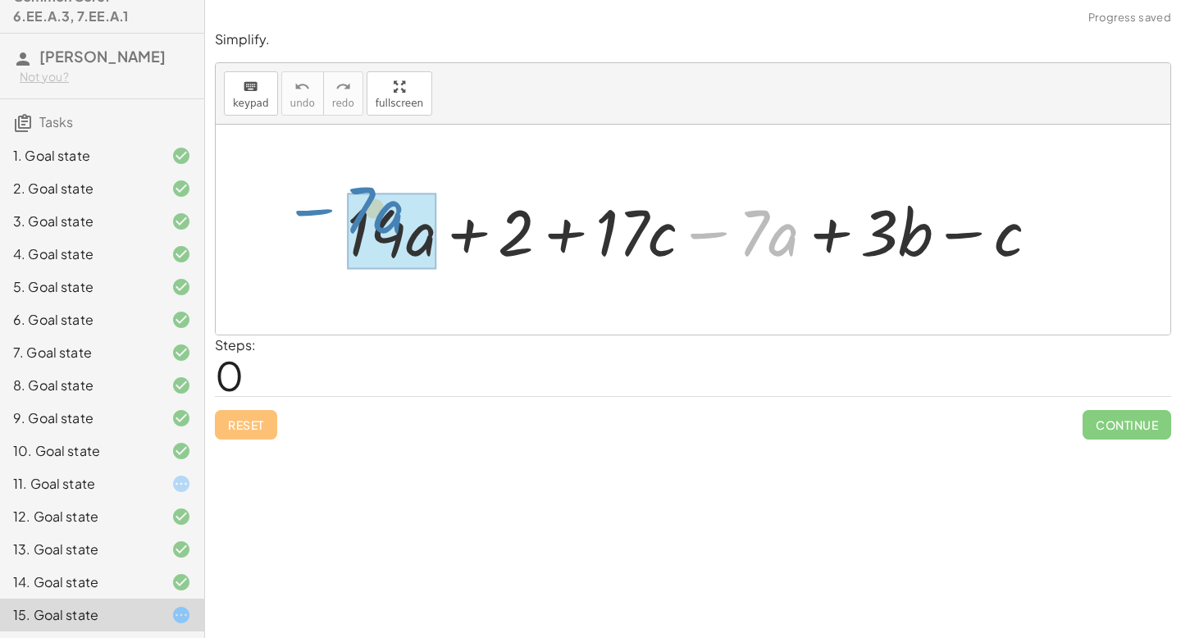
drag, startPoint x: 704, startPoint y: 237, endPoint x: 299, endPoint y: 222, distance: 404.8
click at [304, 217] on div "− · 7 · a + · 14 · a + 2 + · 17 · c − · 7 · a + · 3 · b − c" at bounding box center [693, 230] width 955 height 210
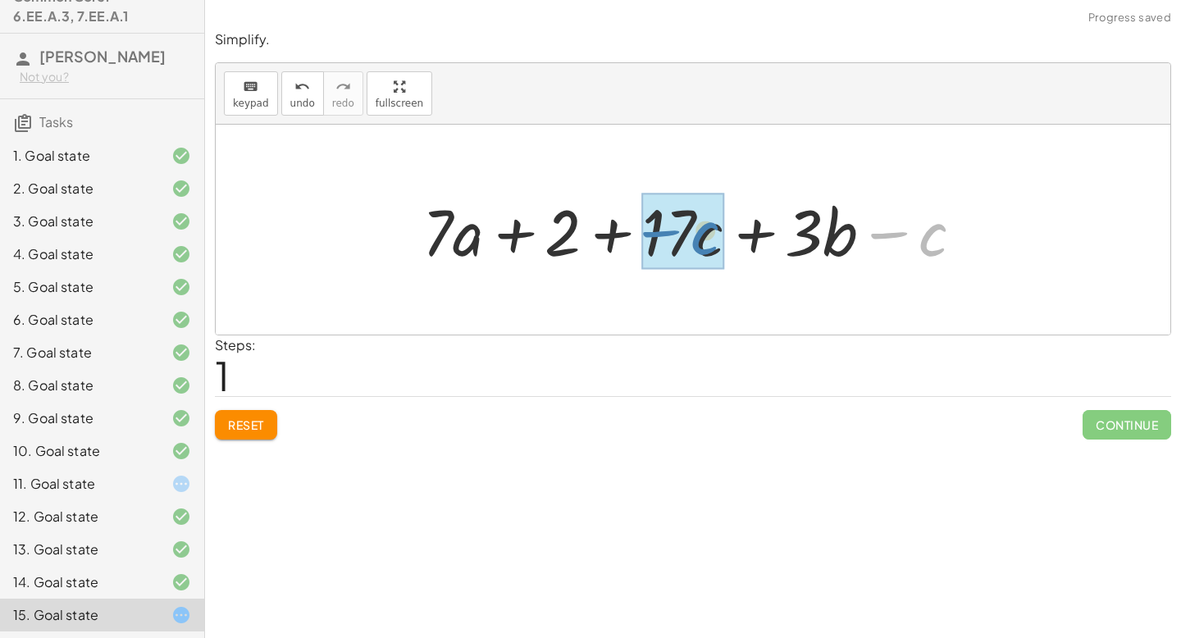
drag, startPoint x: 898, startPoint y: 227, endPoint x: 671, endPoint y: 224, distance: 226.5
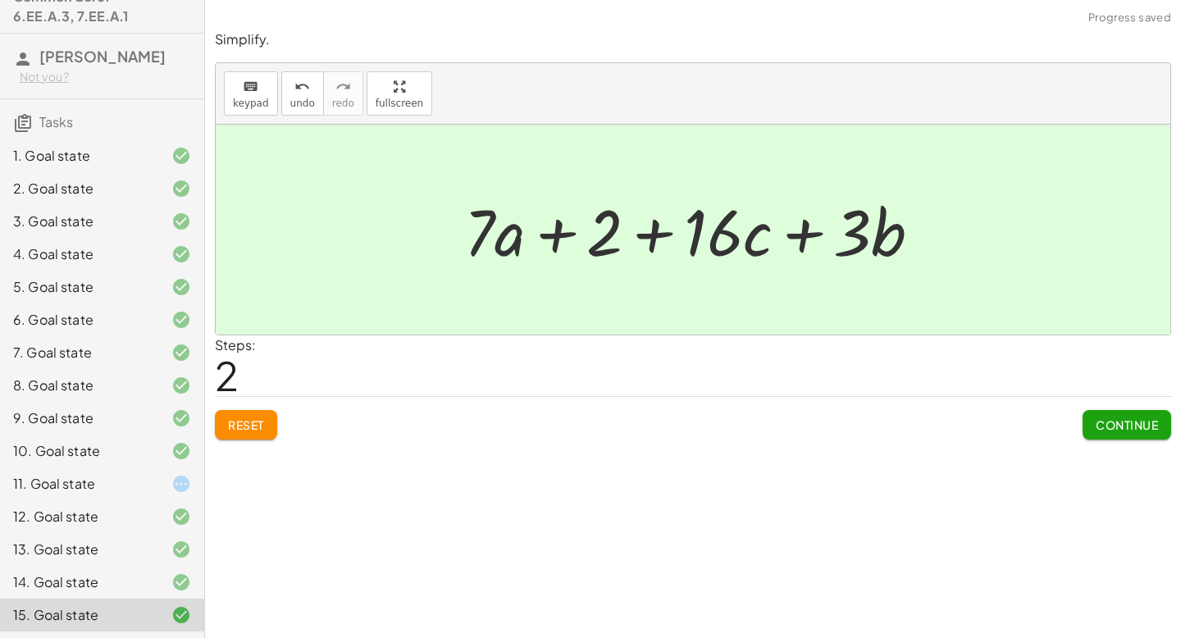
click at [1120, 423] on span "Continue" at bounding box center [1127, 425] width 62 height 15
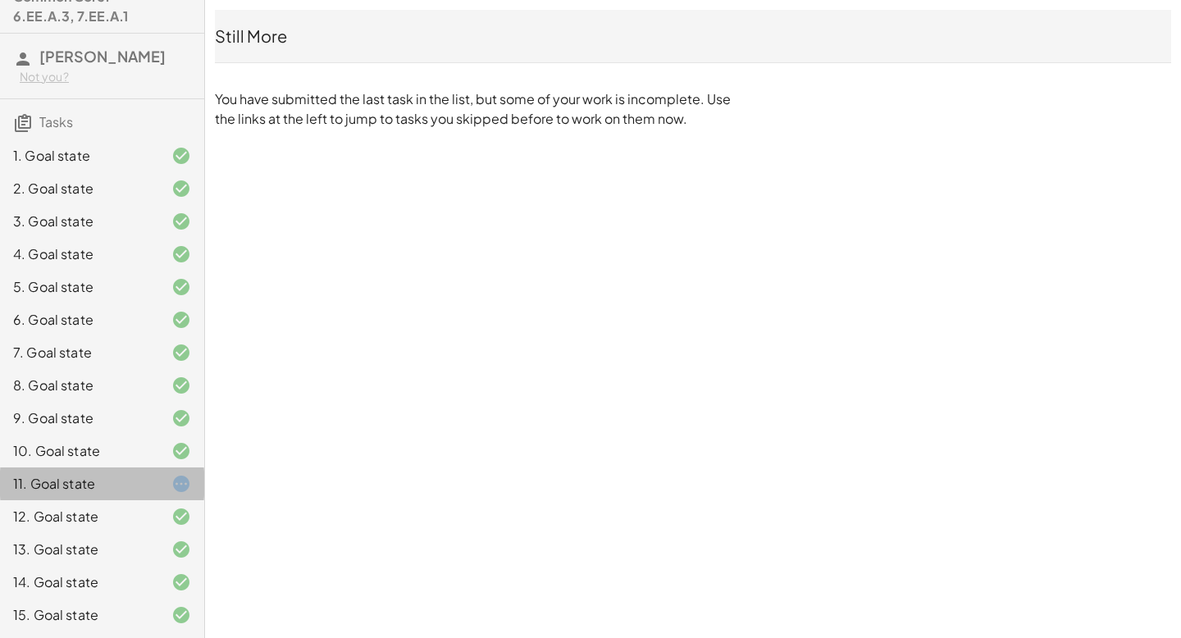
click at [160, 480] on div at bounding box center [168, 484] width 46 height 20
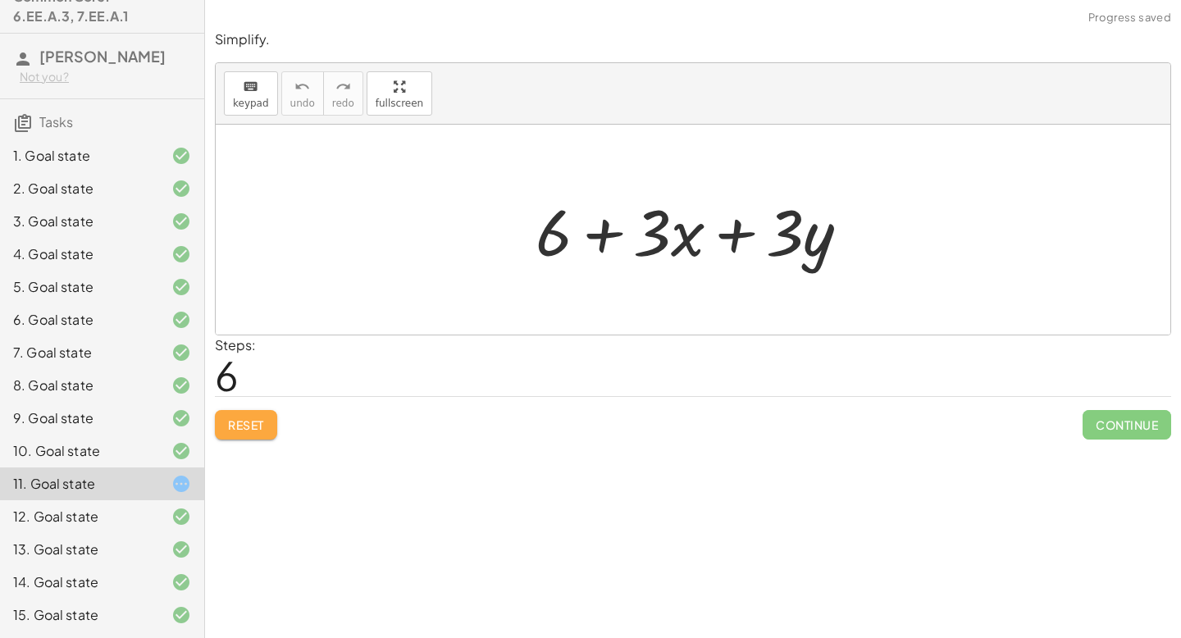
click at [246, 420] on span "Reset" at bounding box center [246, 425] width 36 height 15
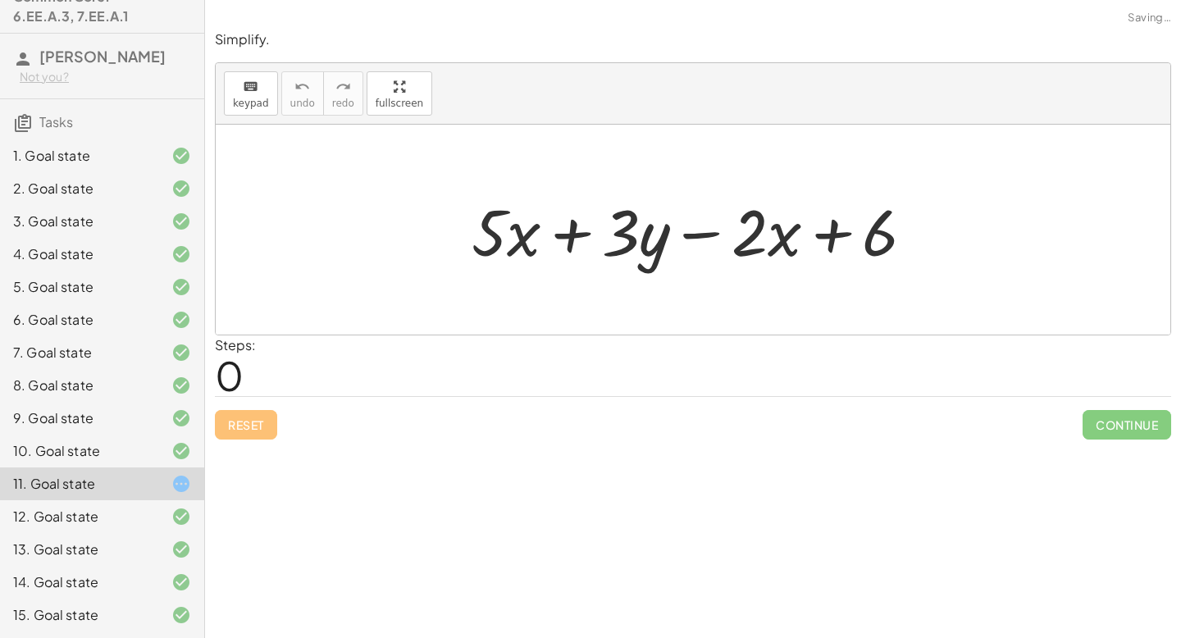
click at [607, 486] on div "Simplify. keyboard keypad undo undo redo redo fullscreen × Steps: 1 Reset Conti…" at bounding box center [693, 319] width 976 height 638
drag, startPoint x: 482, startPoint y: 240, endPoint x: 694, endPoint y: 233, distance: 211.8
click at [694, 233] on div at bounding box center [700, 230] width 473 height 84
click at [695, 233] on div at bounding box center [700, 230] width 473 height 84
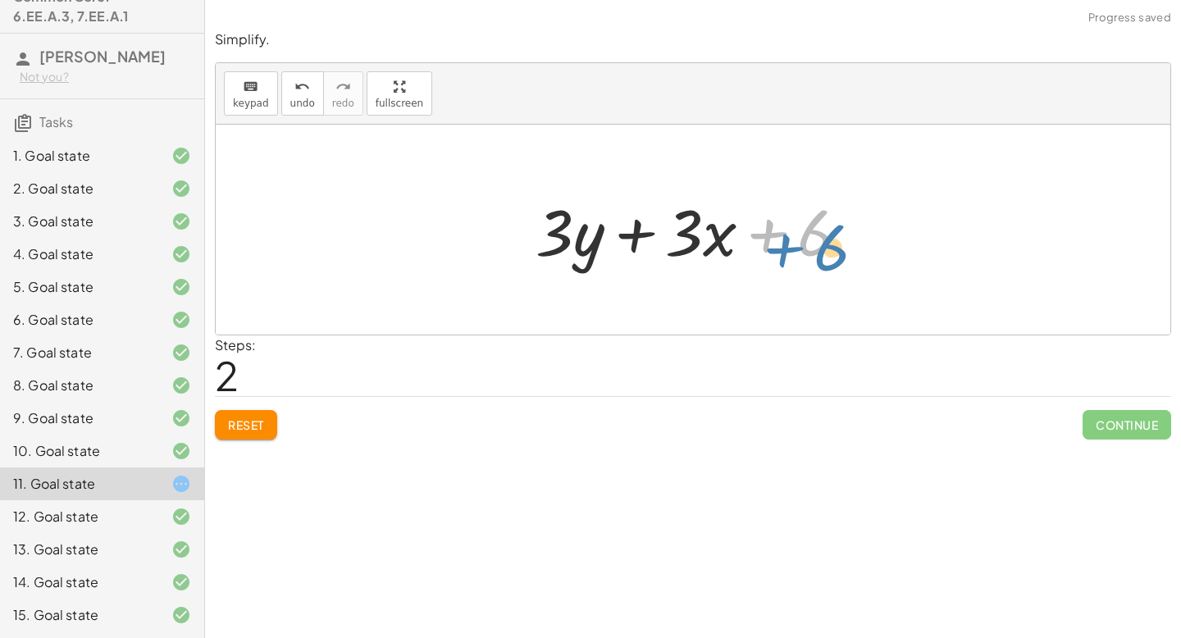
drag, startPoint x: 778, startPoint y: 244, endPoint x: 791, endPoint y: 213, distance: 33.1
click at [791, 225] on div at bounding box center [700, 230] width 344 height 84
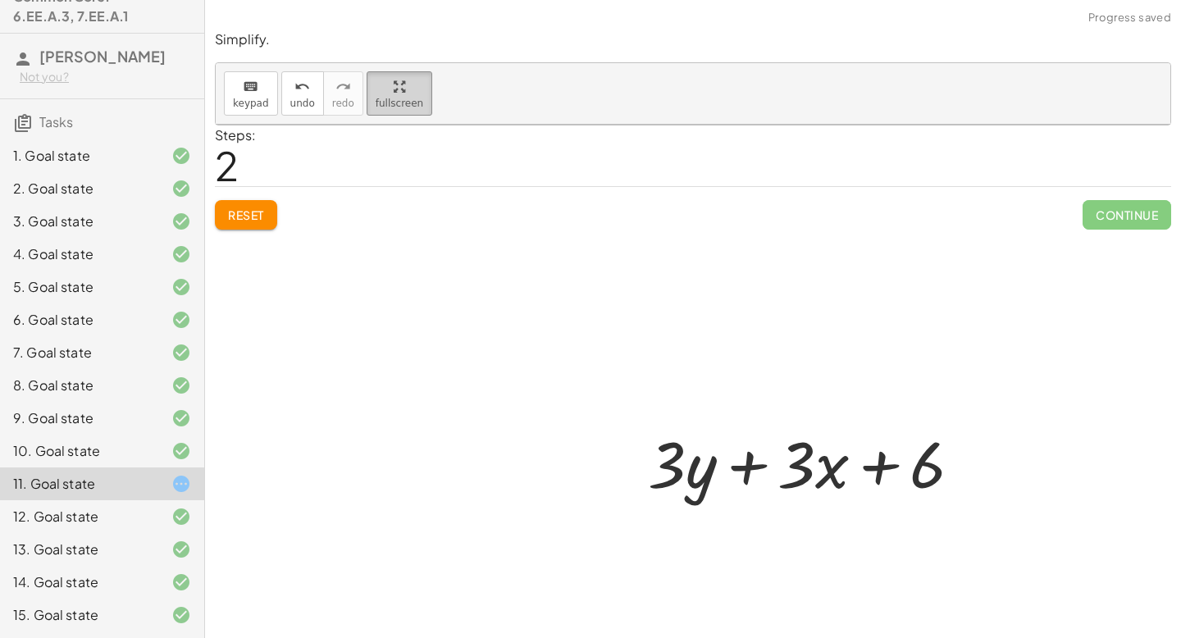
click at [415, 125] on div "keyboard keypad undo undo redo redo fullscreen + · 5 · x + · 3 · y − · 2 · x + …" at bounding box center [693, 94] width 955 height 62
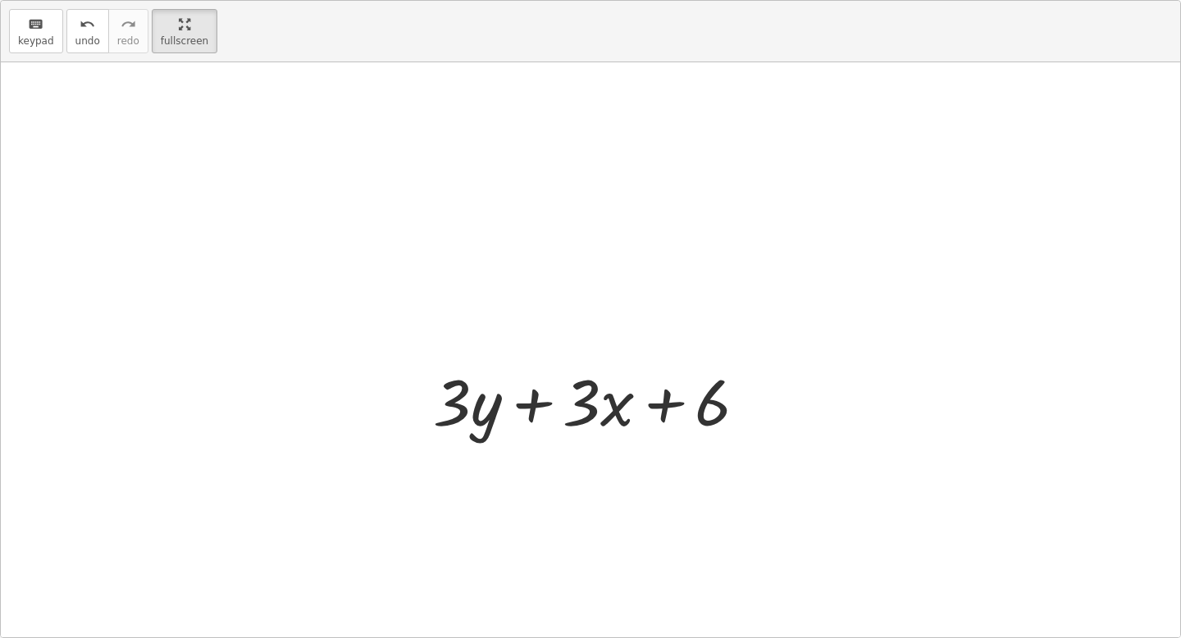
scroll to position [0, 0]
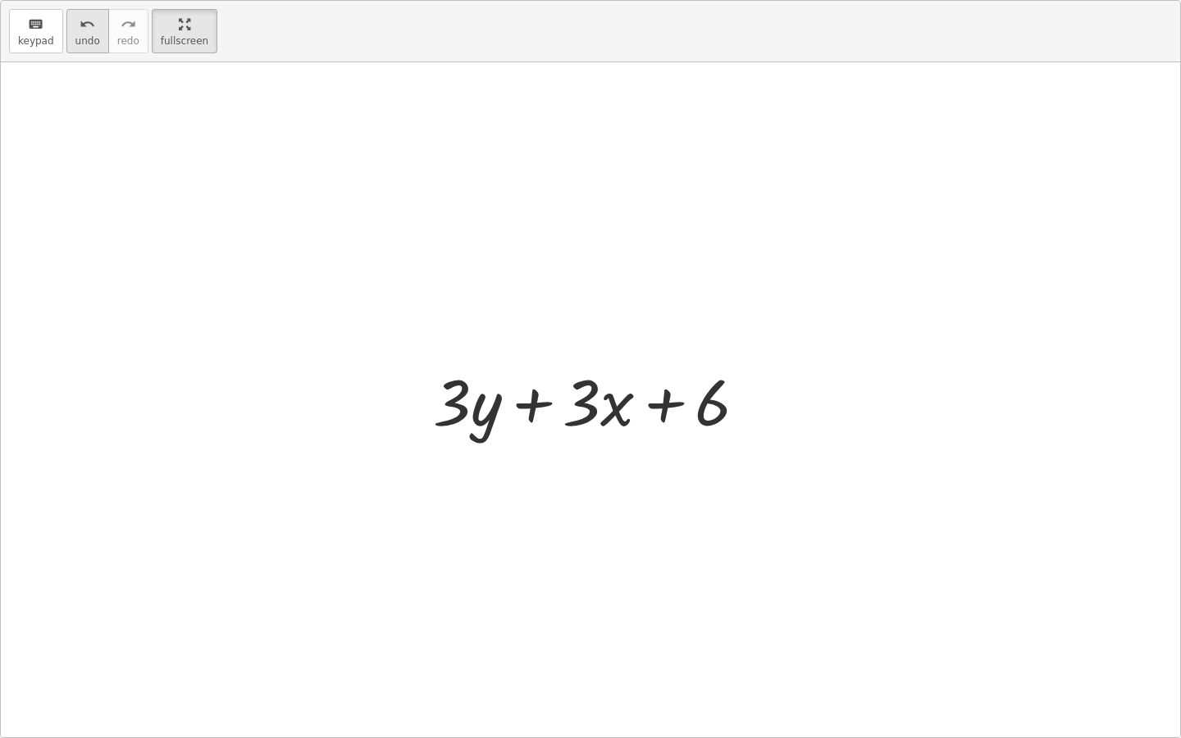
click at [82, 26] on icon "undo" at bounding box center [88, 25] width 16 height 20
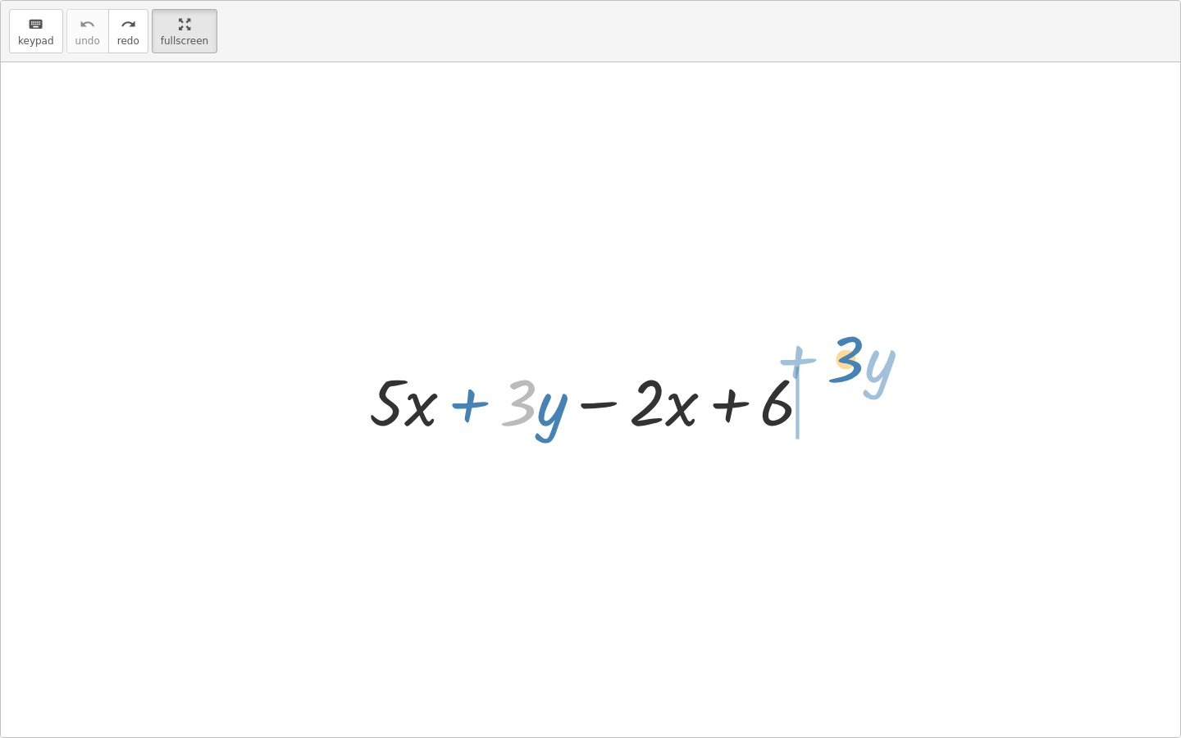
drag, startPoint x: 534, startPoint y: 398, endPoint x: 869, endPoint y: 350, distance: 338.1
click at [866, 353] on div "· 3 + · y + · 5 · x + · 3 · y − · 2 · x + 6" at bounding box center [591, 399] width 1180 height 675
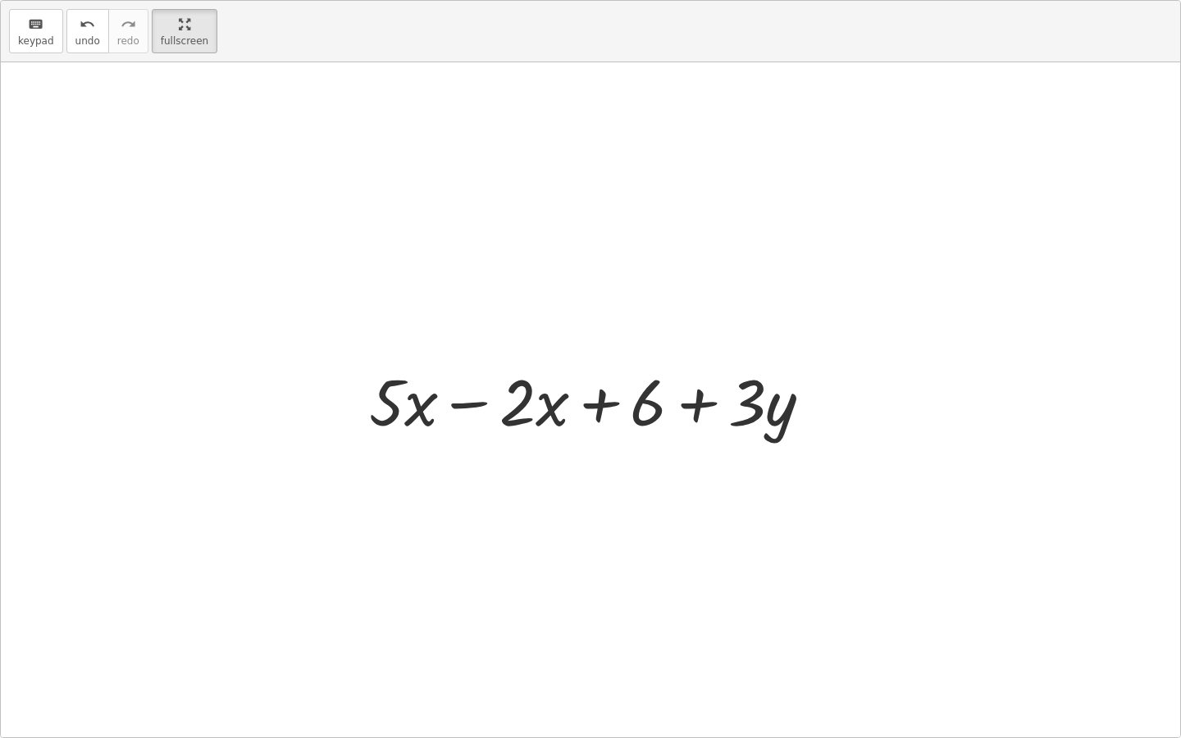
click at [484, 407] on div at bounding box center [597, 400] width 473 height 84
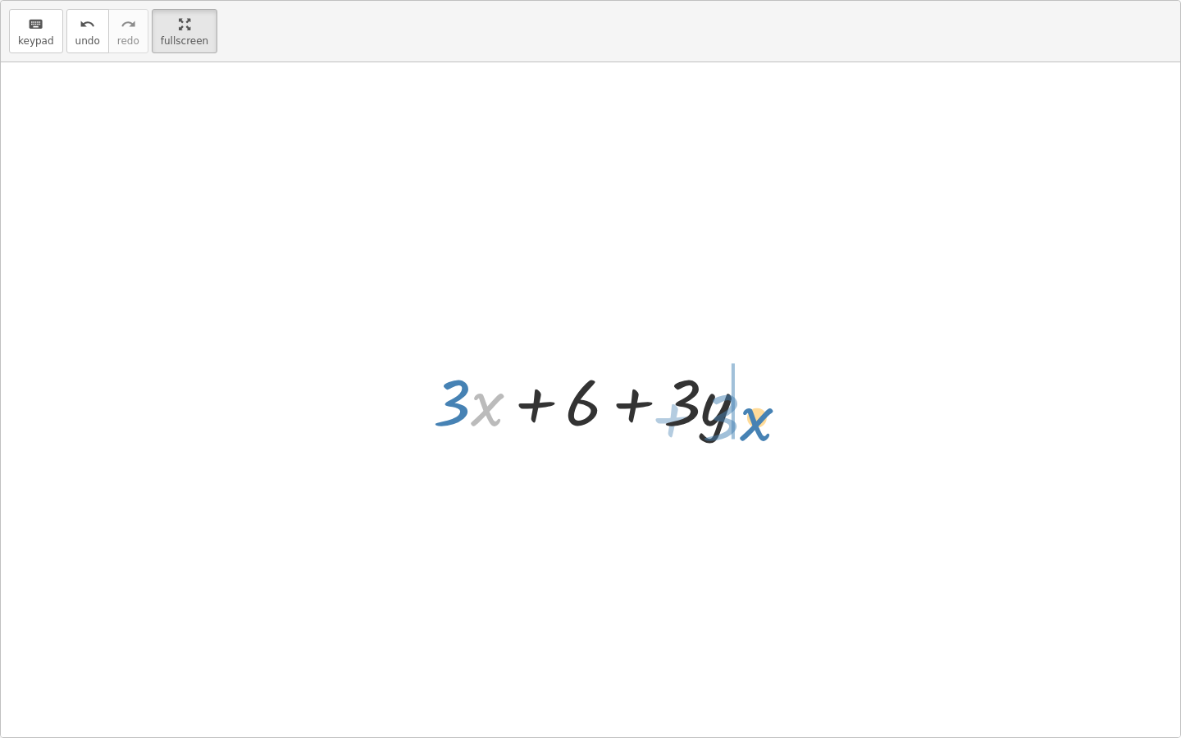
drag, startPoint x: 489, startPoint y: 401, endPoint x: 770, endPoint y: 405, distance: 281.4
click at [769, 407] on div "+ · 5 · x + · 3 · y − · 2 · x + 6 + · 5 · x − · 2 · x + 6 + · 3 · y · x + · 3 +…" at bounding box center [591, 400] width 364 height 93
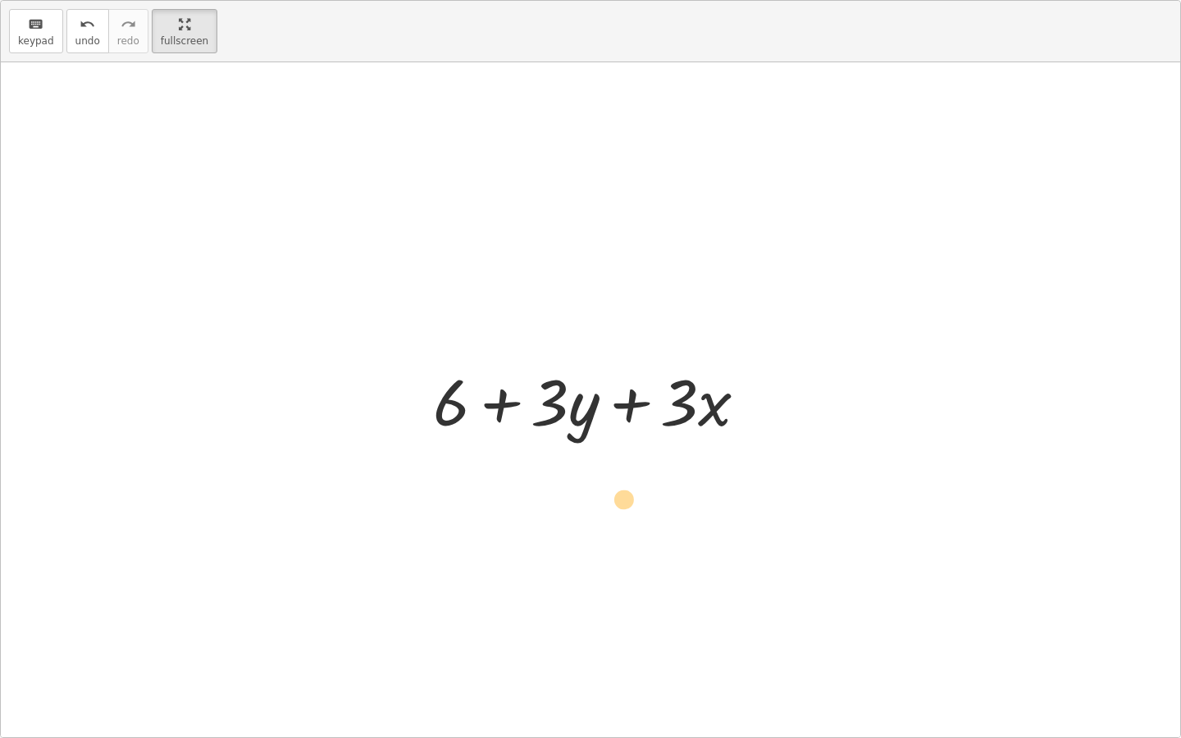
drag, startPoint x: 718, startPoint y: 398, endPoint x: 573, endPoint y: 497, distance: 175.9
drag, startPoint x: 714, startPoint y: 414, endPoint x: 653, endPoint y: 406, distance: 61.3
click at [653, 406] on div at bounding box center [597, 400] width 344 height 84
drag, startPoint x: 588, startPoint y: 400, endPoint x: 530, endPoint y: 409, distance: 58.9
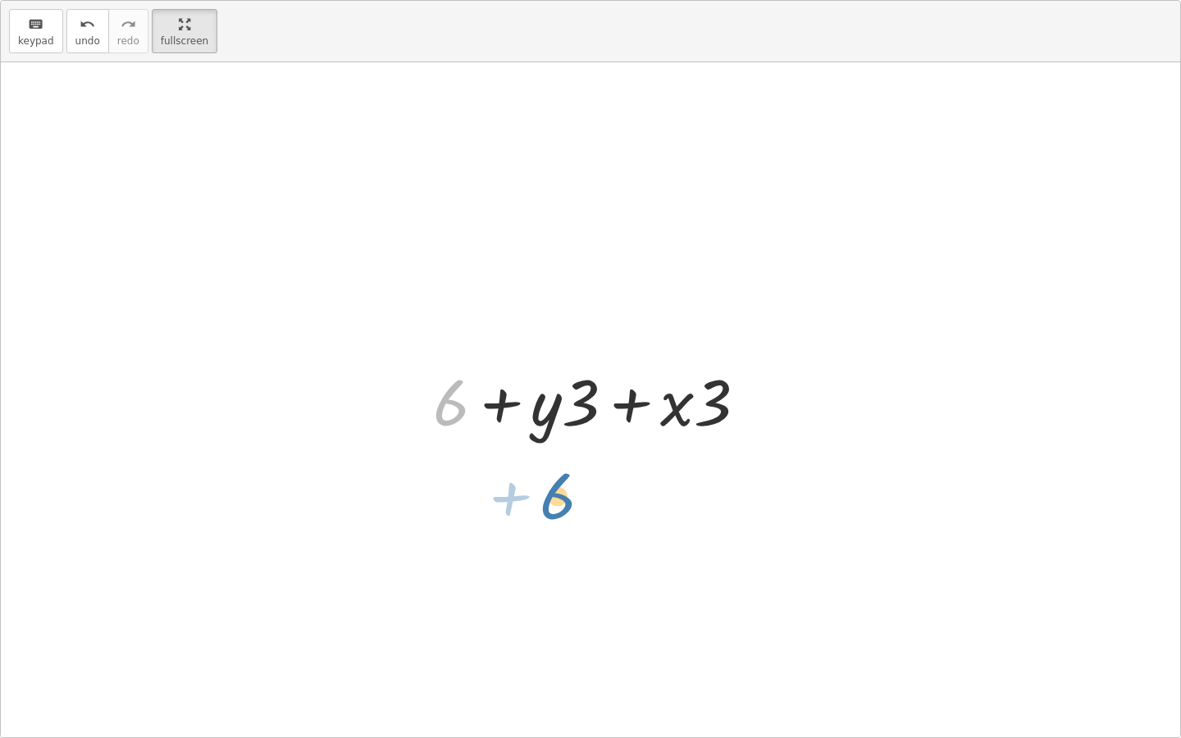
drag, startPoint x: 459, startPoint y: 389, endPoint x: 582, endPoint y: 444, distance: 135.5
click at [582, 447] on div "+ · 5 · x + · 3 · y − · 2 · x + 6 + · 5 · x − · 2 · x + 6 + · 3 · y + · 3 · x +…" at bounding box center [591, 399] width 1180 height 675
click at [89, 41] on span "undo" at bounding box center [87, 40] width 25 height 11
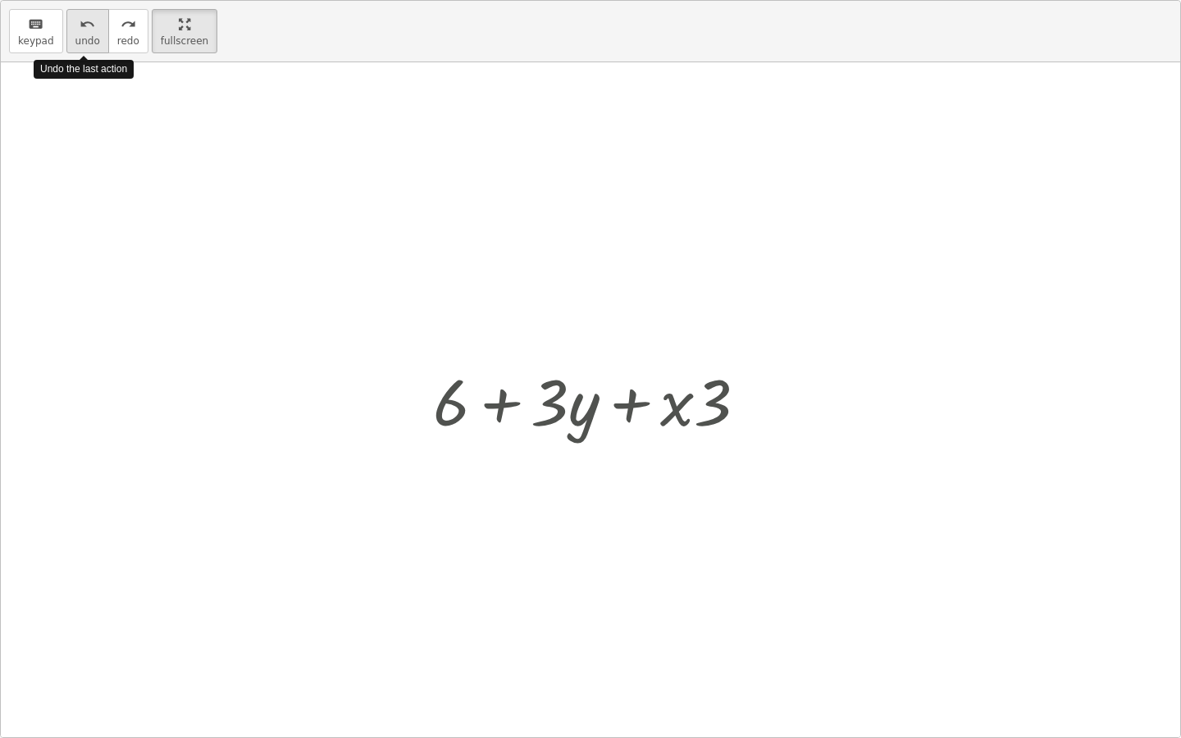
click at [89, 41] on span "undo" at bounding box center [87, 40] width 25 height 11
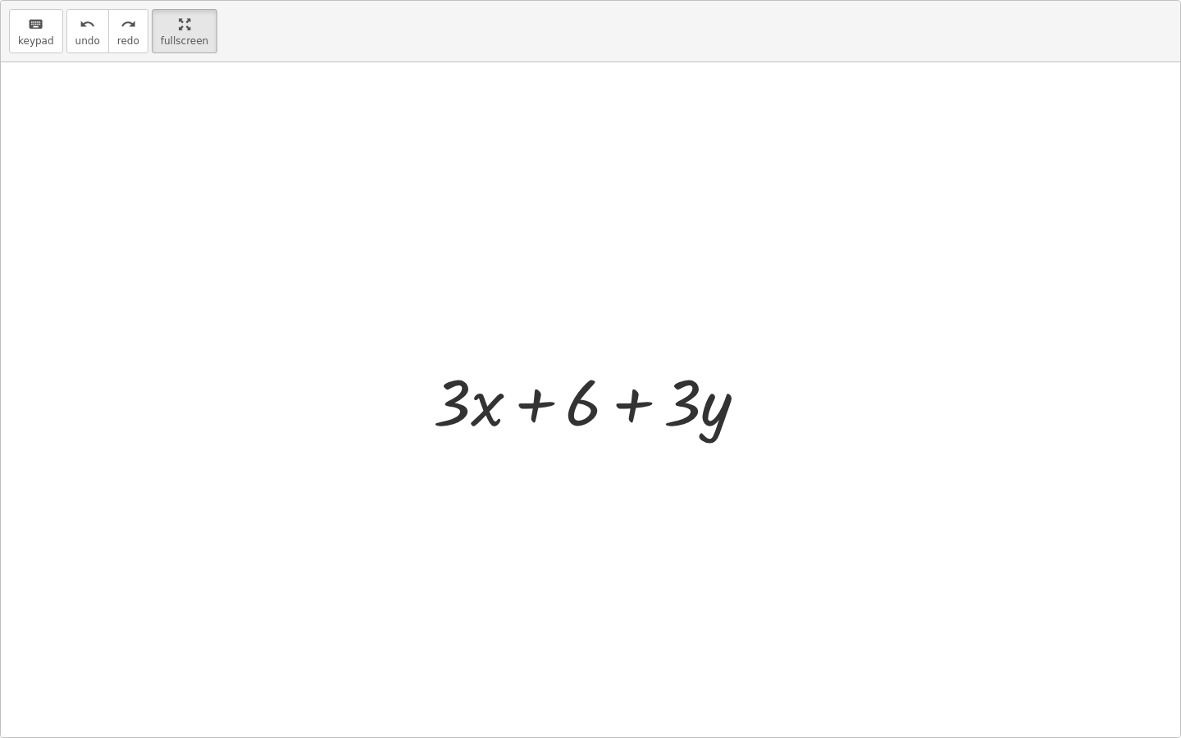
click at [197, 0] on html "Combining Like Terms Worksheet: 6th & 7th. Common Core: 6.EE.A.3, 7.EE.A.1 Manv…" at bounding box center [590, 369] width 1181 height 738
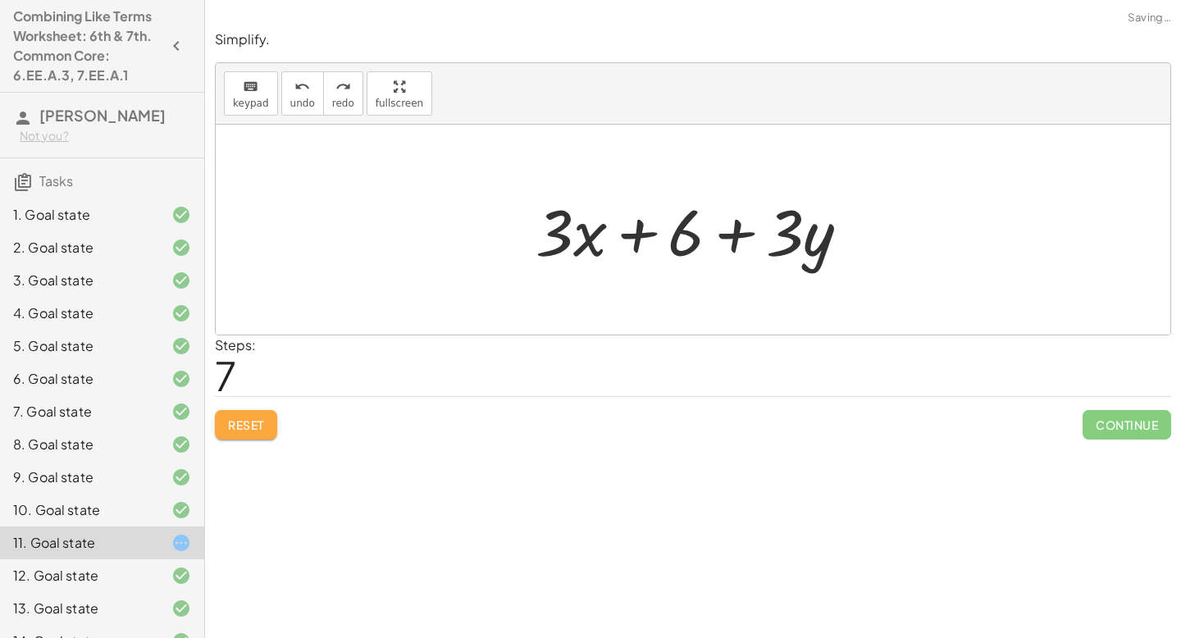
click at [272, 423] on button "Reset" at bounding box center [246, 425] width 62 height 30
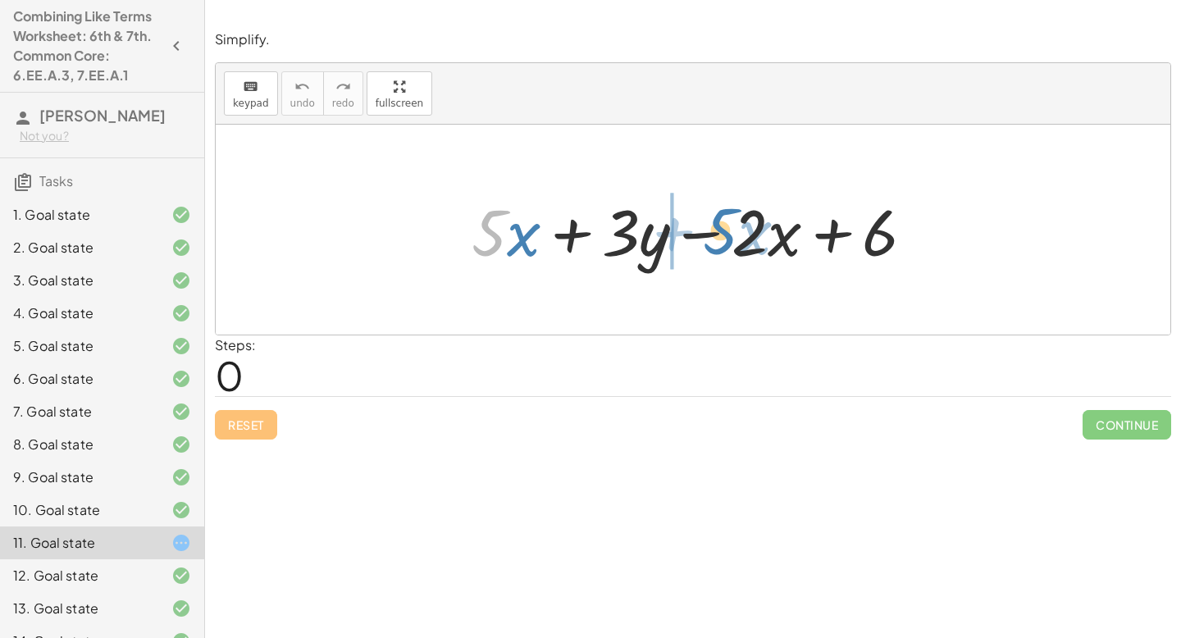
drag, startPoint x: 495, startPoint y: 226, endPoint x: 727, endPoint y: 222, distance: 232.2
click at [727, 222] on div at bounding box center [700, 230] width 473 height 84
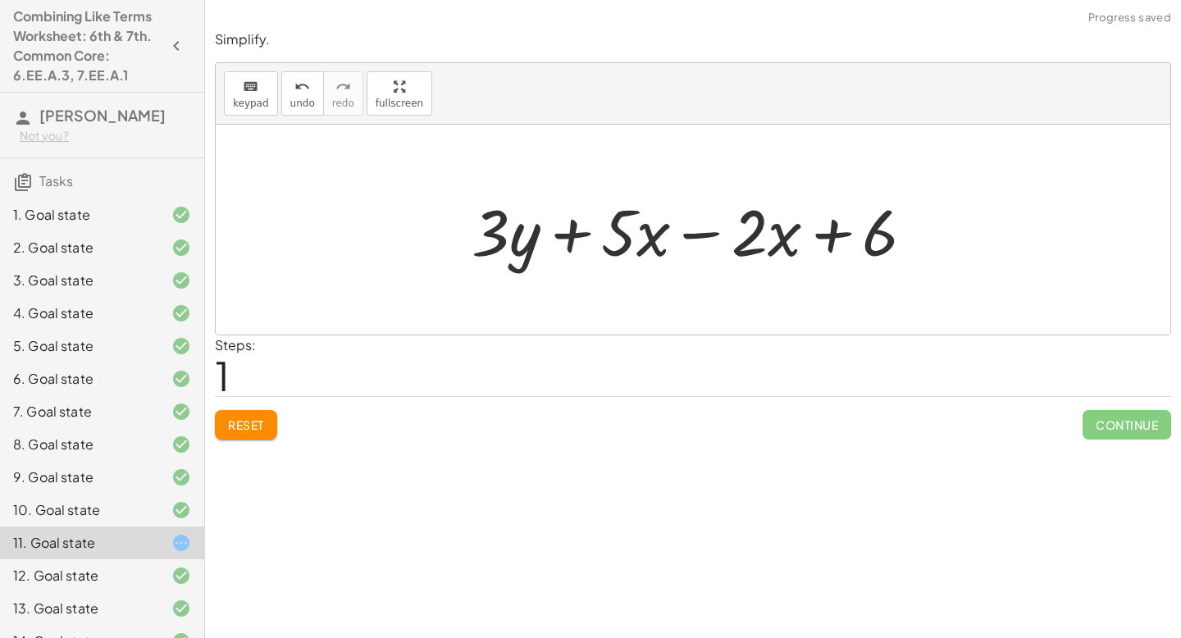
click at [706, 232] on div at bounding box center [700, 230] width 473 height 84
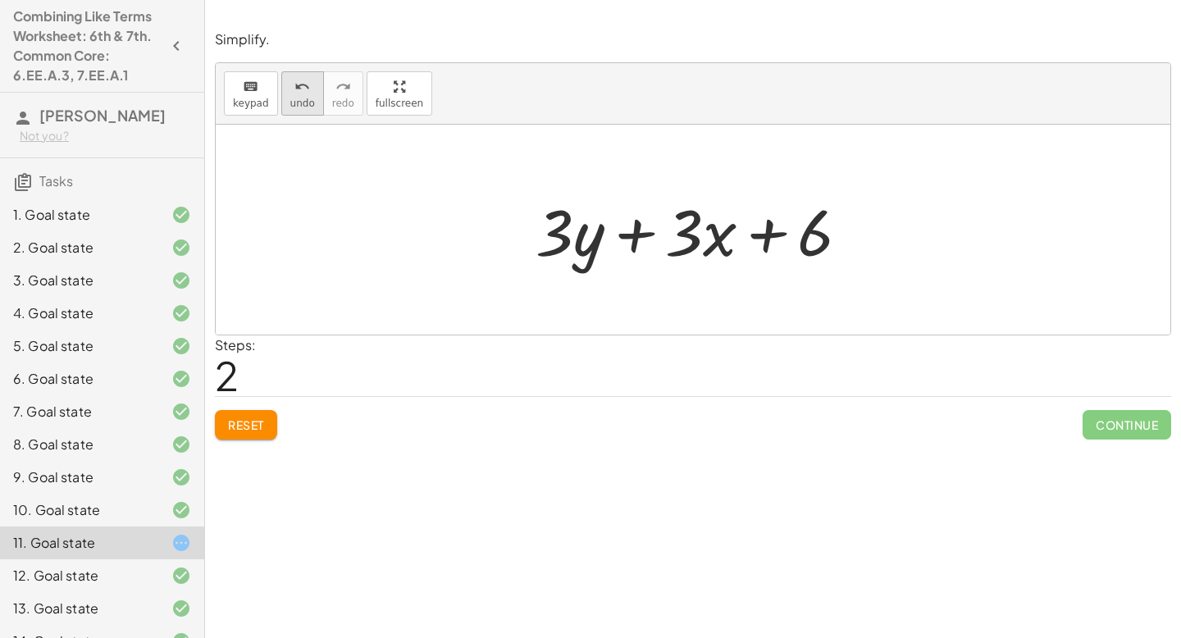
click at [286, 80] on button "undo undo" at bounding box center [302, 93] width 43 height 44
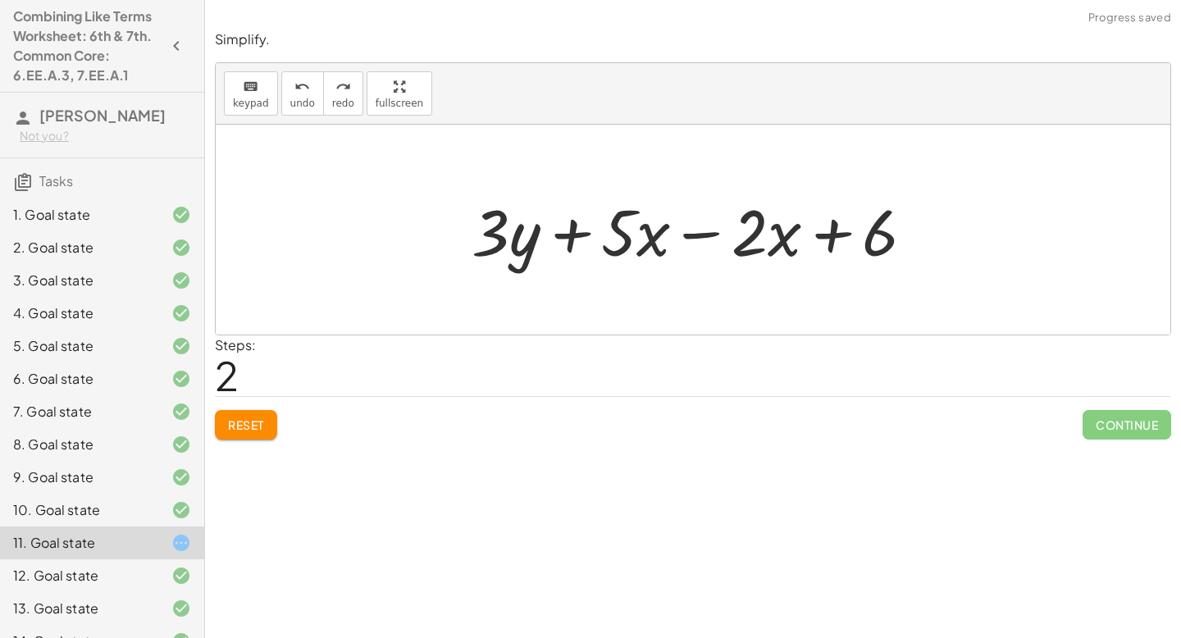
click at [0, 0] on div "Simplify. keyboard keypad undo undo redo redo fullscreen + · 5 · x + · 3 · y − …" at bounding box center [0, 0] width 0 height 0
click at [253, 422] on span "Reset" at bounding box center [246, 425] width 36 height 15
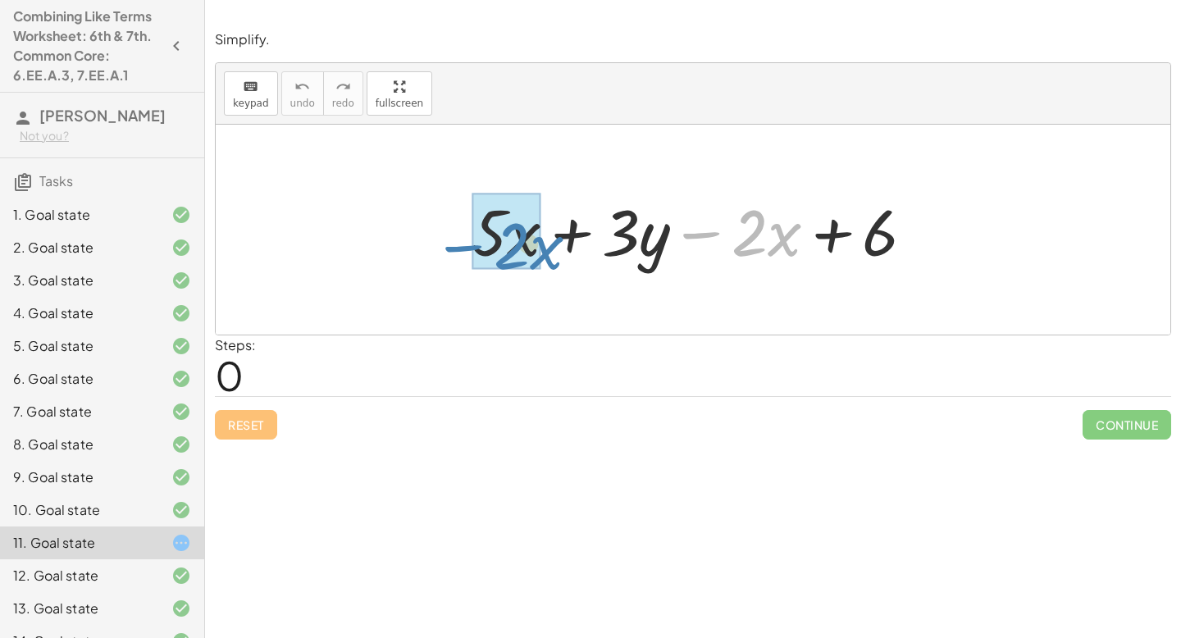
drag, startPoint x: 708, startPoint y: 234, endPoint x: 470, endPoint y: 246, distance: 238.2
click at [470, 246] on div at bounding box center [700, 230] width 473 height 84
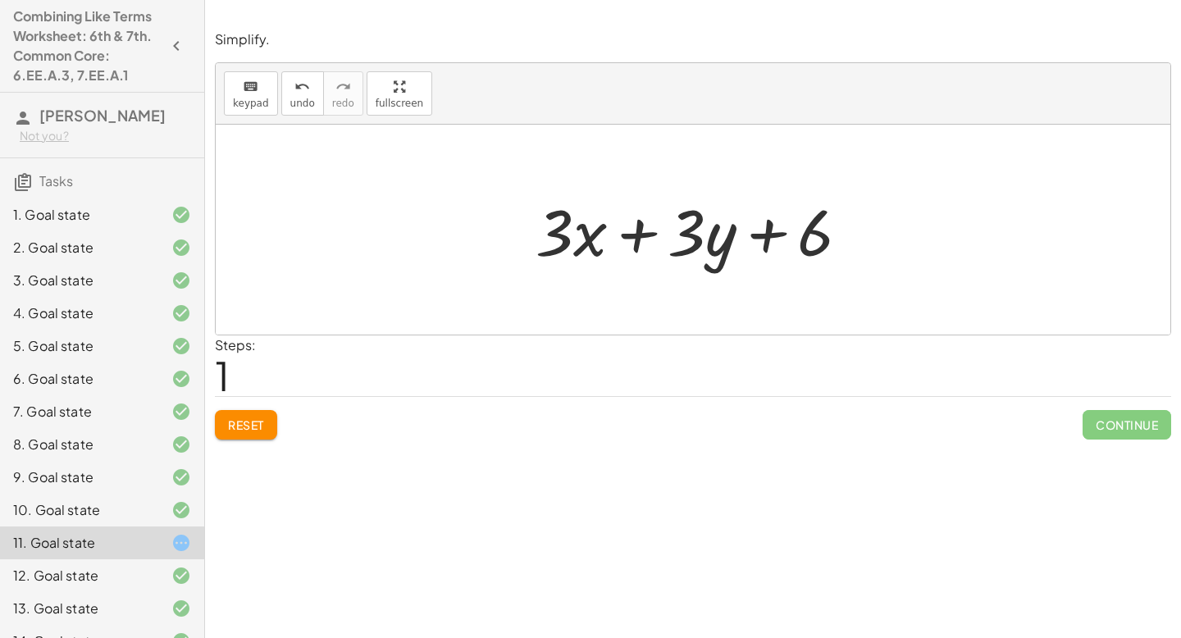
click at [1127, 429] on span "Continue" at bounding box center [1127, 425] width 89 height 30
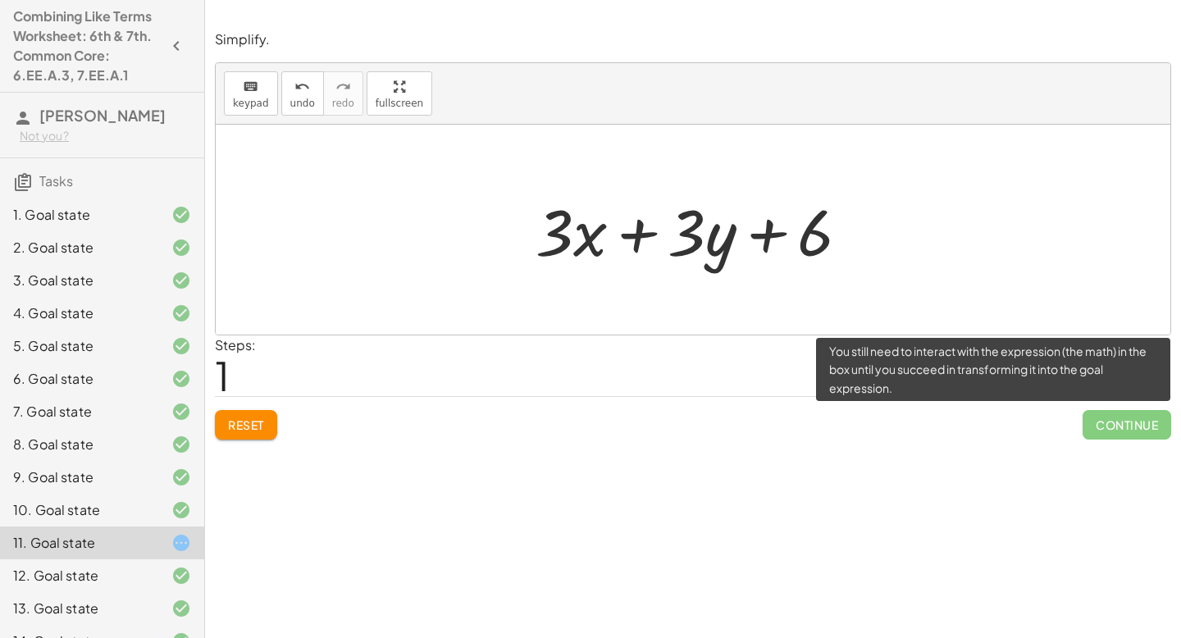
click at [1127, 430] on span "Continue" at bounding box center [1127, 425] width 89 height 30
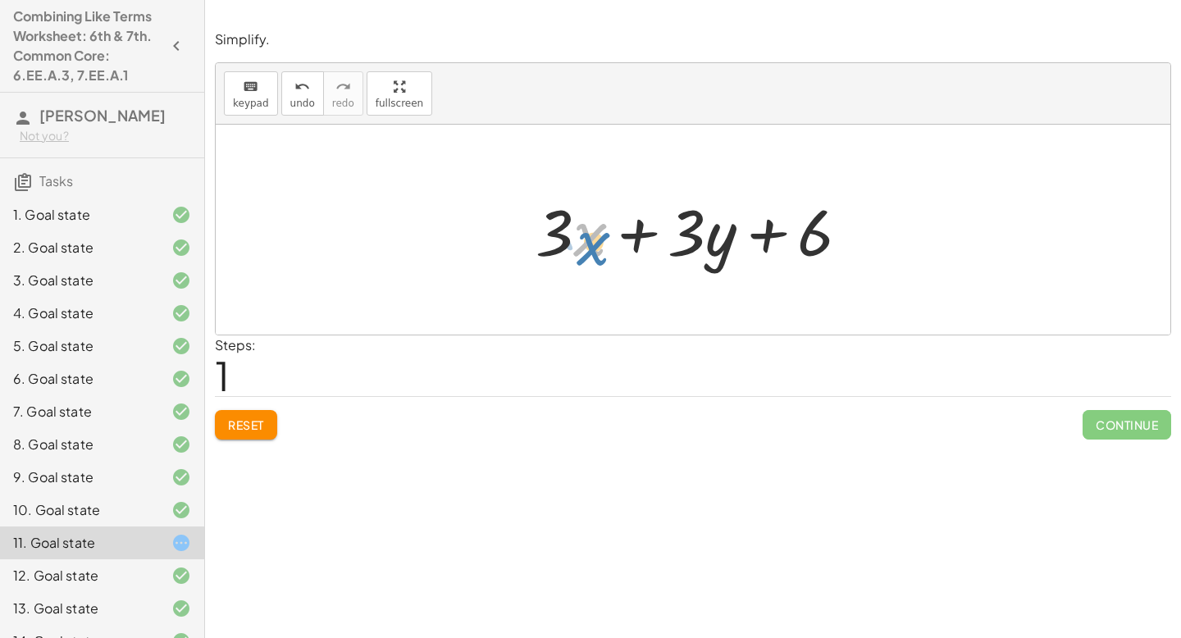
click at [590, 240] on div at bounding box center [700, 230] width 344 height 84
drag, startPoint x: 548, startPoint y: 224, endPoint x: 689, endPoint y: 231, distance: 141.3
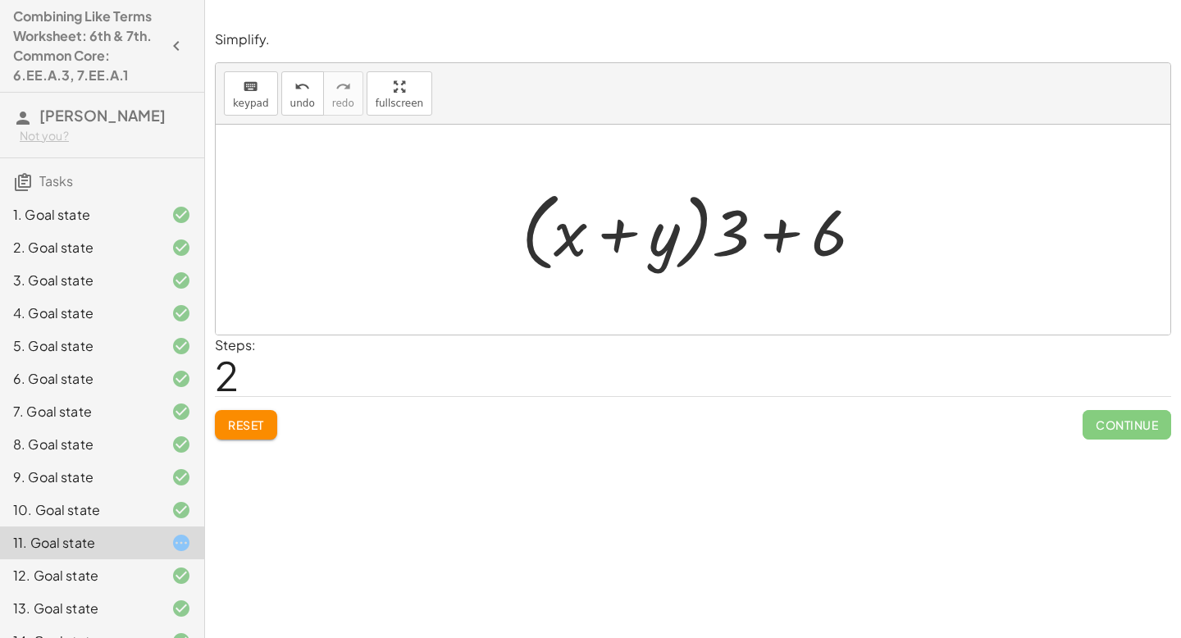
click at [264, 421] on span "Reset" at bounding box center [246, 425] width 36 height 15
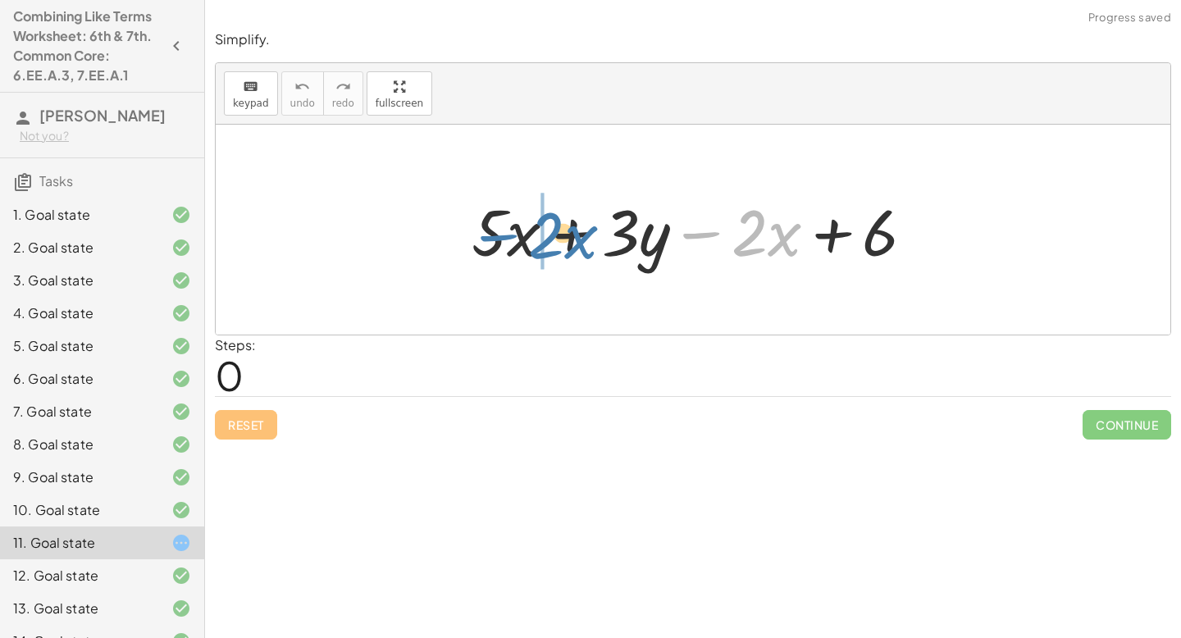
drag, startPoint x: 689, startPoint y: 233, endPoint x: 473, endPoint y: 227, distance: 216.7
click at [473, 228] on div at bounding box center [700, 230] width 473 height 84
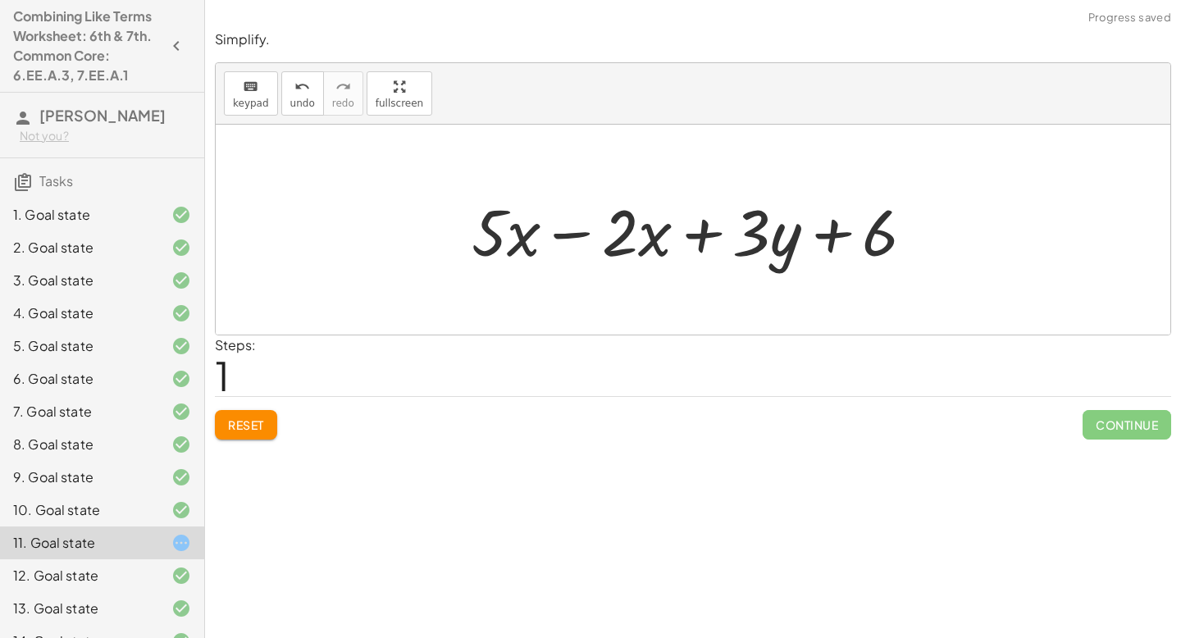
click at [564, 242] on div at bounding box center [700, 230] width 473 height 84
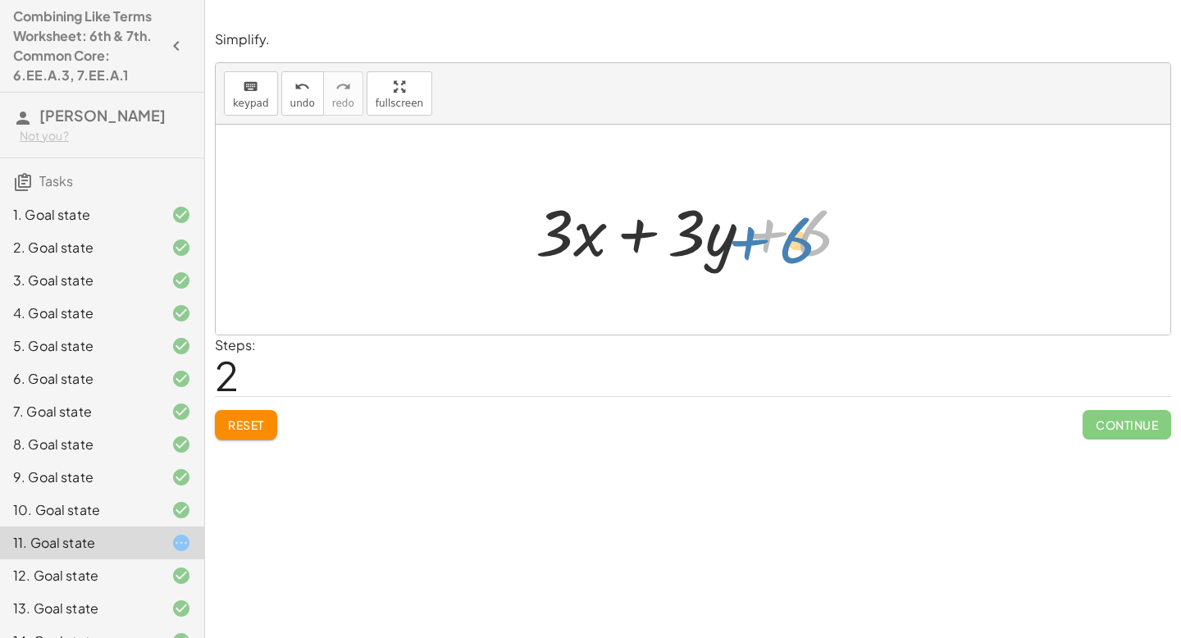
drag, startPoint x: 817, startPoint y: 235, endPoint x: 800, endPoint y: 245, distance: 19.8
click at [800, 245] on div at bounding box center [700, 230] width 344 height 84
drag, startPoint x: 562, startPoint y: 231, endPoint x: 700, endPoint y: 237, distance: 137.9
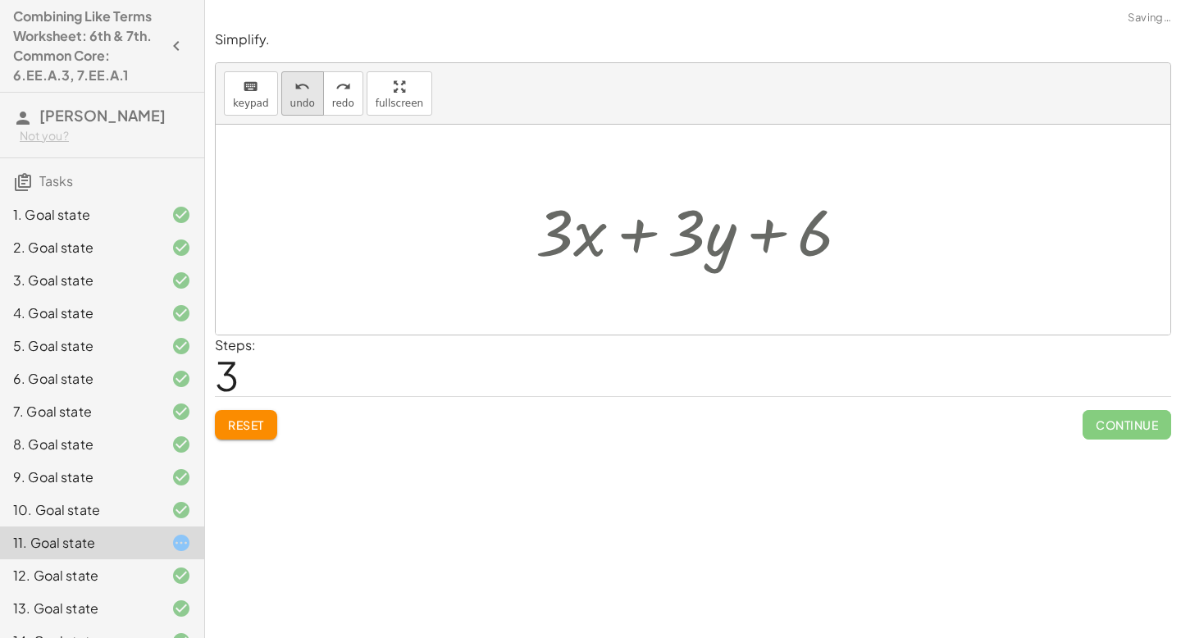
click at [311, 96] on button "undo undo" at bounding box center [302, 93] width 43 height 44
click at [581, 221] on div at bounding box center [700, 230] width 344 height 84
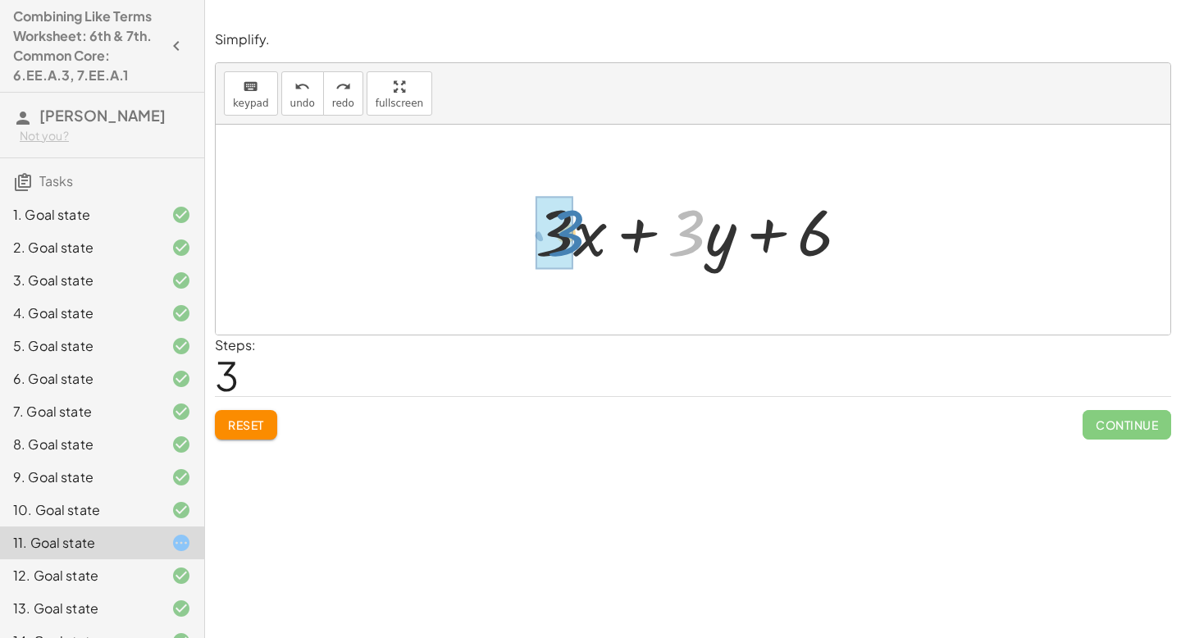
drag, startPoint x: 685, startPoint y: 235, endPoint x: 566, endPoint y: 235, distance: 119.0
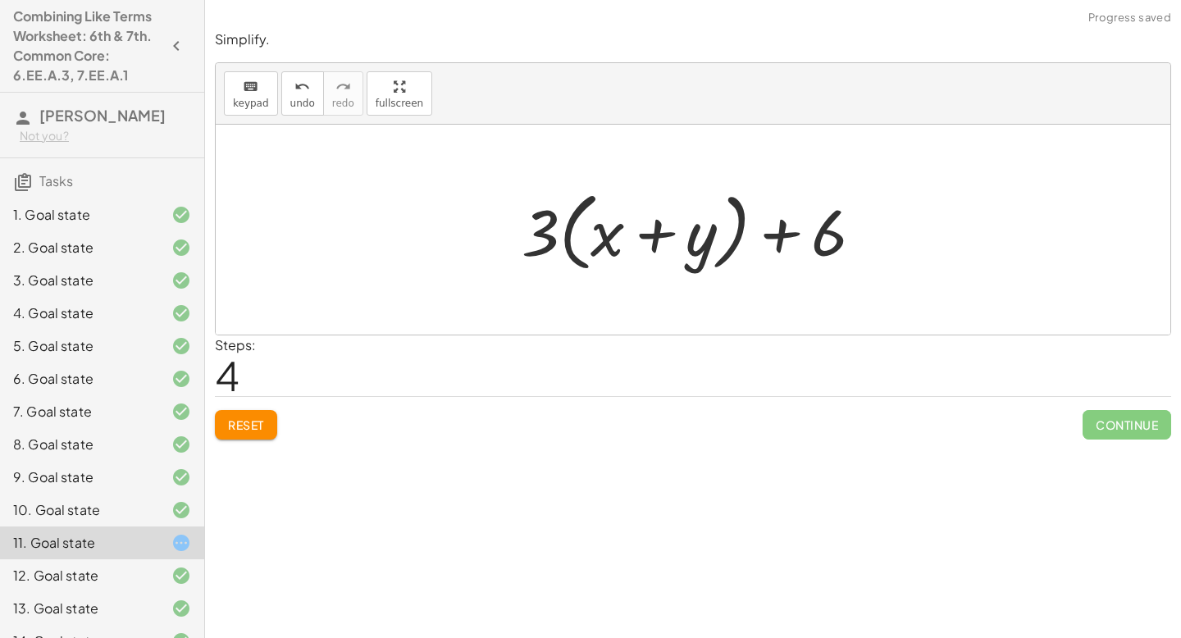
click at [1086, 432] on span "Continue" at bounding box center [1127, 425] width 89 height 30
drag, startPoint x: 834, startPoint y: 224, endPoint x: 670, endPoint y: 278, distance: 172.8
click at [670, 280] on div "+ · 5 · x + · 3 · y − · 2 · x + 6 + · 5 · x − · 2 · x + · 3 · y + 6 + · 3 · x +…" at bounding box center [692, 230] width 391 height 103
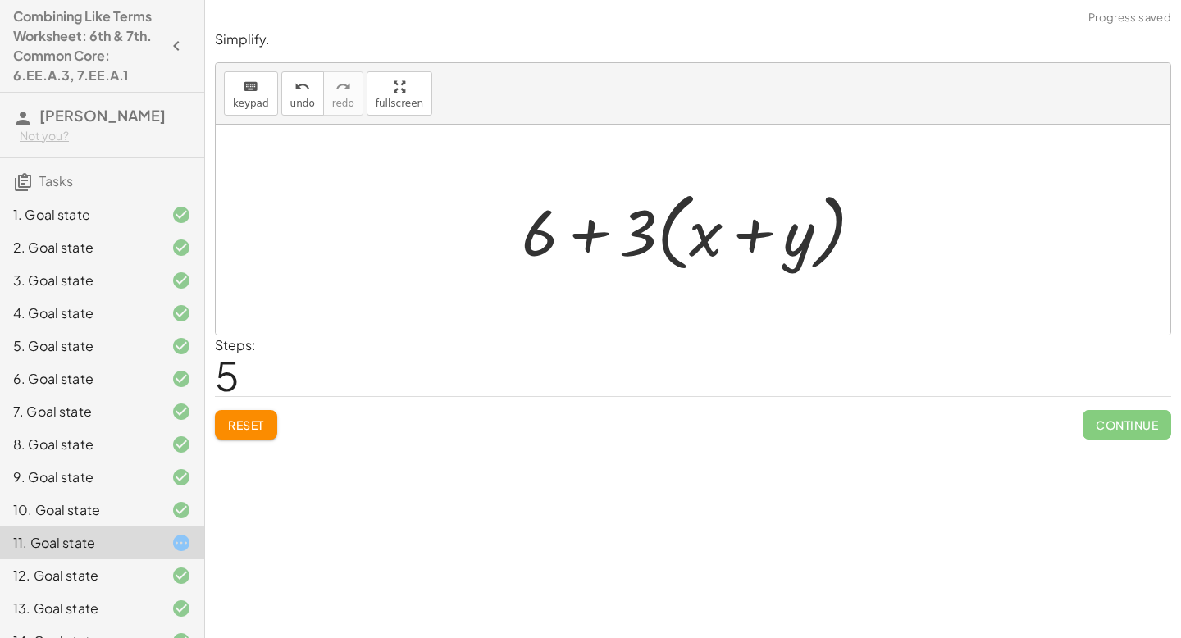
click at [601, 233] on div at bounding box center [699, 230] width 371 height 94
click at [246, 428] on span "Reset" at bounding box center [246, 425] width 36 height 15
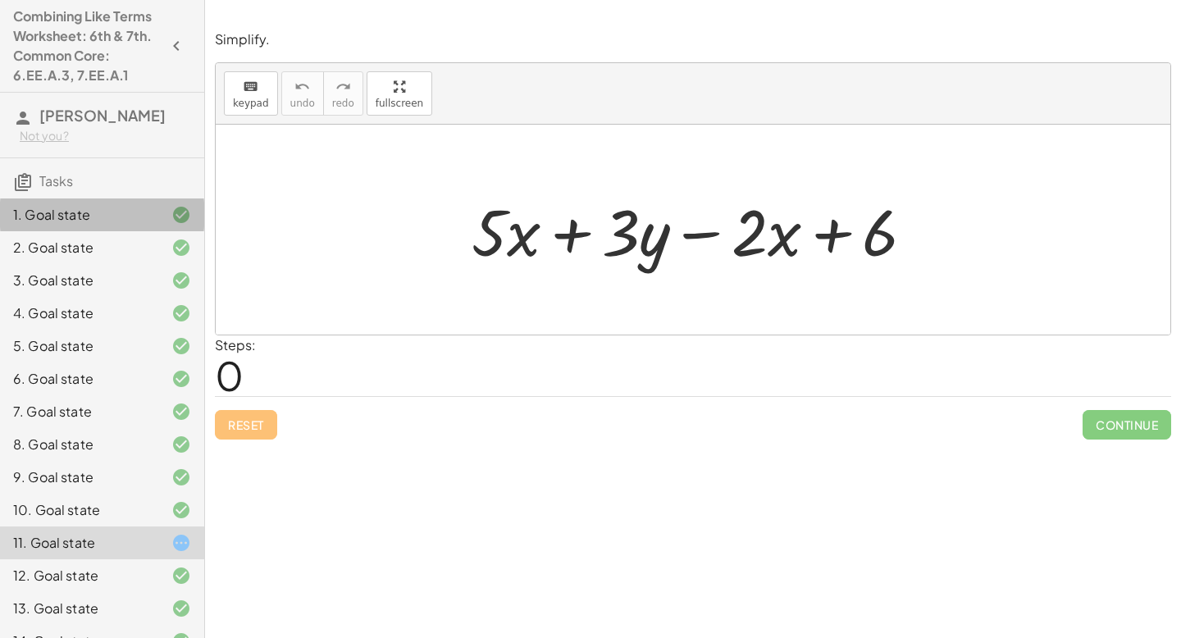
click at [86, 210] on div "1. Goal state" at bounding box center [79, 215] width 132 height 20
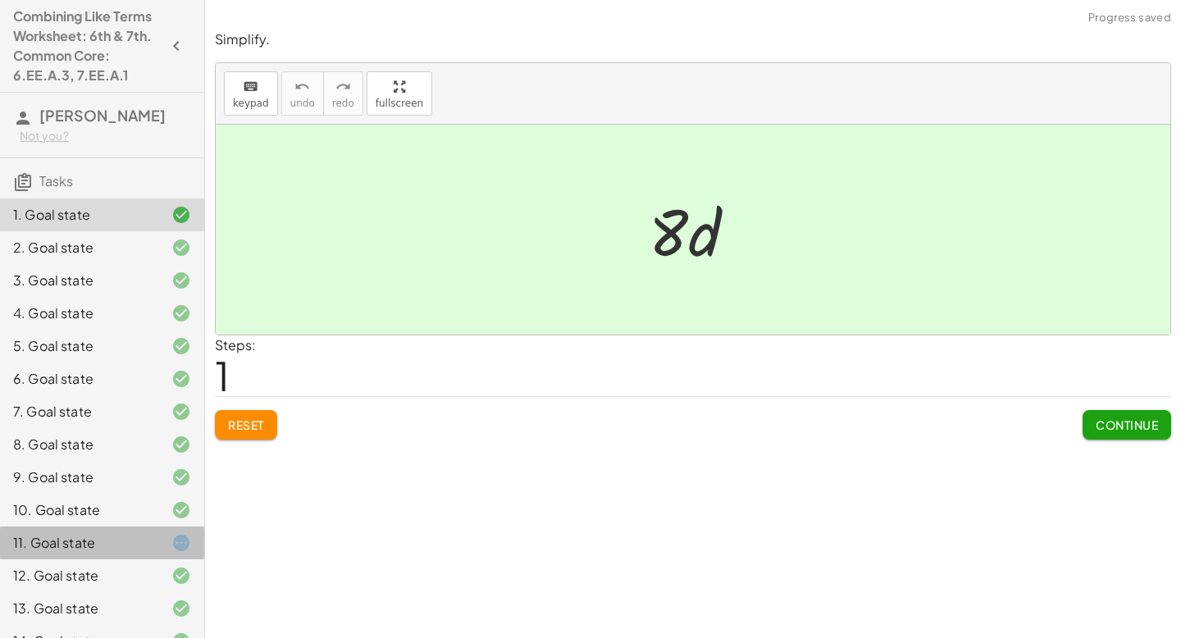
click at [126, 592] on div "11. Goal state" at bounding box center [102, 608] width 204 height 33
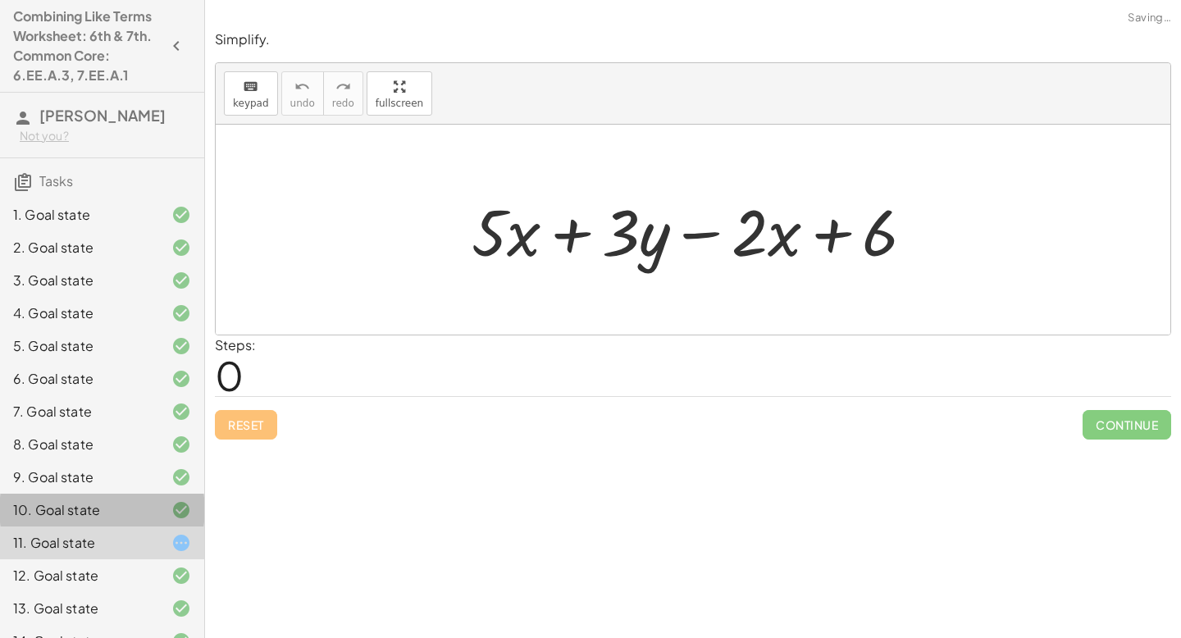
click at [118, 502] on div "10. Goal state" at bounding box center [79, 510] width 132 height 20
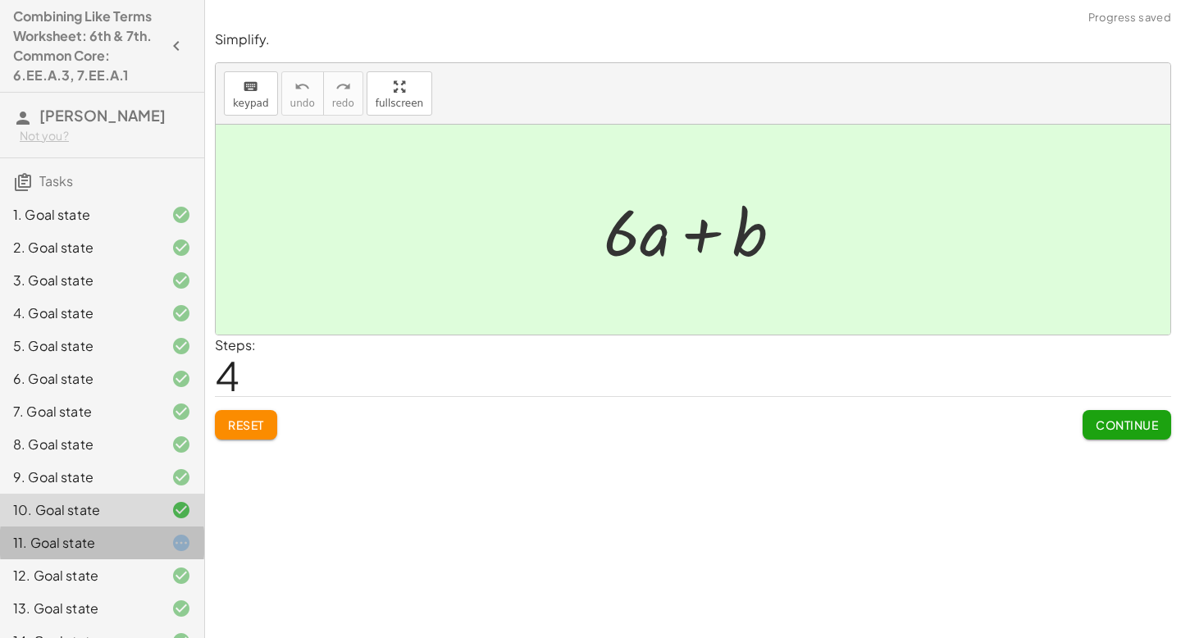
click at [103, 544] on div "11. Goal state" at bounding box center [79, 543] width 132 height 20
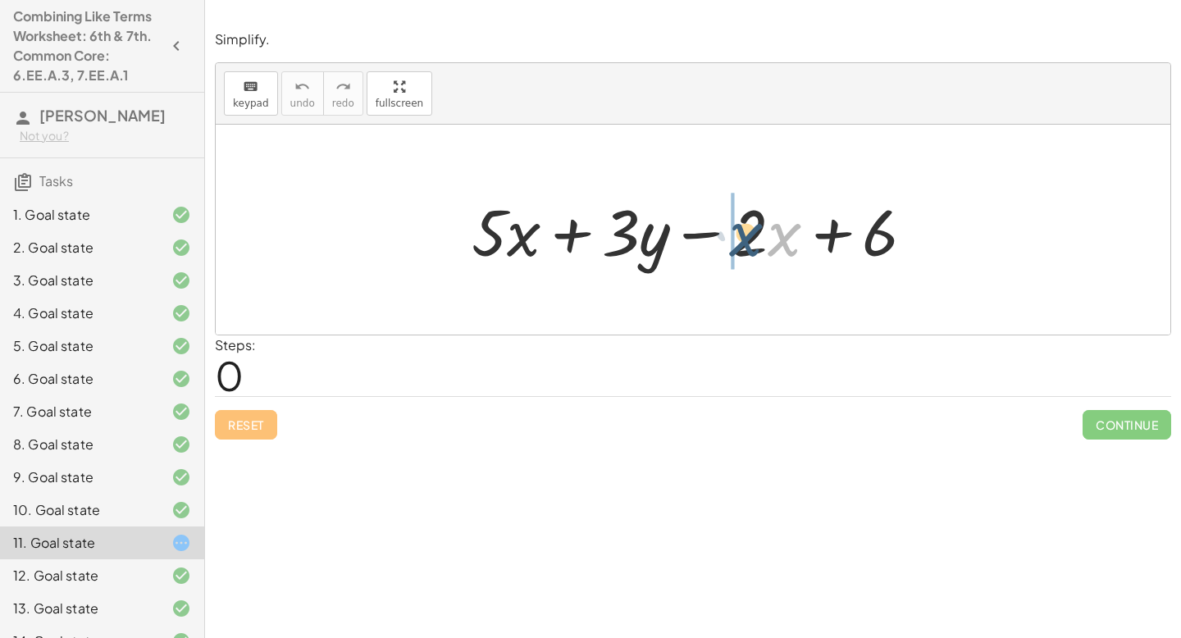
drag, startPoint x: 792, startPoint y: 247, endPoint x: 753, endPoint y: 247, distance: 39.4
click at [753, 247] on div at bounding box center [700, 230] width 473 height 84
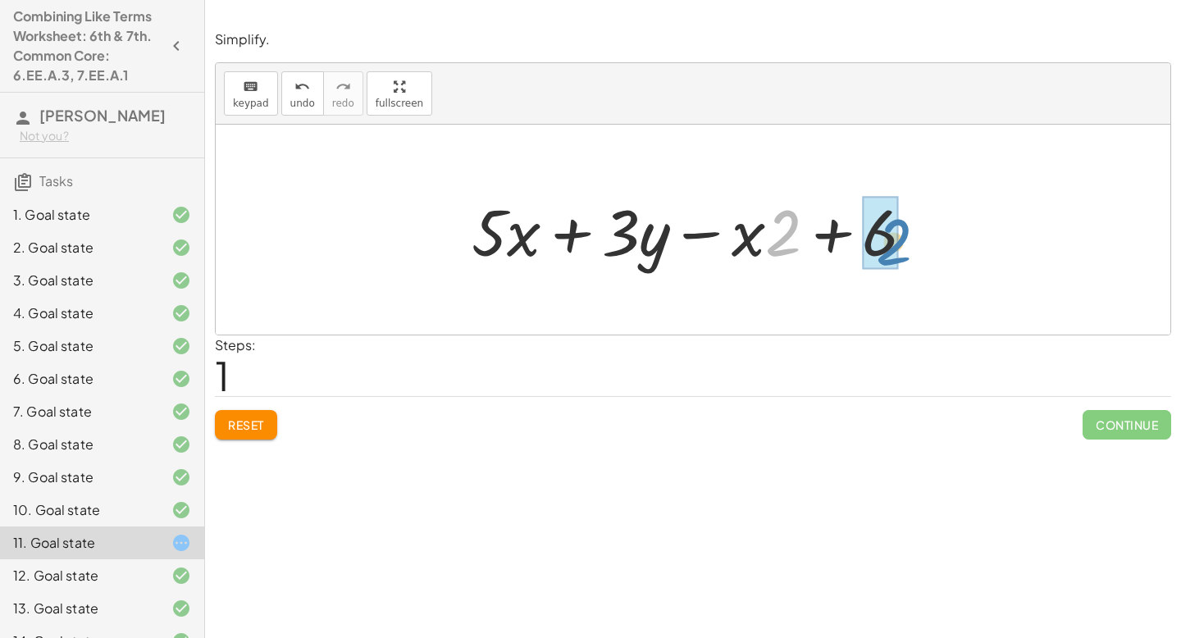
drag, startPoint x: 780, startPoint y: 227, endPoint x: 896, endPoint y: 228, distance: 115.7
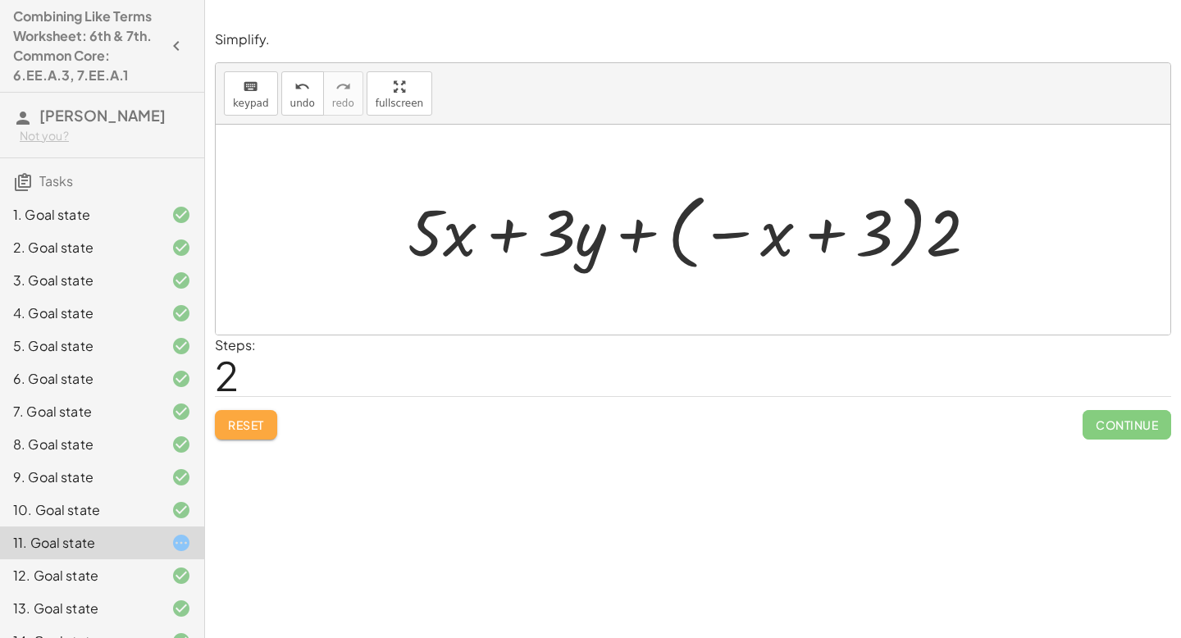
click at [240, 427] on span "Reset" at bounding box center [246, 425] width 36 height 15
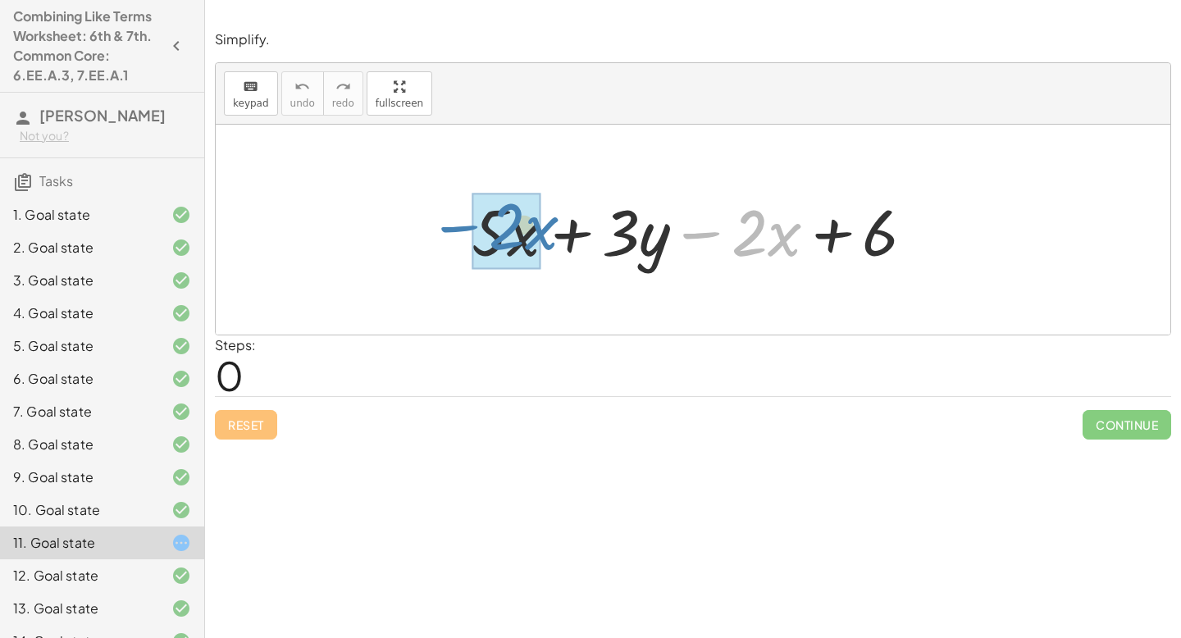
drag, startPoint x: 715, startPoint y: 240, endPoint x: 473, endPoint y: 227, distance: 243.1
click at [468, 231] on div at bounding box center [700, 230] width 473 height 84
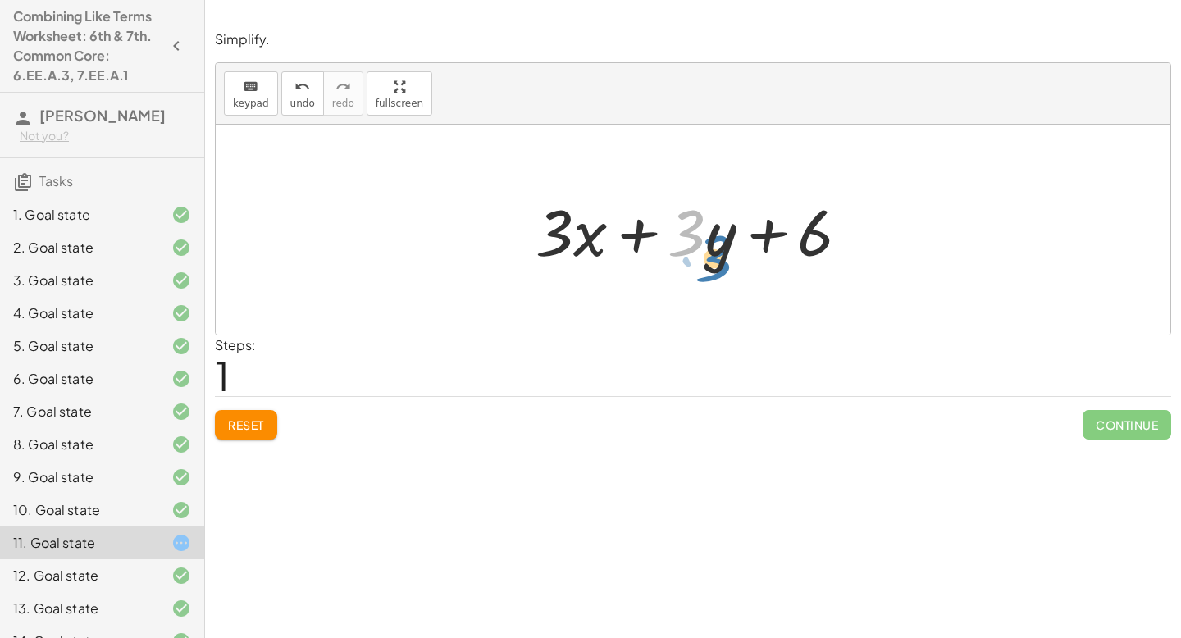
drag, startPoint x: 692, startPoint y: 238, endPoint x: 709, endPoint y: 237, distance: 16.4
click at [710, 237] on div at bounding box center [700, 230] width 344 height 84
drag, startPoint x: 682, startPoint y: 242, endPoint x: 543, endPoint y: 257, distance: 139.4
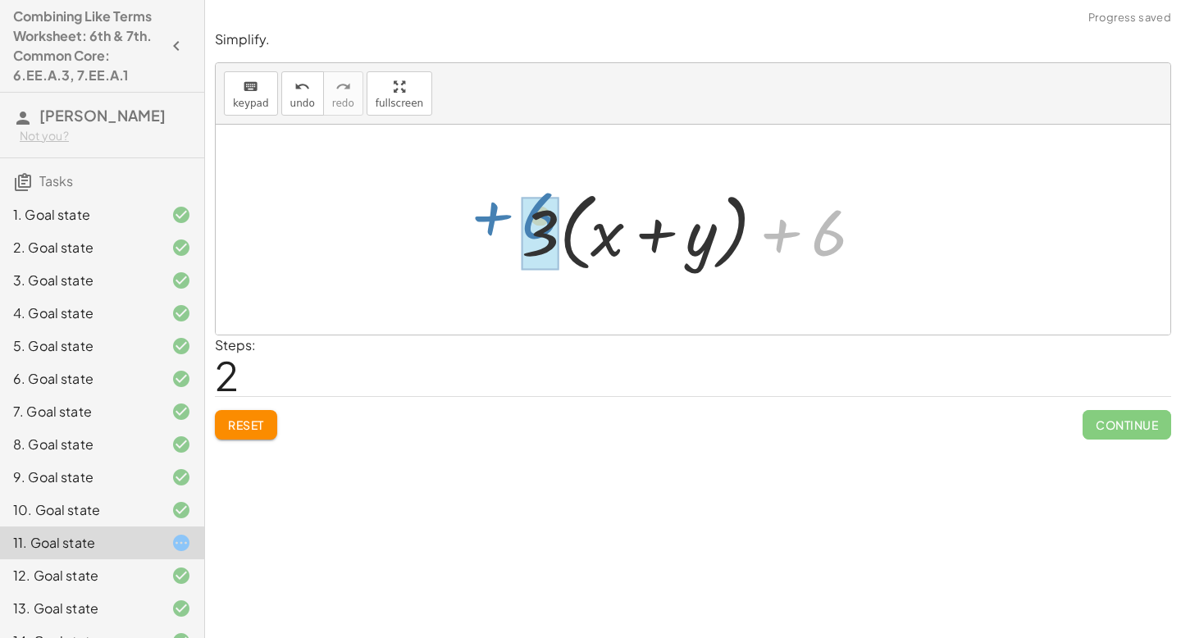
drag, startPoint x: 833, startPoint y: 226, endPoint x: 551, endPoint y: 200, distance: 282.6
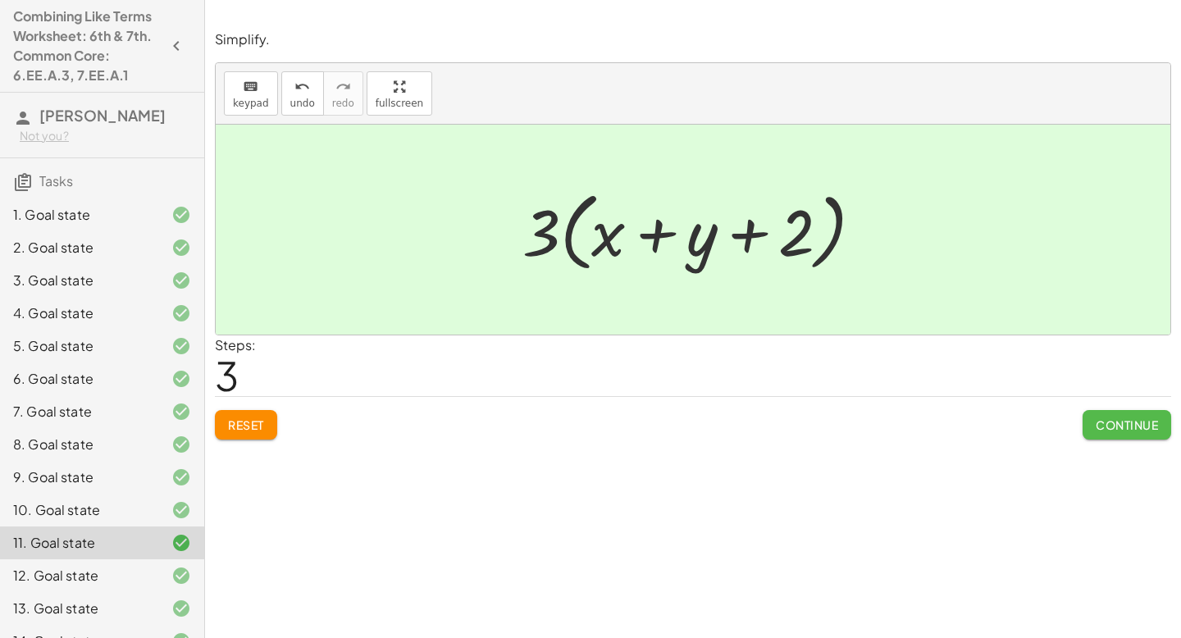
click at [1145, 418] on span "Continue" at bounding box center [1127, 425] width 62 height 15
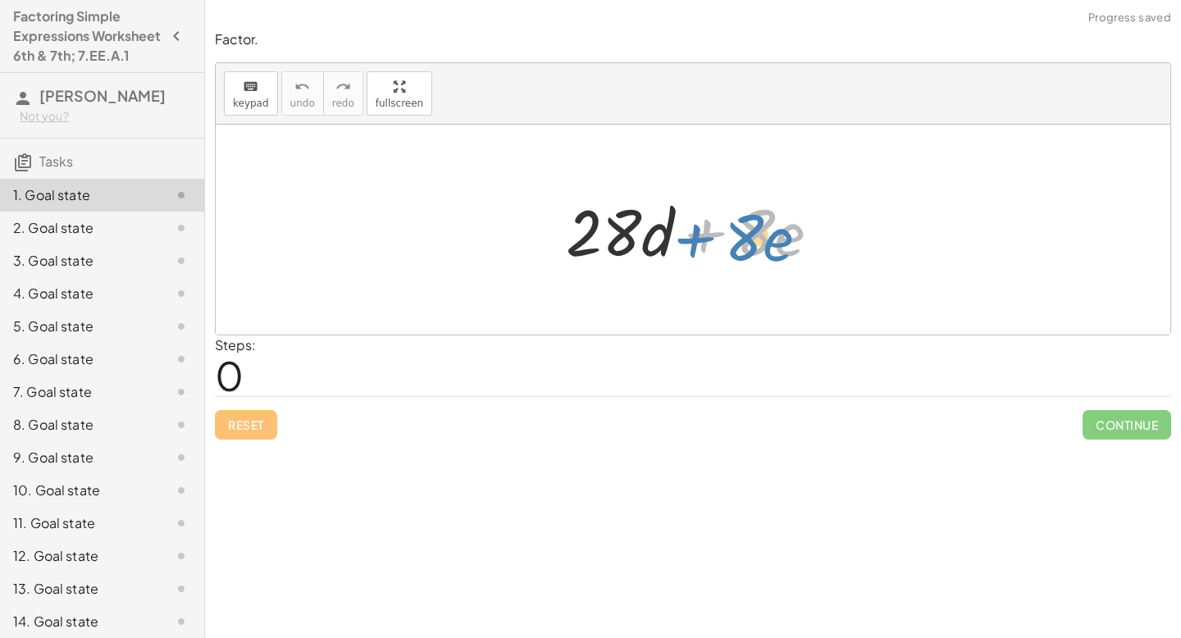
drag, startPoint x: 700, startPoint y: 232, endPoint x: 687, endPoint y: 240, distance: 14.8
click at [688, 240] on div at bounding box center [700, 230] width 284 height 84
drag, startPoint x: 764, startPoint y: 224, endPoint x: 779, endPoint y: 239, distance: 20.9
click at [779, 240] on div at bounding box center [700, 230] width 284 height 84
drag, startPoint x: 779, startPoint y: 239, endPoint x: 785, endPoint y: 227, distance: 13.2
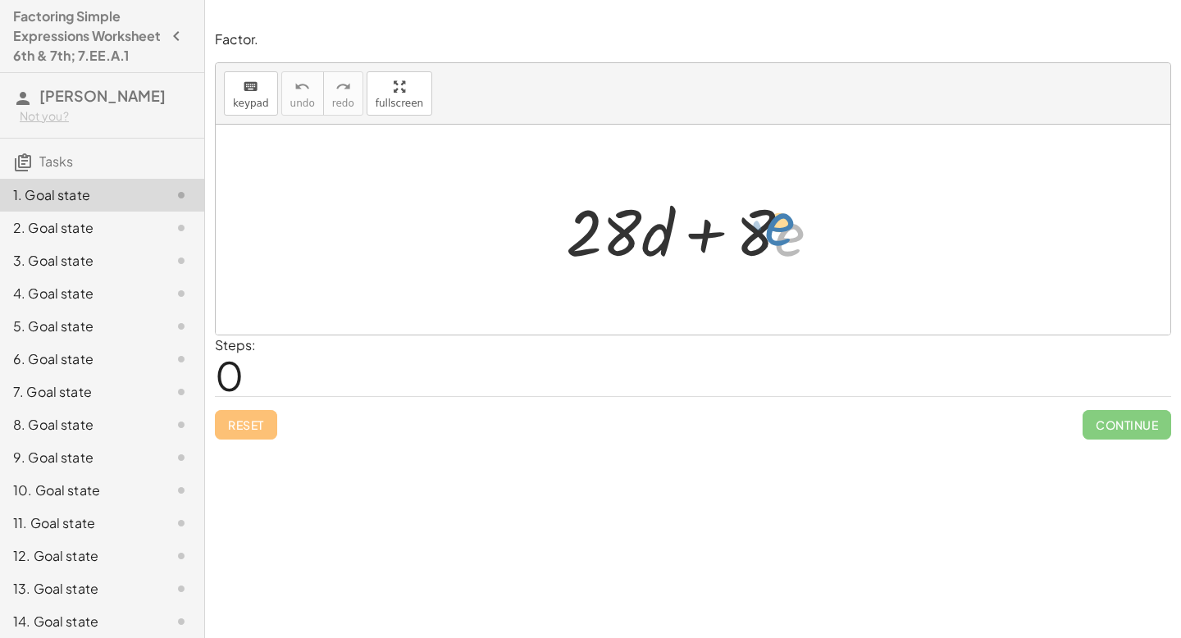
click at [785, 227] on div at bounding box center [700, 230] width 284 height 84
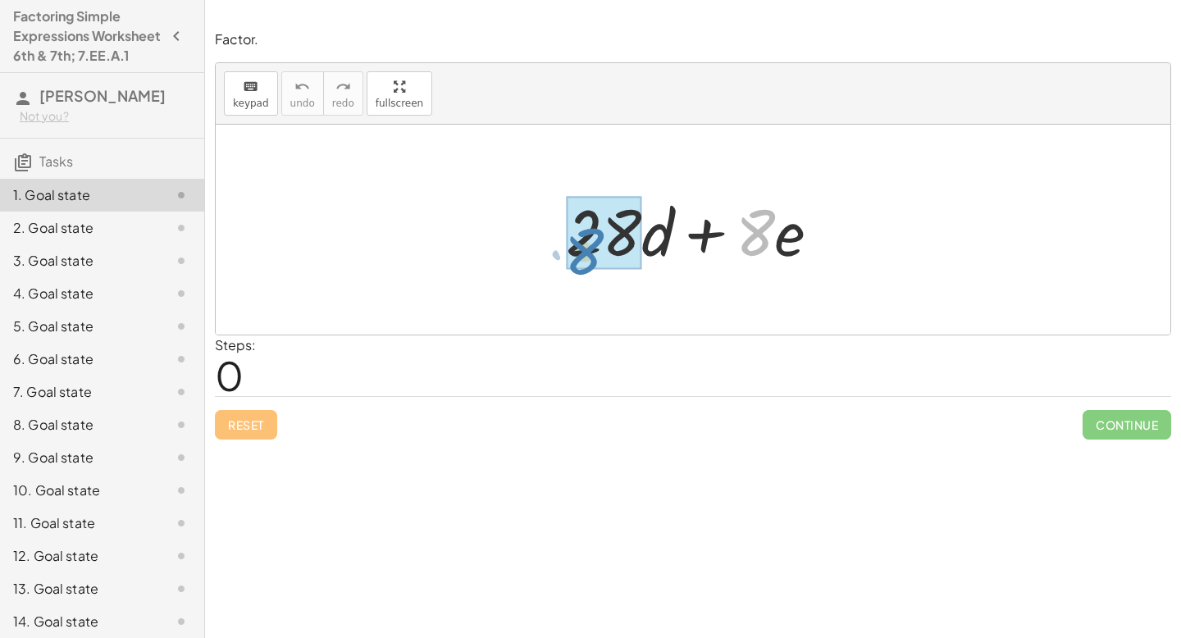
drag, startPoint x: 767, startPoint y: 230, endPoint x: 592, endPoint y: 247, distance: 175.6
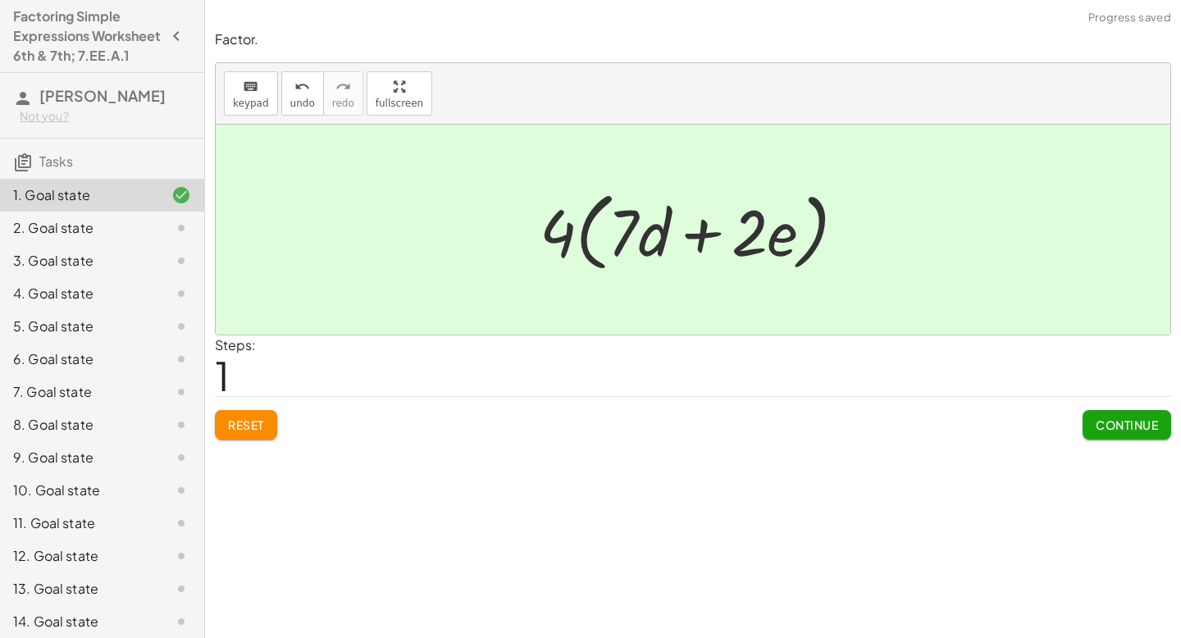
click at [1127, 426] on span "Continue" at bounding box center [1127, 425] width 62 height 15
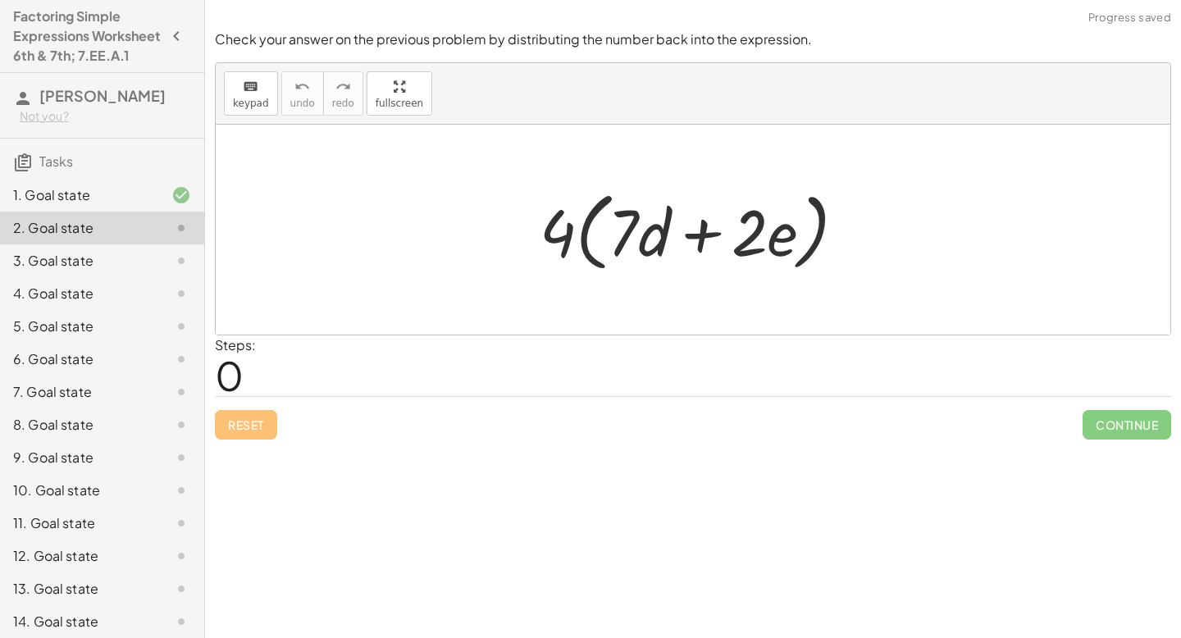
drag, startPoint x: 524, startPoint y: 240, endPoint x: 569, endPoint y: 230, distance: 45.4
click at [570, 230] on div "· 4 · ( + · 7 · d + · 2 · e )" at bounding box center [693, 230] width 357 height 103
drag, startPoint x: 546, startPoint y: 233, endPoint x: 607, endPoint y: 215, distance: 64.1
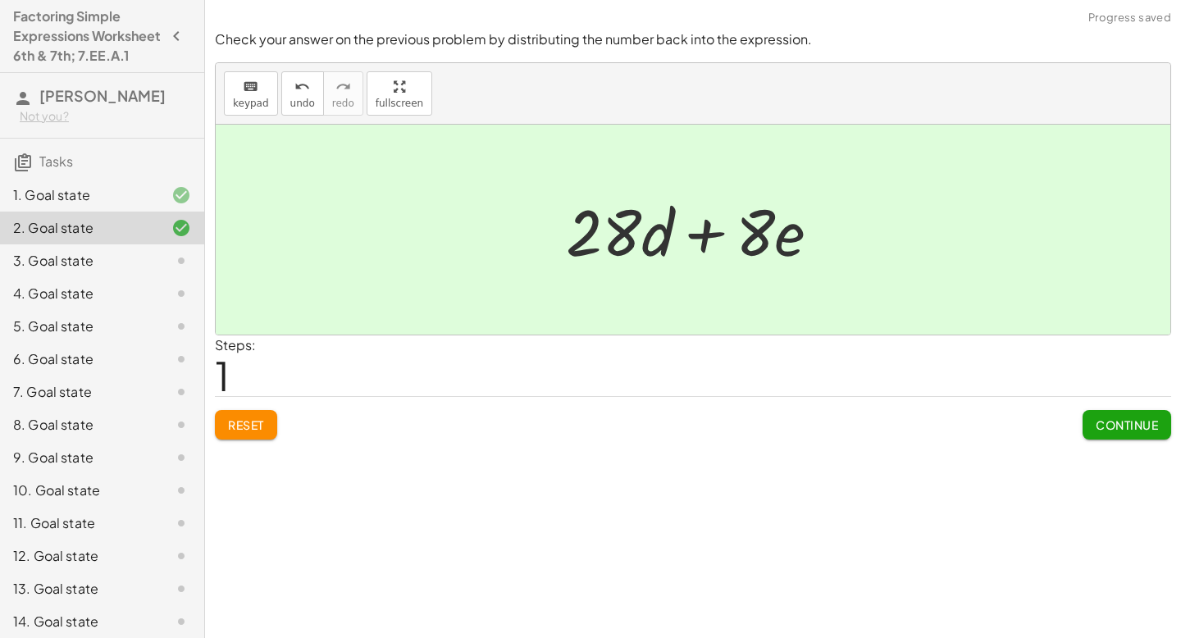
click at [1122, 422] on span "Continue" at bounding box center [1127, 425] width 62 height 15
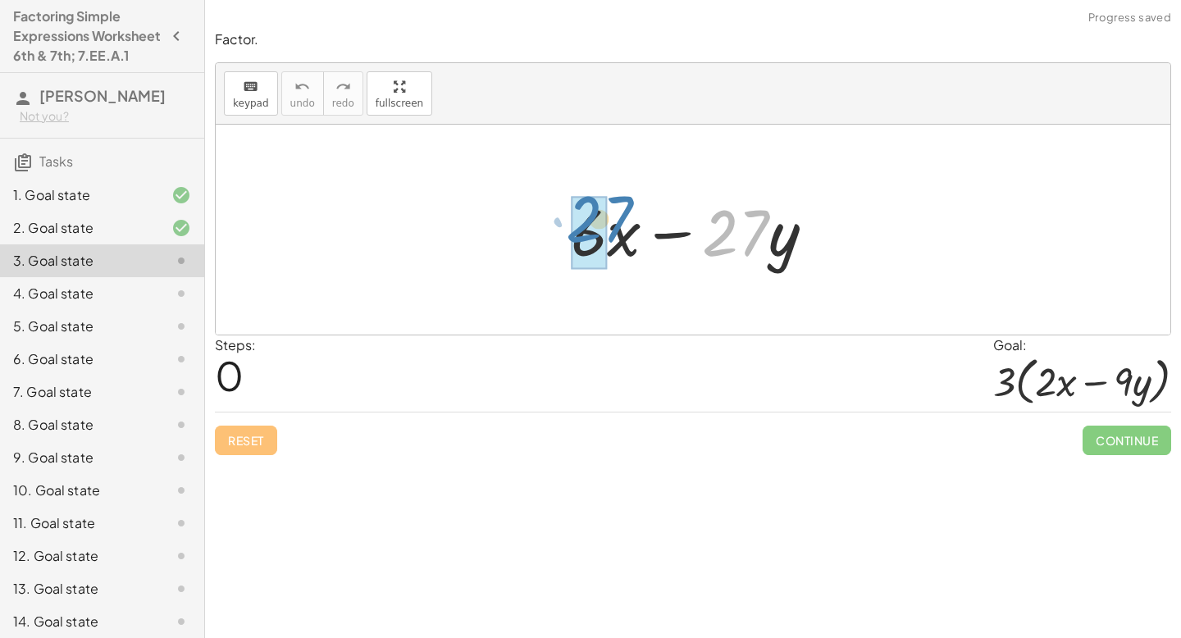
drag, startPoint x: 745, startPoint y: 228, endPoint x: 607, endPoint y: 214, distance: 138.5
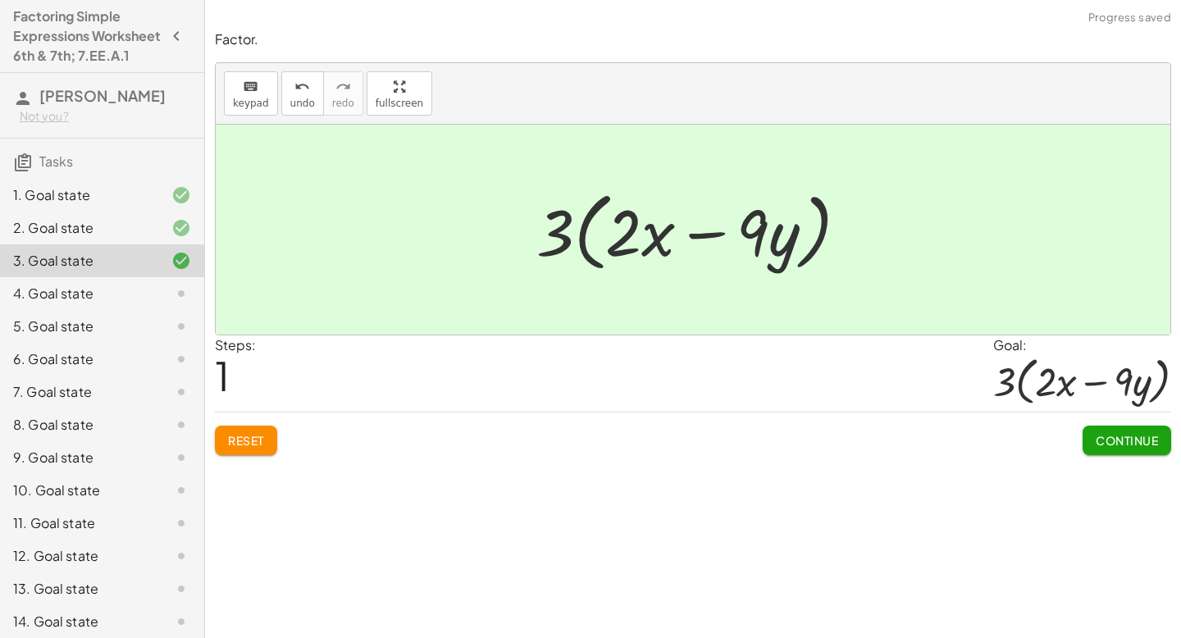
click at [1128, 446] on span "Continue" at bounding box center [1127, 440] width 62 height 15
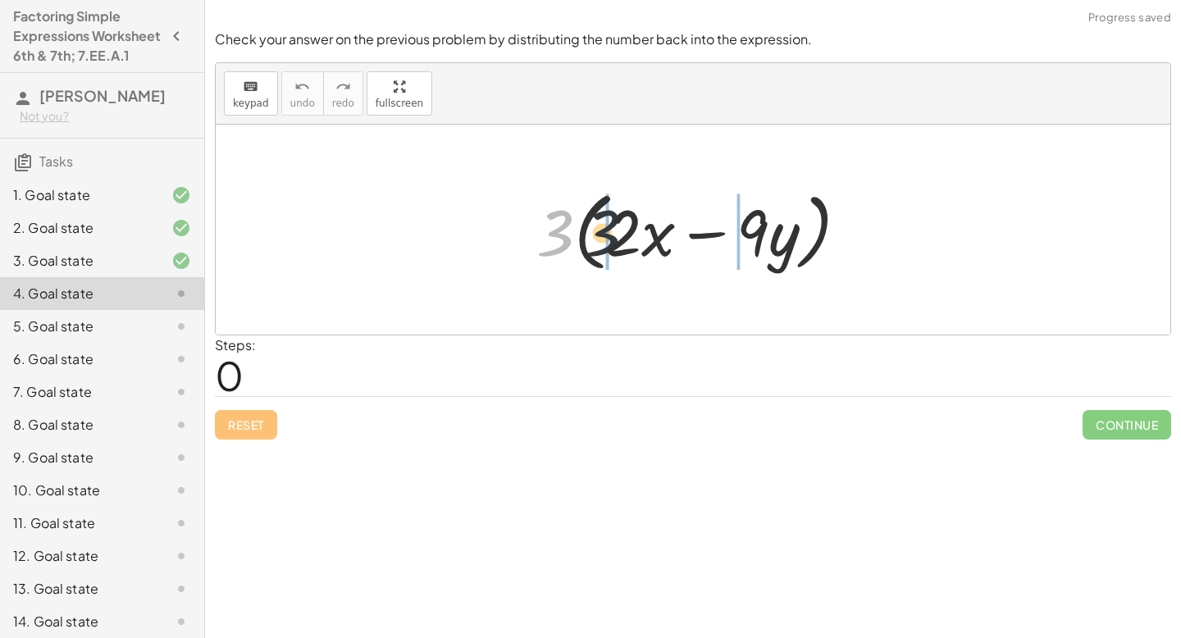
drag, startPoint x: 548, startPoint y: 226, endPoint x: 618, endPoint y: 226, distance: 69.7
click at [618, 226] on div at bounding box center [698, 230] width 341 height 94
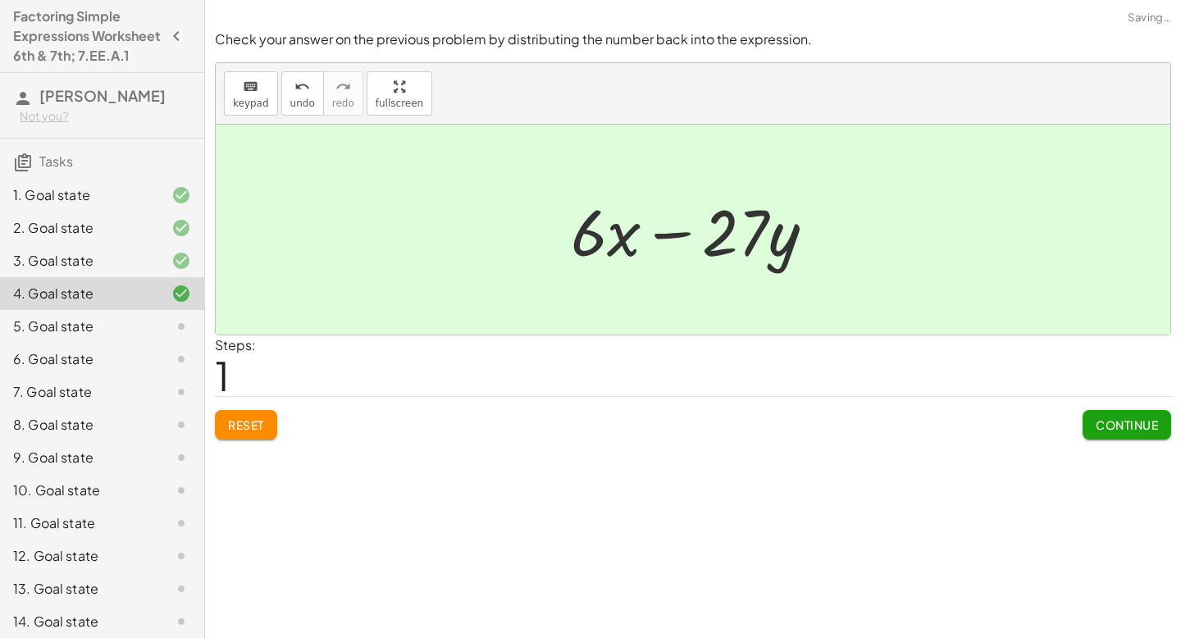
click at [1143, 428] on span "Continue" at bounding box center [1127, 425] width 62 height 15
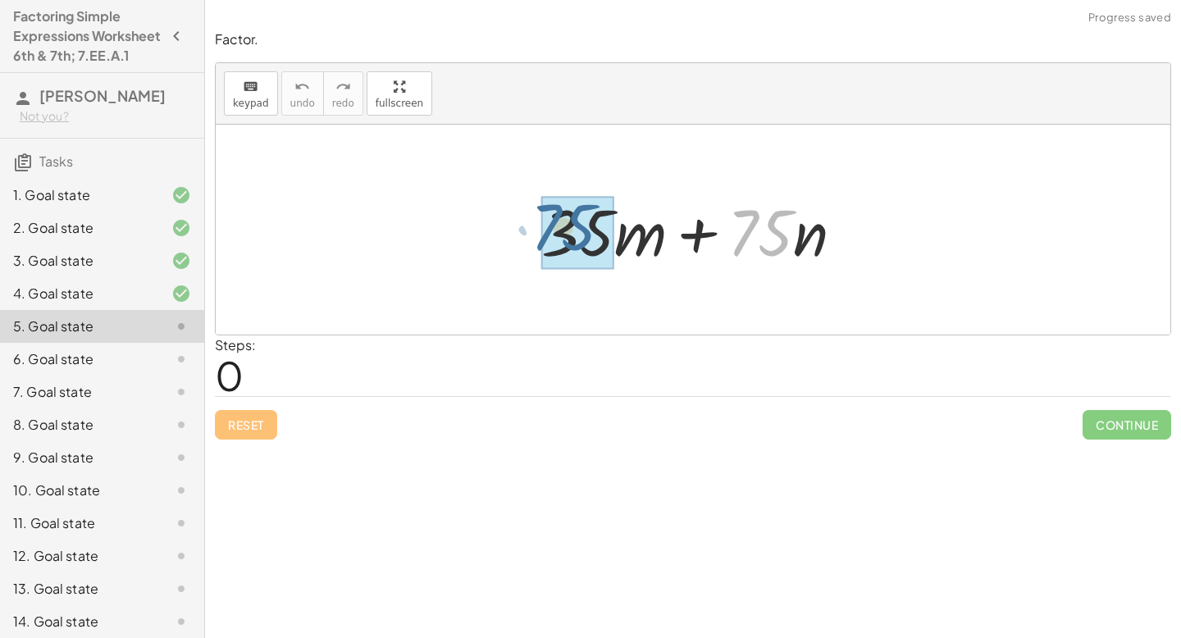
drag, startPoint x: 751, startPoint y: 236, endPoint x: 549, endPoint y: 229, distance: 201.9
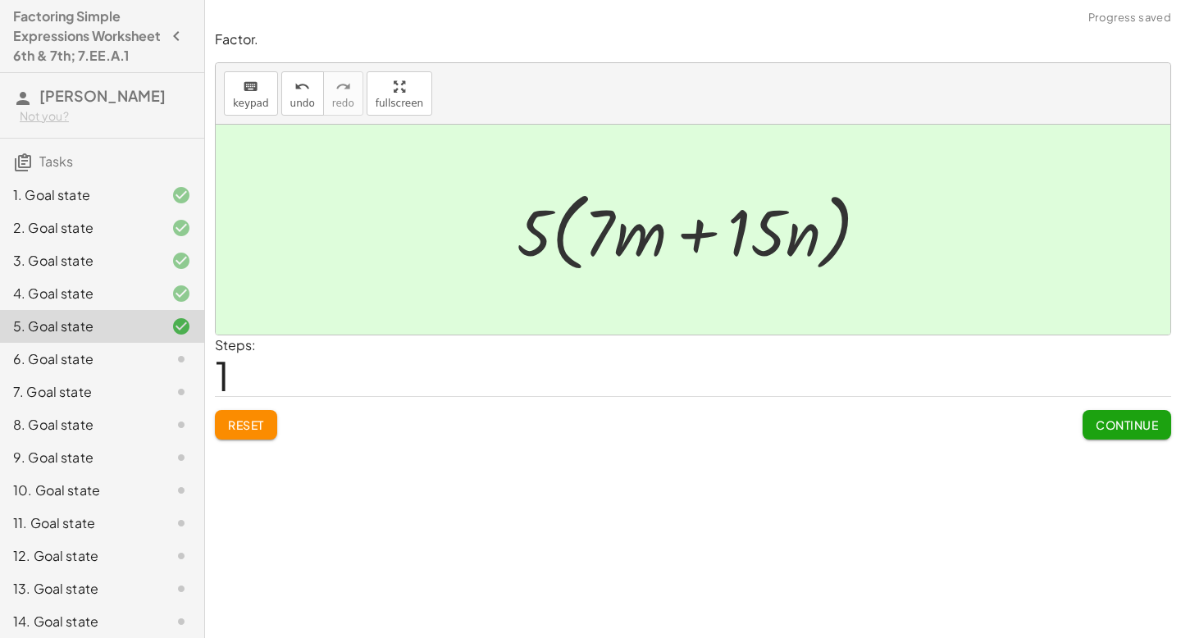
click at [1104, 422] on span "Continue" at bounding box center [1127, 425] width 62 height 15
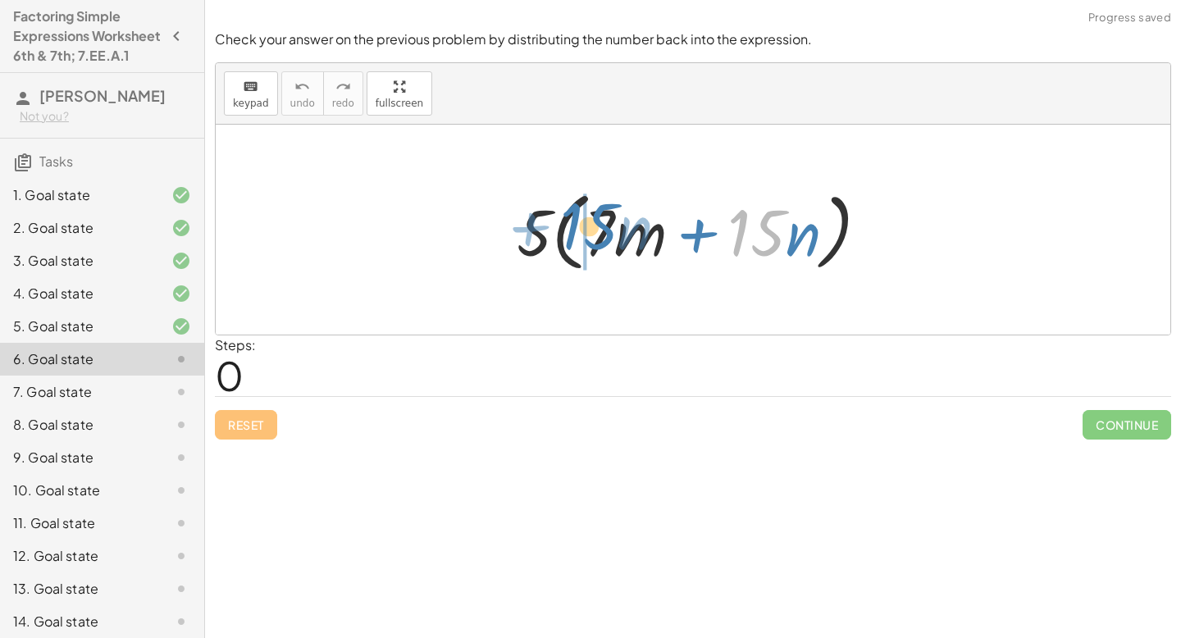
drag, startPoint x: 730, startPoint y: 234, endPoint x: 562, endPoint y: 227, distance: 168.3
click at [562, 227] on div at bounding box center [700, 230] width 382 height 94
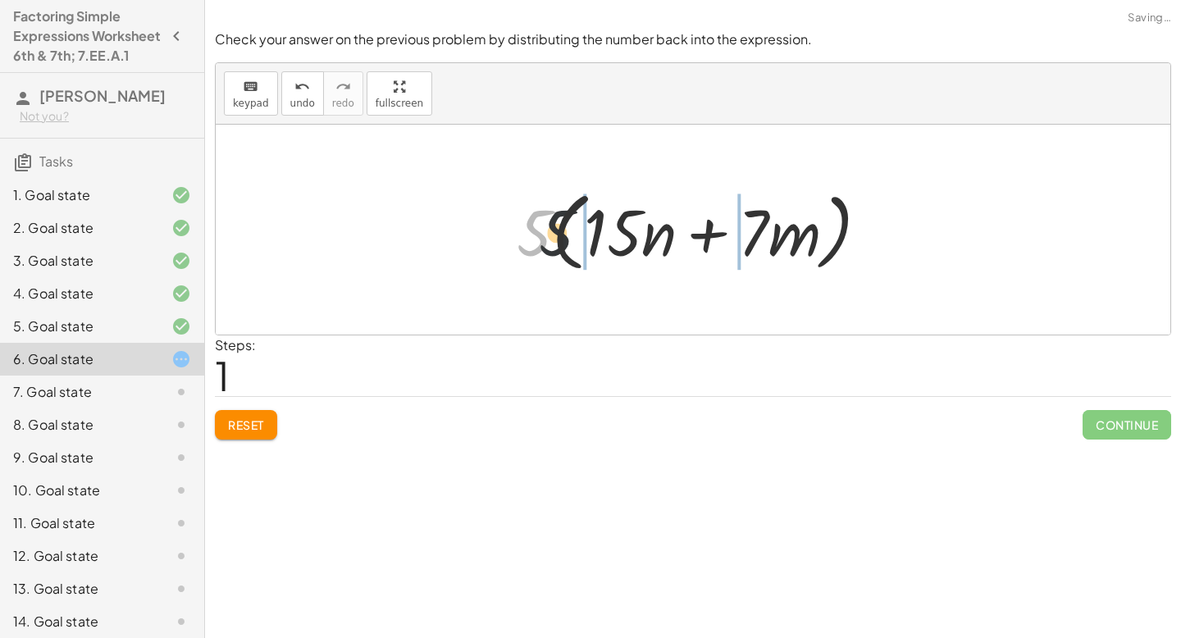
drag, startPoint x: 524, startPoint y: 238, endPoint x: 621, endPoint y: 238, distance: 96.8
click at [621, 238] on div at bounding box center [700, 230] width 382 height 94
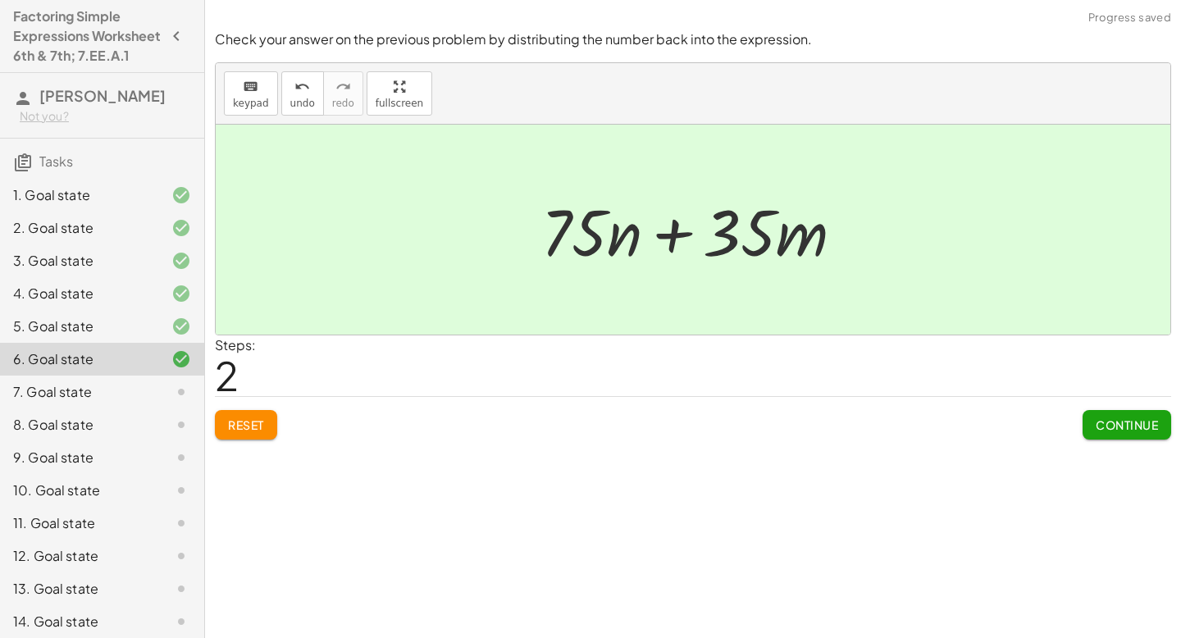
click at [1155, 427] on span "Continue" at bounding box center [1127, 425] width 62 height 15
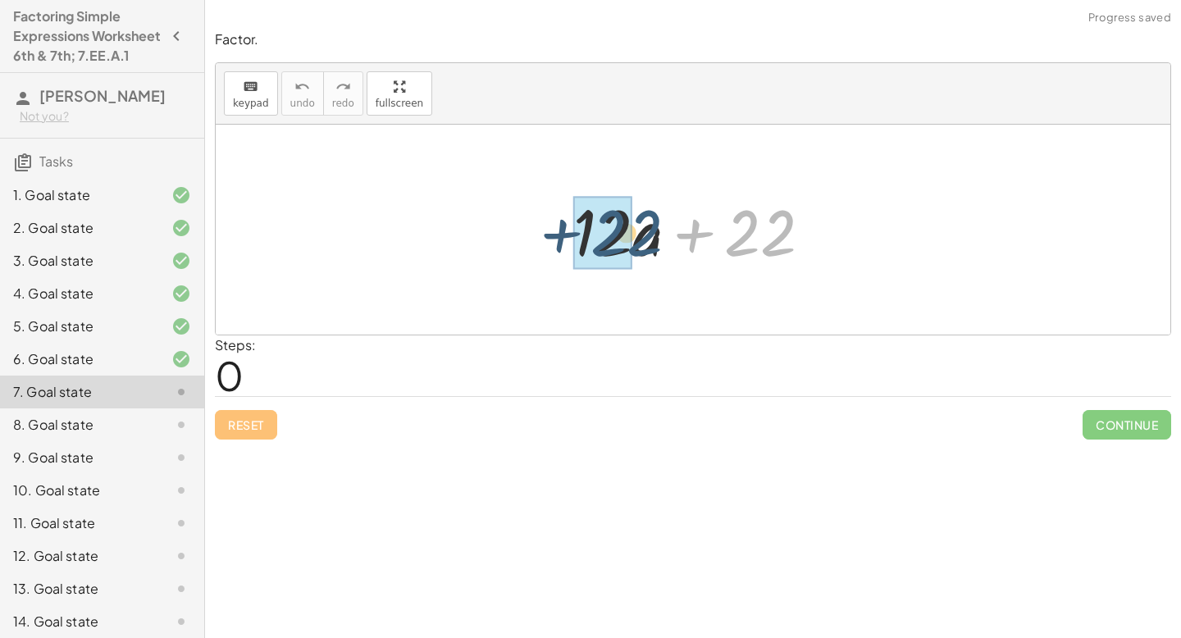
drag, startPoint x: 751, startPoint y: 240, endPoint x: 616, endPoint y: 240, distance: 134.5
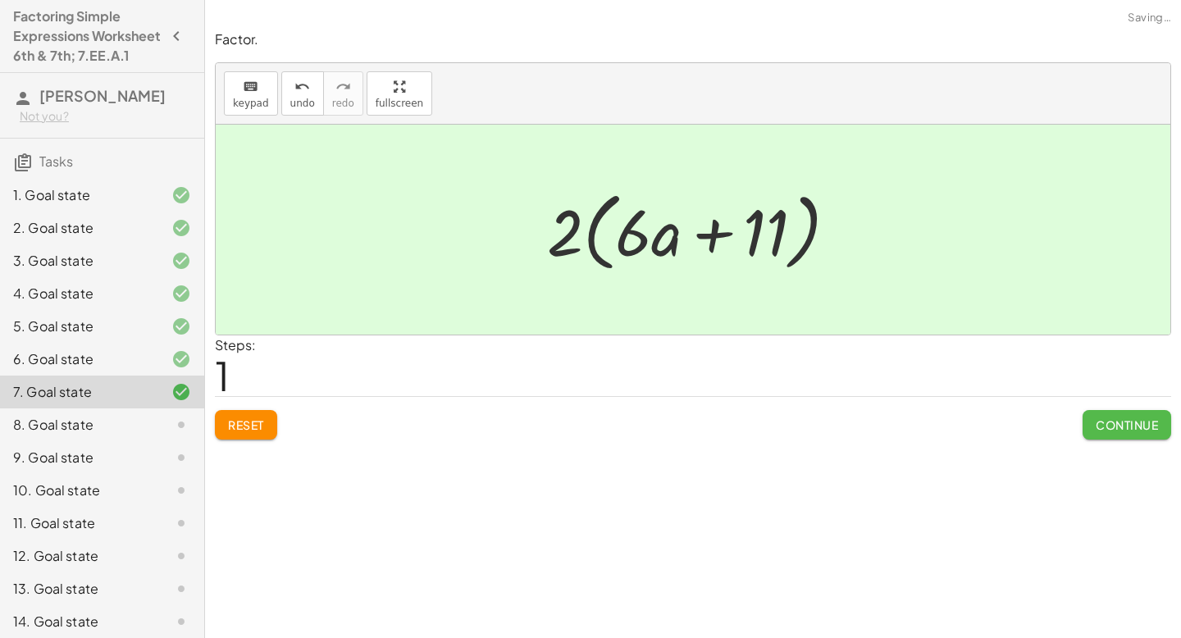
click at [1116, 423] on span "Continue" at bounding box center [1127, 425] width 62 height 15
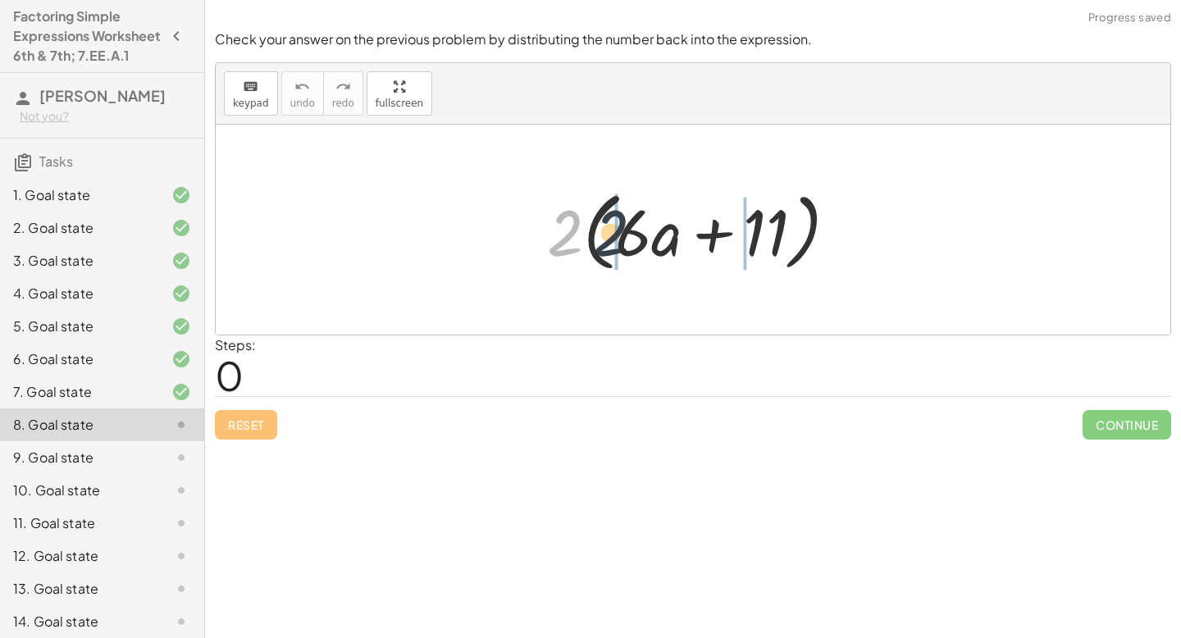
drag, startPoint x: 569, startPoint y: 238, endPoint x: 628, endPoint y: 238, distance: 59.1
click at [628, 238] on div at bounding box center [699, 230] width 320 height 94
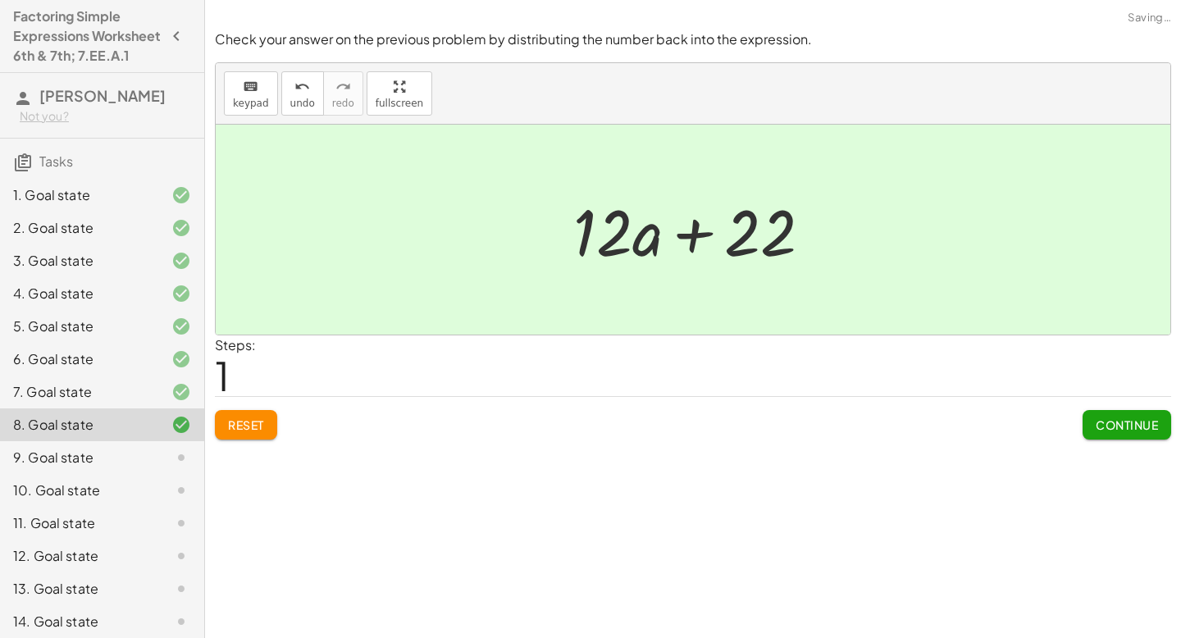
click at [1133, 427] on span "Continue" at bounding box center [1127, 425] width 62 height 15
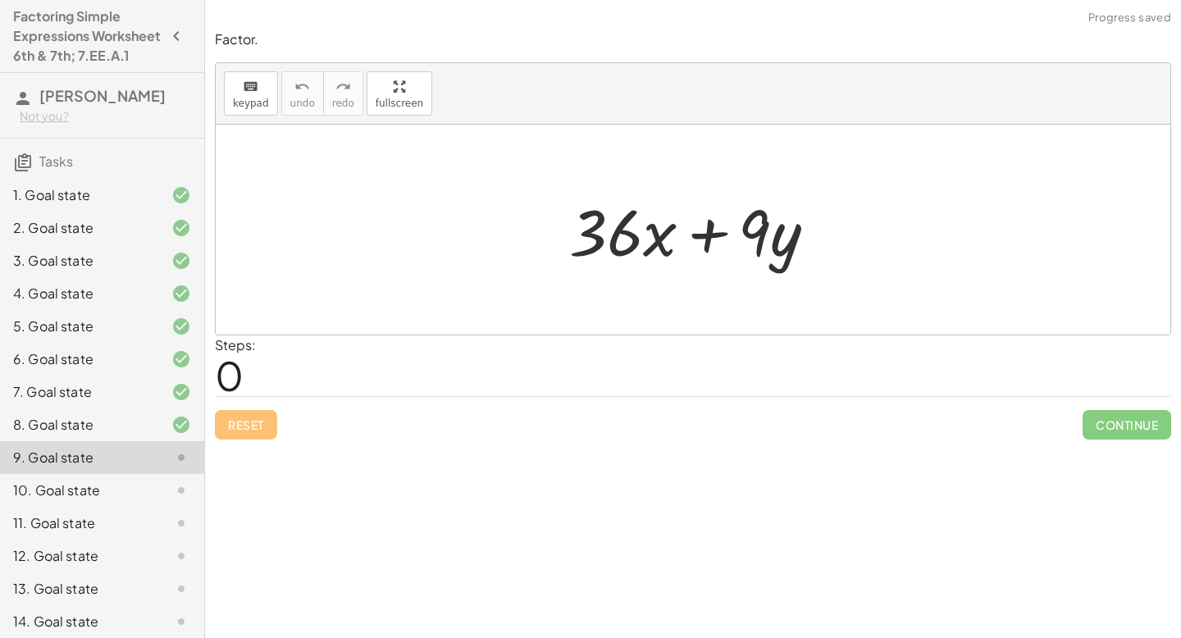
scroll to position [289, 0]
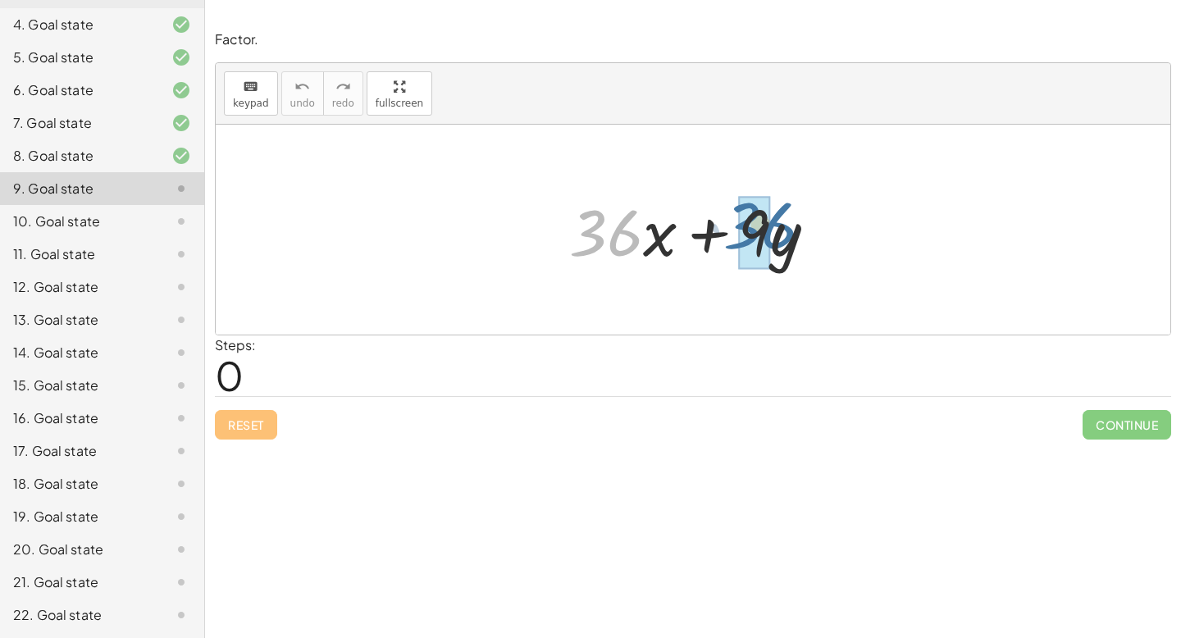
drag, startPoint x: 580, startPoint y: 223, endPoint x: 733, endPoint y: 215, distance: 152.8
click at [735, 215] on div at bounding box center [699, 230] width 277 height 84
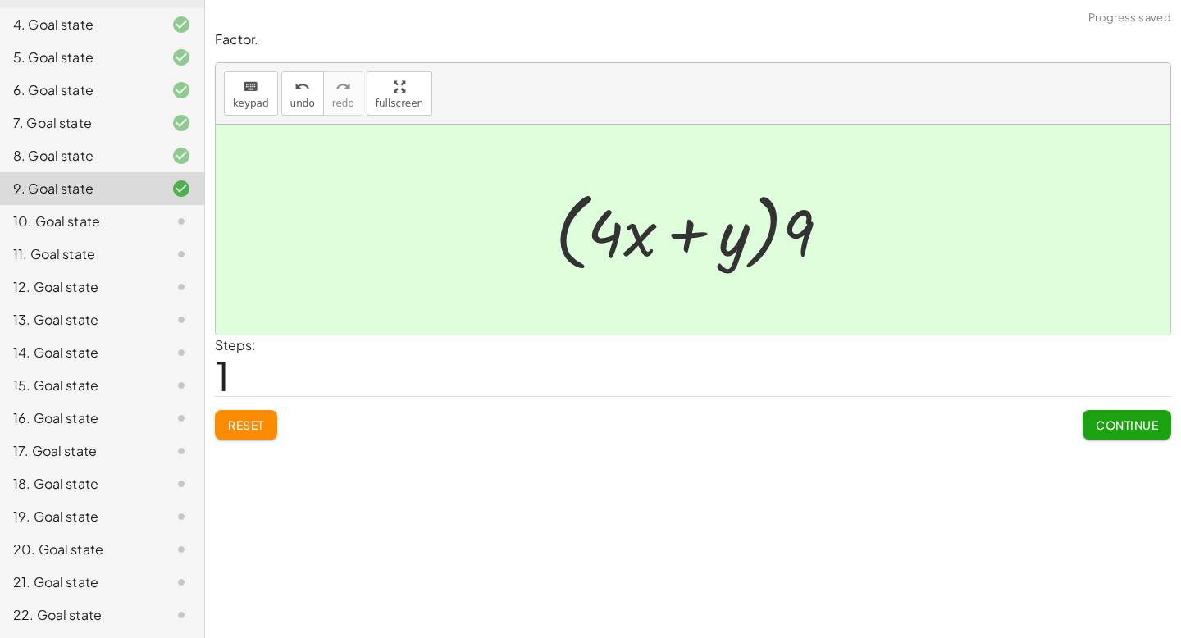
click at [1097, 414] on button "Continue" at bounding box center [1127, 425] width 89 height 30
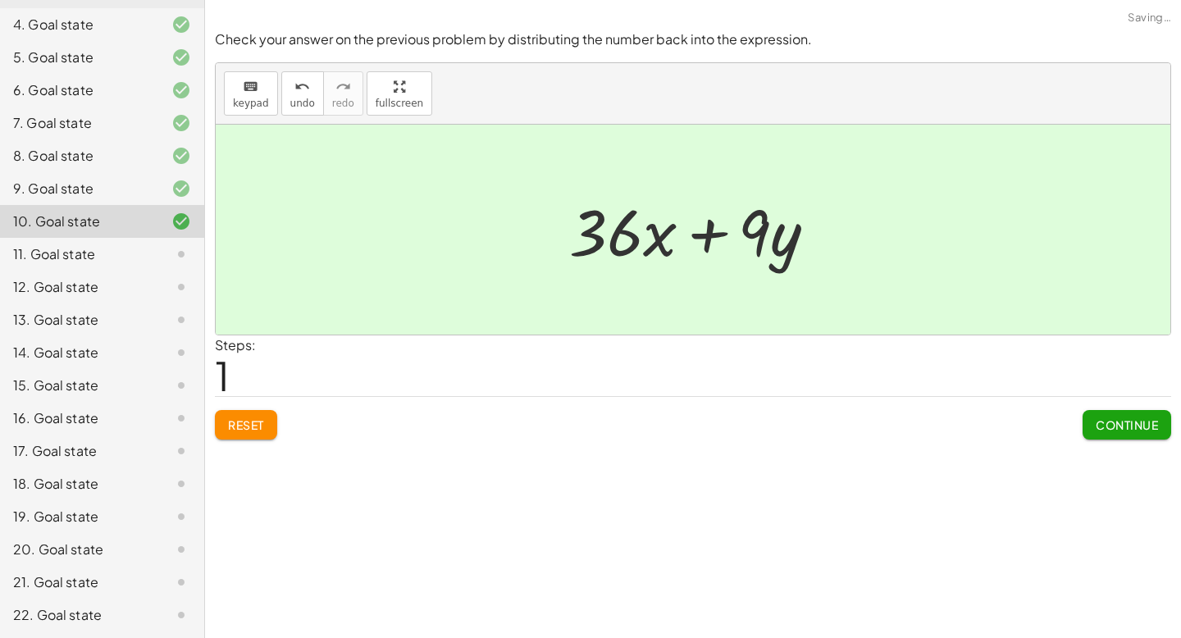
click at [1109, 422] on span "Continue" at bounding box center [1127, 425] width 62 height 15
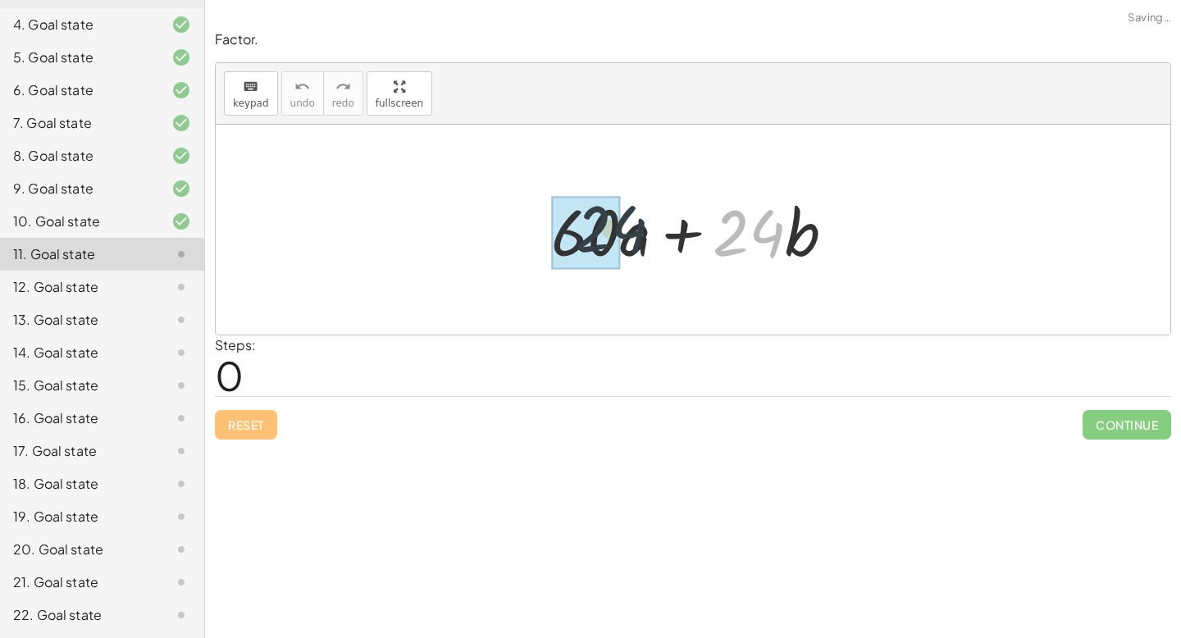
drag, startPoint x: 751, startPoint y: 235, endPoint x: 570, endPoint y: 228, distance: 180.6
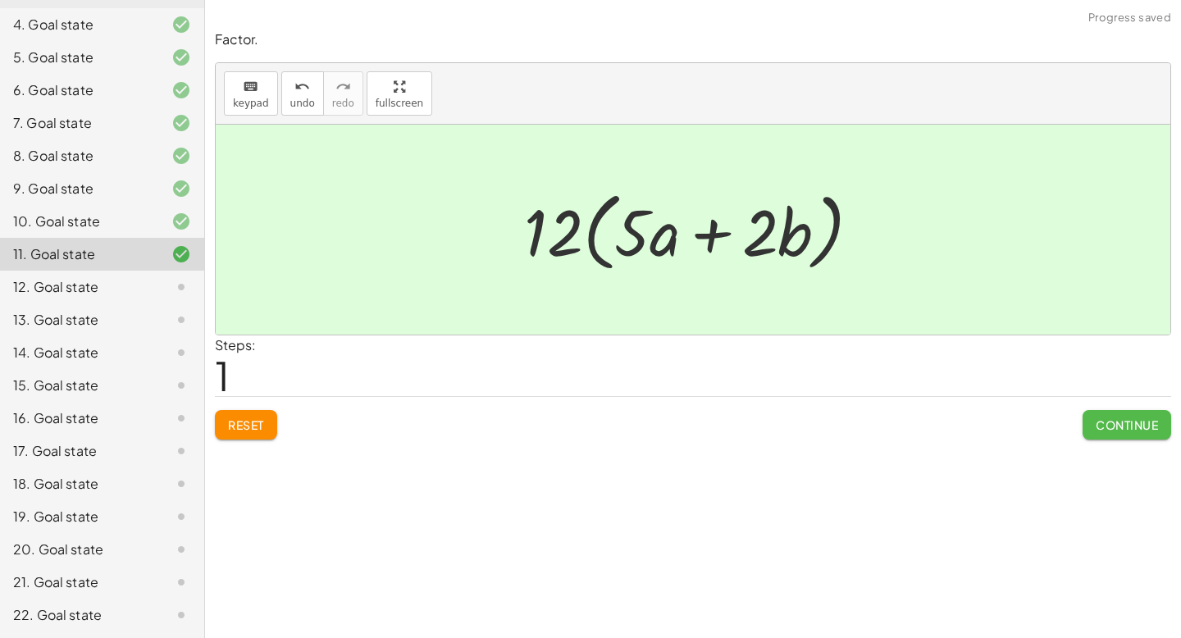
click at [1122, 423] on span "Continue" at bounding box center [1127, 425] width 62 height 15
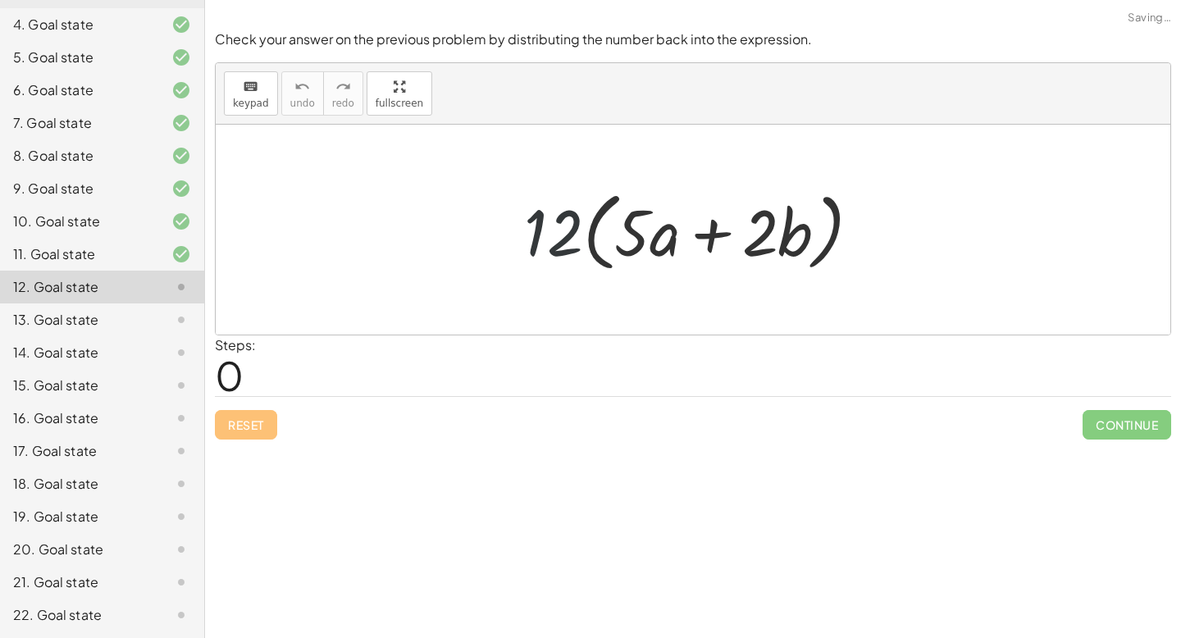
drag, startPoint x: 548, startPoint y: 237, endPoint x: 622, endPoint y: 234, distance: 73.9
click at [622, 235] on div at bounding box center [699, 230] width 367 height 94
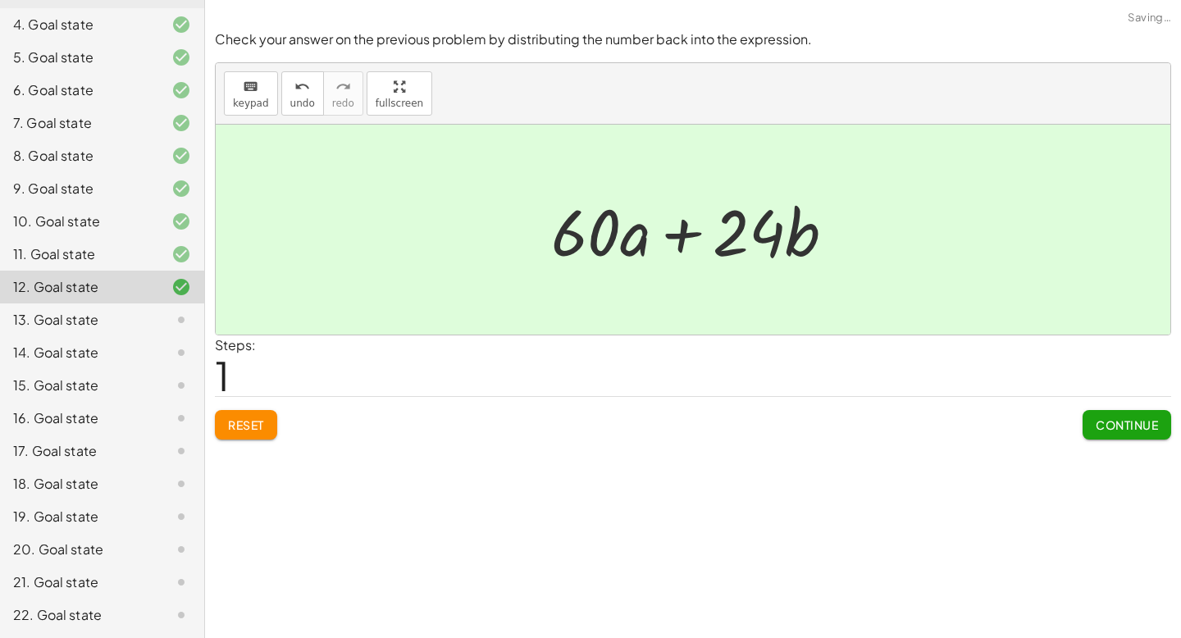
click at [1154, 418] on span "Continue" at bounding box center [1127, 425] width 62 height 15
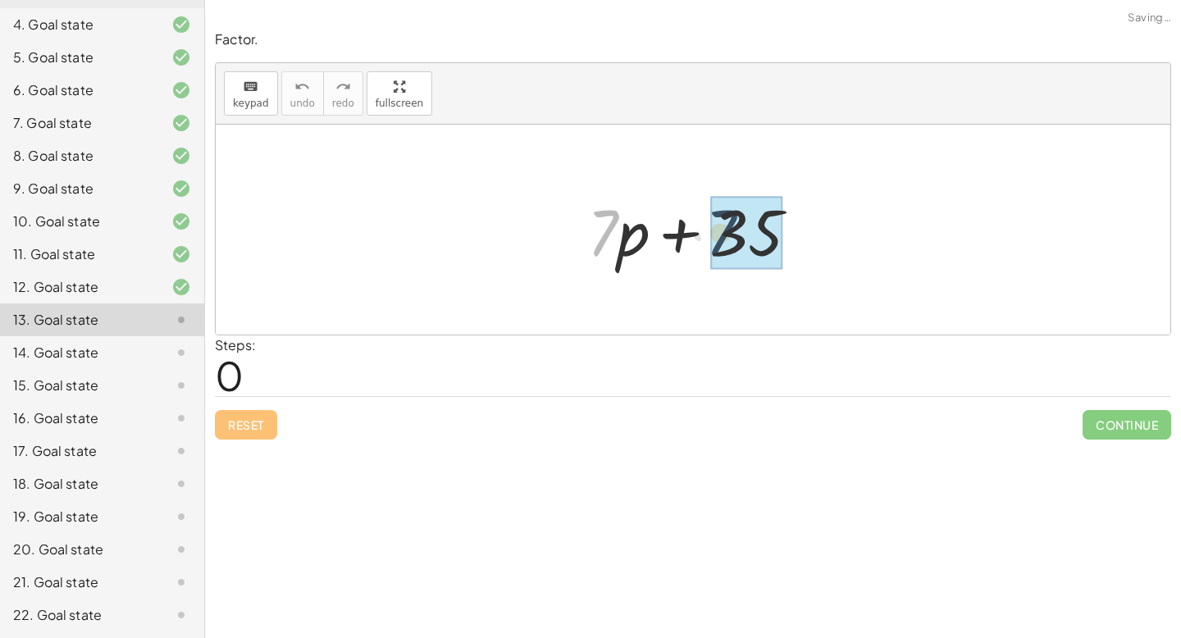
drag, startPoint x: 594, startPoint y: 220, endPoint x: 711, endPoint y: 220, distance: 117.3
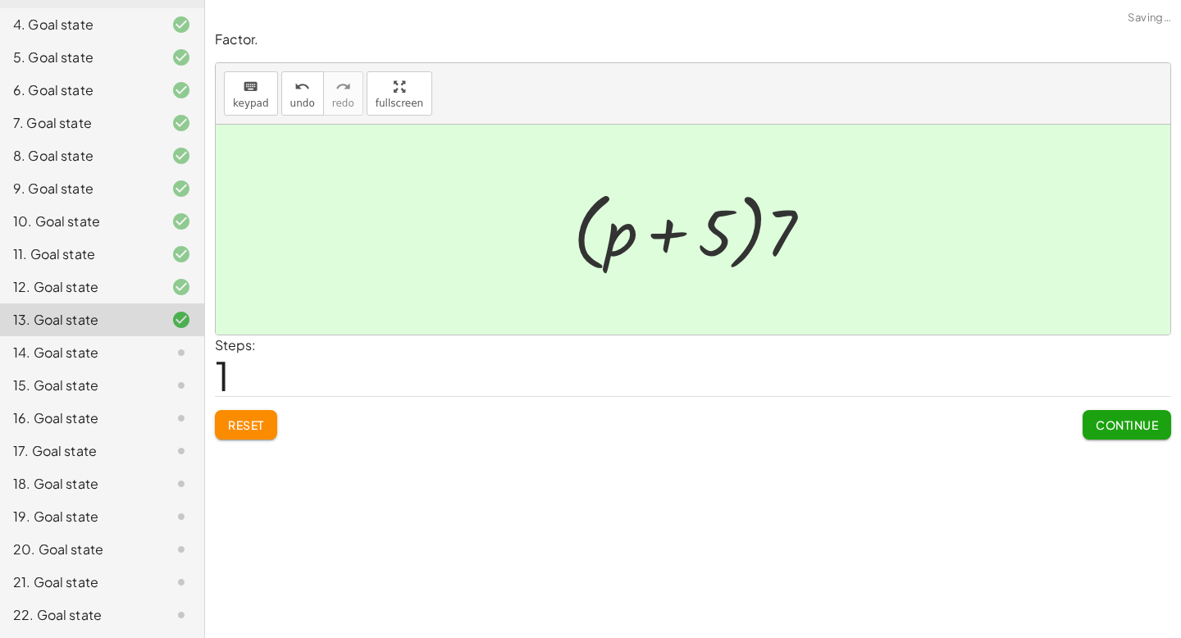
click at [1115, 417] on button "Continue" at bounding box center [1127, 425] width 89 height 30
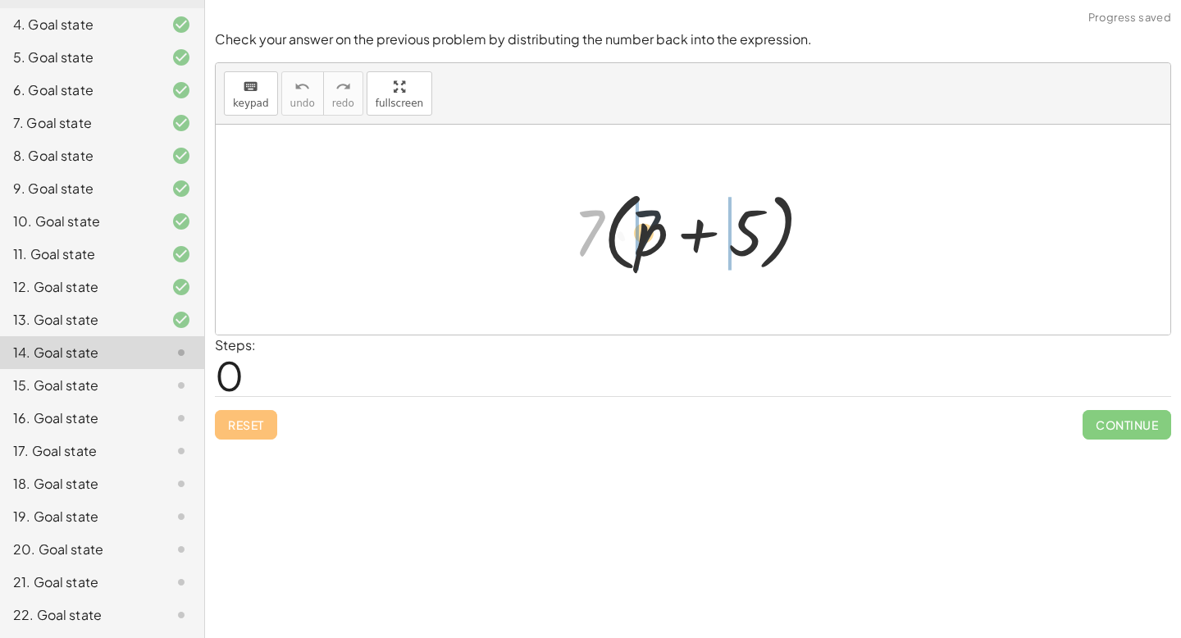
drag, startPoint x: 575, startPoint y: 223, endPoint x: 635, endPoint y: 223, distance: 59.9
click at [635, 223] on div at bounding box center [699, 230] width 268 height 94
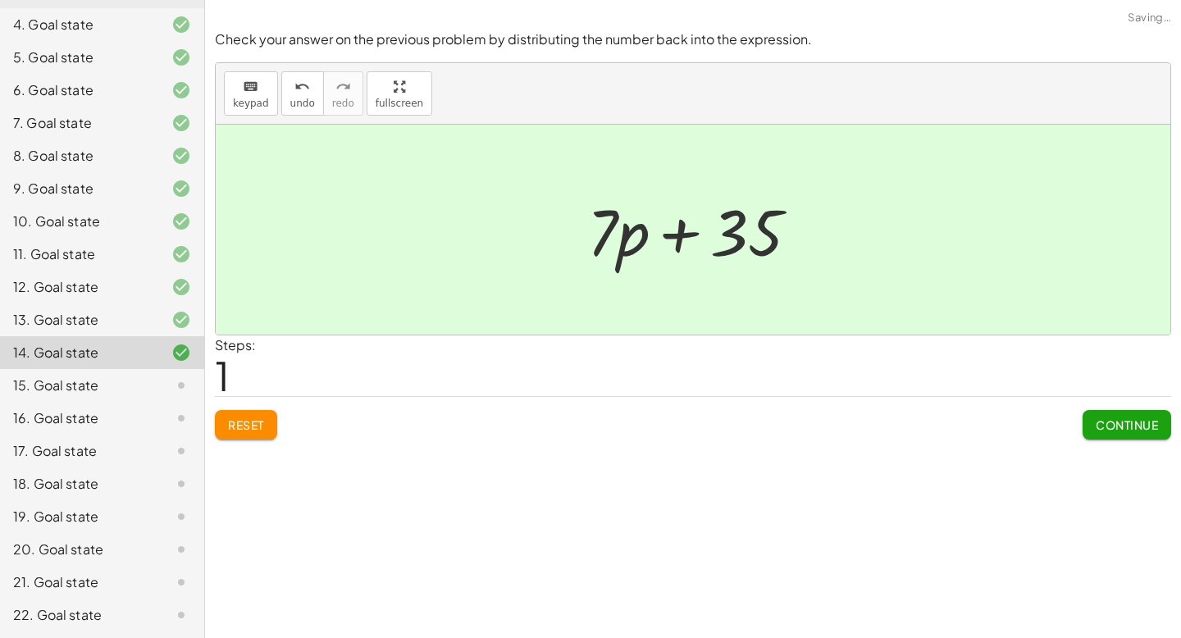
click at [1118, 422] on span "Continue" at bounding box center [1127, 425] width 62 height 15
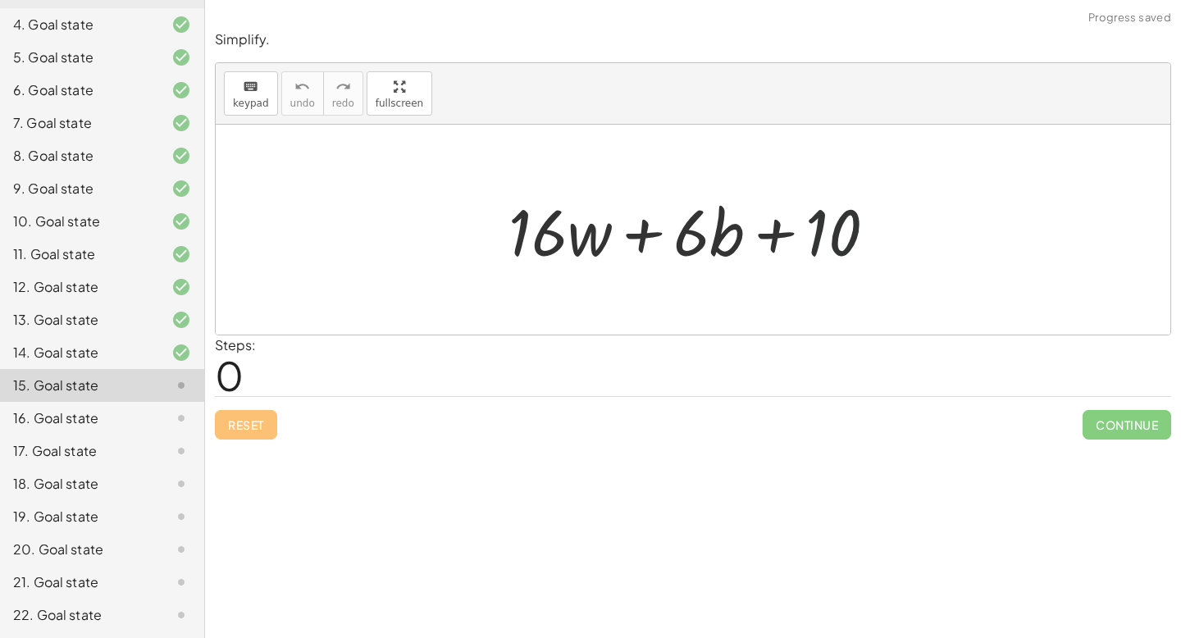
click at [828, 235] on div at bounding box center [699, 230] width 398 height 84
drag, startPoint x: 828, startPoint y: 235, endPoint x: 687, endPoint y: 235, distance: 141.1
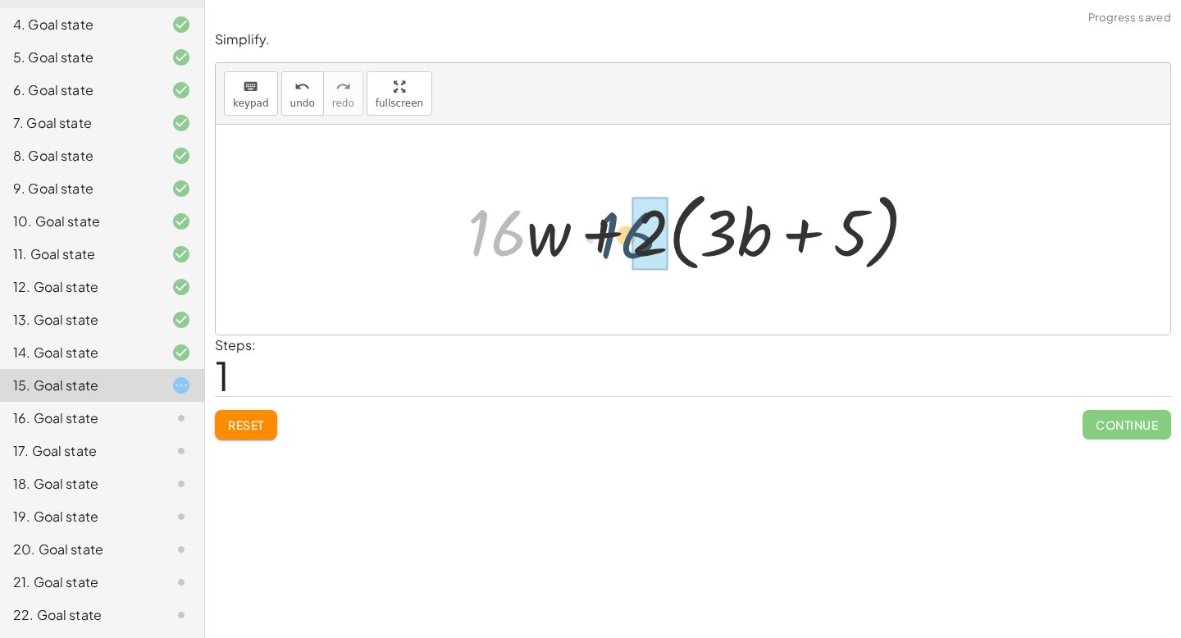
drag, startPoint x: 489, startPoint y: 231, endPoint x: 637, endPoint y: 230, distance: 148.5
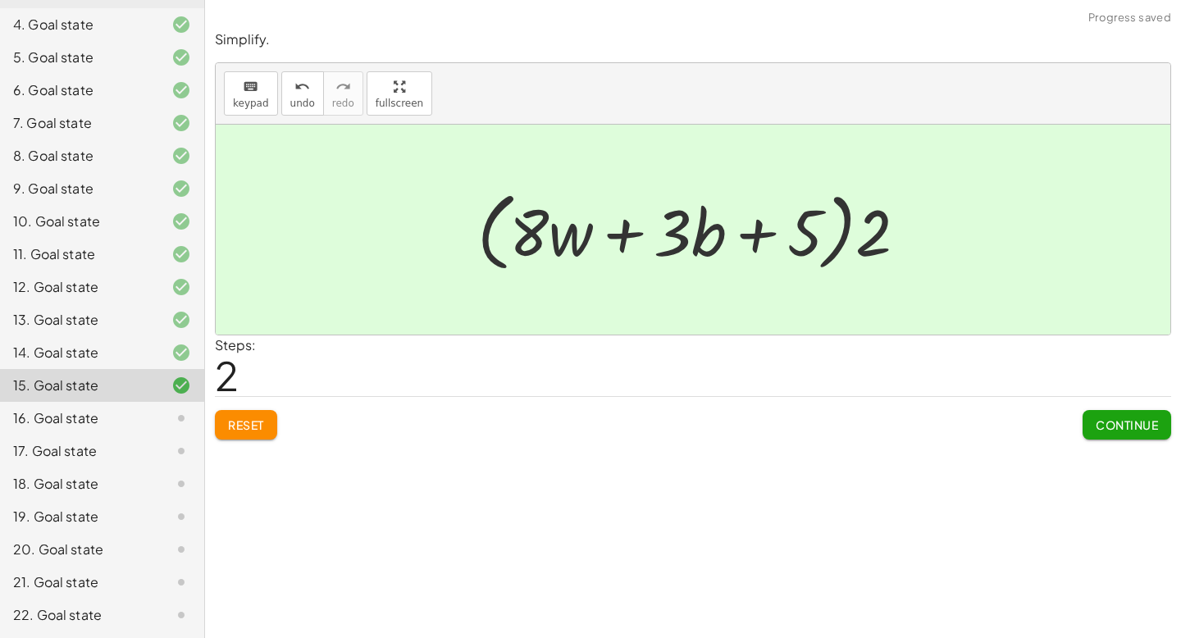
click at [1126, 416] on button "Continue" at bounding box center [1127, 425] width 89 height 30
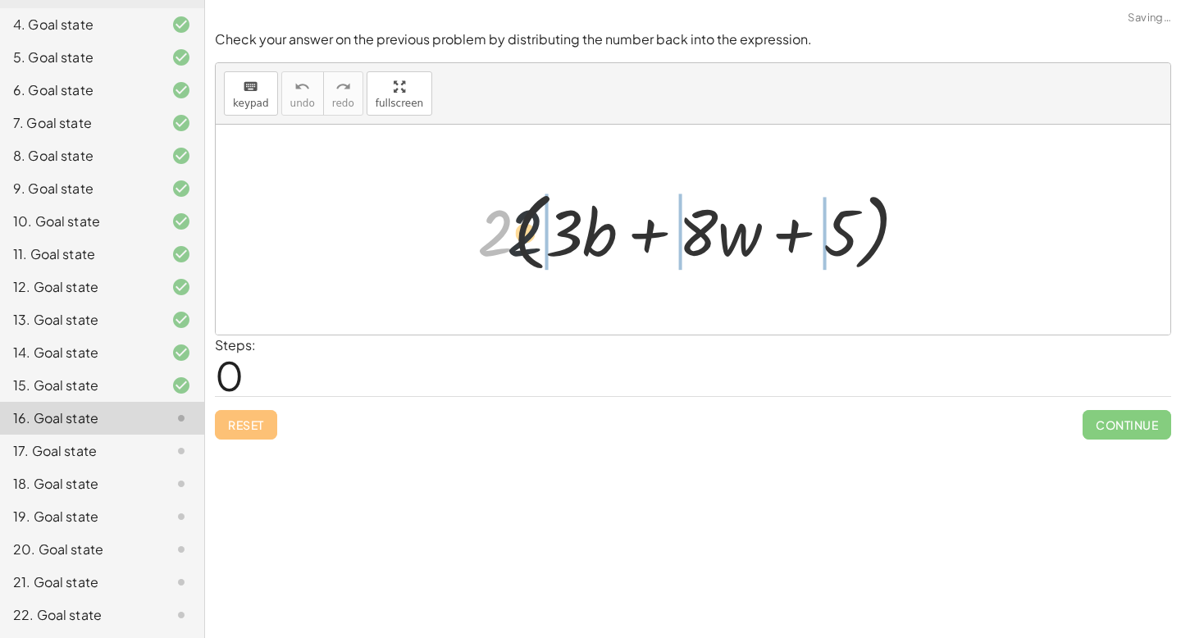
drag, startPoint x: 480, startPoint y: 238, endPoint x: 561, endPoint y: 240, distance: 81.2
click at [561, 239] on div at bounding box center [698, 230] width 459 height 94
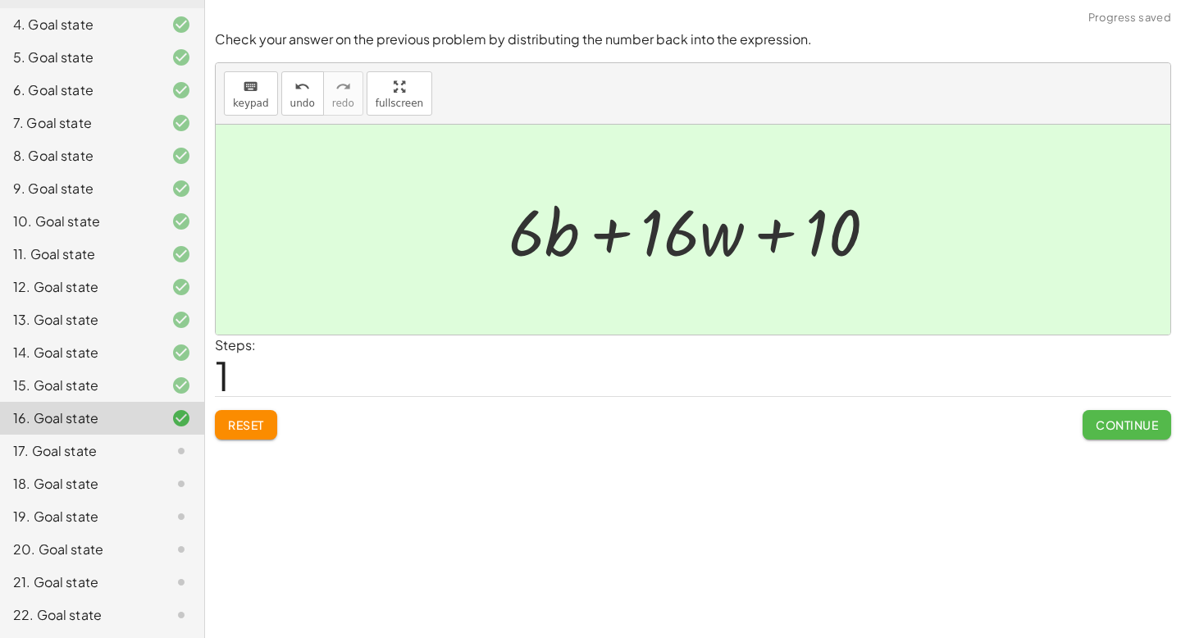
click at [1130, 431] on span "Continue" at bounding box center [1127, 425] width 62 height 15
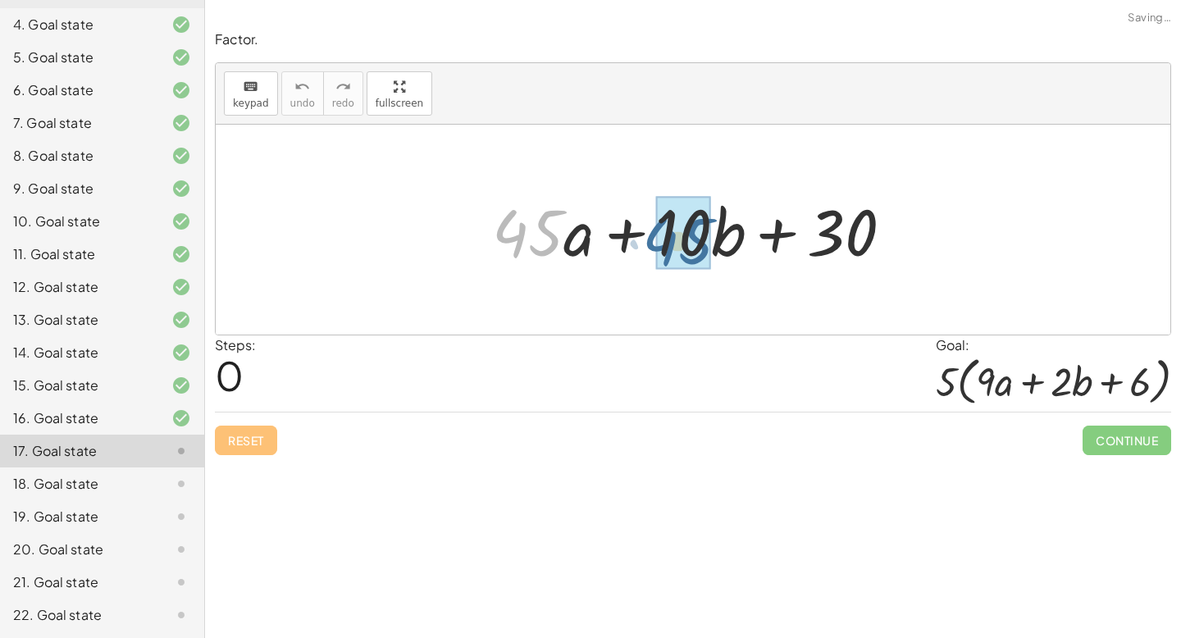
drag, startPoint x: 516, startPoint y: 241, endPoint x: 669, endPoint y: 249, distance: 153.6
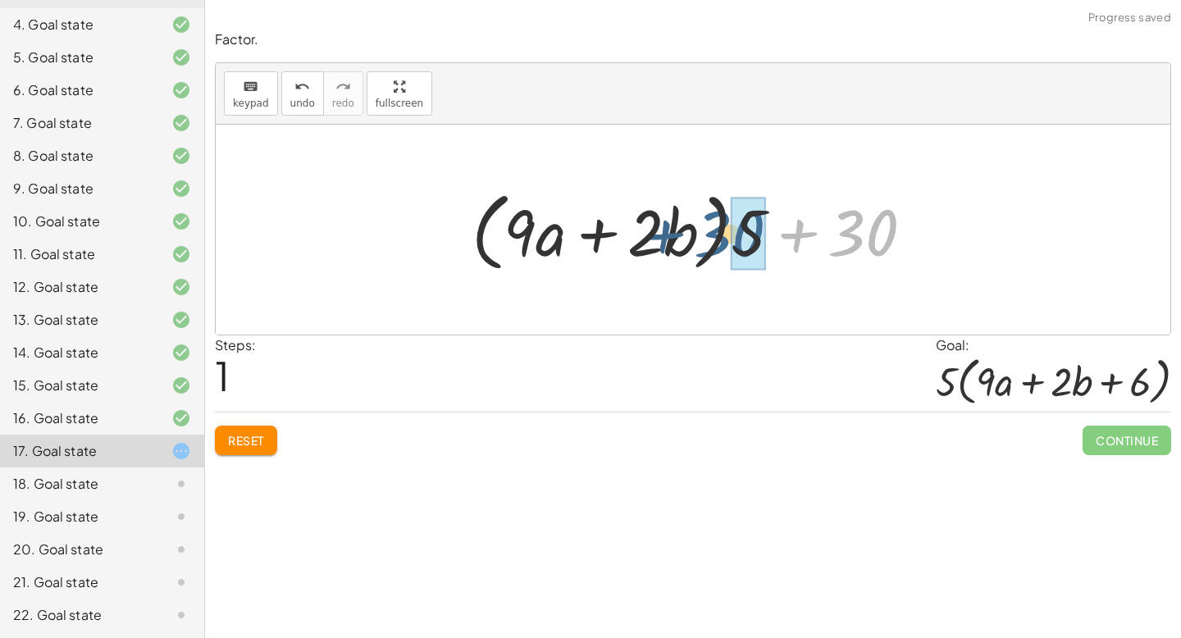
drag, startPoint x: 875, startPoint y: 219, endPoint x: 756, endPoint y: 218, distance: 119.8
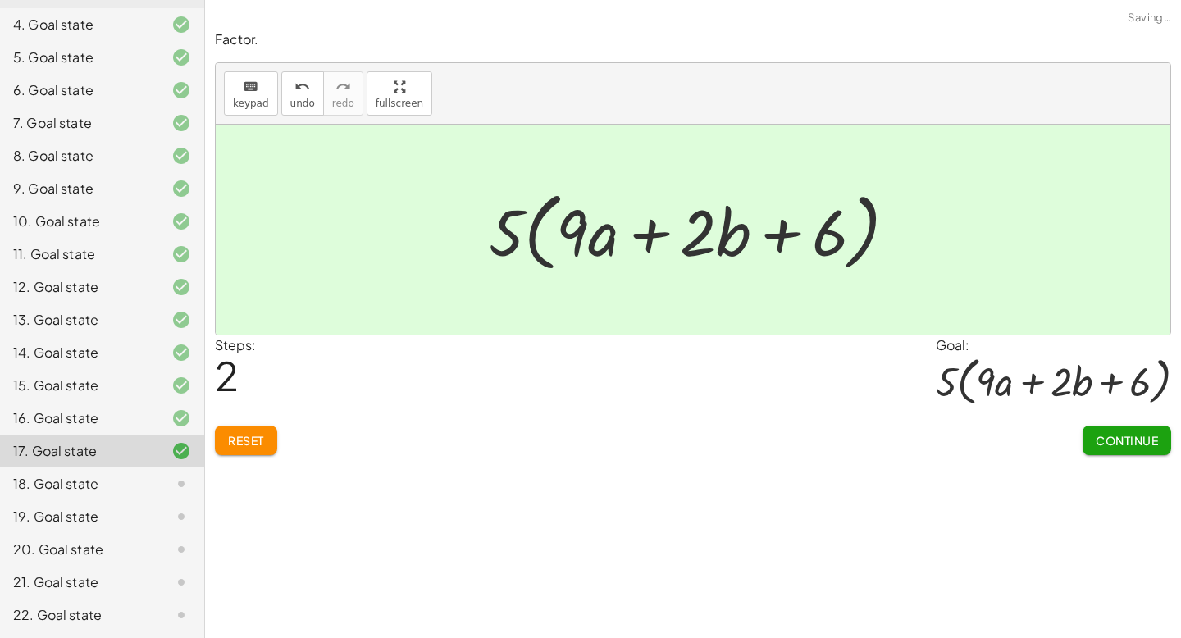
click at [1090, 426] on button "Continue" at bounding box center [1127, 441] width 89 height 30
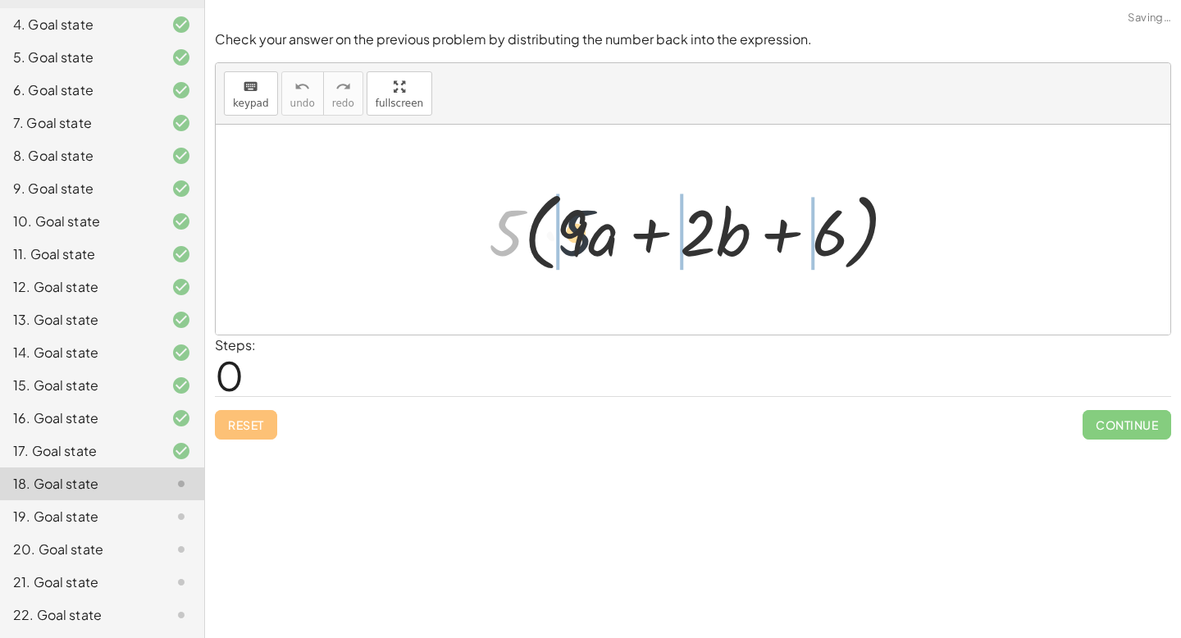
drag, startPoint x: 492, startPoint y: 229, endPoint x: 568, endPoint y: 229, distance: 75.5
click at [568, 229] on div at bounding box center [699, 230] width 437 height 94
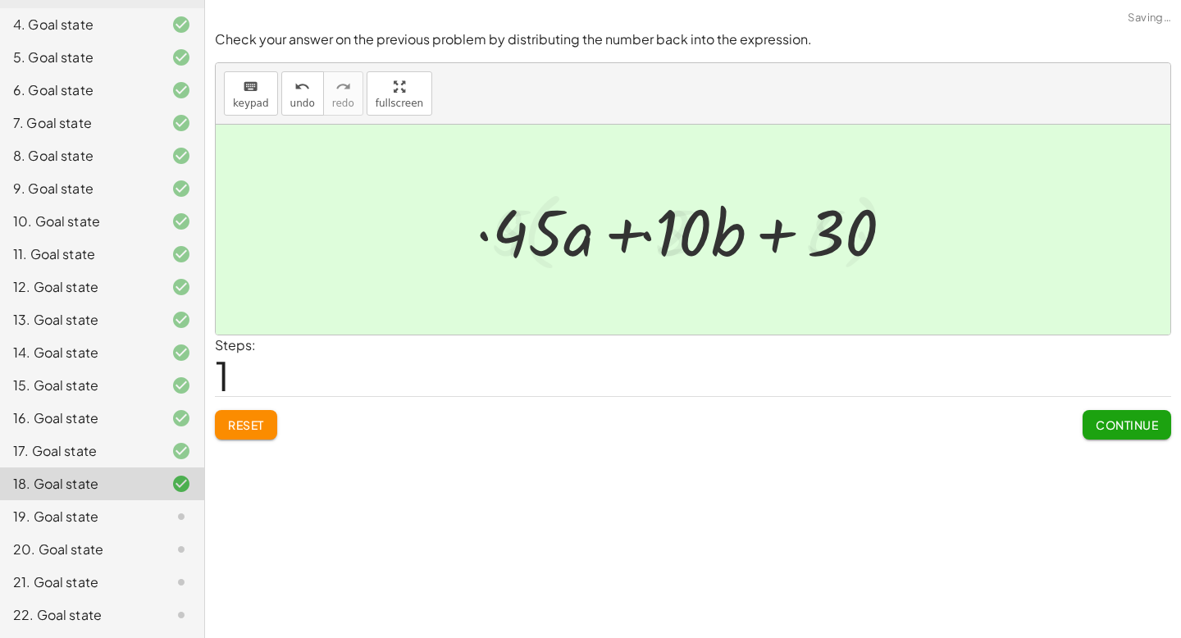
click at [1135, 427] on span "Continue" at bounding box center [1127, 425] width 62 height 15
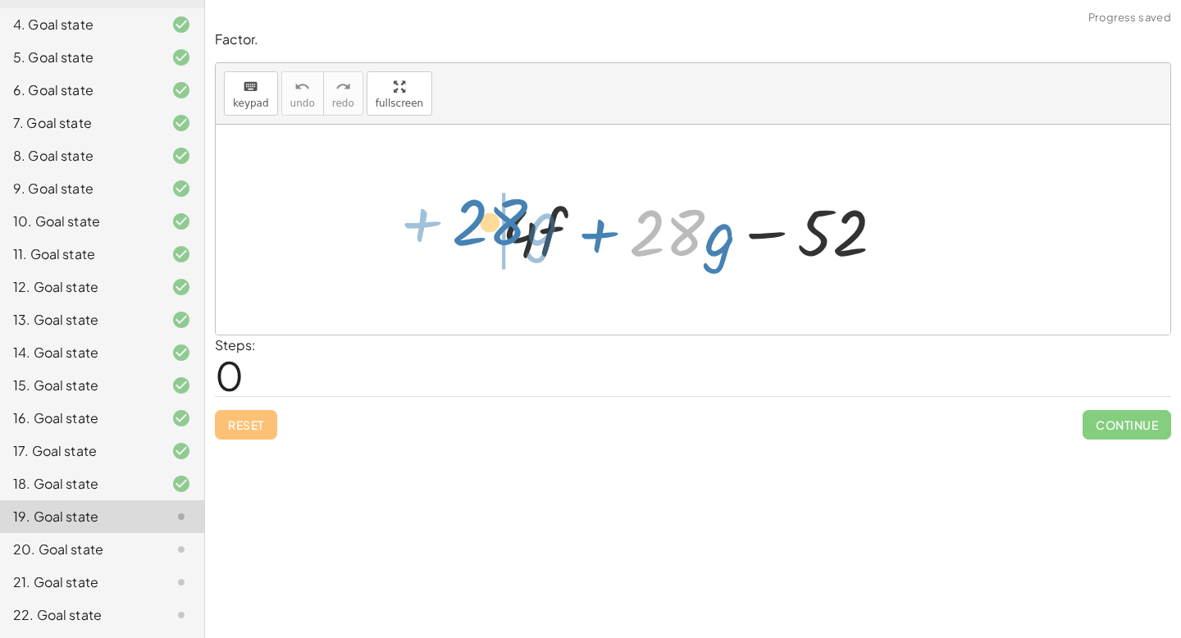
drag, startPoint x: 688, startPoint y: 237, endPoint x: 510, endPoint y: 226, distance: 178.3
click at [510, 226] on div at bounding box center [699, 230] width 411 height 84
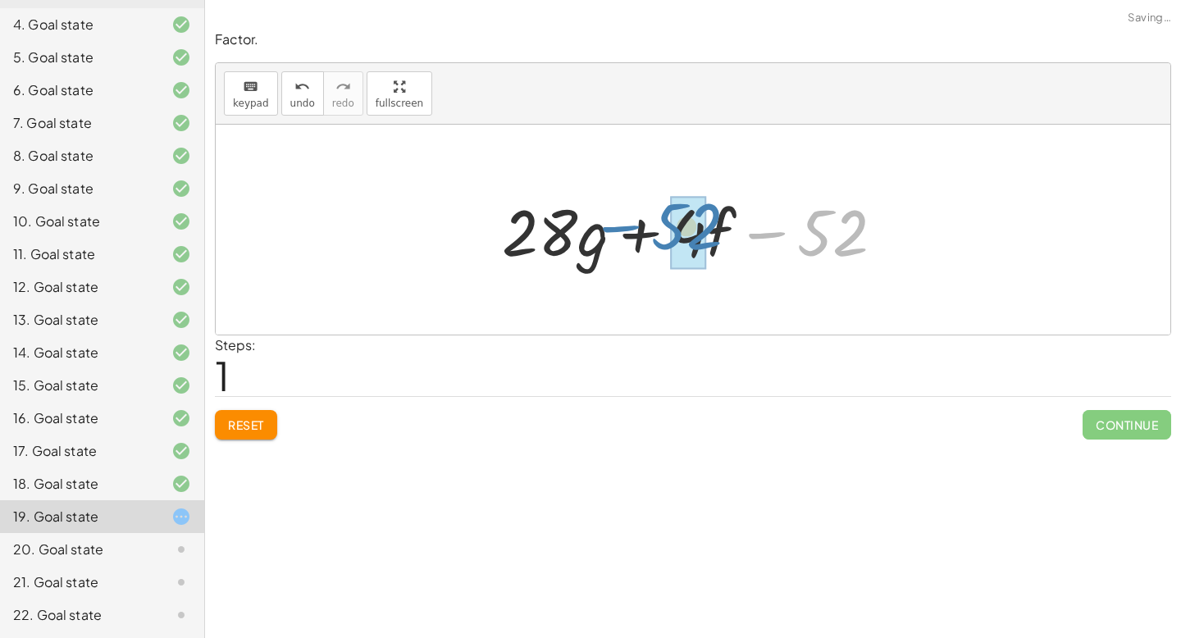
drag, startPoint x: 838, startPoint y: 219, endPoint x: 693, endPoint y: 212, distance: 144.5
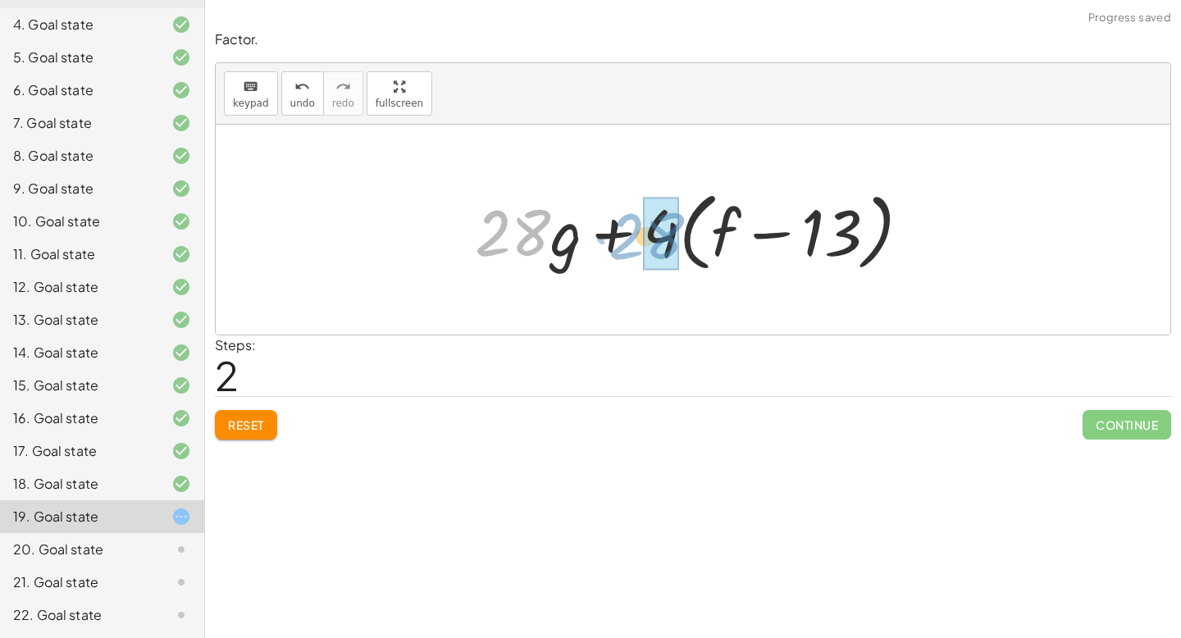
drag, startPoint x: 483, startPoint y: 236, endPoint x: 624, endPoint y: 237, distance: 141.1
click at [625, 237] on div at bounding box center [699, 230] width 465 height 94
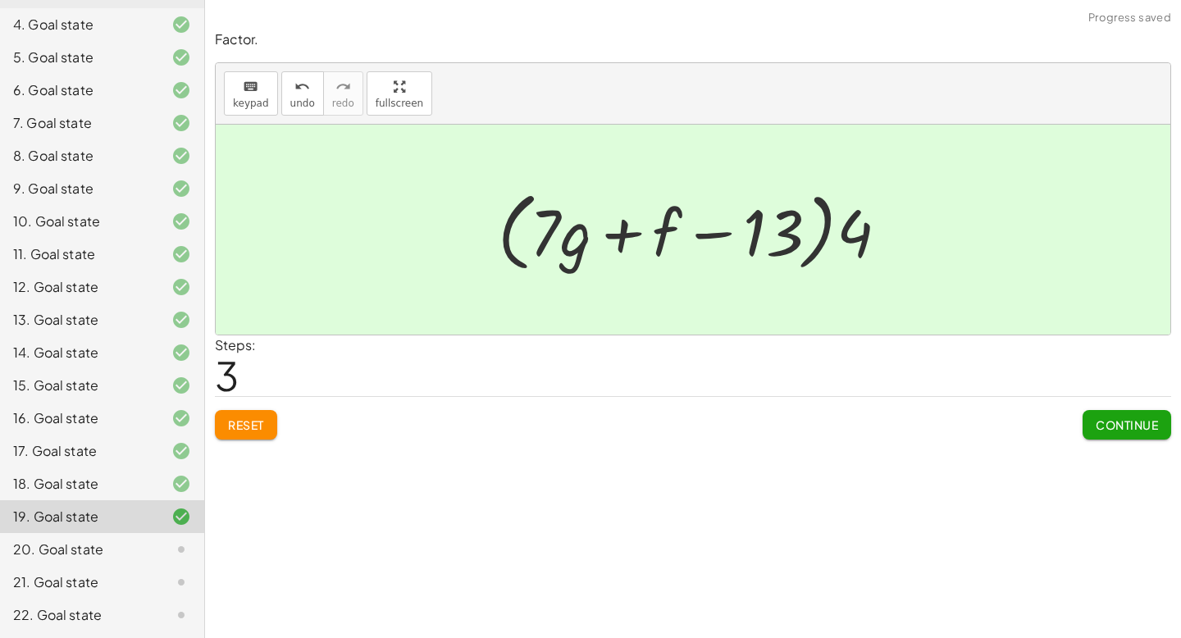
click at [1135, 427] on span "Continue" at bounding box center [1127, 425] width 62 height 15
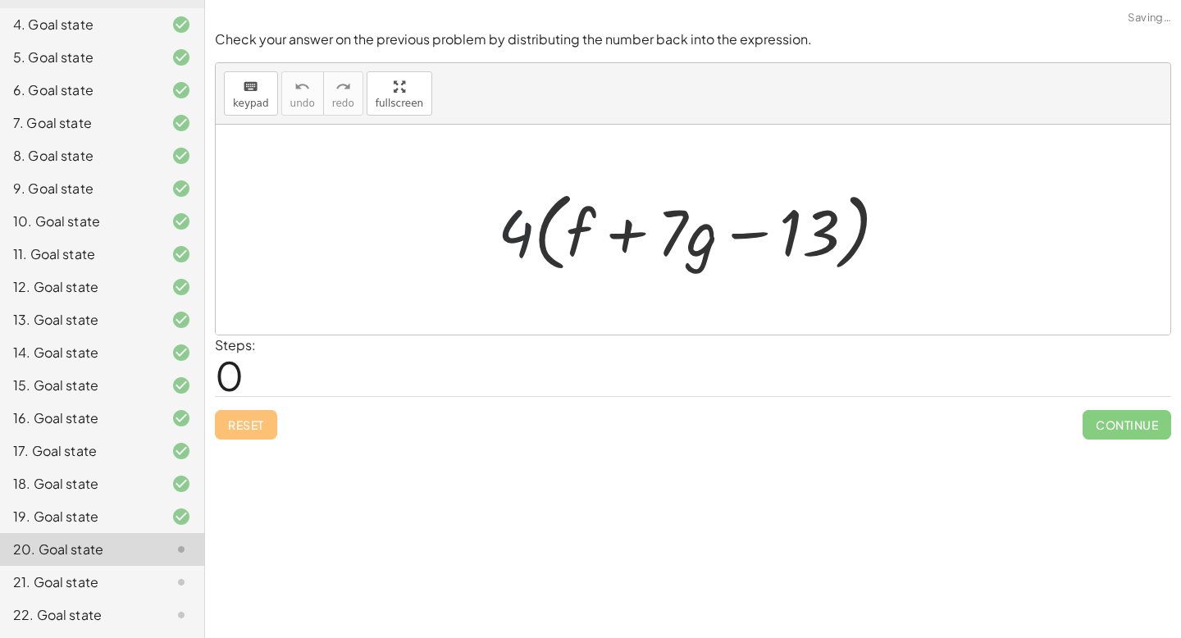
drag, startPoint x: 526, startPoint y: 229, endPoint x: 578, endPoint y: 228, distance: 51.7
click at [577, 228] on div at bounding box center [700, 230] width 420 height 94
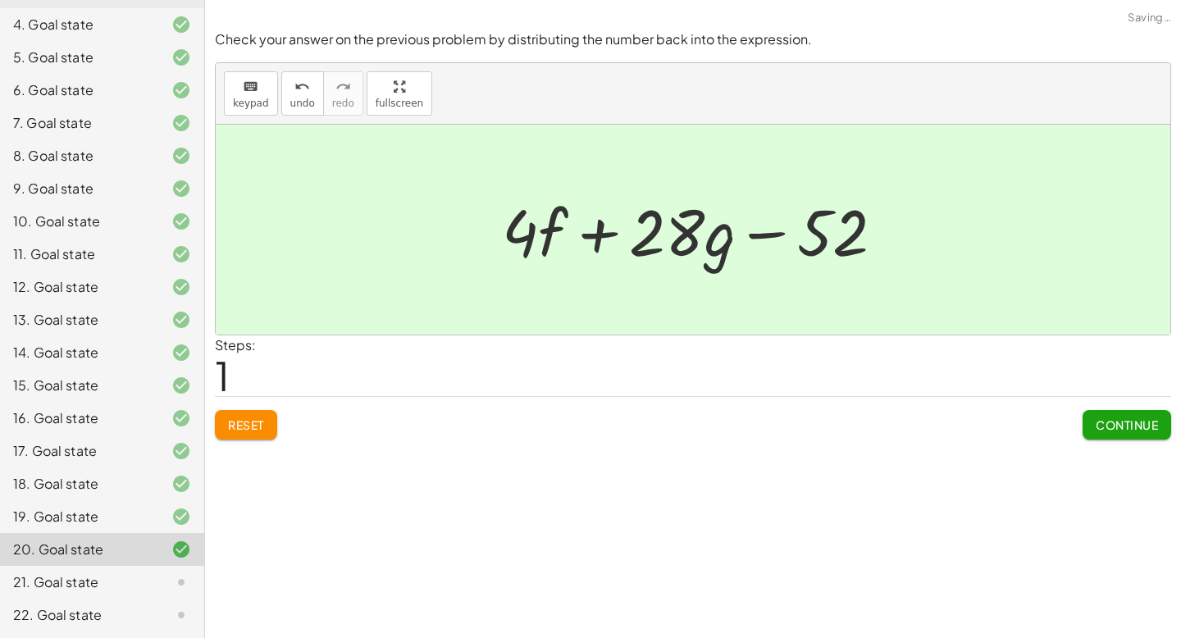
click at [1122, 427] on span "Continue" at bounding box center [1127, 425] width 62 height 15
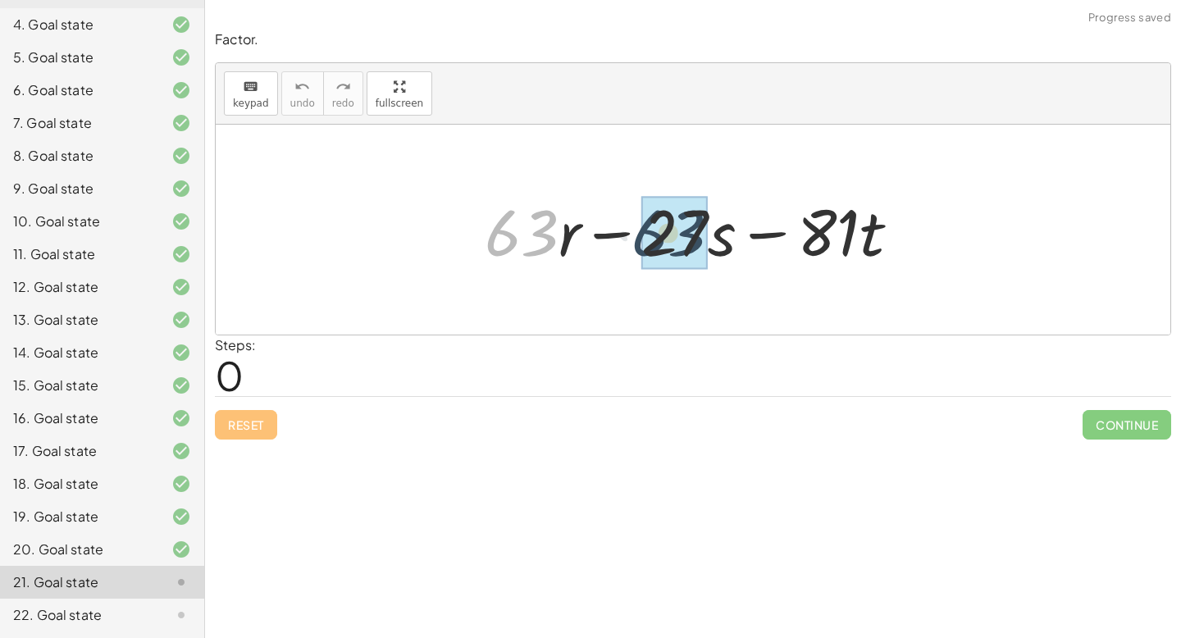
drag, startPoint x: 504, startPoint y: 231, endPoint x: 669, endPoint y: 231, distance: 164.9
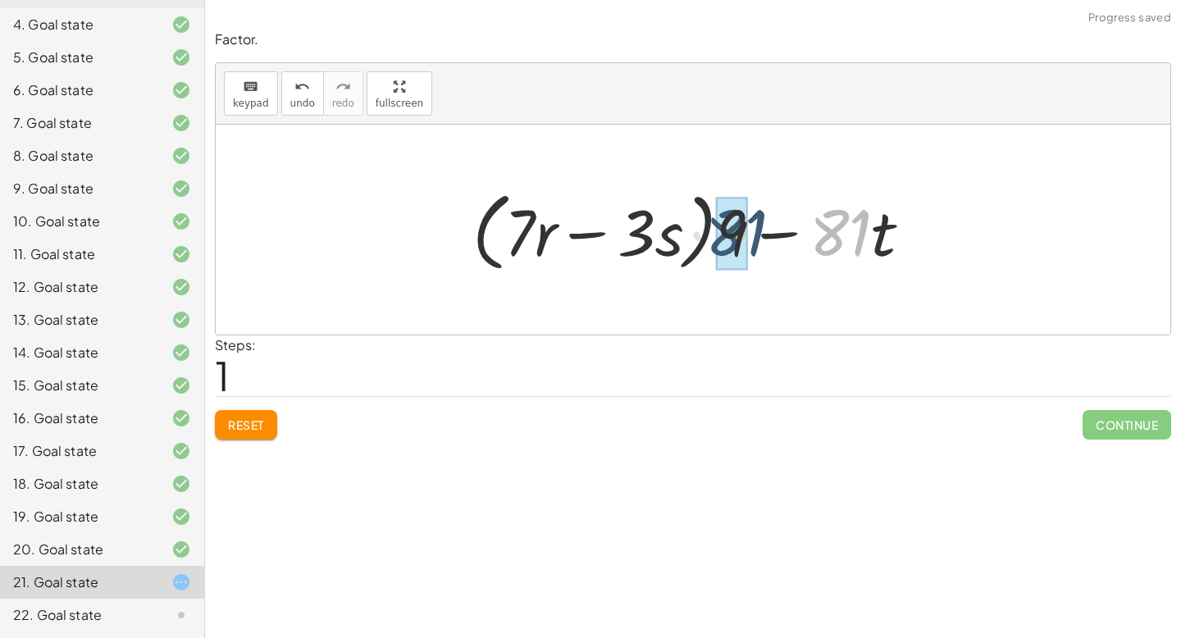
drag, startPoint x: 848, startPoint y: 220, endPoint x: 739, endPoint y: 220, distance: 109.1
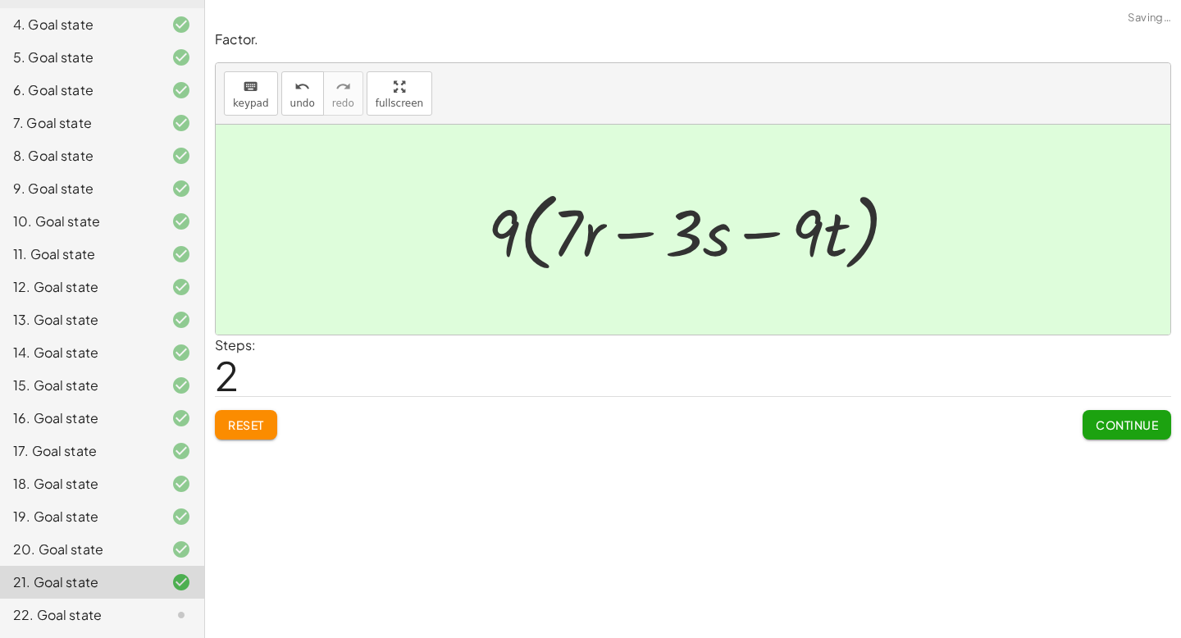
click at [1114, 418] on span "Continue" at bounding box center [1127, 425] width 62 height 15
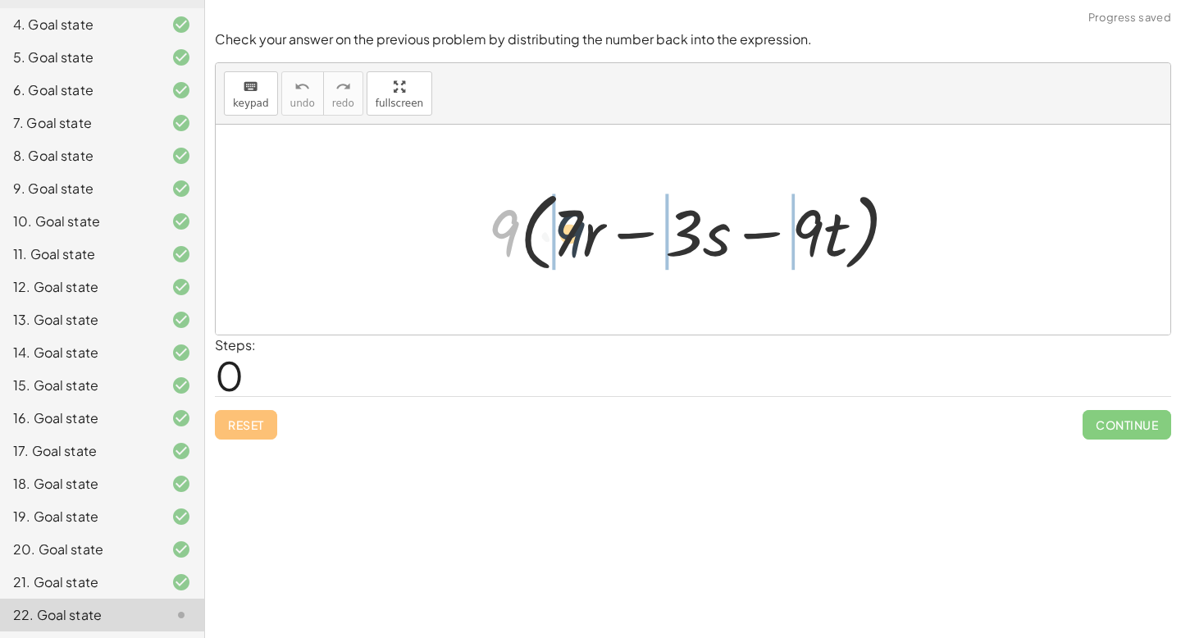
drag, startPoint x: 495, startPoint y: 210, endPoint x: 570, endPoint y: 210, distance: 75.5
click at [570, 211] on div at bounding box center [700, 230] width 440 height 94
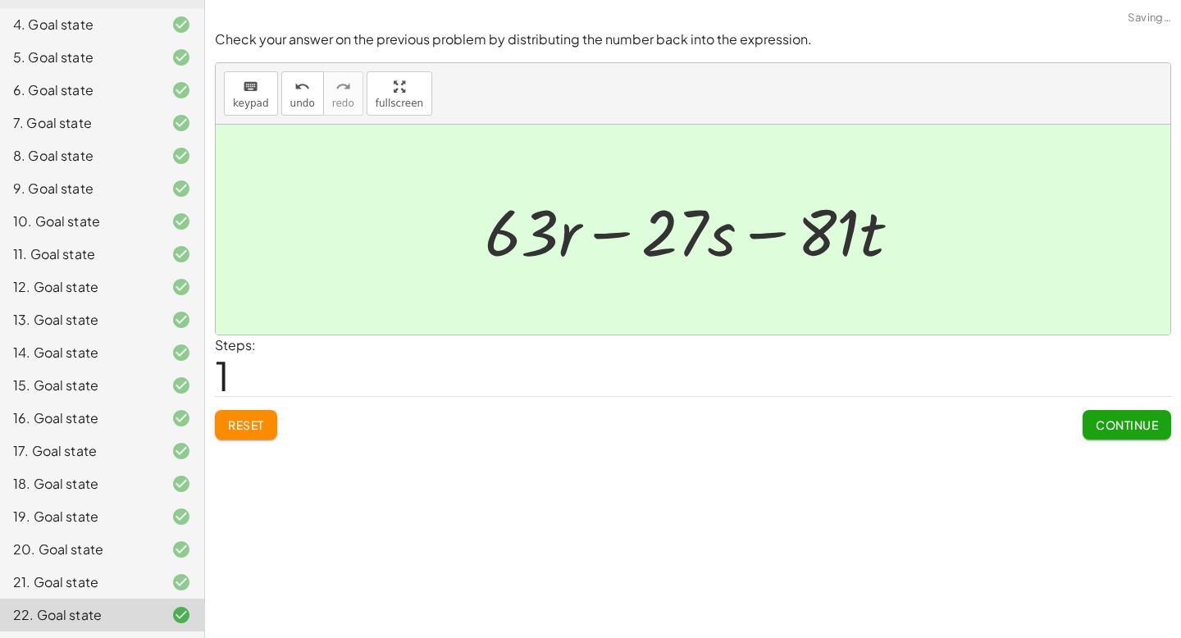
click at [1113, 415] on button "Continue" at bounding box center [1127, 425] width 89 height 30
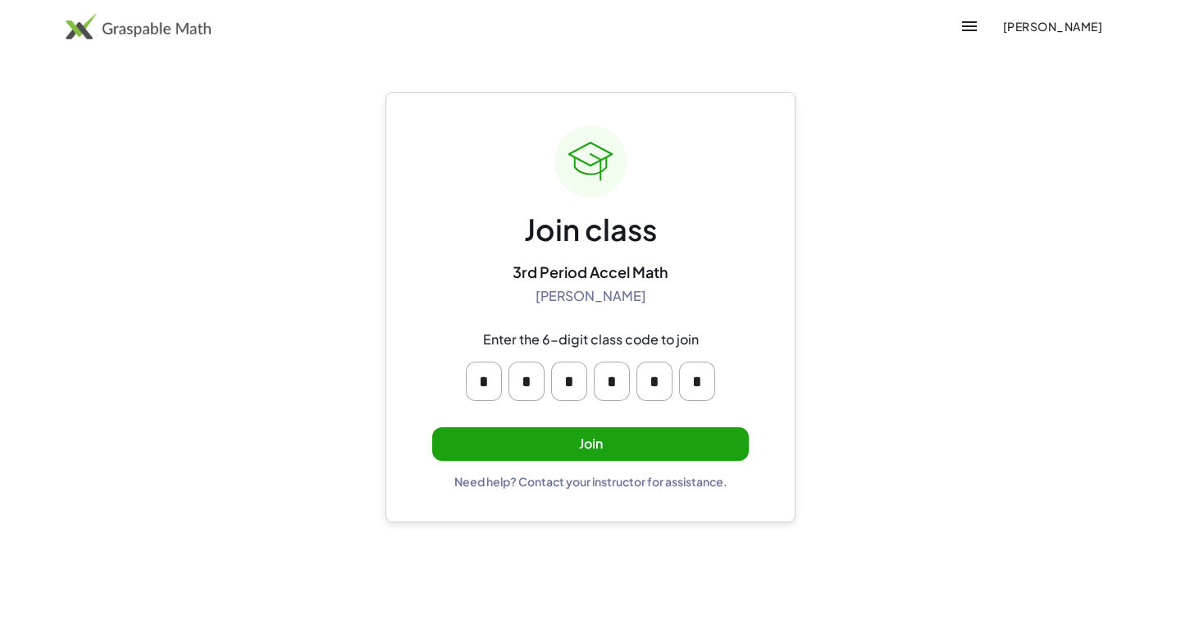
click at [682, 437] on button "Join" at bounding box center [590, 444] width 317 height 34
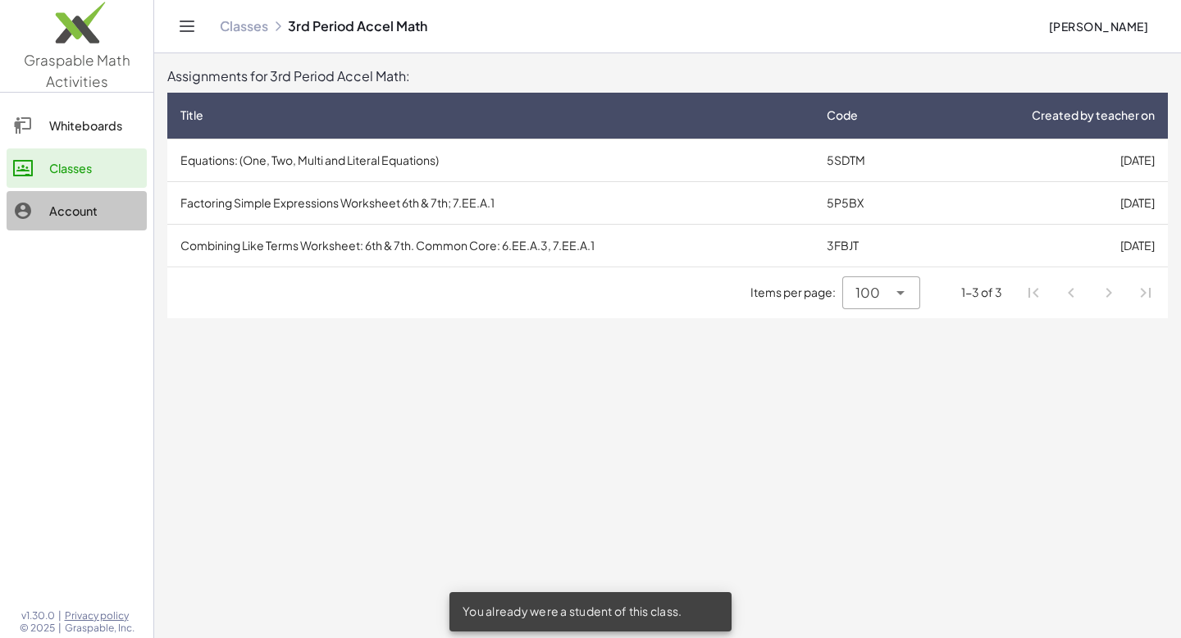
click at [58, 203] on div "Account" at bounding box center [94, 211] width 91 height 20
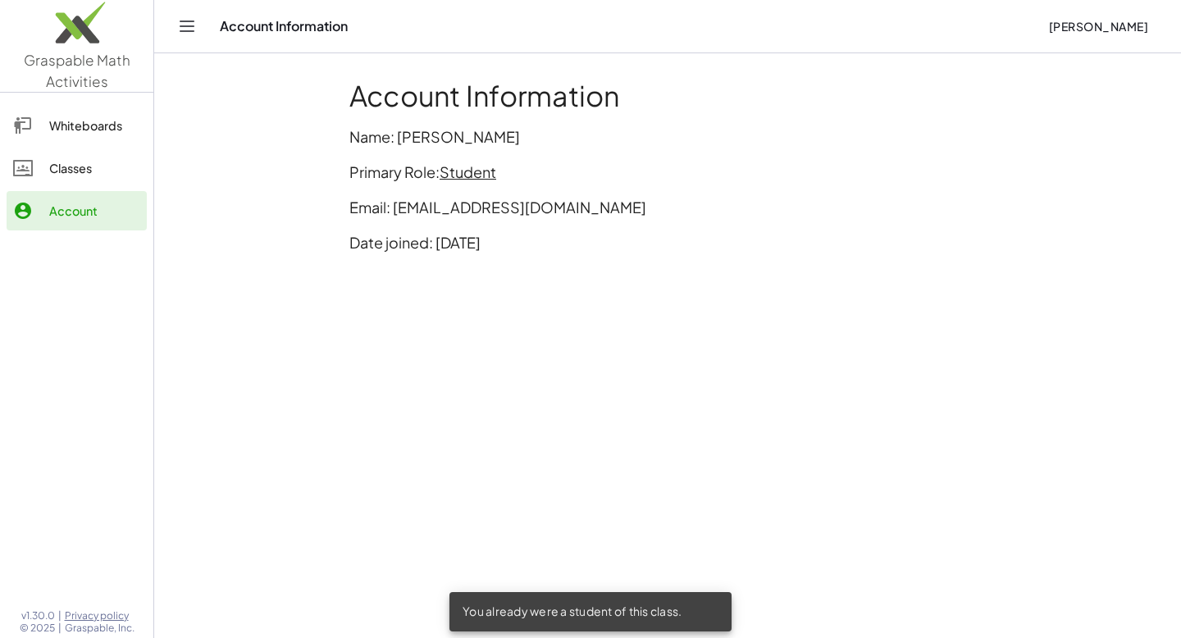
click at [58, 159] on div "Classes" at bounding box center [94, 168] width 91 height 20
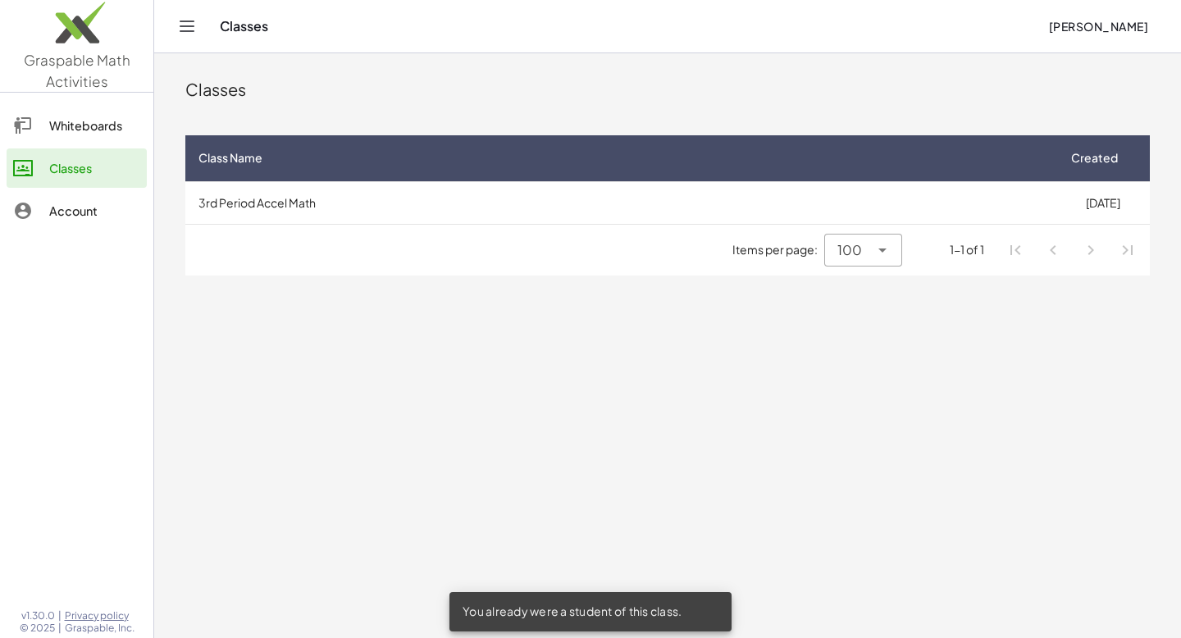
click at [58, 135] on link "Whiteboards" at bounding box center [77, 125] width 140 height 39
